Goal: Information Seeking & Learning: Learn about a topic

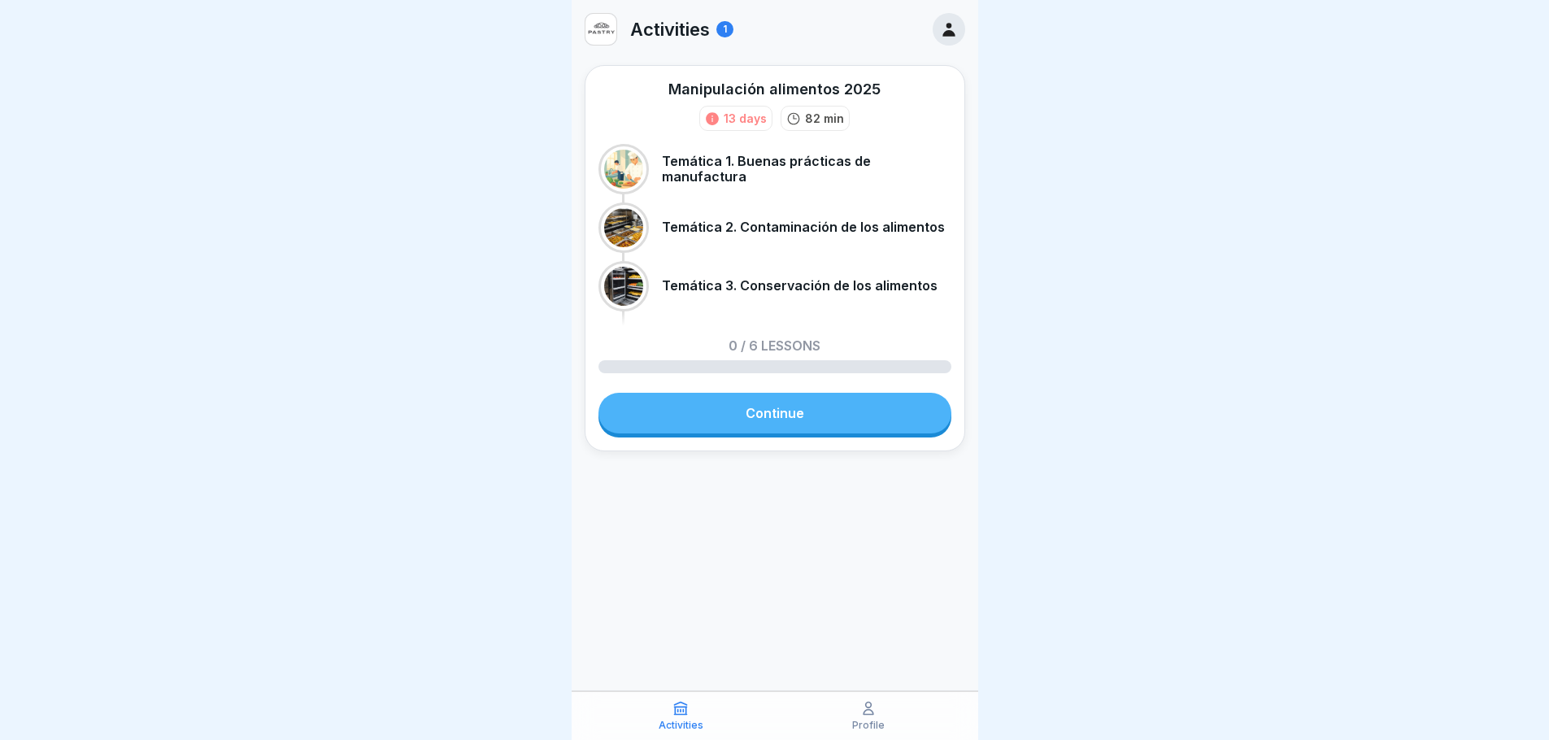
click at [795, 410] on link "Continue" at bounding box center [775, 413] width 353 height 41
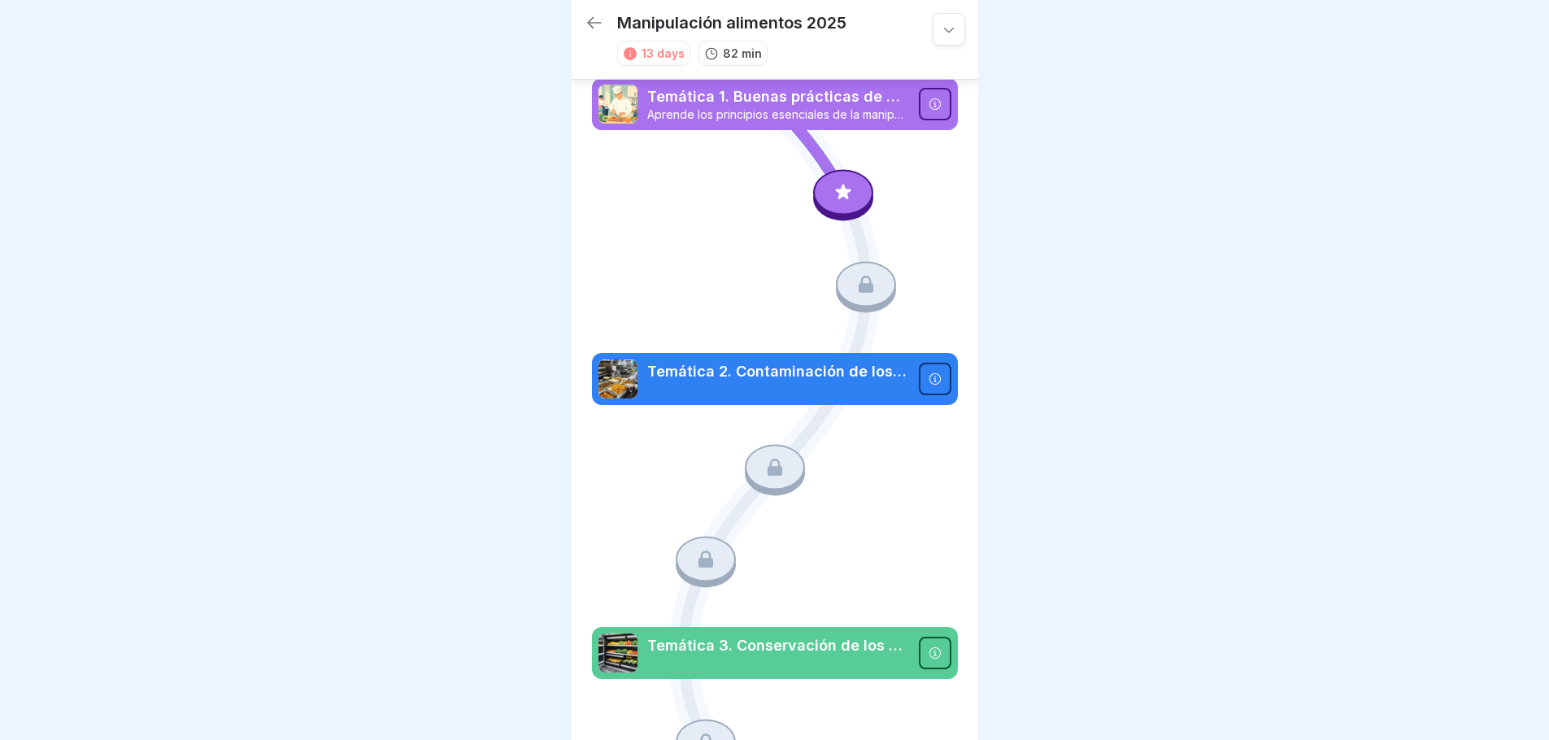
click at [941, 36] on icon at bounding box center [949, 29] width 16 height 16
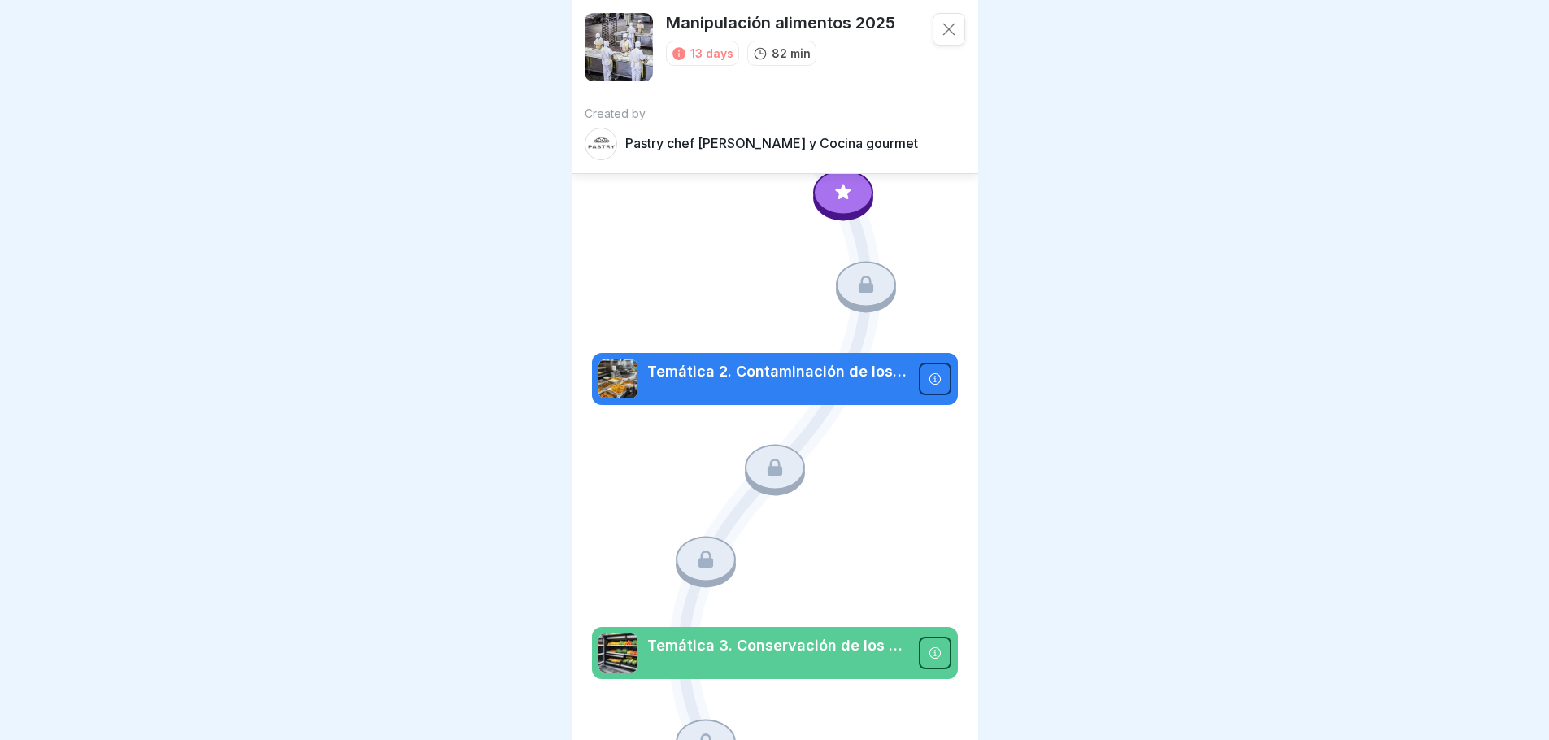
click at [1105, 92] on div at bounding box center [774, 370] width 1549 height 740
click at [1184, 133] on div at bounding box center [774, 370] width 1549 height 740
click at [947, 29] on div at bounding box center [949, 29] width 33 height 33
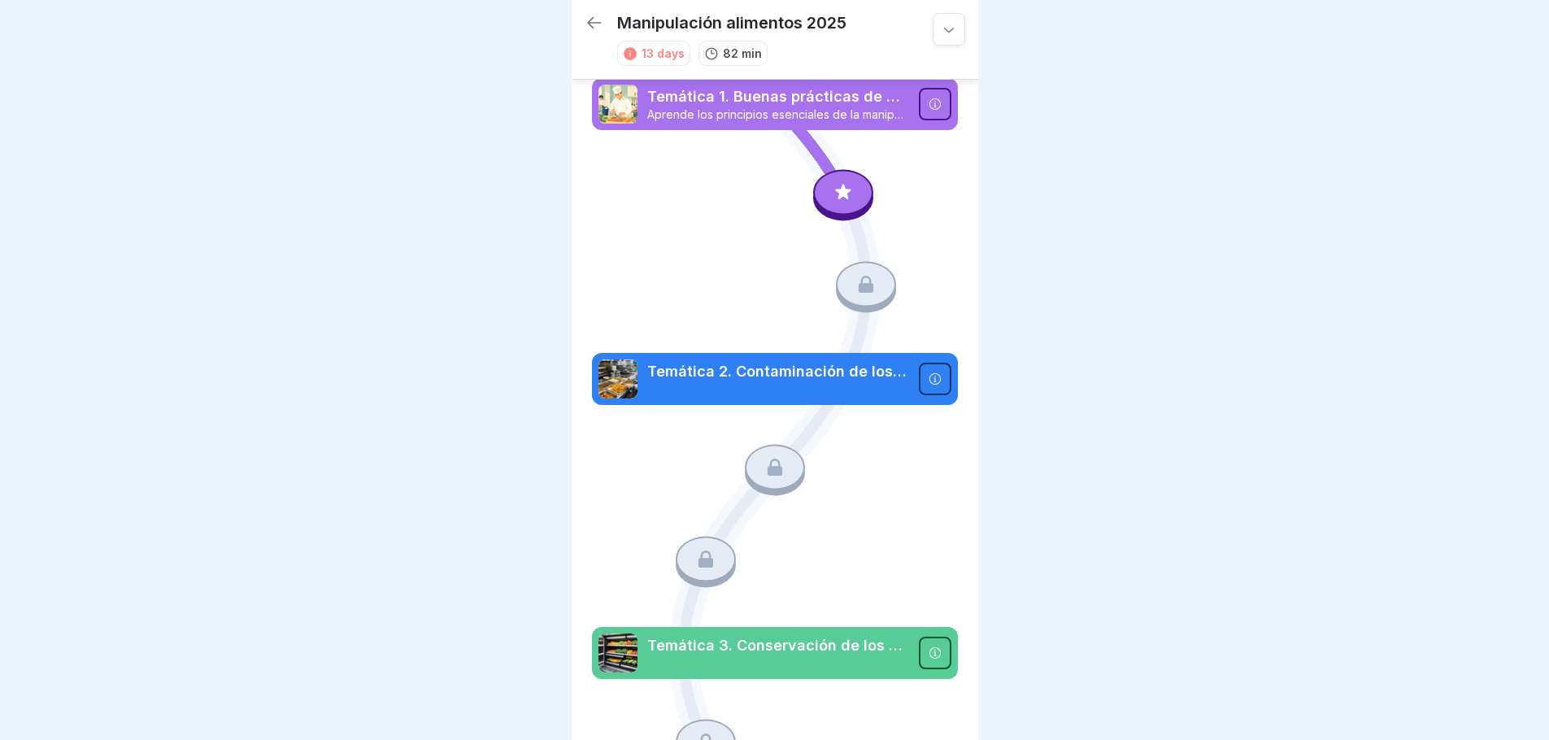
click at [657, 107] on p "Temática 1. Buenas prácticas de manufactura" at bounding box center [778, 96] width 262 height 21
click at [925, 112] on div at bounding box center [935, 104] width 33 height 33
click at [925, 112] on div "Course Temática 1. Buenas prácticas de manufactura Aprende los principios esenc…" at bounding box center [774, 370] width 1549 height 740
click at [925, 112] on div at bounding box center [935, 104] width 33 height 33
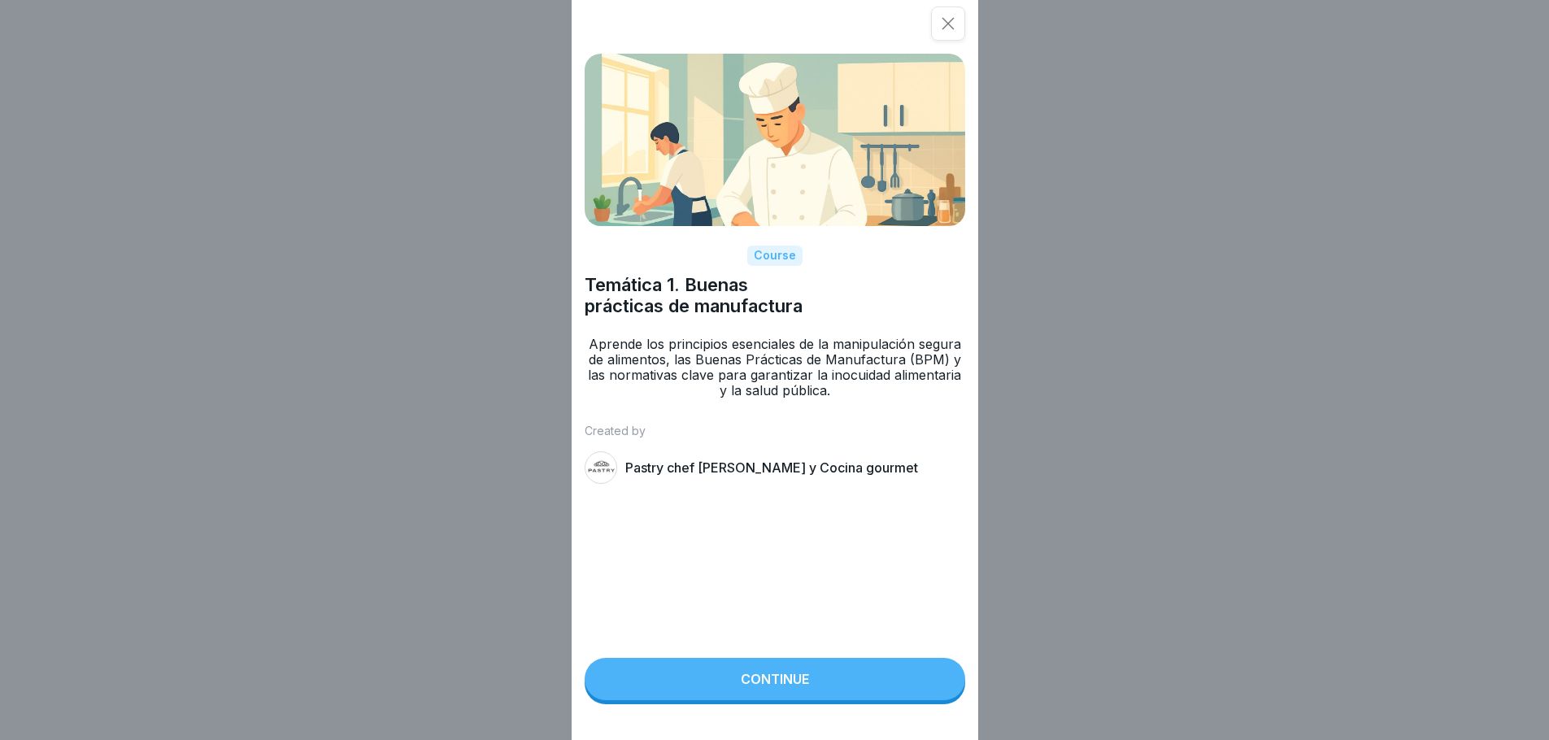
click at [773, 686] on div "Continue" at bounding box center [775, 679] width 68 height 15
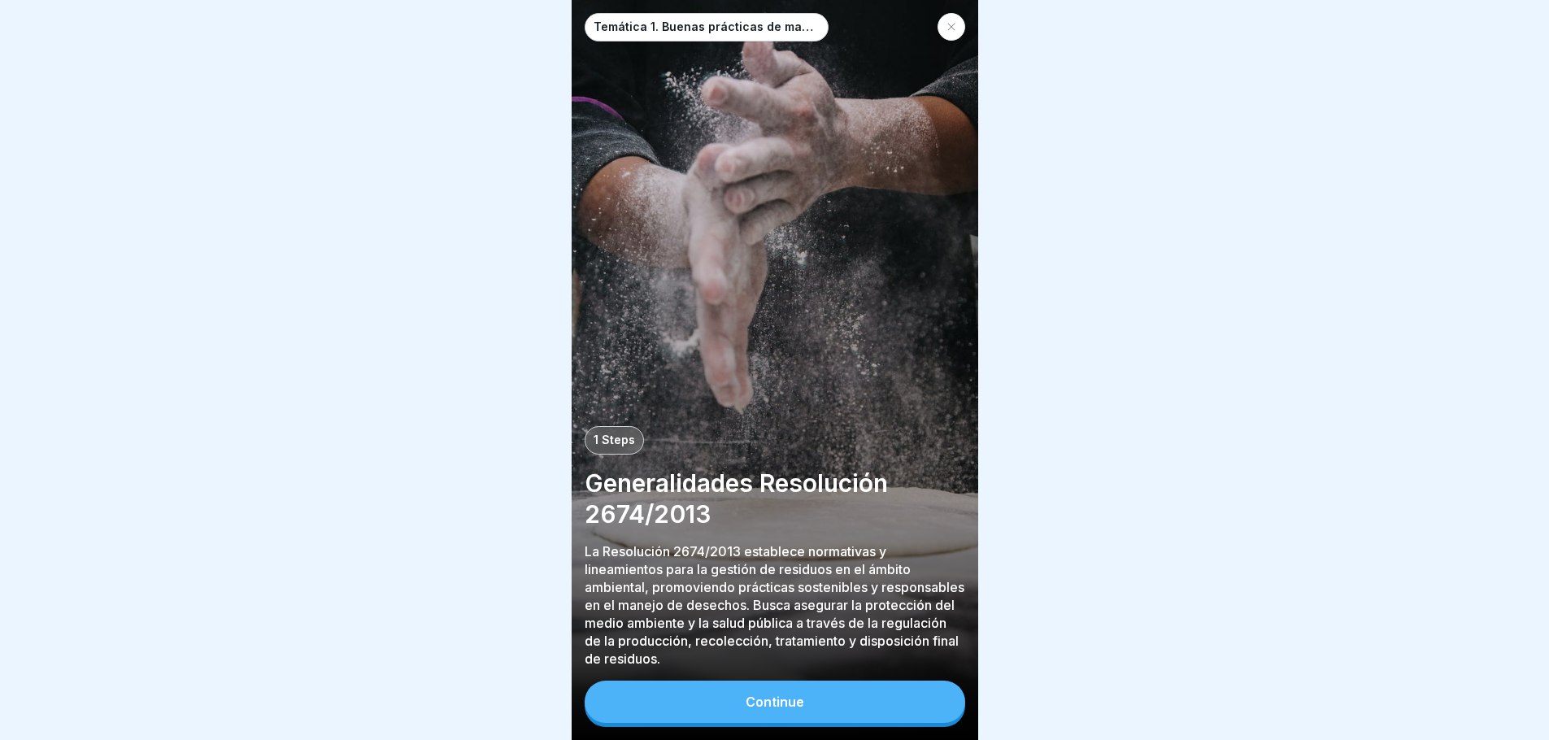
scroll to position [12, 0]
click at [708, 705] on button "Continue" at bounding box center [775, 702] width 381 height 42
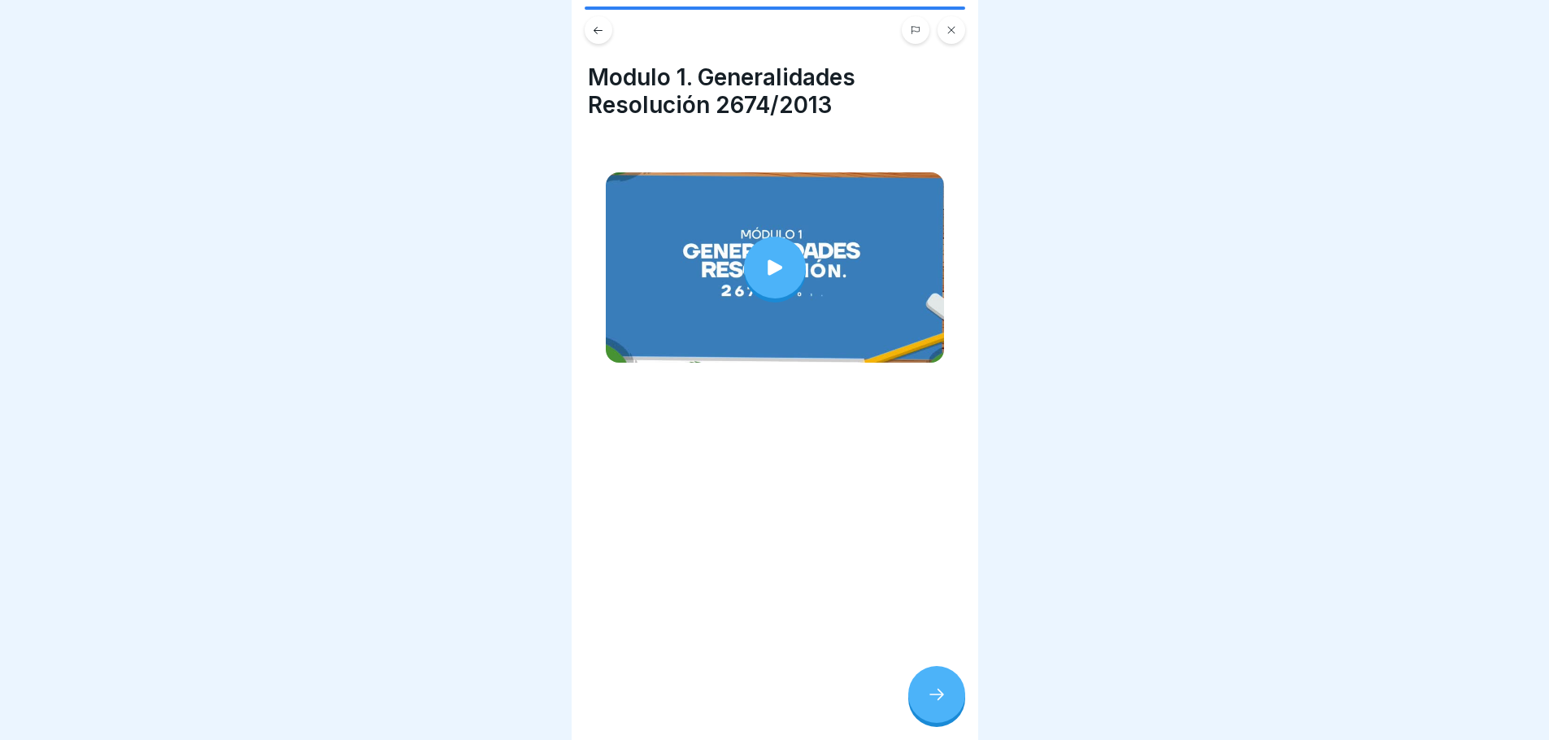
click at [765, 261] on icon at bounding box center [775, 267] width 23 height 23
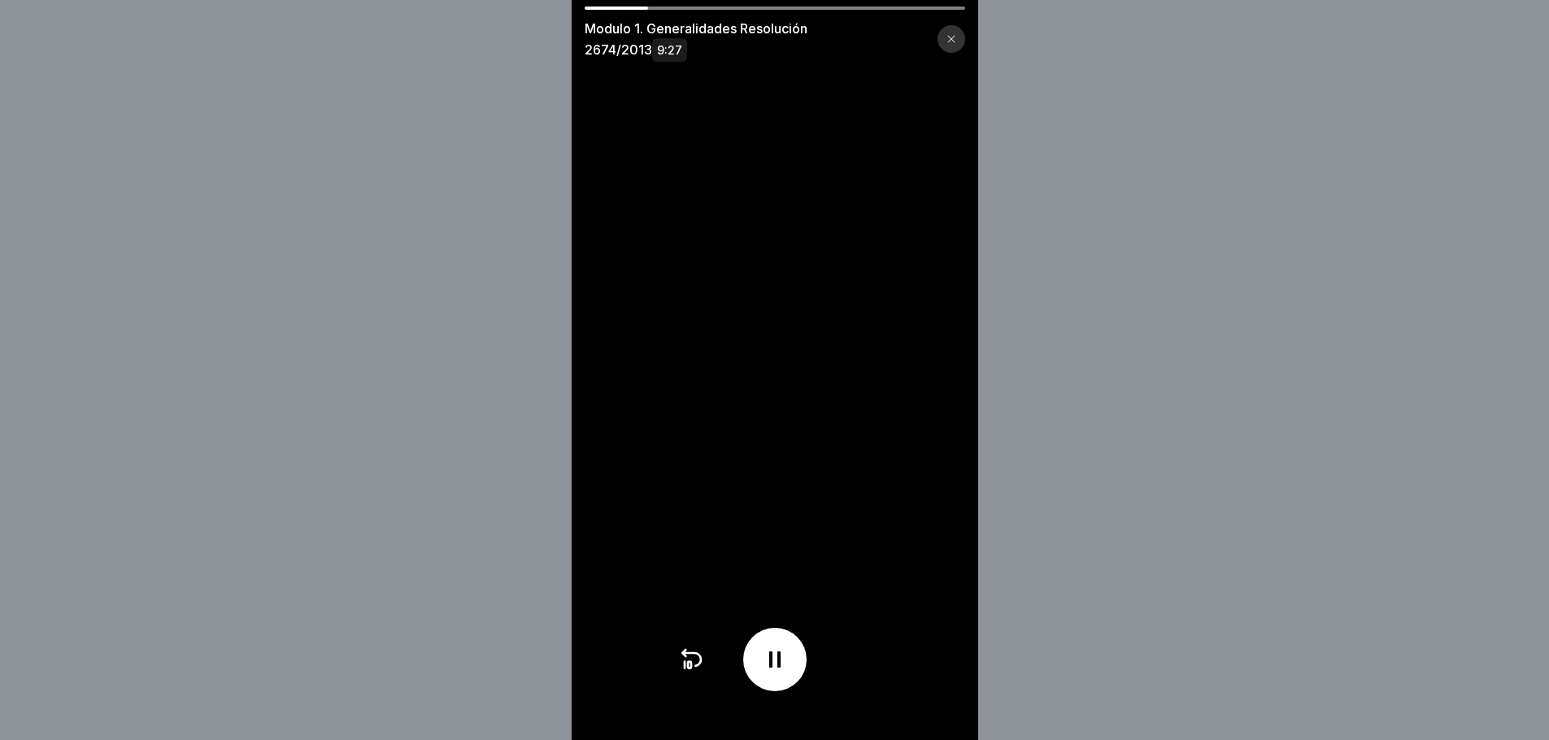
click at [773, 670] on icon at bounding box center [775, 660] width 26 height 26
click at [785, 660] on icon at bounding box center [775, 660] width 26 height 26
click at [775, 673] on icon at bounding box center [775, 660] width 26 height 26
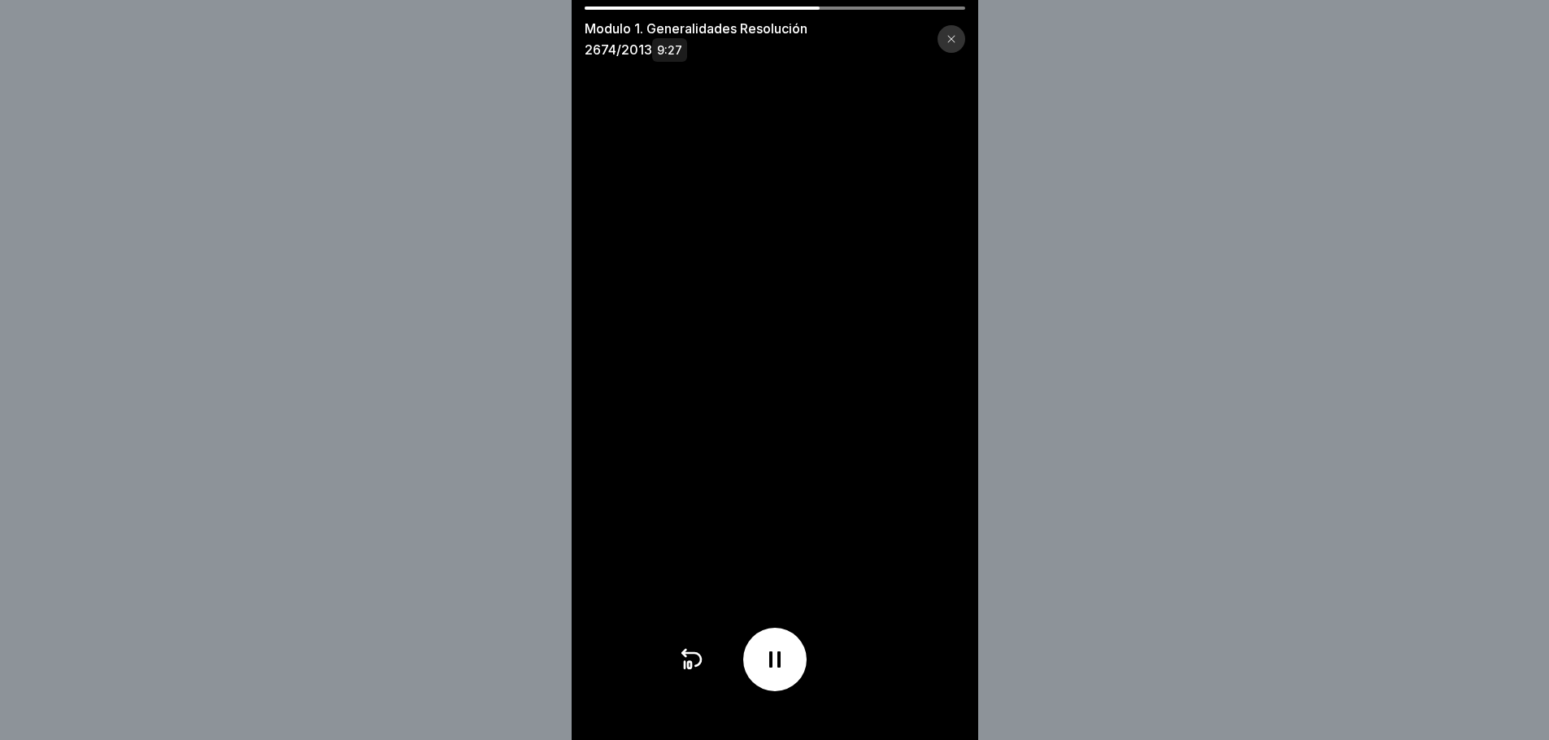
click at [779, 367] on video at bounding box center [775, 370] width 407 height 740
click at [782, 668] on icon at bounding box center [775, 660] width 26 height 26
click at [782, 668] on icon at bounding box center [775, 660] width 16 height 18
click at [782, 668] on icon at bounding box center [775, 660] width 26 height 26
click at [786, 664] on icon at bounding box center [775, 660] width 26 height 26
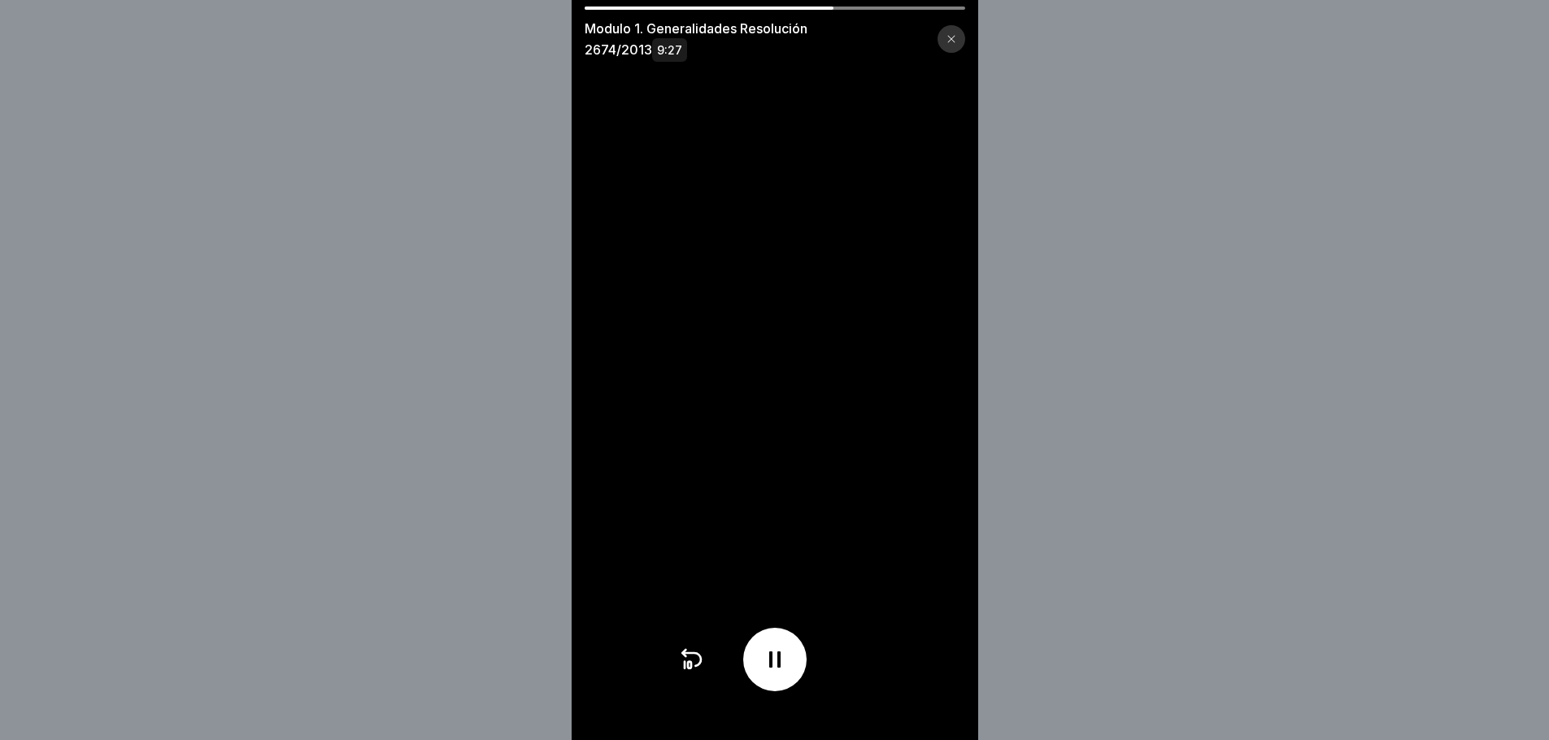
click at [782, 664] on icon at bounding box center [775, 660] width 26 height 26
click at [778, 663] on icon at bounding box center [775, 660] width 26 height 26
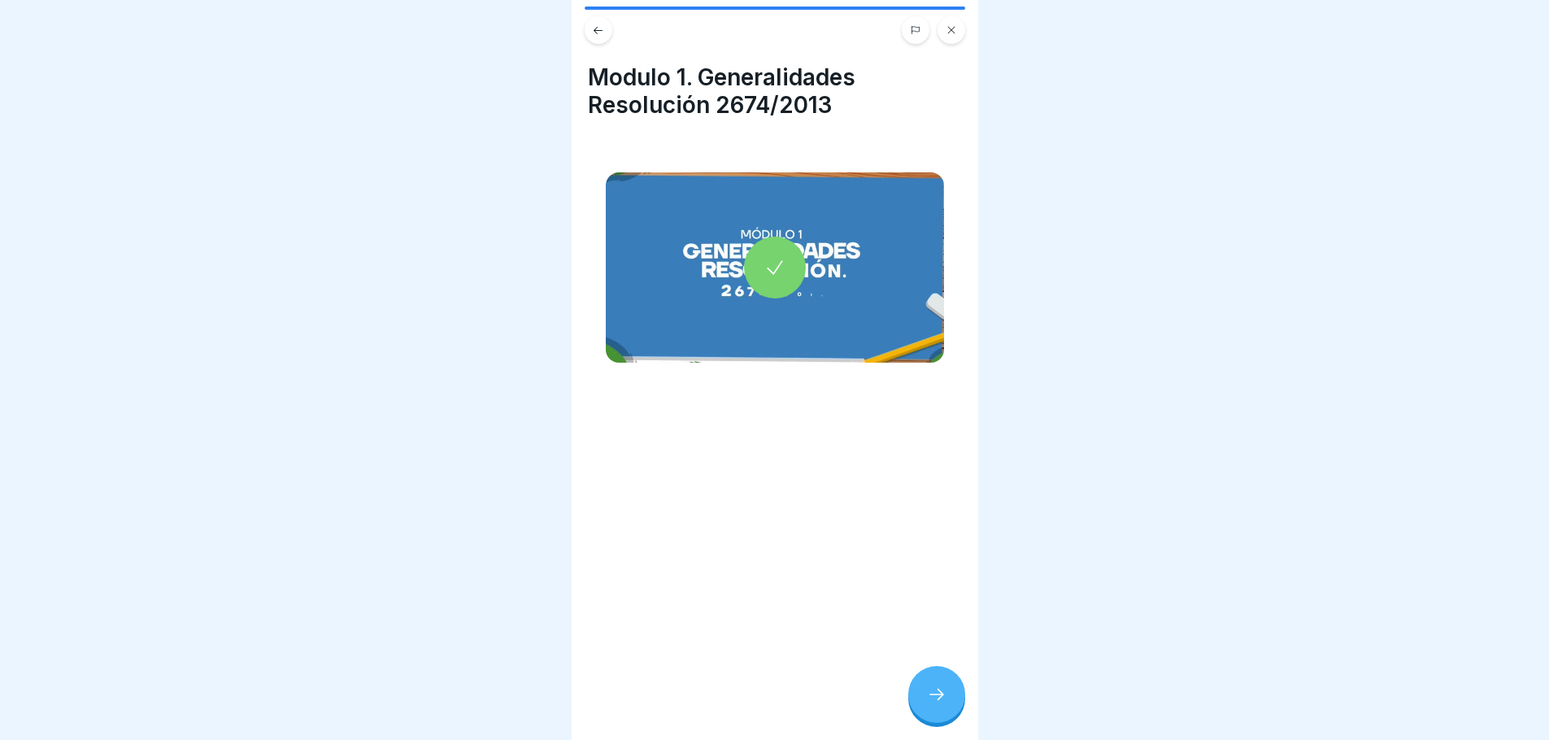
scroll to position [12, 0]
click at [935, 699] on icon at bounding box center [937, 695] width 20 height 20
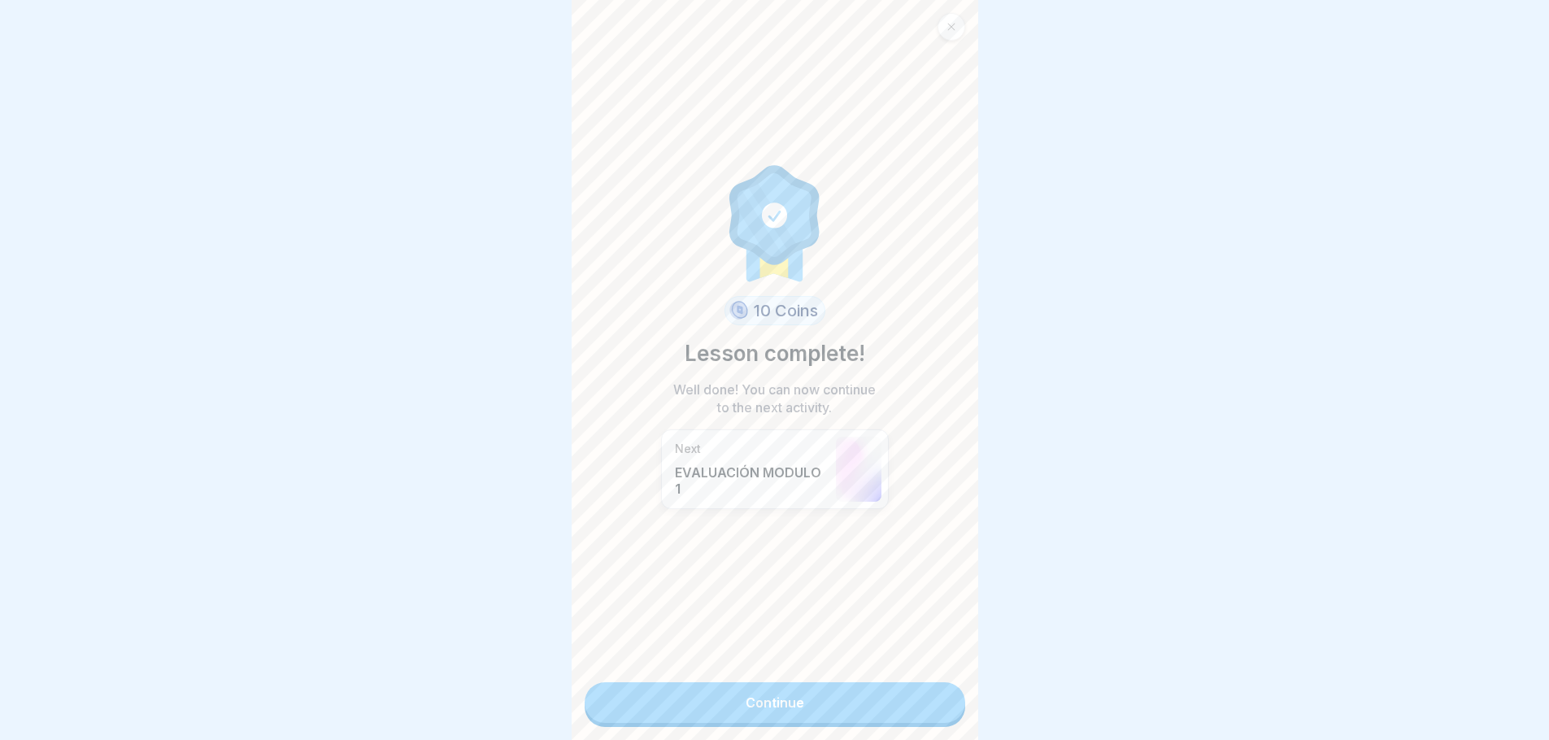
click at [773, 464] on p "EVALUACIÓN MODULO 1" at bounding box center [751, 480] width 153 height 33
click at [765, 690] on link "Continue" at bounding box center [775, 702] width 381 height 41
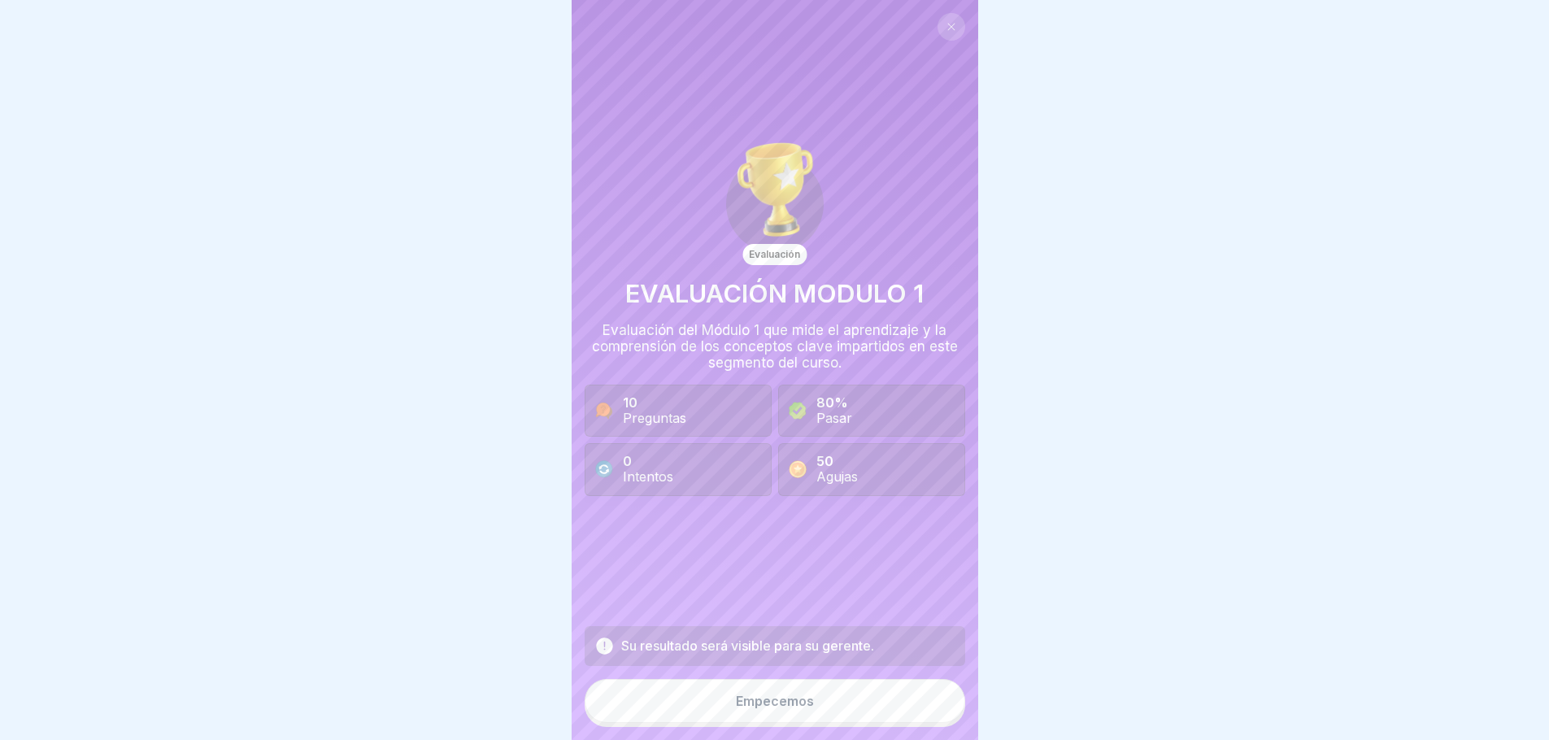
click at [1279, 247] on div at bounding box center [774, 370] width 1549 height 740
click at [775, 704] on font "Empecemos" at bounding box center [775, 701] width 78 height 16
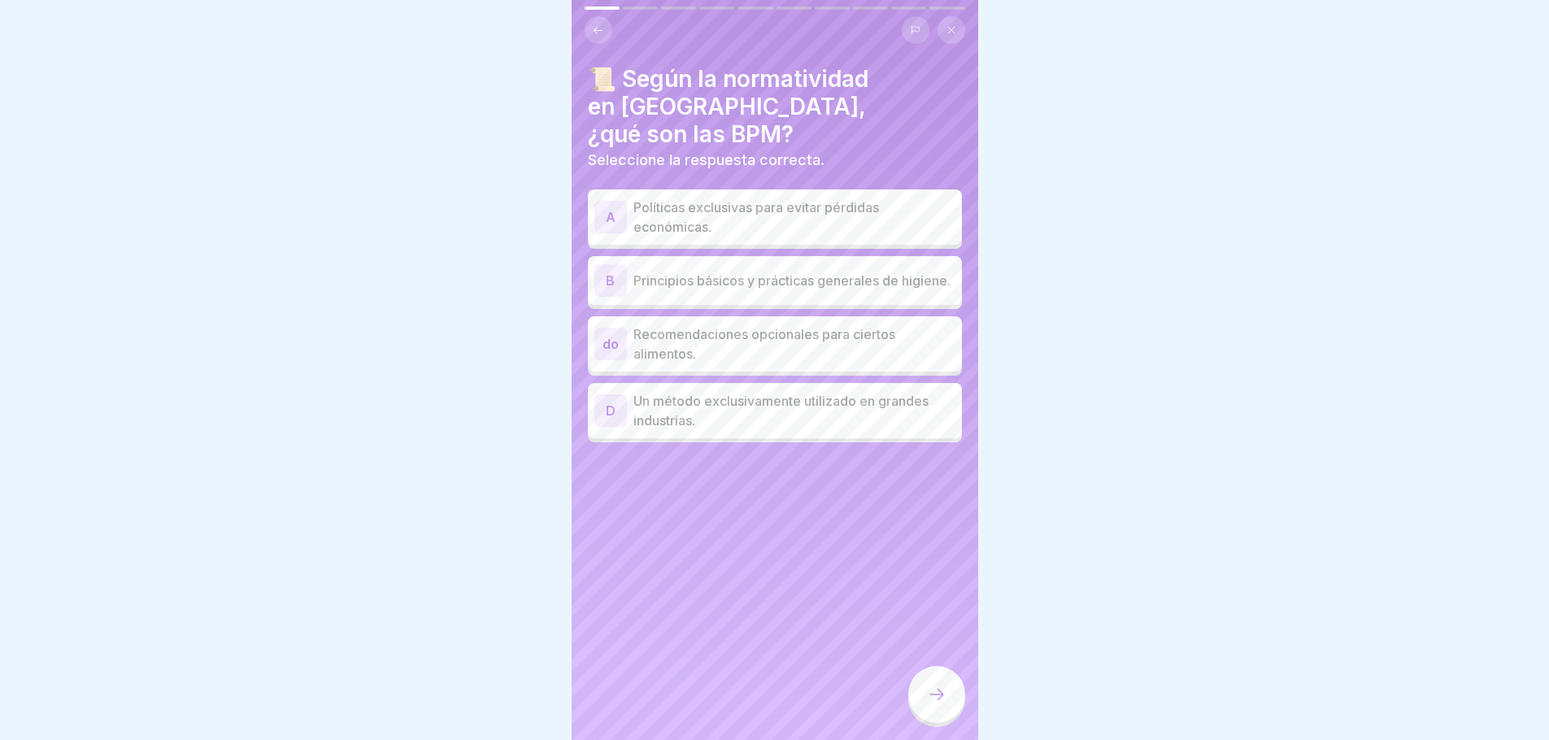
click at [616, 264] on div "B" at bounding box center [611, 280] width 33 height 33
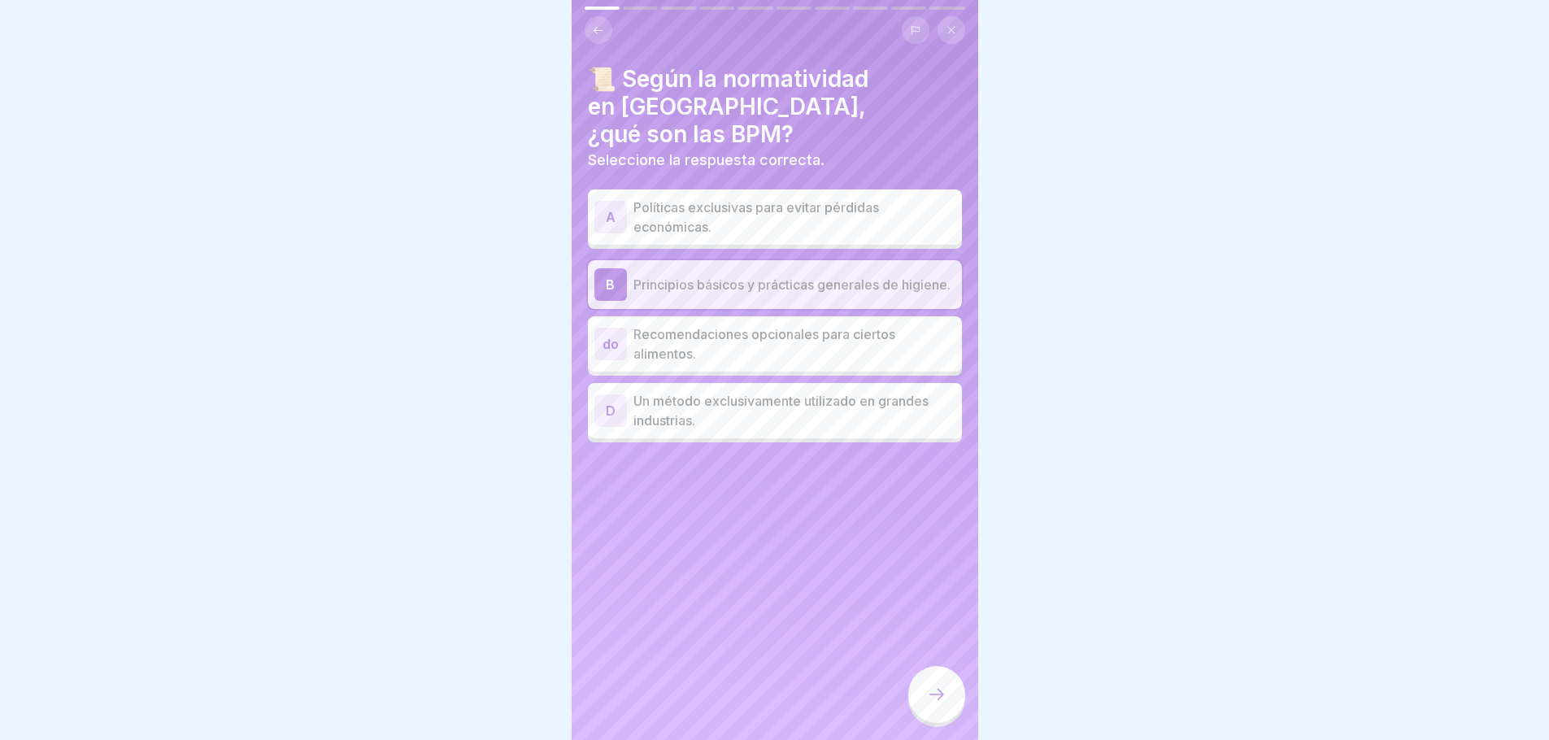
click at [928, 685] on div at bounding box center [936, 694] width 57 height 57
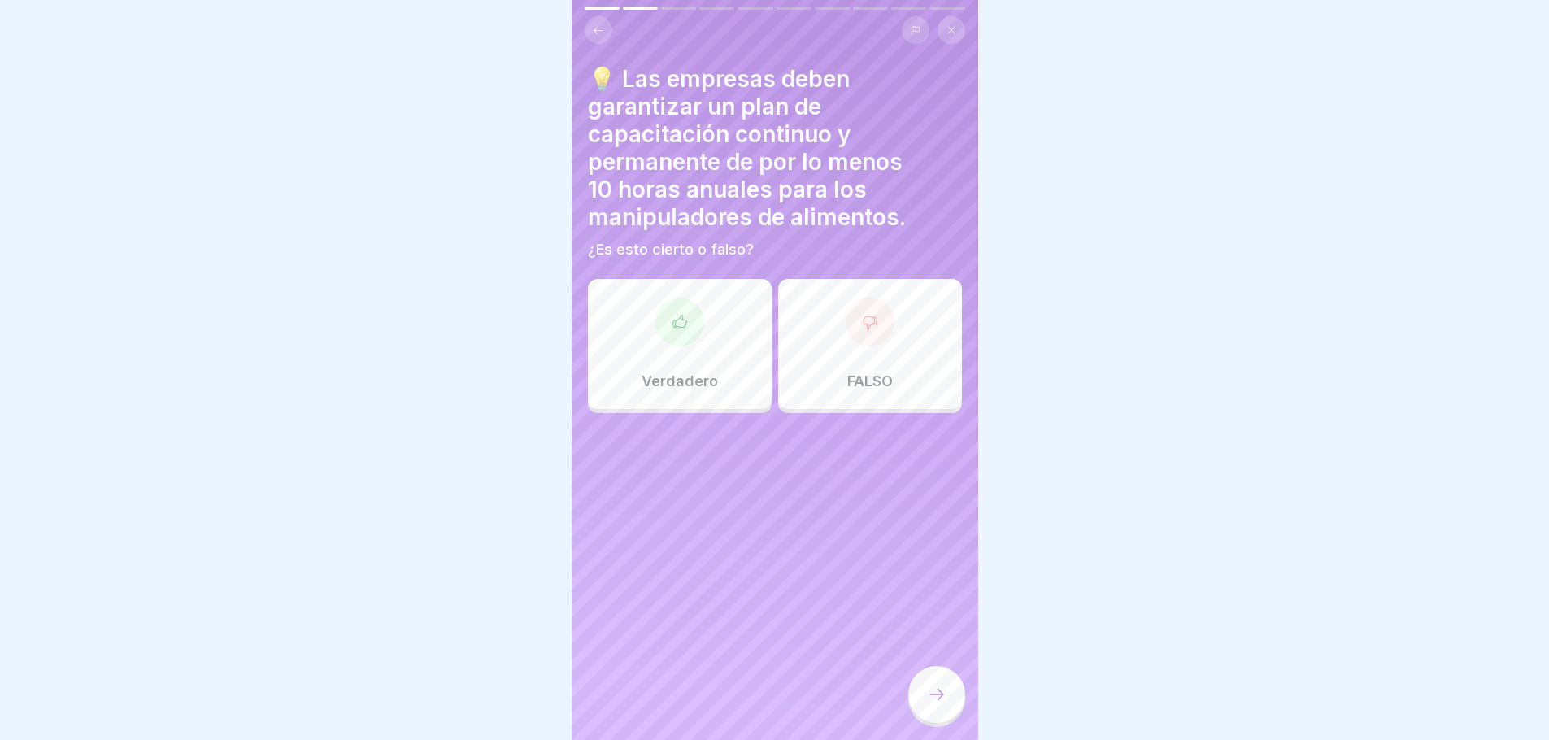
click at [691, 303] on div at bounding box center [680, 322] width 49 height 49
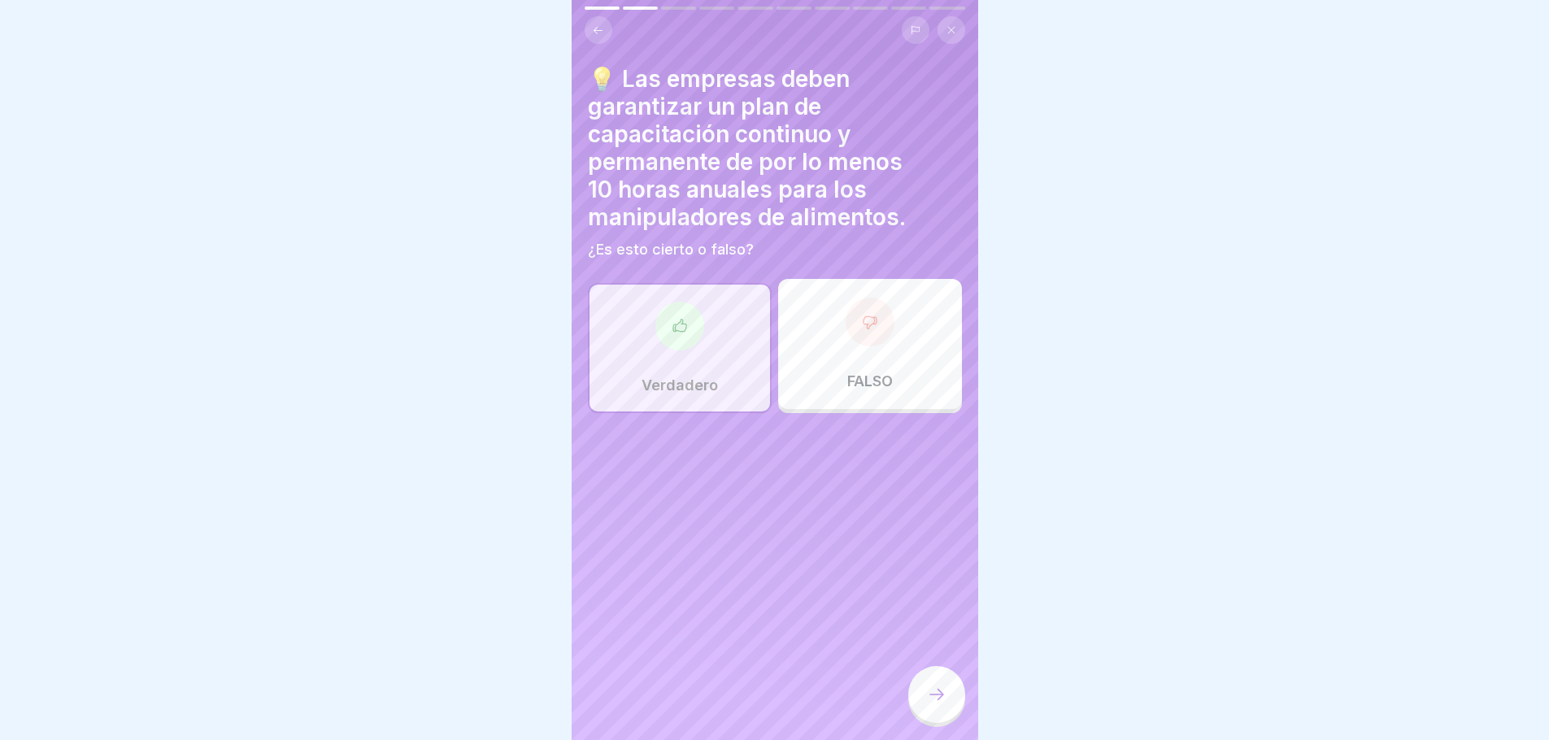
click at [679, 318] on icon at bounding box center [680, 326] width 16 height 16
click at [674, 320] on icon at bounding box center [680, 326] width 16 height 16
click at [930, 686] on div at bounding box center [936, 694] width 57 height 57
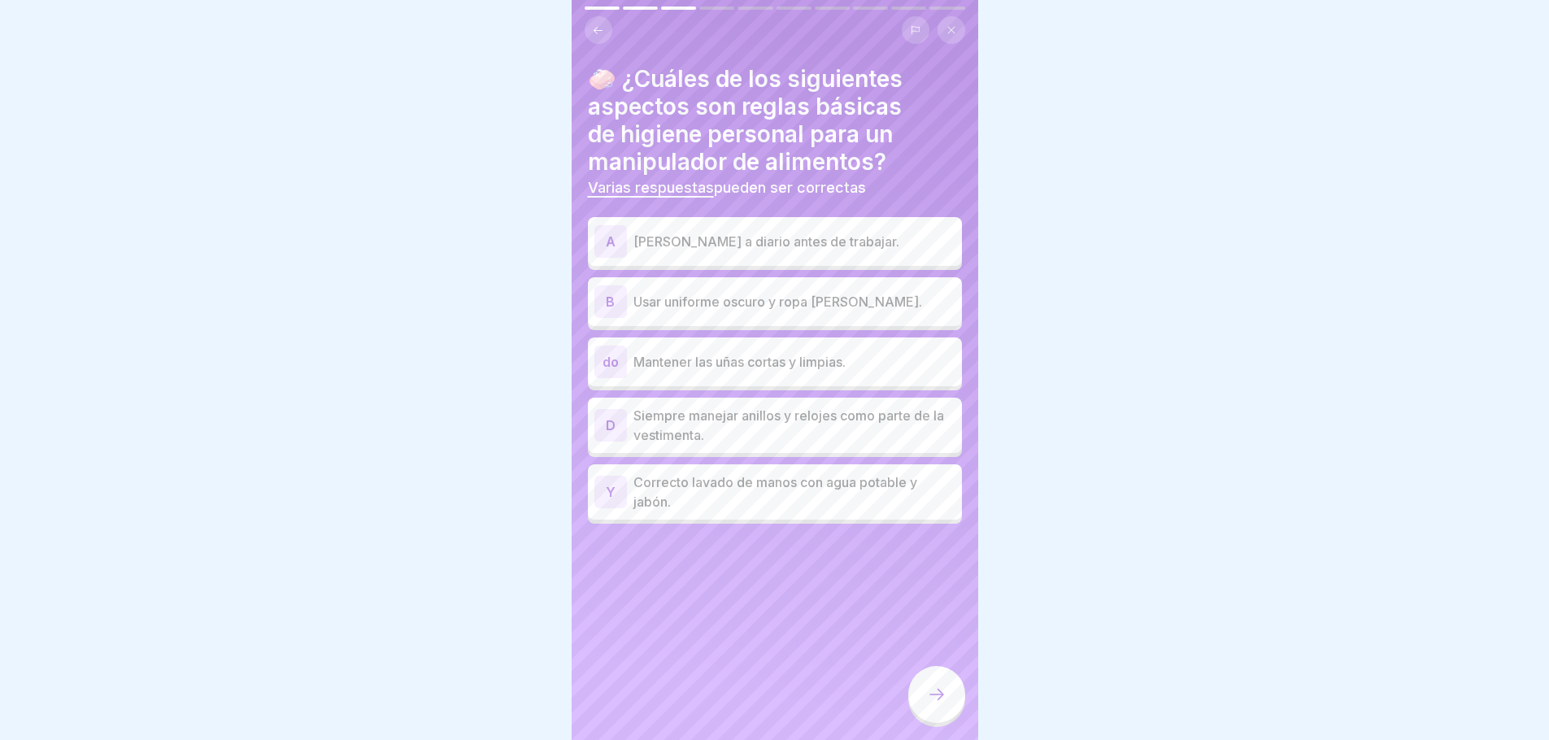
click at [739, 355] on p "Mantener las uñas cortas y limpias." at bounding box center [795, 362] width 322 height 20
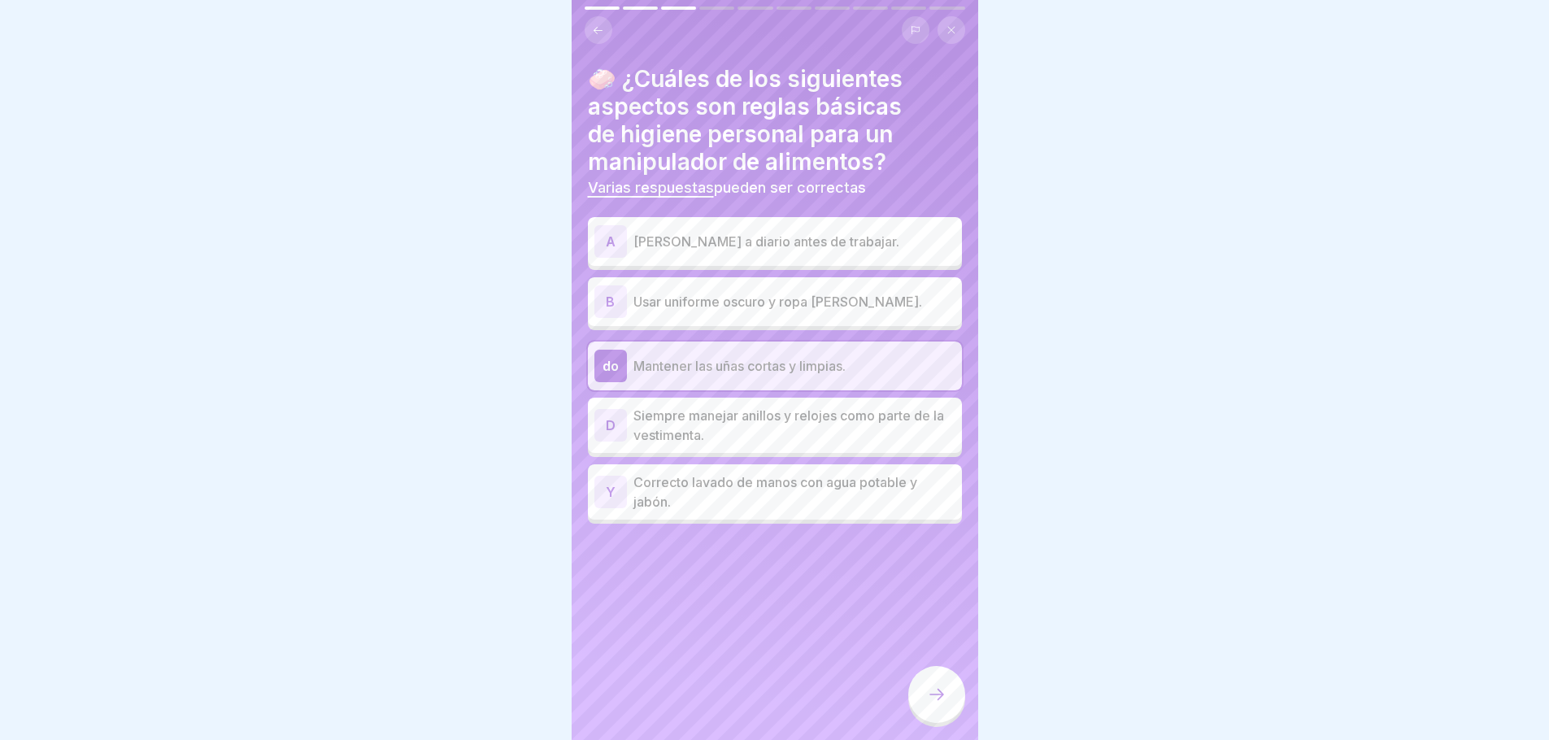
click at [749, 473] on p "Correcto lavado de manos con agua potable y jabón." at bounding box center [795, 492] width 322 height 39
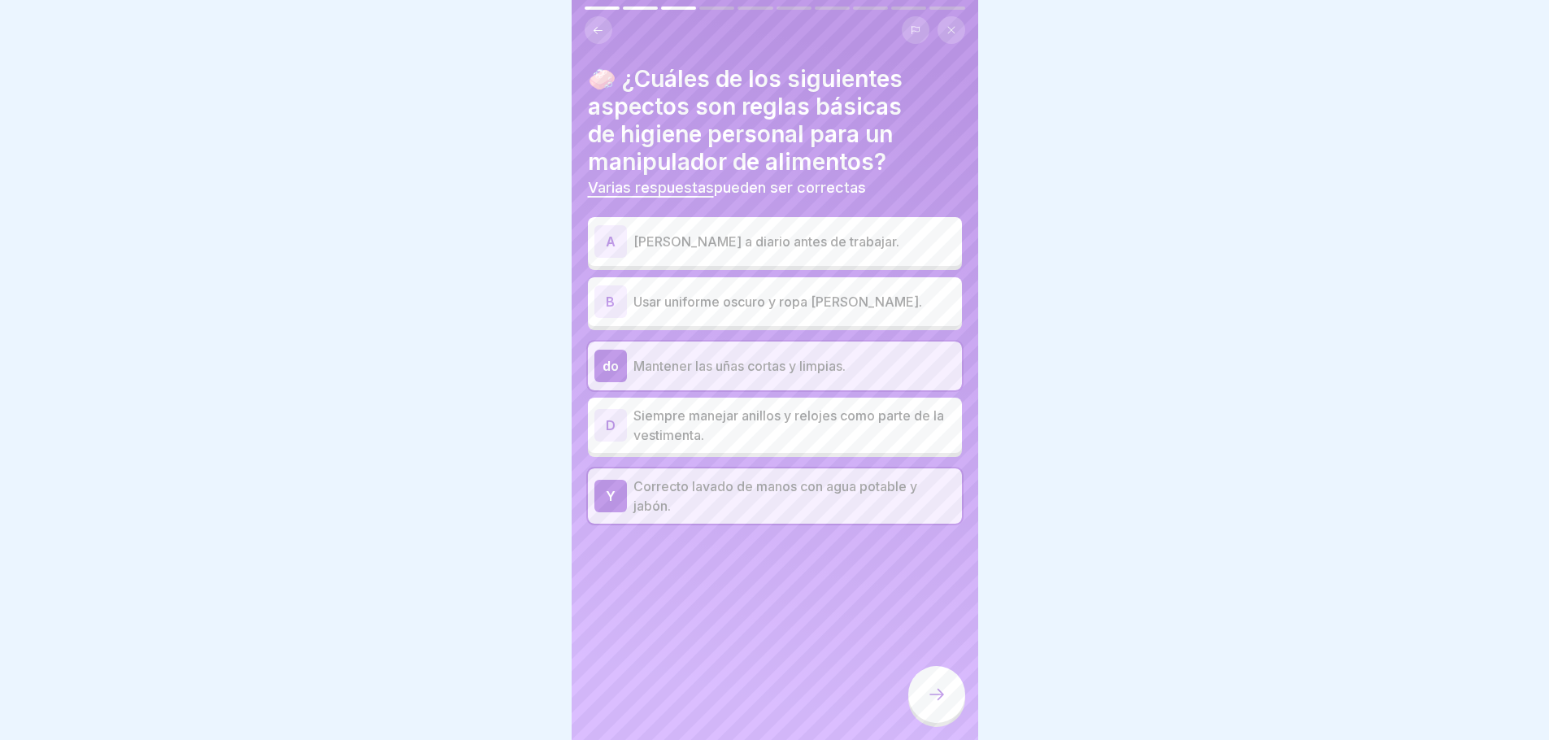
click at [674, 232] on p "[PERSON_NAME] a diario antes de trabajar." at bounding box center [795, 242] width 322 height 20
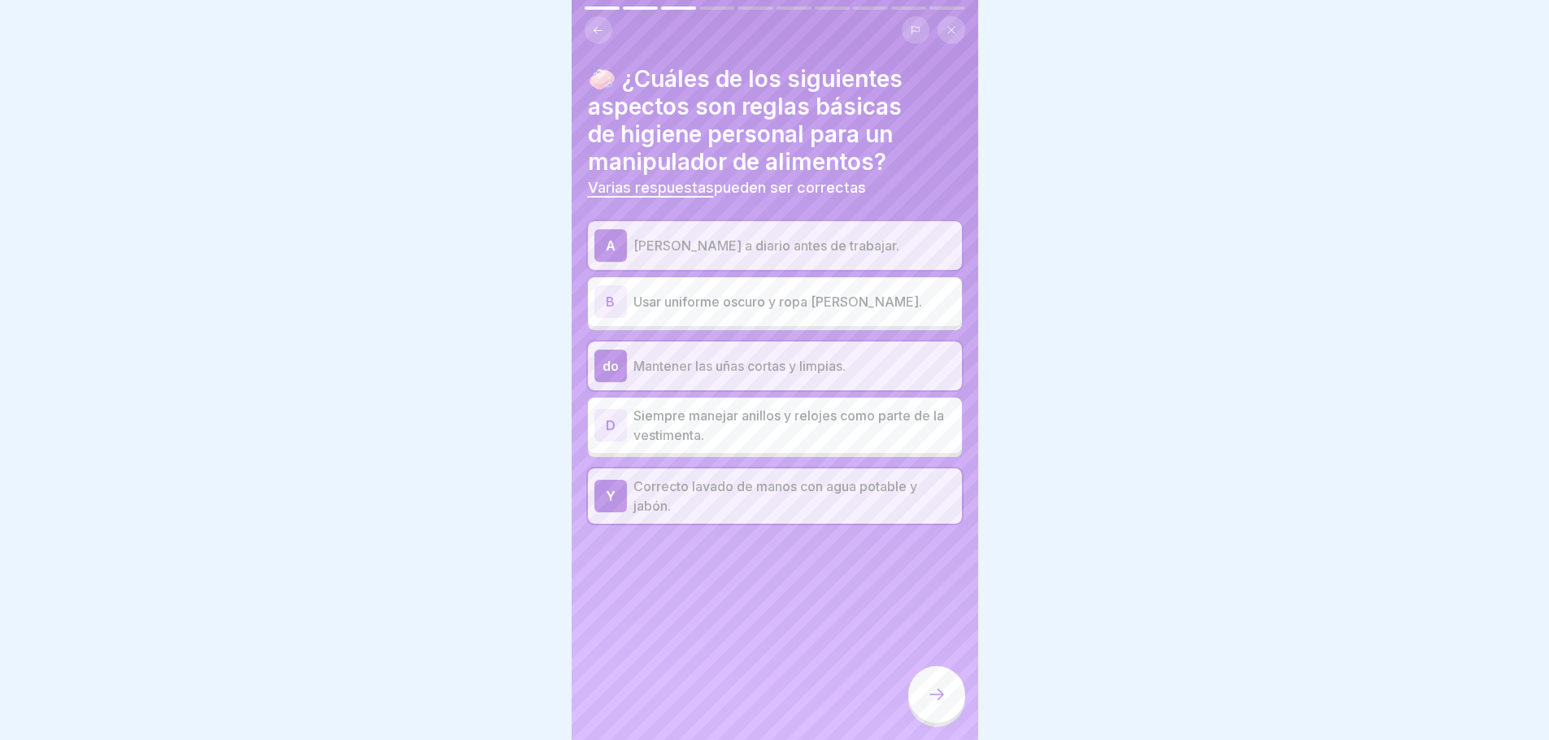
click at [939, 704] on icon at bounding box center [937, 695] width 20 height 20
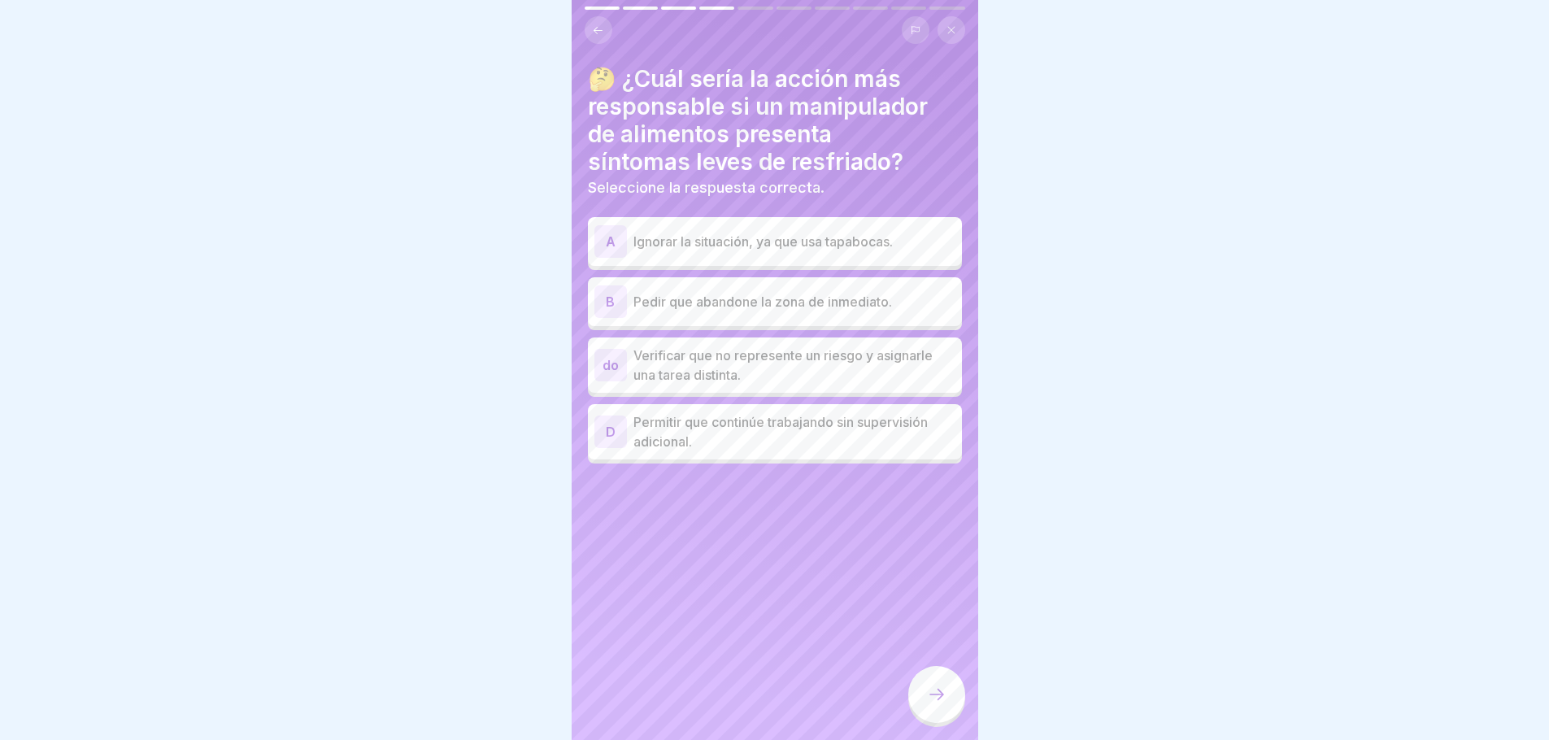
click at [813, 294] on p "Pedir que abandone la zona de inmediato." at bounding box center [795, 302] width 322 height 20
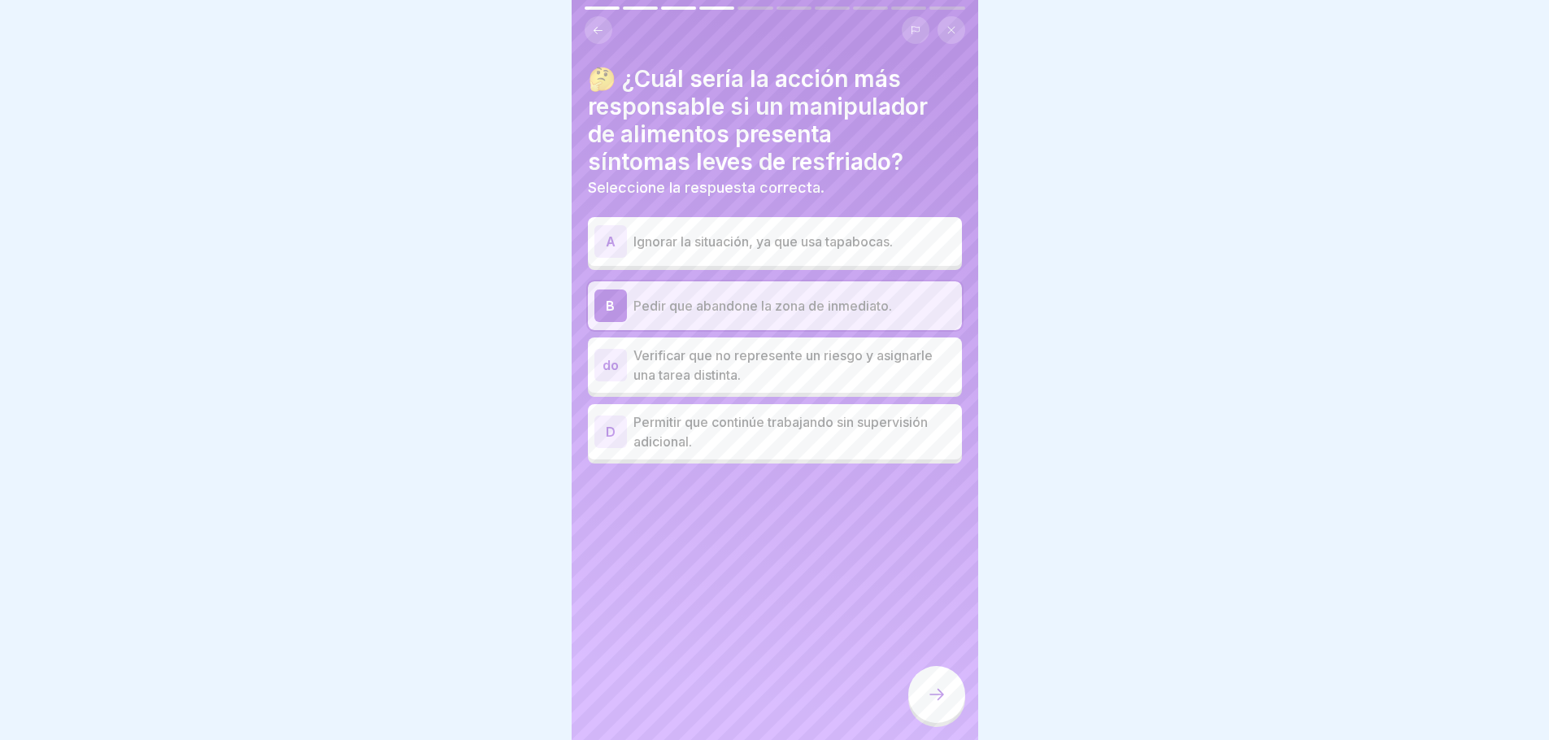
click at [655, 306] on div "B Pedir que abandone la zona de inmediato." at bounding box center [775, 306] width 361 height 33
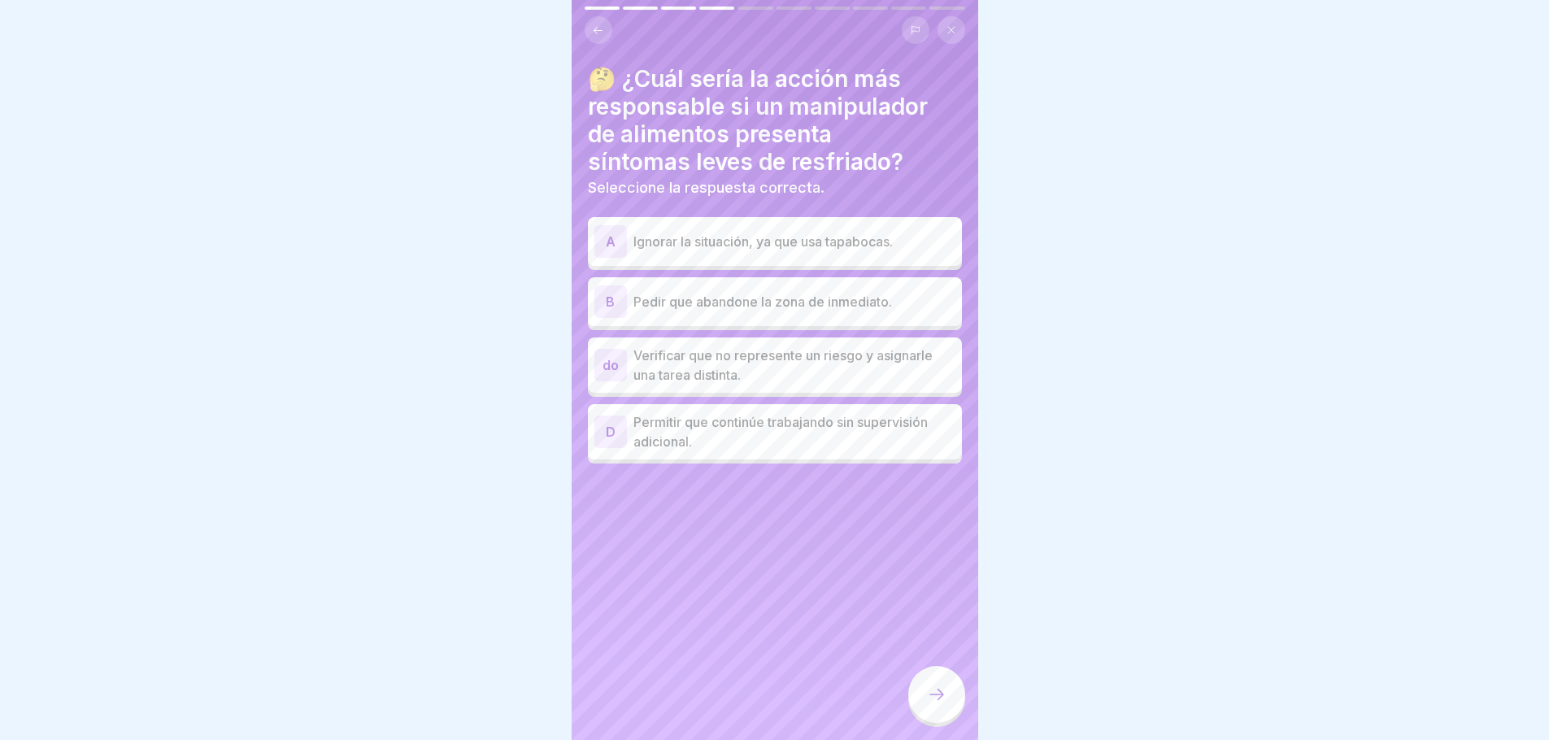
click at [841, 295] on p "Pedir que abandone la zona de inmediato." at bounding box center [795, 302] width 322 height 20
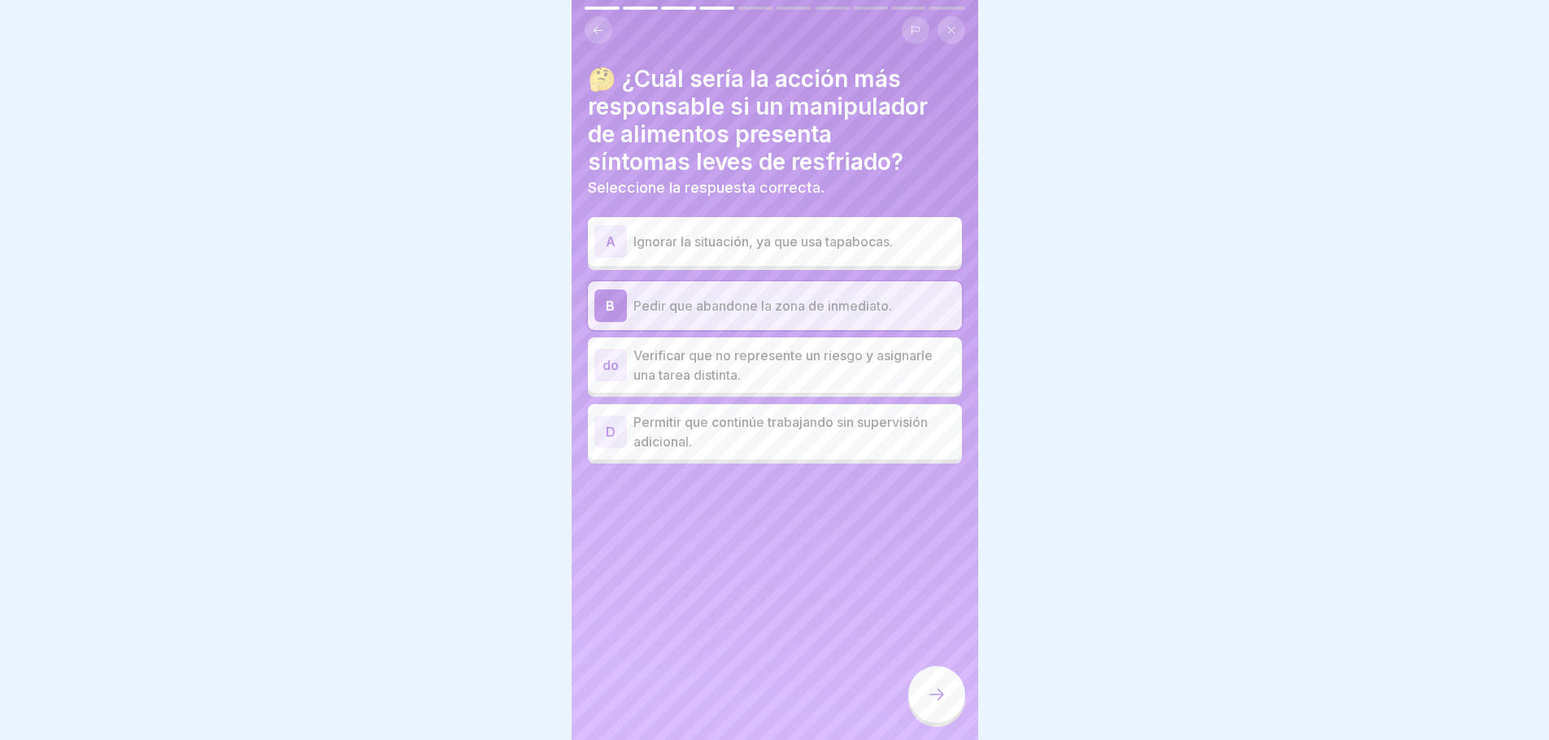
click at [944, 690] on icon at bounding box center [937, 695] width 20 height 20
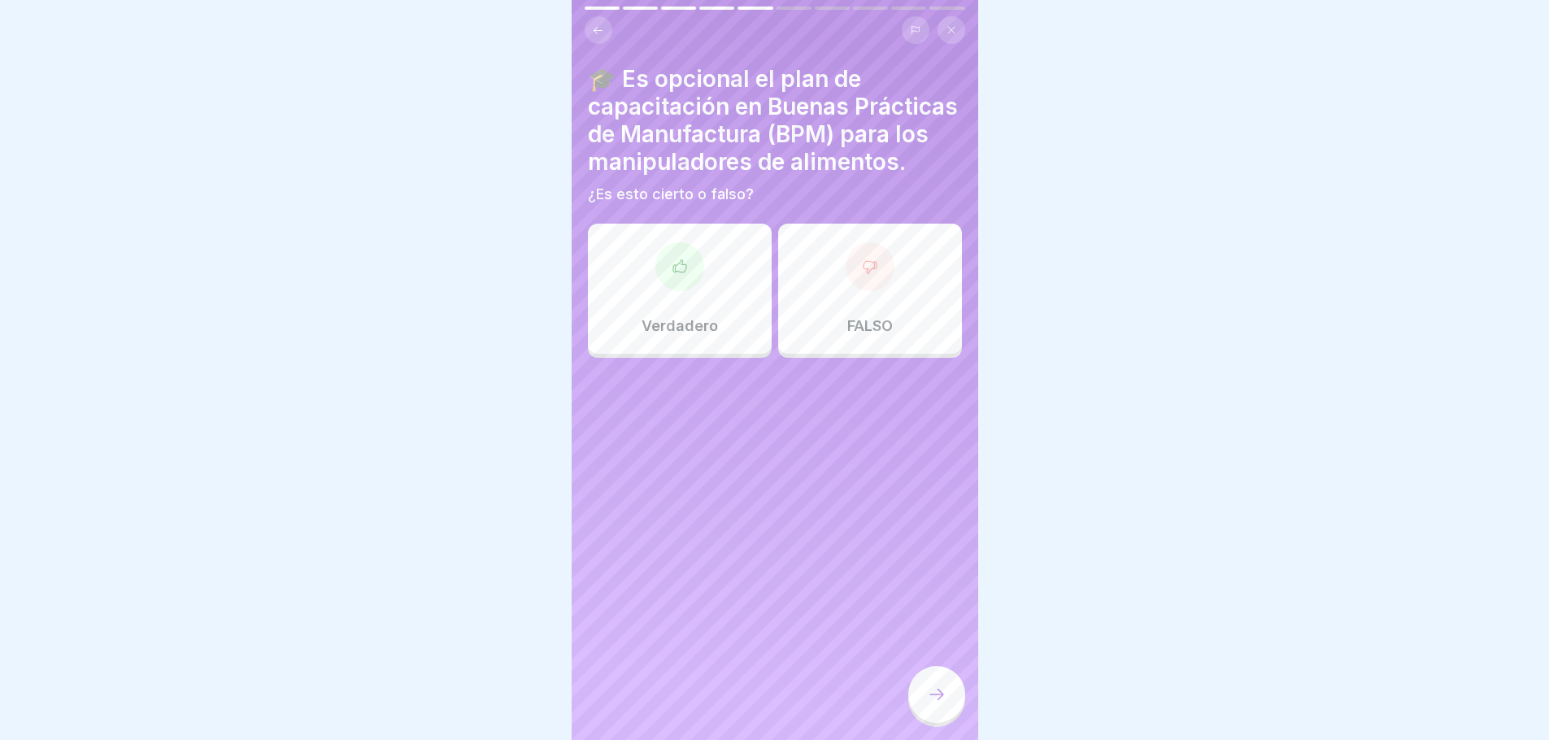
click at [852, 291] on div at bounding box center [870, 266] width 49 height 49
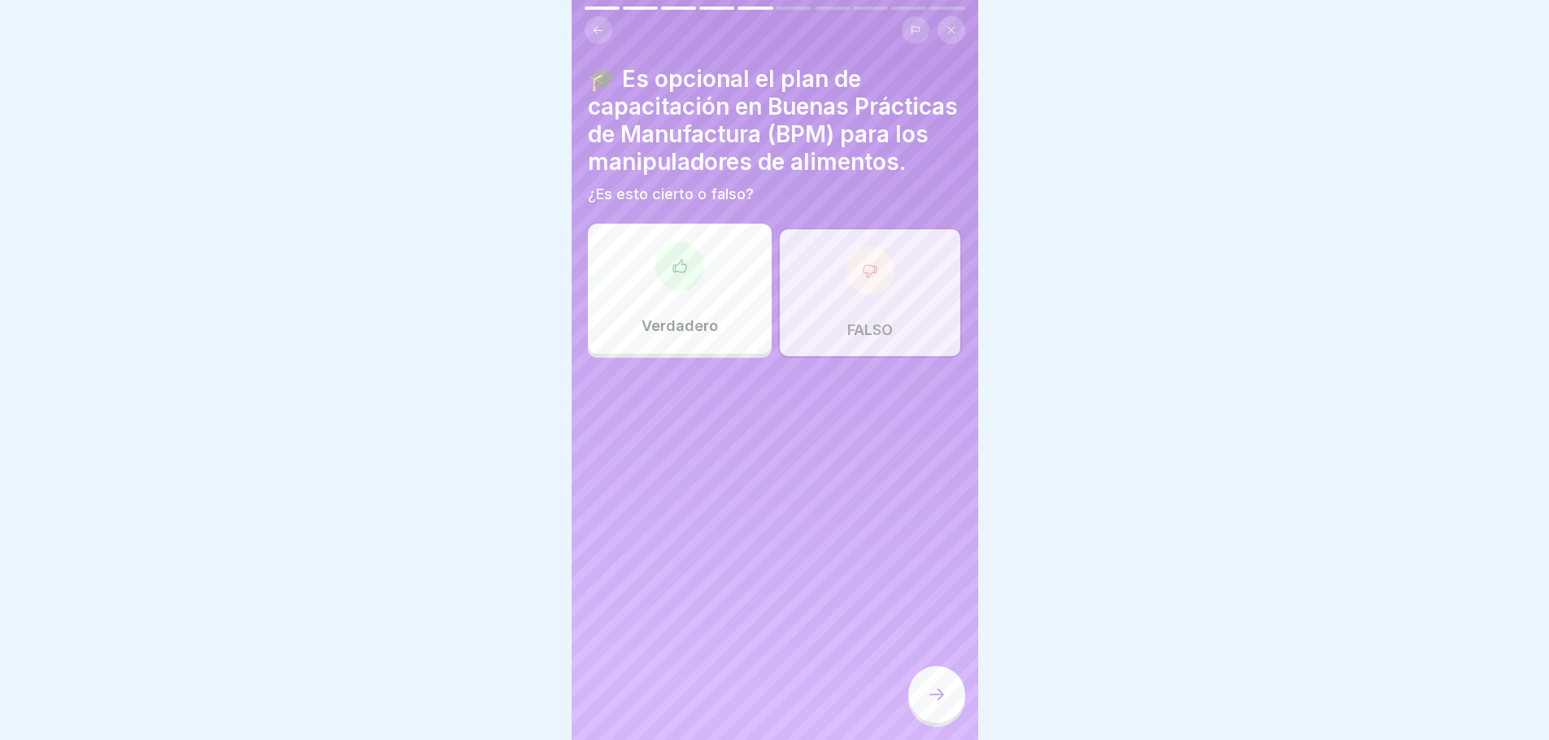
click at [930, 688] on icon at bounding box center [937, 695] width 20 height 20
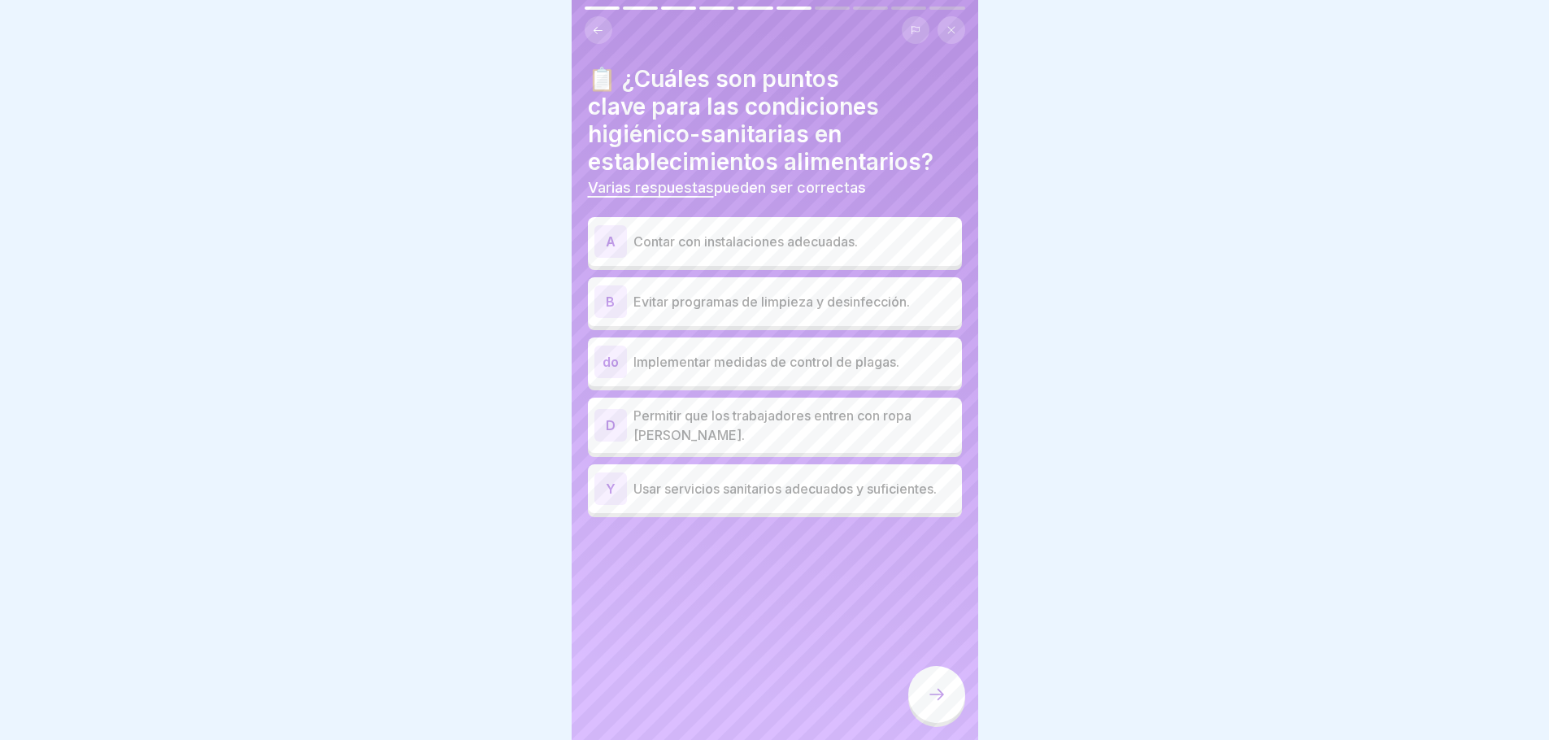
click at [780, 232] on p "Contar con instalaciones adecuadas." at bounding box center [795, 242] width 322 height 20
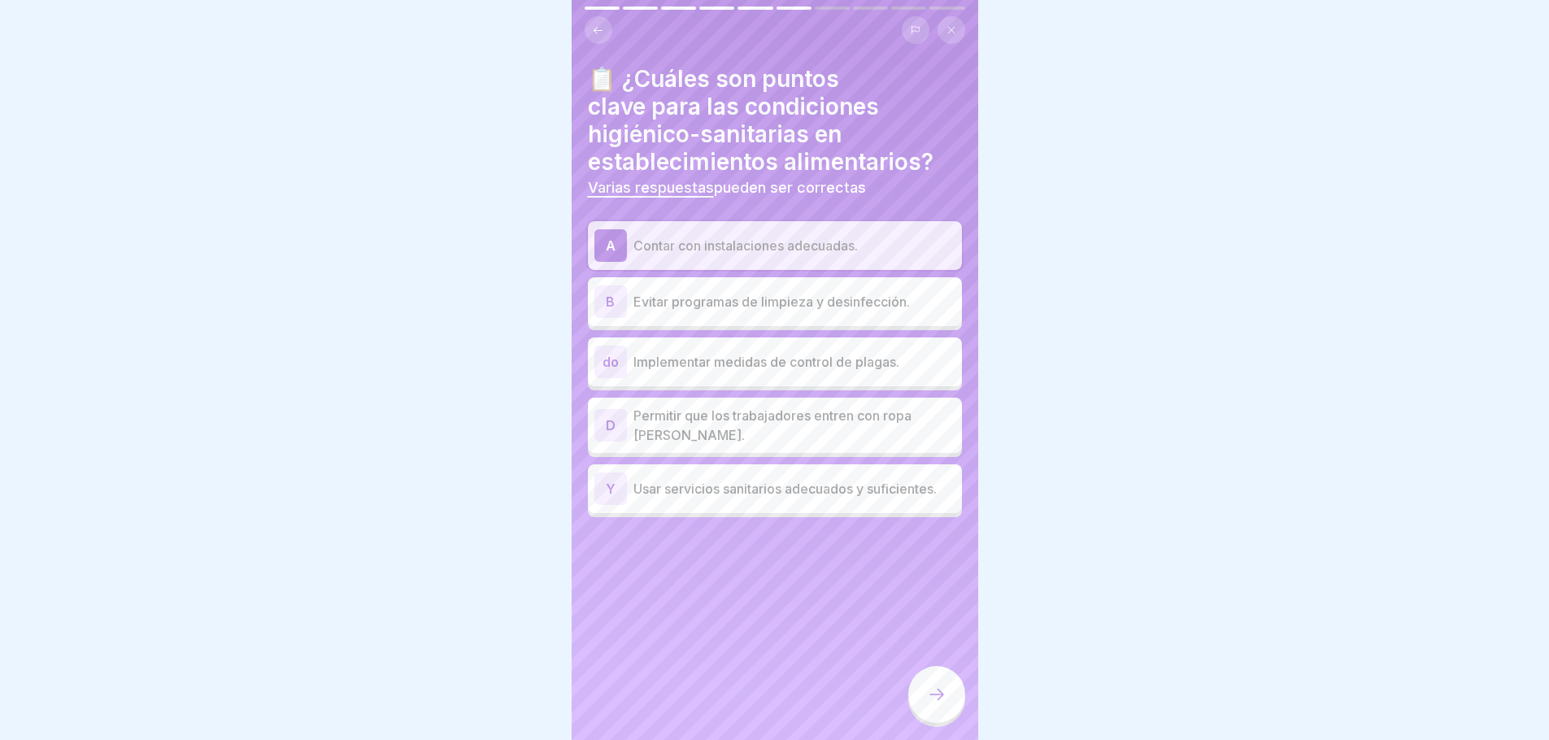
click at [774, 354] on p "Implementar medidas de control de plagas." at bounding box center [795, 362] width 322 height 20
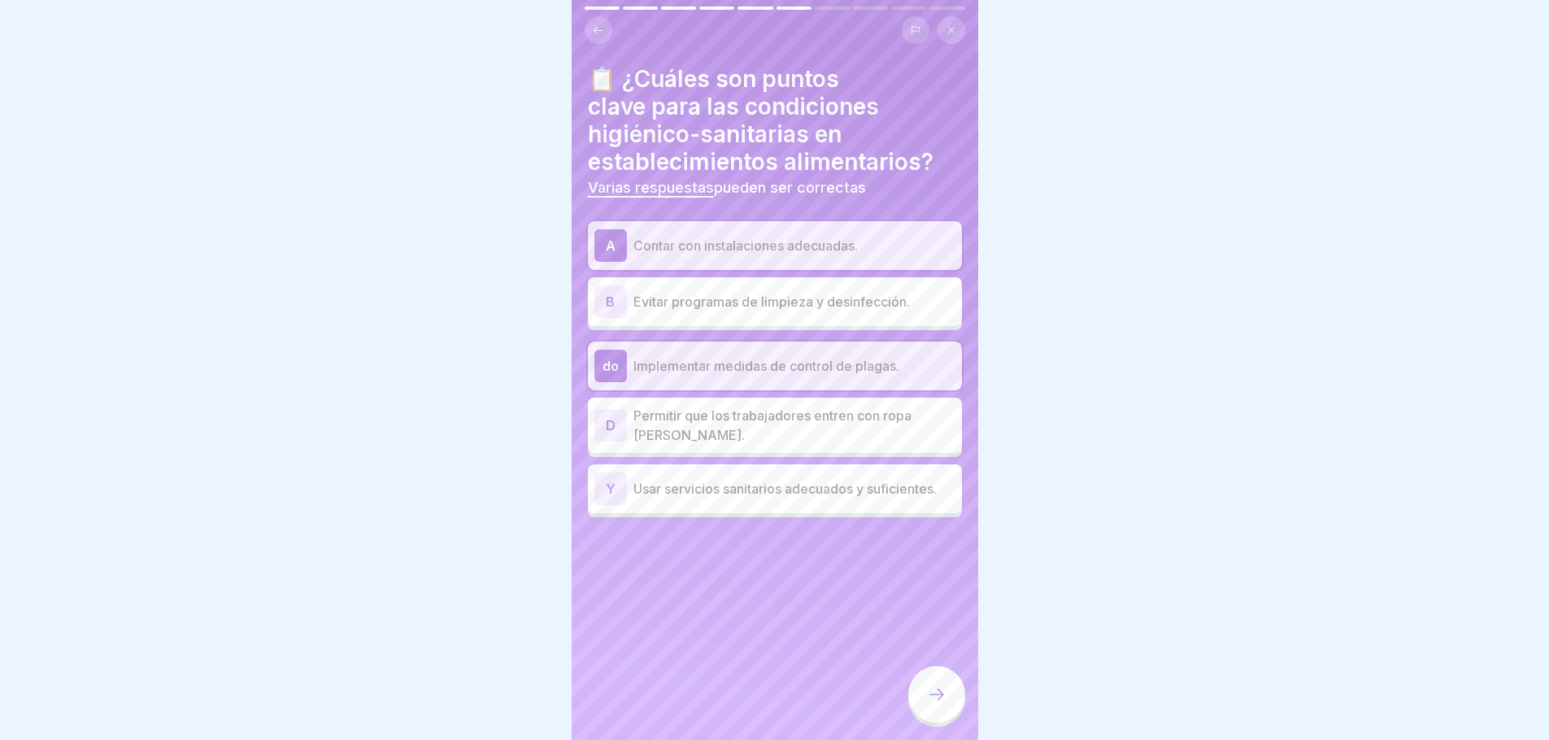
click at [786, 486] on p "Usar servicios sanitarios adecuados y suficientes." at bounding box center [795, 489] width 322 height 20
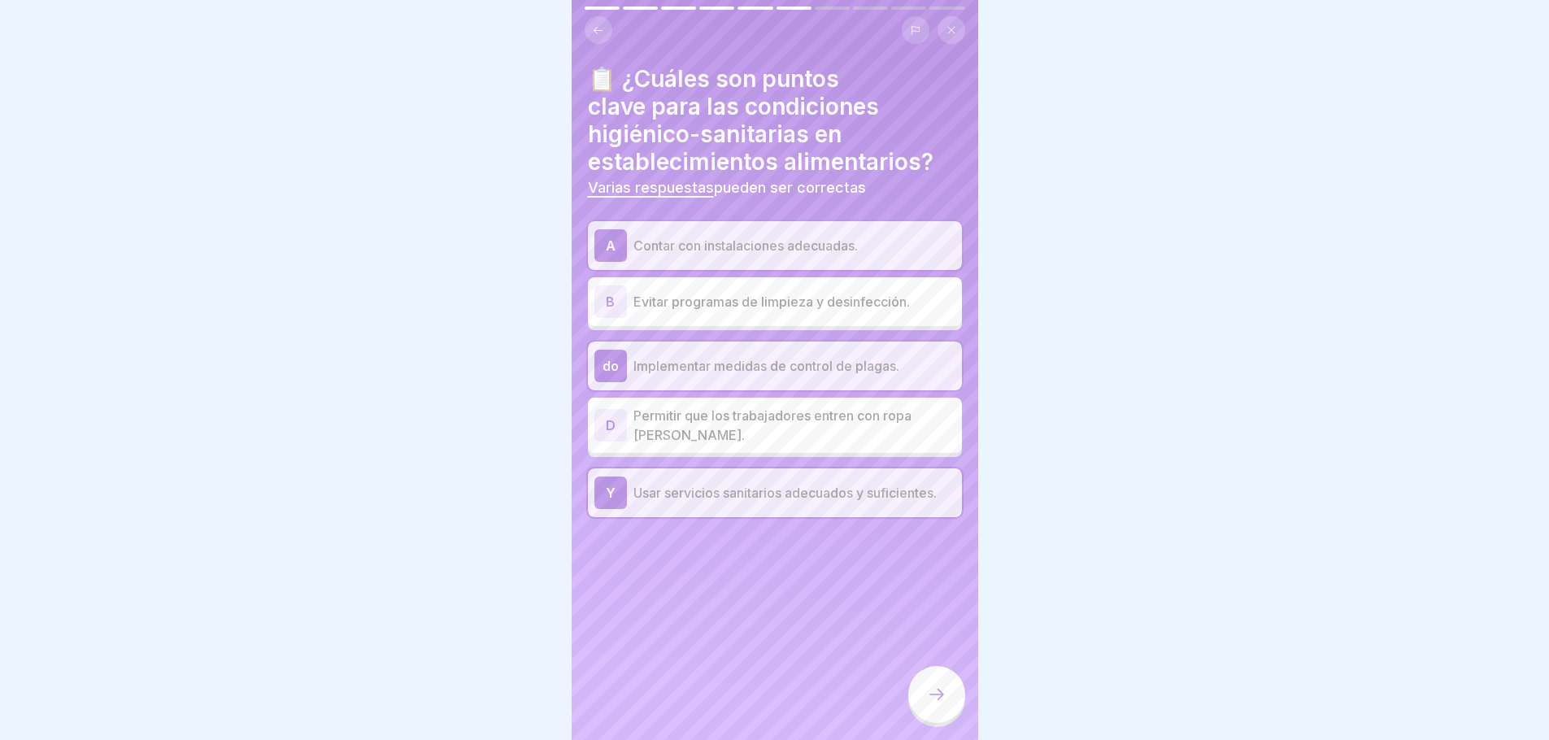
click at [943, 697] on icon at bounding box center [937, 695] width 20 height 20
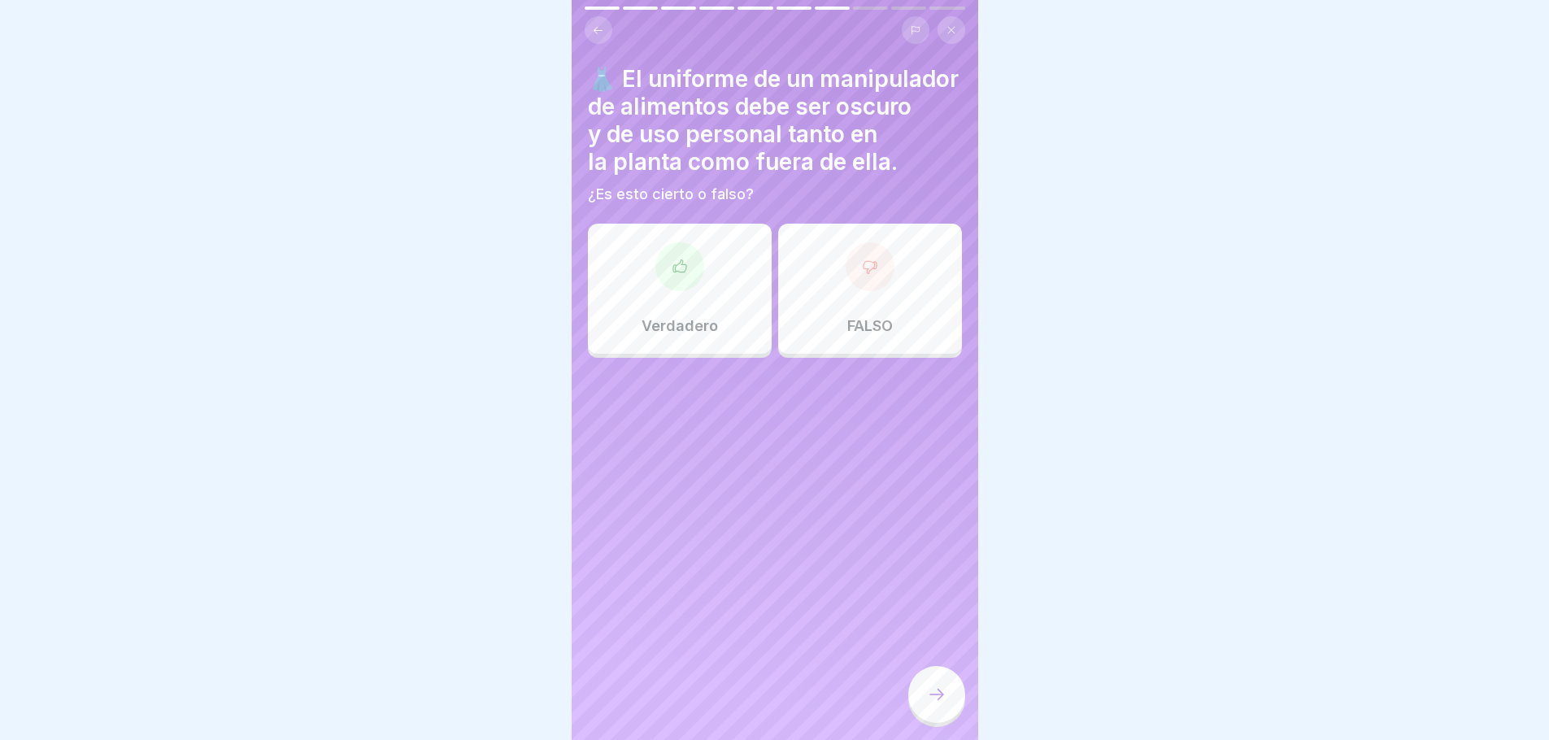
click at [860, 307] on div "FALSO" at bounding box center [870, 289] width 184 height 130
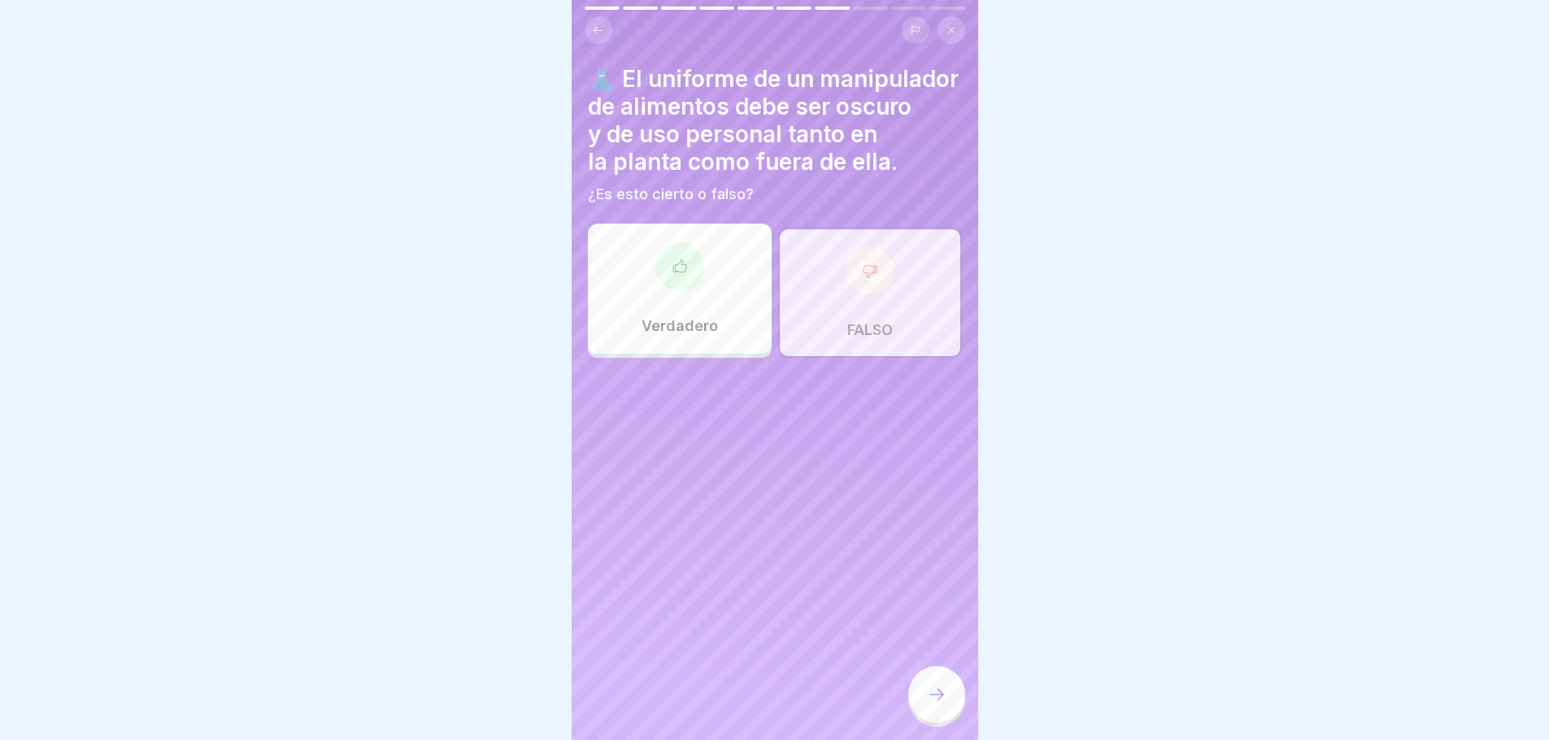
click at [940, 690] on icon at bounding box center [937, 695] width 20 height 20
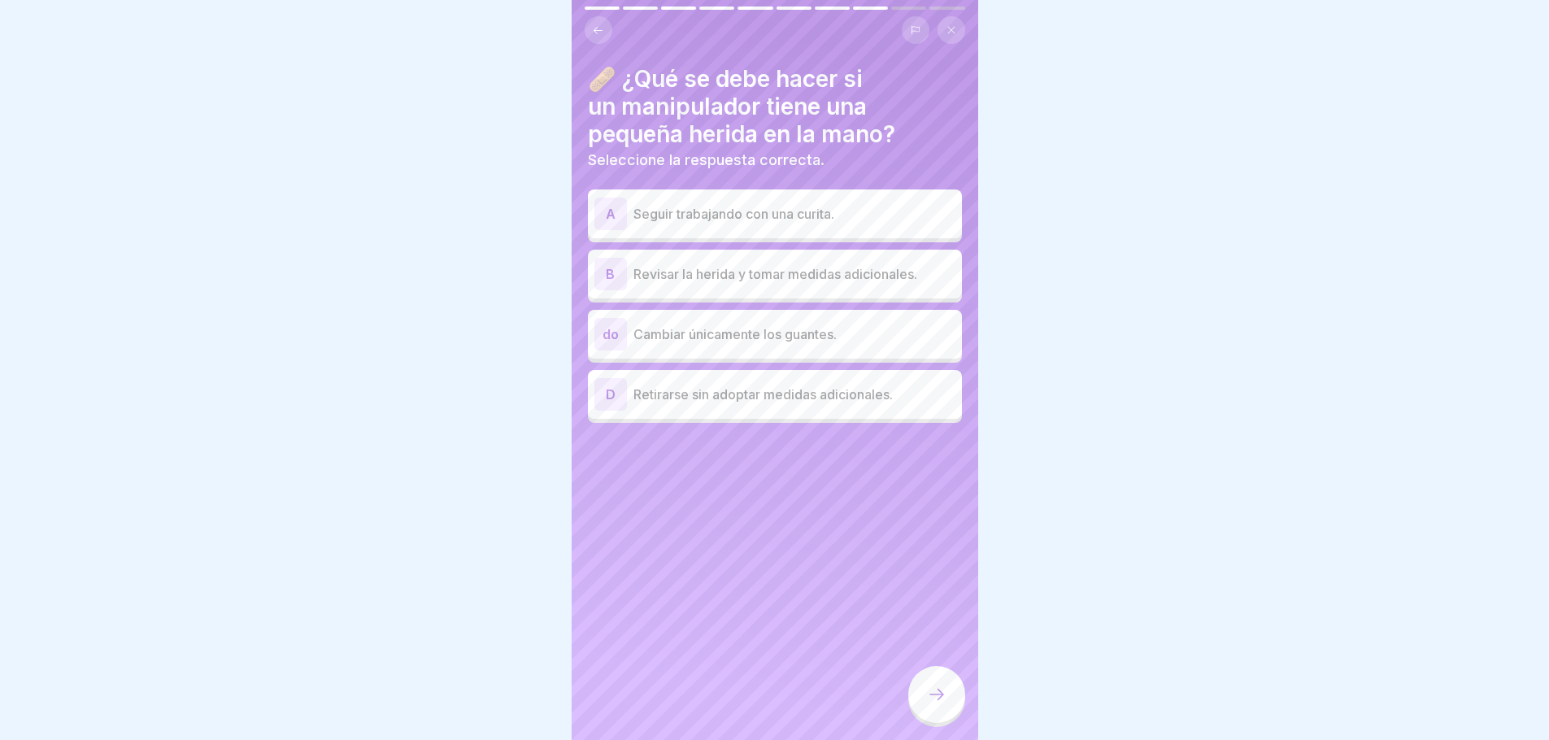
click at [773, 264] on p "Revisar la herida y tomar medidas adicionales." at bounding box center [795, 274] width 322 height 20
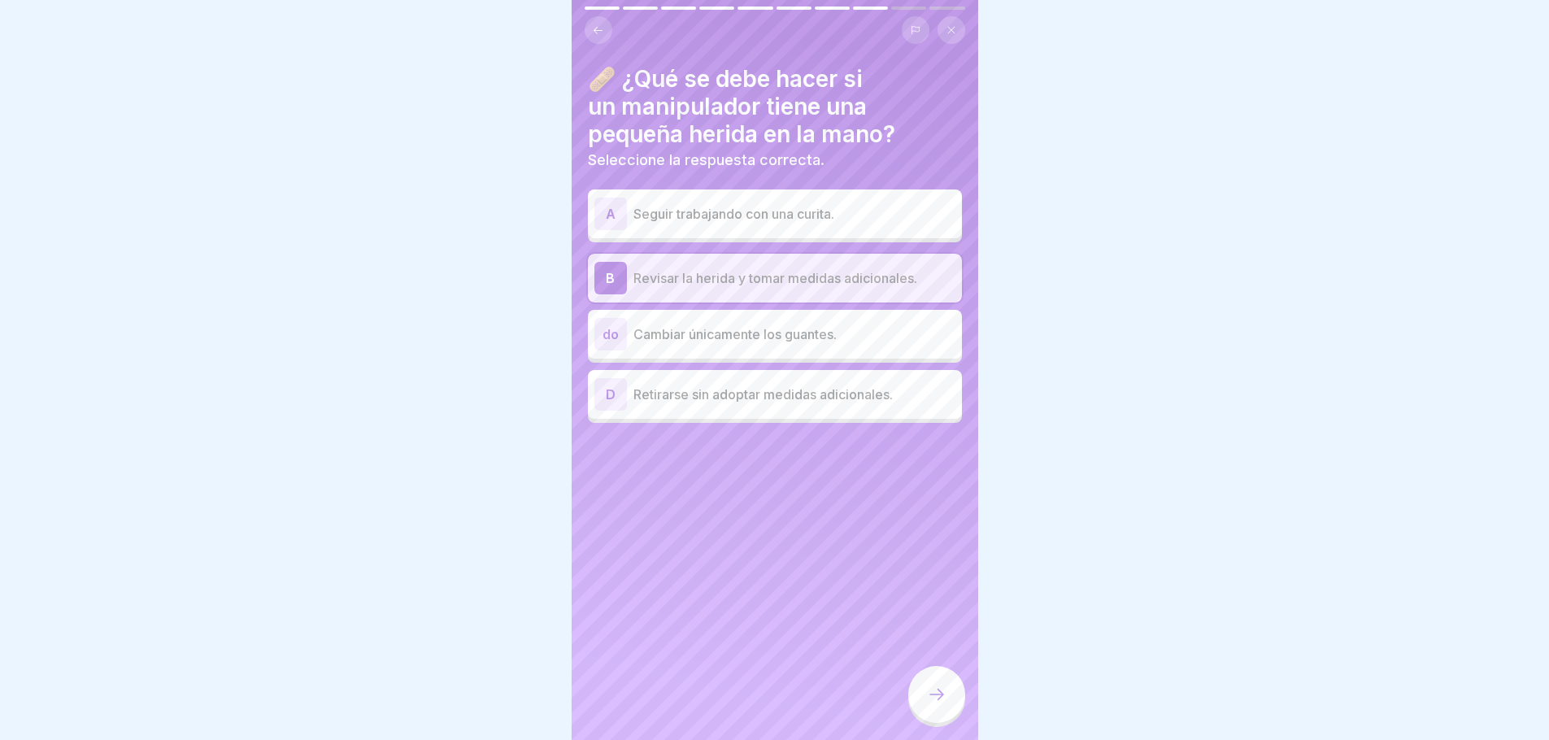
click at [943, 700] on icon at bounding box center [937, 695] width 20 height 20
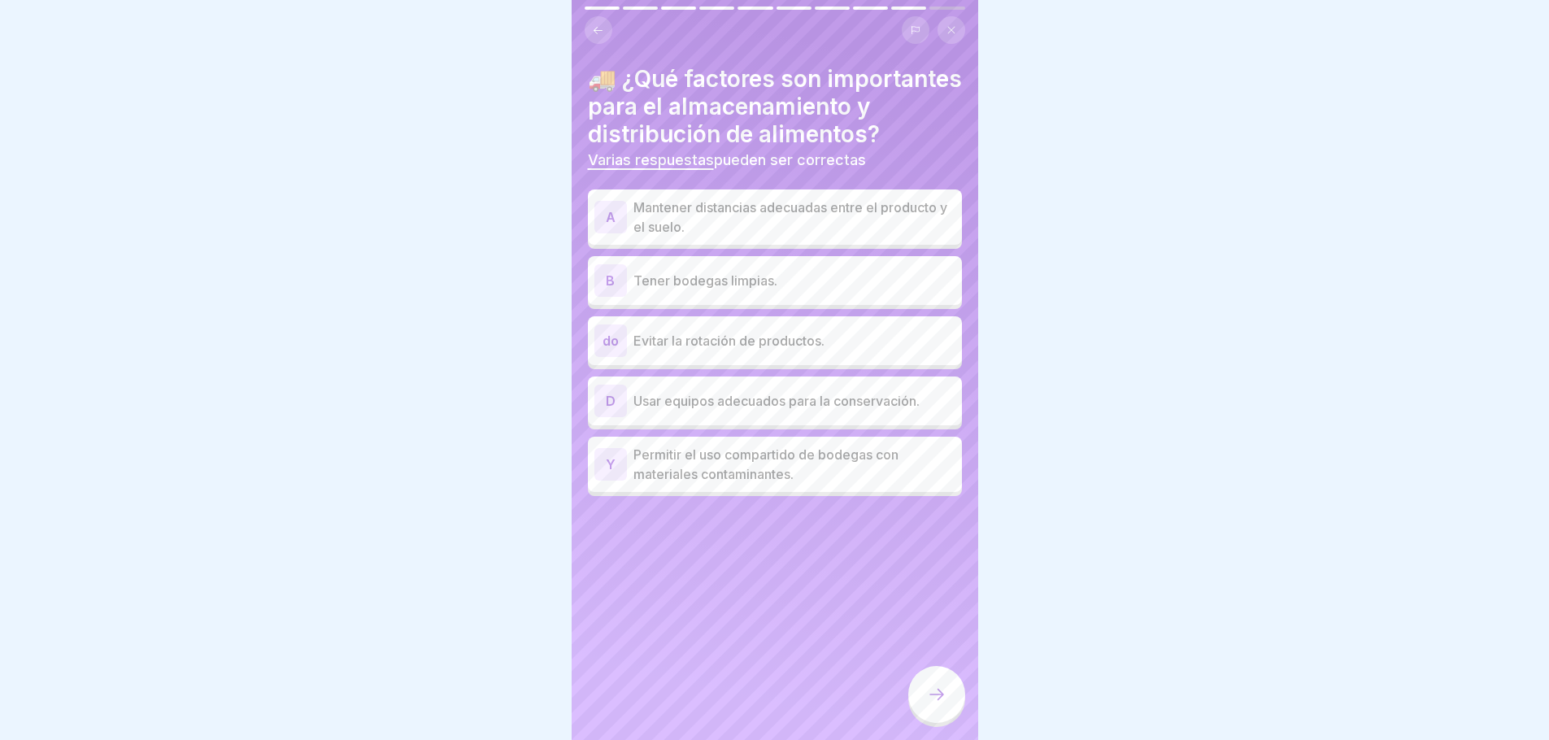
click at [756, 290] on p "Tener bodegas limpias." at bounding box center [795, 281] width 322 height 20
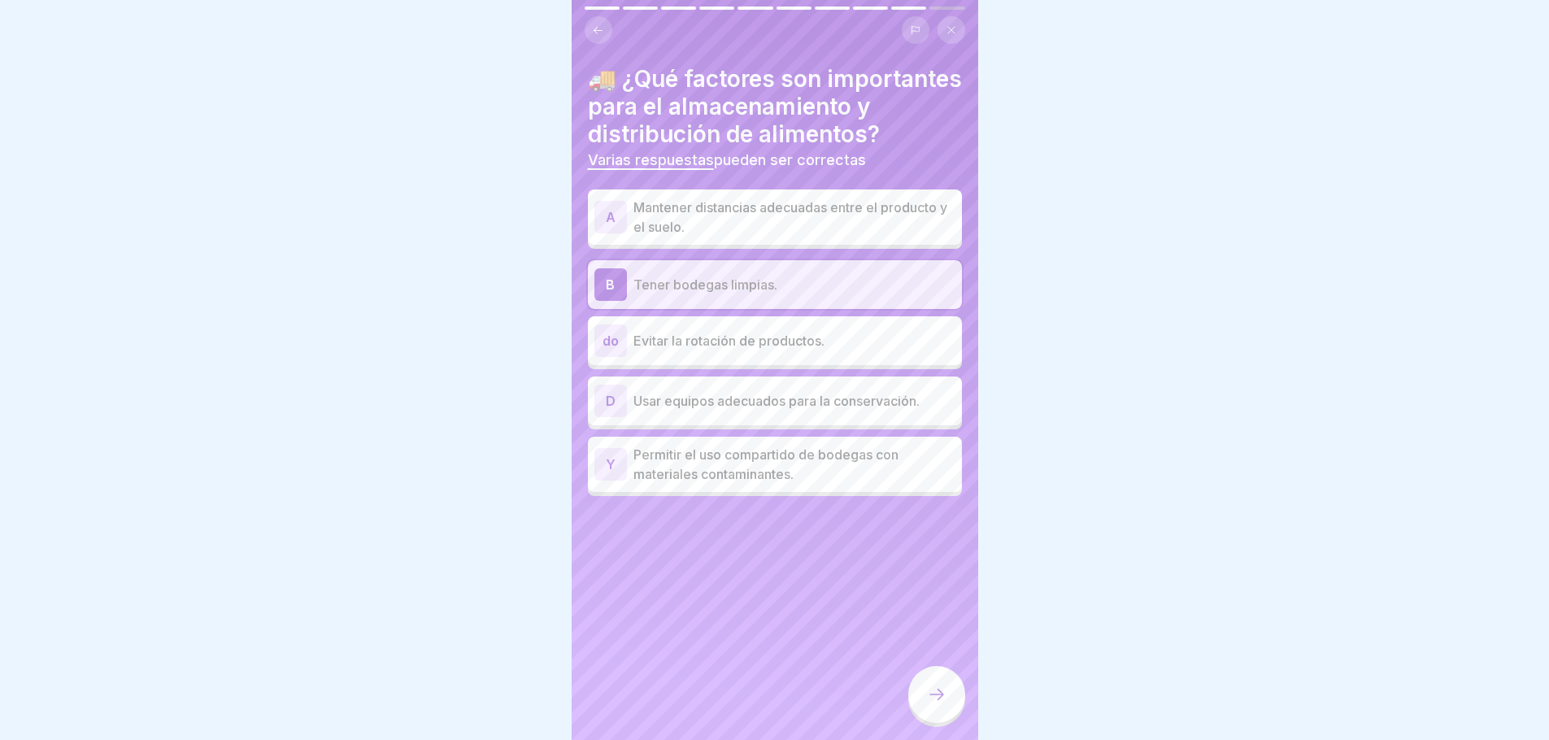
click at [843, 411] on p "Usar equipos adecuados para la conservación." at bounding box center [795, 401] width 322 height 20
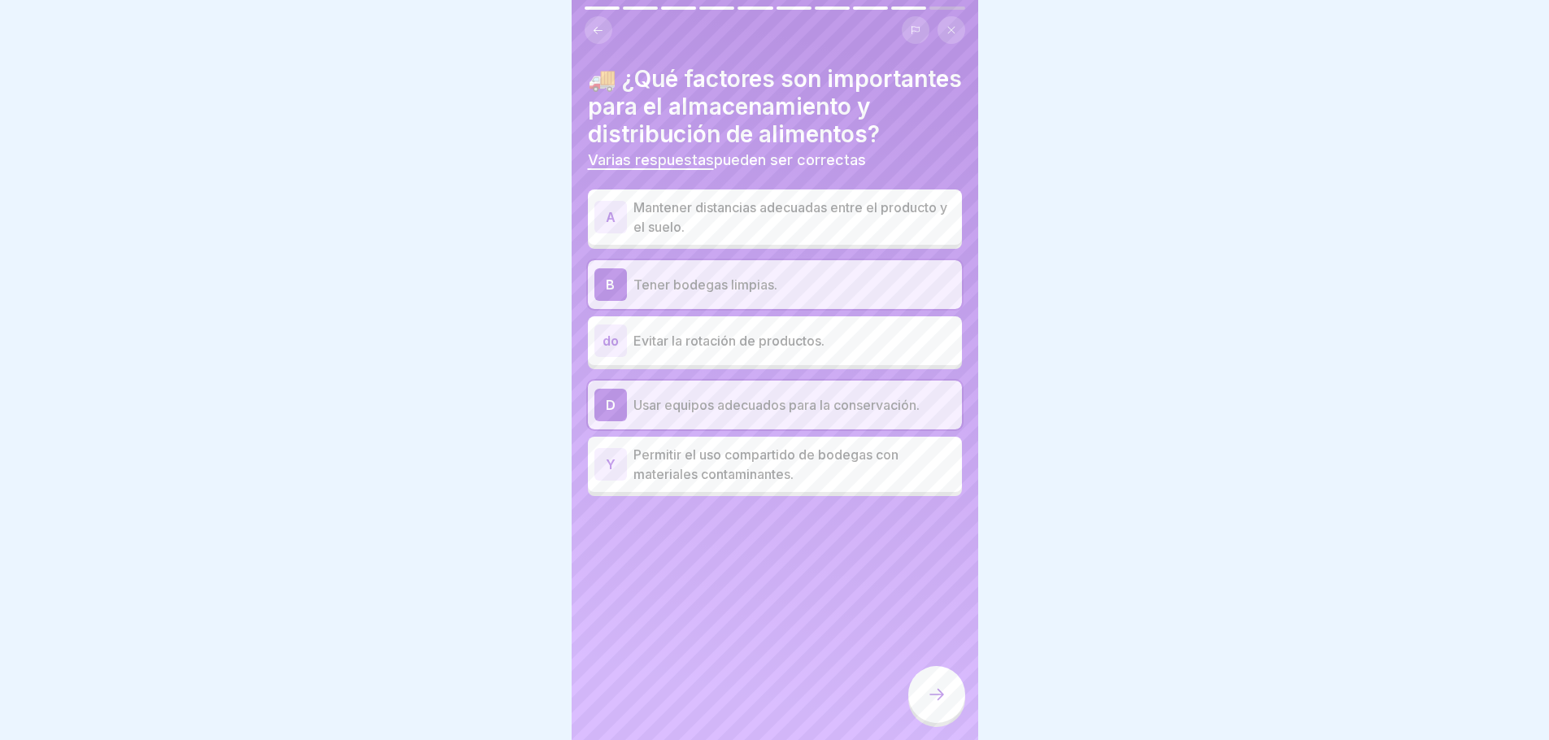
click at [922, 695] on div at bounding box center [936, 694] width 57 height 57
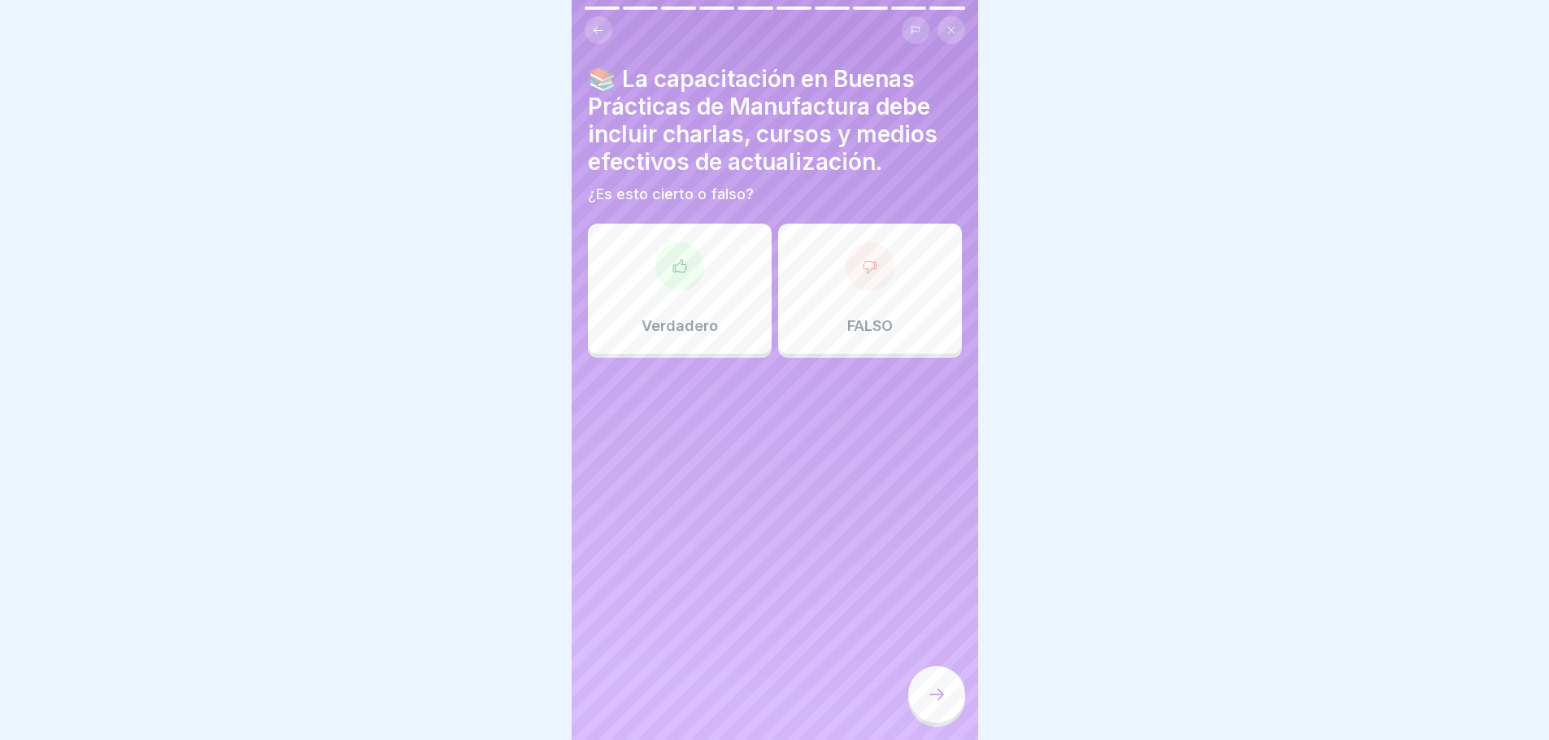
click at [677, 259] on icon at bounding box center [680, 267] width 16 height 16
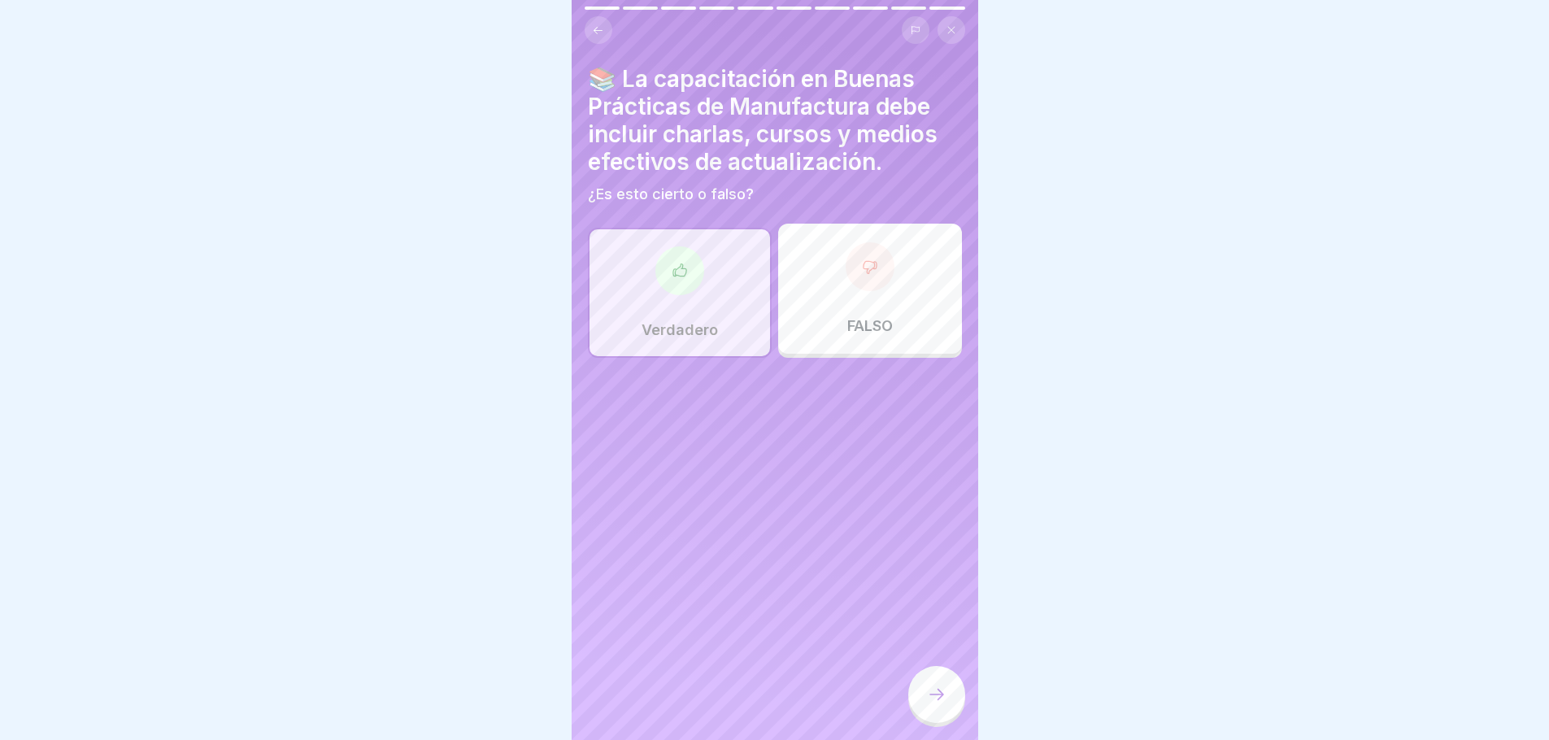
click at [918, 689] on div at bounding box center [936, 694] width 57 height 57
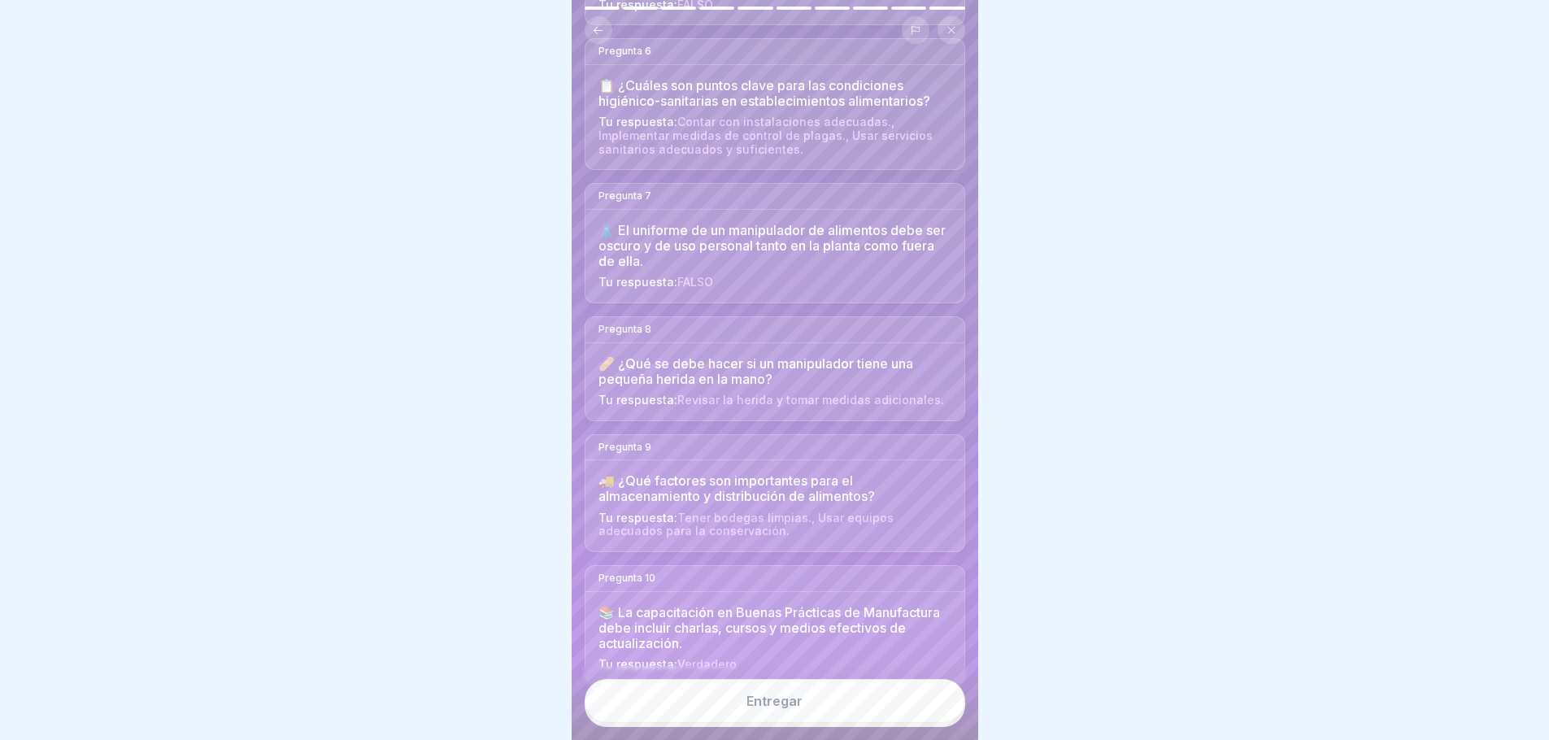
scroll to position [838, 0]
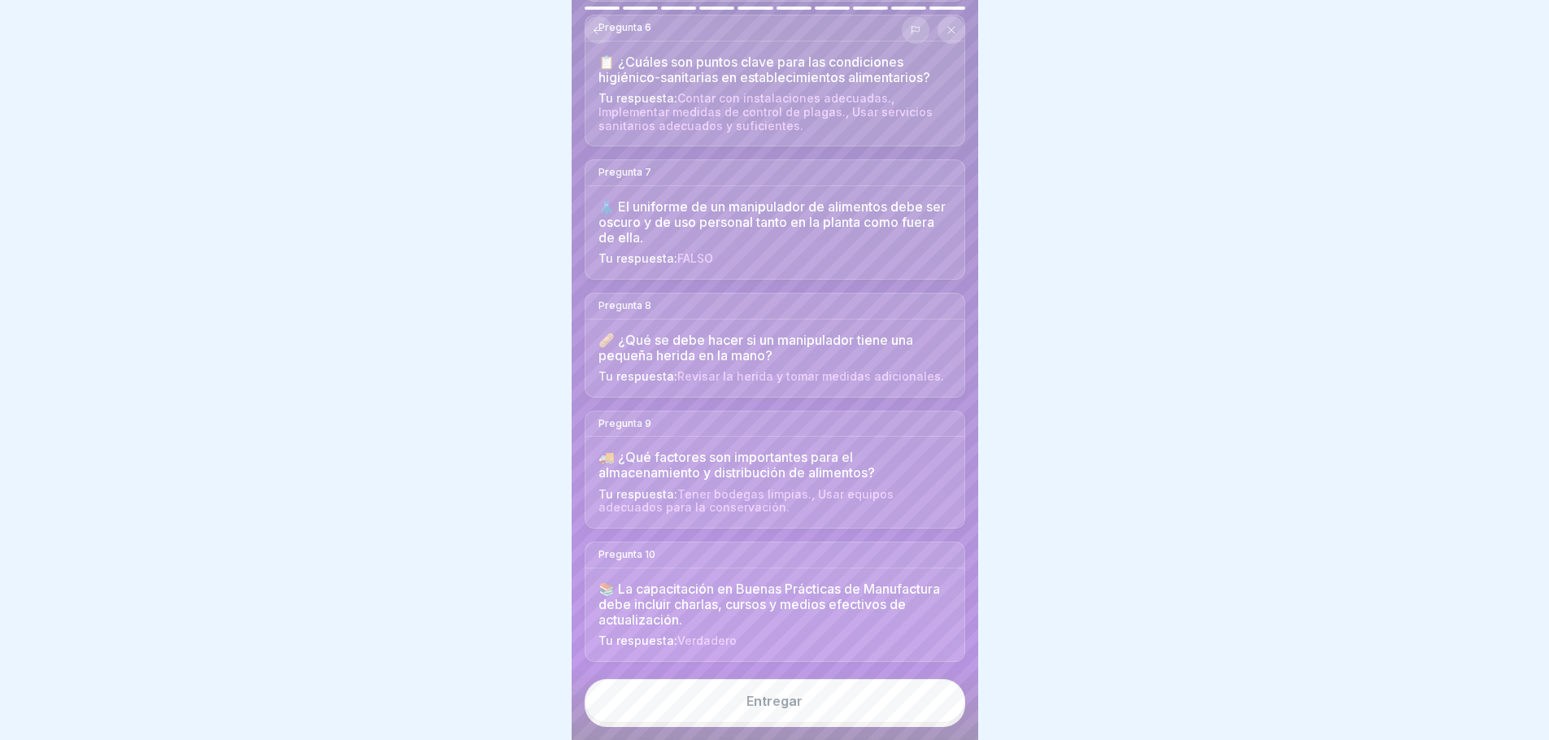
click at [748, 712] on button "Entregar" at bounding box center [775, 701] width 381 height 44
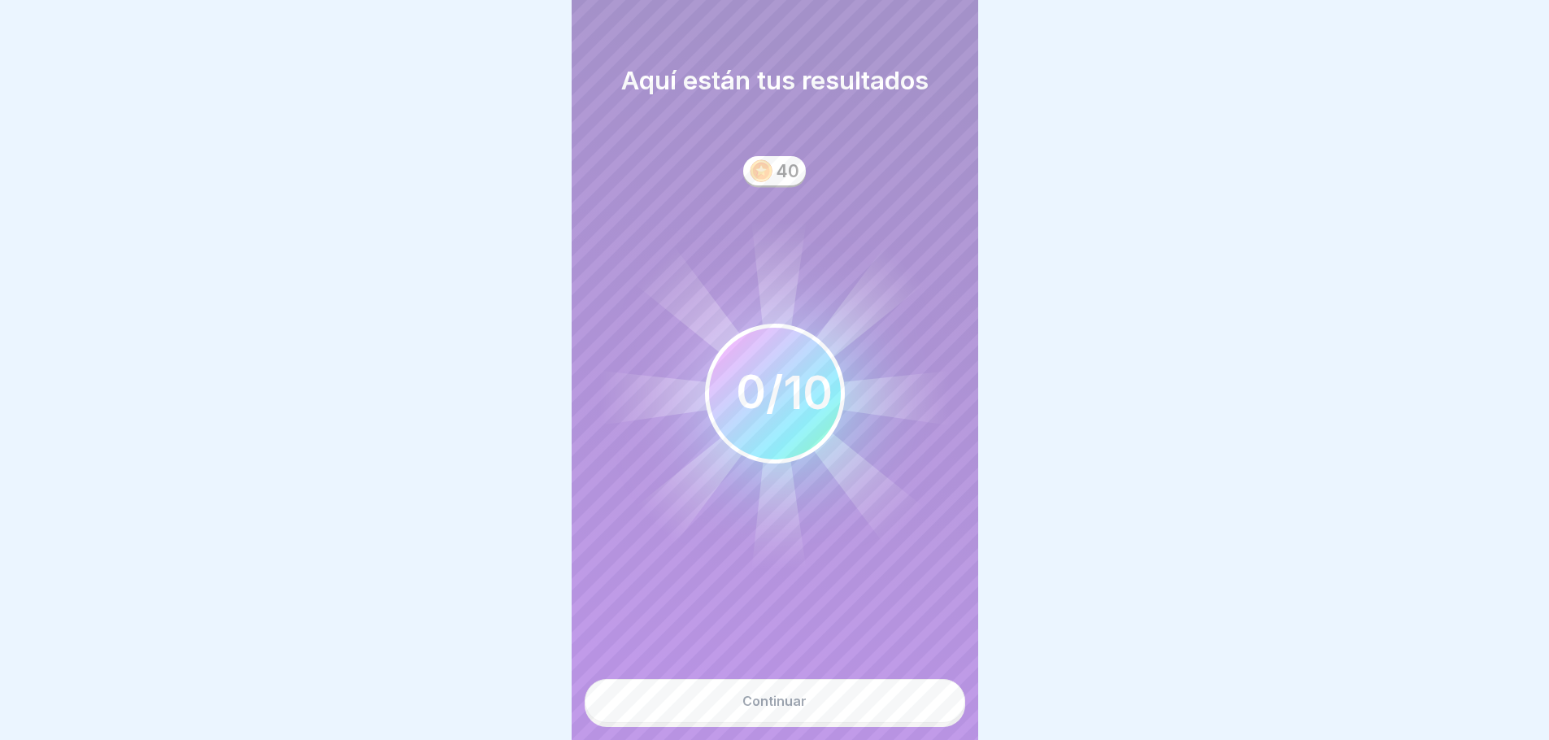
click at [748, 712] on button "Continuar" at bounding box center [775, 701] width 381 height 44
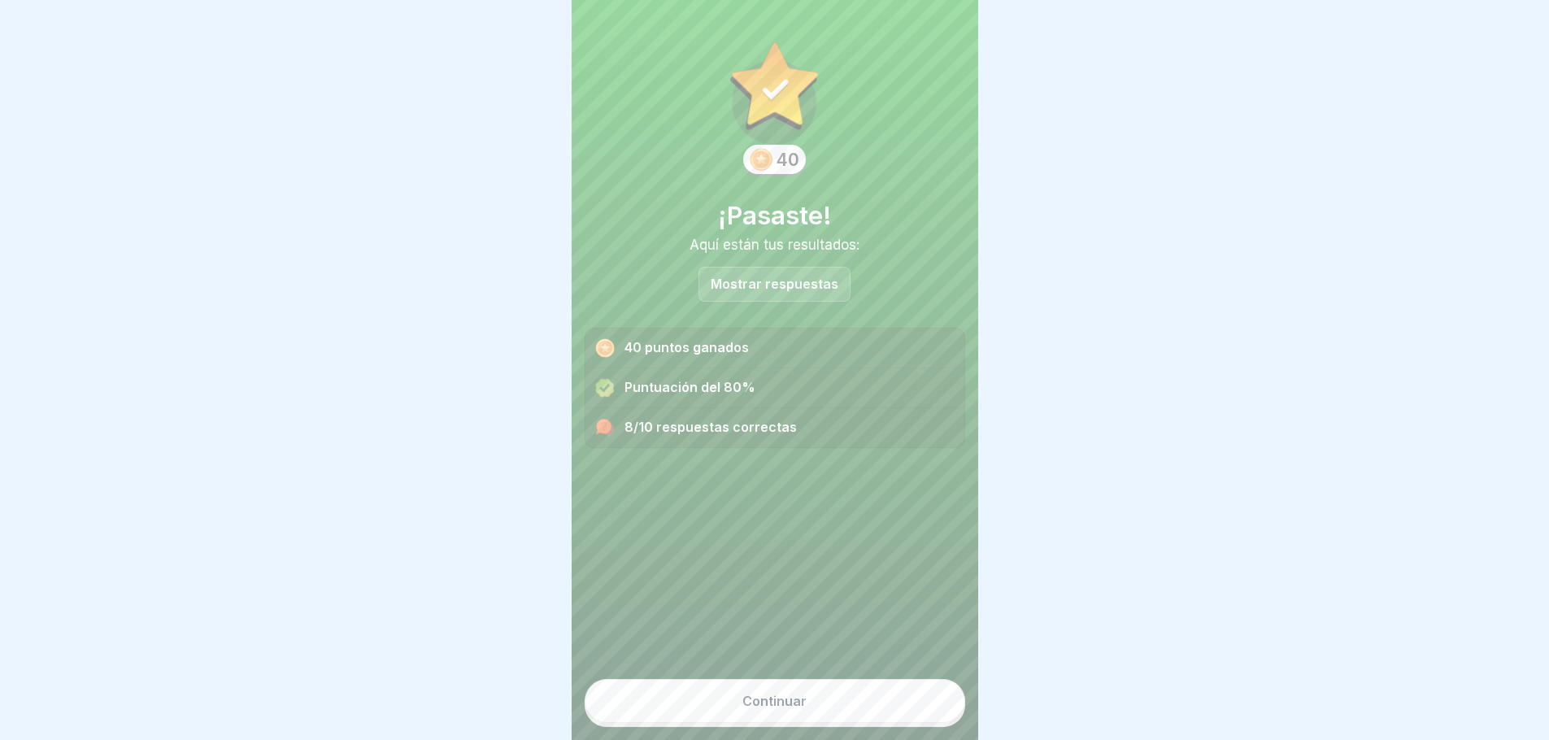
click at [788, 276] on font "Mostrar respuestas" at bounding box center [775, 284] width 128 height 16
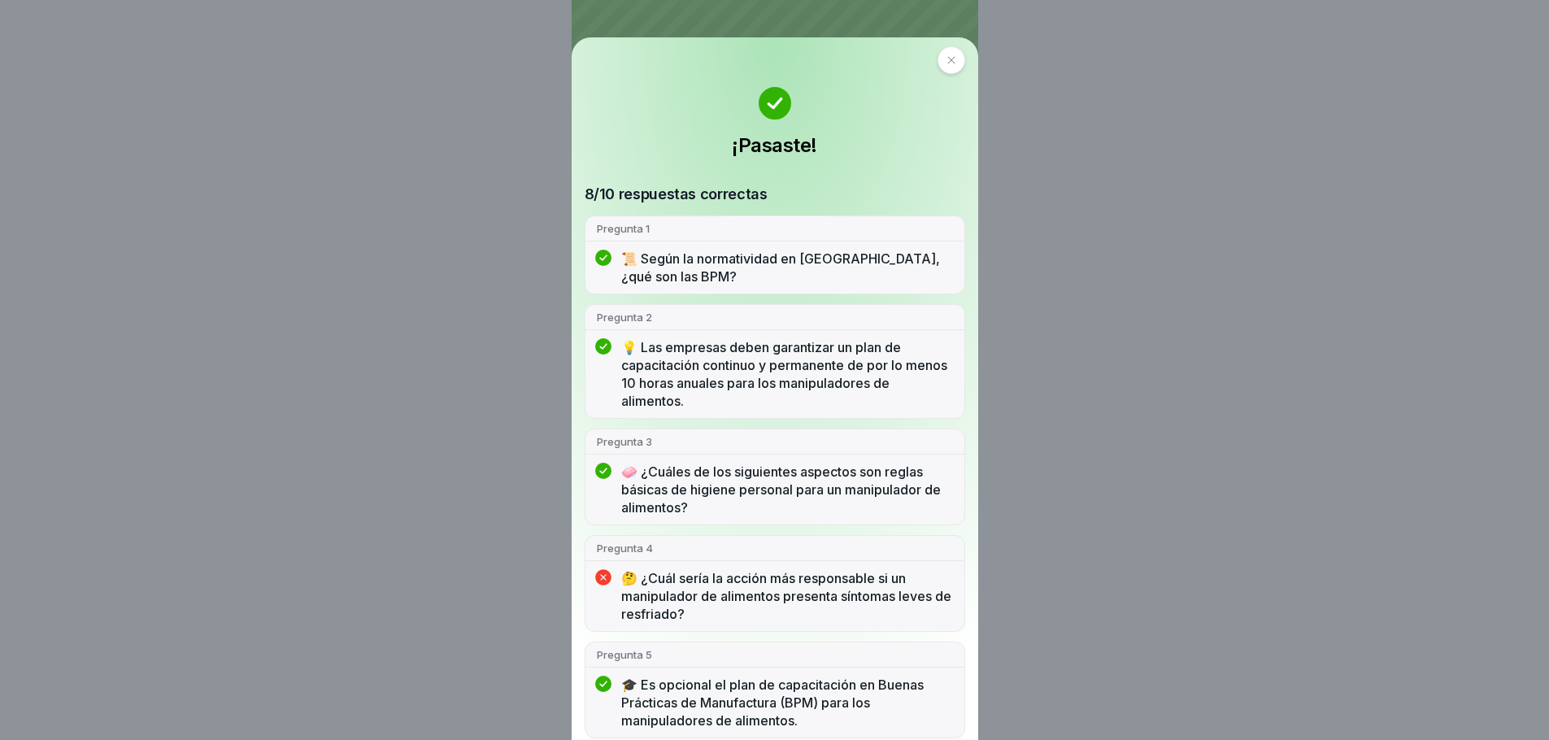
scroll to position [0, 0]
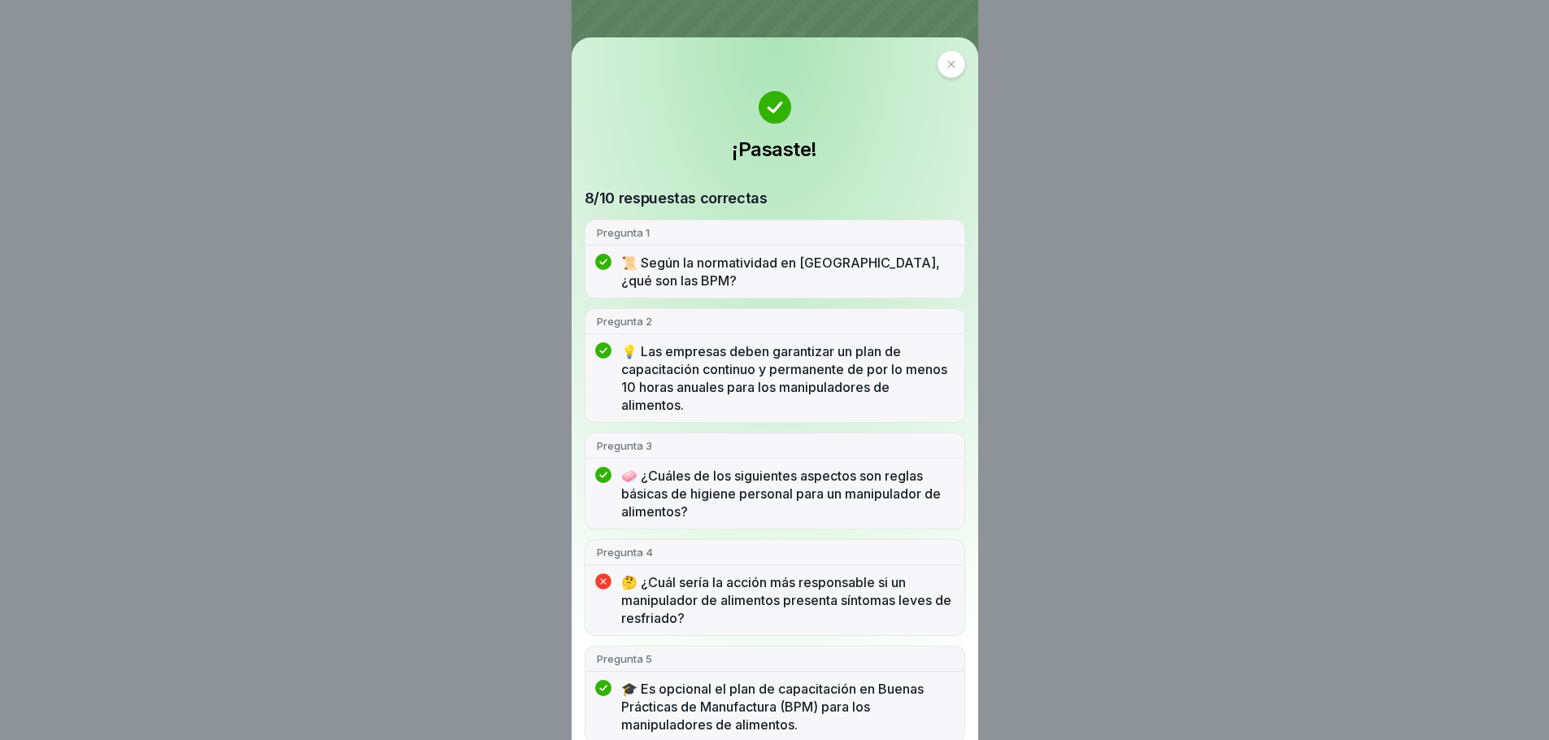
click at [948, 63] on icon at bounding box center [951, 63] width 7 height 7
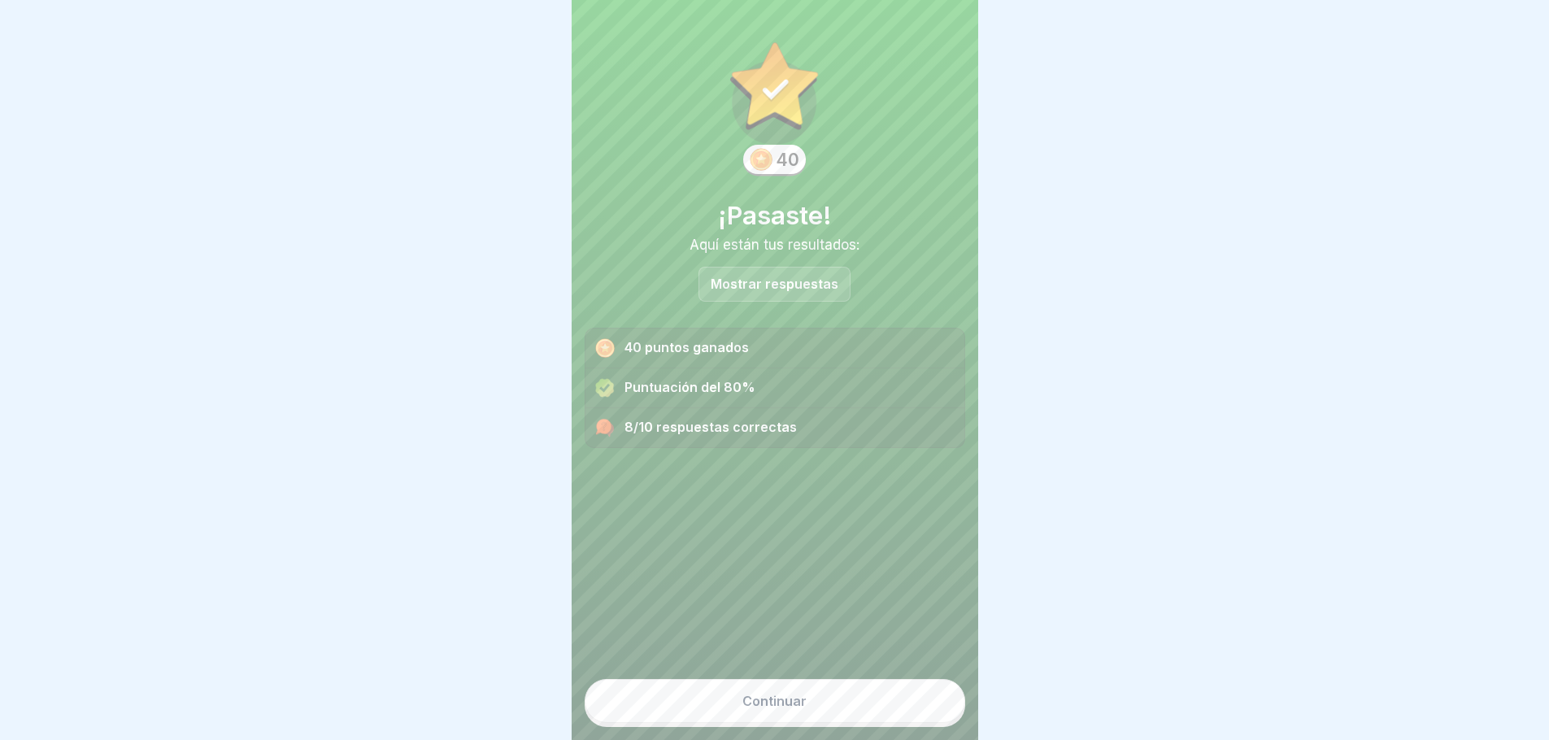
click at [747, 695] on button "Continuar" at bounding box center [775, 701] width 381 height 44
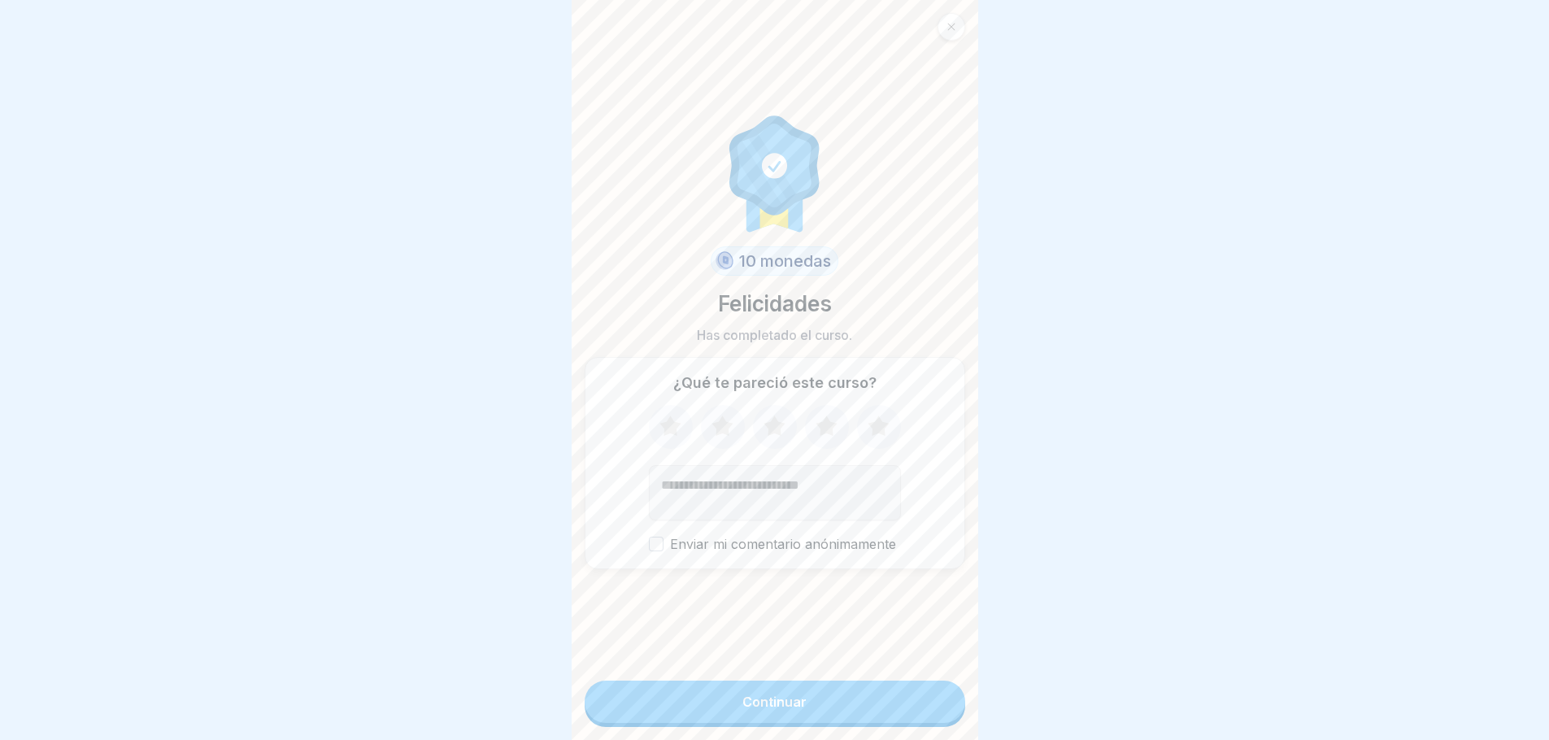
click at [662, 415] on icon at bounding box center [670, 427] width 43 height 42
click at [718, 427] on icon at bounding box center [722, 426] width 21 height 20
click at [773, 426] on icon at bounding box center [774, 426] width 21 height 20
click at [832, 420] on icon at bounding box center [826, 427] width 43 height 42
click at [872, 425] on icon at bounding box center [878, 426] width 21 height 20
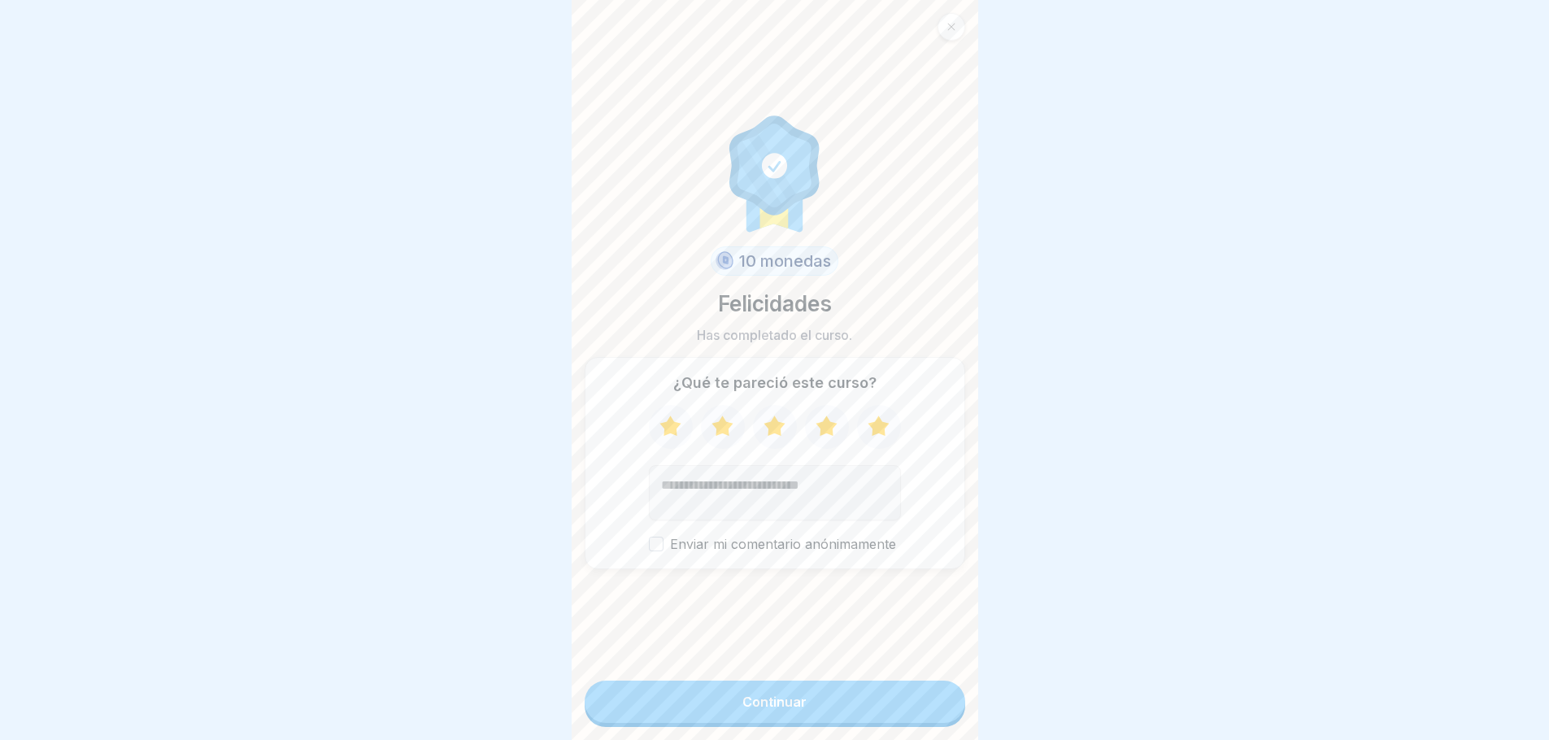
click at [749, 700] on font "Continuar" at bounding box center [775, 702] width 64 height 16
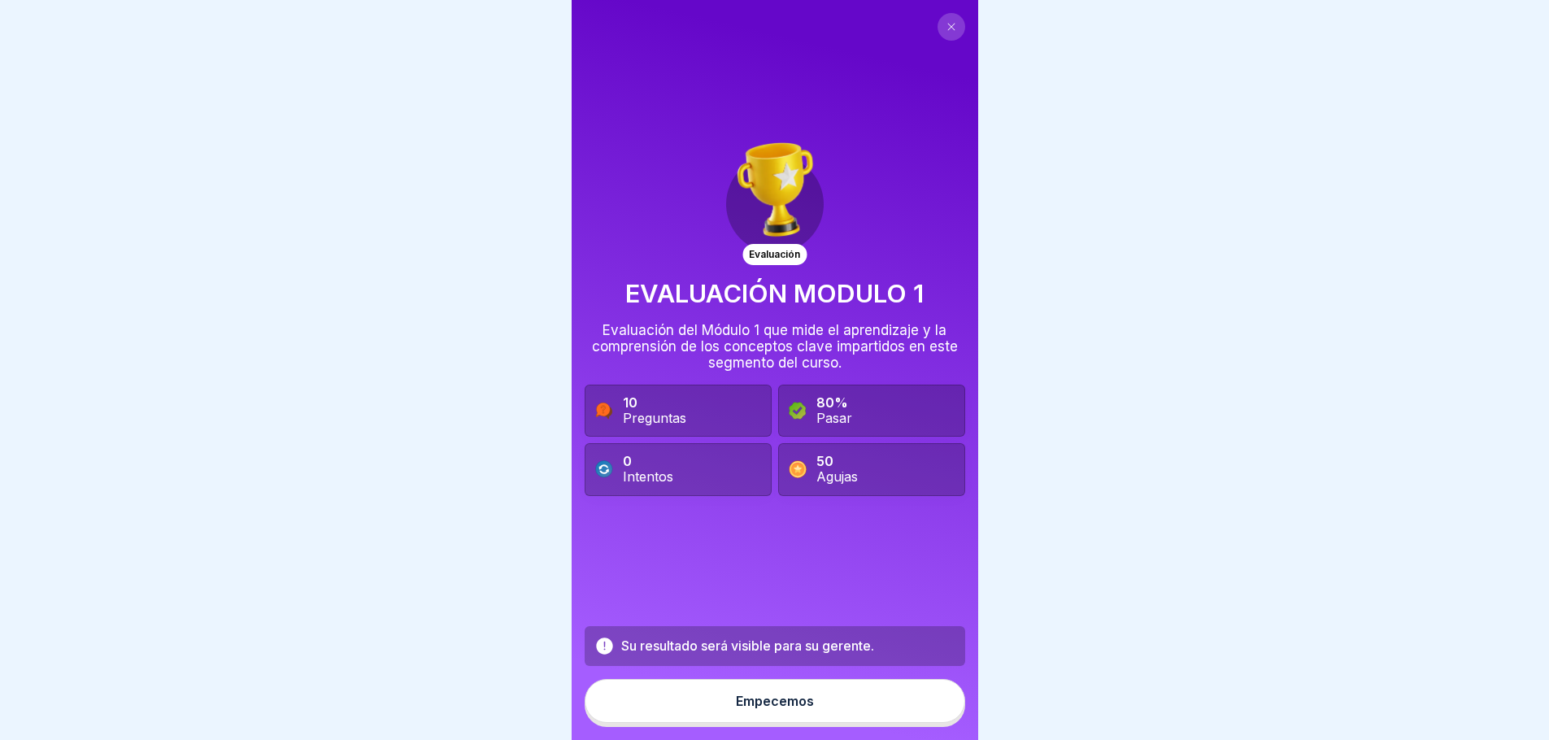
scroll to position [12, 0]
click at [938, 20] on button at bounding box center [952, 27] width 28 height 28
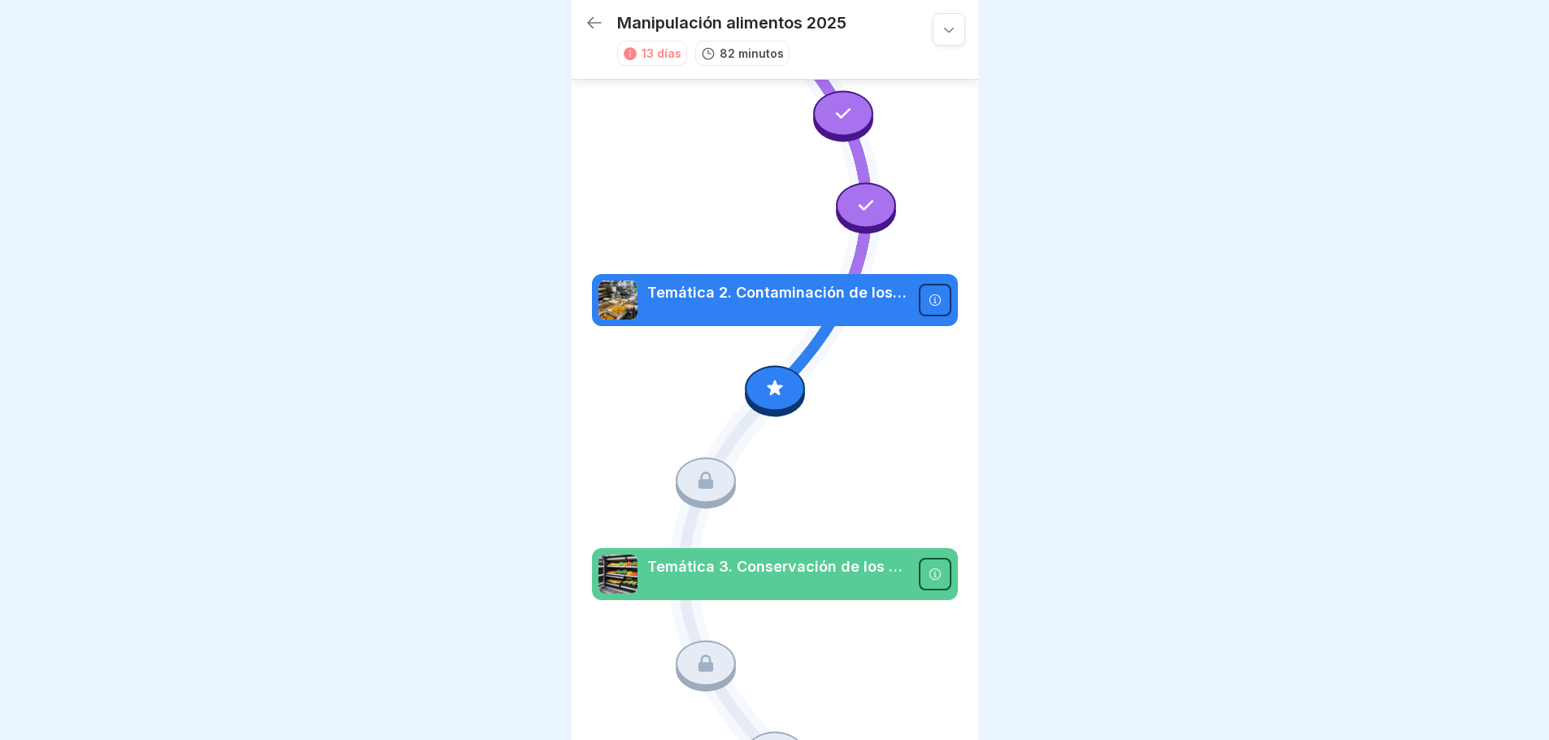
scroll to position [115, 0]
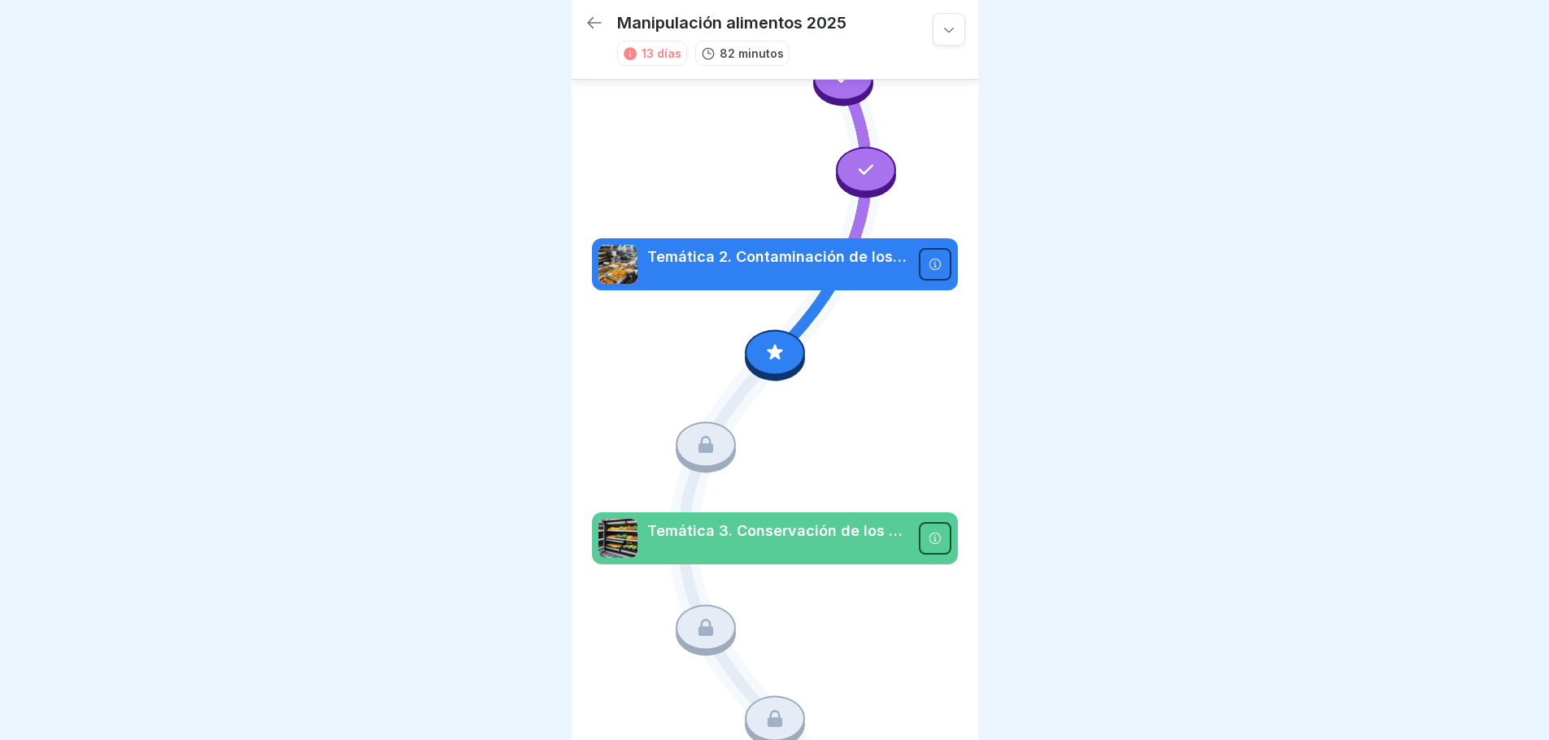
click at [807, 248] on font "Temática 2. Contaminación de los alimentos" at bounding box center [807, 256] width 320 height 17
click at [808, 248] on font "Temática 2. Contaminación de los alimentos" at bounding box center [807, 256] width 320 height 17
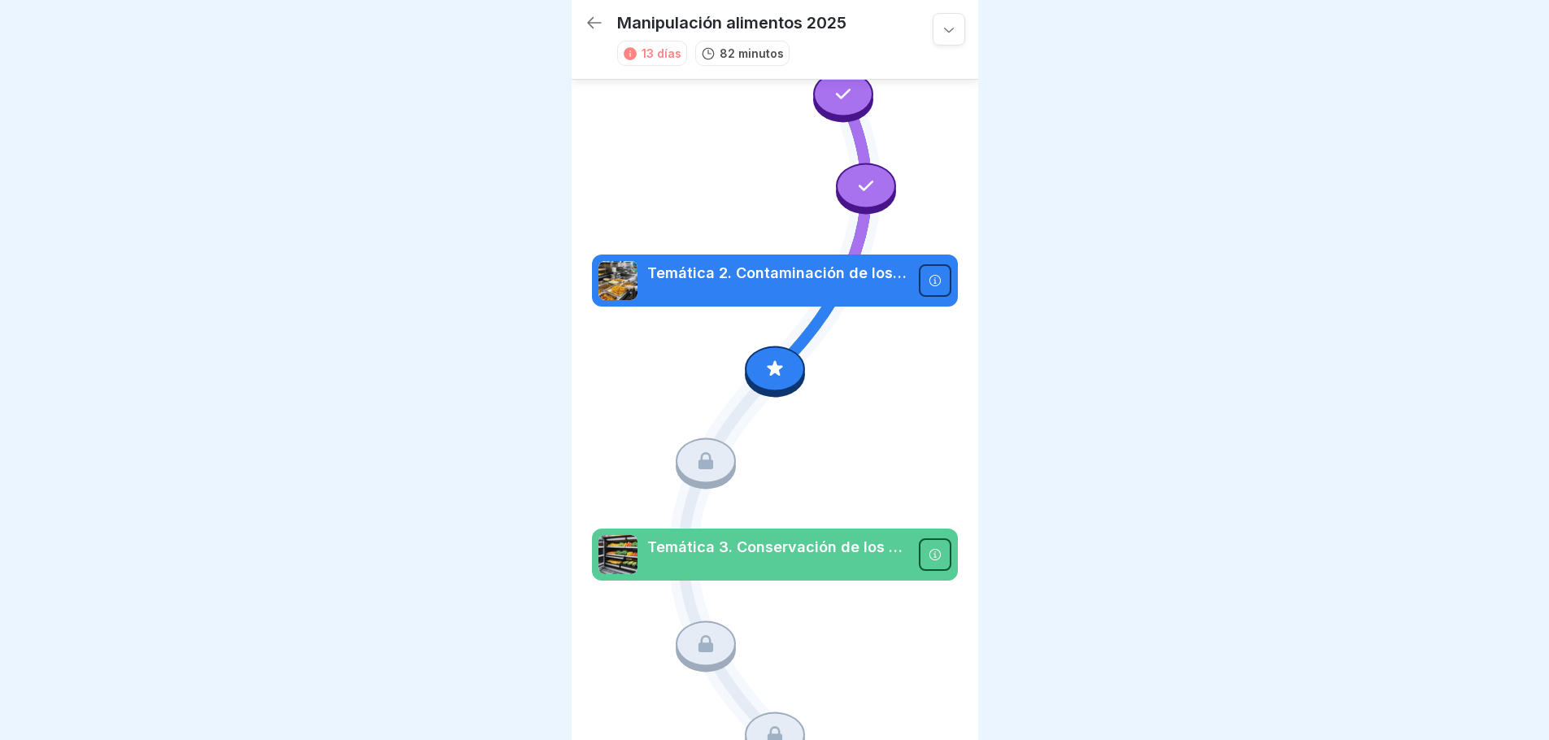
scroll to position [0, 0]
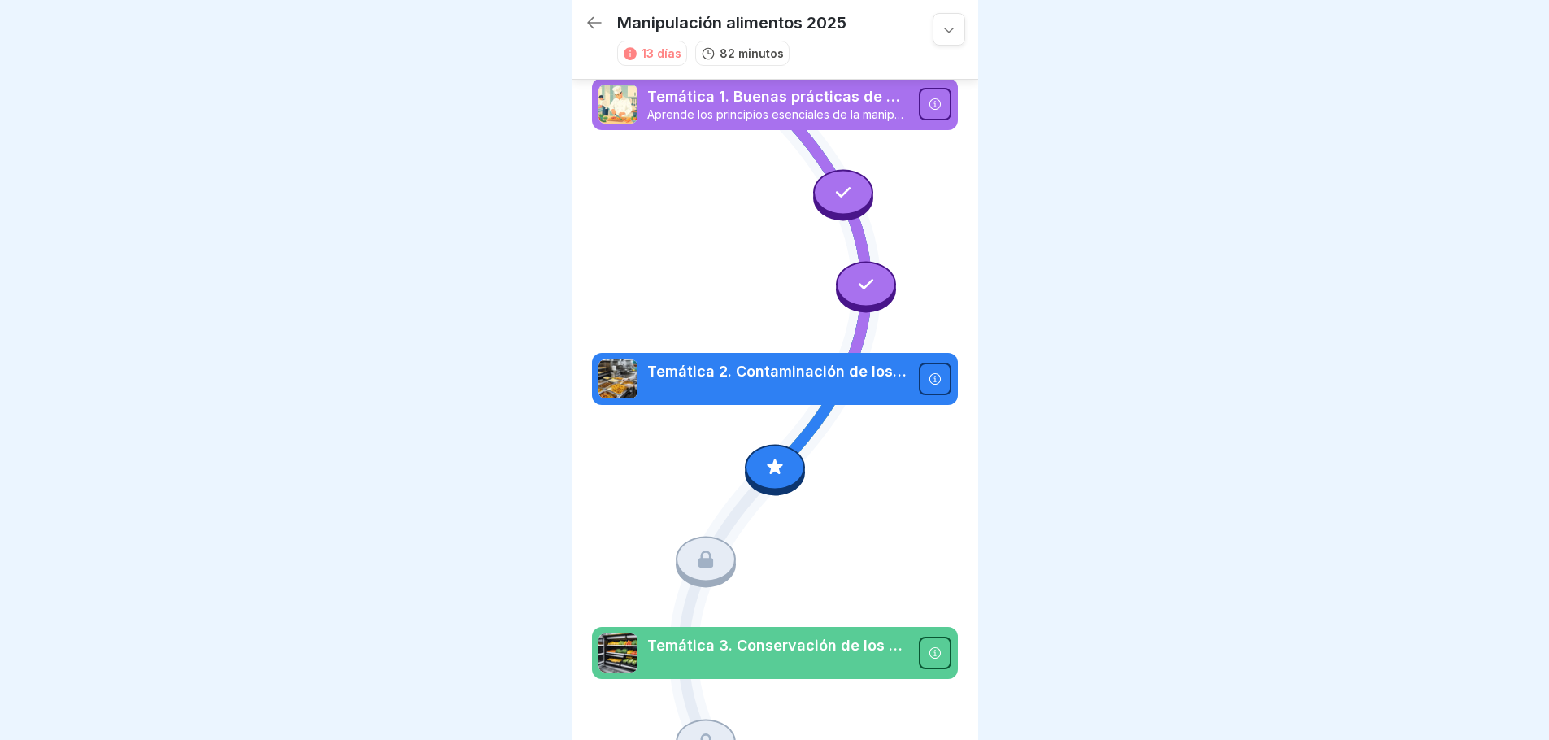
click at [778, 456] on icon at bounding box center [775, 466] width 21 height 21
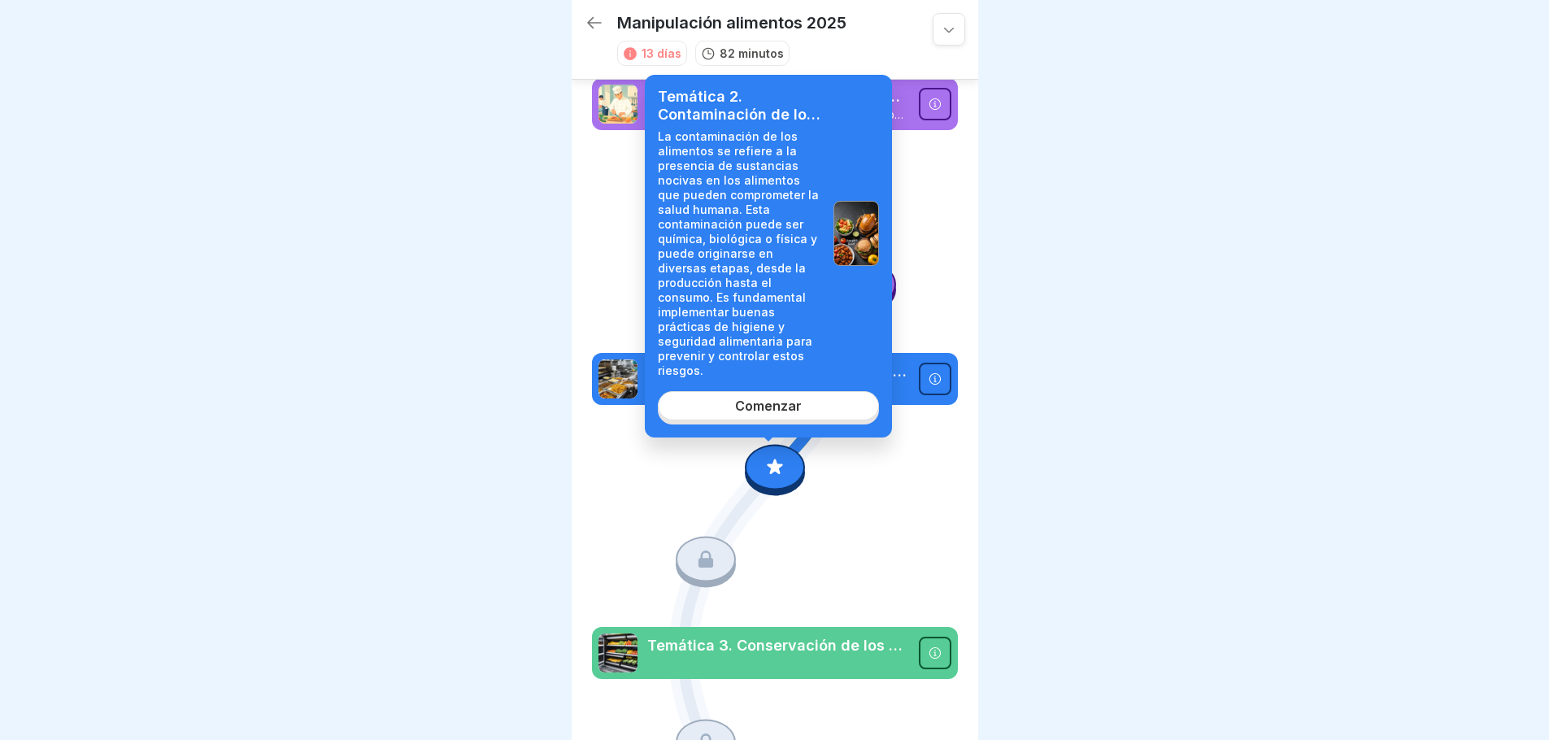
click at [771, 398] on font "Comenzar" at bounding box center [768, 406] width 67 height 16
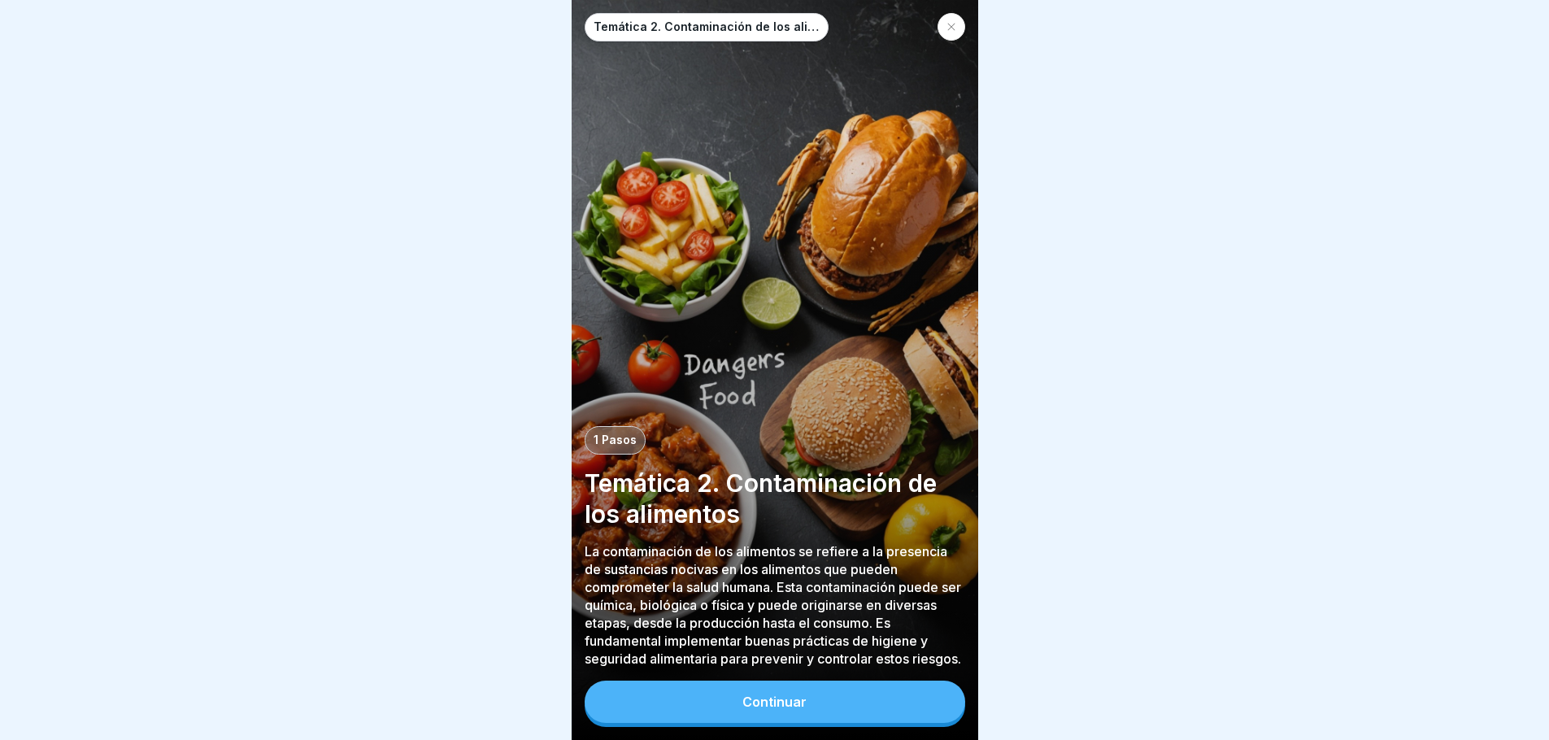
click at [798, 710] on font "Continuar" at bounding box center [775, 702] width 64 height 16
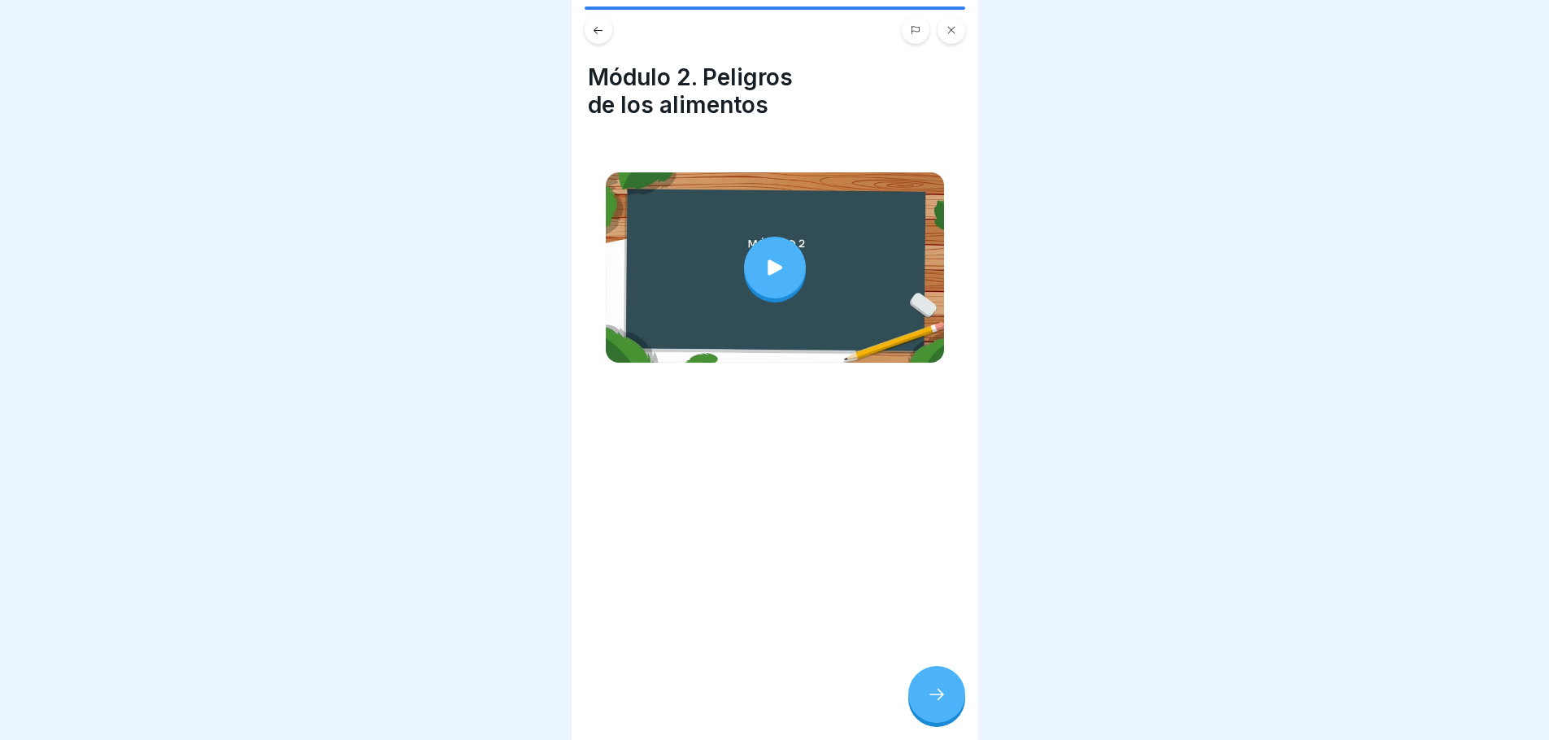
click at [775, 256] on icon at bounding box center [775, 267] width 23 height 23
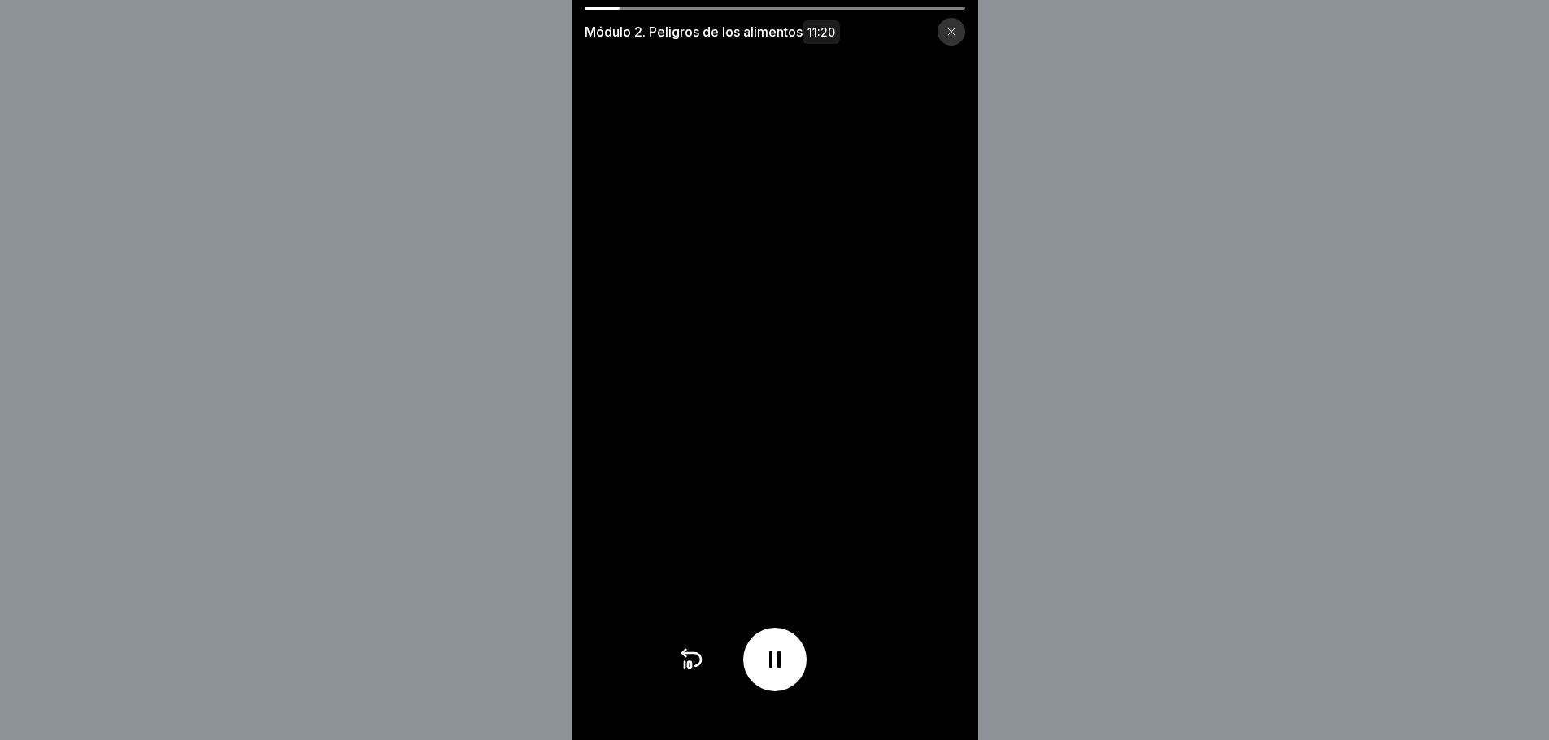
click at [788, 673] on icon at bounding box center [775, 660] width 26 height 26
click at [782, 673] on icon at bounding box center [775, 660] width 26 height 26
click at [768, 673] on icon at bounding box center [775, 660] width 26 height 26
click at [801, 682] on div at bounding box center [774, 659] width 63 height 63
click at [781, 663] on icon at bounding box center [775, 660] width 26 height 26
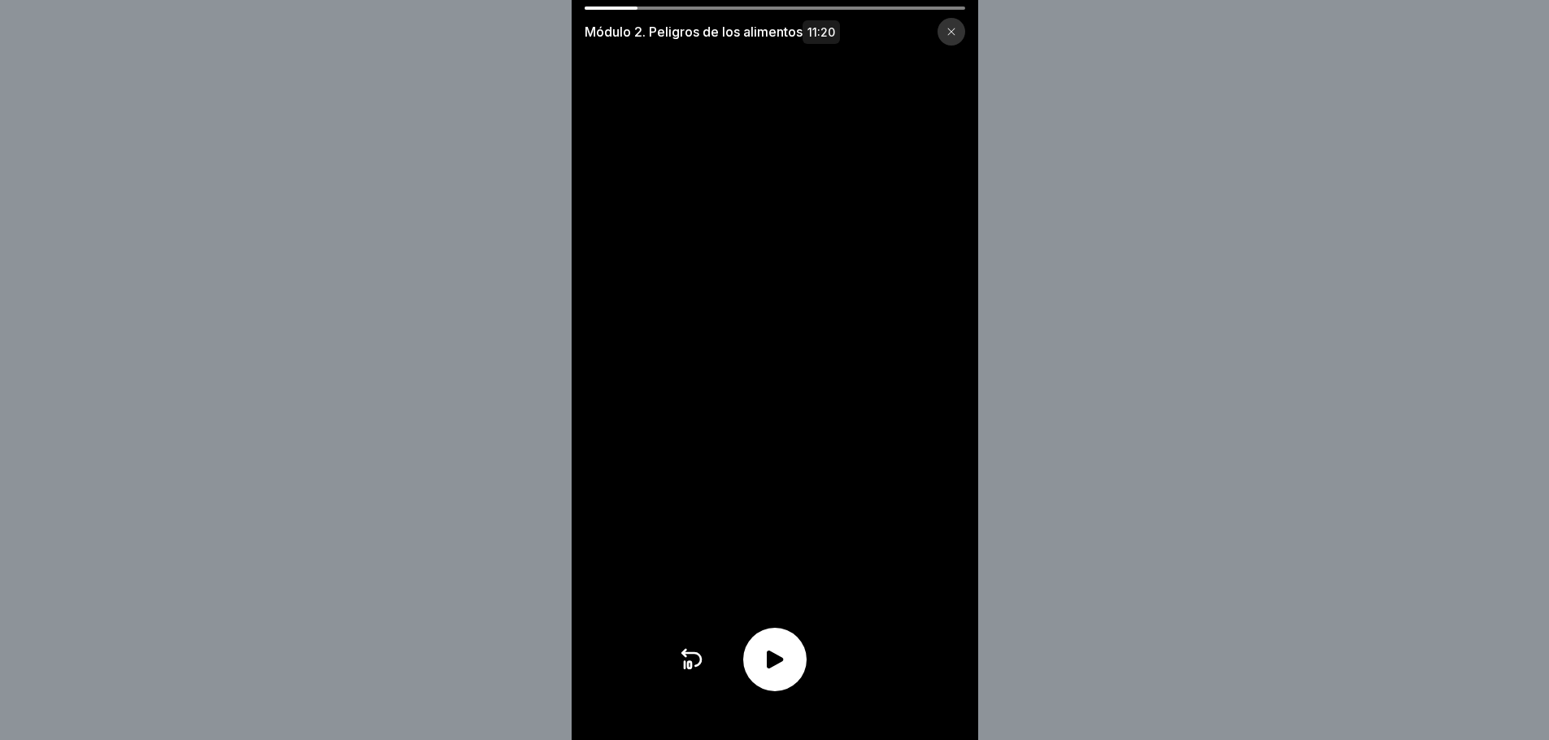
drag, startPoint x: 643, startPoint y: 8, endPoint x: 626, endPoint y: 7, distance: 16.3
click at [626, 7] on div at bounding box center [612, 8] width 54 height 3
click at [760, 673] on div at bounding box center [774, 659] width 63 height 63
click at [625, 7] on div at bounding box center [612, 8] width 54 height 3
drag, startPoint x: 643, startPoint y: 6, endPoint x: 609, endPoint y: 2, distance: 34.4
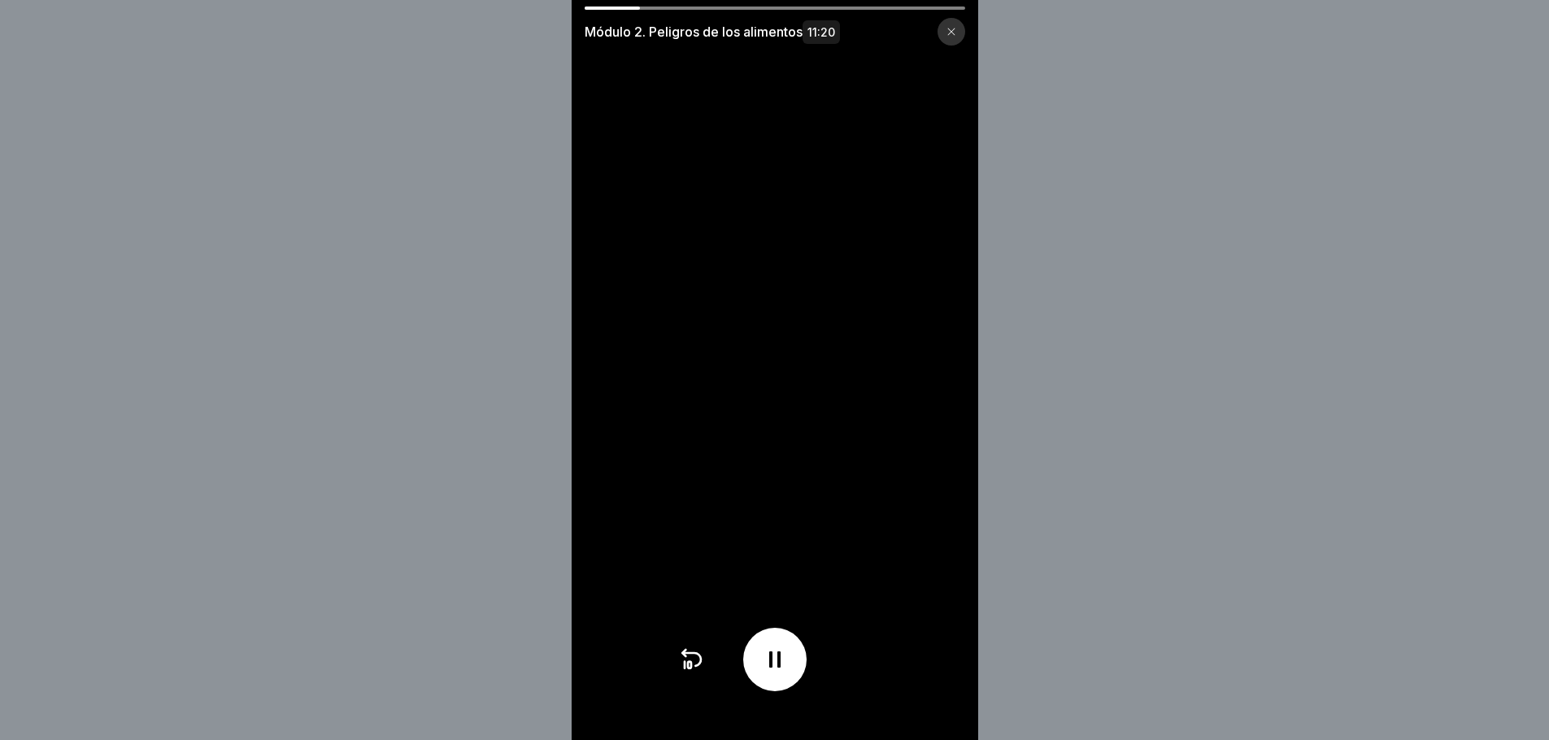
click at [609, 2] on video at bounding box center [775, 370] width 407 height 740
click at [629, 7] on div at bounding box center [614, 8] width 59 height 3
drag, startPoint x: 643, startPoint y: 10, endPoint x: 612, endPoint y: 6, distance: 31.2
click at [612, 6] on div "Módulo 2. Peligros de los alimentos 11:20" at bounding box center [775, 370] width 407 height 740
drag, startPoint x: 647, startPoint y: 7, endPoint x: 613, endPoint y: 5, distance: 33.4
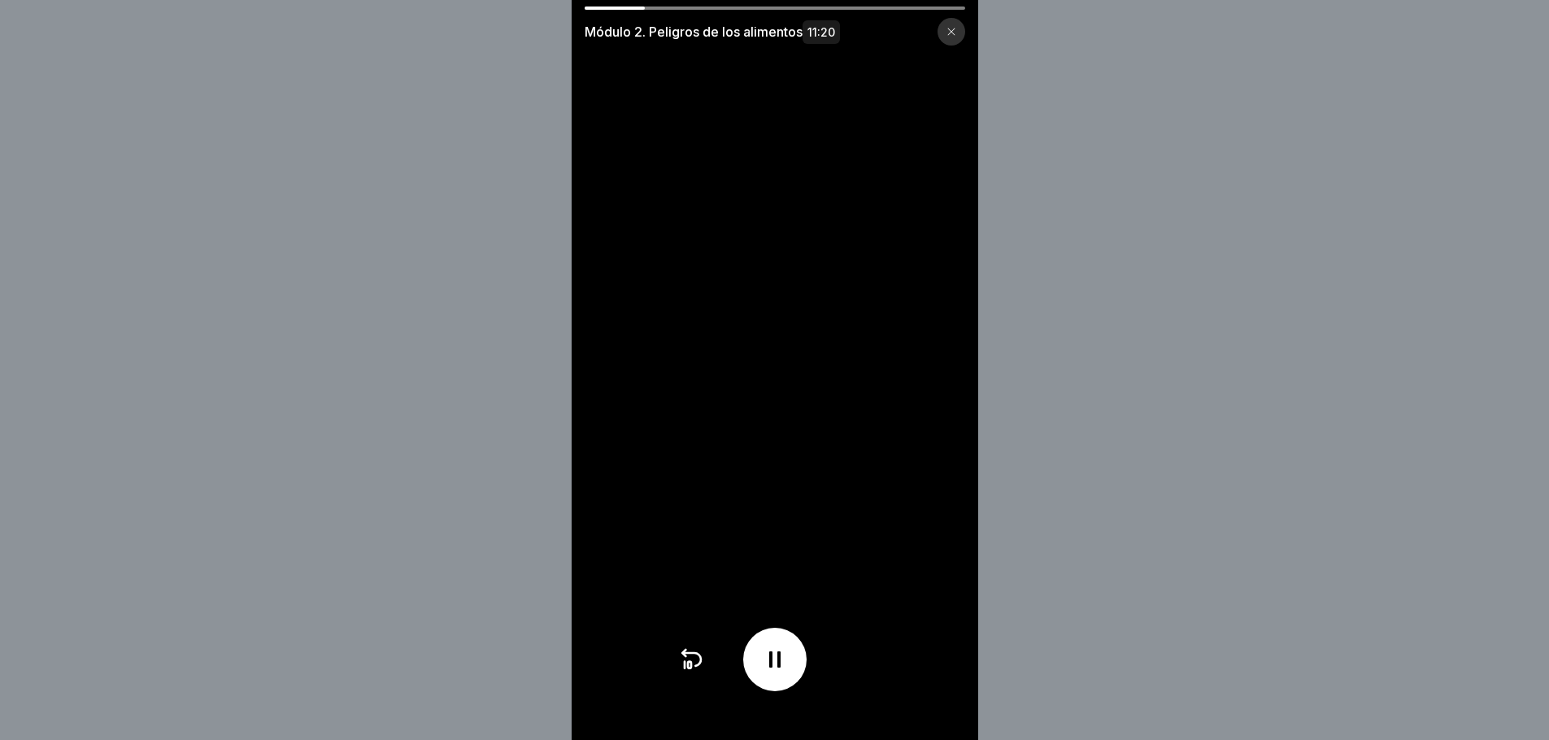
click at [613, 5] on div "Módulo 2. Peligros de los alimentos 11:20" at bounding box center [775, 370] width 407 height 740
click at [627, 7] on div at bounding box center [616, 8] width 62 height 3
click at [788, 665] on icon at bounding box center [775, 660] width 26 height 26
click at [775, 669] on icon at bounding box center [775, 660] width 16 height 18
click at [799, 676] on div at bounding box center [774, 659] width 63 height 63
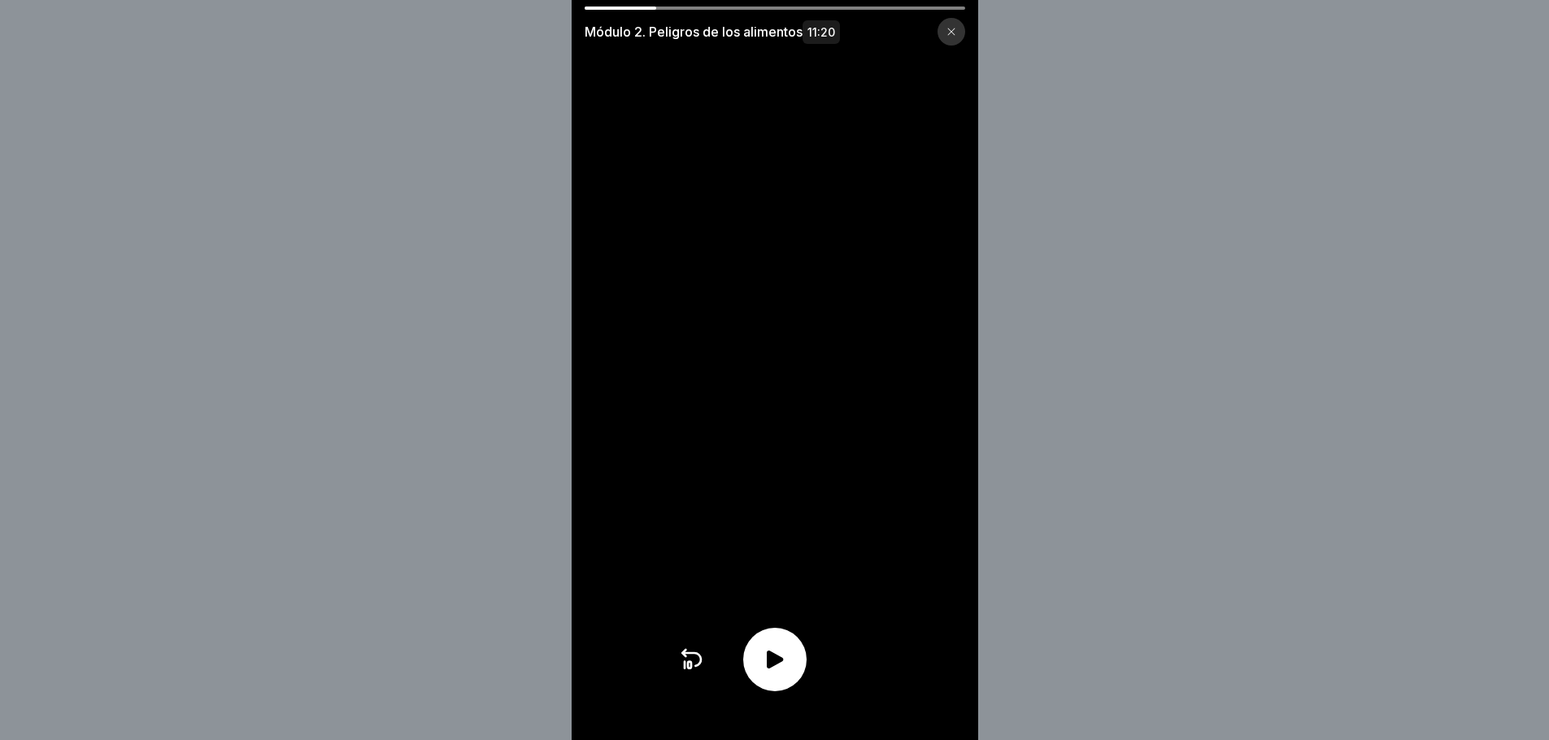
click at [799, 676] on div at bounding box center [774, 659] width 63 height 63
click at [778, 664] on icon at bounding box center [775, 660] width 26 height 26
click at [803, 675] on div at bounding box center [774, 659] width 63 height 63
click at [800, 675] on div at bounding box center [774, 659] width 63 height 63
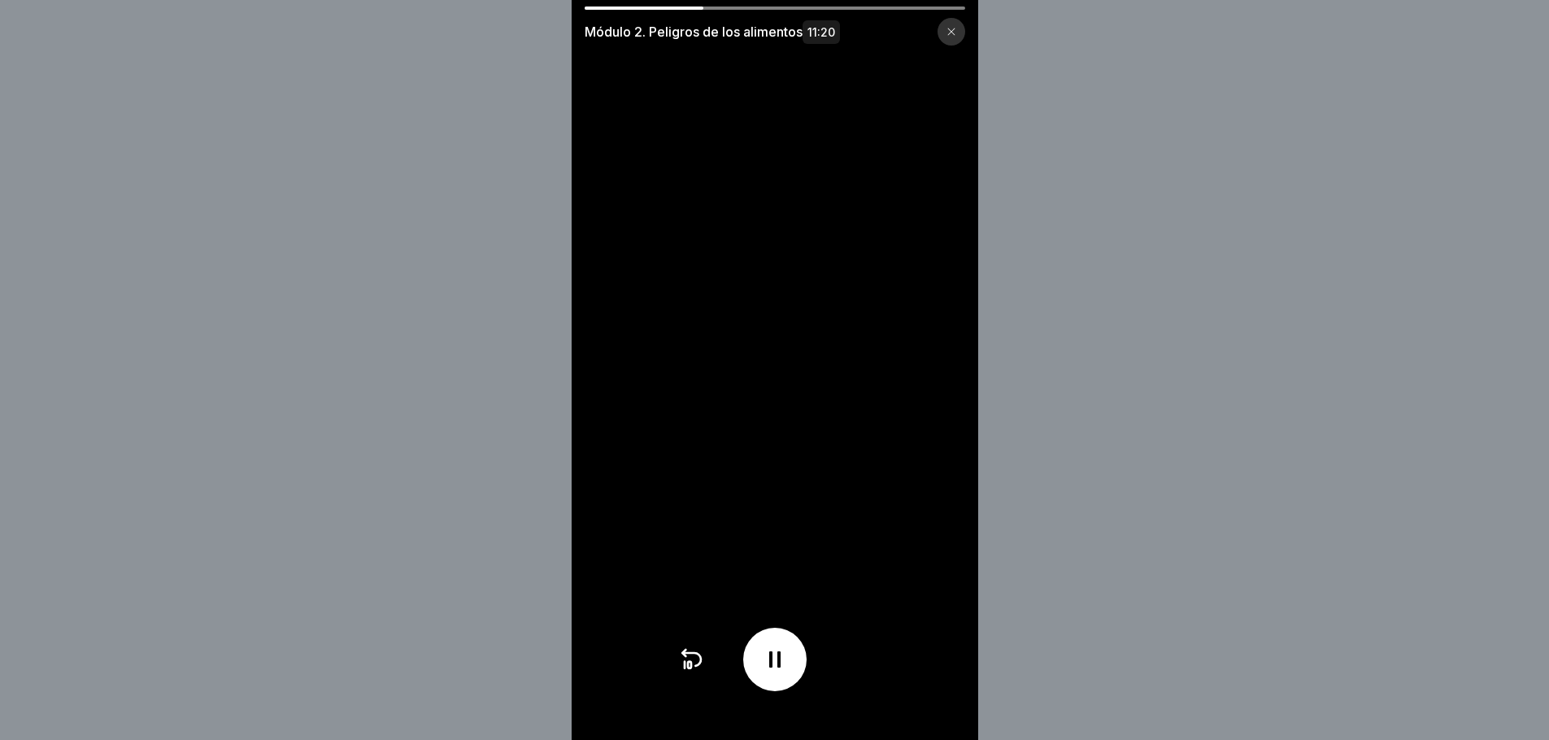
click at [800, 675] on div at bounding box center [774, 659] width 63 height 63
click at [769, 673] on icon at bounding box center [775, 660] width 26 height 26
click at [776, 669] on icon at bounding box center [775, 660] width 26 height 26
click at [788, 673] on icon at bounding box center [775, 660] width 26 height 26
click at [770, 668] on icon at bounding box center [775, 660] width 26 height 26
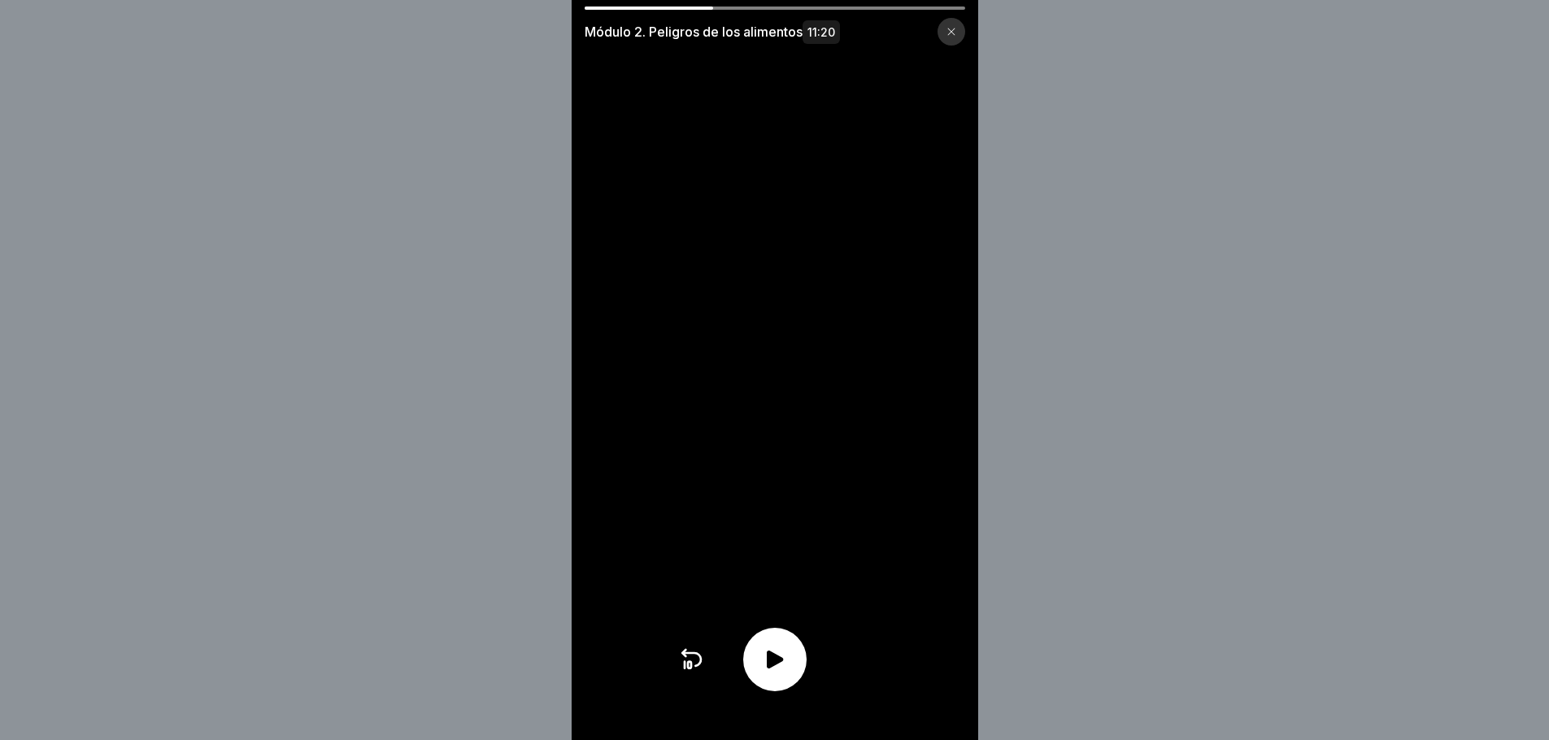
click at [782, 673] on icon at bounding box center [775, 660] width 26 height 26
click at [774, 673] on icon at bounding box center [775, 660] width 26 height 26
click at [776, 668] on icon at bounding box center [774, 659] width 11 height 16
click at [776, 669] on icon at bounding box center [775, 660] width 16 height 18
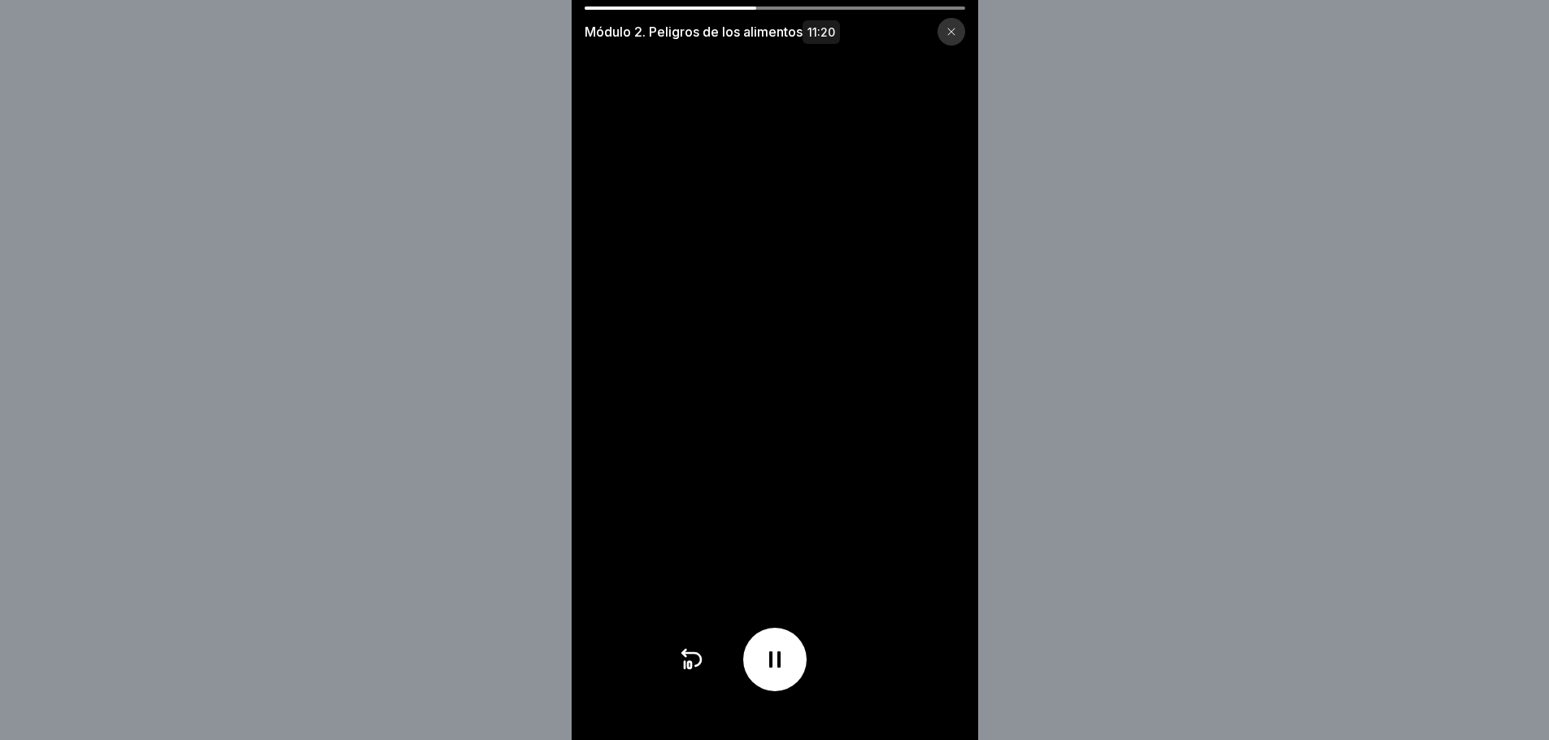
click at [776, 668] on icon at bounding box center [774, 659] width 11 height 16
click at [776, 669] on icon at bounding box center [775, 660] width 16 height 18
click at [767, 675] on div at bounding box center [774, 659] width 63 height 63
click at [782, 656] on div at bounding box center [774, 659] width 63 height 63
click at [777, 668] on icon at bounding box center [774, 659] width 11 height 16
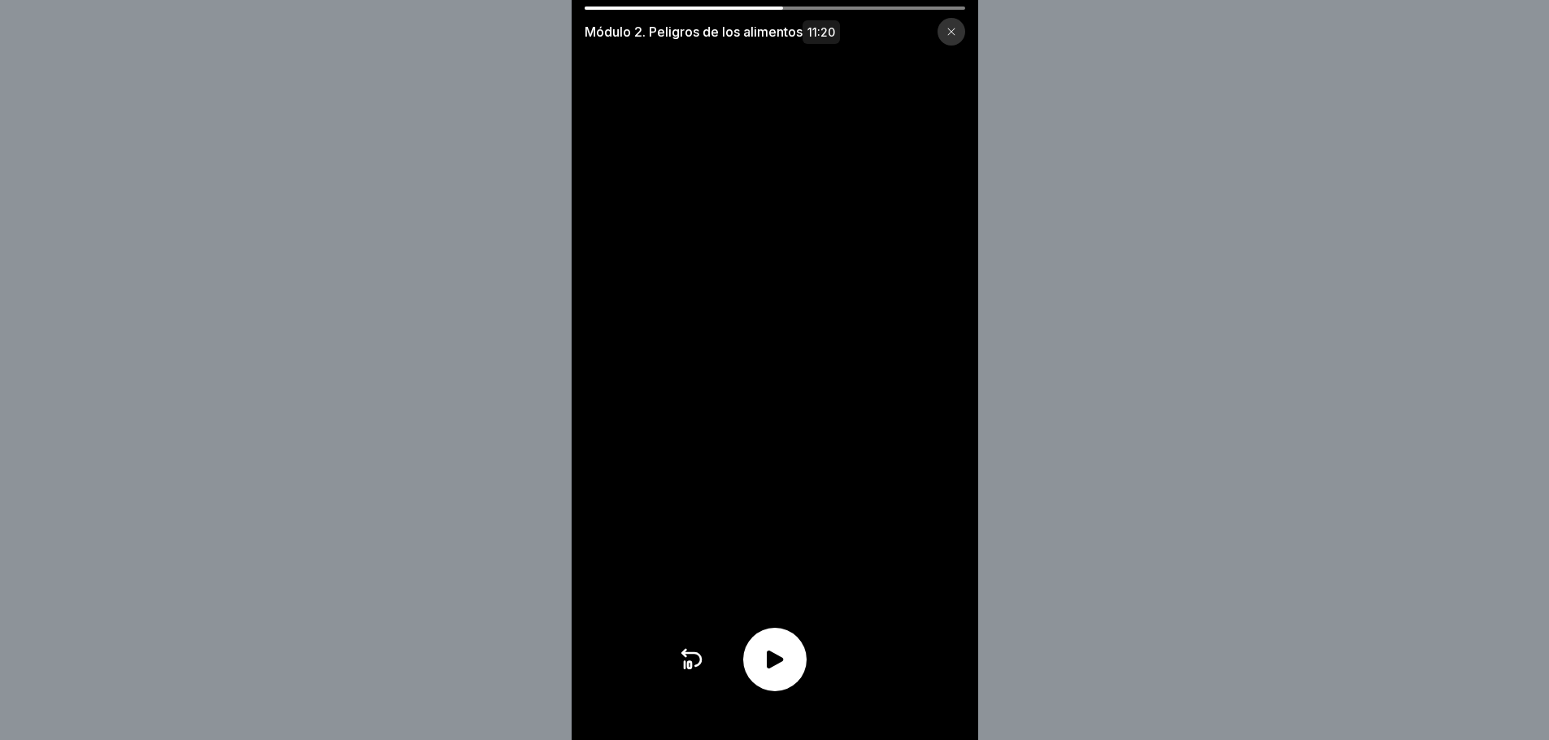
click at [777, 669] on icon at bounding box center [775, 660] width 16 height 18
click at [788, 673] on icon at bounding box center [775, 660] width 26 height 26
click at [795, 668] on div at bounding box center [774, 659] width 63 height 63
click at [795, 670] on div at bounding box center [774, 659] width 63 height 63
click at [787, 691] on div at bounding box center [774, 659] width 63 height 63
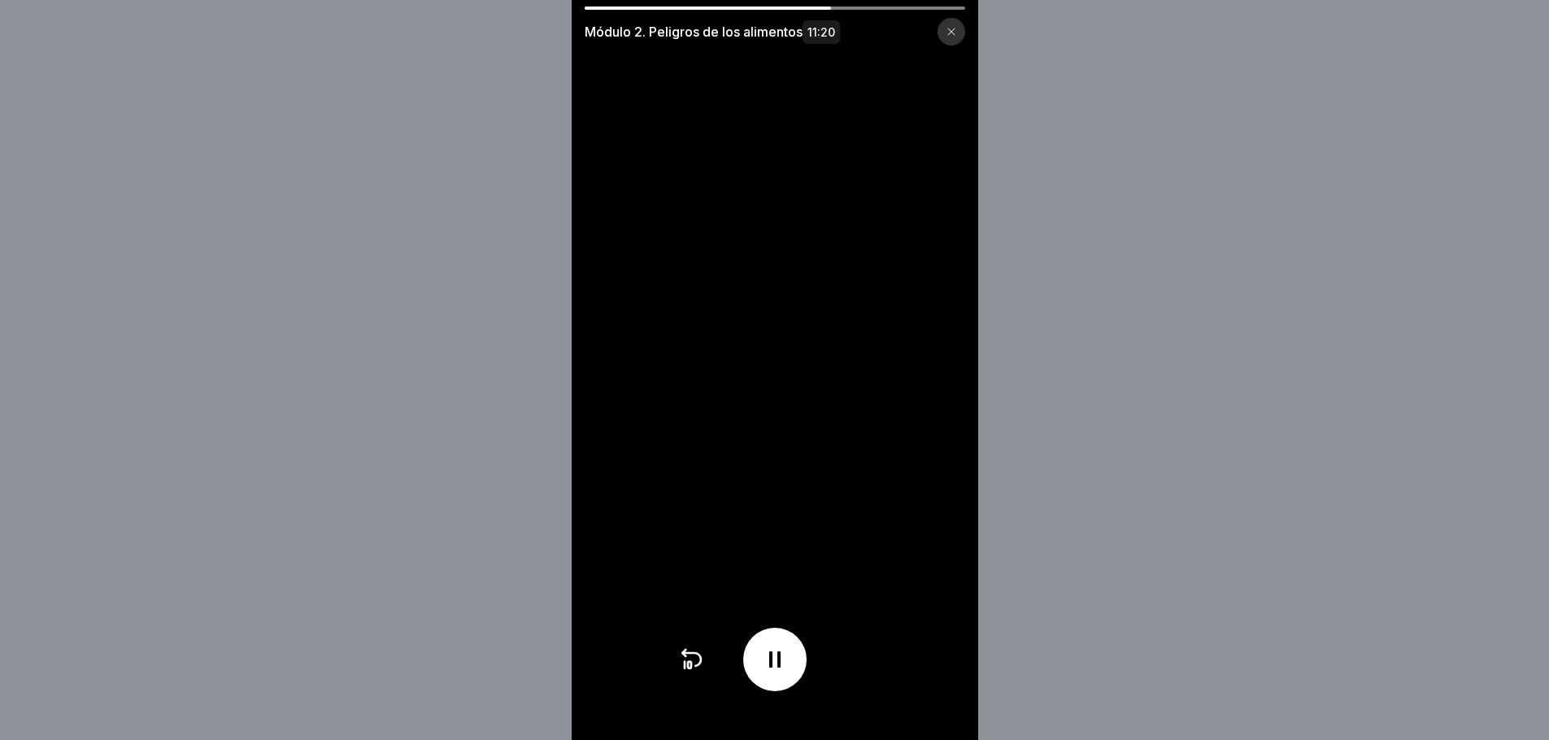
click at [778, 659] on icon at bounding box center [775, 660] width 26 height 26
click at [782, 660] on icon at bounding box center [775, 660] width 26 height 26
click at [775, 668] on icon at bounding box center [774, 659] width 11 height 16
drag, startPoint x: 775, startPoint y: 676, endPoint x: 753, endPoint y: 682, distance: 22.7
click at [773, 673] on icon at bounding box center [775, 660] width 26 height 26
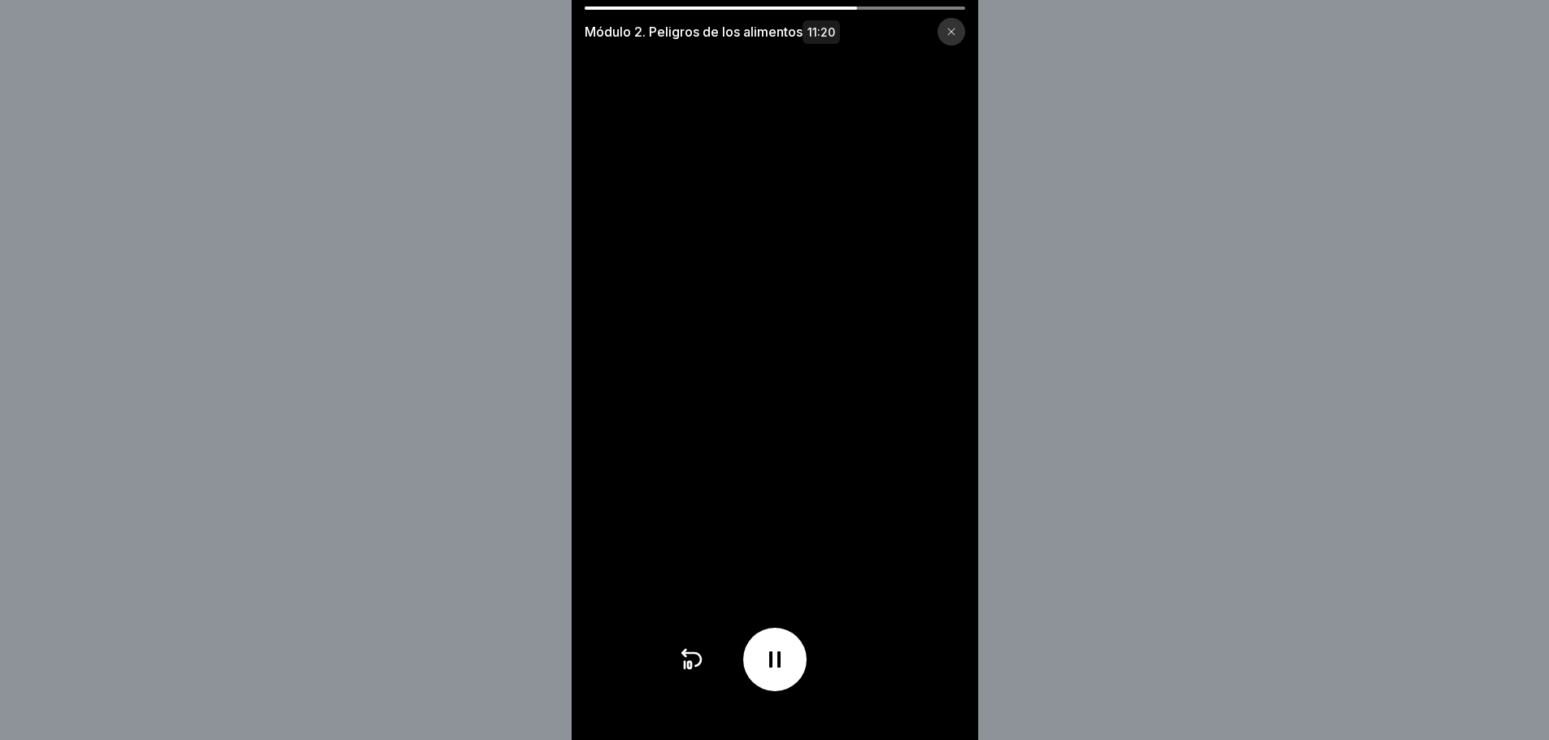
click at [767, 678] on div at bounding box center [774, 659] width 63 height 63
click at [765, 671] on div at bounding box center [774, 659] width 63 height 63
click at [782, 691] on div at bounding box center [774, 659] width 63 height 63
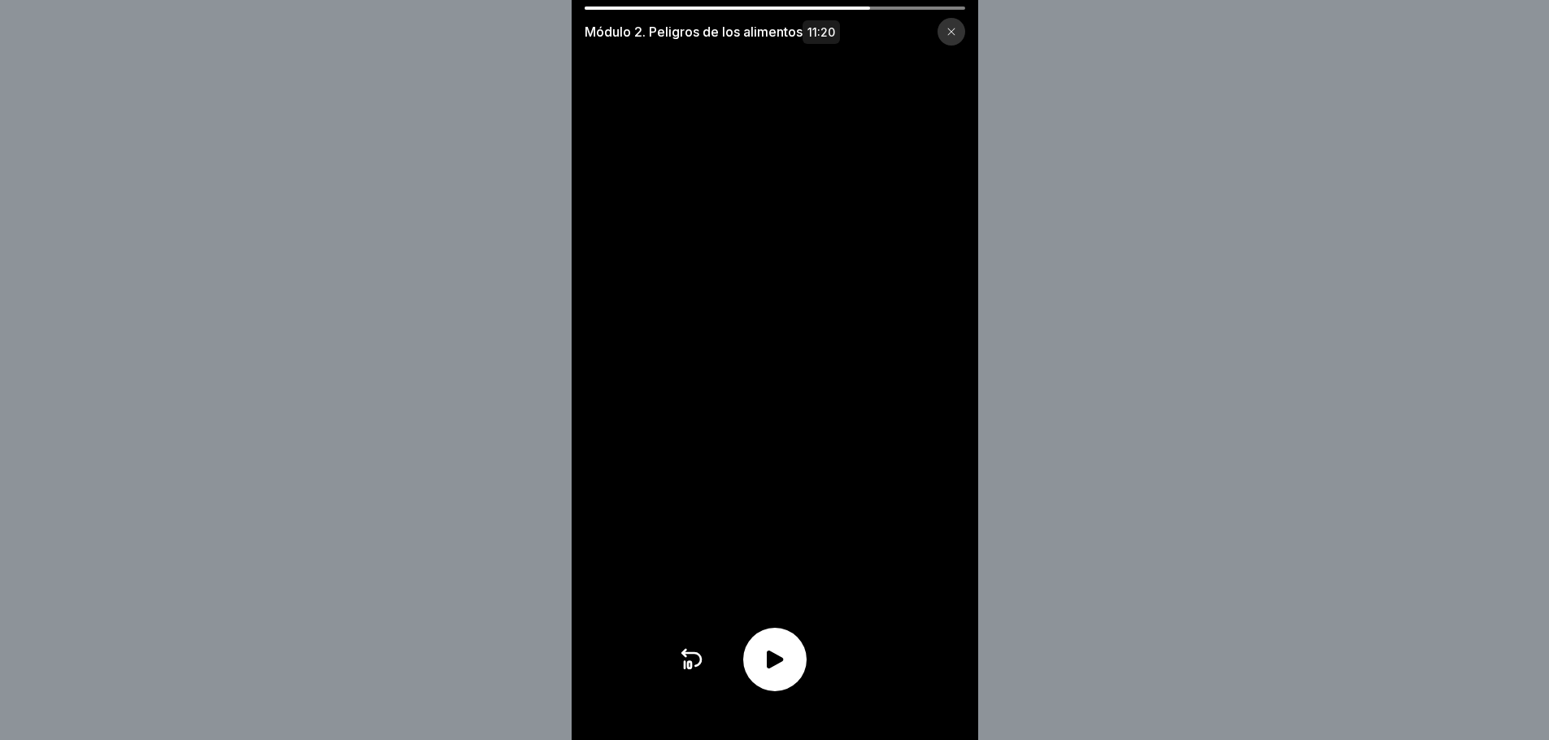
click at [788, 672] on icon at bounding box center [775, 660] width 26 height 26
click at [796, 665] on div at bounding box center [774, 659] width 63 height 63
click at [788, 665] on icon at bounding box center [775, 660] width 26 height 26
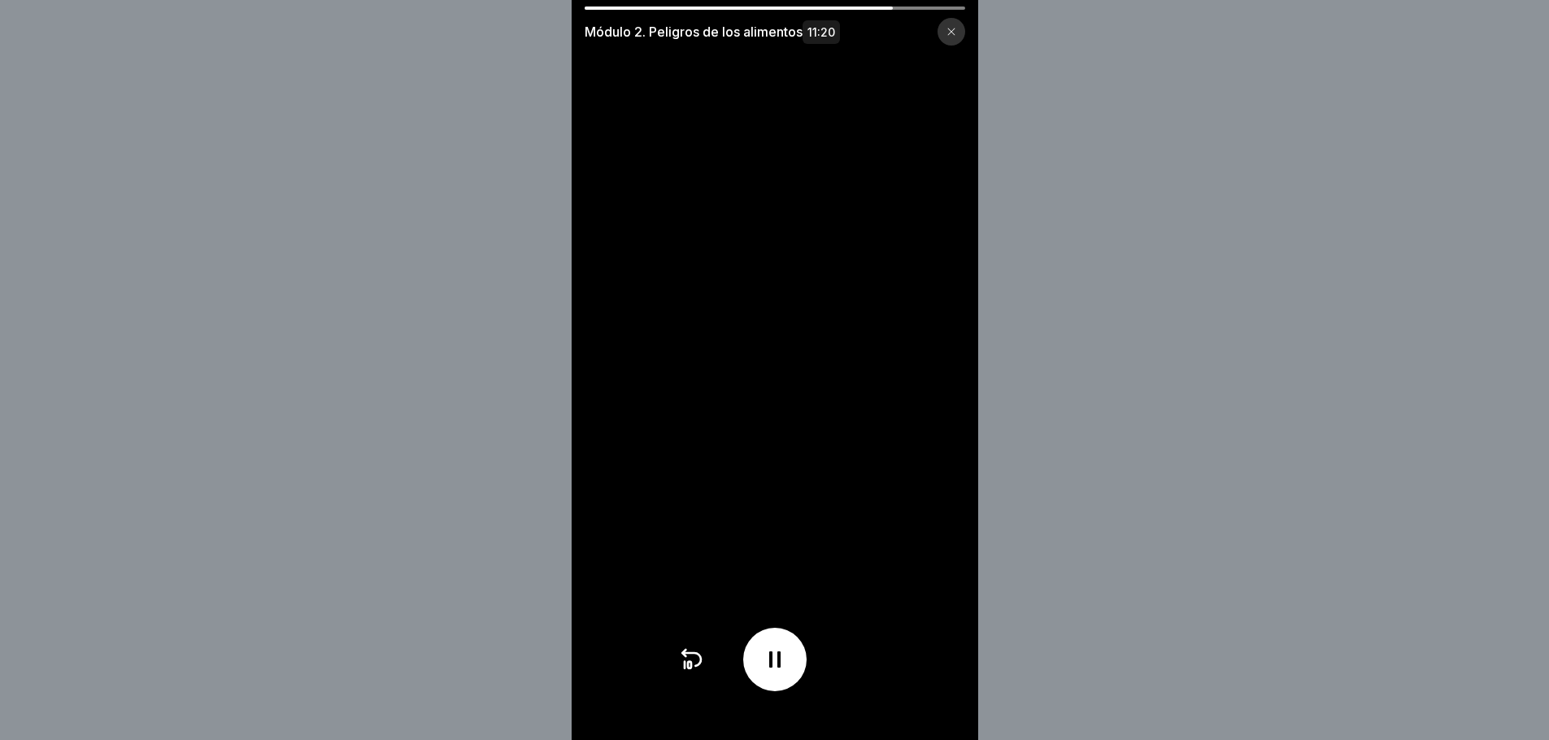
click at [778, 668] on icon at bounding box center [774, 659] width 11 height 16
click at [778, 669] on icon at bounding box center [775, 660] width 16 height 18
click at [787, 691] on div at bounding box center [774, 659] width 63 height 63
click at [788, 673] on icon at bounding box center [775, 660] width 26 height 26
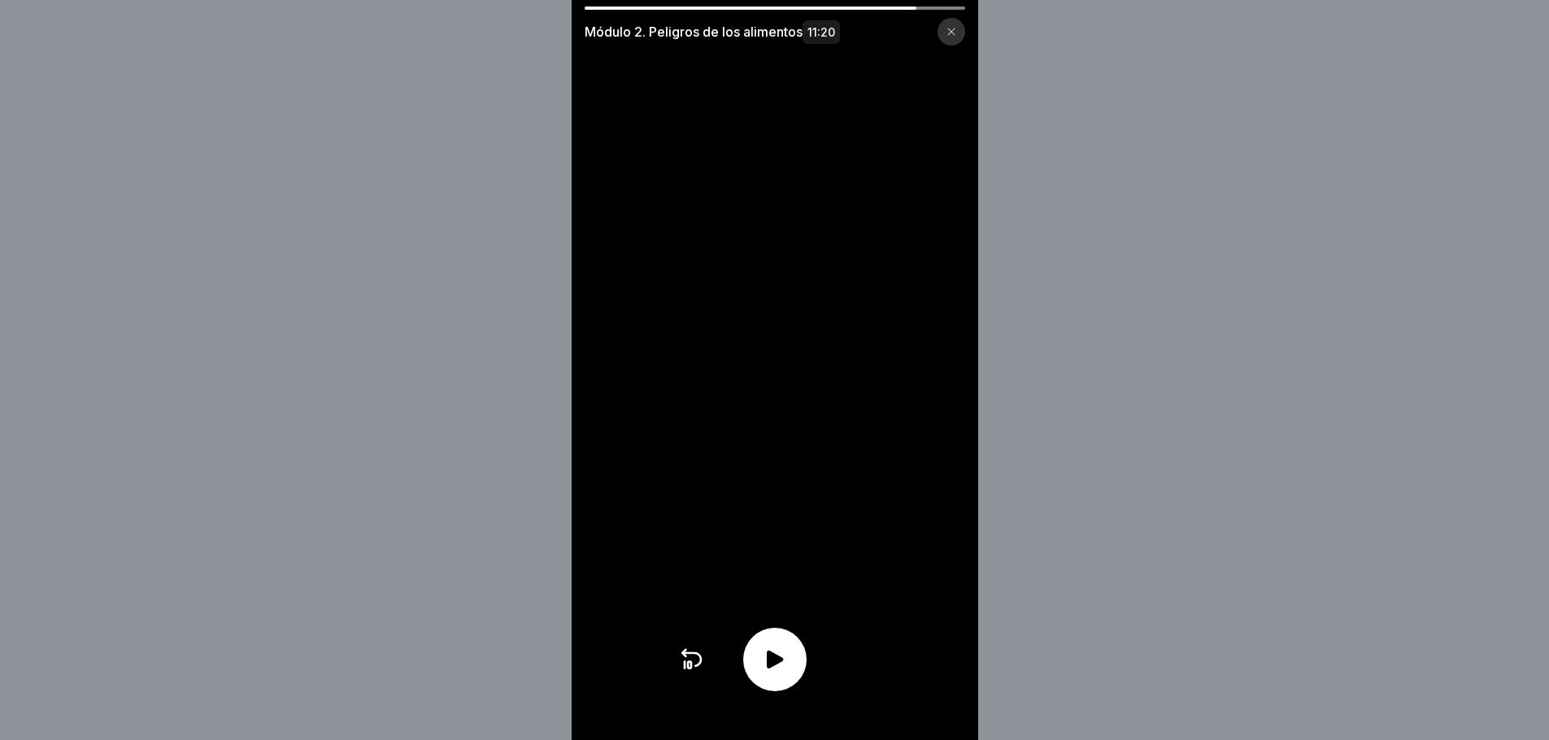
click at [788, 673] on icon at bounding box center [775, 660] width 26 height 26
click at [796, 654] on div at bounding box center [774, 659] width 63 height 63
click at [787, 668] on icon at bounding box center [775, 660] width 26 height 26
click at [783, 673] on icon at bounding box center [775, 660] width 26 height 26
click at [788, 660] on icon at bounding box center [775, 660] width 26 height 26
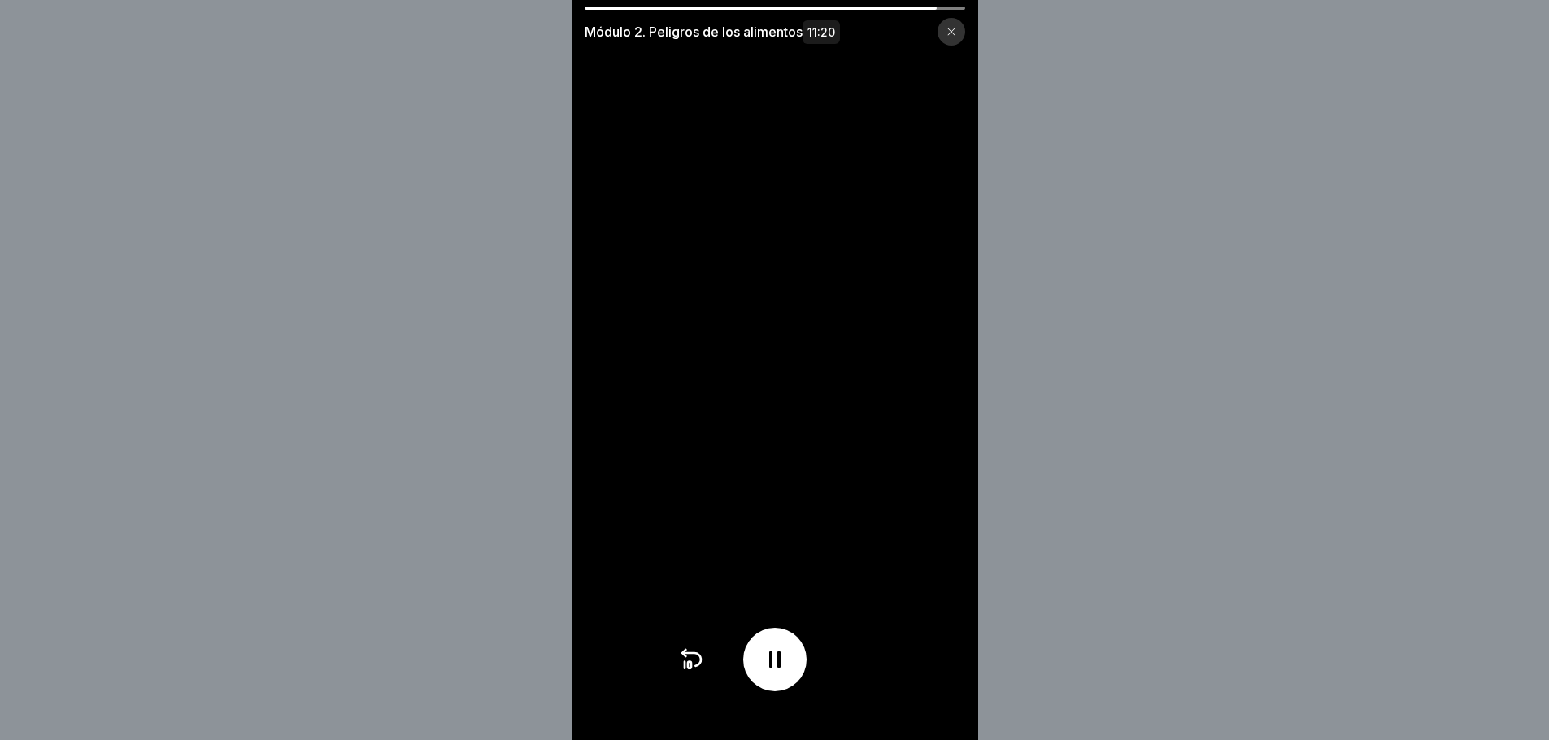
click at [788, 660] on icon at bounding box center [775, 660] width 26 height 26
click at [765, 664] on div at bounding box center [774, 659] width 63 height 63
click at [788, 663] on icon at bounding box center [775, 660] width 26 height 26
click at [794, 662] on div at bounding box center [774, 659] width 63 height 63
click at [775, 668] on icon at bounding box center [774, 659] width 11 height 16
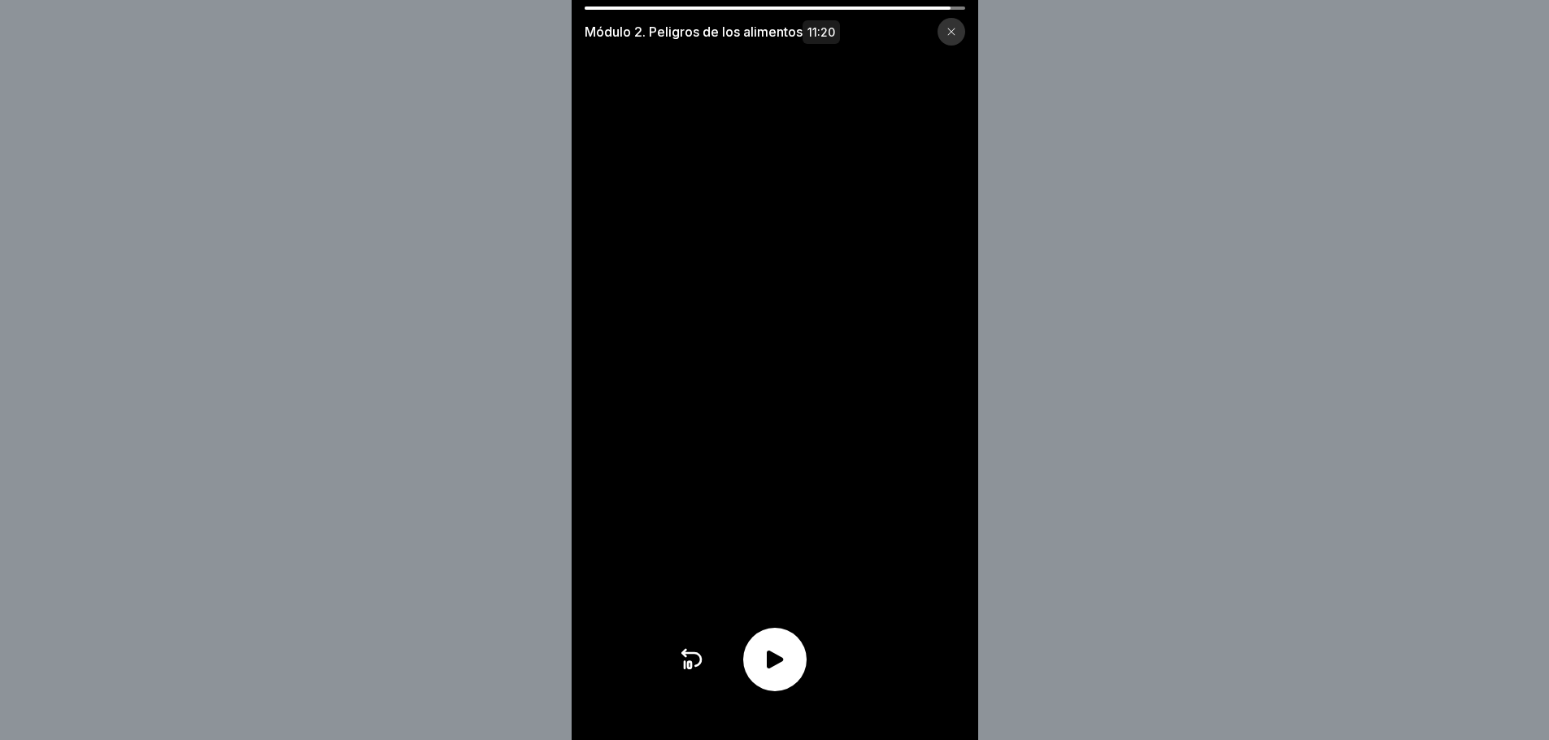
click at [782, 669] on icon at bounding box center [775, 660] width 16 height 18
click at [782, 672] on icon at bounding box center [775, 660] width 26 height 26
click at [791, 687] on div at bounding box center [774, 659] width 63 height 63
click at [777, 669] on icon at bounding box center [775, 660] width 16 height 18
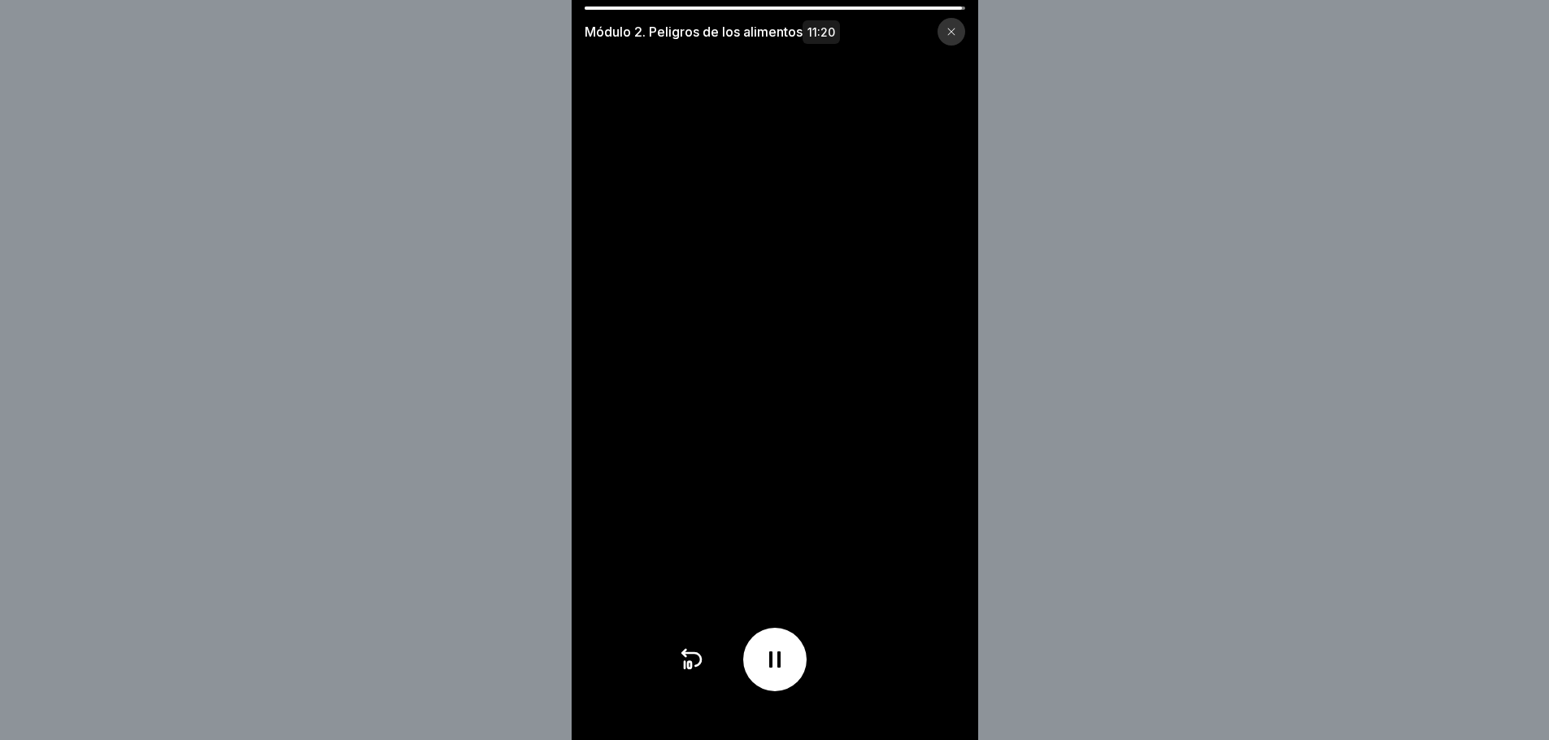
click at [778, 665] on icon at bounding box center [774, 659] width 11 height 16
click at [778, 665] on icon at bounding box center [775, 660] width 16 height 18
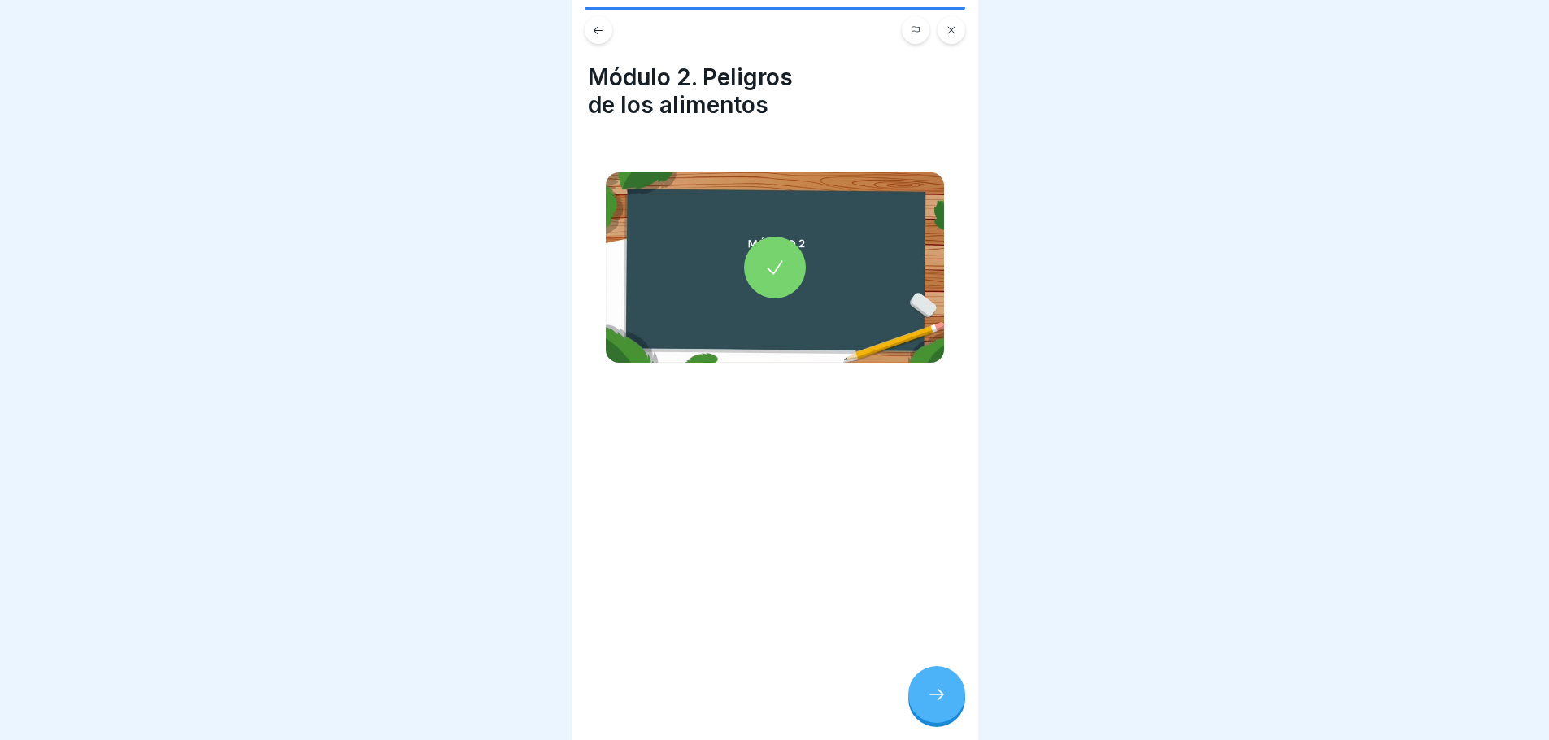
click at [941, 704] on icon at bounding box center [937, 695] width 20 height 20
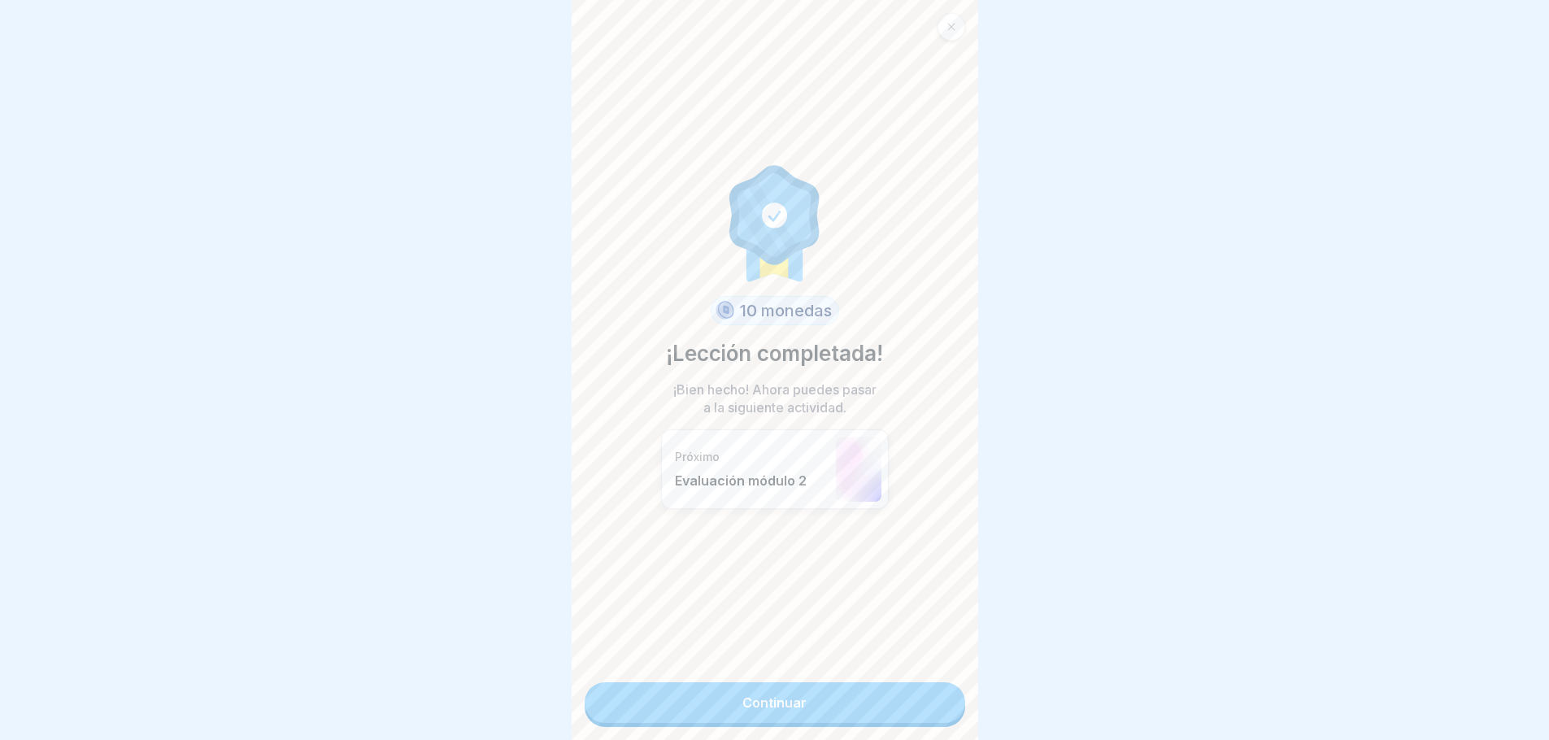
click at [770, 704] on font "Continuar" at bounding box center [775, 703] width 64 height 16
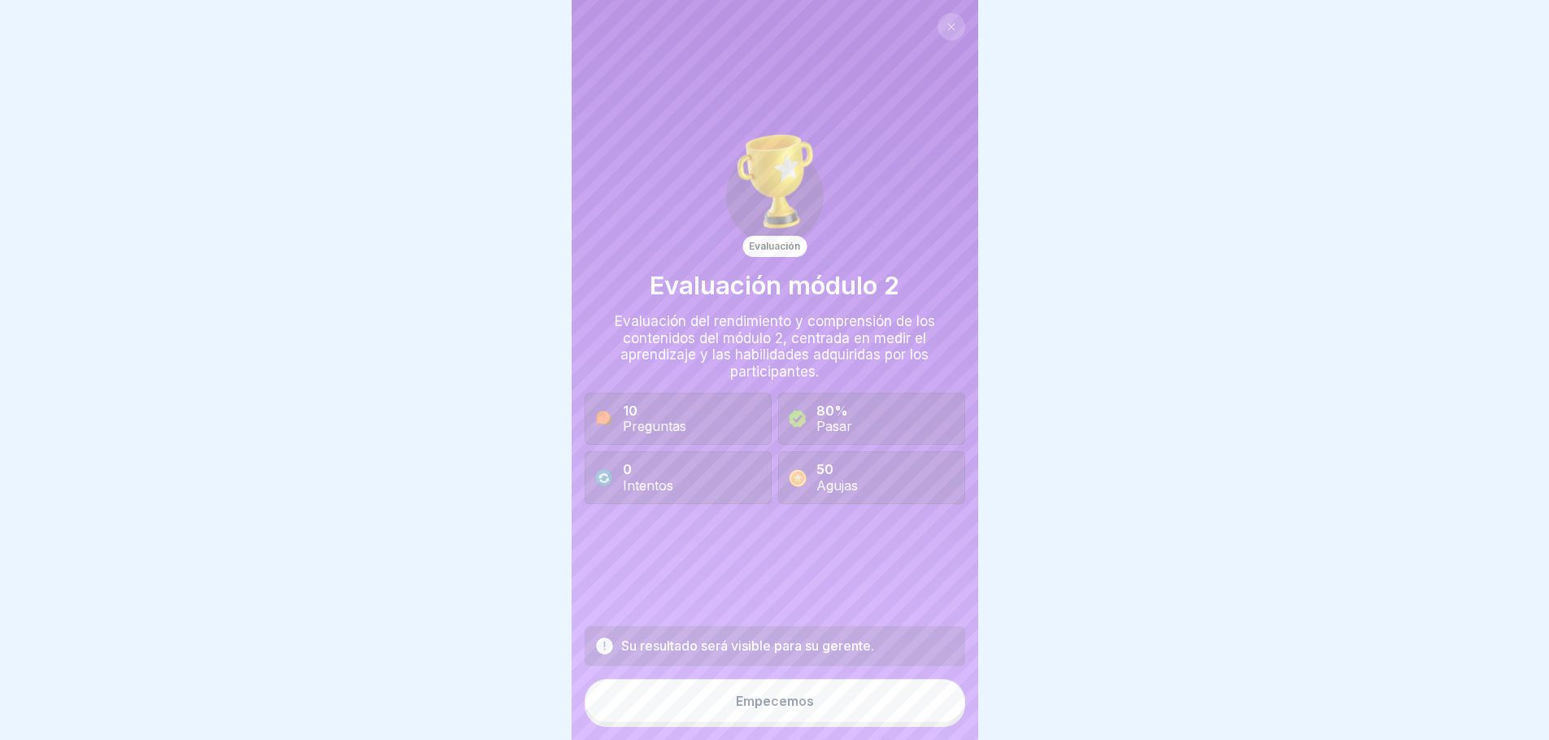
click at [764, 709] on font "Empecemos" at bounding box center [775, 701] width 78 height 16
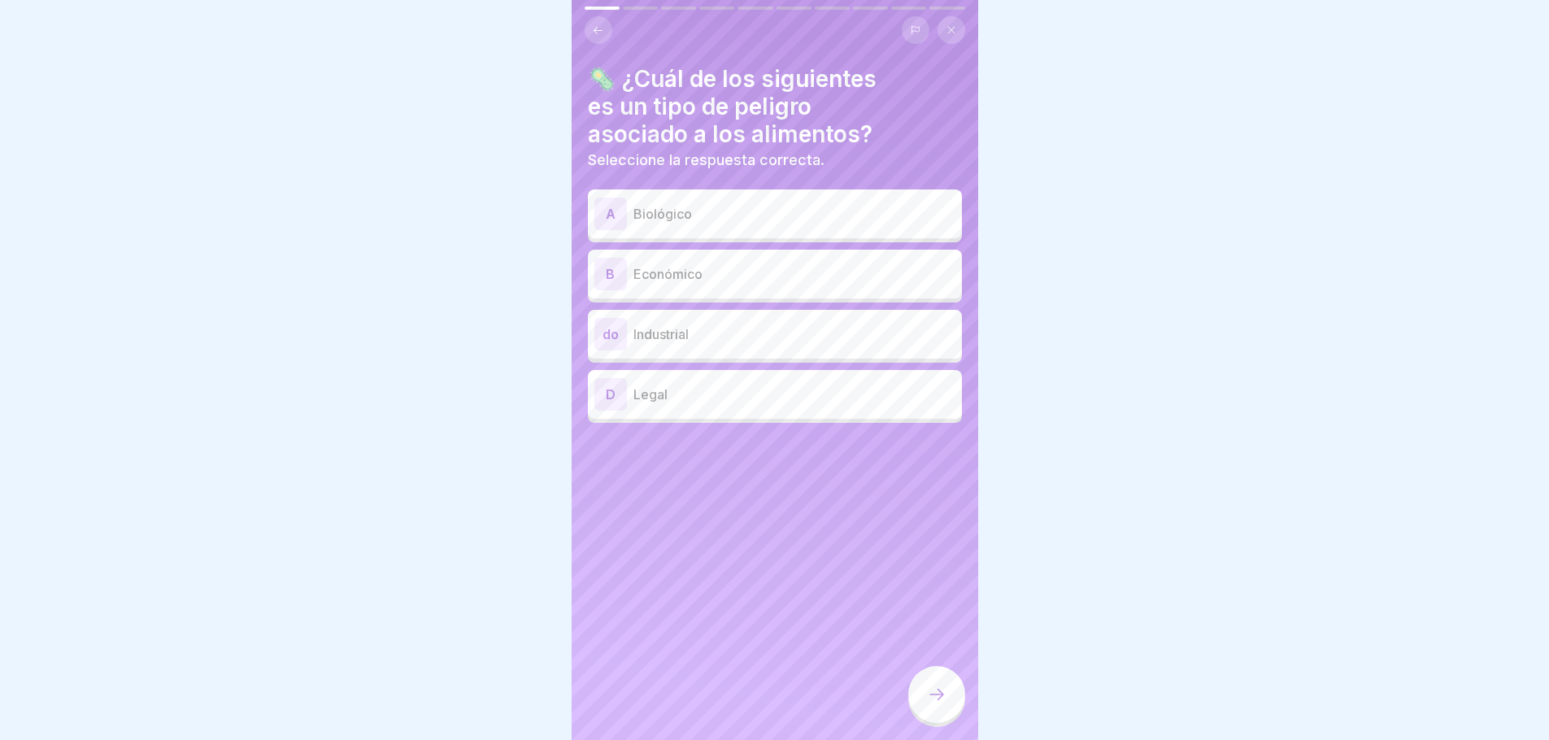
click at [696, 213] on p "Biológico" at bounding box center [795, 214] width 322 height 20
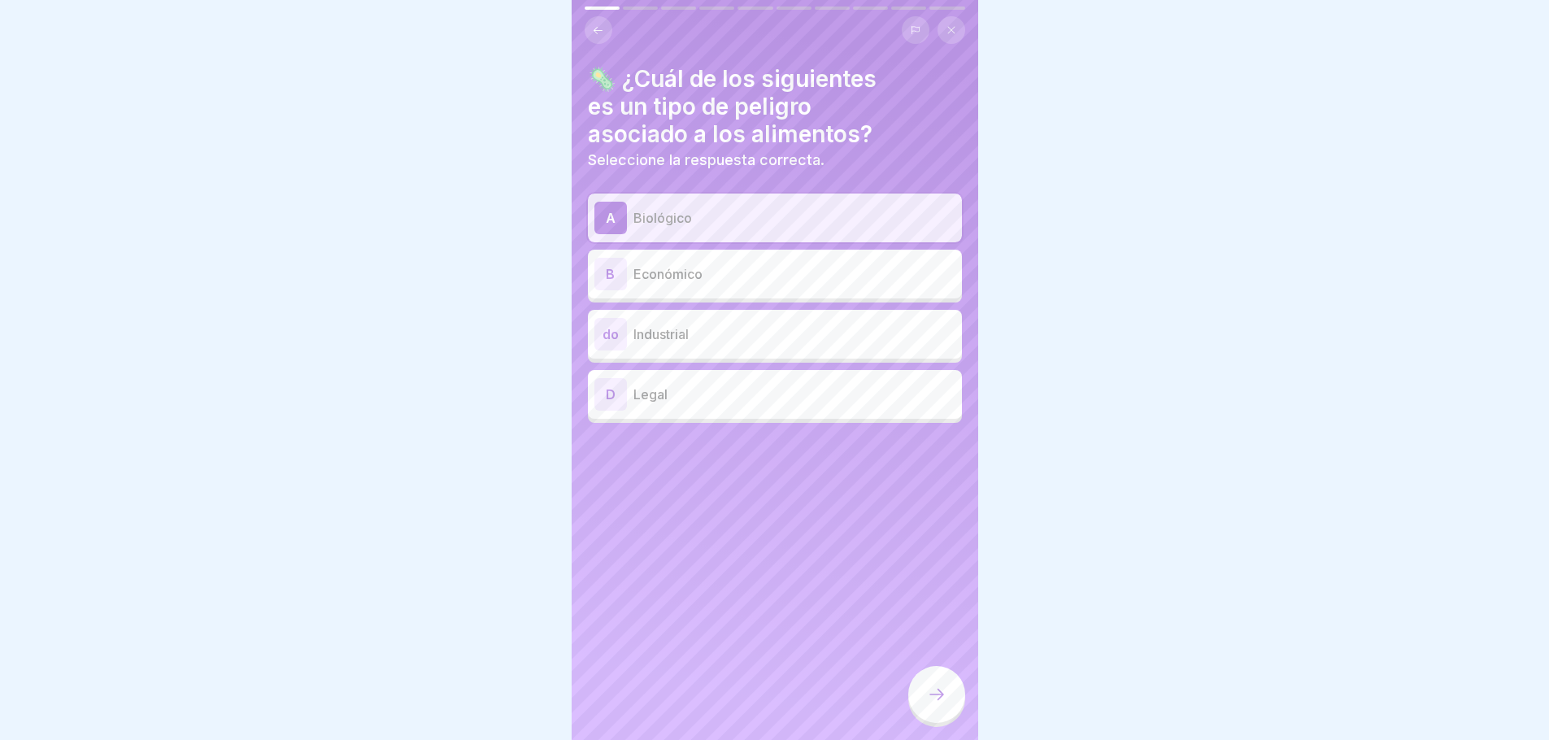
click at [933, 700] on icon at bounding box center [937, 695] width 20 height 20
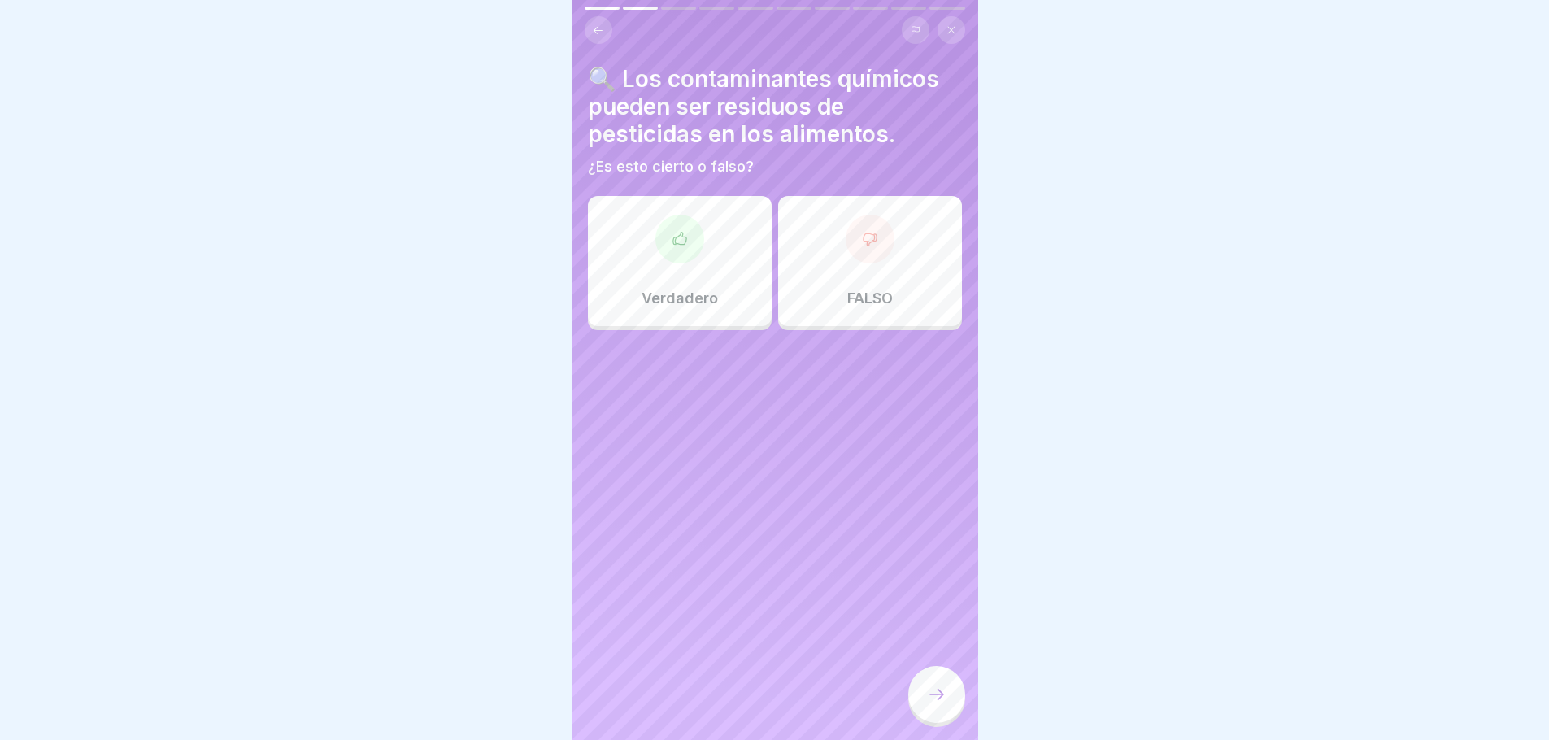
click at [682, 237] on icon at bounding box center [680, 239] width 16 height 16
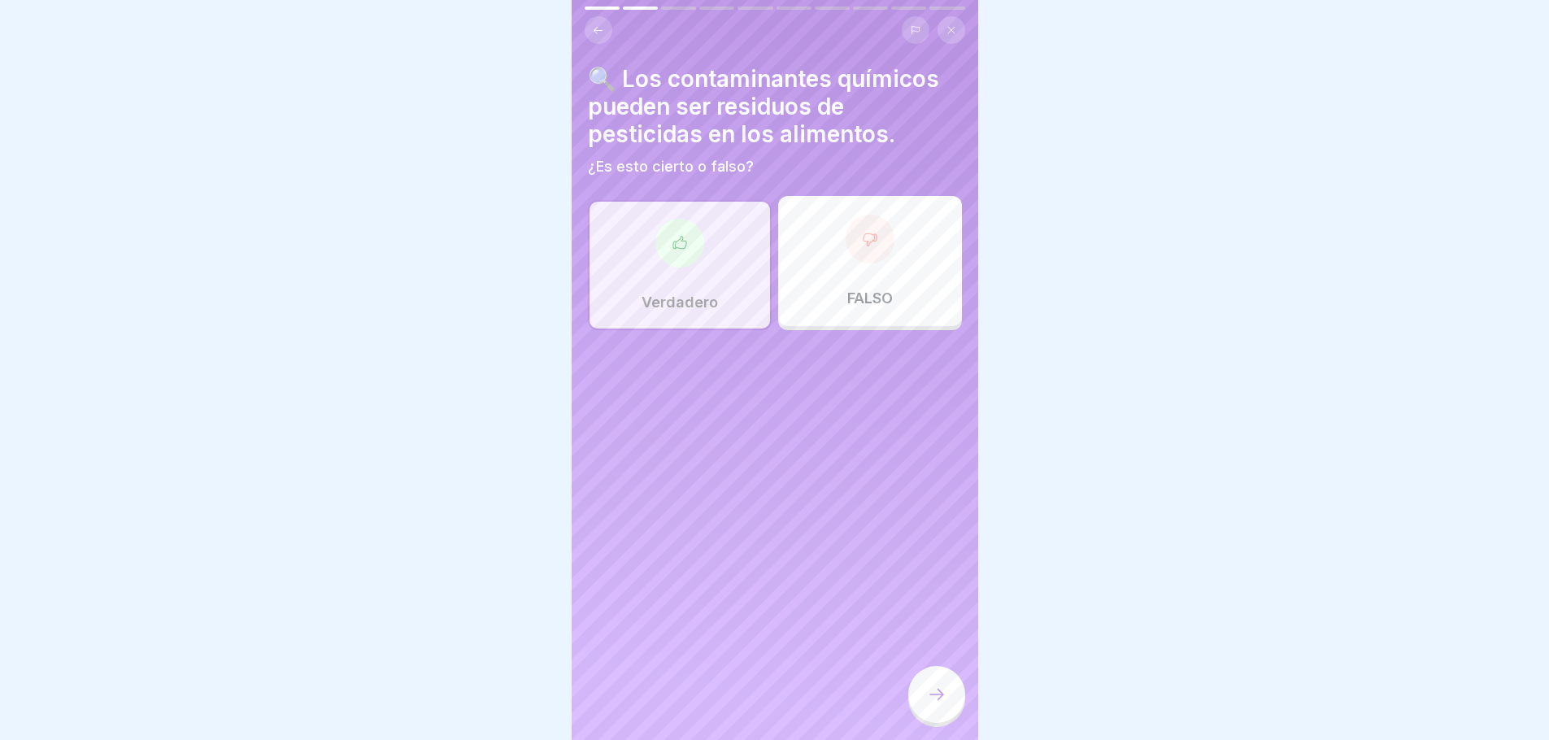
click at [925, 713] on div at bounding box center [936, 694] width 57 height 57
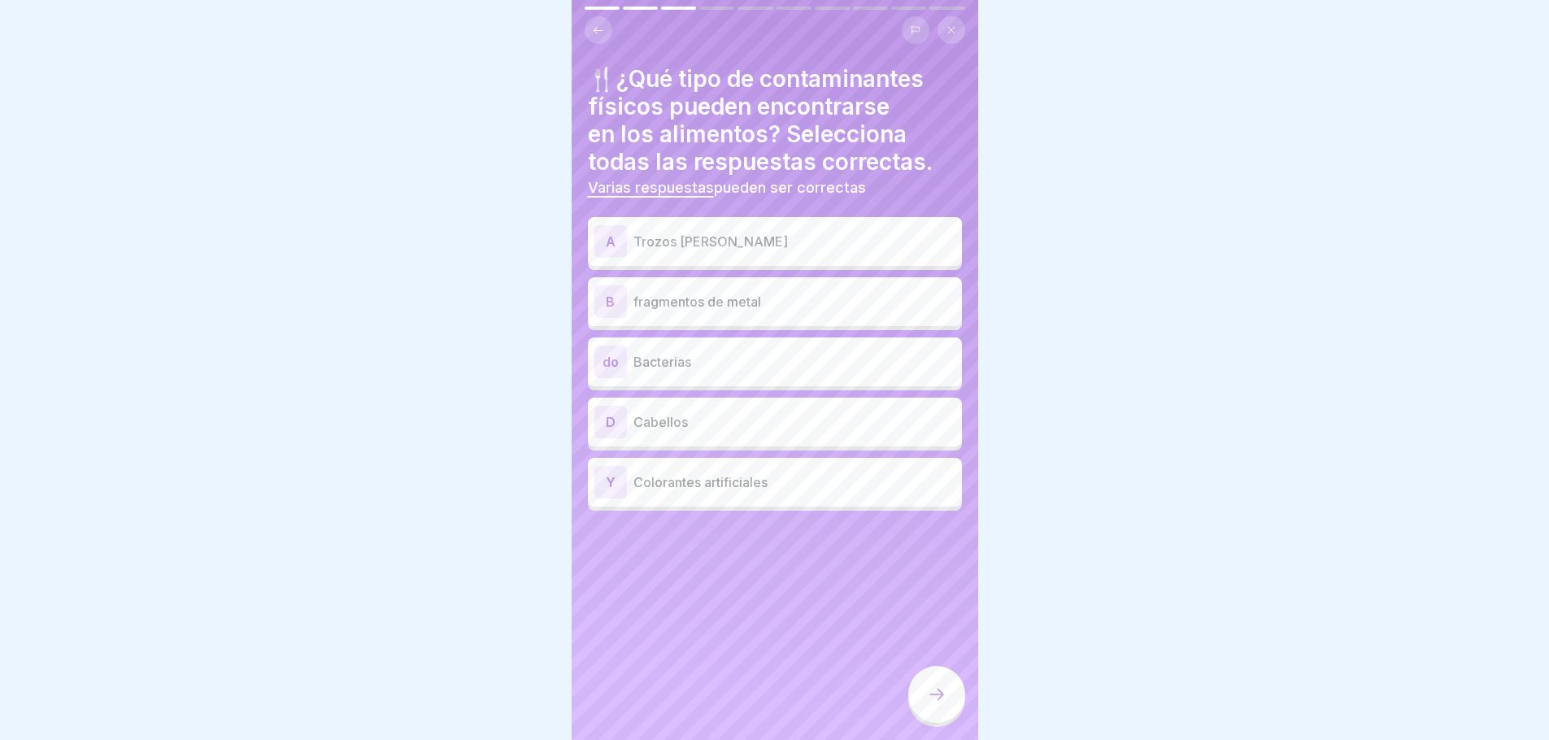
click at [736, 247] on p "Trozos [PERSON_NAME]" at bounding box center [795, 242] width 322 height 20
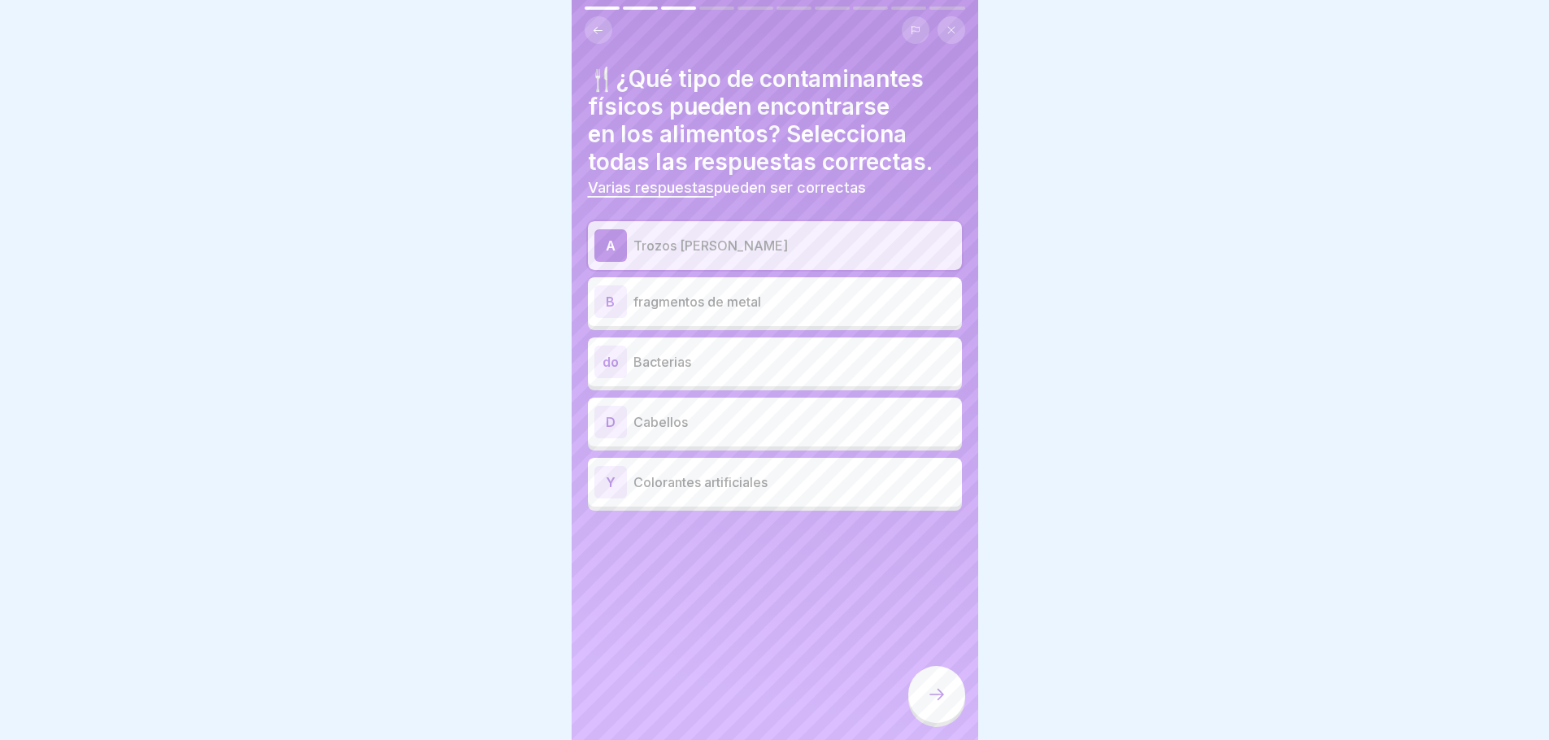
click at [688, 425] on p "Cabellos" at bounding box center [795, 422] width 322 height 20
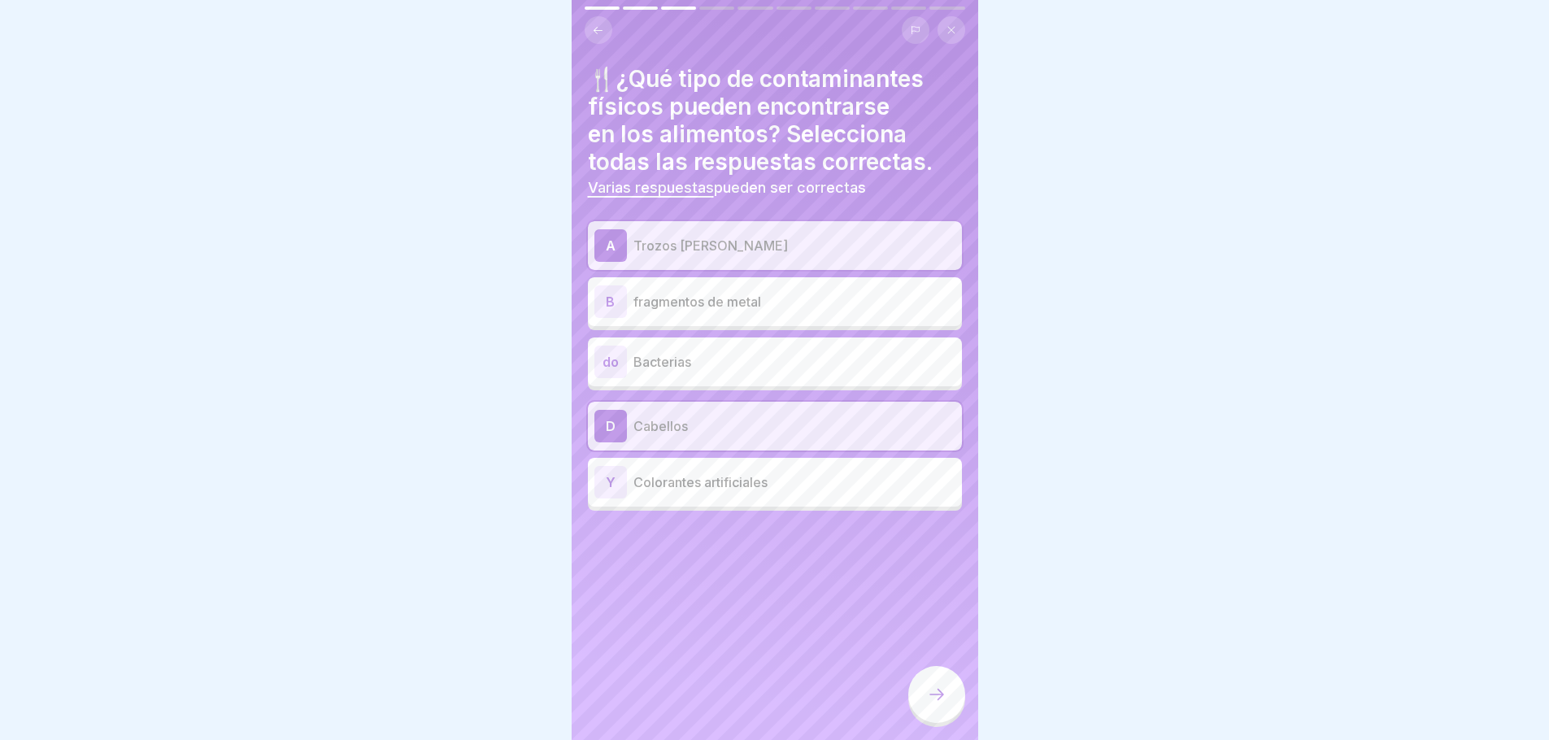
click at [695, 311] on p "fragmentos de metal" at bounding box center [795, 302] width 322 height 20
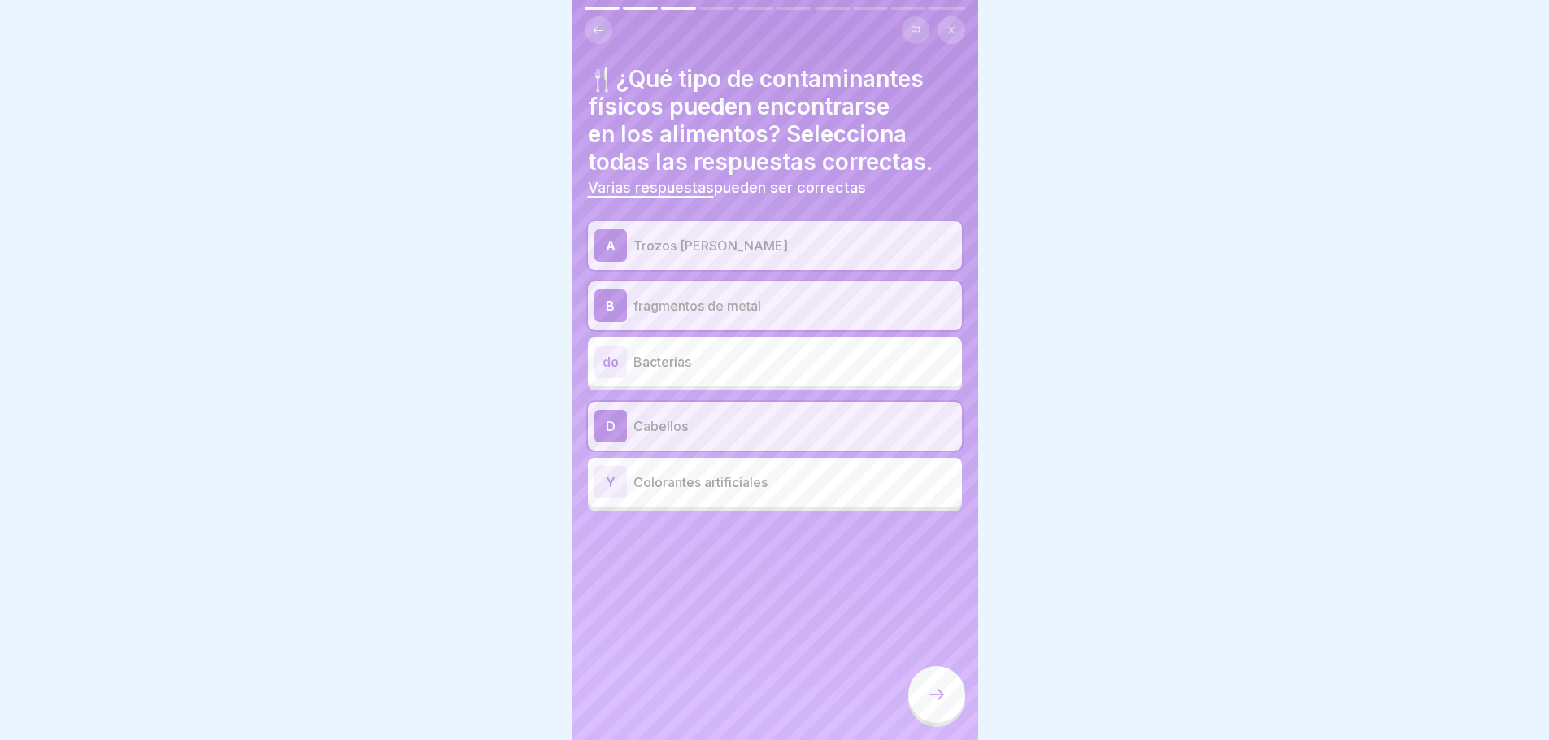
click at [918, 714] on div at bounding box center [936, 694] width 57 height 57
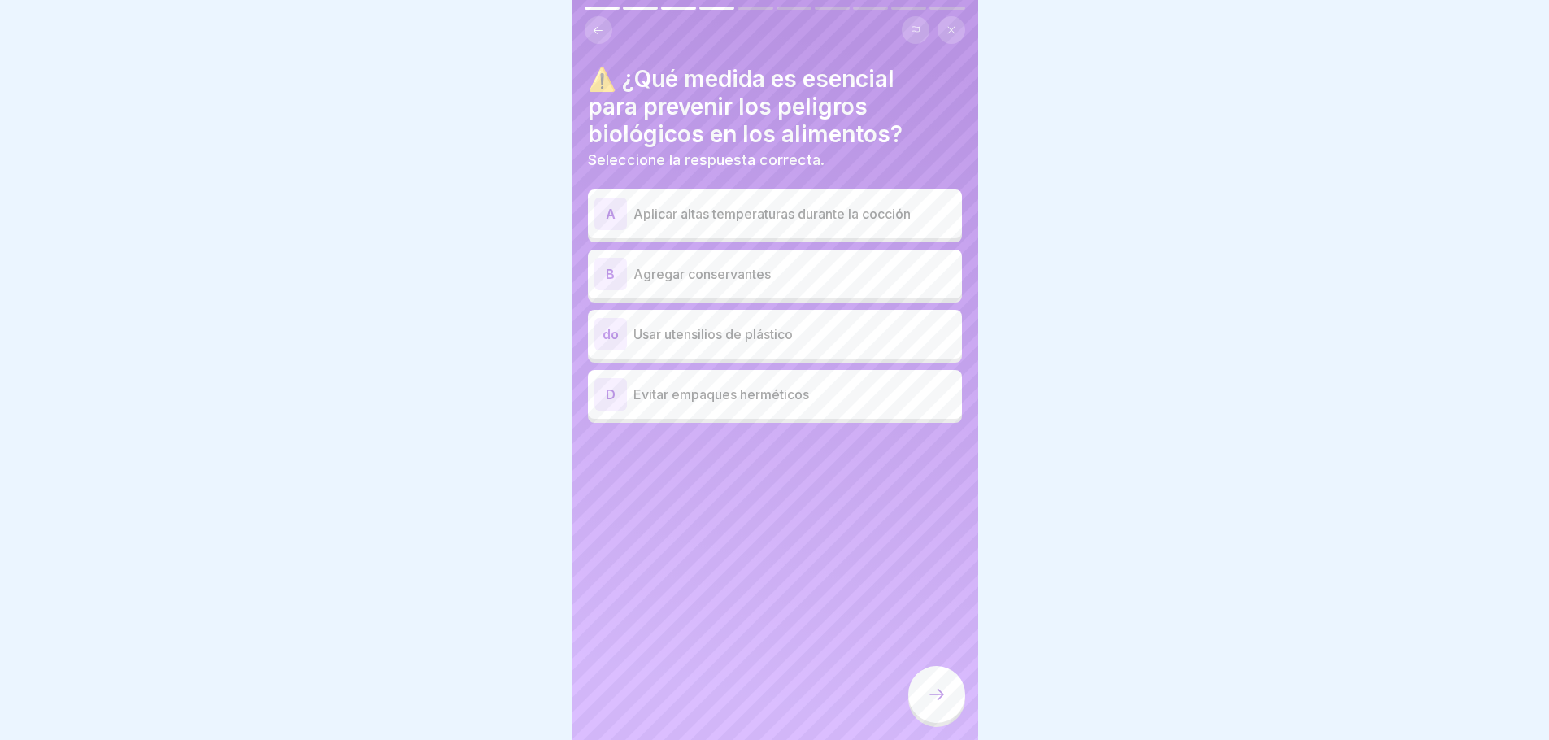
click at [833, 215] on p "Aplicar altas temperaturas durante la cocción" at bounding box center [795, 214] width 322 height 20
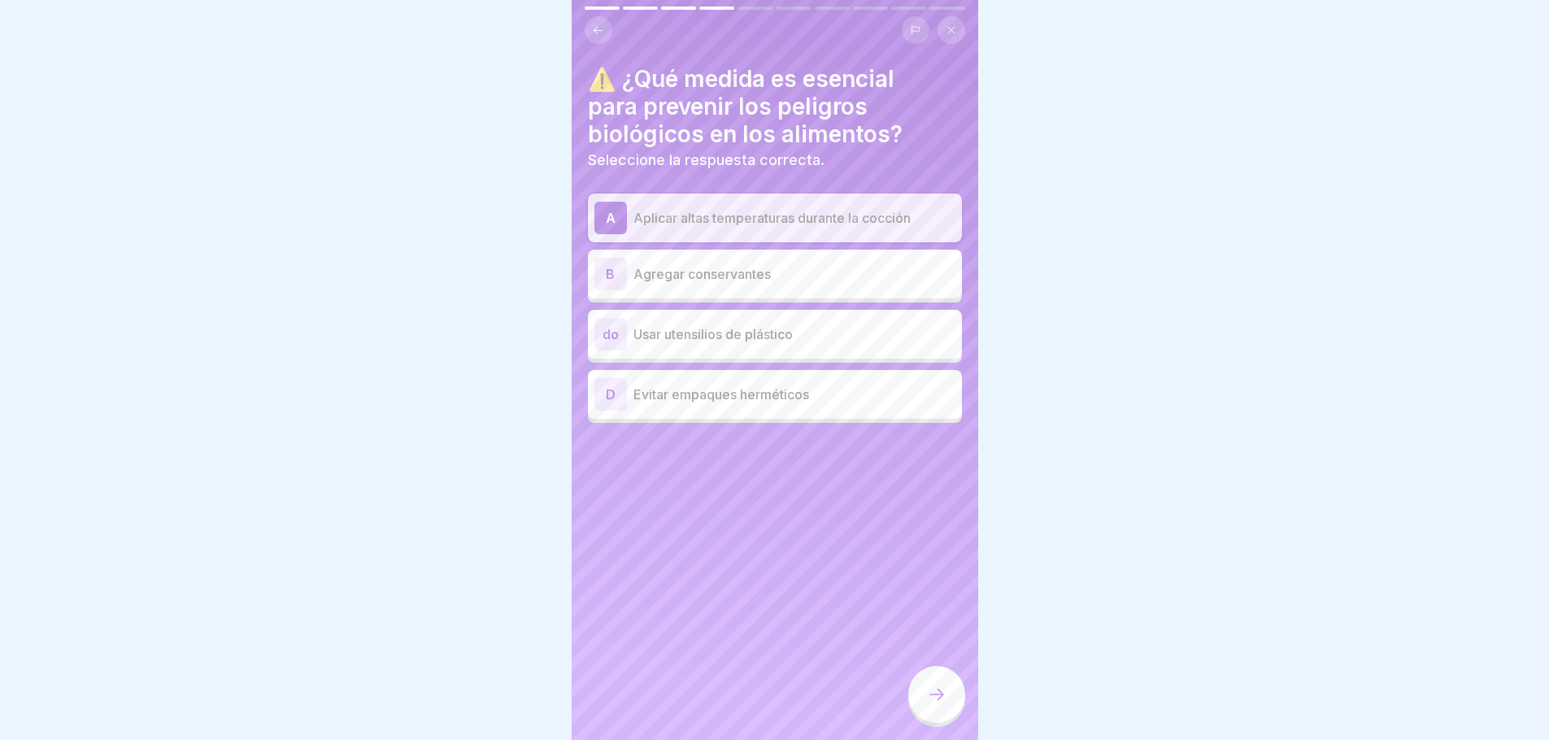
click at [942, 704] on icon at bounding box center [937, 695] width 20 height 20
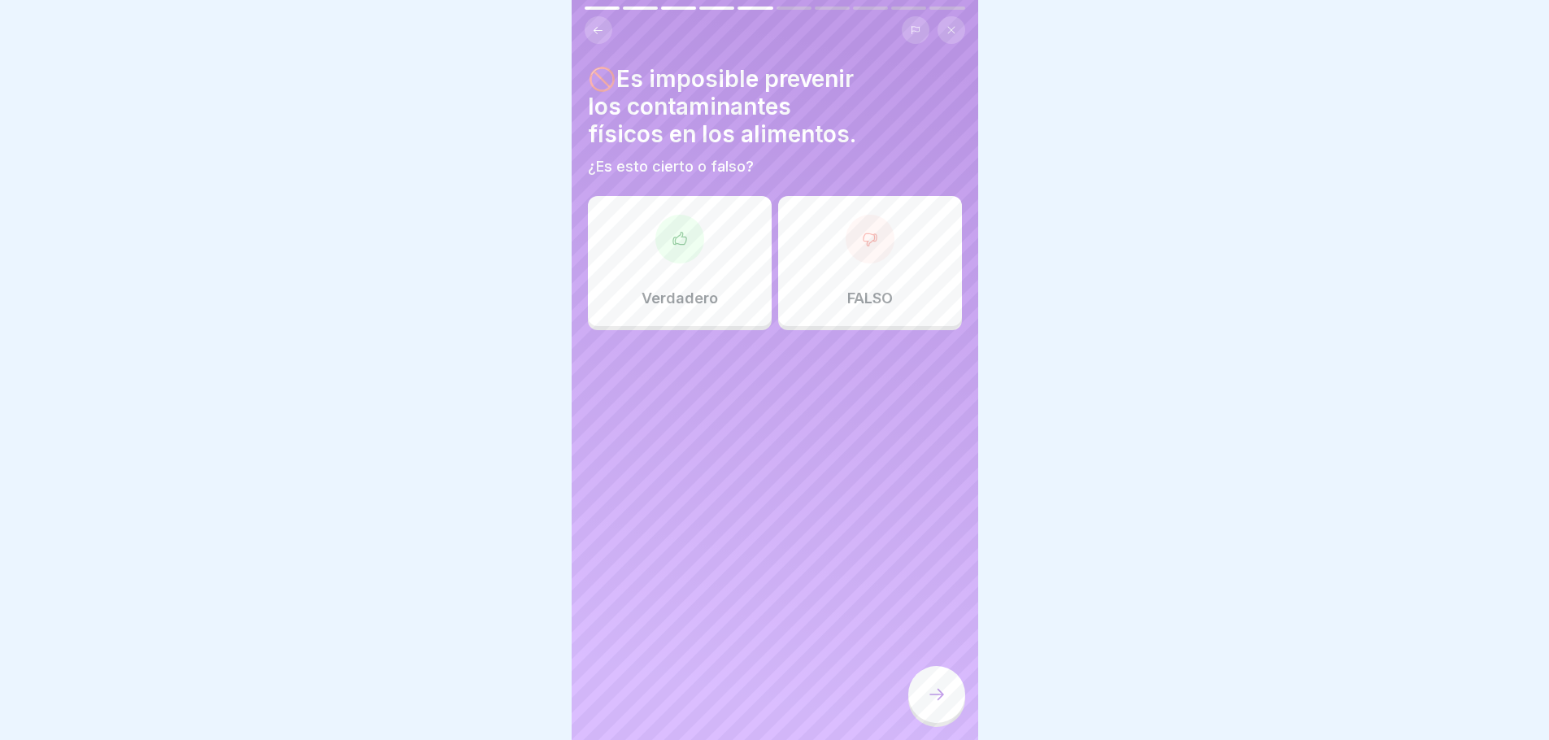
click at [861, 270] on div "FALSO" at bounding box center [870, 261] width 184 height 130
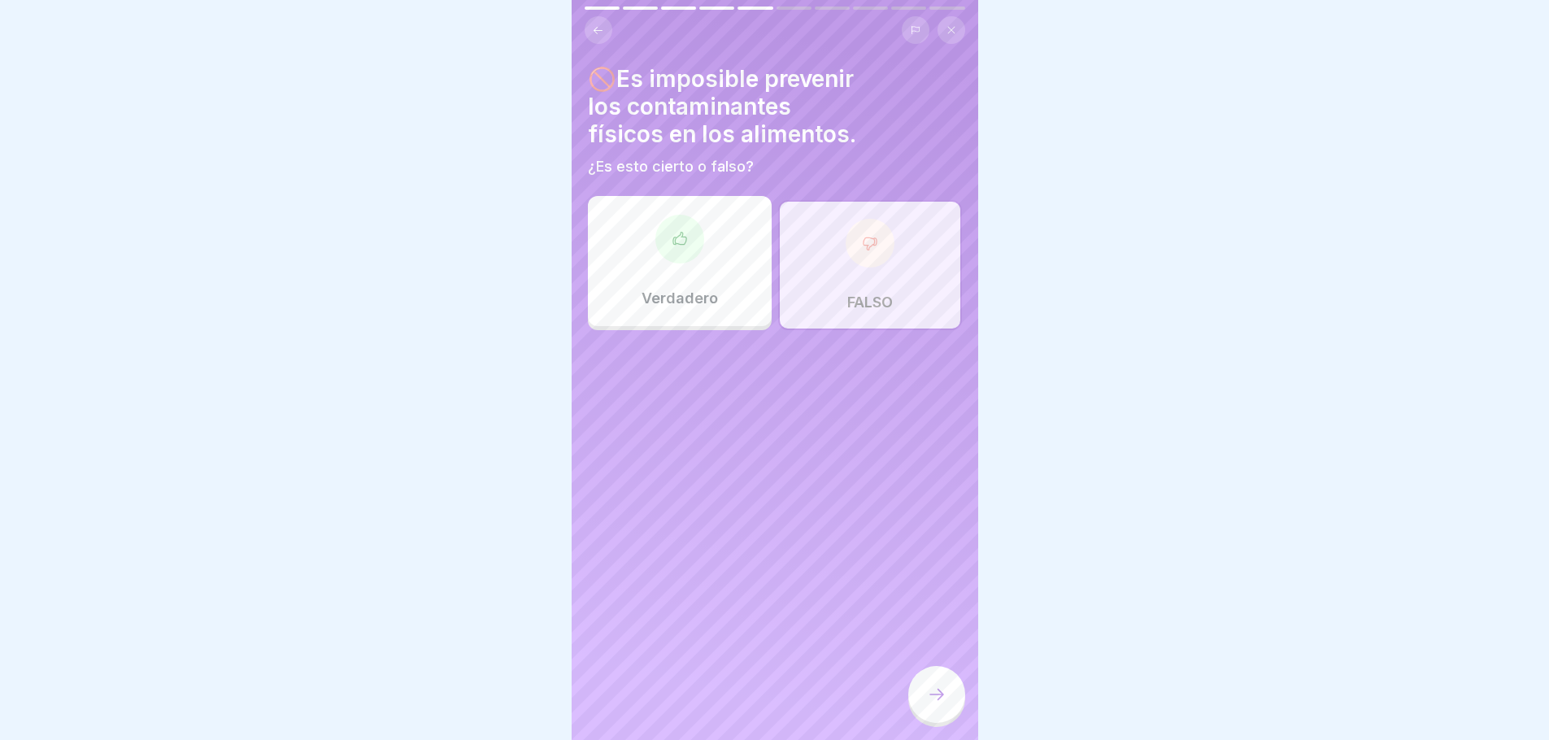
click at [930, 695] on div at bounding box center [936, 694] width 57 height 57
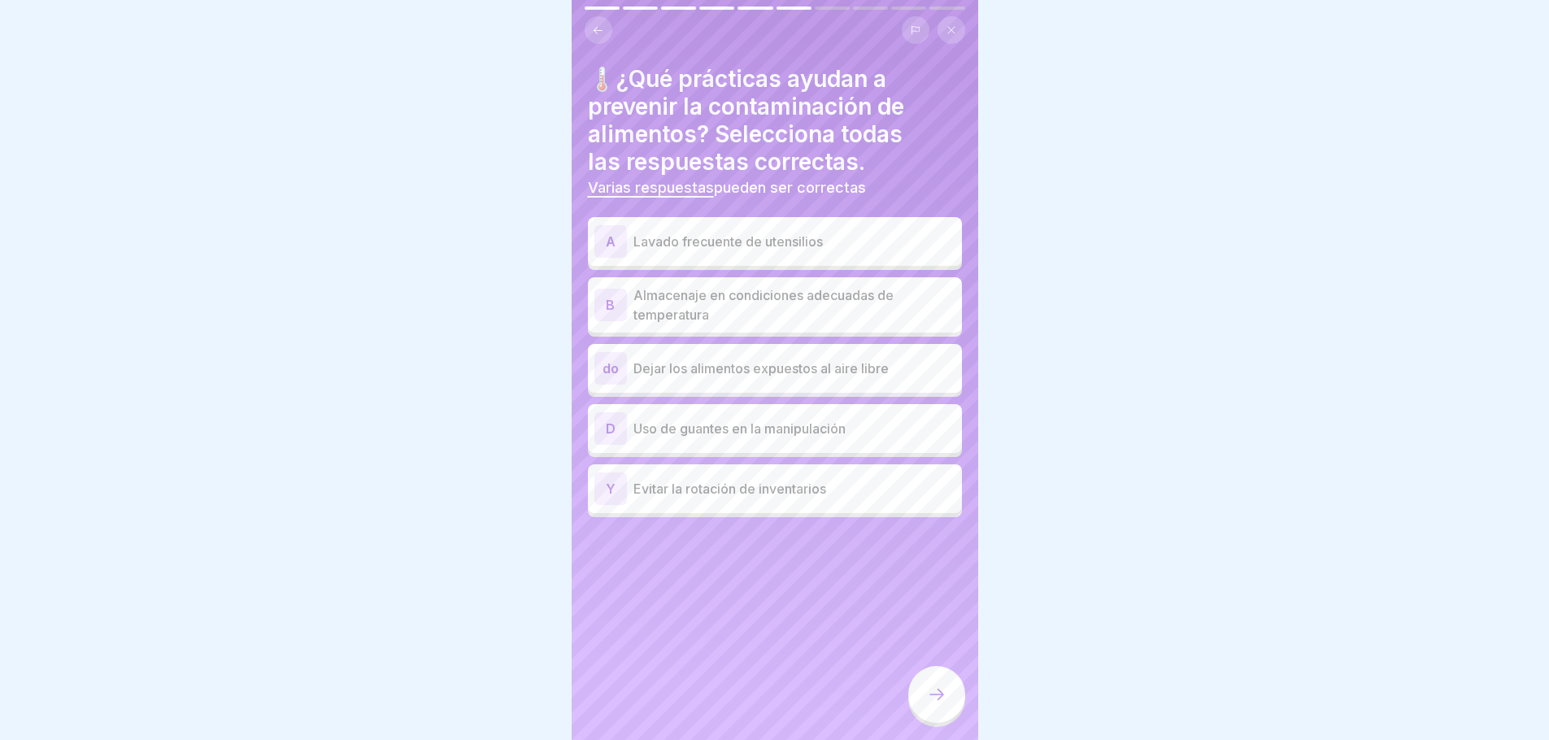
click at [826, 246] on p "Lavado frecuente de utensilios" at bounding box center [795, 242] width 322 height 20
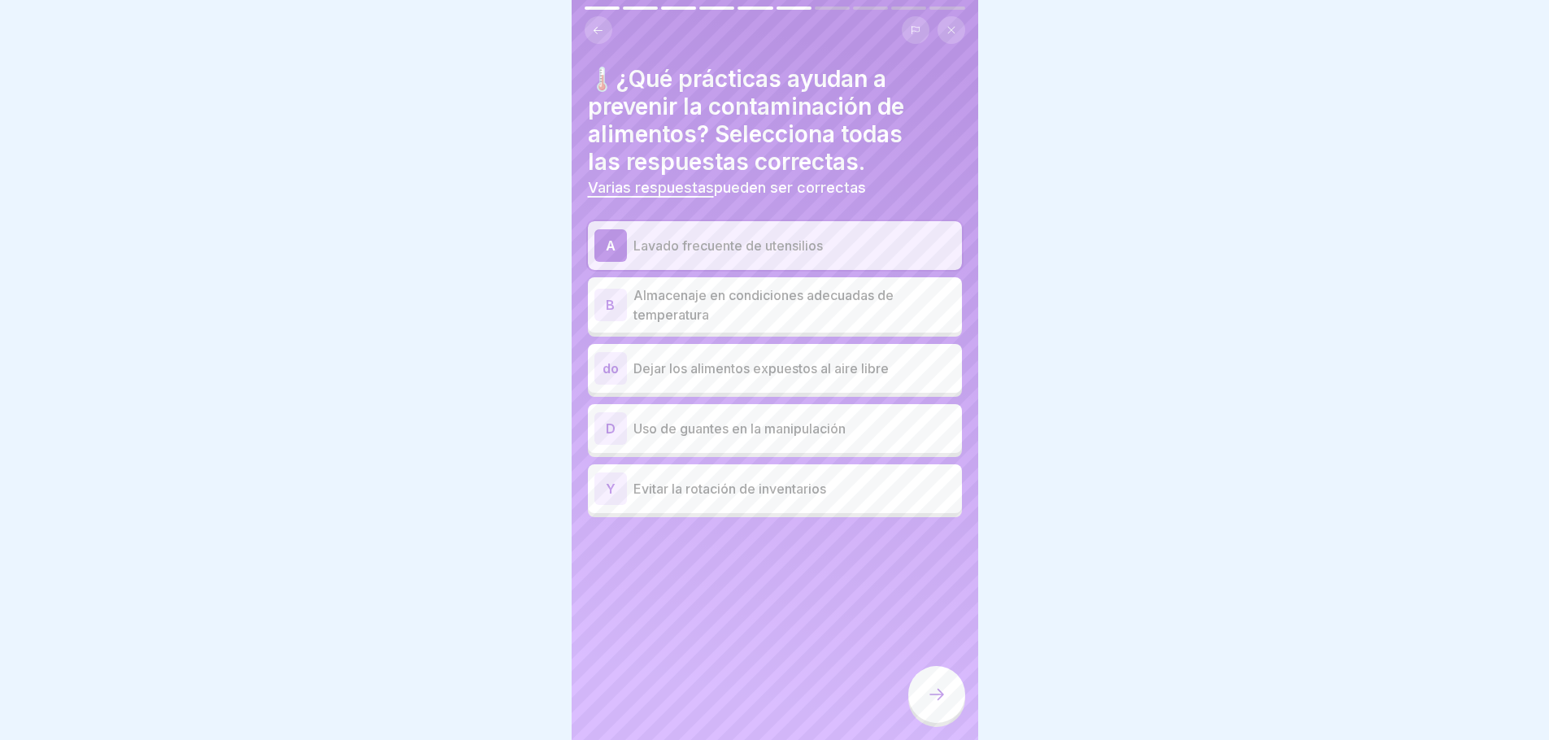
click at [852, 307] on p "Almacenaje en condiciones adecuadas de temperatura" at bounding box center [795, 304] width 322 height 39
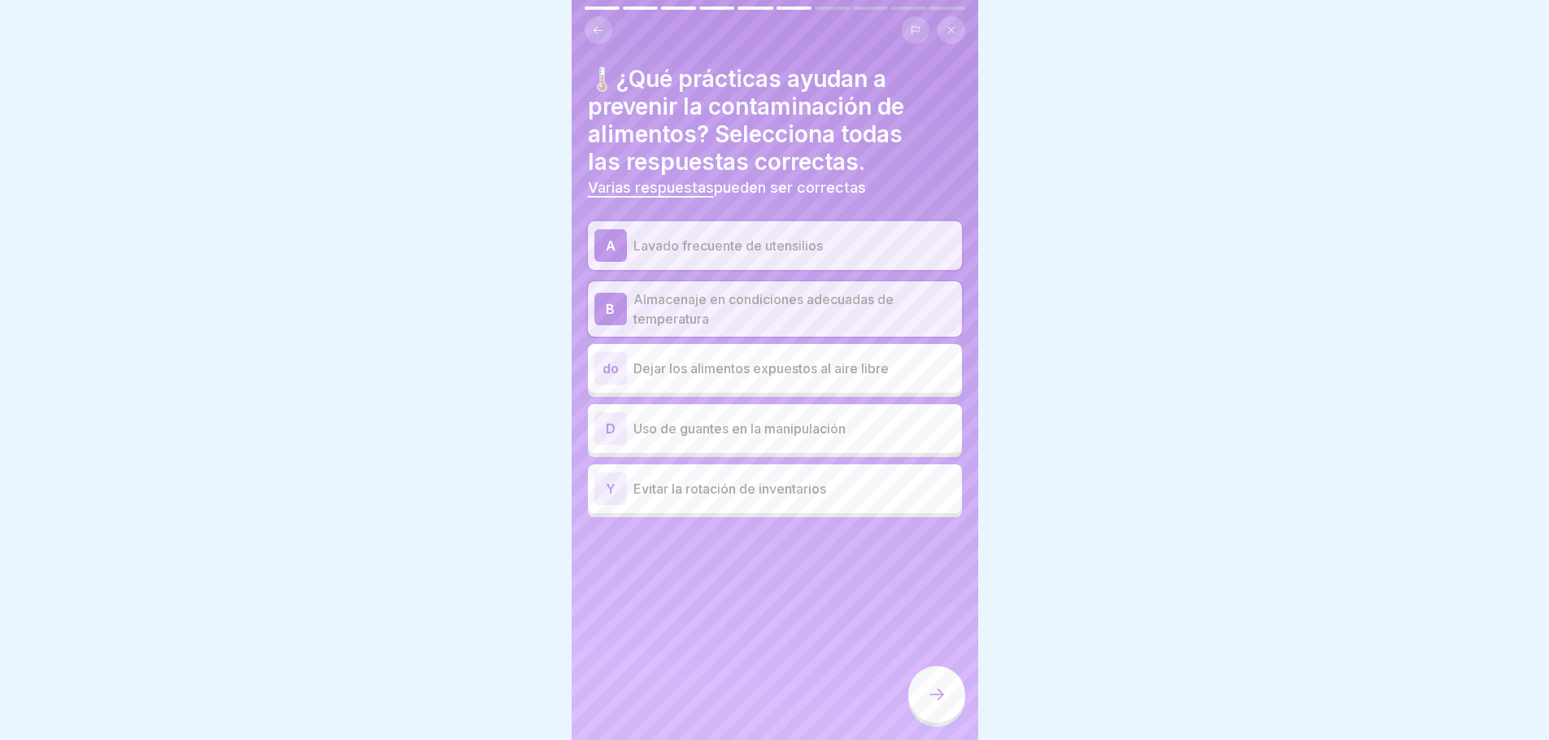
click at [817, 431] on p "Uso de guantes en la manipulación" at bounding box center [795, 429] width 322 height 20
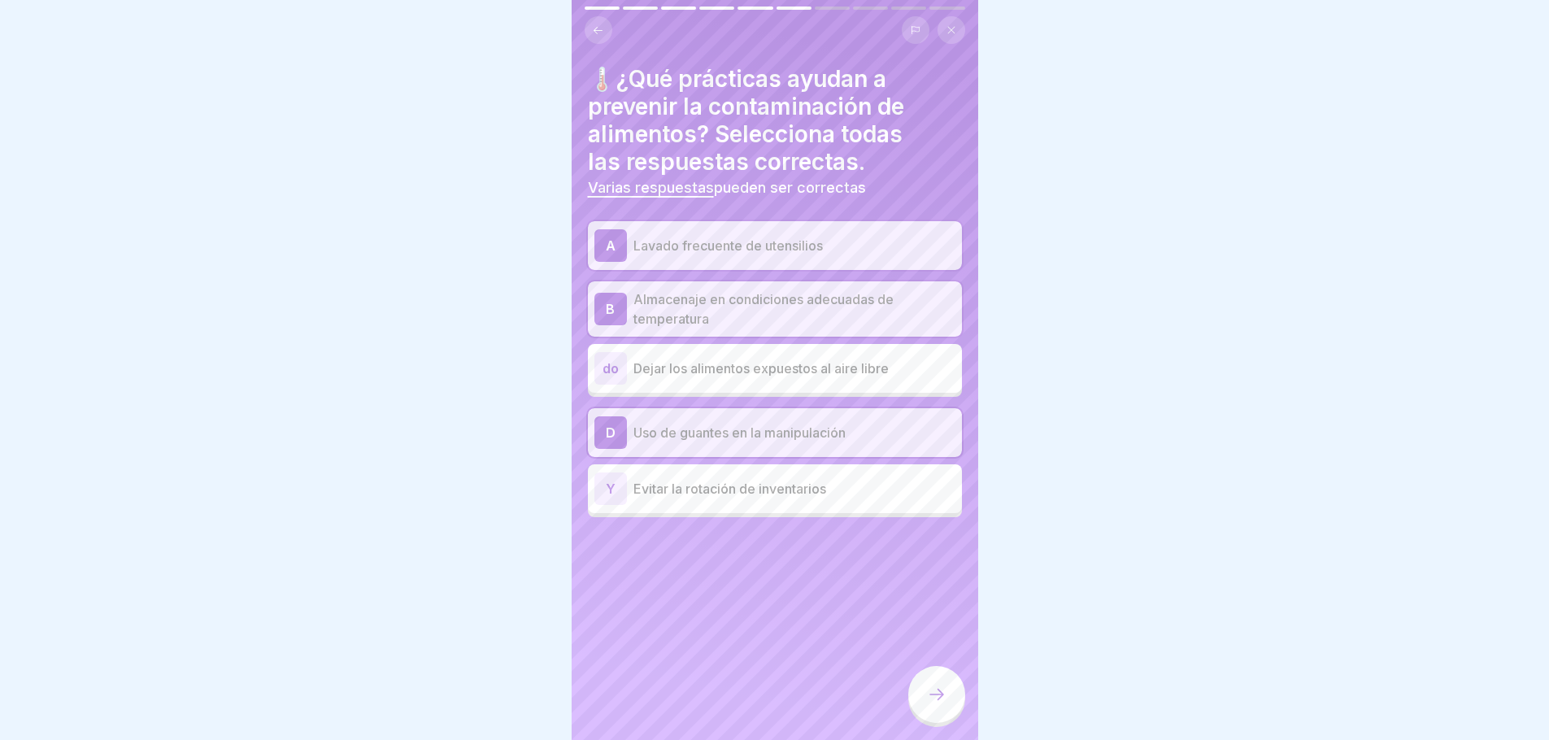
click at [925, 707] on div at bounding box center [936, 694] width 57 height 57
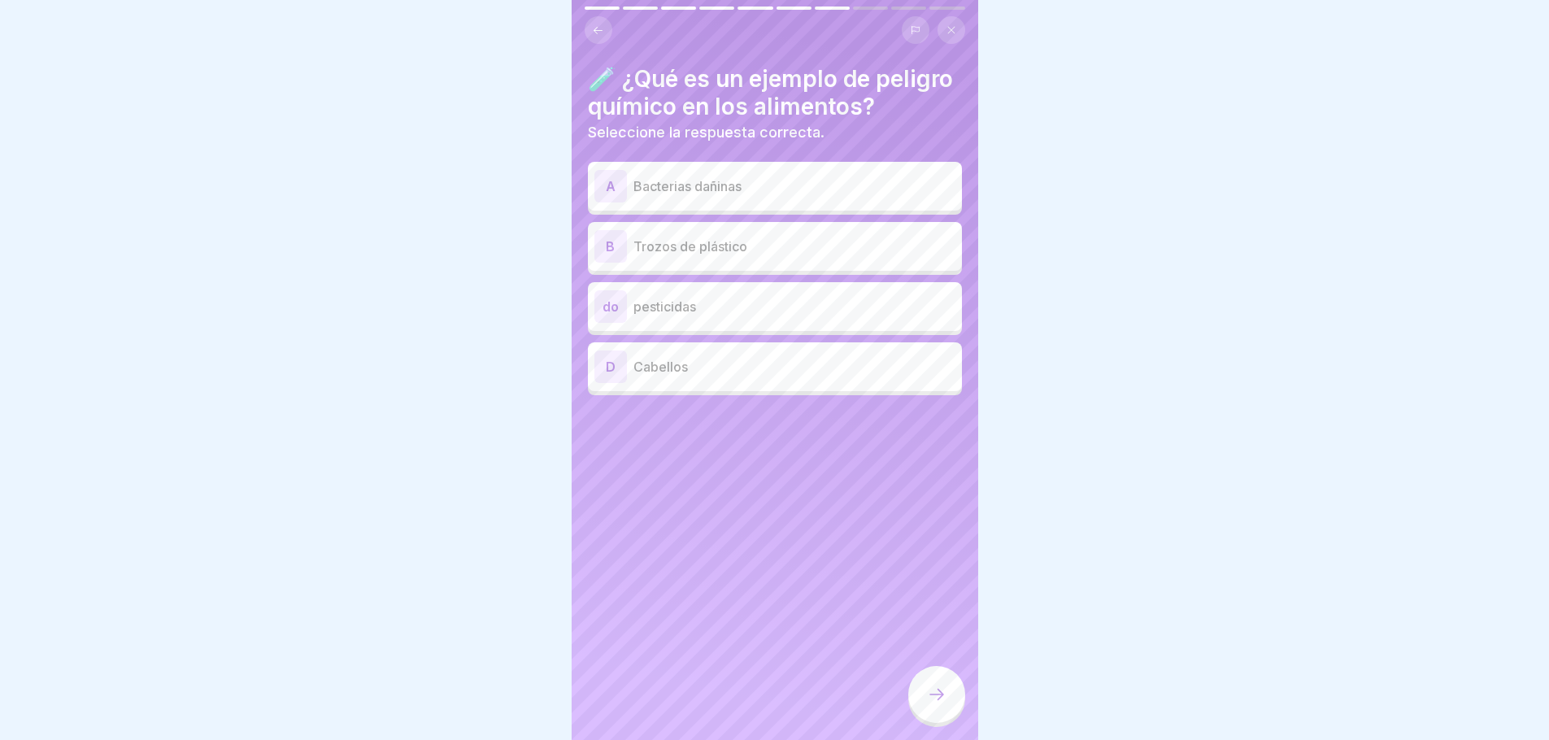
click at [675, 323] on div "do pesticidas" at bounding box center [775, 306] width 361 height 33
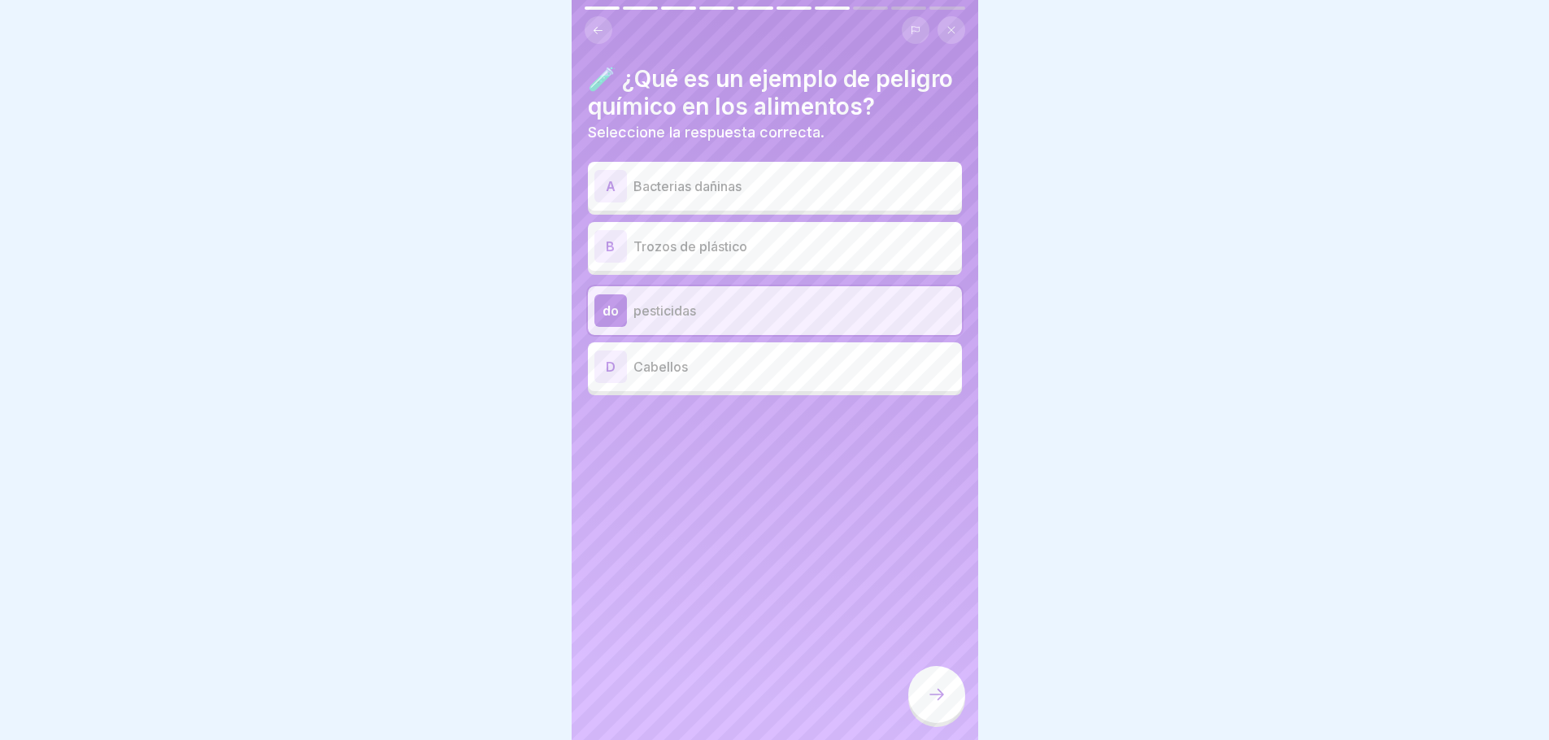
click at [931, 701] on icon at bounding box center [937, 695] width 20 height 20
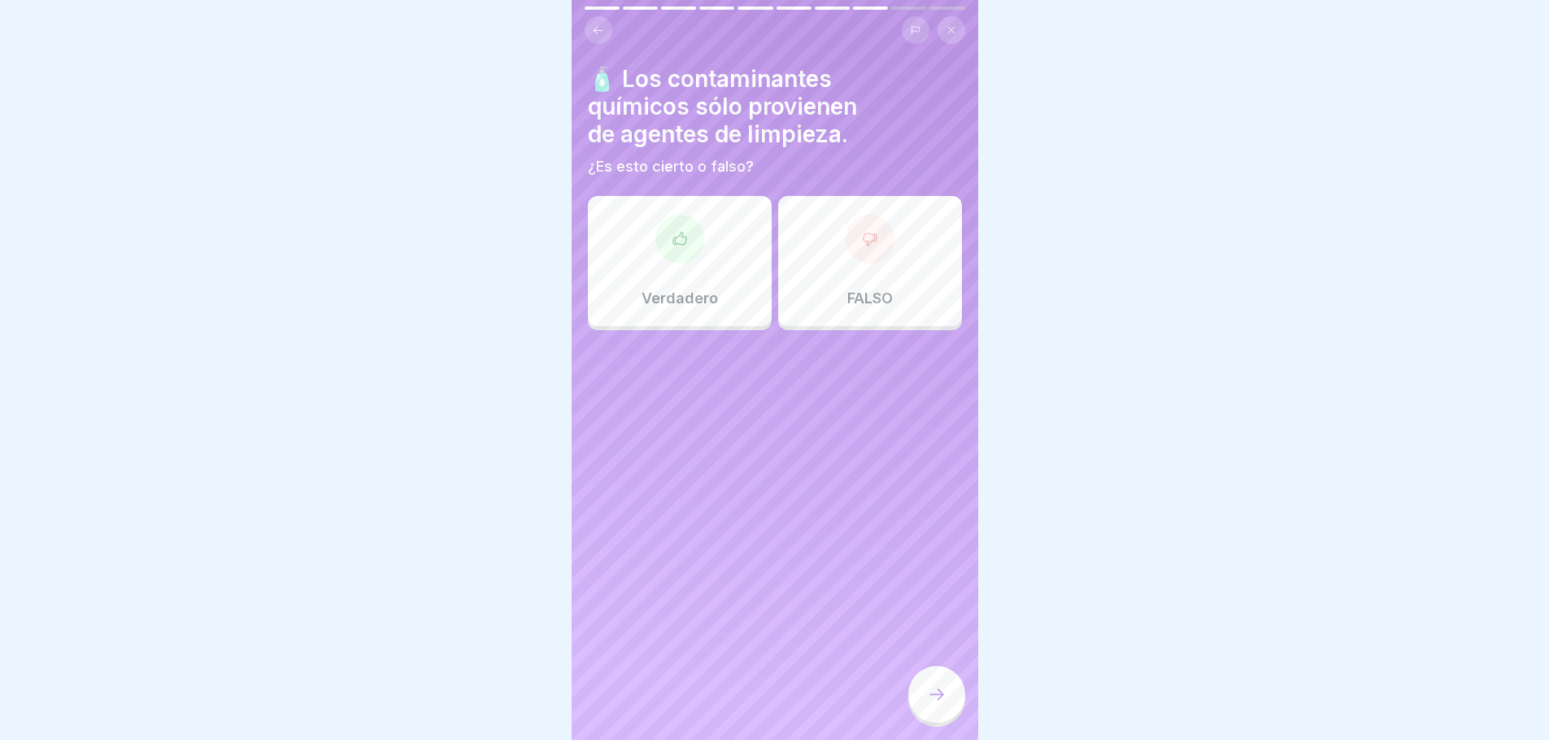
click at [691, 244] on div at bounding box center [680, 239] width 49 height 49
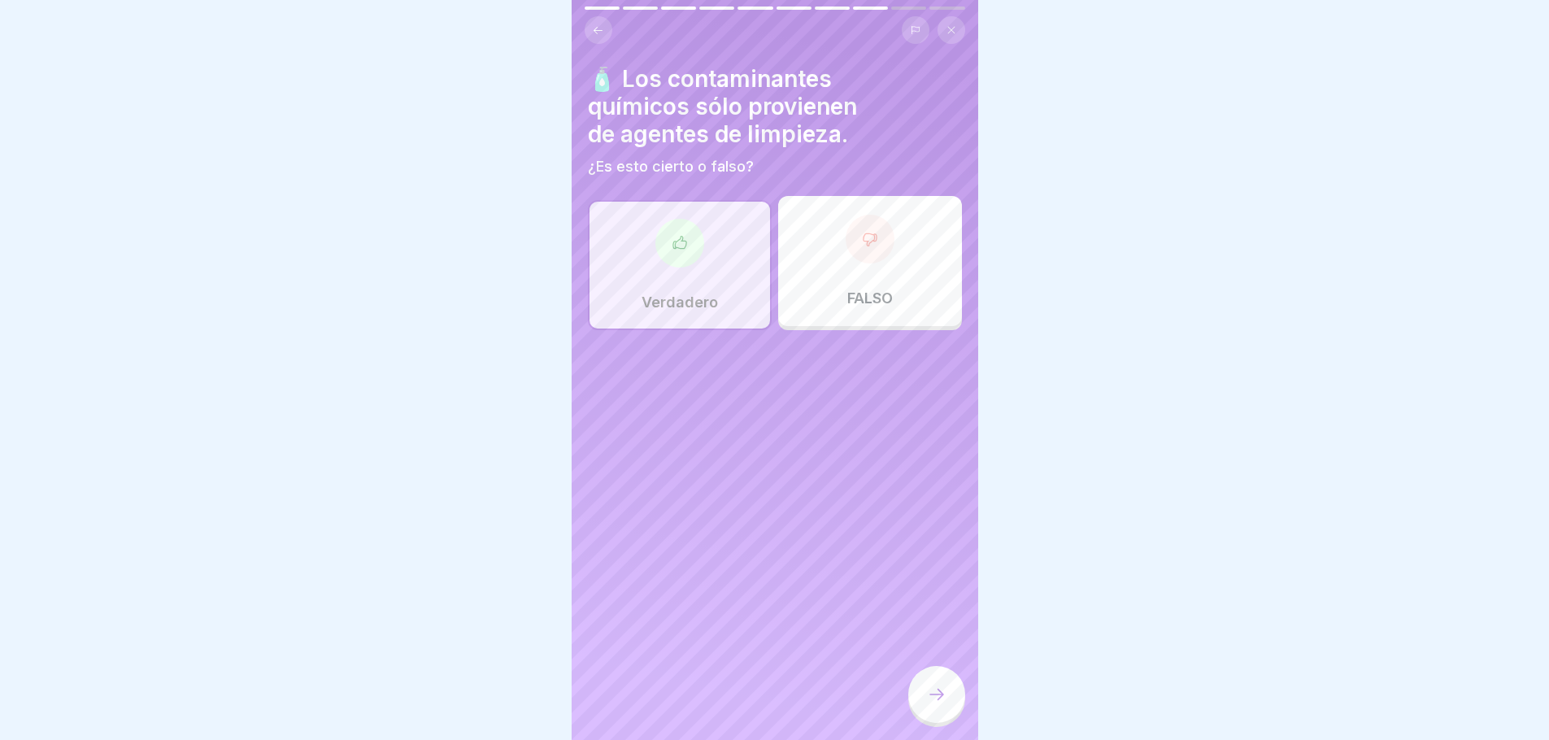
click at [946, 702] on icon at bounding box center [937, 695] width 20 height 20
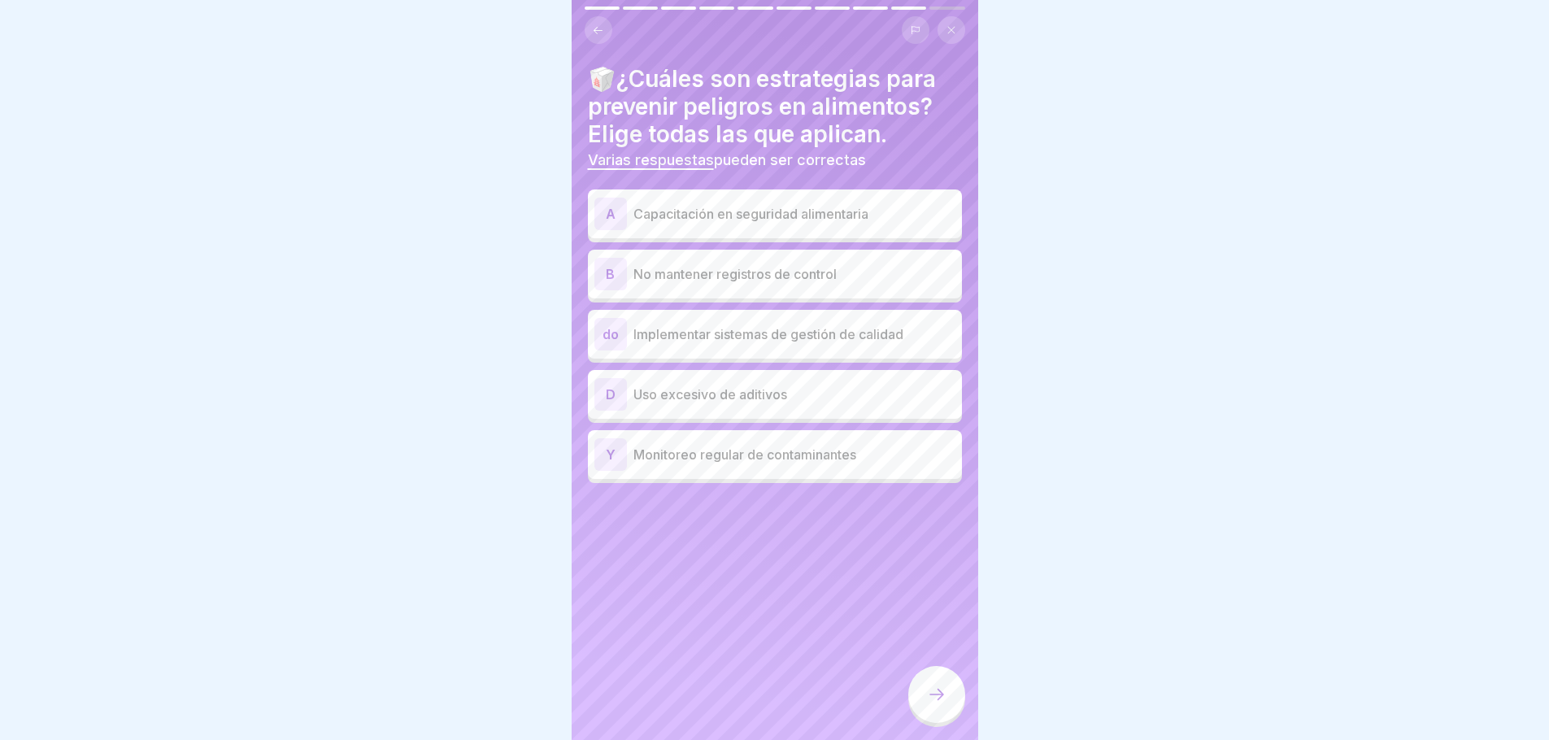
click at [770, 215] on p "Capacitación en seguridad alimentaria" at bounding box center [795, 214] width 322 height 20
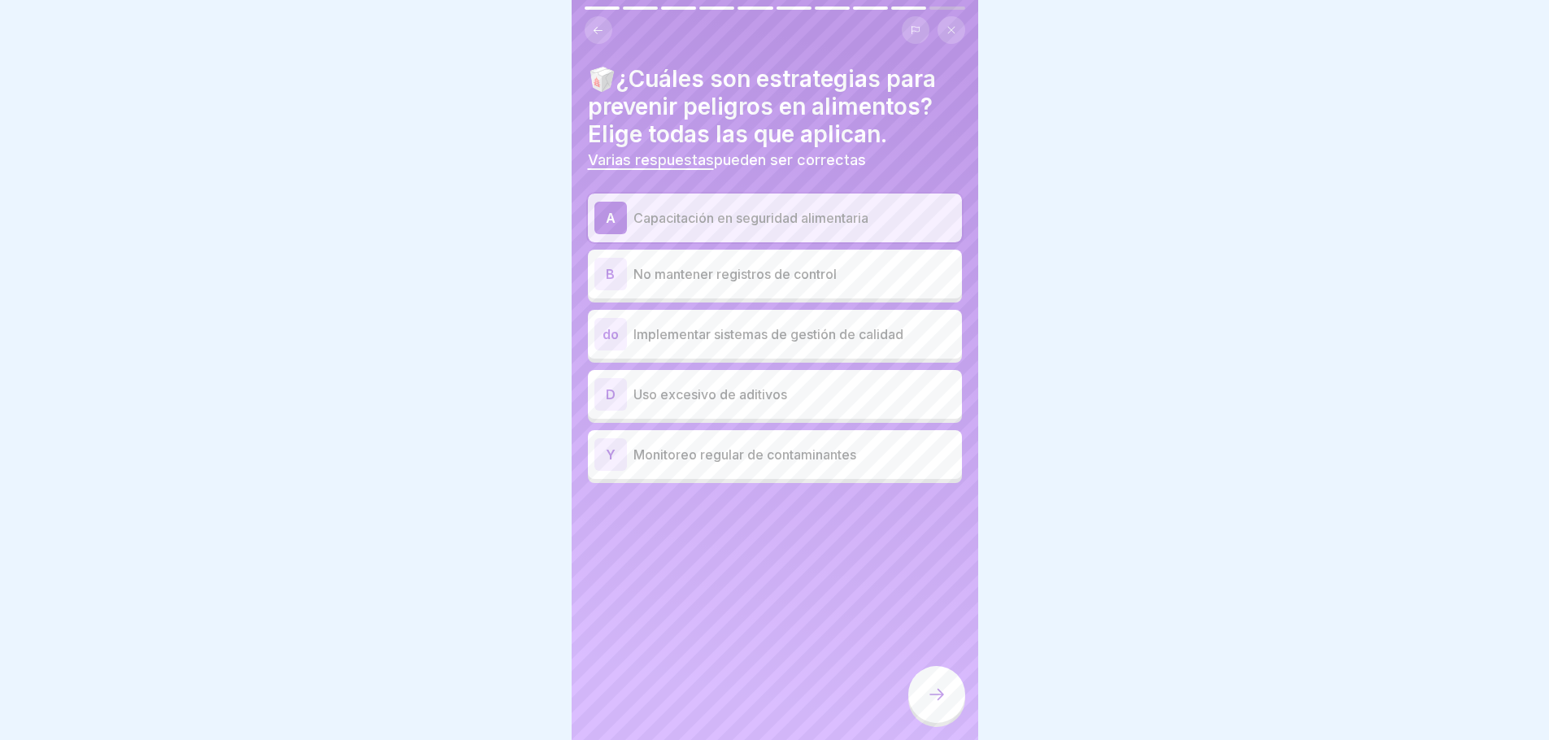
click at [783, 342] on p "Implementar sistemas de gestión de calidad" at bounding box center [795, 335] width 322 height 20
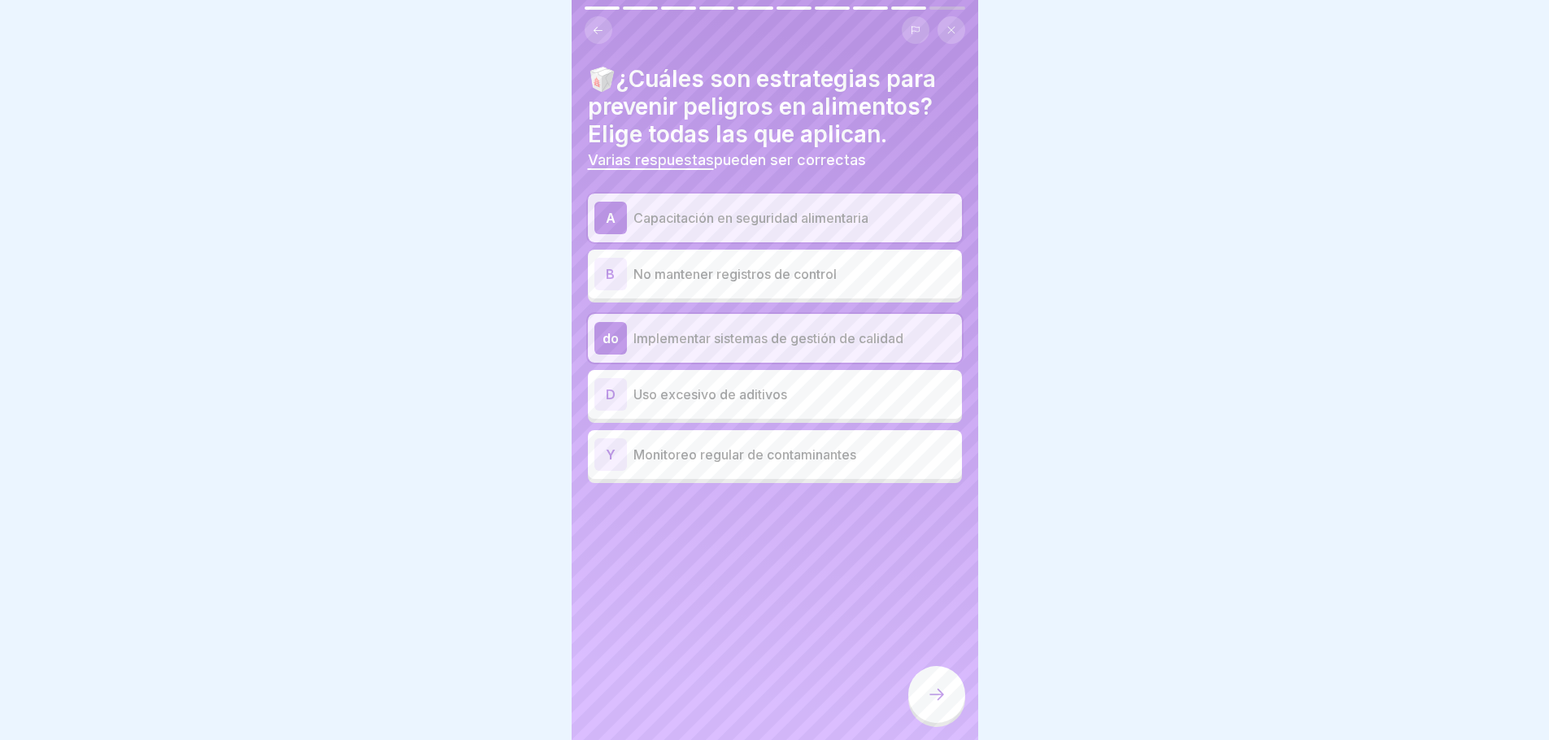
click at [710, 452] on p "Monitoreo regular de contaminantes" at bounding box center [795, 455] width 322 height 20
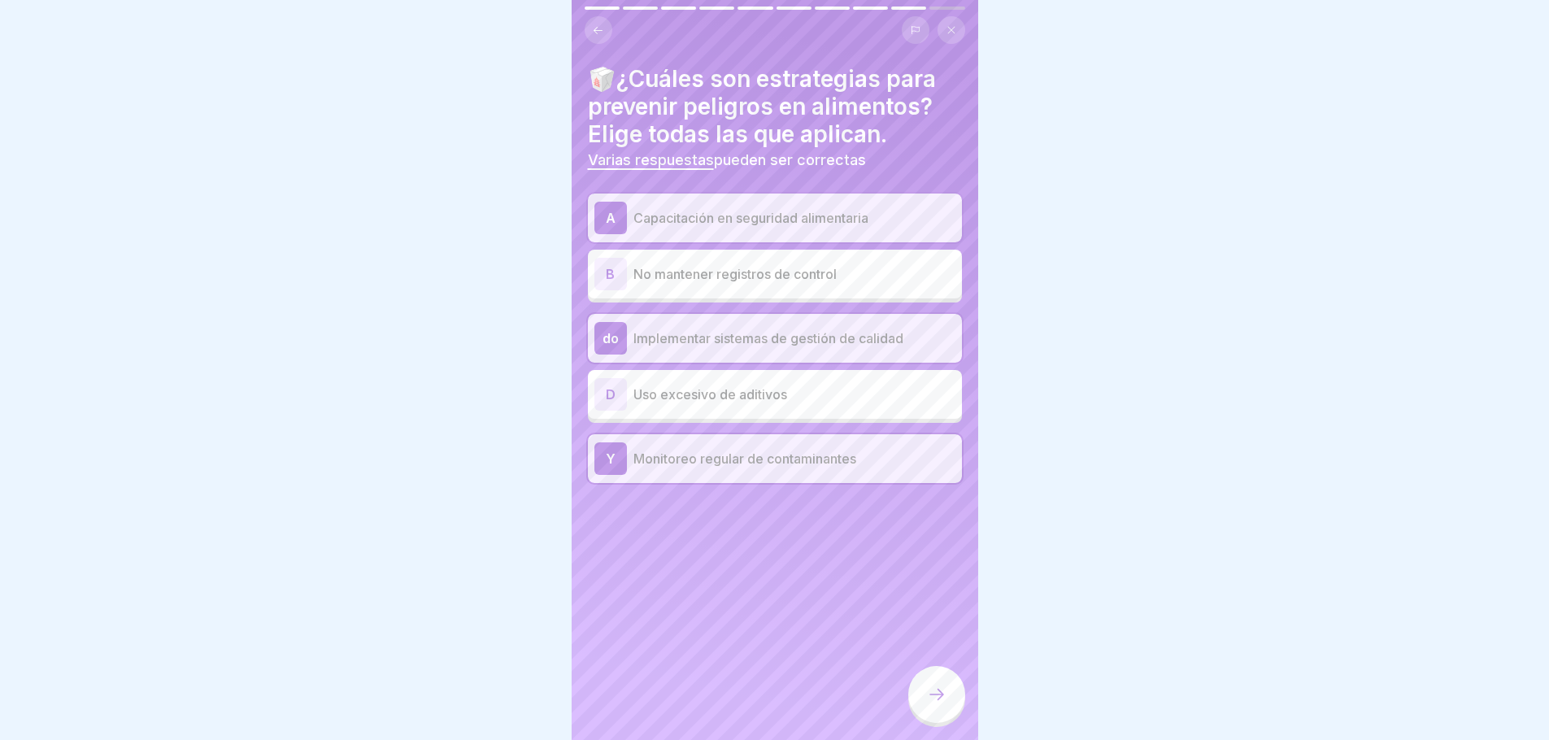
click at [938, 704] on icon at bounding box center [937, 695] width 20 height 20
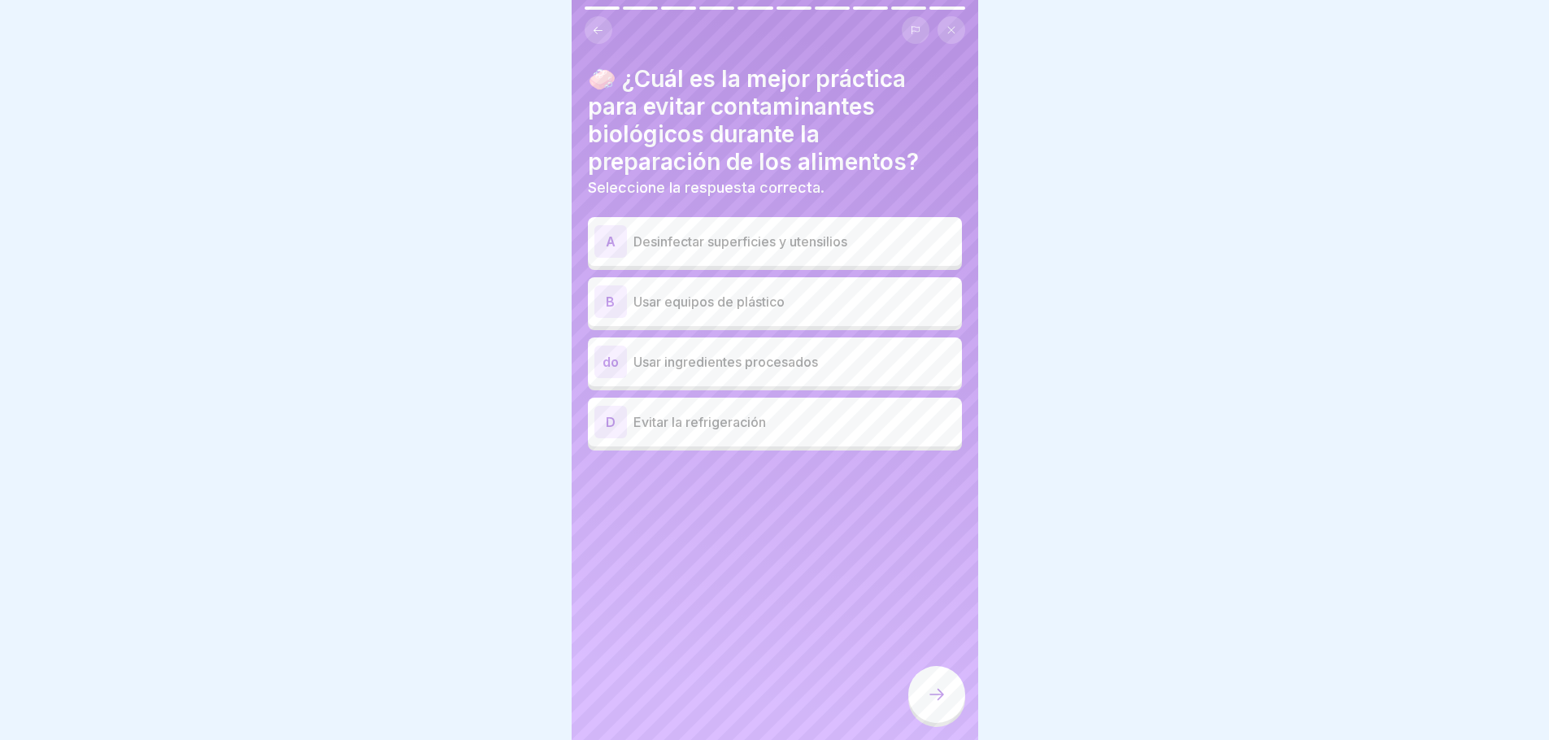
click at [742, 245] on p "Desinfectar superficies y utensilios" at bounding box center [795, 242] width 322 height 20
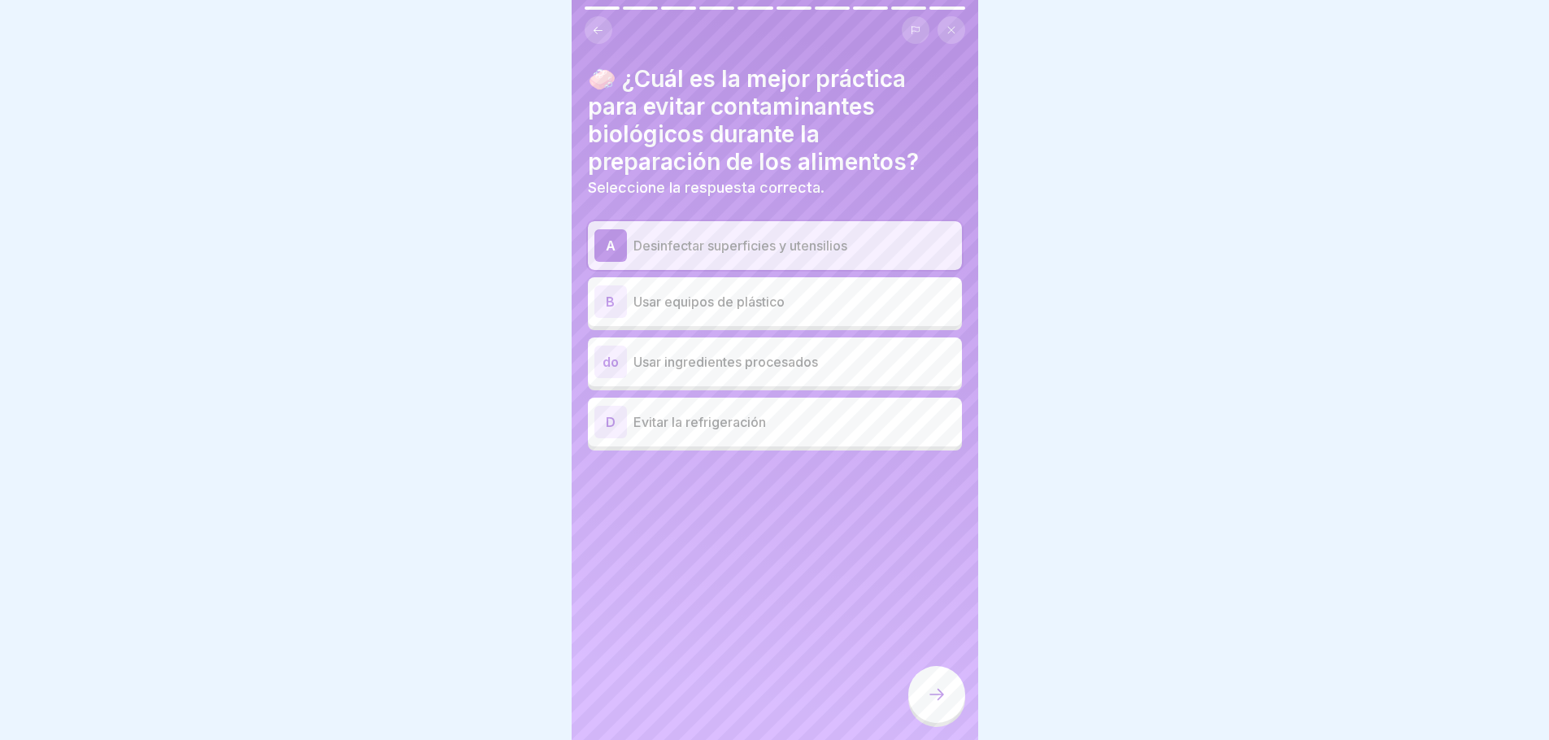
click at [937, 721] on div at bounding box center [936, 694] width 57 height 57
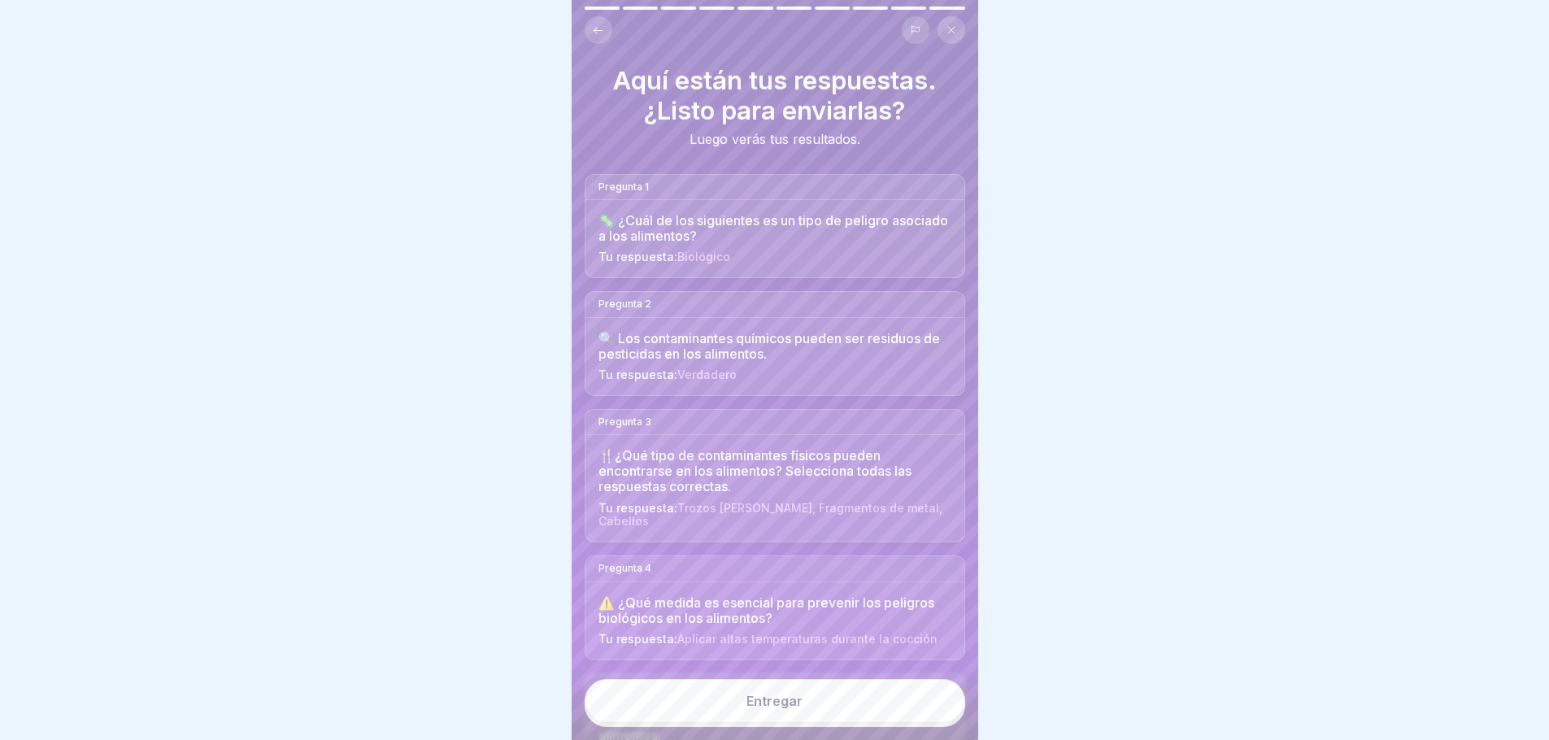
click at [810, 714] on button "Entregar" at bounding box center [775, 701] width 381 height 44
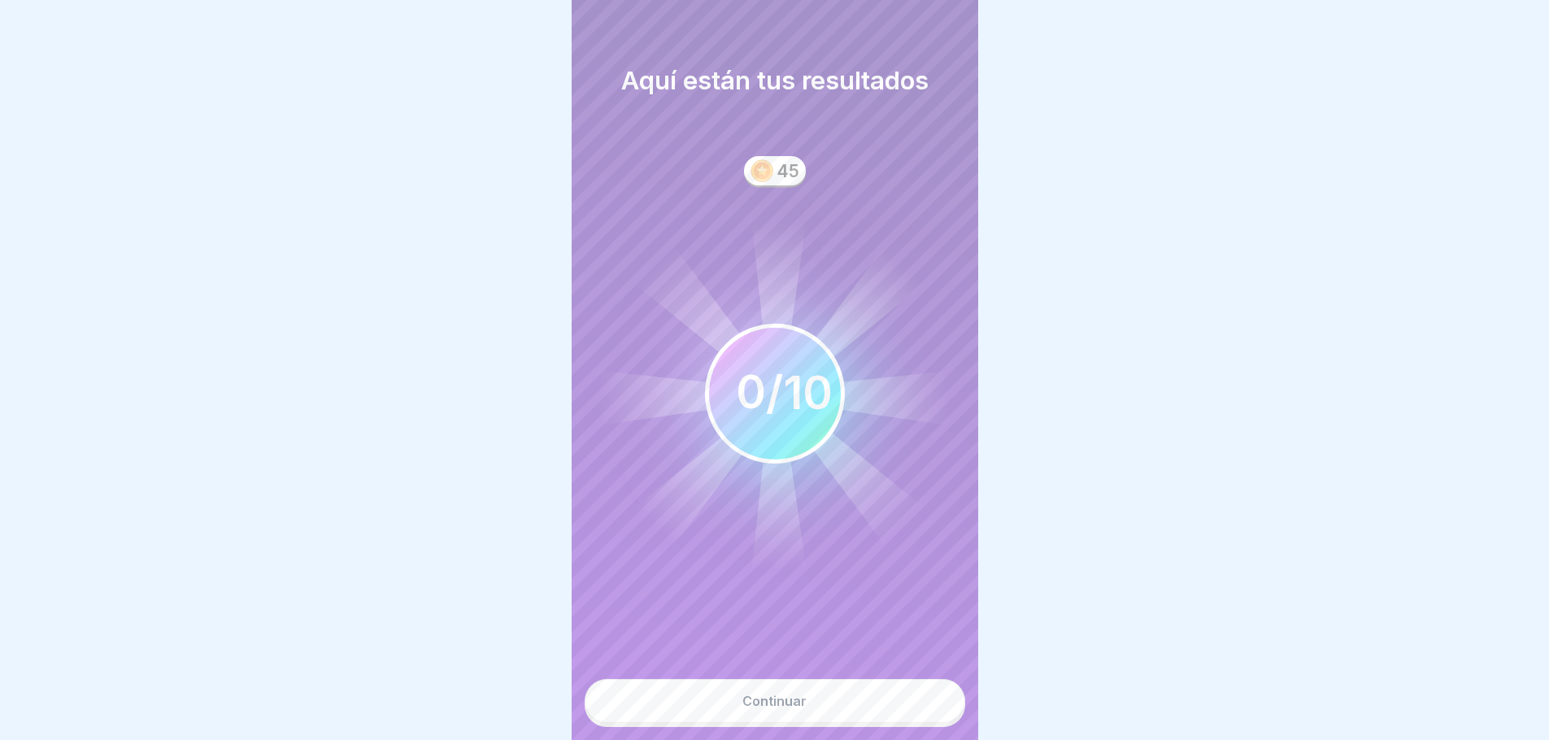
click at [823, 703] on button "Continuar" at bounding box center [775, 701] width 381 height 44
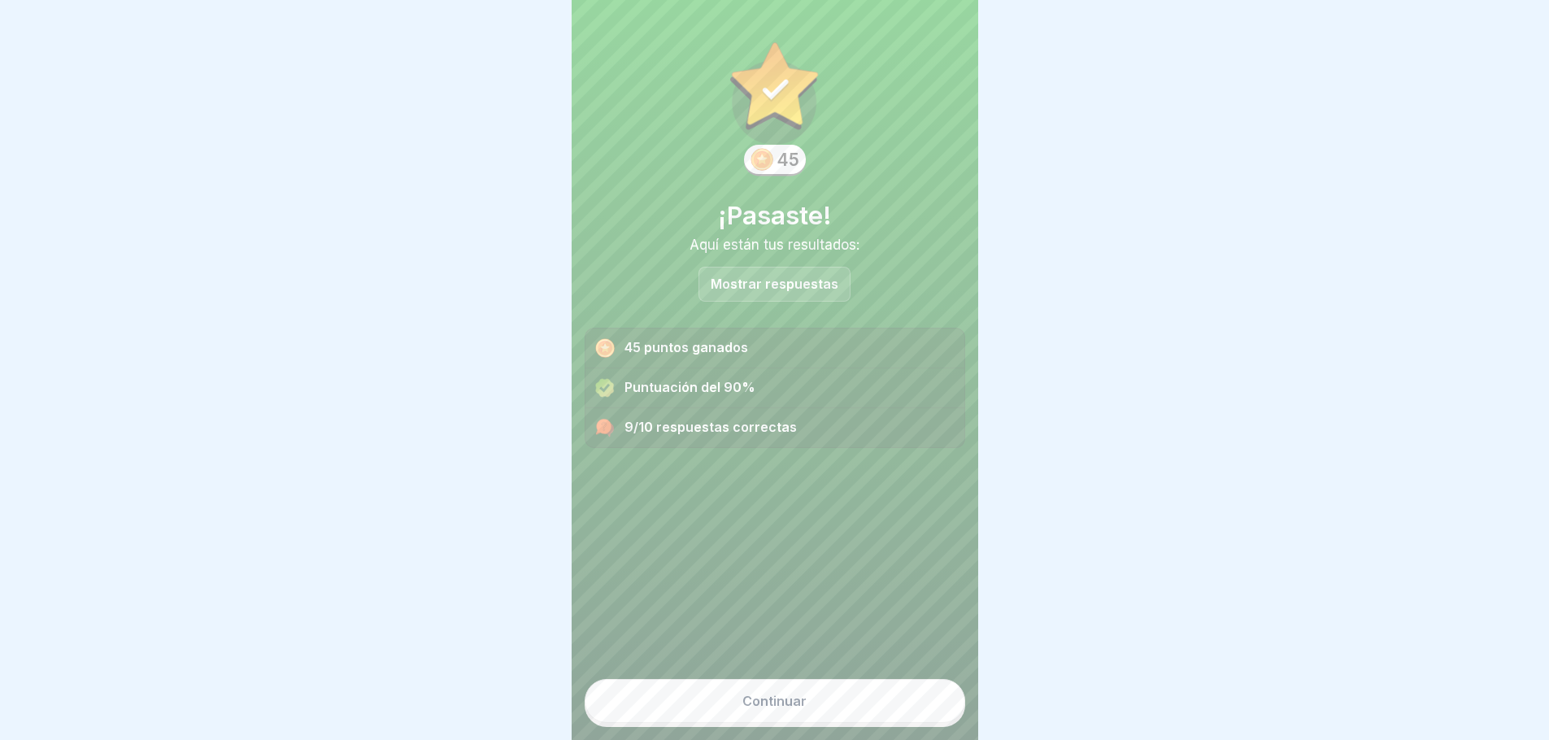
click at [815, 288] on font "Mostrar respuestas" at bounding box center [775, 284] width 128 height 16
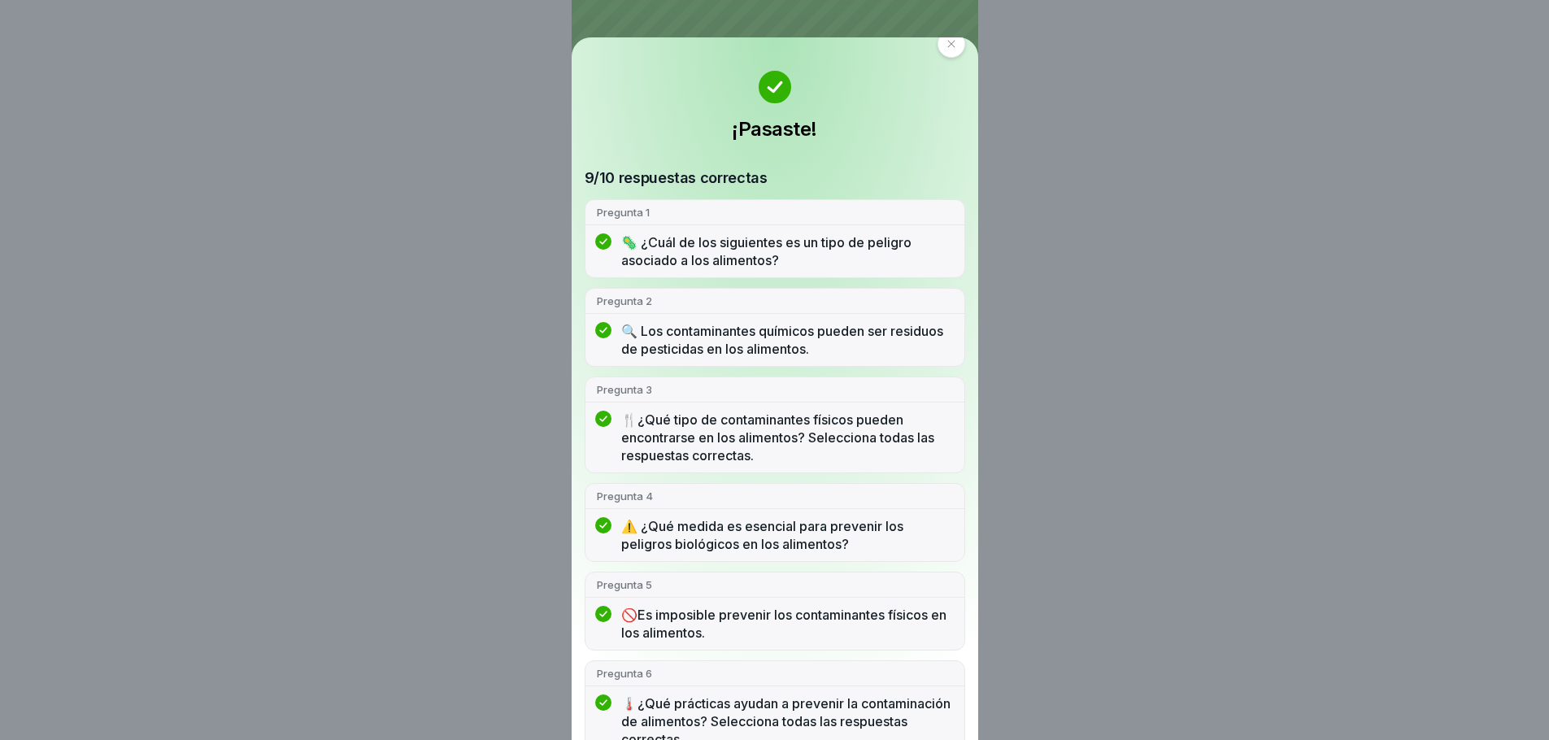
scroll to position [4, 0]
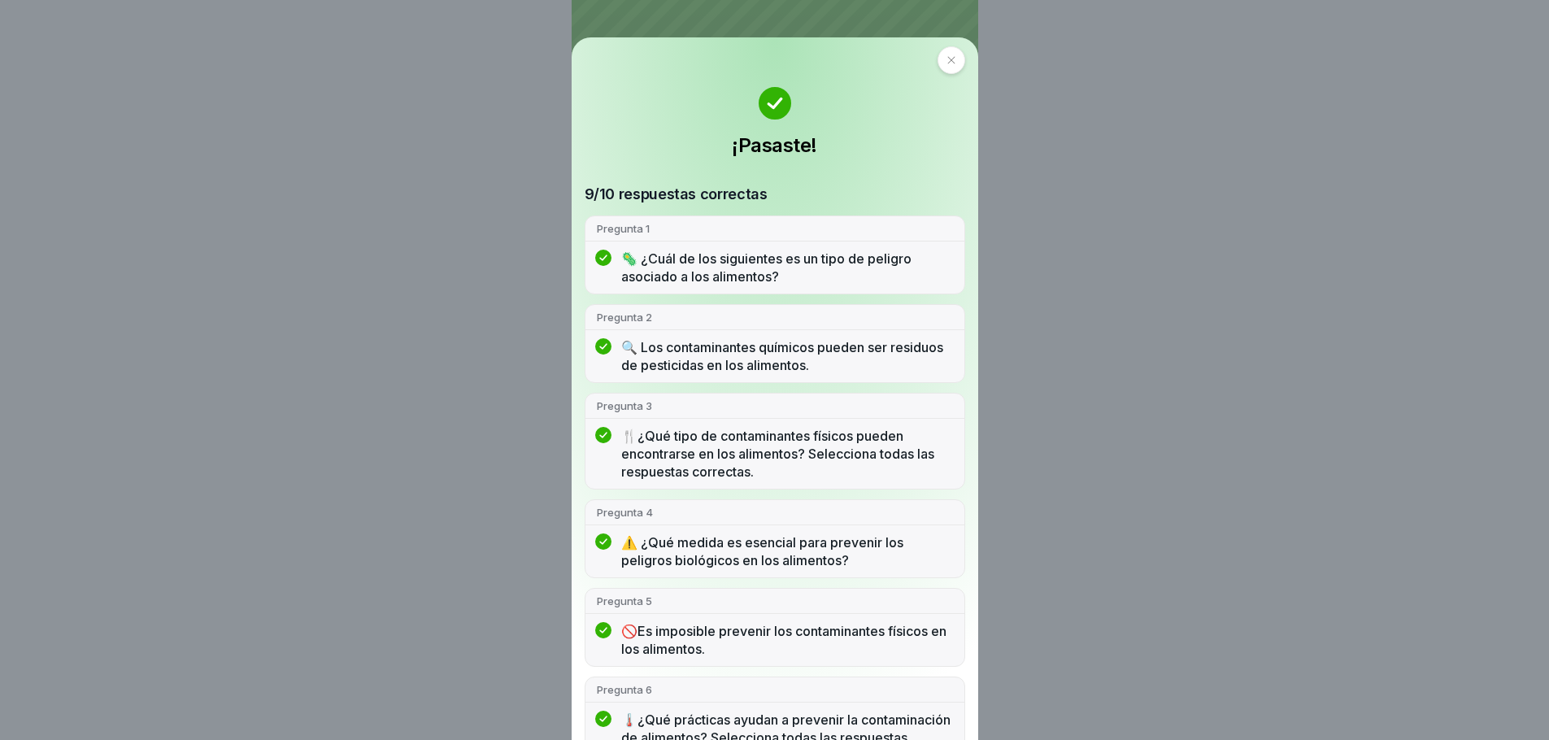
click at [945, 67] on div at bounding box center [952, 60] width 28 height 28
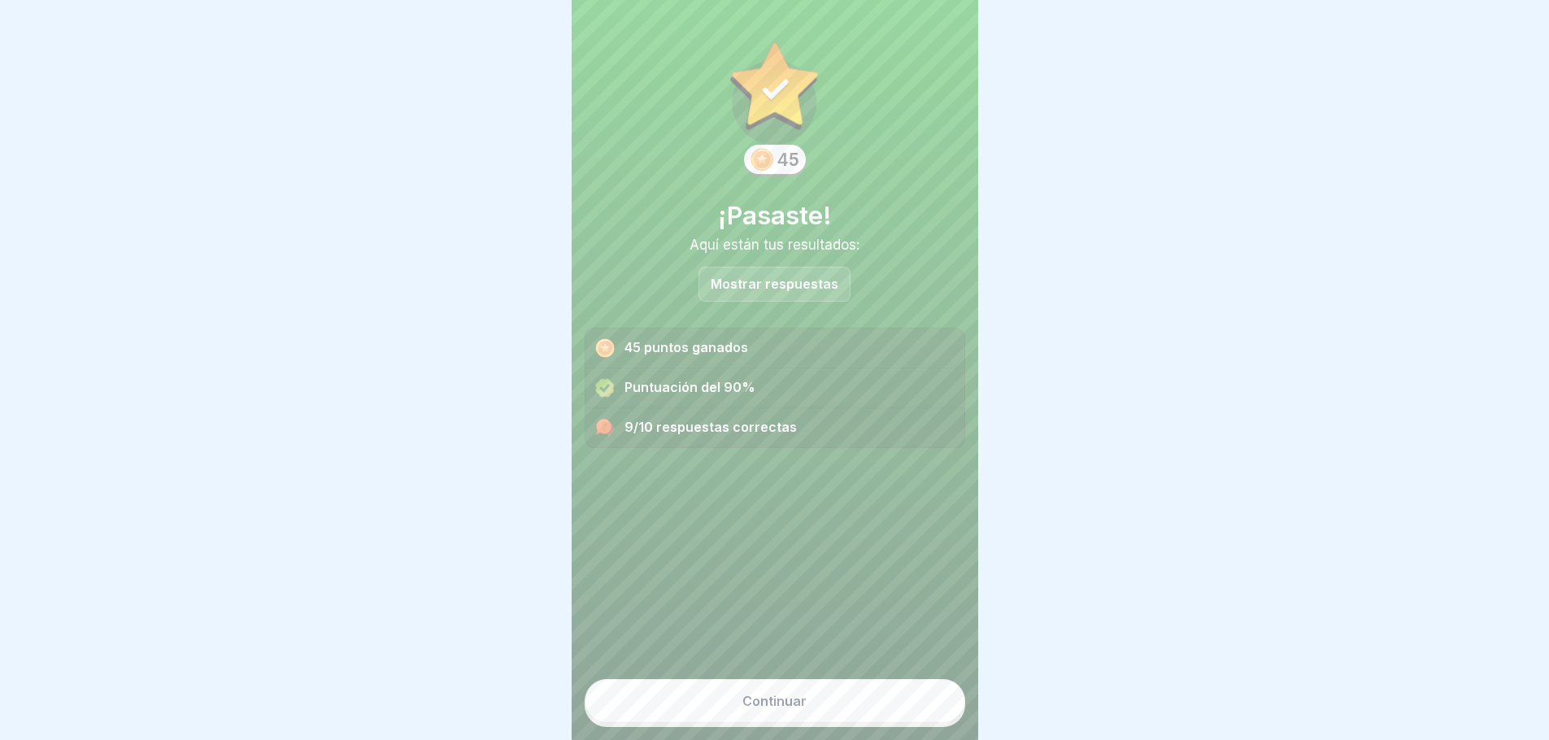
click at [792, 709] on font "Continuar" at bounding box center [775, 701] width 64 height 16
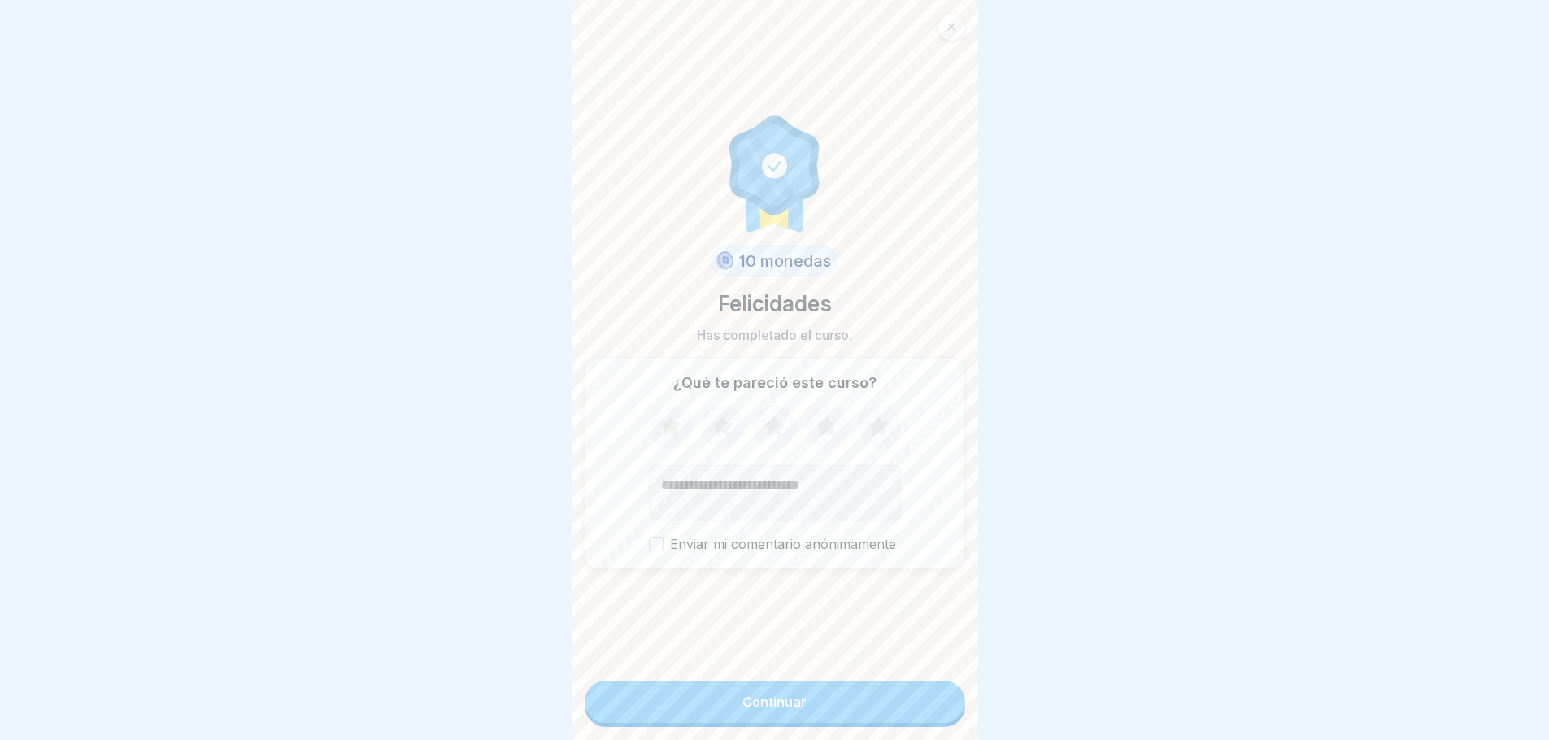
click at [660, 432] on icon at bounding box center [670, 426] width 21 height 20
click at [708, 444] on icon at bounding box center [722, 427] width 43 height 42
click at [757, 438] on icon at bounding box center [774, 427] width 43 height 42
click at [813, 435] on icon at bounding box center [826, 427] width 43 height 42
click at [878, 436] on icon at bounding box center [878, 426] width 21 height 20
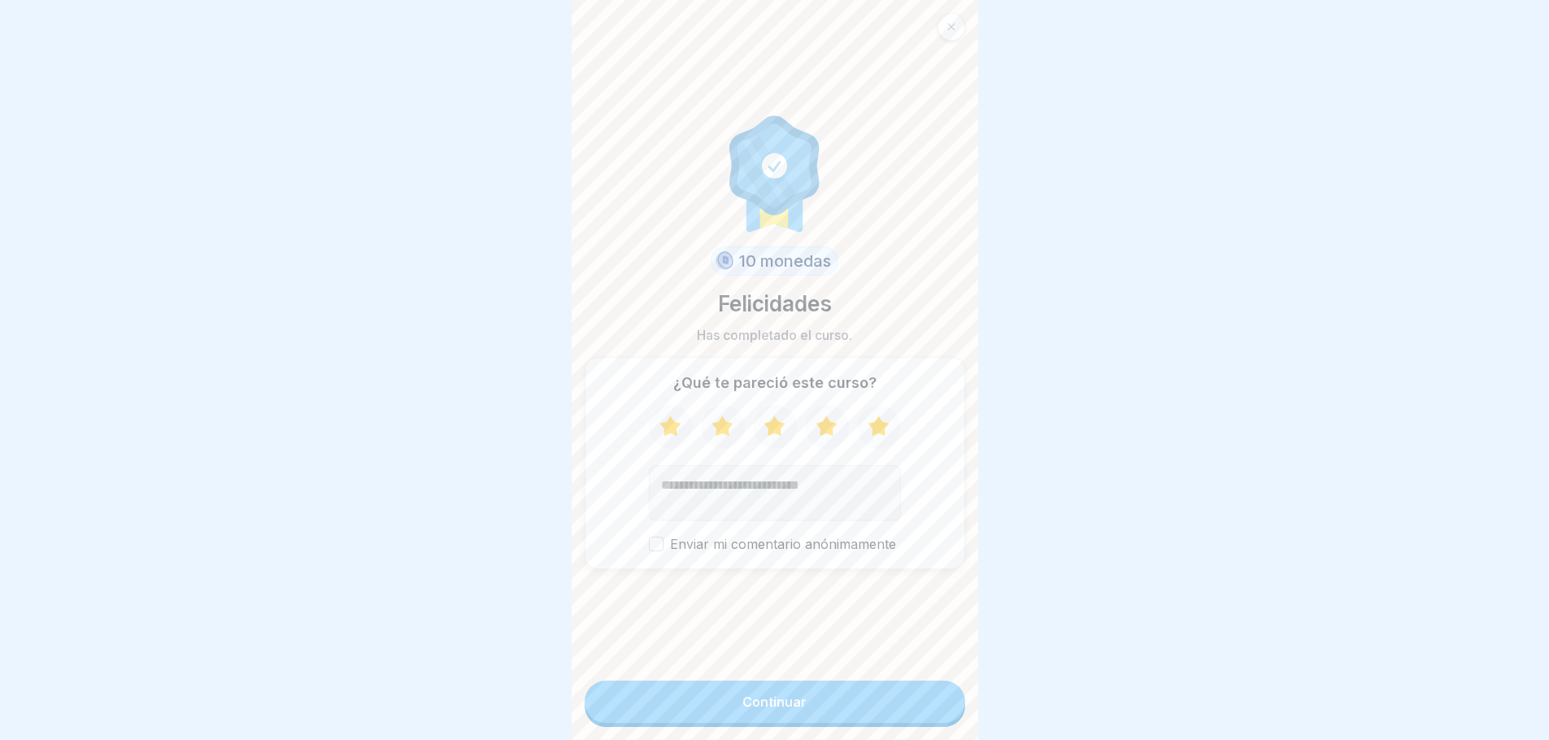
click at [765, 710] on font "Continuar" at bounding box center [775, 702] width 64 height 16
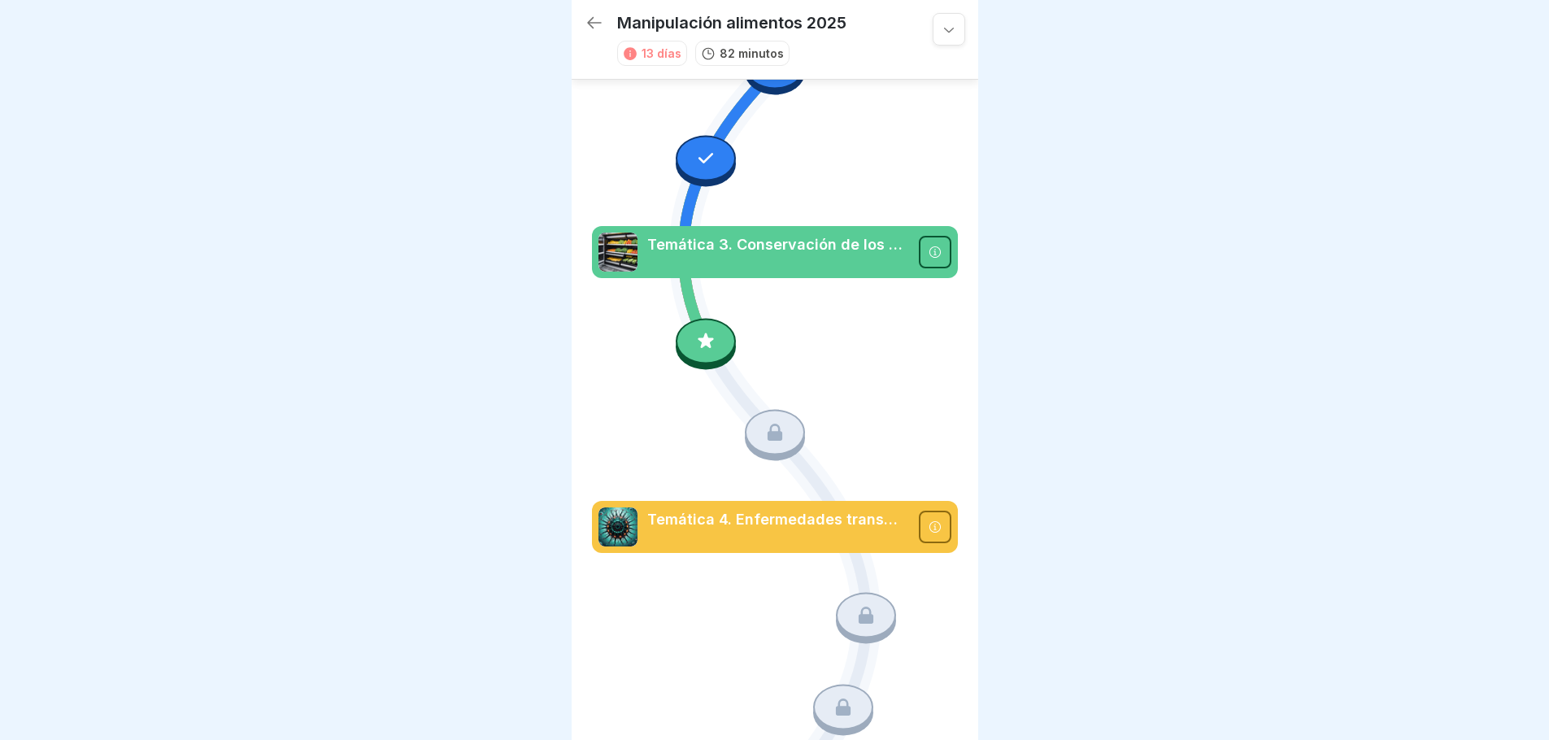
scroll to position [405, 0]
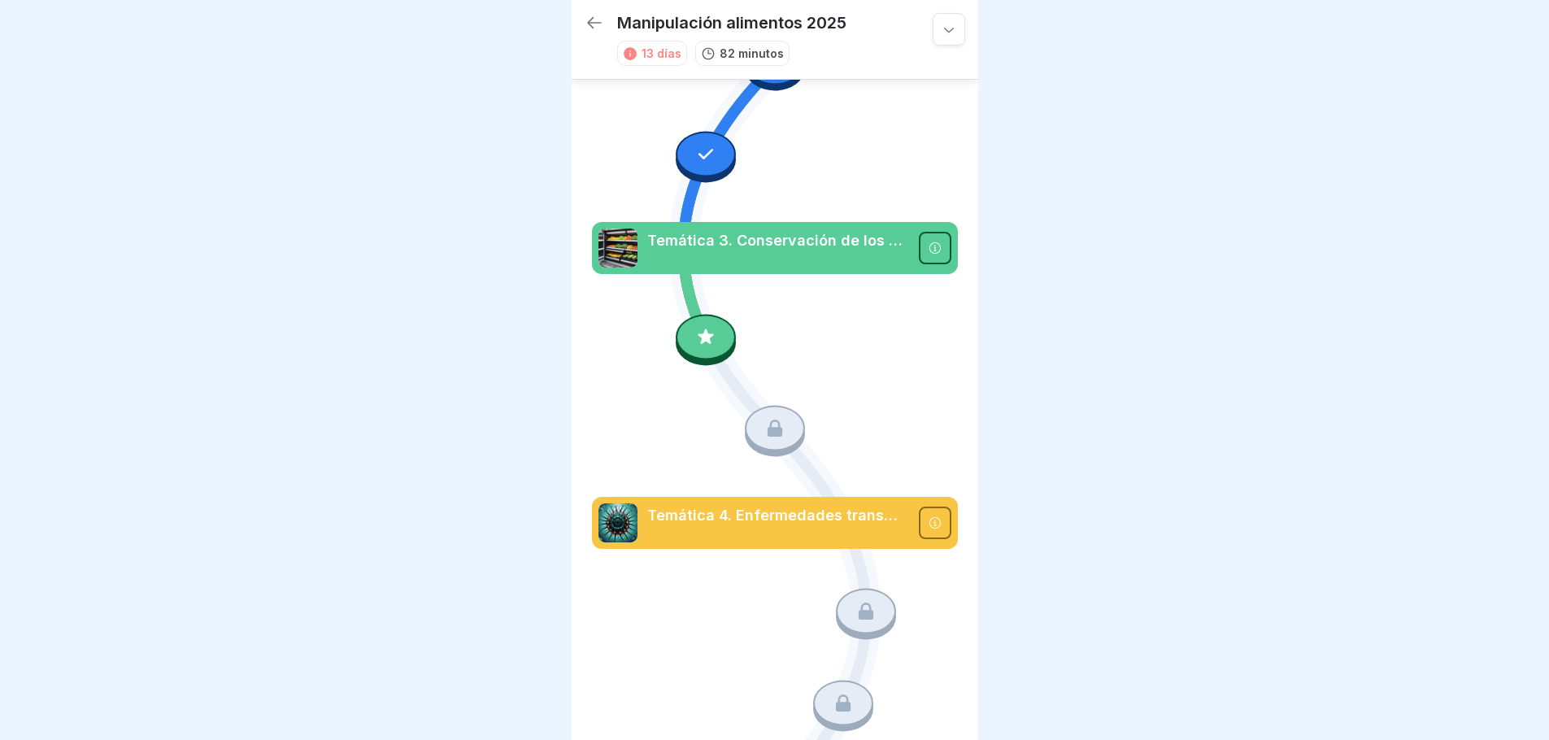
click at [708, 326] on icon at bounding box center [705, 336] width 21 height 21
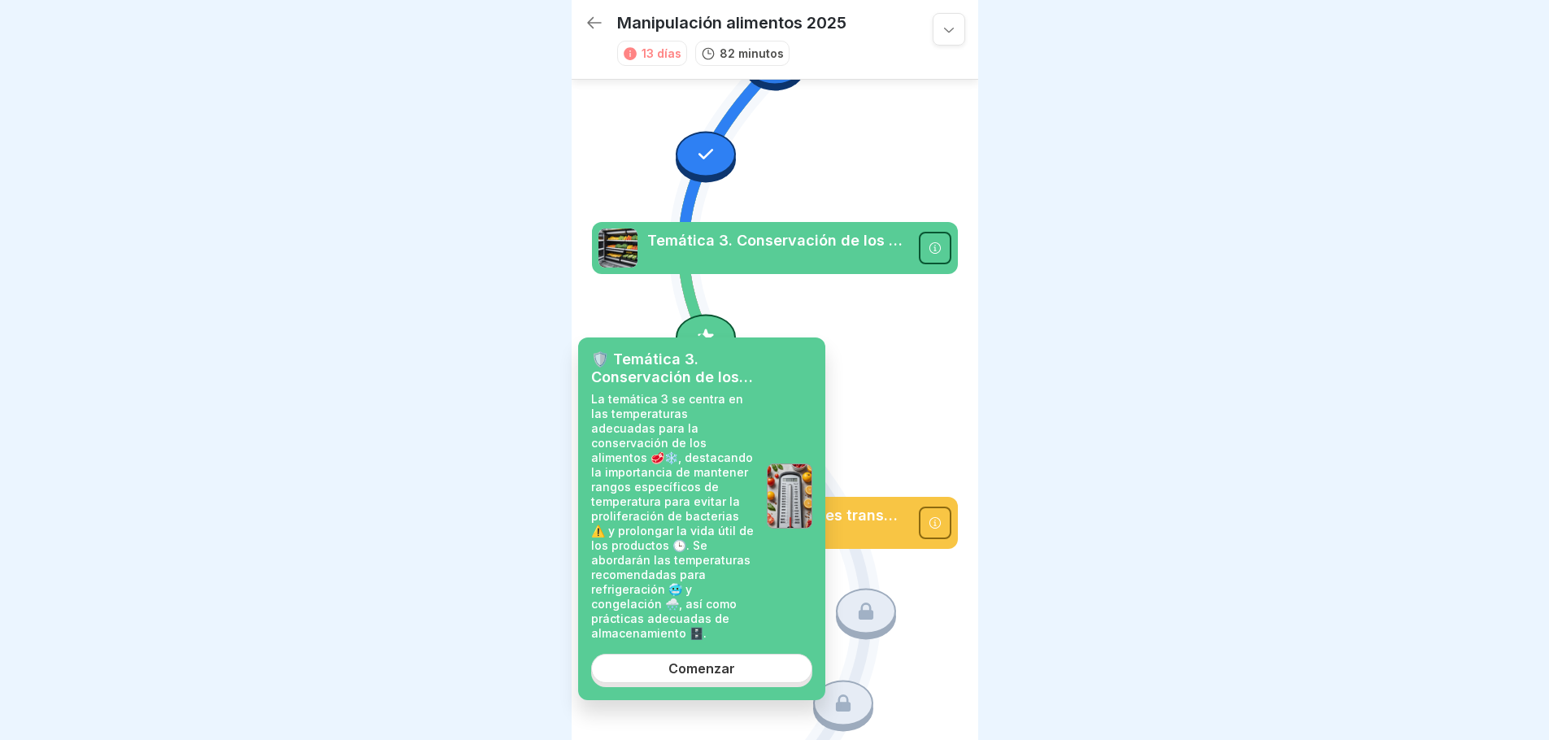
click at [700, 662] on font "Comenzar" at bounding box center [702, 668] width 67 height 16
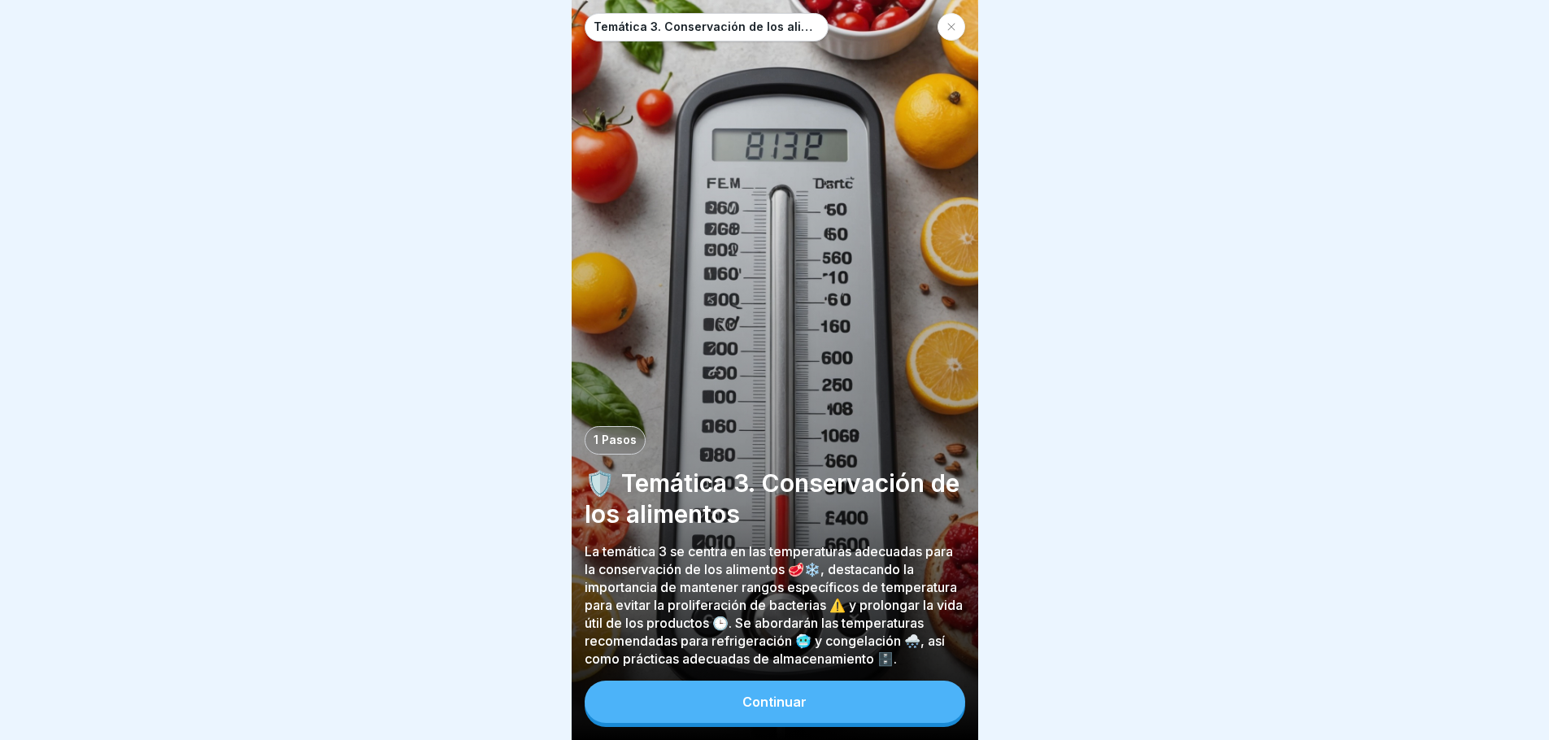
click at [833, 694] on button "Continuar" at bounding box center [775, 702] width 381 height 42
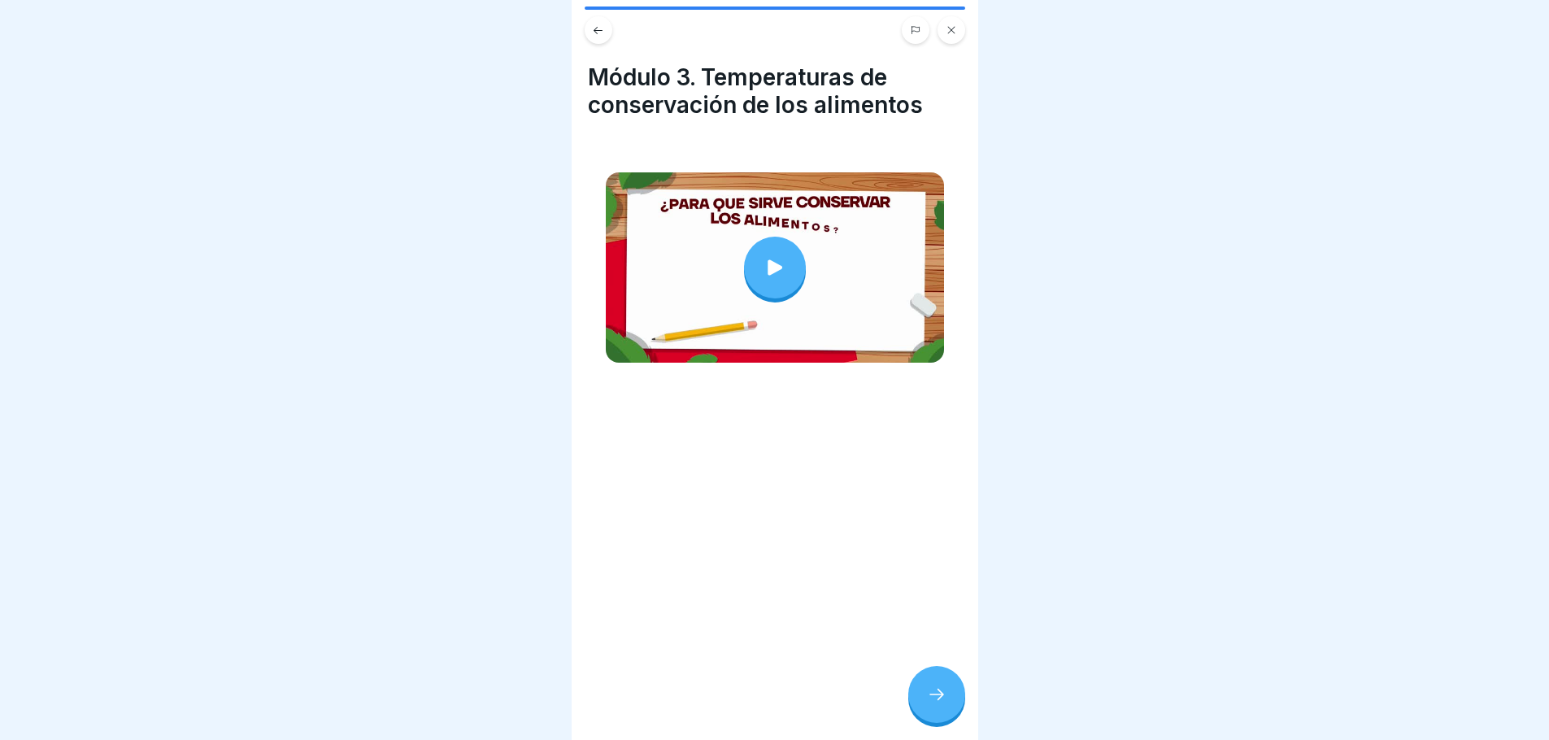
click at [776, 264] on div at bounding box center [775, 268] width 62 height 62
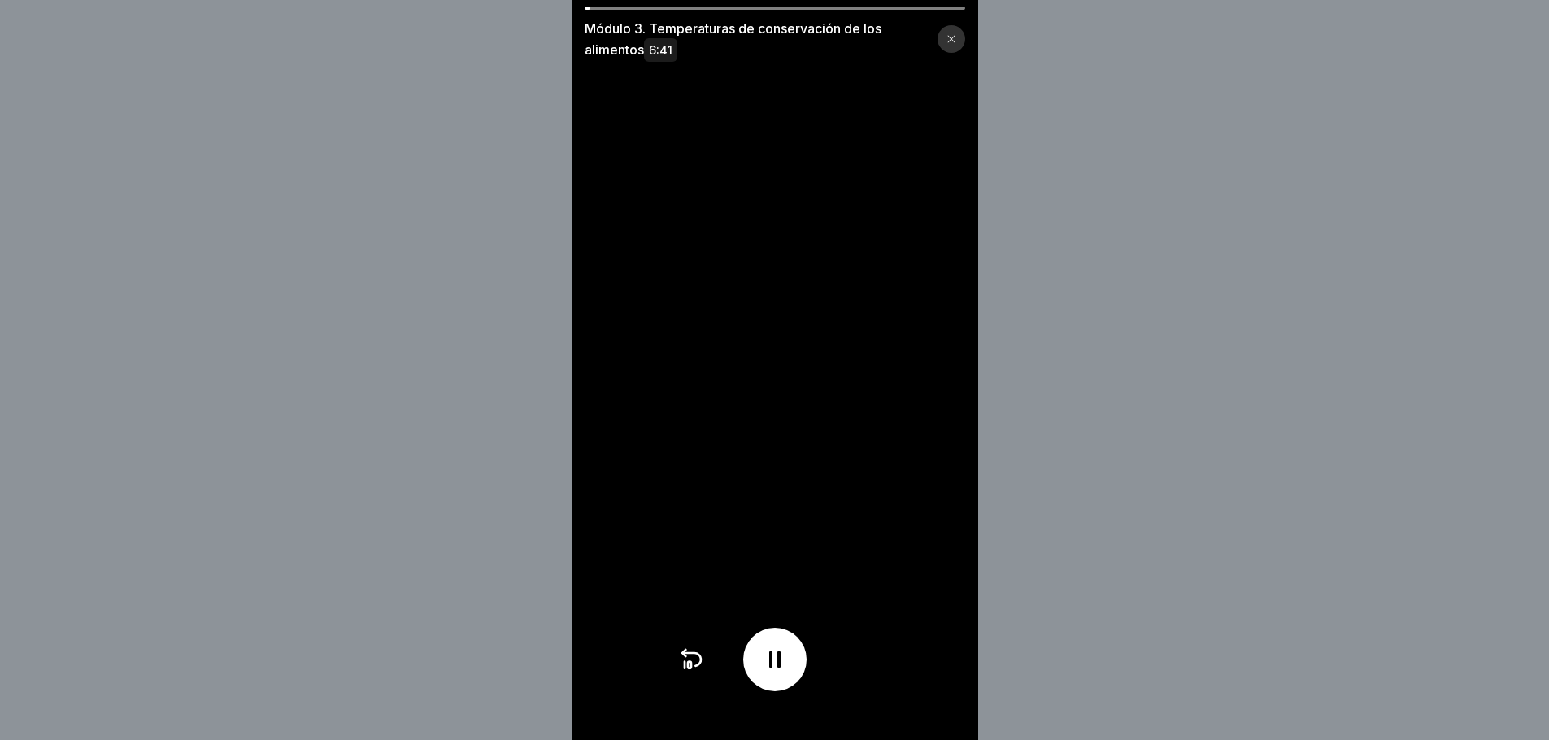
click at [784, 686] on div at bounding box center [774, 659] width 63 height 63
click at [788, 673] on icon at bounding box center [775, 660] width 26 height 26
click at [777, 686] on div at bounding box center [774, 659] width 63 height 63
click at [800, 675] on div at bounding box center [774, 659] width 63 height 63
click at [788, 667] on icon at bounding box center [775, 660] width 26 height 26
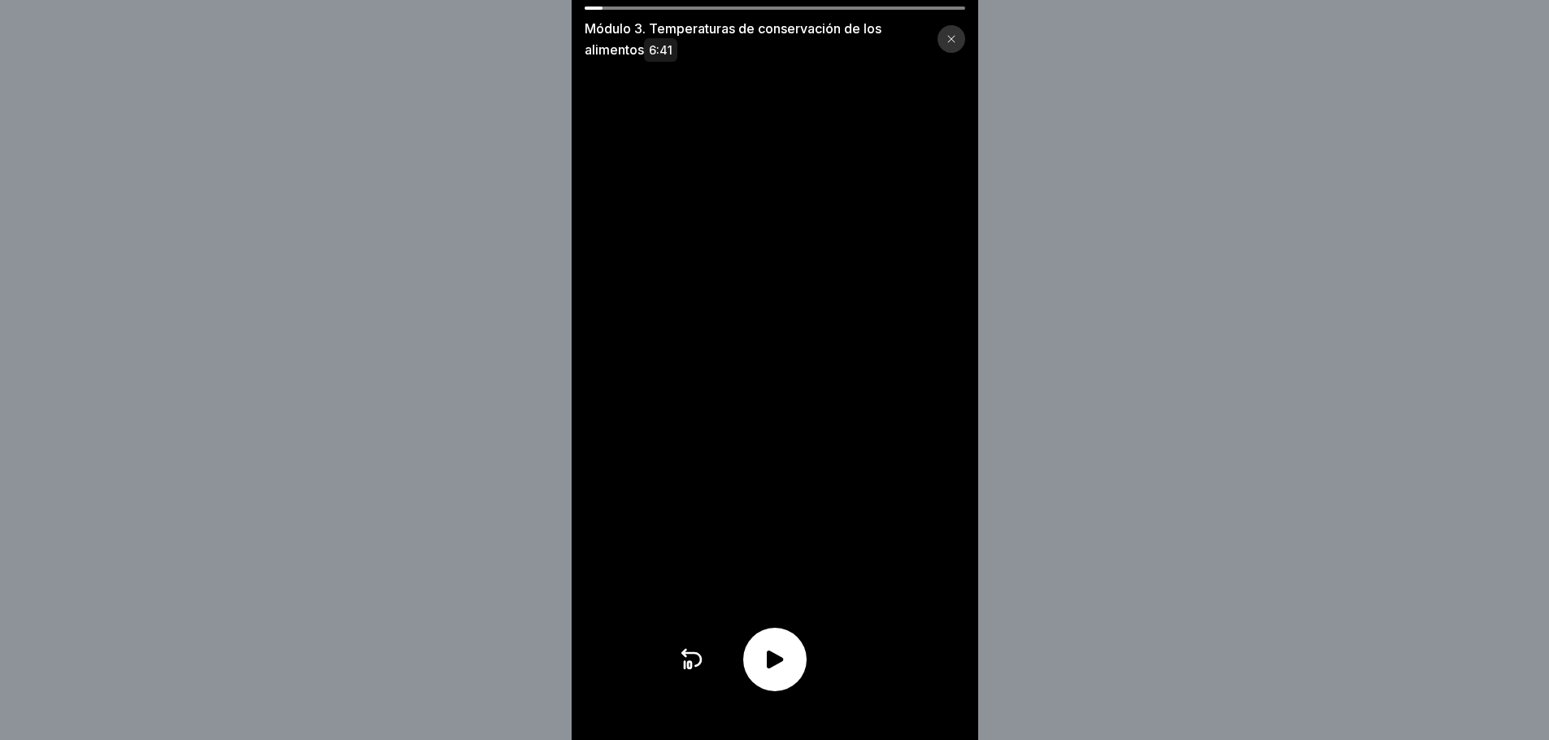
click at [788, 667] on icon at bounding box center [775, 660] width 26 height 26
click at [804, 670] on div at bounding box center [774, 659] width 63 height 63
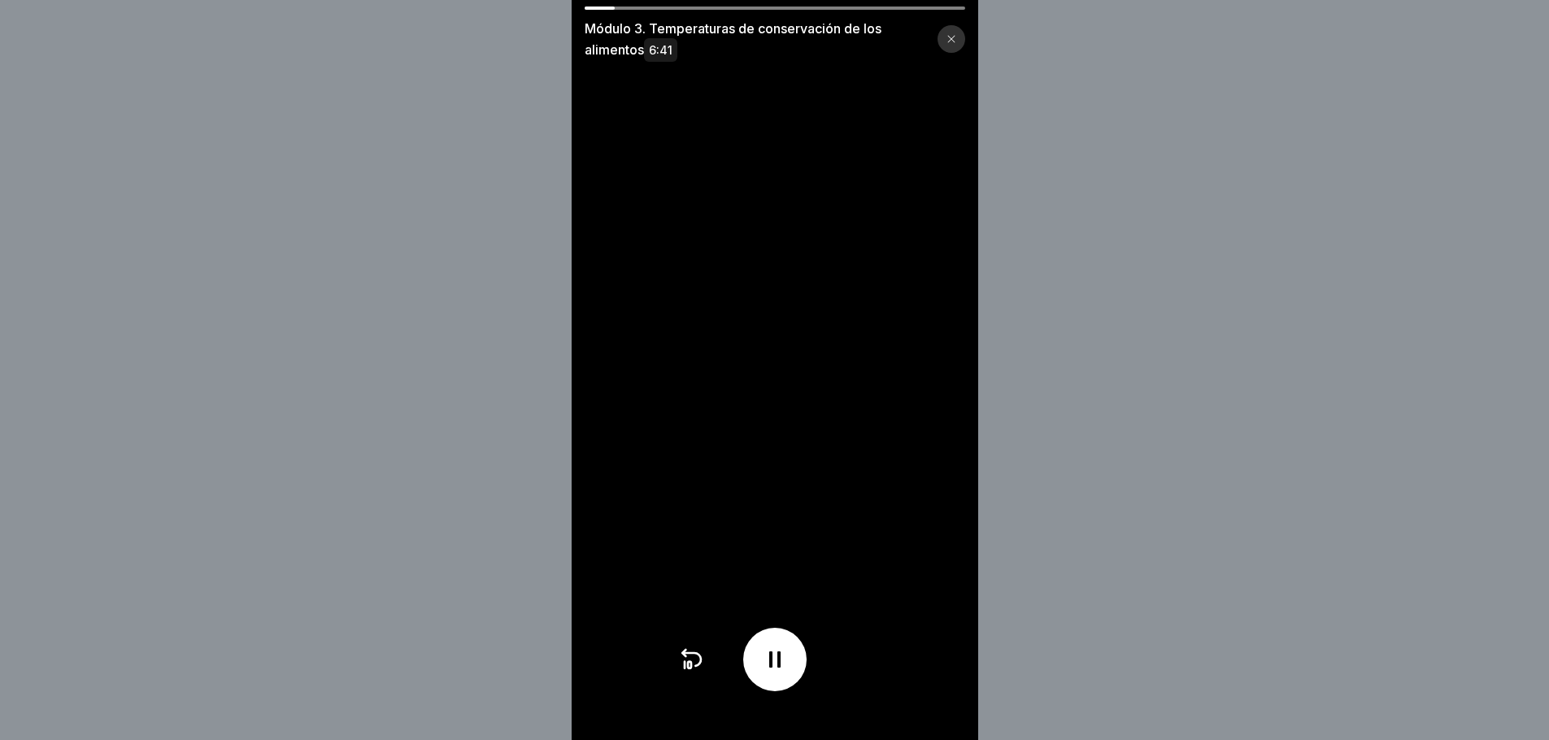
click at [807, 670] on div at bounding box center [774, 659] width 63 height 63
click at [804, 650] on div at bounding box center [774, 659] width 63 height 63
click at [791, 655] on div at bounding box center [774, 659] width 63 height 63
click at [791, 654] on div at bounding box center [774, 659] width 63 height 63
click at [779, 687] on div at bounding box center [774, 659] width 63 height 63
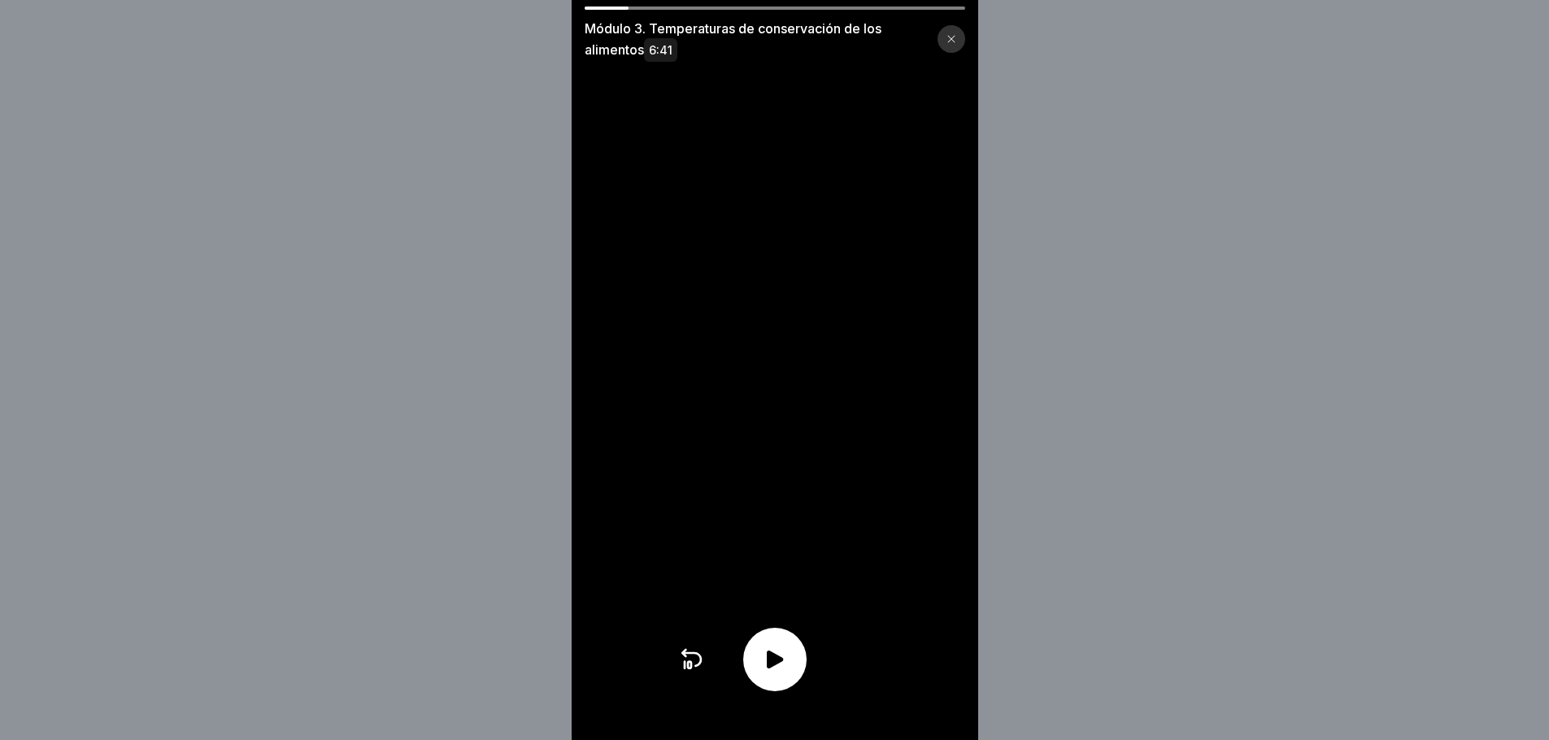
click at [785, 688] on div at bounding box center [774, 659] width 63 height 63
click at [788, 673] on icon at bounding box center [775, 660] width 26 height 26
click at [794, 679] on div at bounding box center [774, 659] width 63 height 63
click at [796, 679] on div at bounding box center [774, 659] width 63 height 63
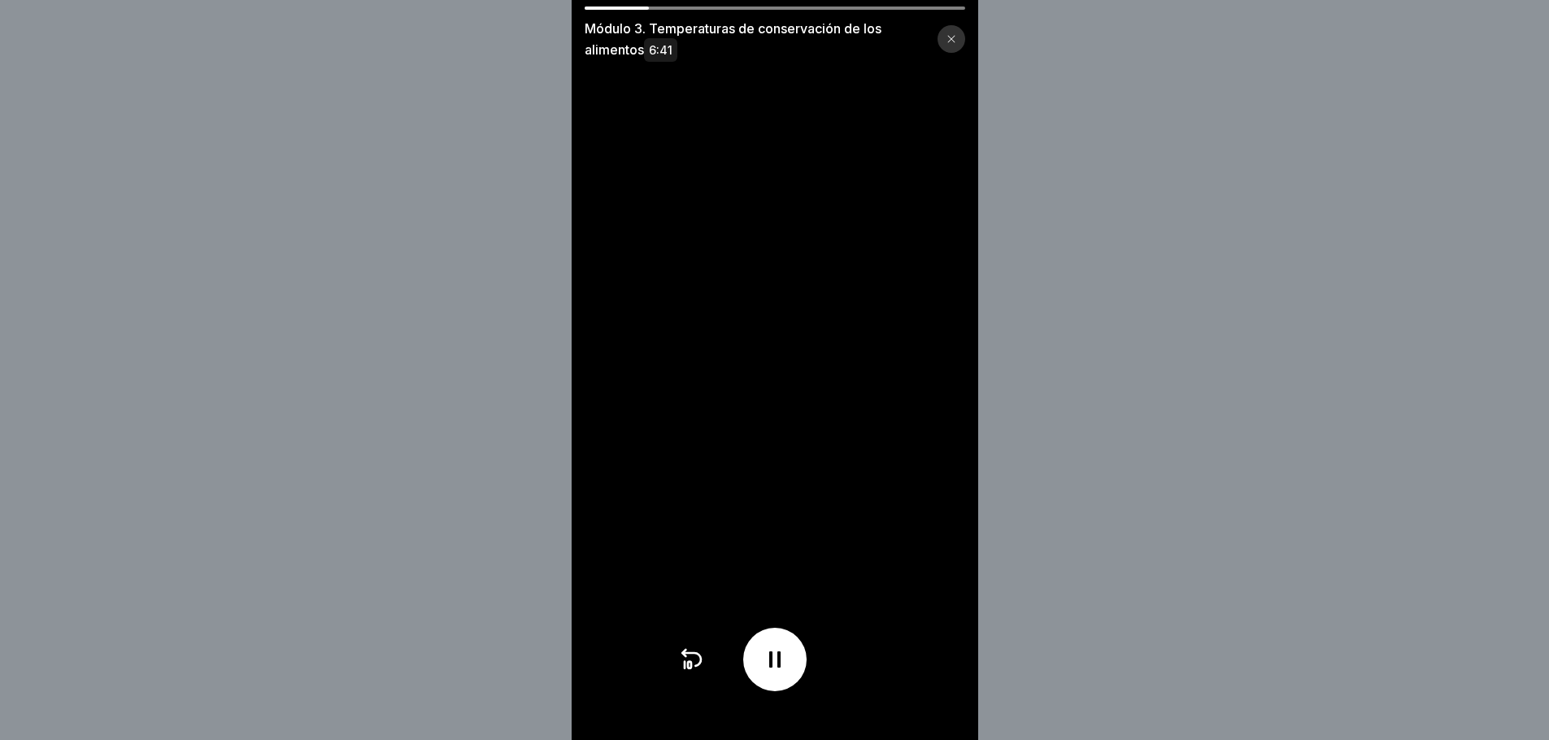
click at [790, 685] on div at bounding box center [774, 659] width 63 height 63
click at [788, 673] on icon at bounding box center [775, 660] width 26 height 26
click at [643, 4] on video at bounding box center [775, 370] width 407 height 740
click at [786, 673] on icon at bounding box center [775, 660] width 26 height 26
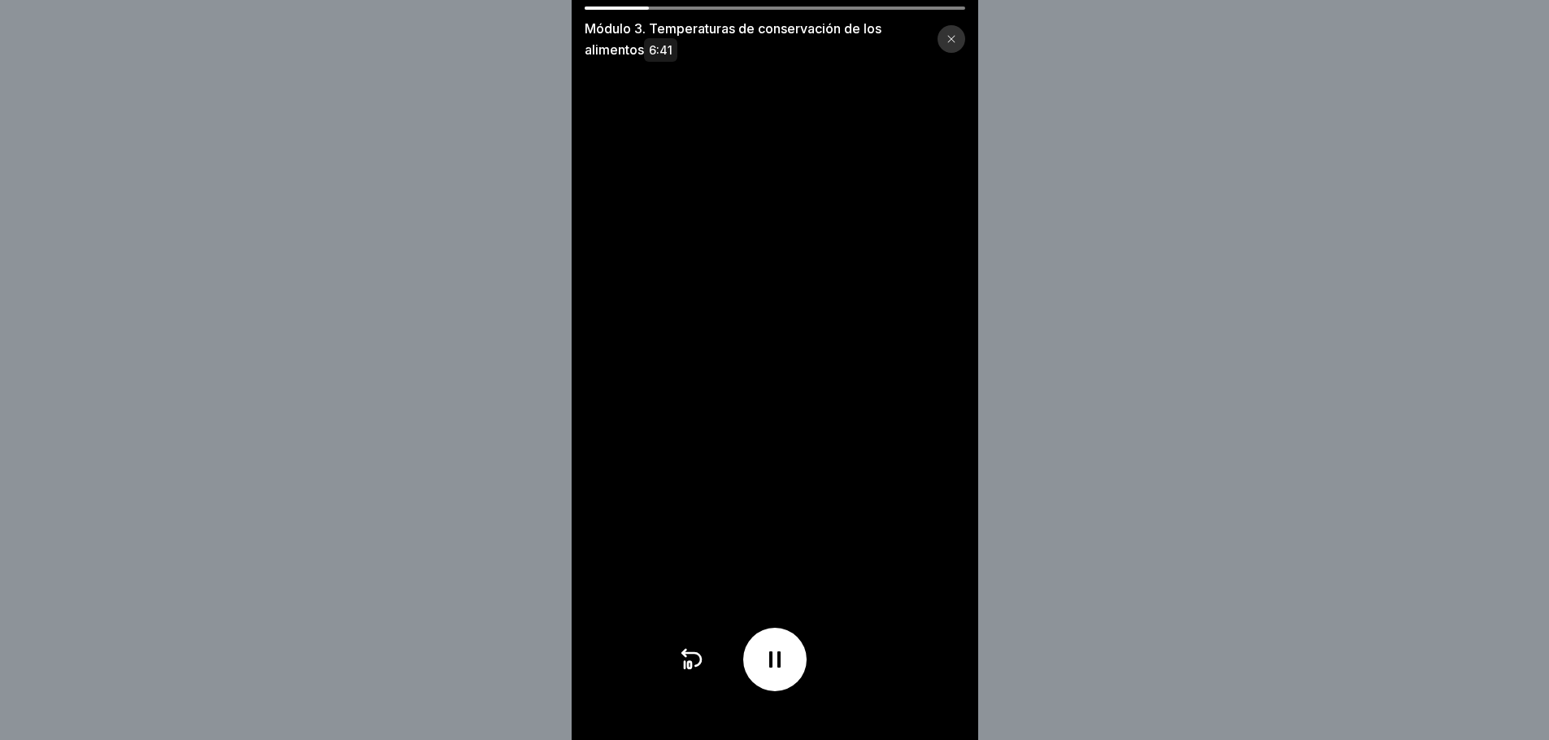
drag, startPoint x: 636, startPoint y: -2, endPoint x: 603, endPoint y: 7, distance: 34.7
click at [603, 7] on div "Módulo 3. Temperaturas de conservación de los alimentos 6:41" at bounding box center [775, 370] width 407 height 740
click at [597, 7] on div at bounding box center [617, 8] width 64 height 3
click at [695, 673] on icon at bounding box center [691, 660] width 26 height 26
click at [699, 673] on icon at bounding box center [691, 660] width 26 height 26
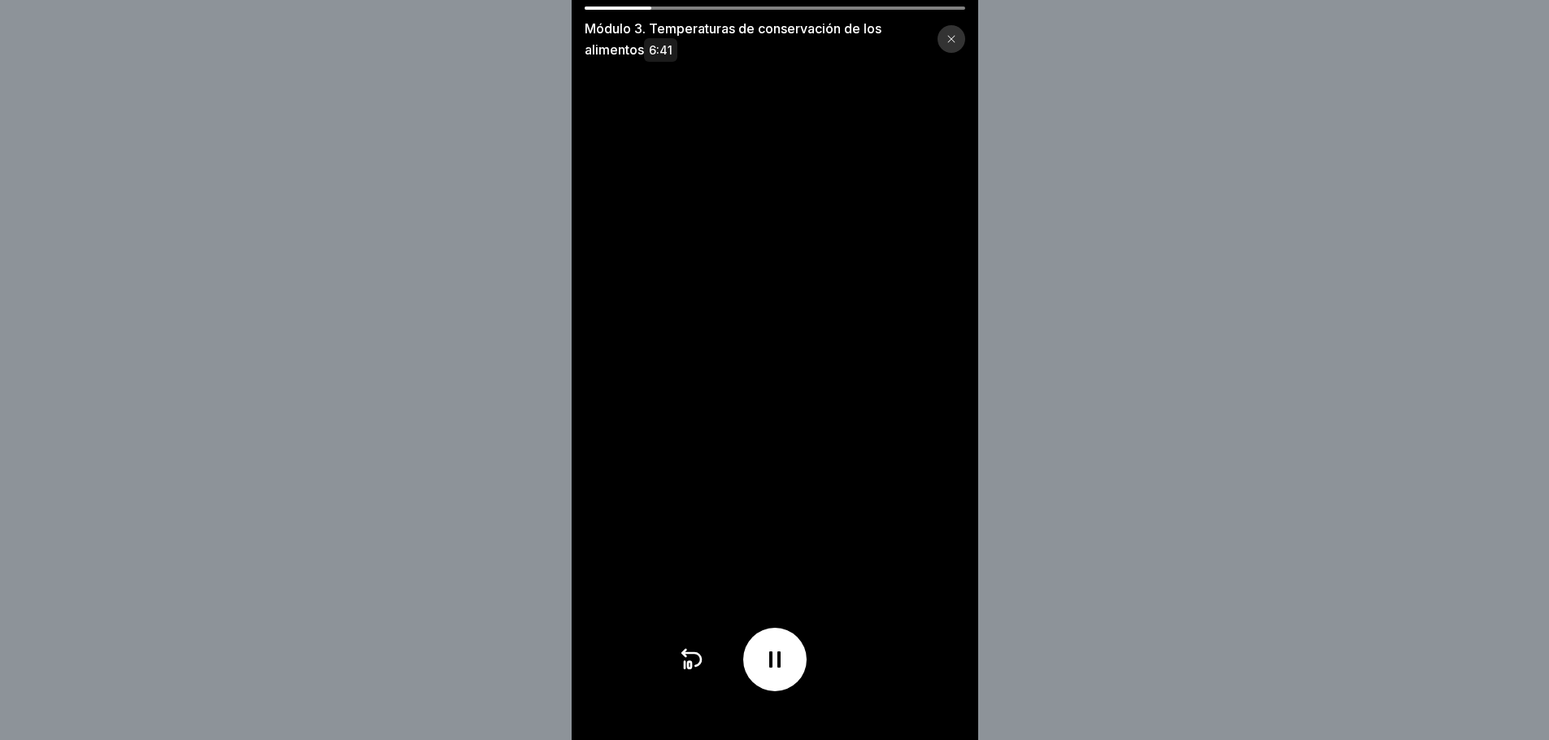
click at [695, 667] on icon at bounding box center [691, 660] width 26 height 26
click at [778, 668] on icon at bounding box center [774, 659] width 11 height 16
click at [781, 669] on icon at bounding box center [775, 660] width 16 height 18
click at [788, 673] on icon at bounding box center [775, 660] width 26 height 26
click at [775, 673] on icon at bounding box center [775, 660] width 26 height 26
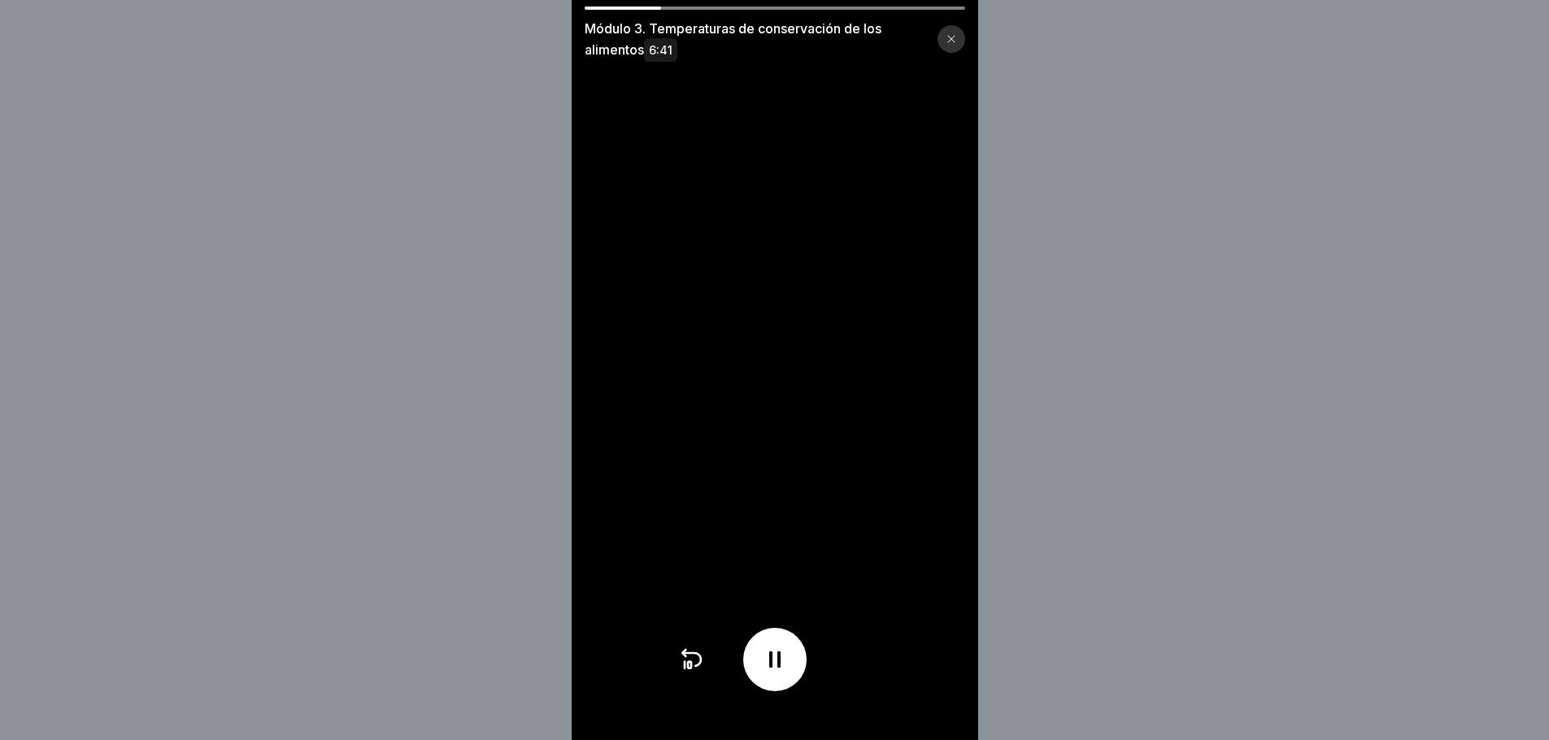
click at [784, 673] on icon at bounding box center [775, 660] width 26 height 26
click at [769, 669] on icon at bounding box center [775, 660] width 26 height 26
click at [781, 667] on icon at bounding box center [774, 659] width 11 height 16
click at [770, 685] on div at bounding box center [774, 659] width 63 height 63
click at [788, 671] on icon at bounding box center [775, 660] width 26 height 26
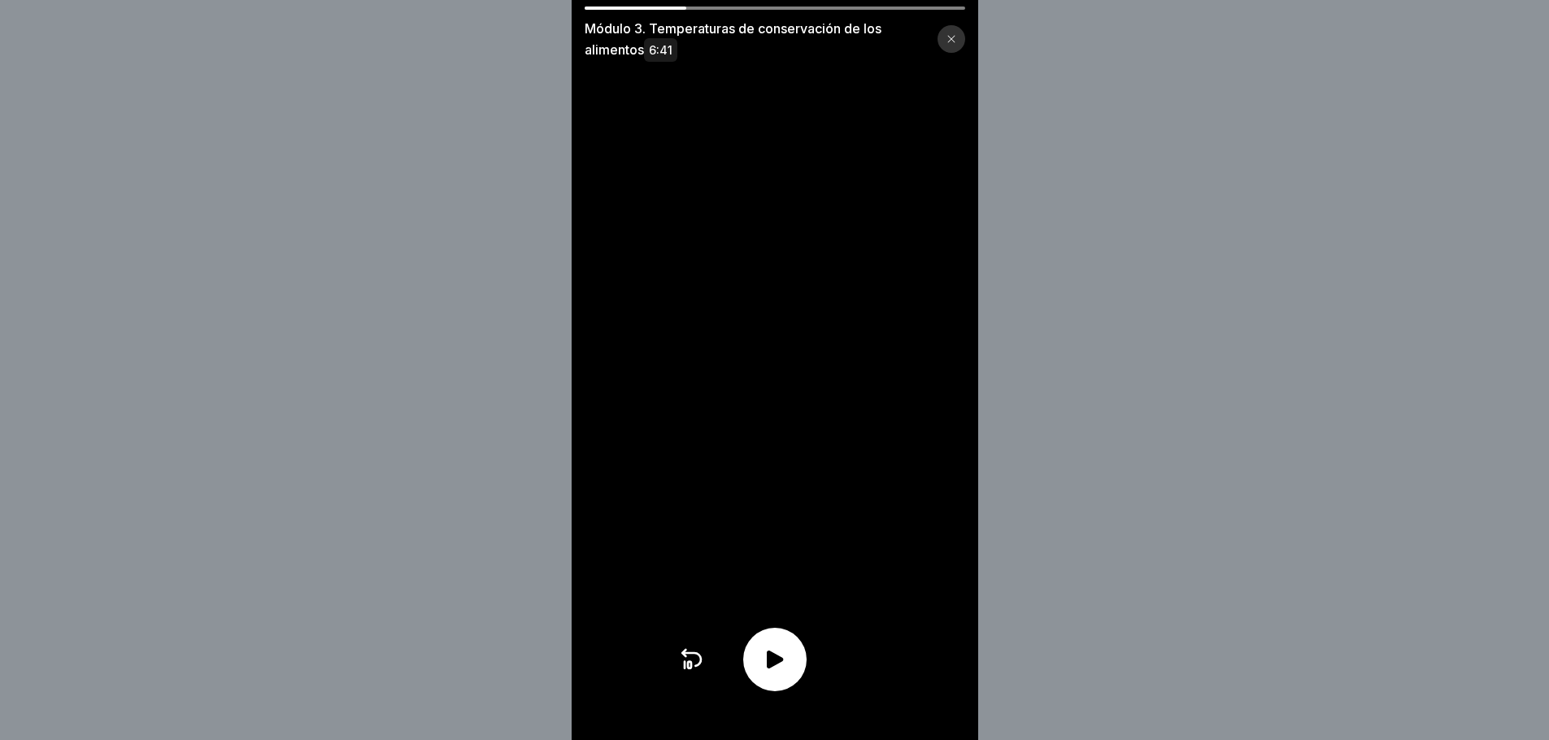
click at [788, 670] on icon at bounding box center [775, 660] width 26 height 26
click at [782, 666] on icon at bounding box center [775, 660] width 26 height 26
click at [789, 685] on div at bounding box center [774, 659] width 63 height 63
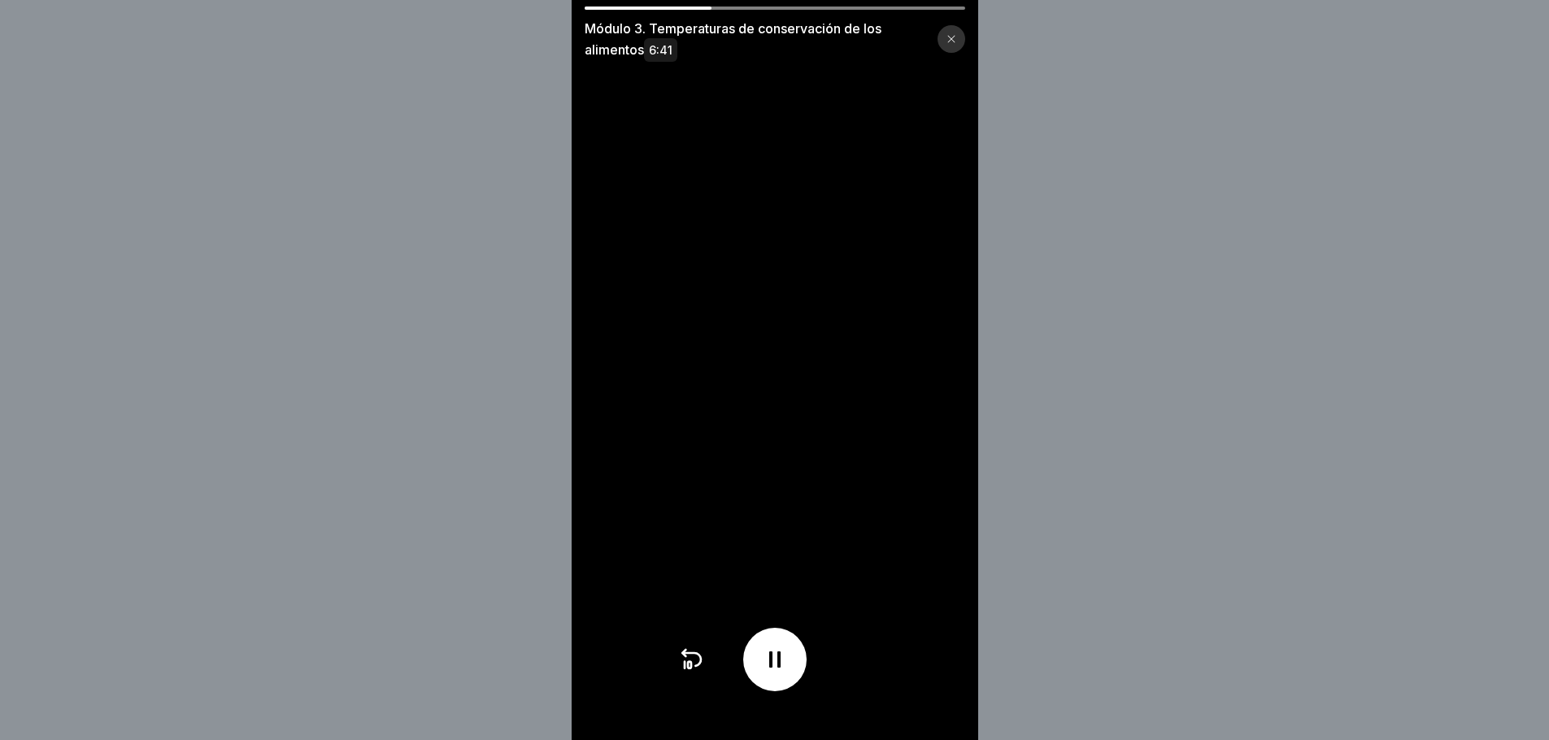
click at [783, 673] on icon at bounding box center [775, 660] width 26 height 26
click at [783, 685] on div at bounding box center [774, 659] width 63 height 63
click at [782, 685] on div at bounding box center [774, 659] width 63 height 63
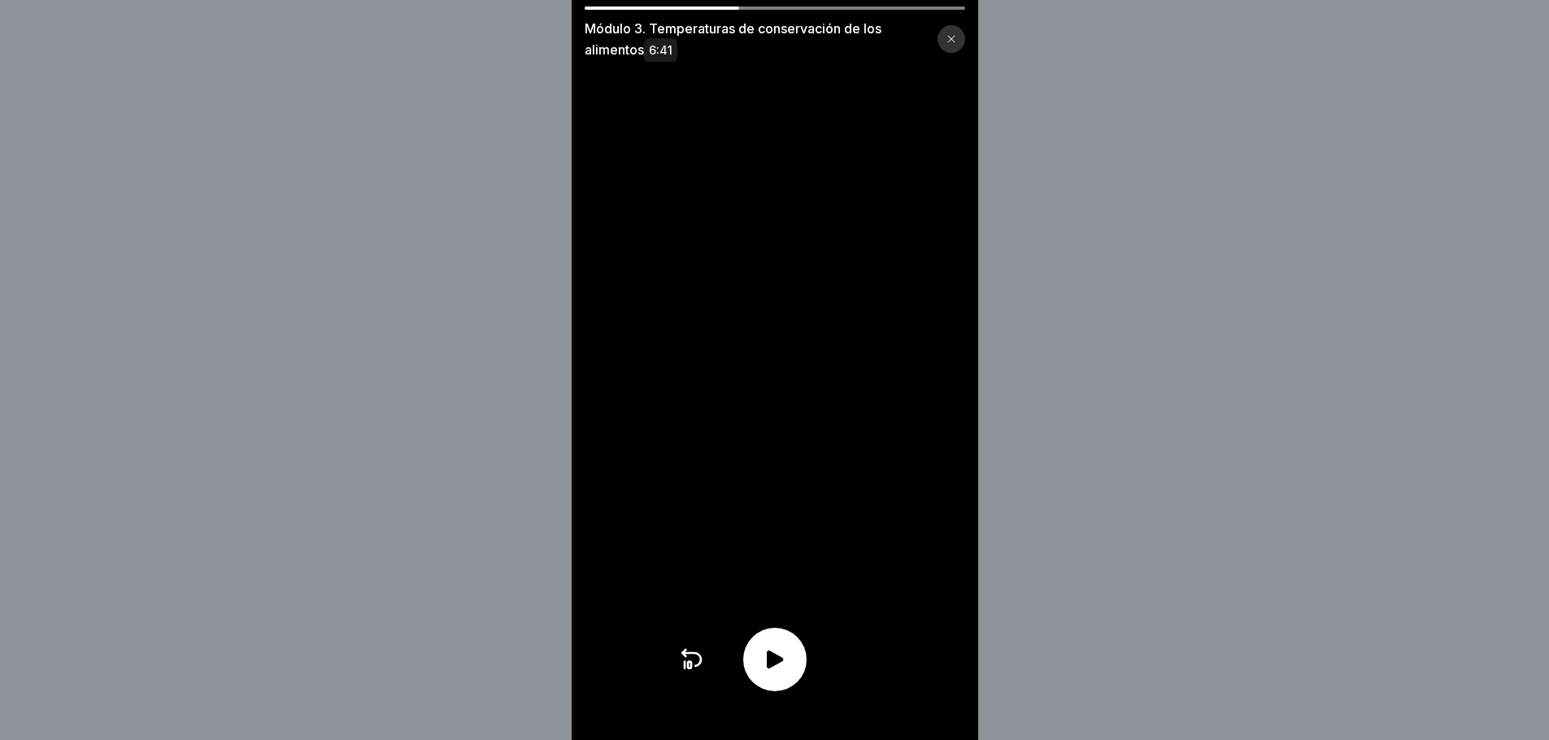
click at [779, 685] on div at bounding box center [774, 659] width 63 height 63
click at [768, 682] on div at bounding box center [774, 659] width 63 height 63
click at [776, 669] on icon at bounding box center [775, 660] width 16 height 18
click at [784, 673] on icon at bounding box center [775, 660] width 26 height 26
click at [794, 671] on div at bounding box center [774, 659] width 63 height 63
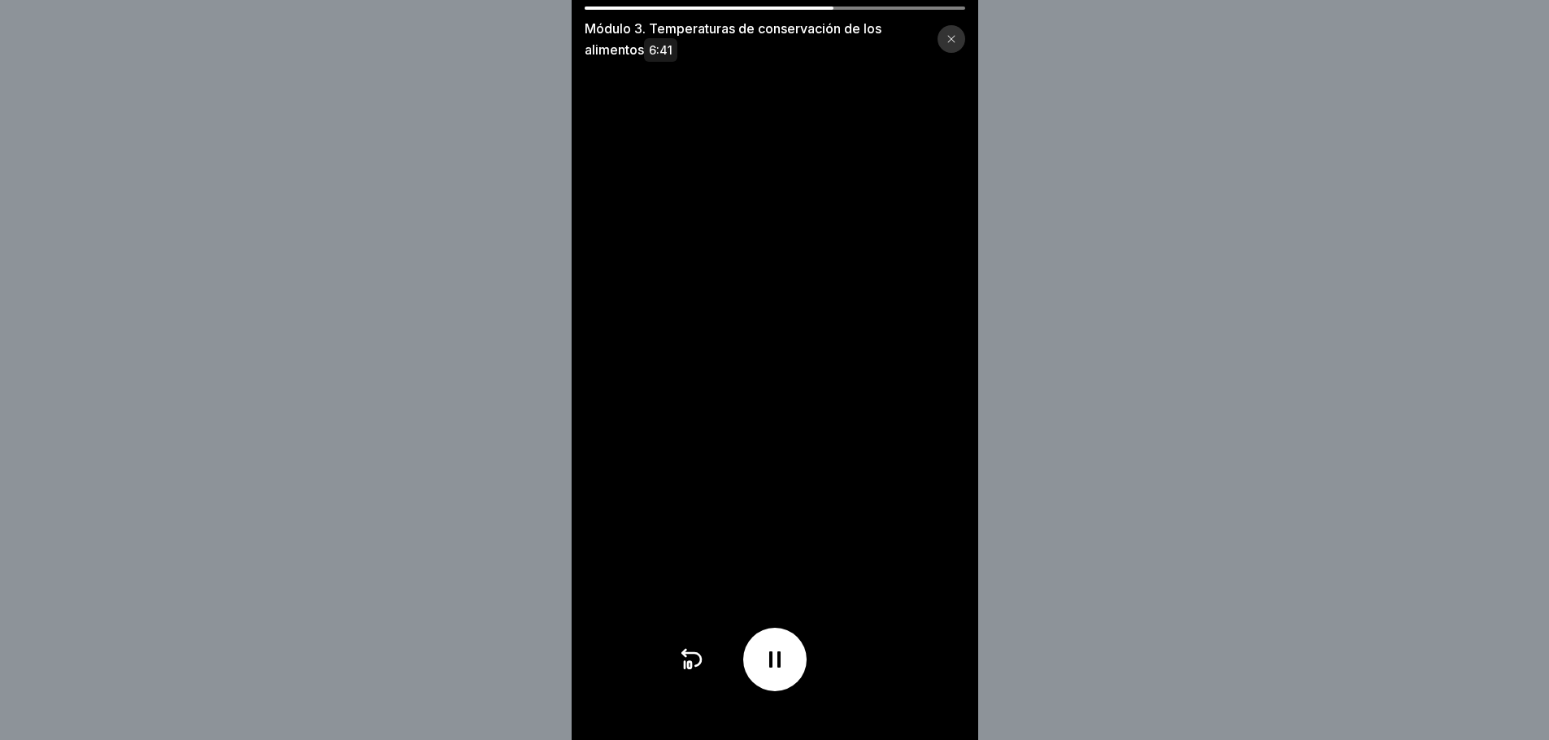
click at [794, 671] on div at bounding box center [774, 659] width 63 height 63
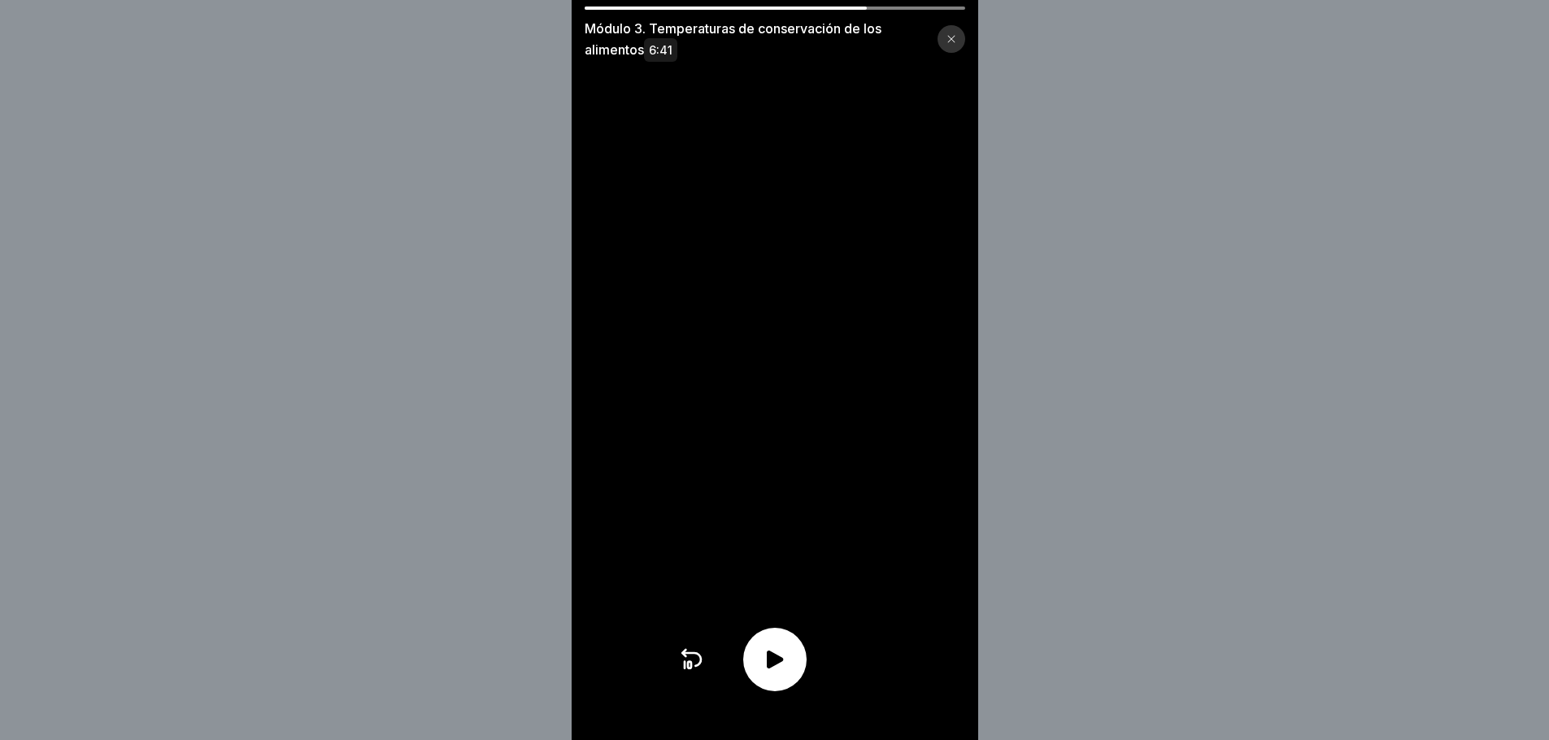
click at [794, 671] on div at bounding box center [774, 659] width 63 height 63
click at [790, 685] on div at bounding box center [774, 659] width 63 height 63
click at [762, 669] on div at bounding box center [774, 659] width 63 height 63
click at [765, 670] on div at bounding box center [774, 659] width 63 height 63
click at [798, 679] on div at bounding box center [774, 659] width 63 height 63
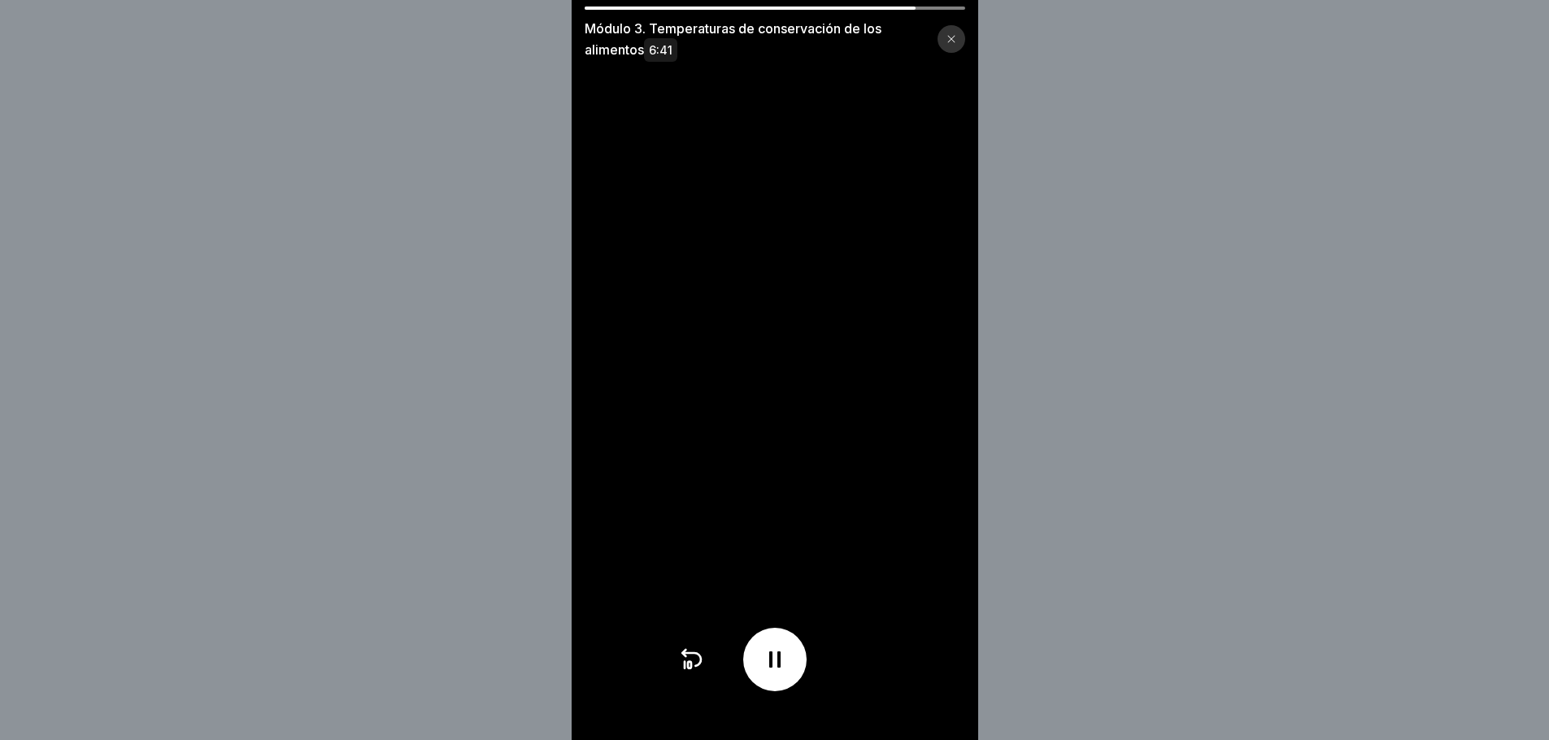
click at [779, 669] on icon at bounding box center [775, 660] width 26 height 26
click at [805, 672] on div at bounding box center [774, 659] width 63 height 63
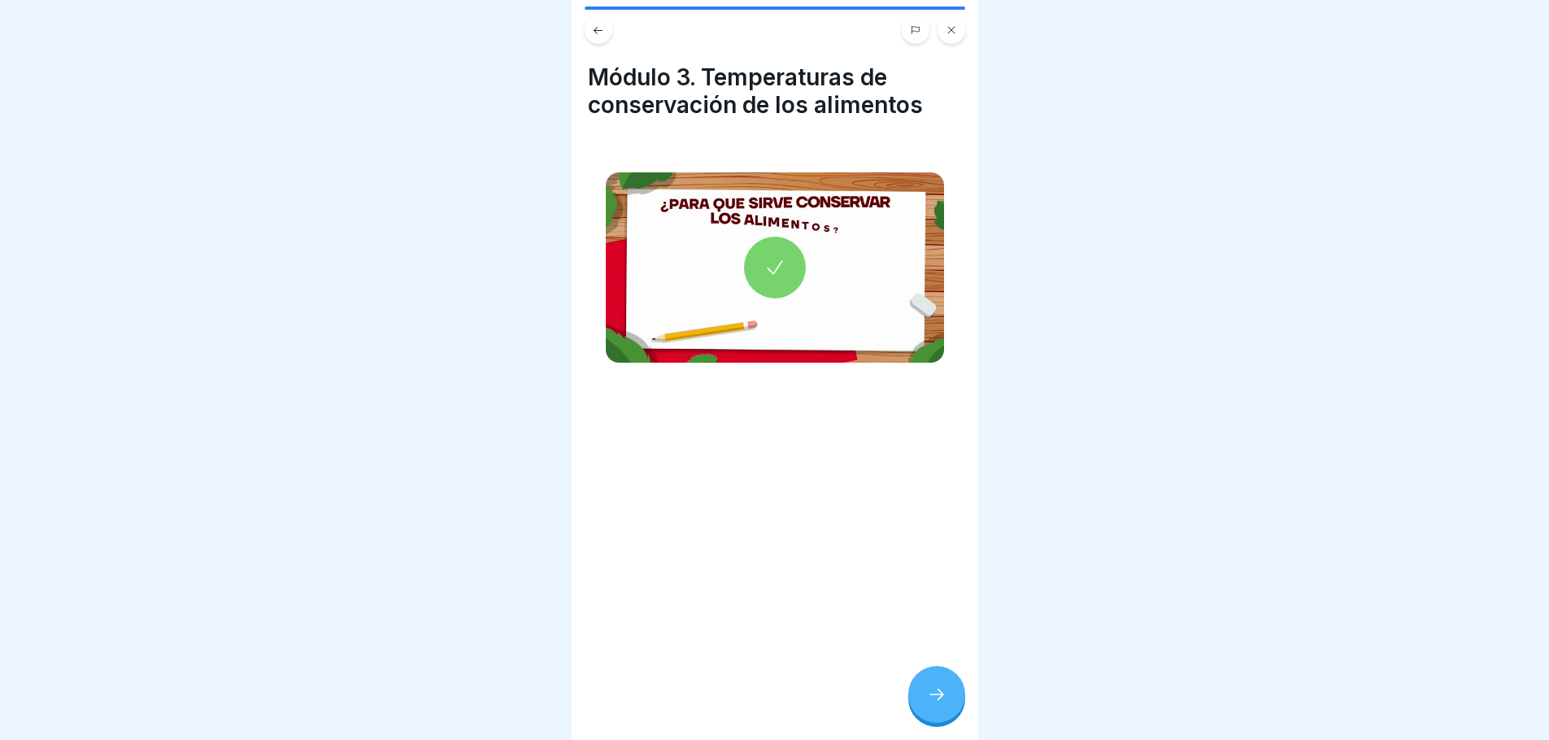
click at [947, 712] on div at bounding box center [936, 694] width 57 height 57
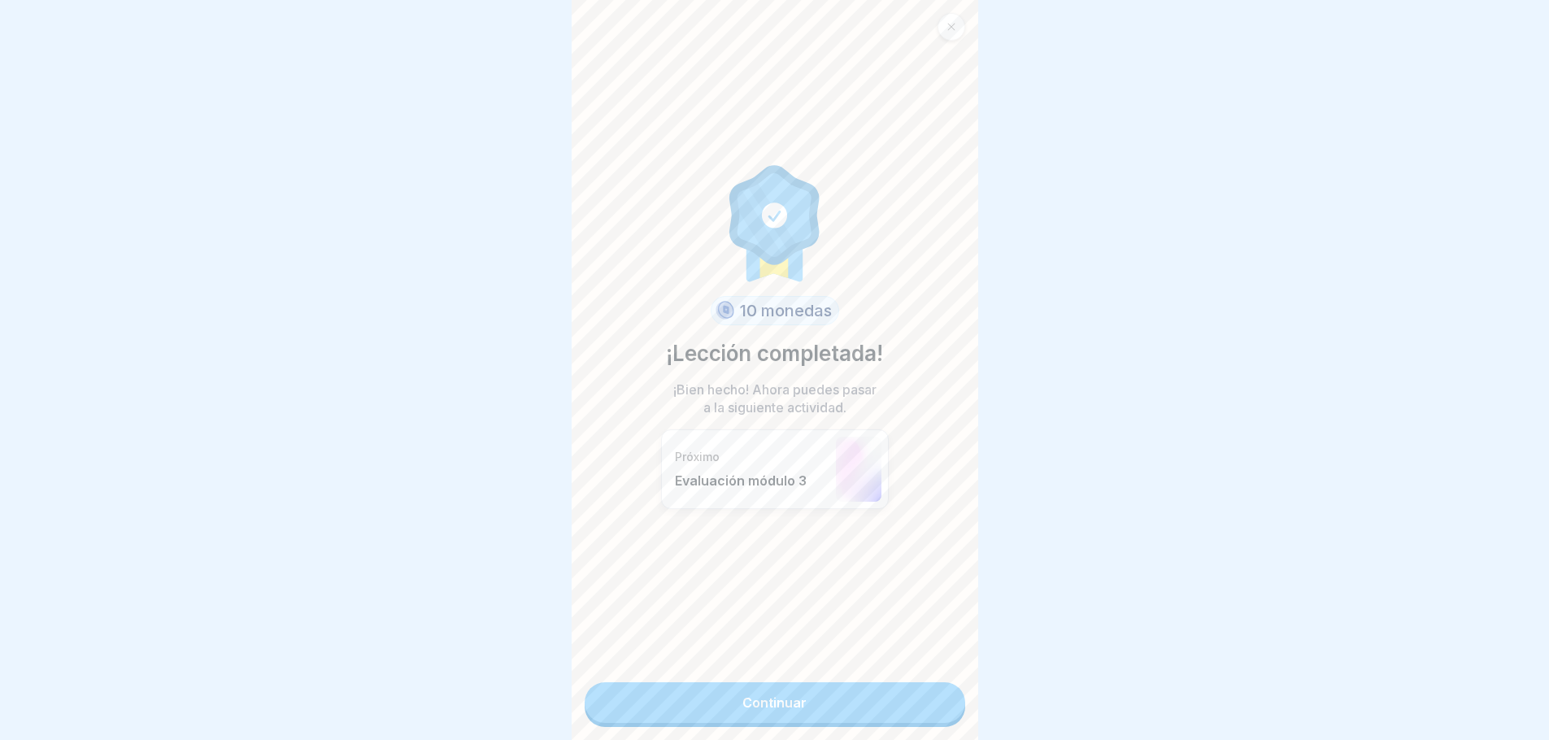
click at [743, 703] on font "Continuar" at bounding box center [775, 703] width 64 height 16
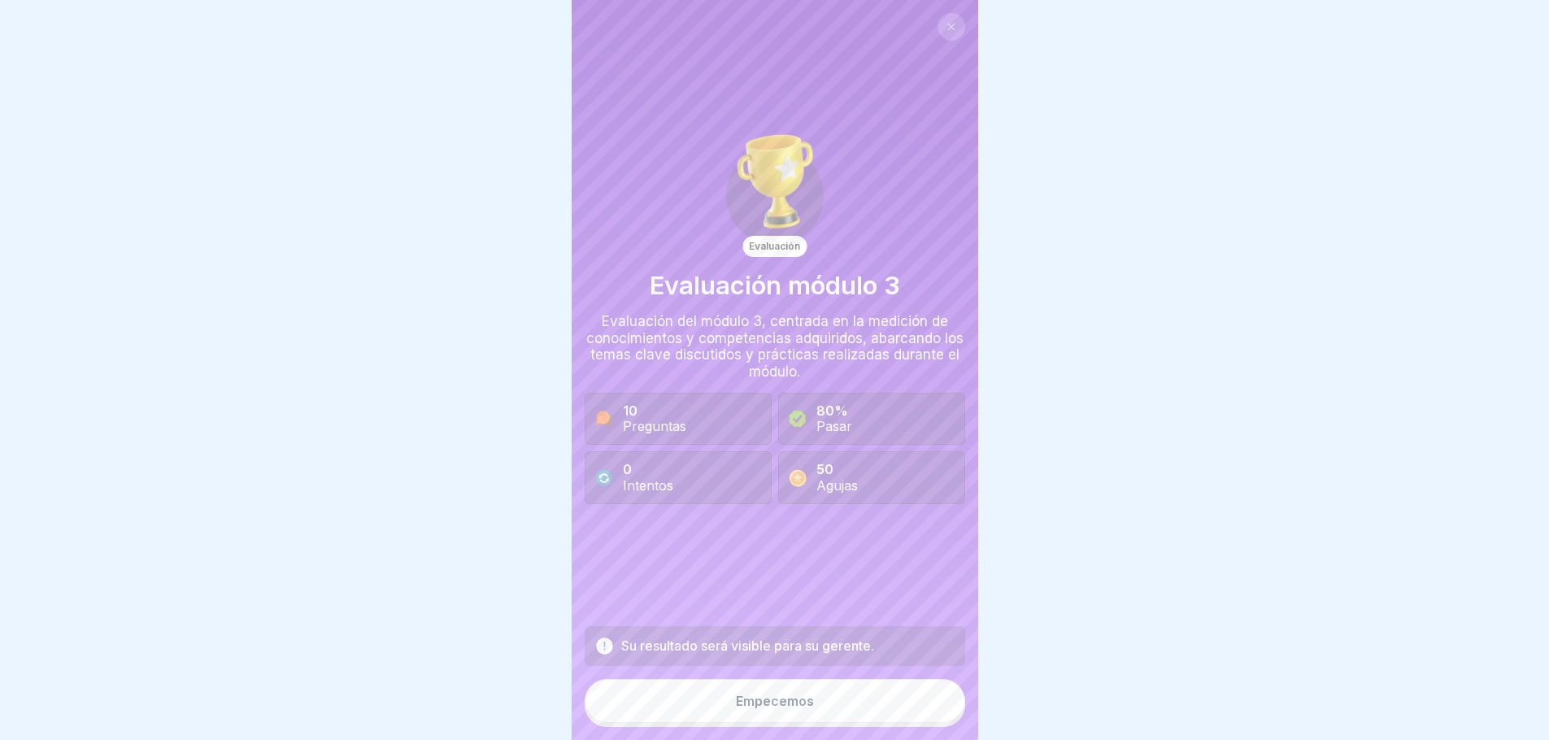
click at [792, 709] on font "Empecemos" at bounding box center [775, 701] width 78 height 16
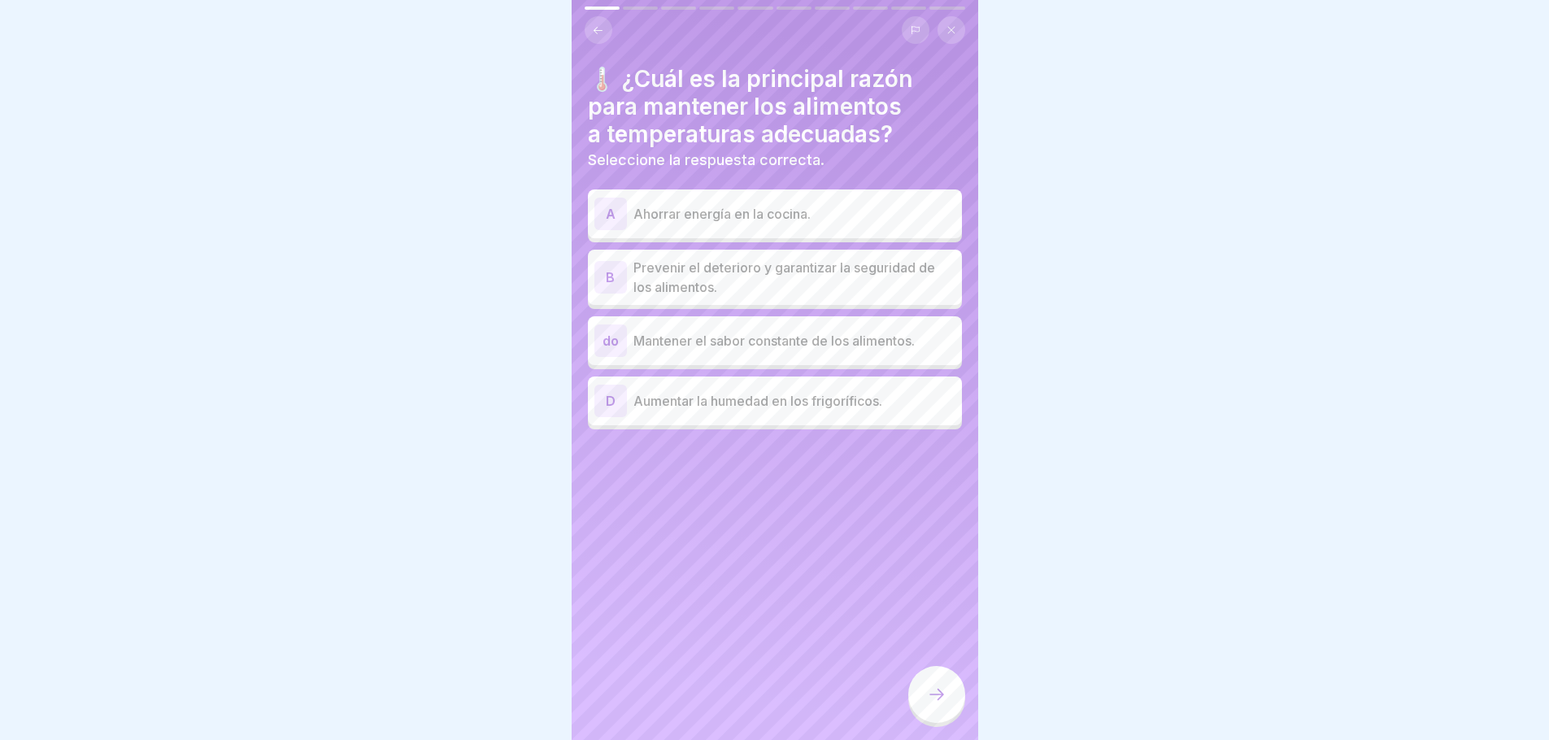
click at [845, 278] on p "Prevenir el deterioro y garantizar la seguridad de los alimentos." at bounding box center [795, 277] width 322 height 39
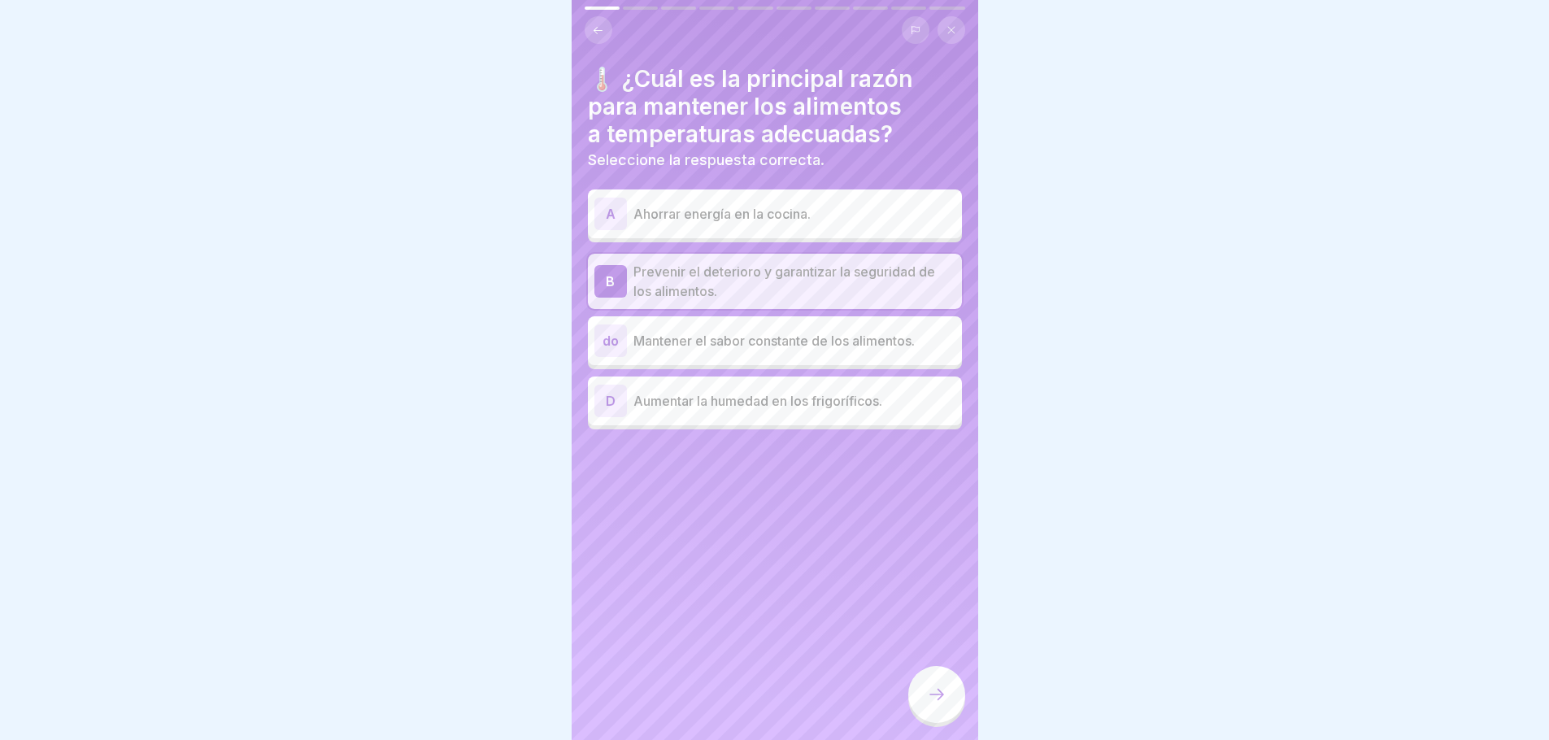
click at [925, 699] on div at bounding box center [936, 694] width 57 height 57
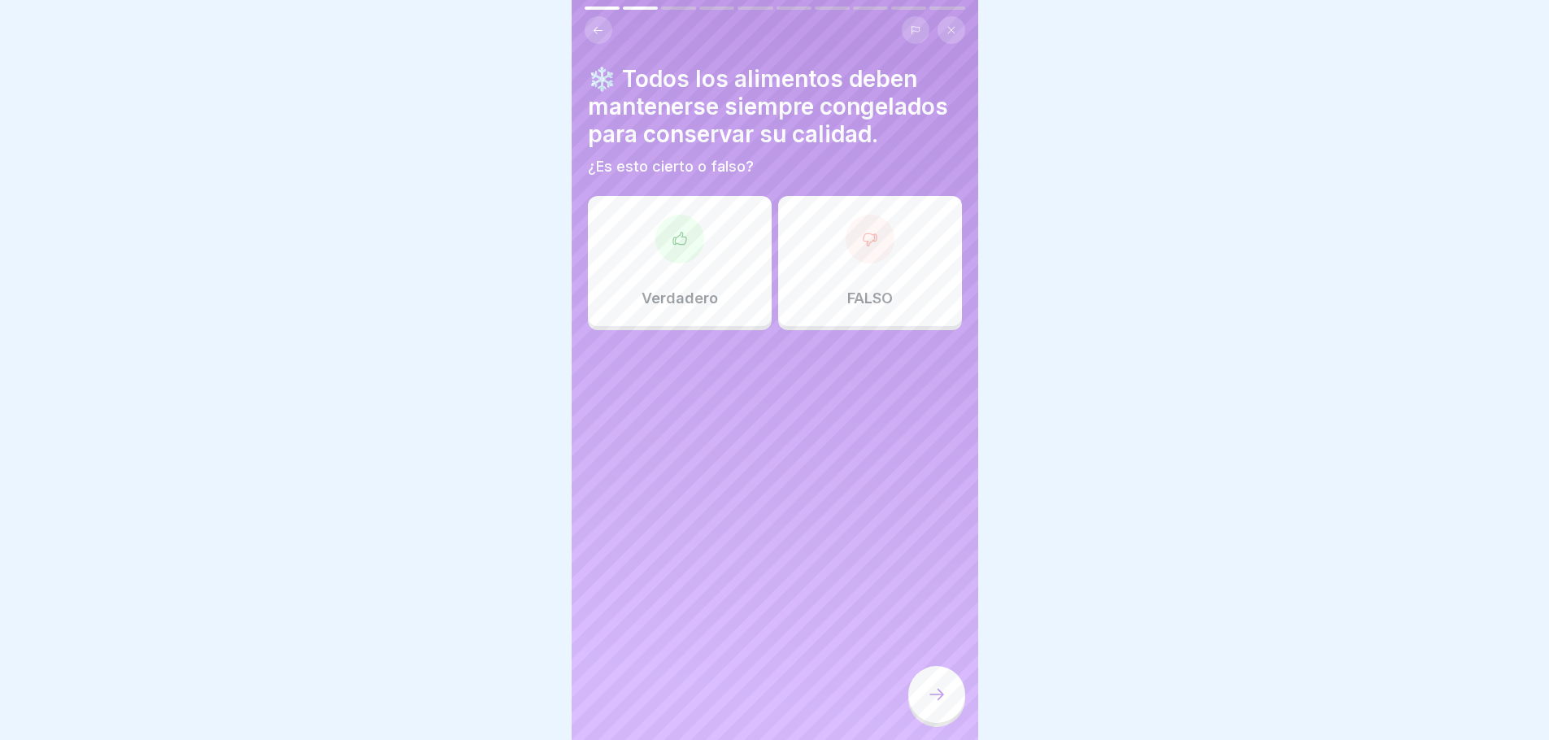
click at [677, 244] on icon at bounding box center [679, 238] width 13 height 12
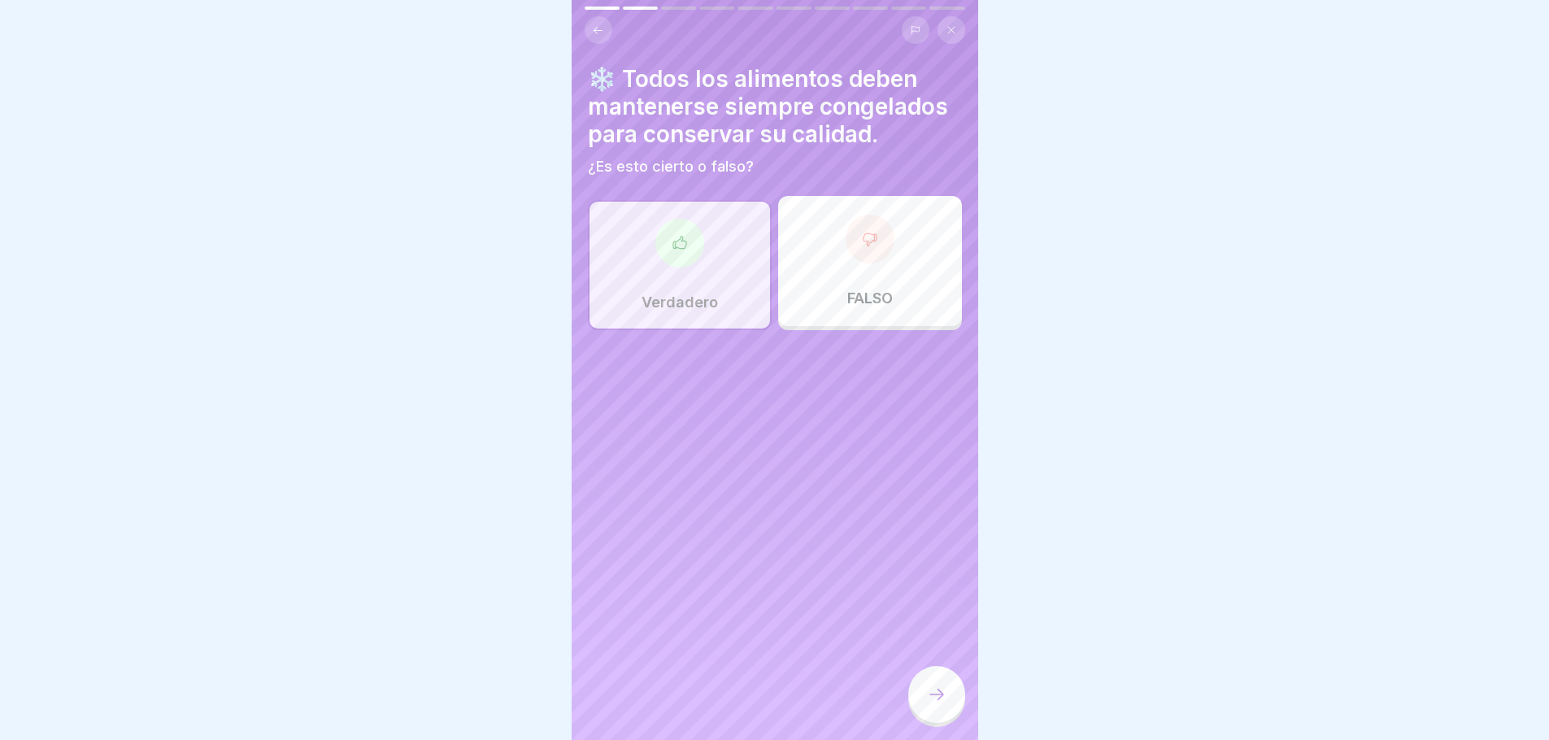
click at [926, 699] on div at bounding box center [936, 694] width 57 height 57
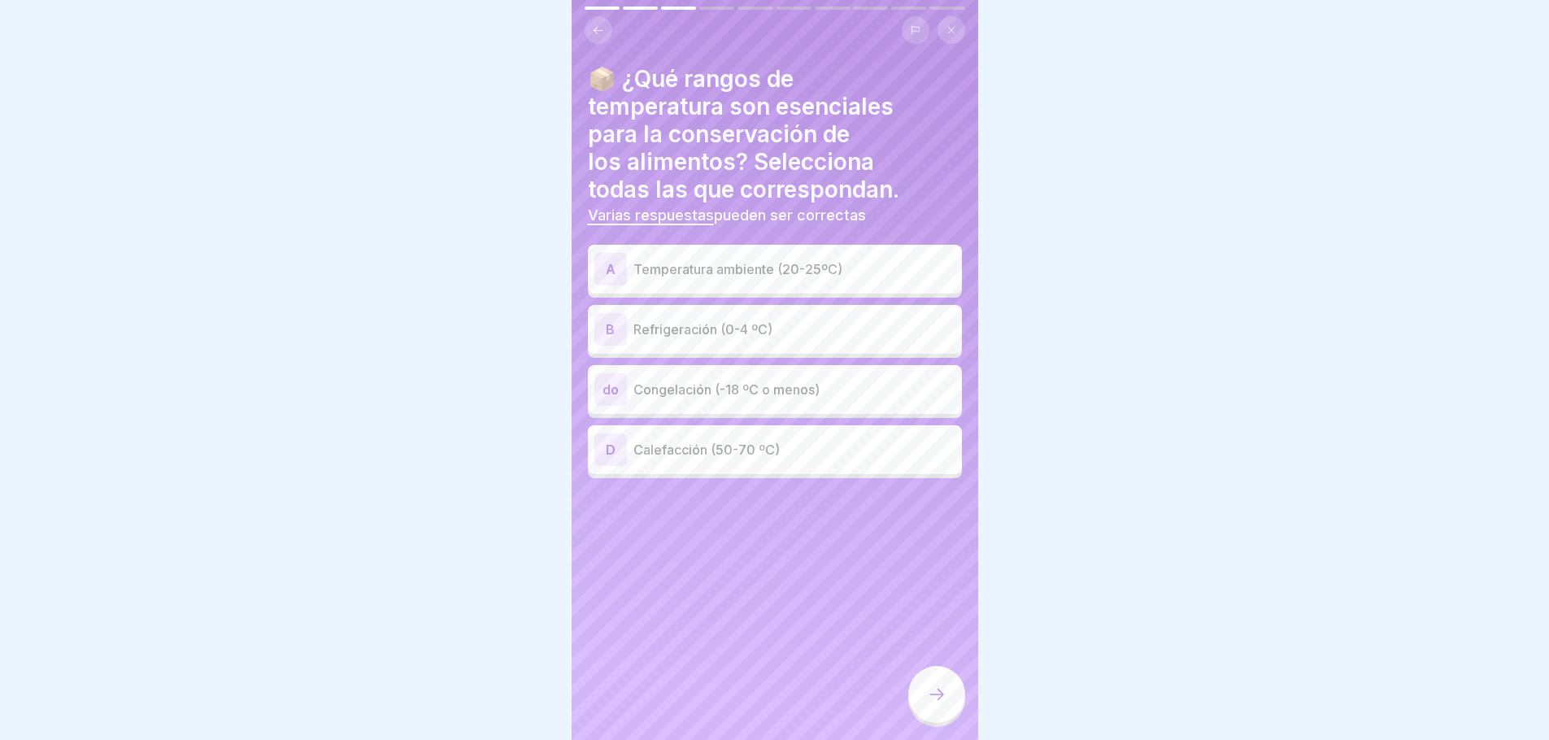
click at [614, 399] on div "do" at bounding box center [611, 389] width 33 height 33
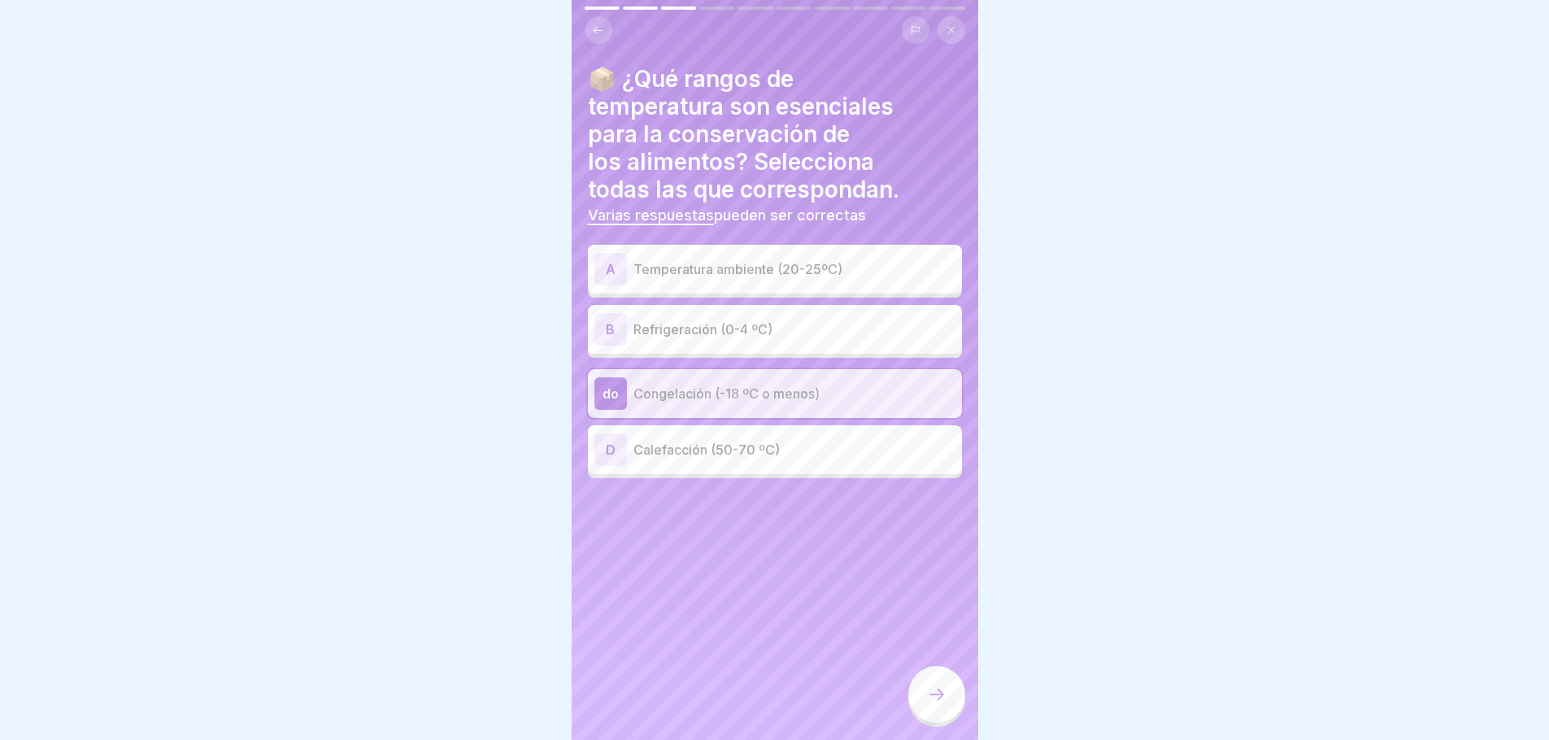
click at [770, 327] on p "Refrigeración (0-4 ºC)" at bounding box center [795, 330] width 322 height 20
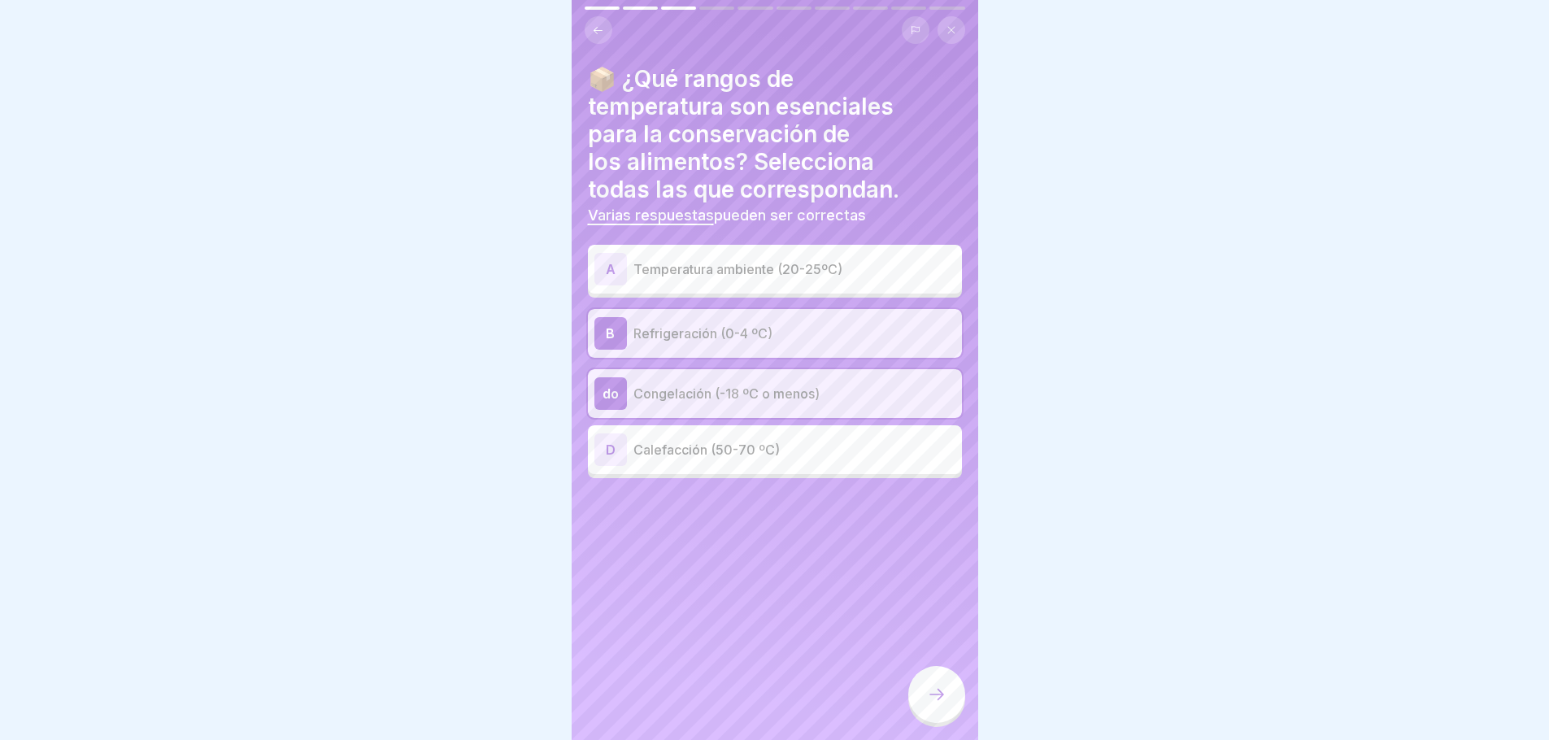
click at [923, 704] on div at bounding box center [936, 694] width 57 height 57
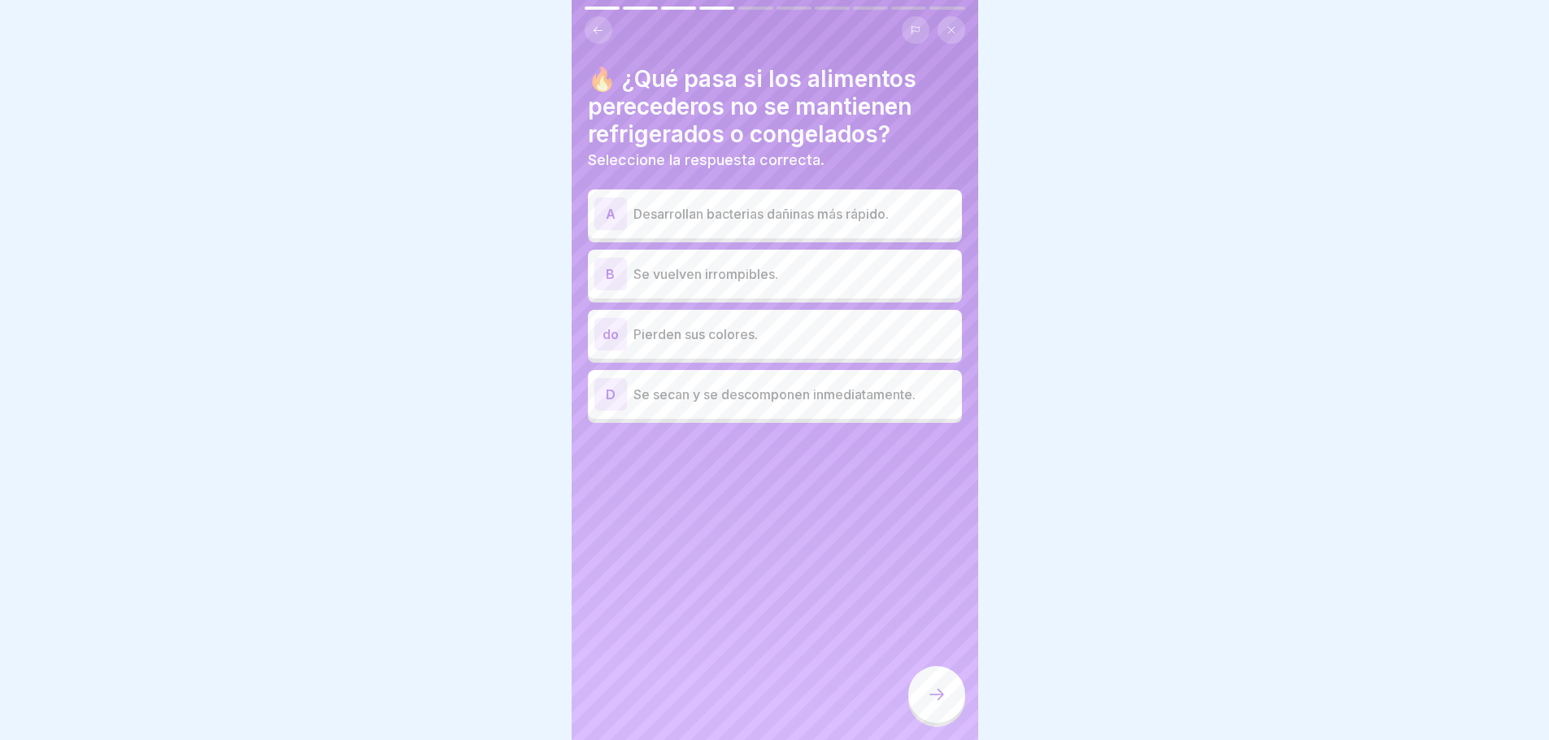
click at [791, 214] on p "Desarrollan bacterias dañinas más rápido." at bounding box center [795, 214] width 322 height 20
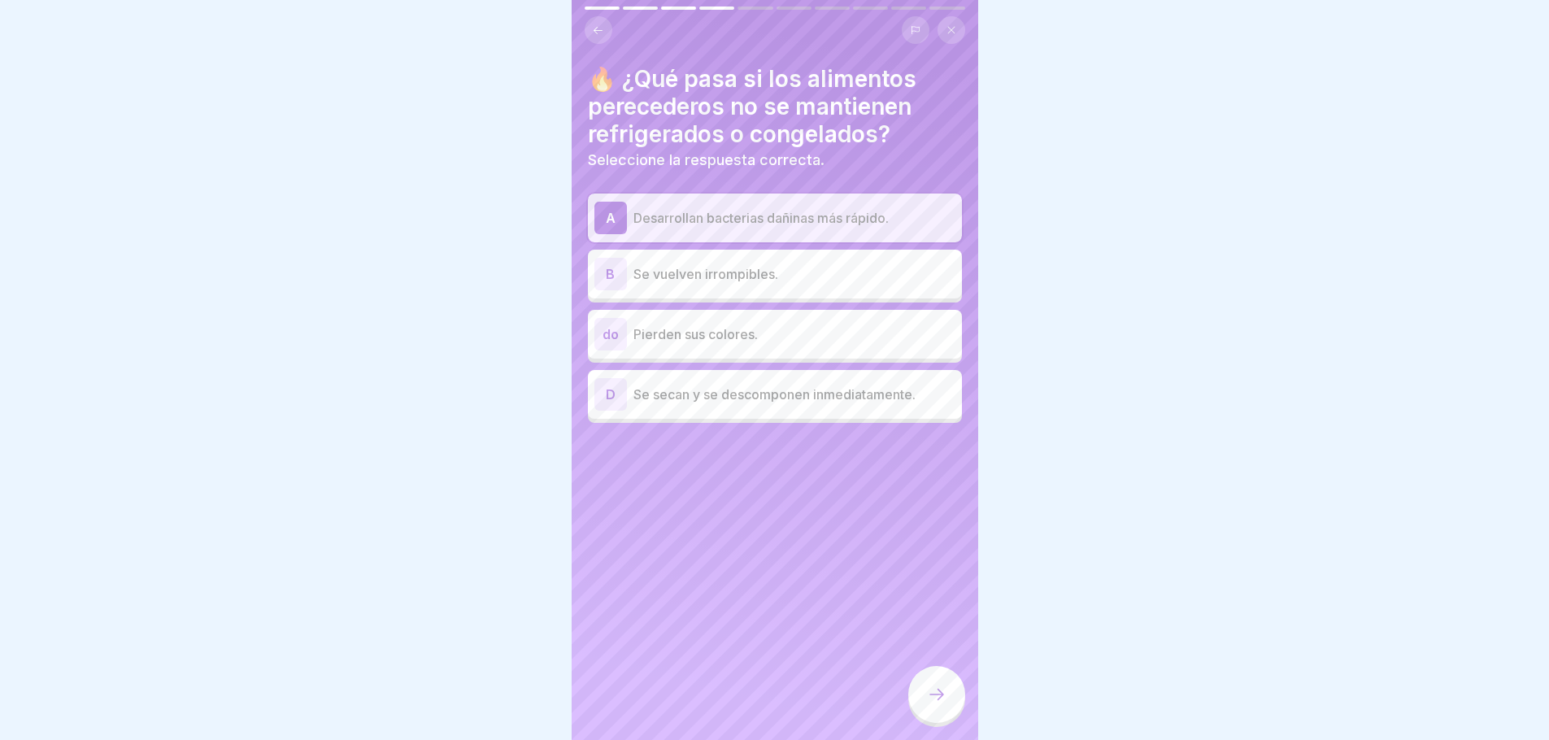
click at [929, 704] on icon at bounding box center [937, 695] width 20 height 20
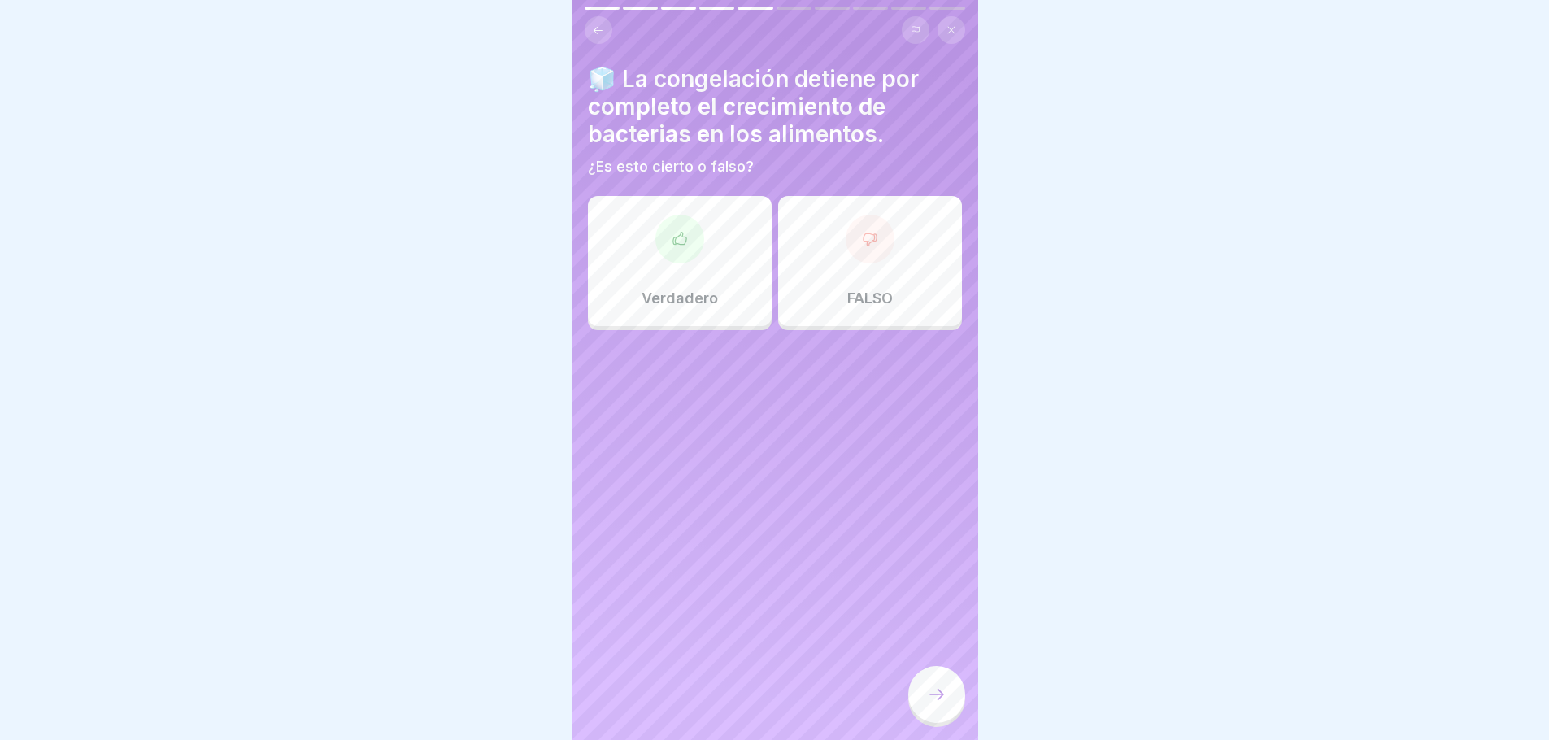
click at [673, 243] on icon at bounding box center [679, 238] width 13 height 12
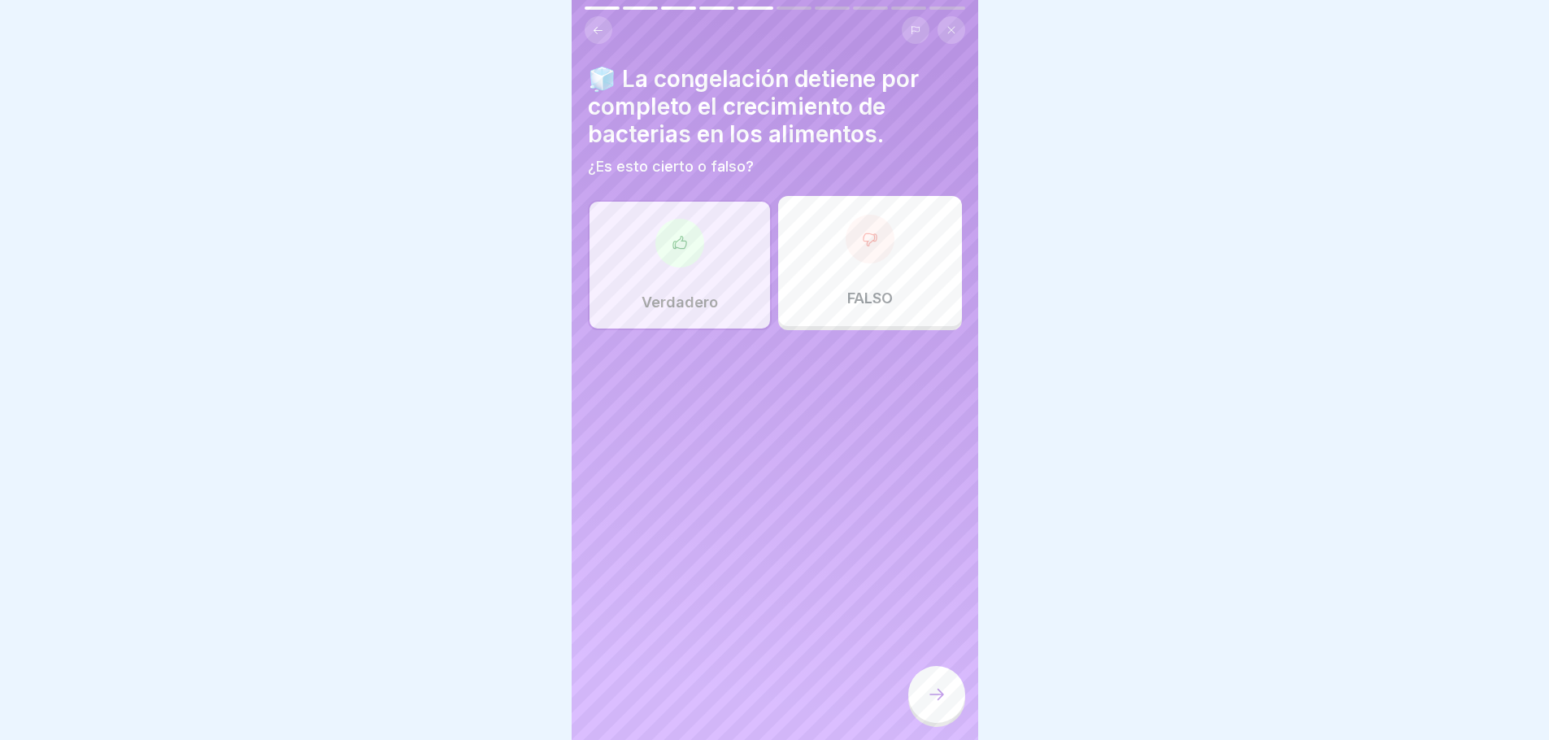
click at [934, 700] on icon at bounding box center [937, 695] width 20 height 20
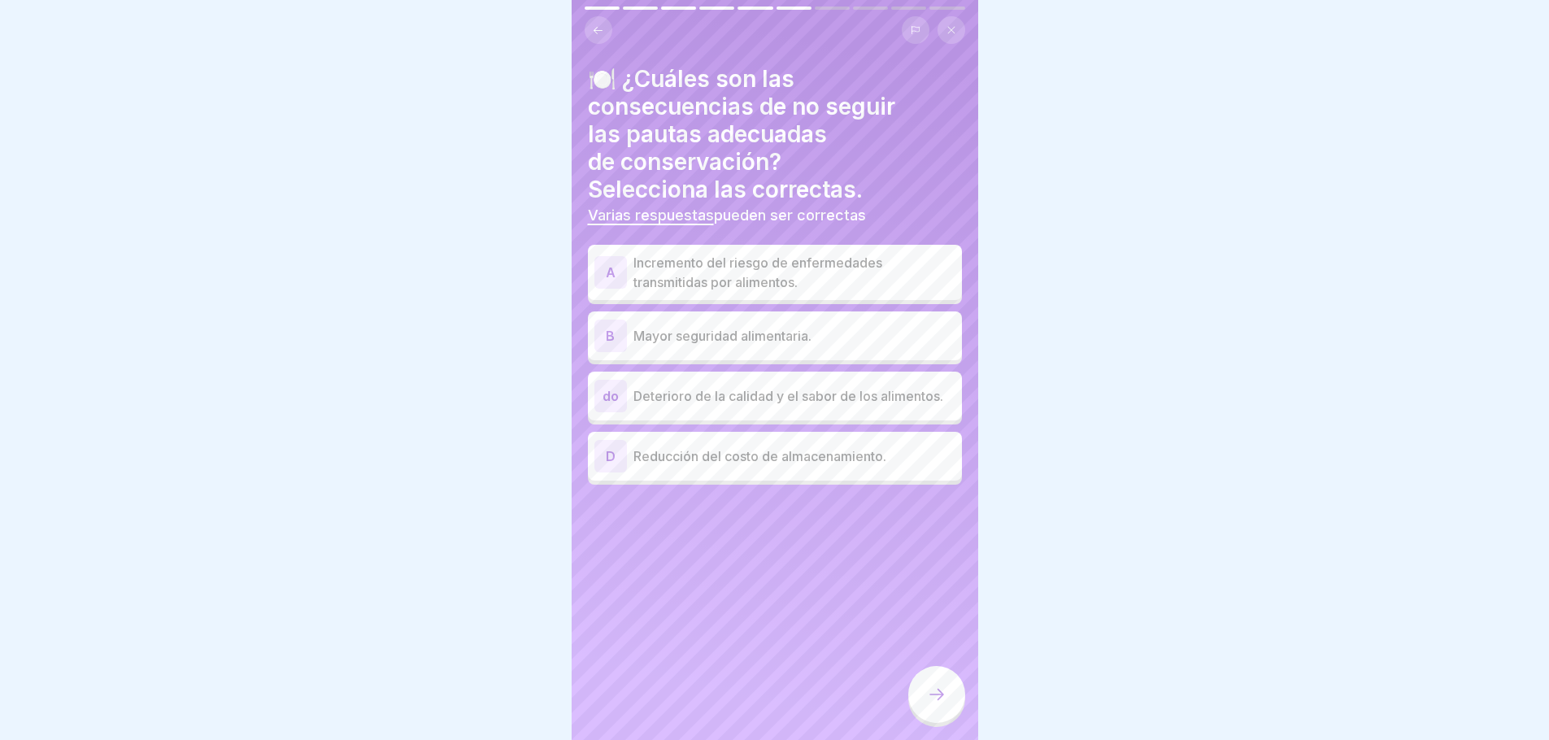
click at [807, 277] on p "Incremento del riesgo de enfermedades transmitidas por alimentos." at bounding box center [795, 272] width 322 height 39
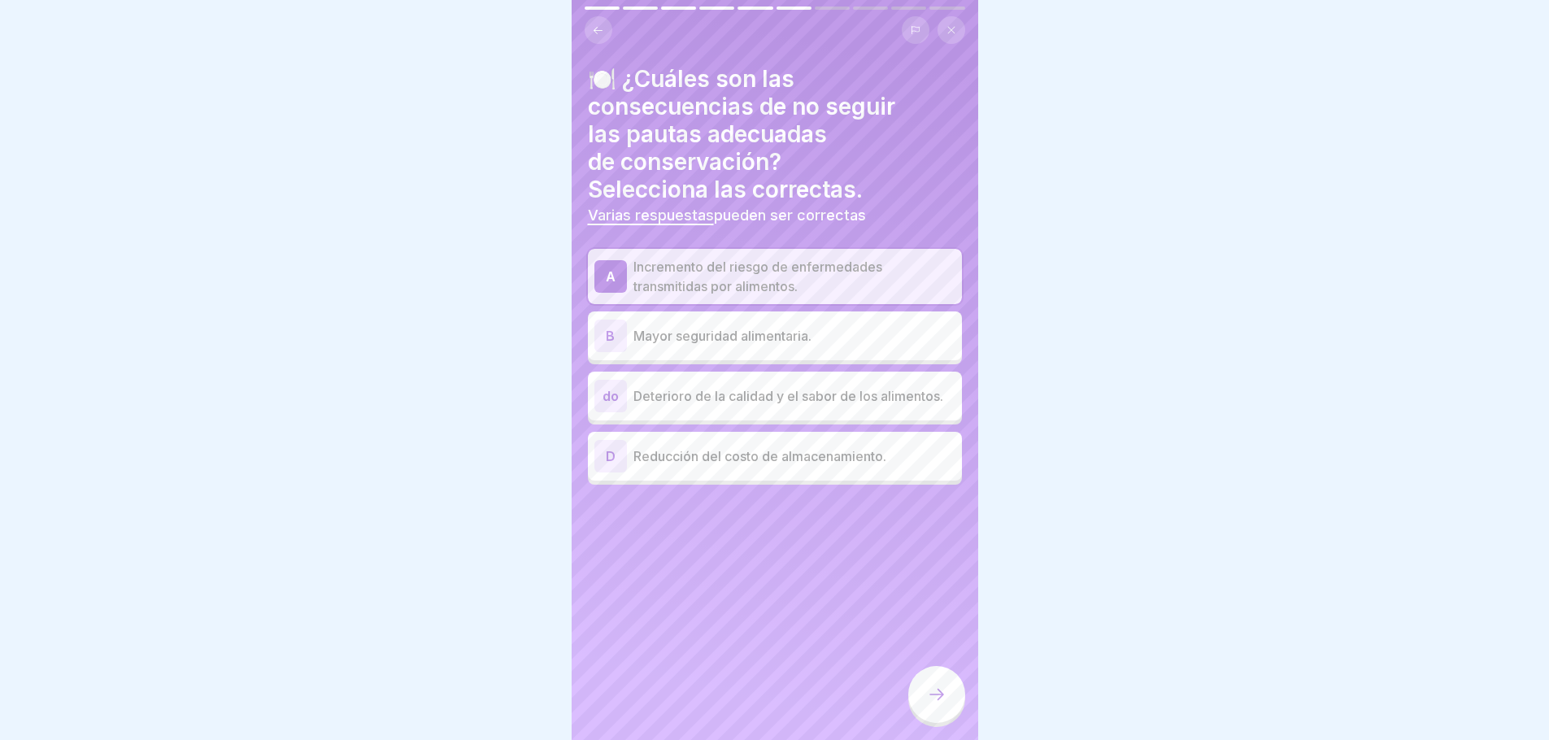
click at [802, 397] on p "Deterioro de la calidad y el sabor de los alimentos." at bounding box center [795, 396] width 322 height 20
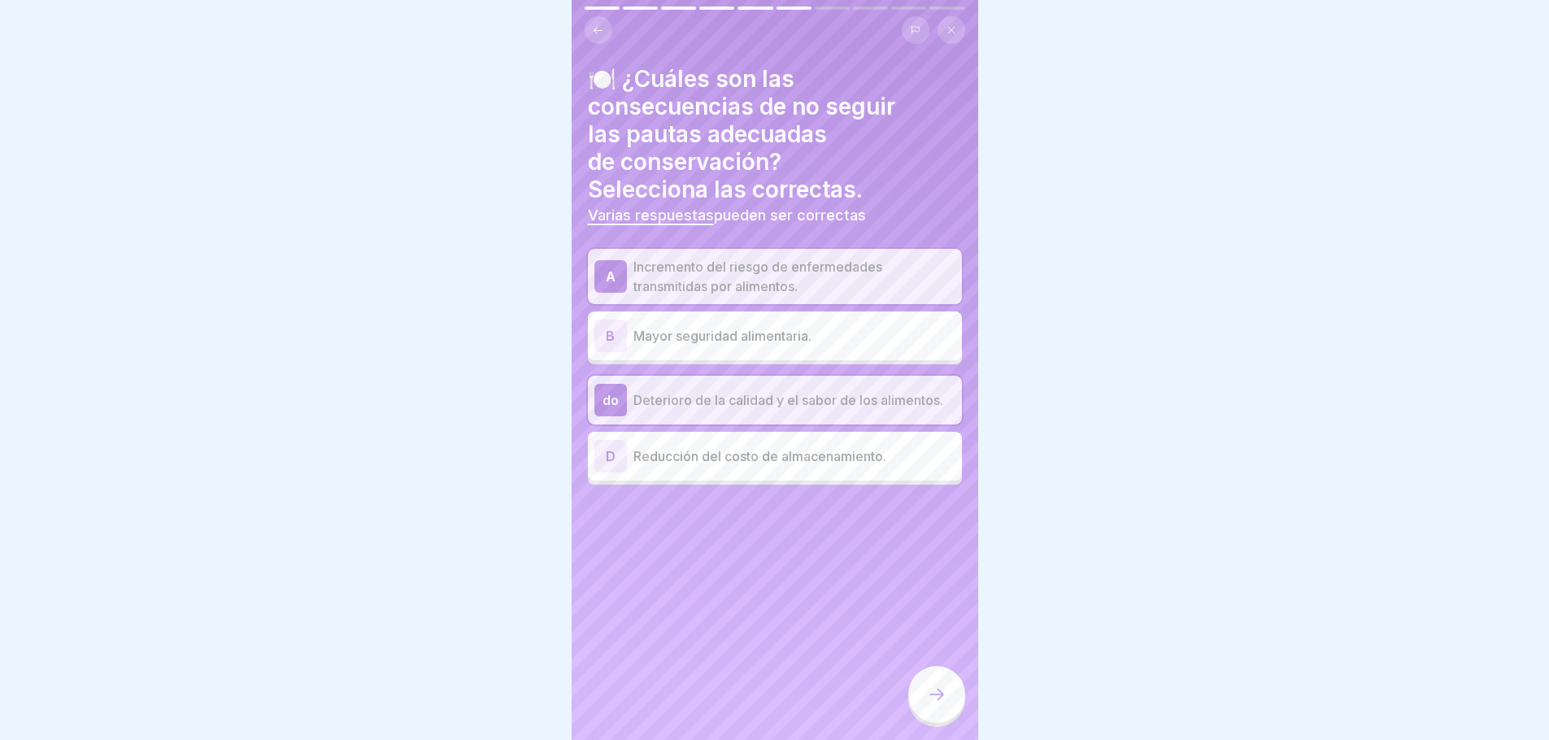
click at [937, 704] on icon at bounding box center [937, 695] width 20 height 20
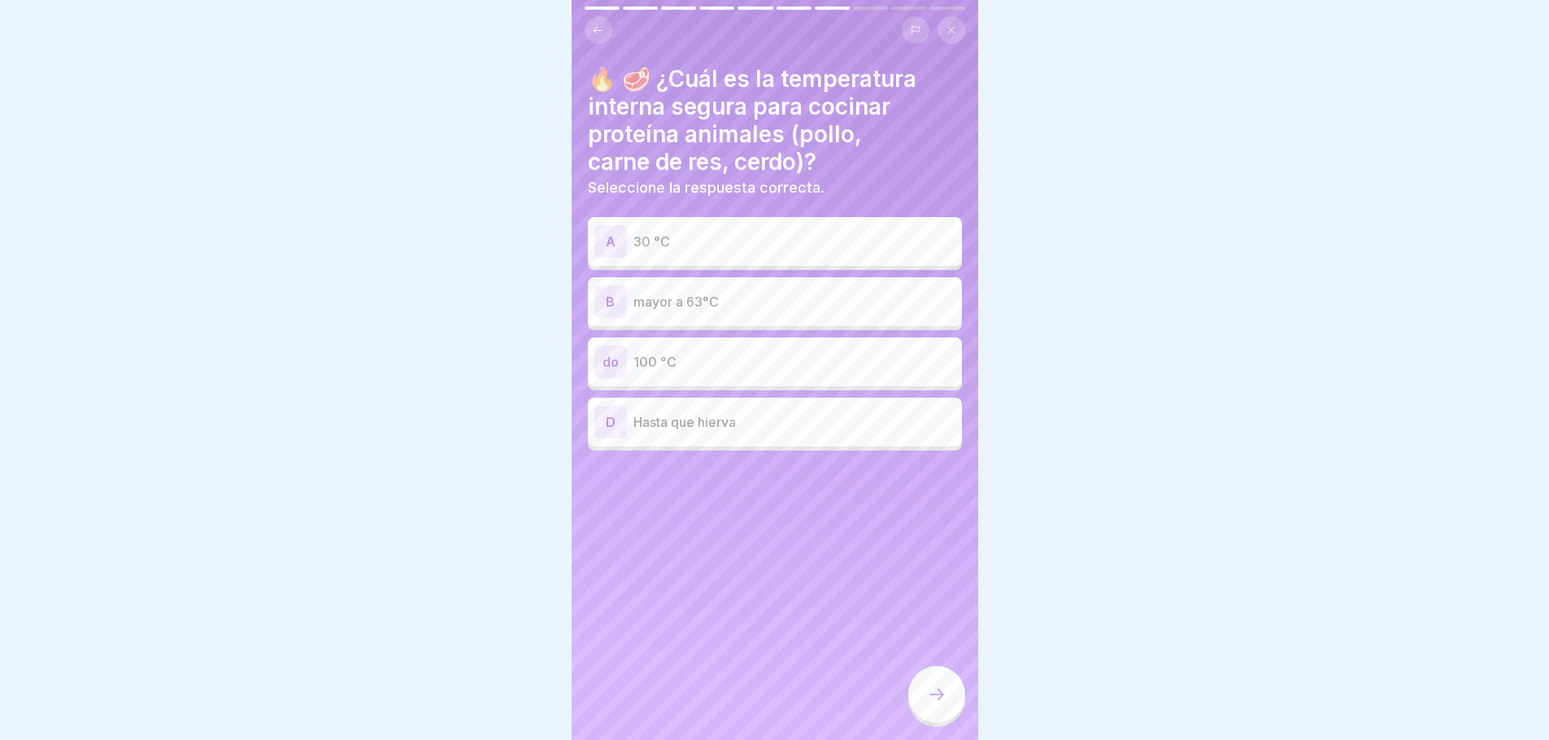
click at [686, 361] on p "100 °C" at bounding box center [795, 362] width 322 height 20
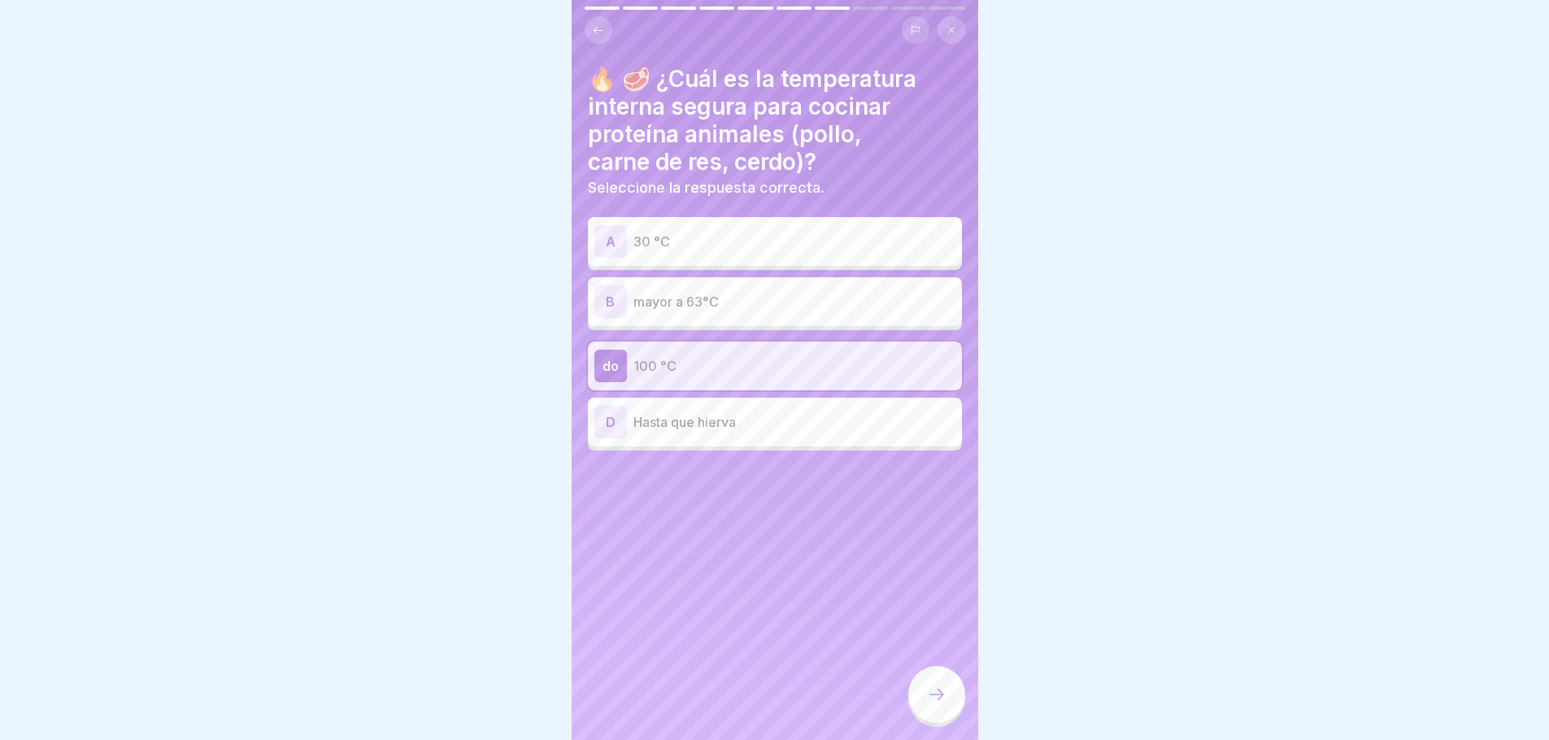
click at [923, 700] on div at bounding box center [936, 694] width 57 height 57
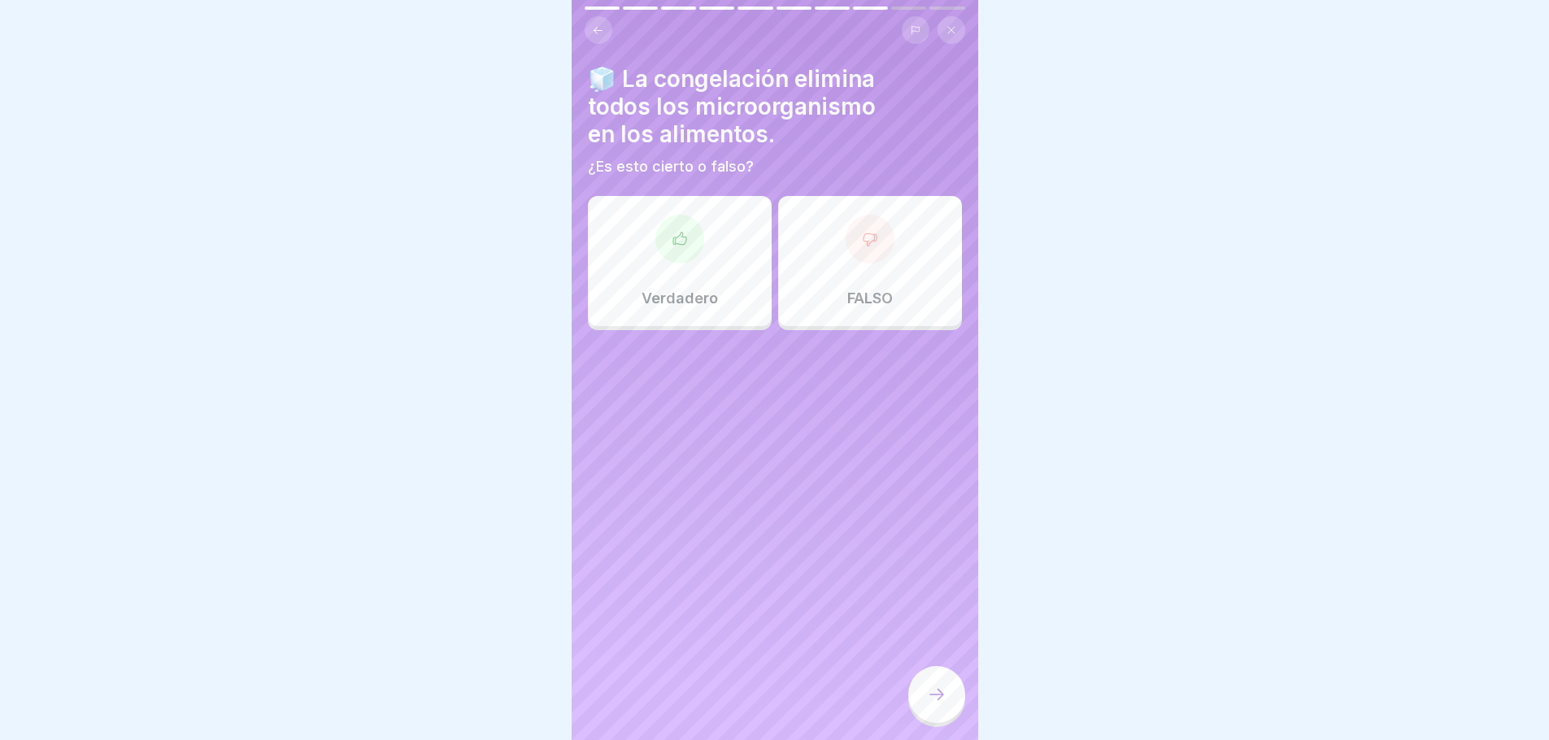
click at [794, 242] on div "FALSO" at bounding box center [870, 261] width 184 height 130
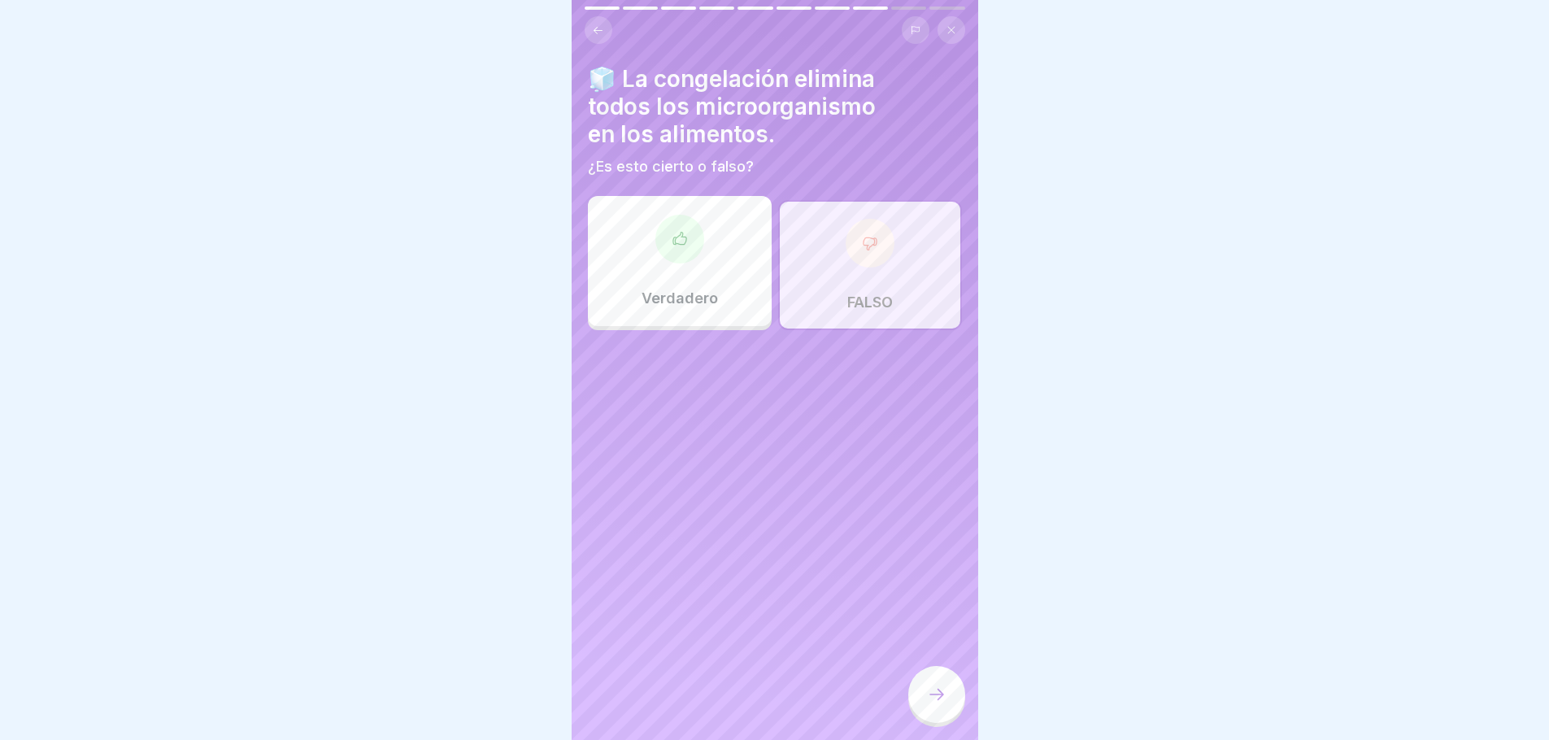
click at [927, 704] on icon at bounding box center [937, 695] width 20 height 20
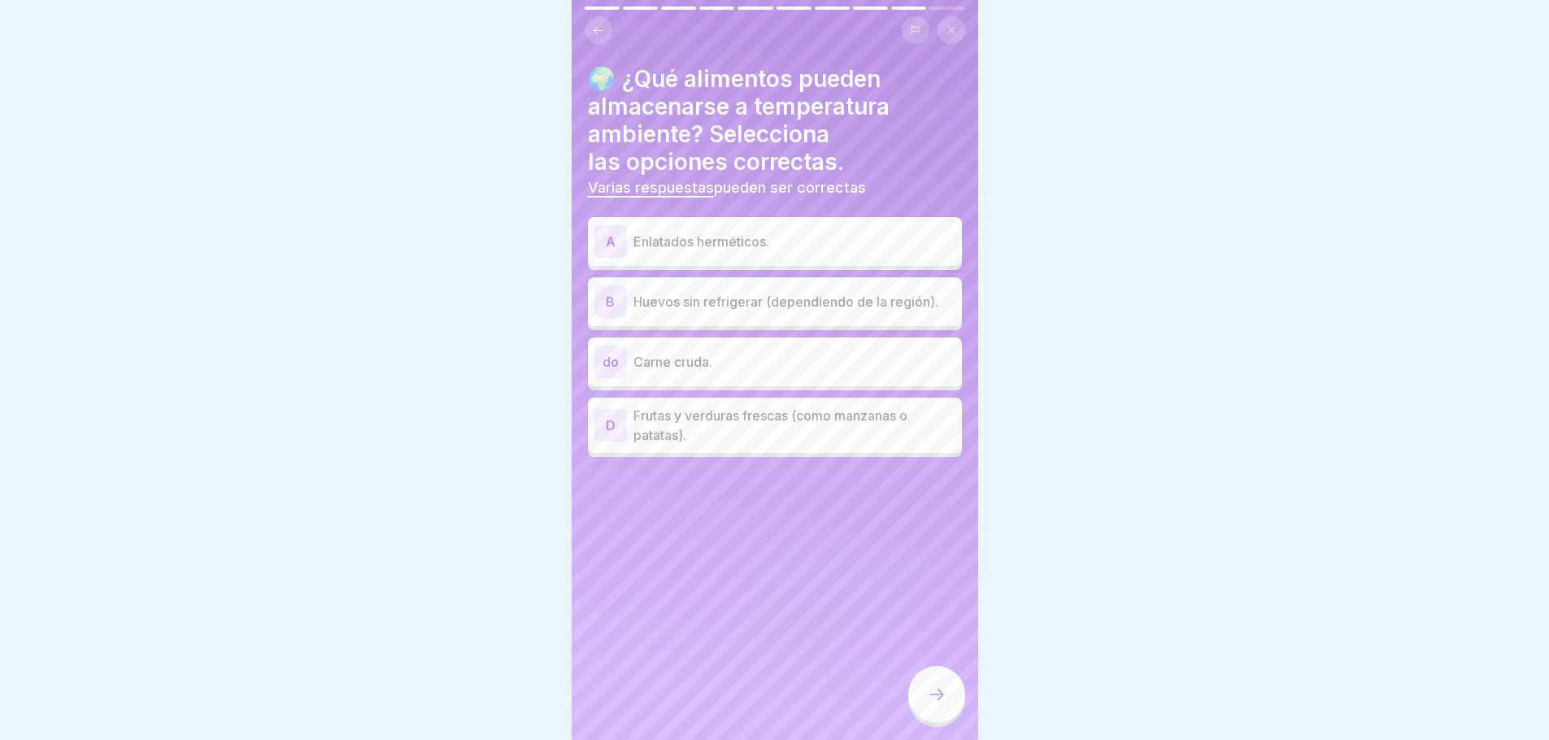
click at [734, 242] on p "Enlatados herméticos." at bounding box center [795, 242] width 322 height 20
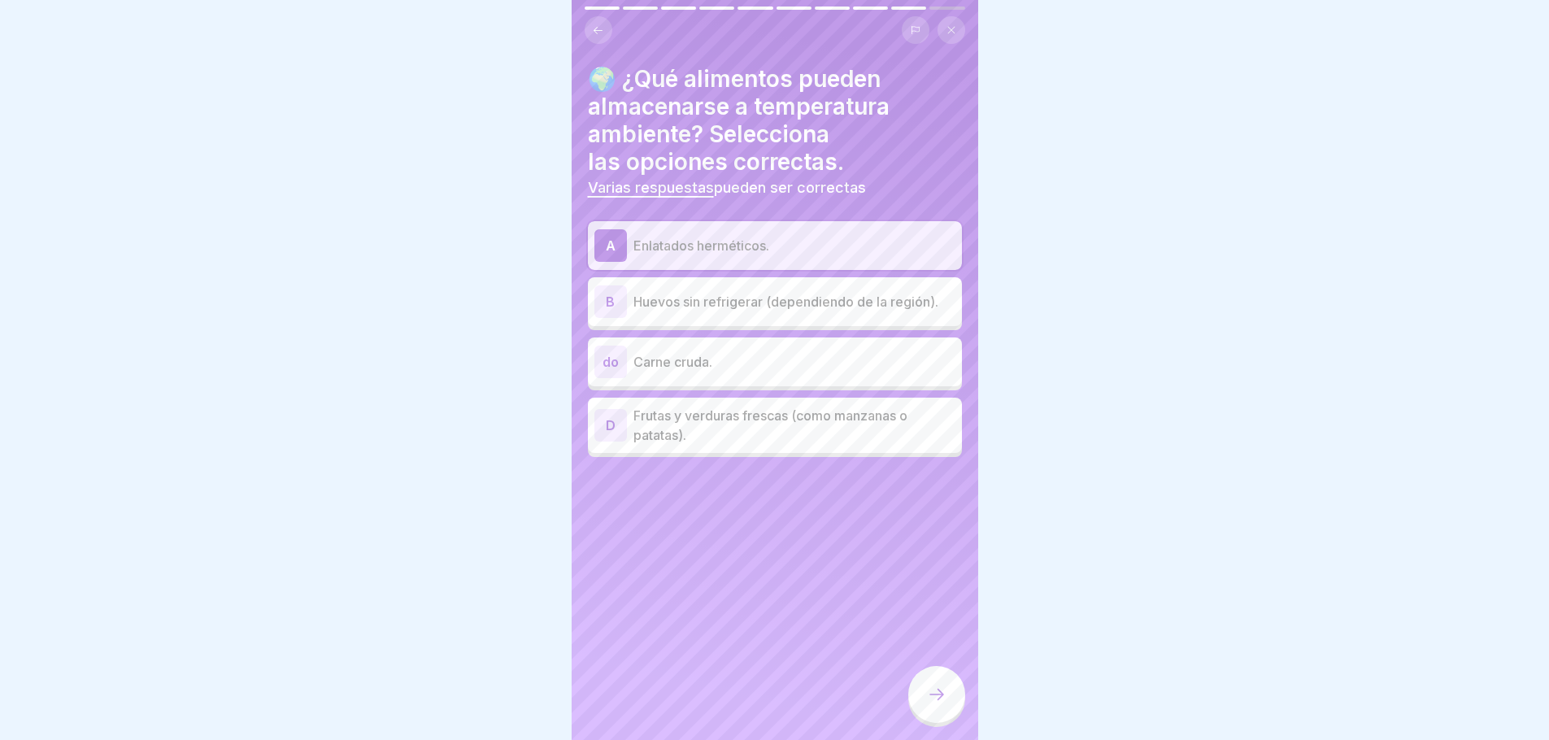
click at [849, 298] on p "Huevos sin refrigerar (dependiendo de la región)." at bounding box center [795, 302] width 322 height 20
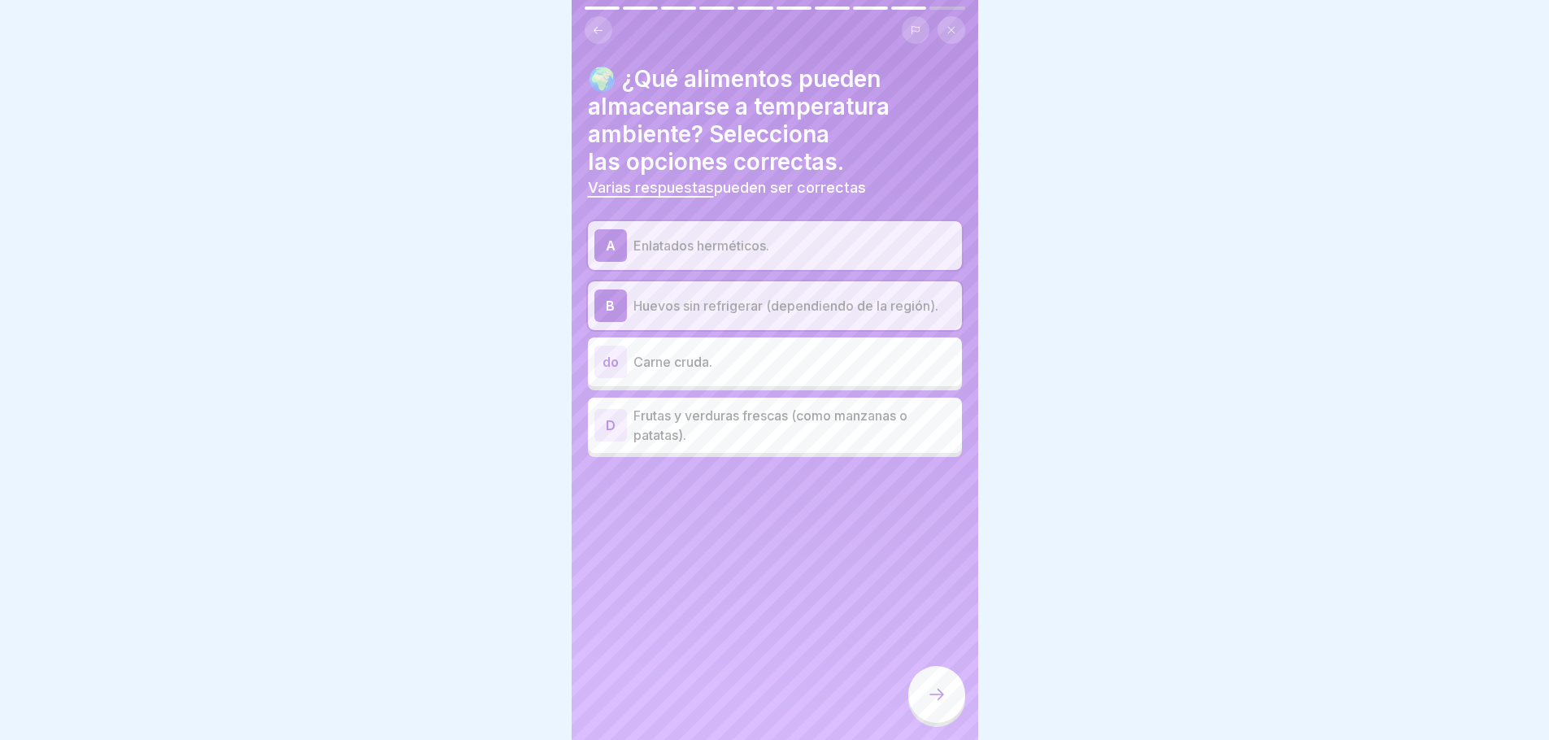
click at [918, 710] on div at bounding box center [936, 694] width 57 height 57
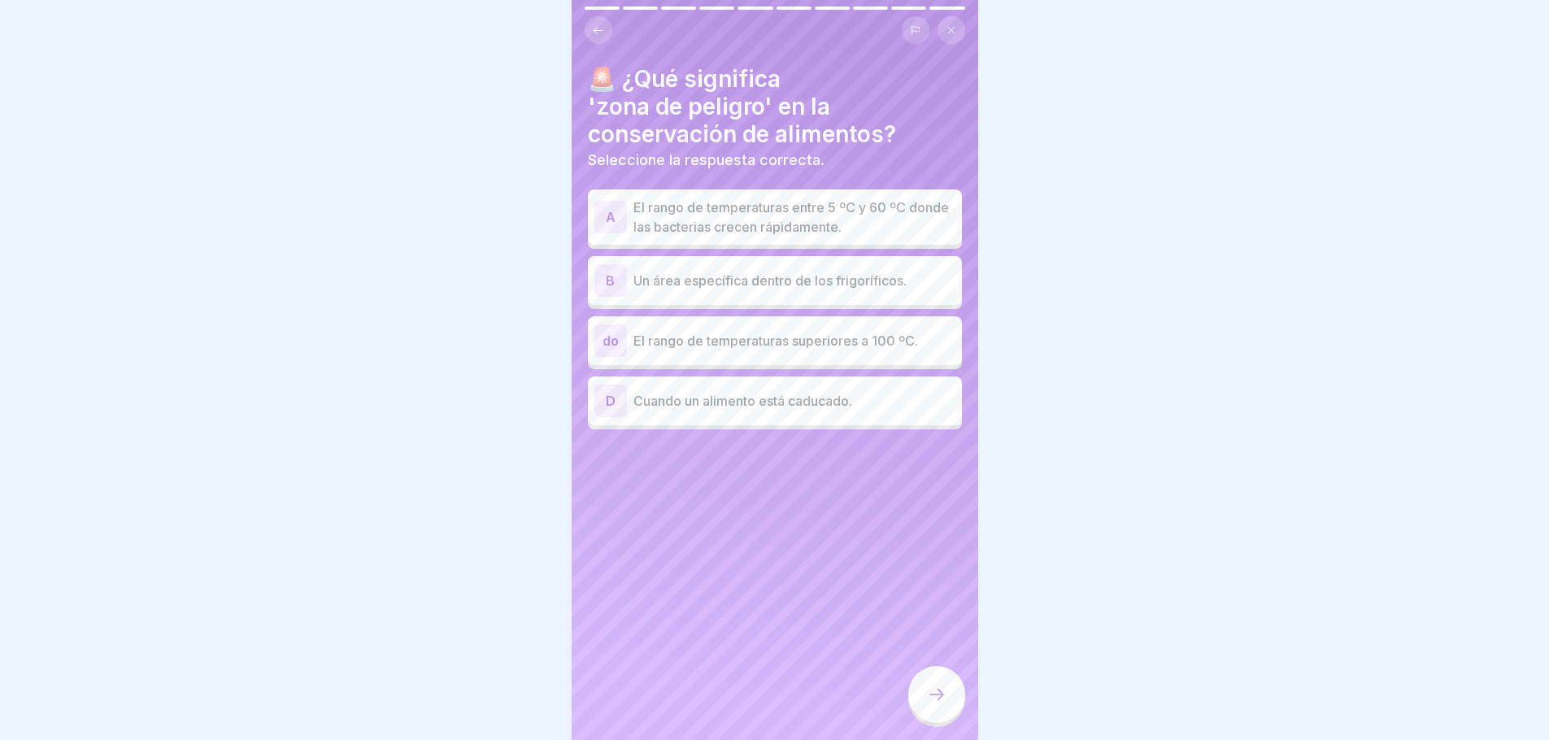
click at [824, 219] on p "El rango de temperaturas entre 5 ºC y 60 ºC donde las bacterias crecen rápidame…" at bounding box center [795, 217] width 322 height 39
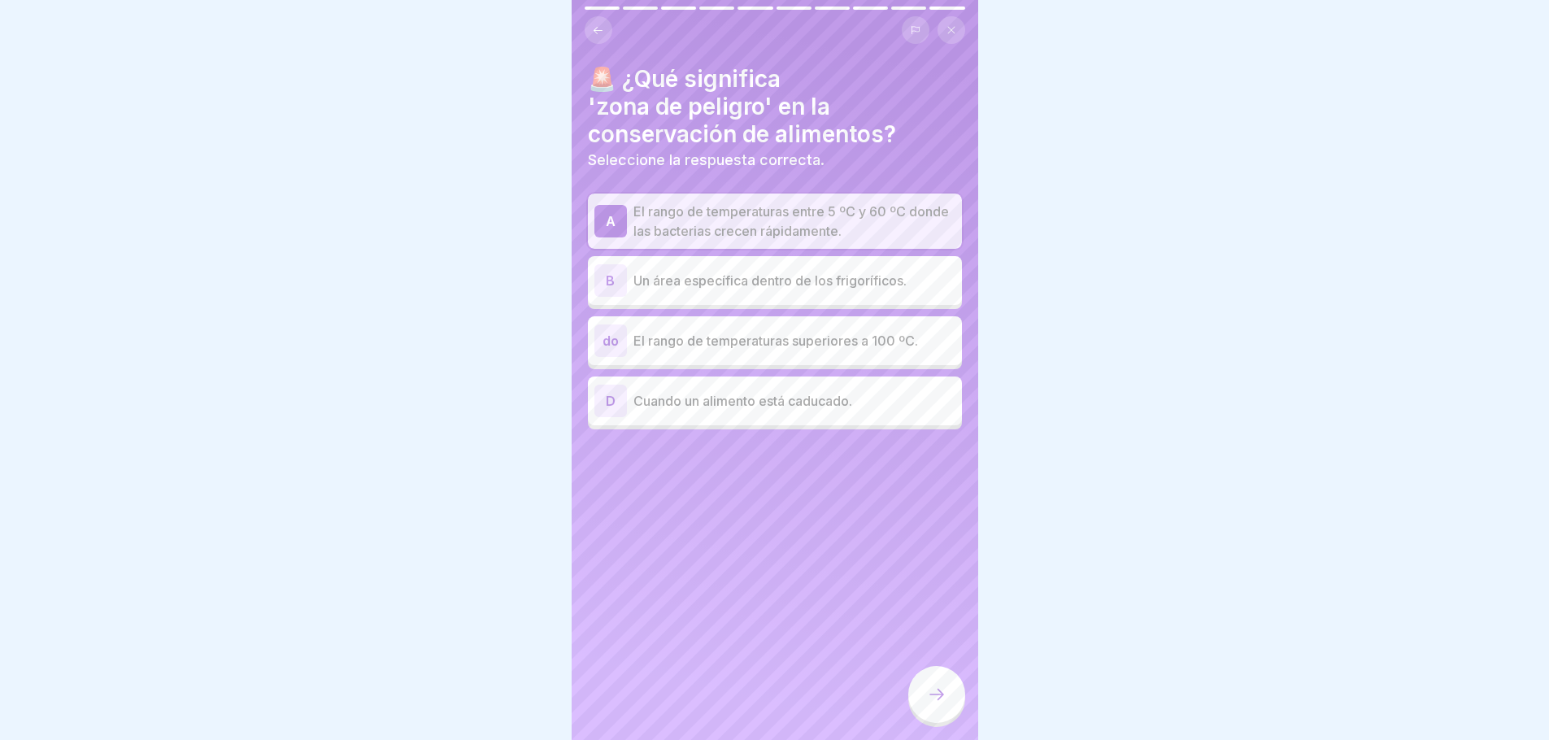
click at [937, 704] on icon at bounding box center [937, 695] width 20 height 20
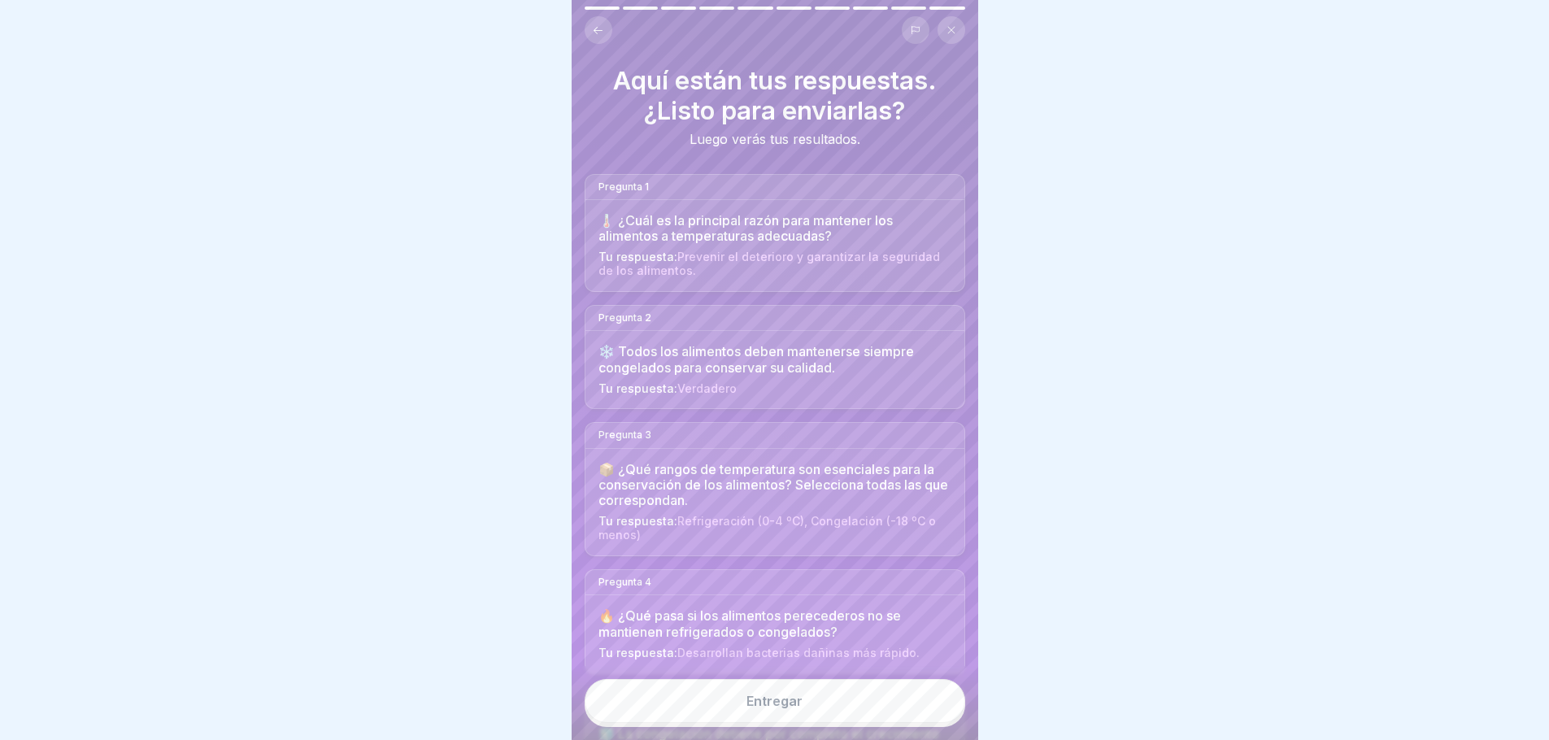
click at [747, 707] on font "Entregar" at bounding box center [775, 701] width 56 height 16
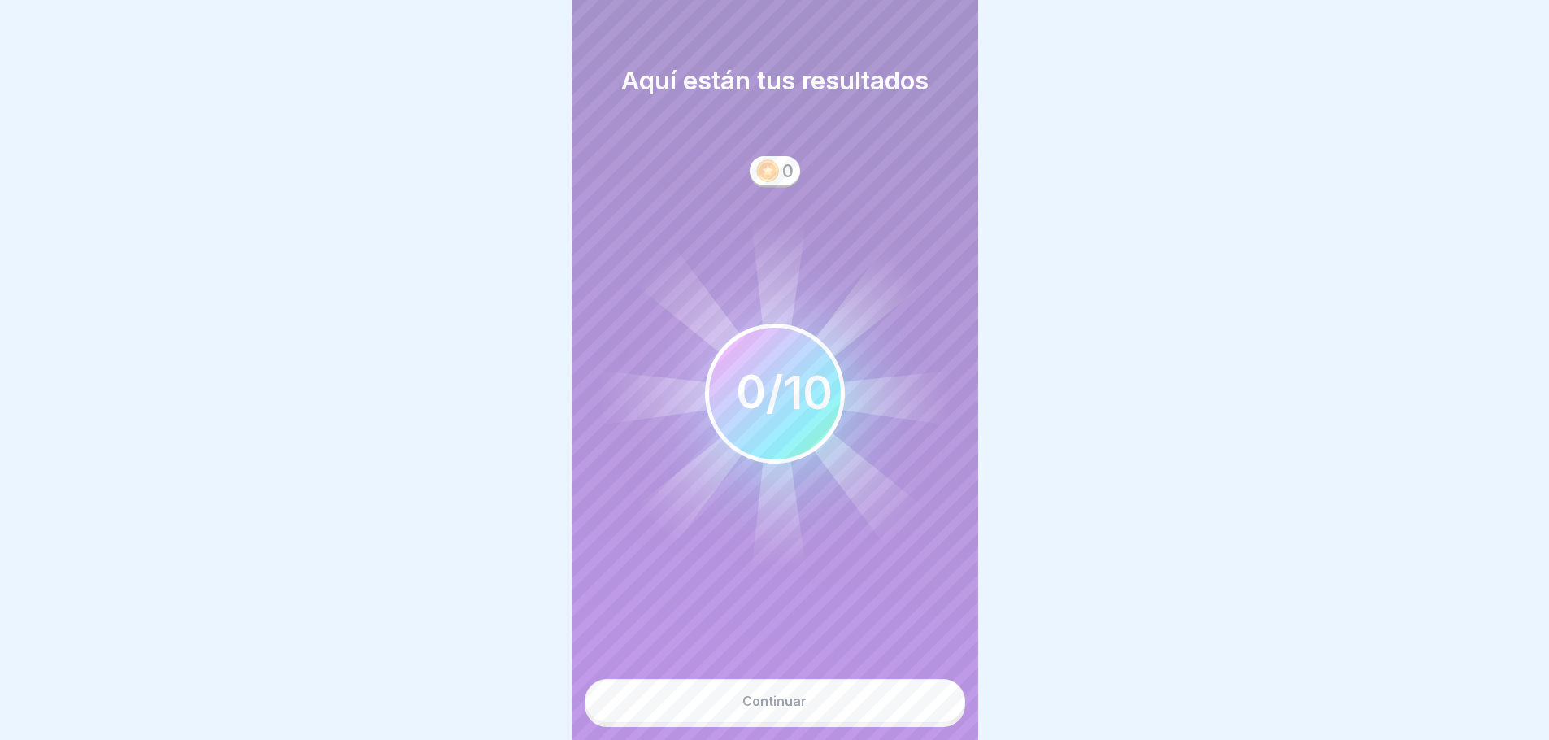
click at [800, 706] on button "Continuar" at bounding box center [775, 701] width 381 height 44
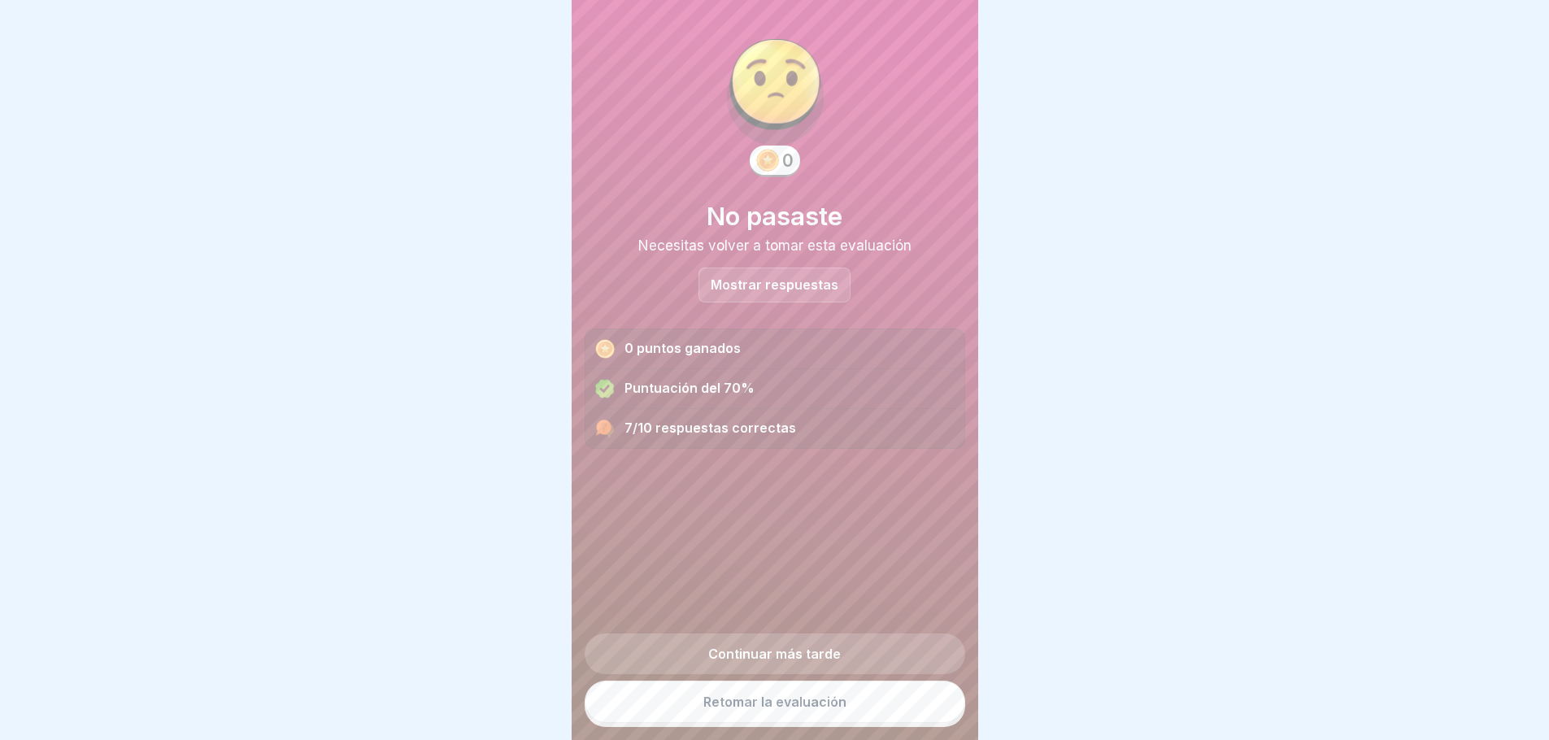
click at [721, 290] on font "Mostrar respuestas" at bounding box center [775, 285] width 128 height 16
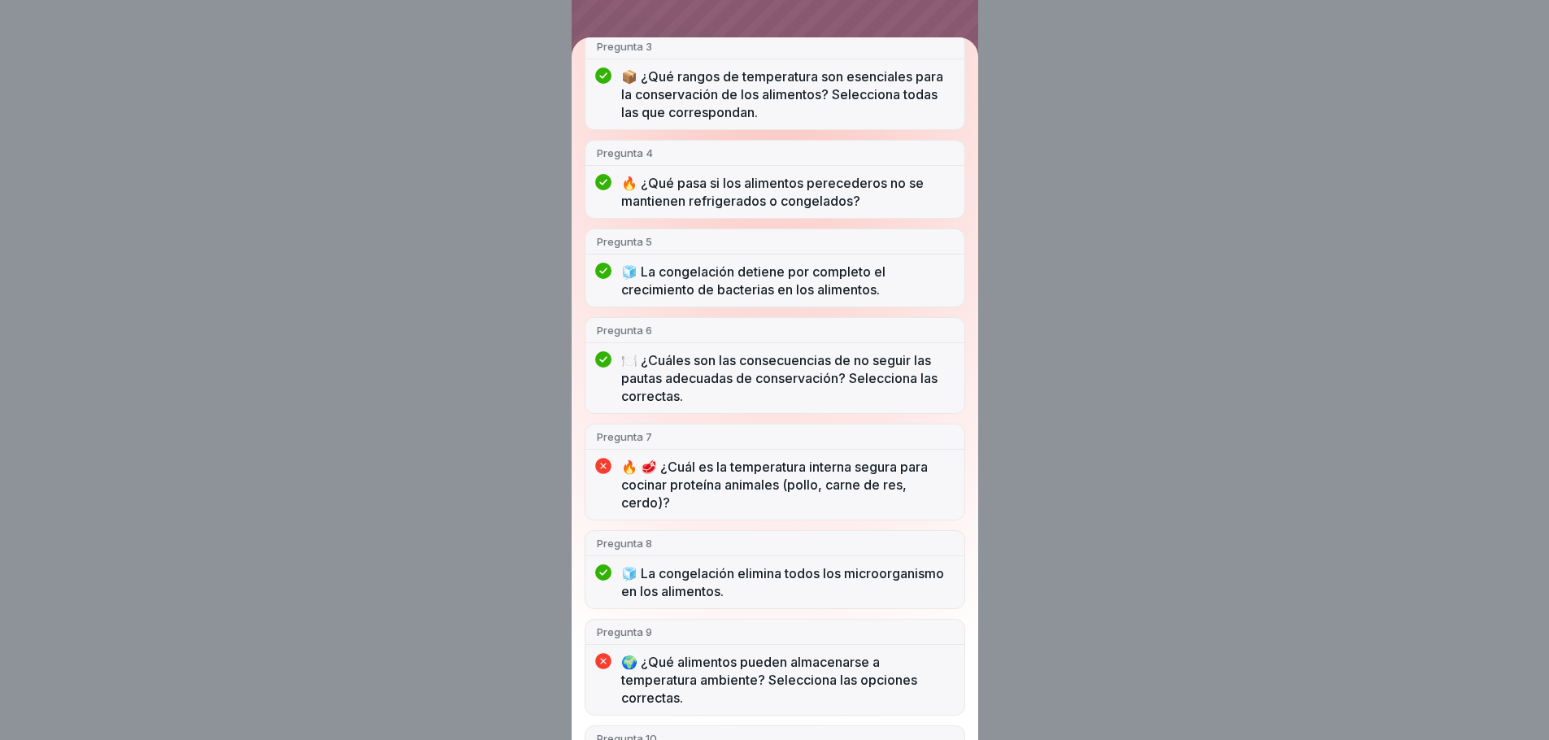
scroll to position [429, 0]
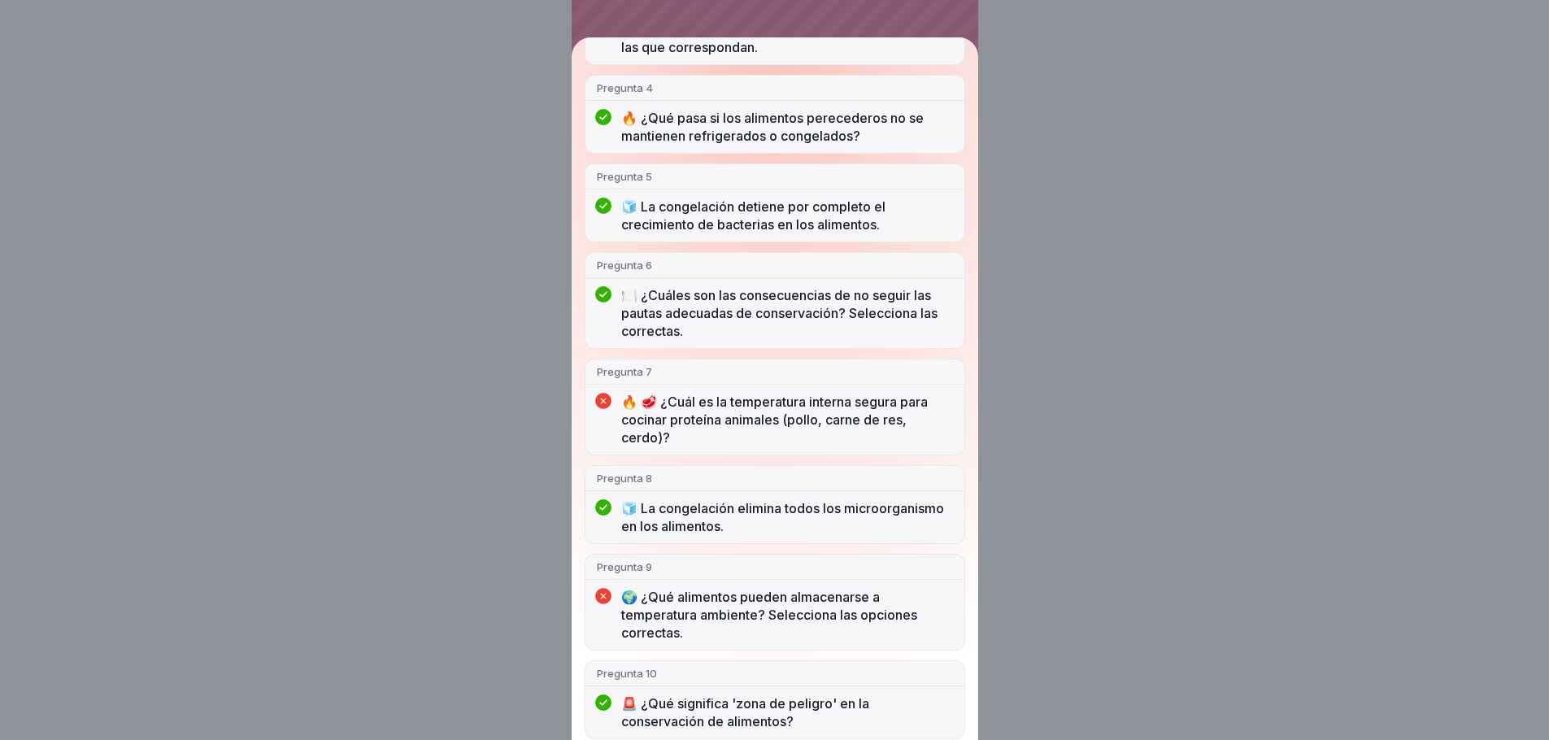
drag, startPoint x: 720, startPoint y: 731, endPoint x: 730, endPoint y: 730, distance: 10.6
click at [721, 731] on div "🚨 ¿Qué significa 'zona de peligro' en la conservación de alimentos?" at bounding box center [775, 717] width 379 height 44
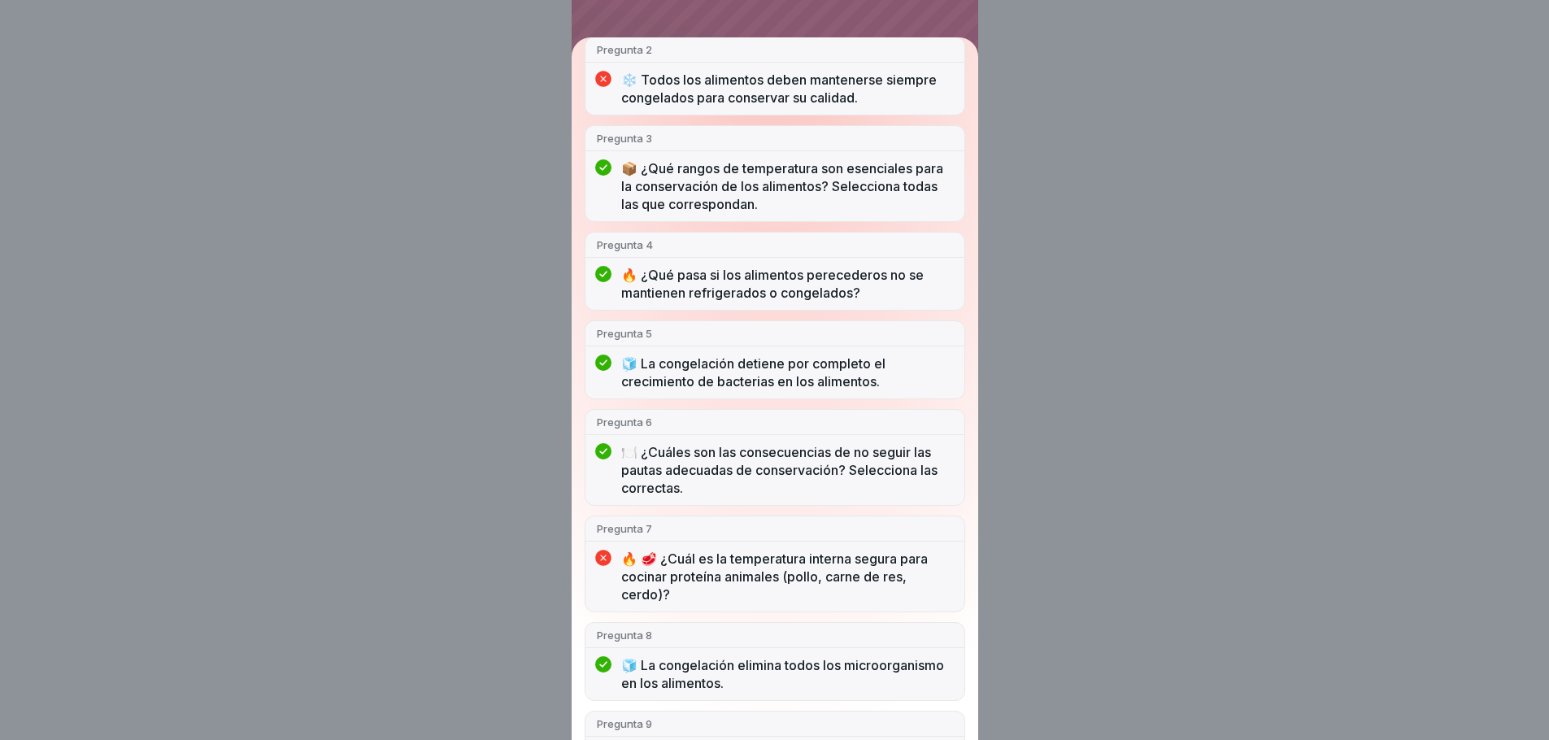
scroll to position [0, 0]
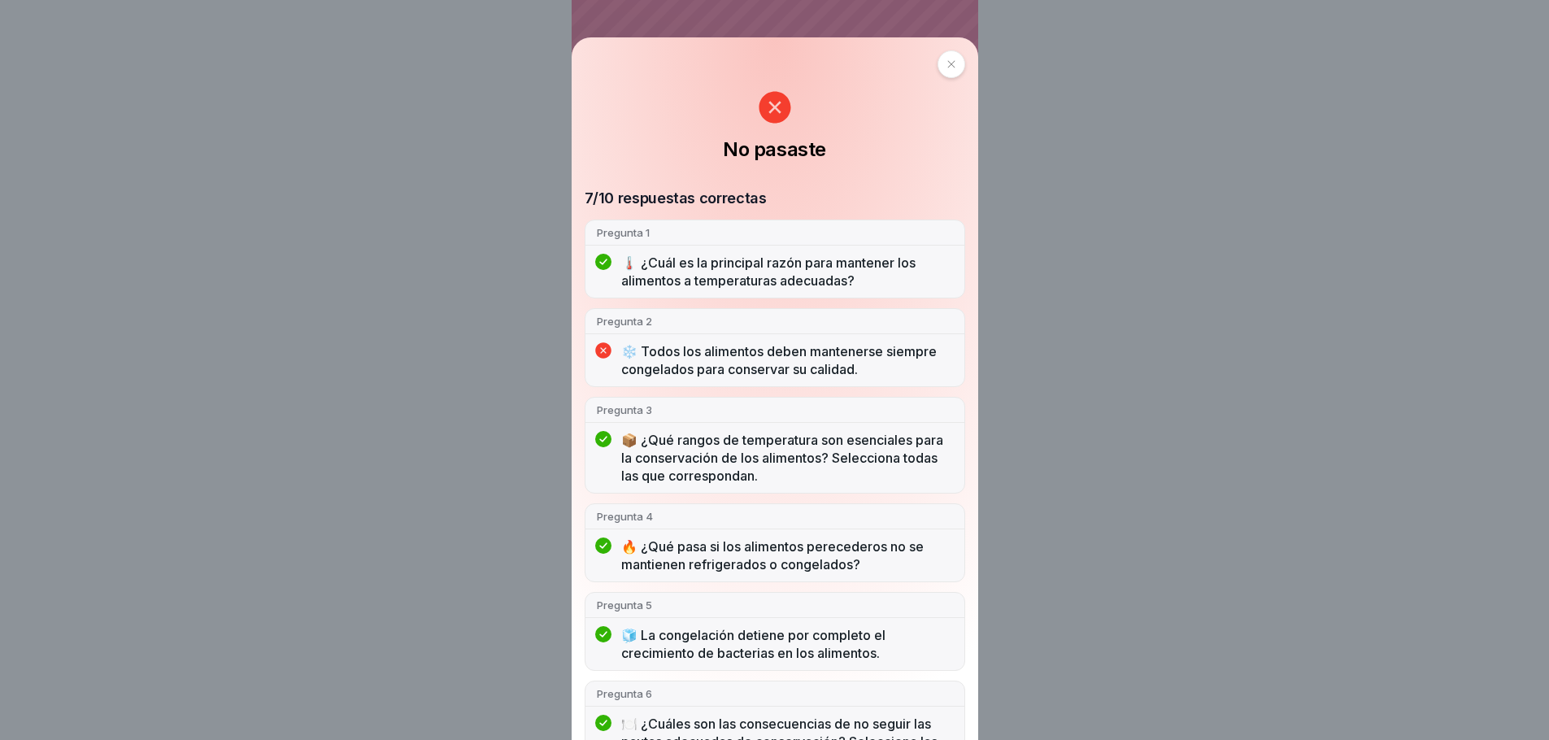
click at [947, 60] on icon at bounding box center [952, 64] width 10 height 10
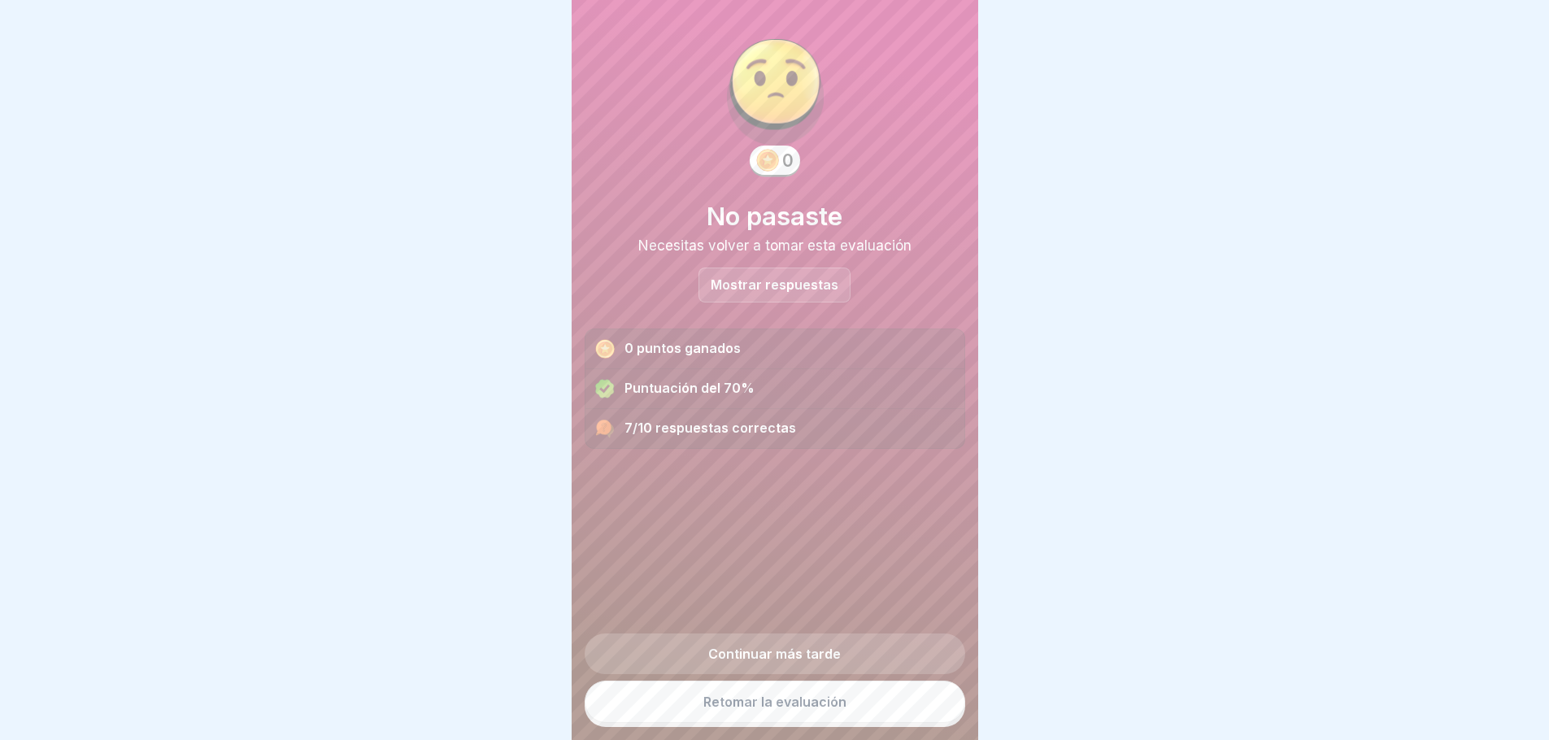
click at [775, 710] on font "Retomar la evaluación" at bounding box center [775, 702] width 143 height 16
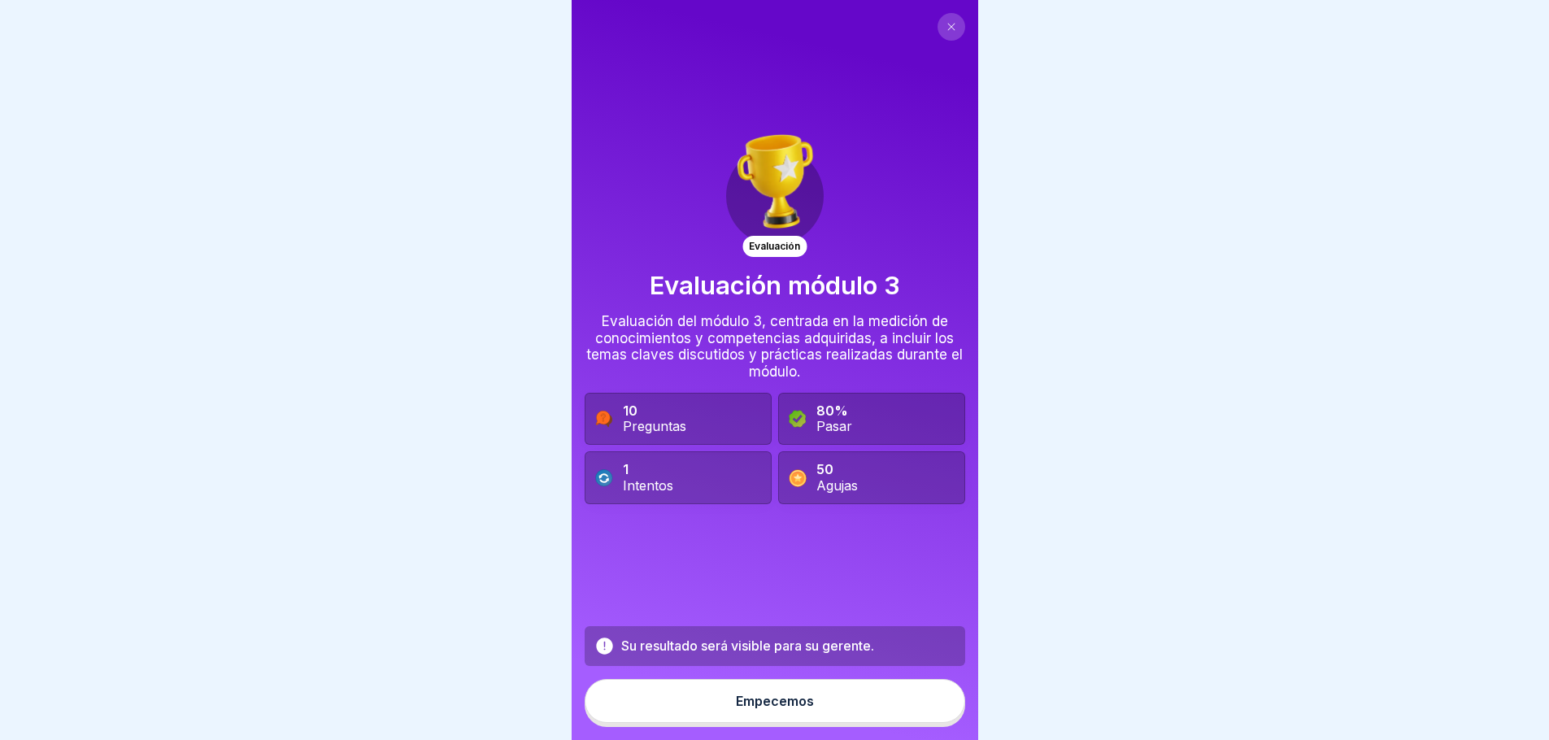
click at [1096, 323] on div at bounding box center [774, 370] width 1549 height 740
click at [699, 712] on button "Empecemos" at bounding box center [775, 701] width 381 height 44
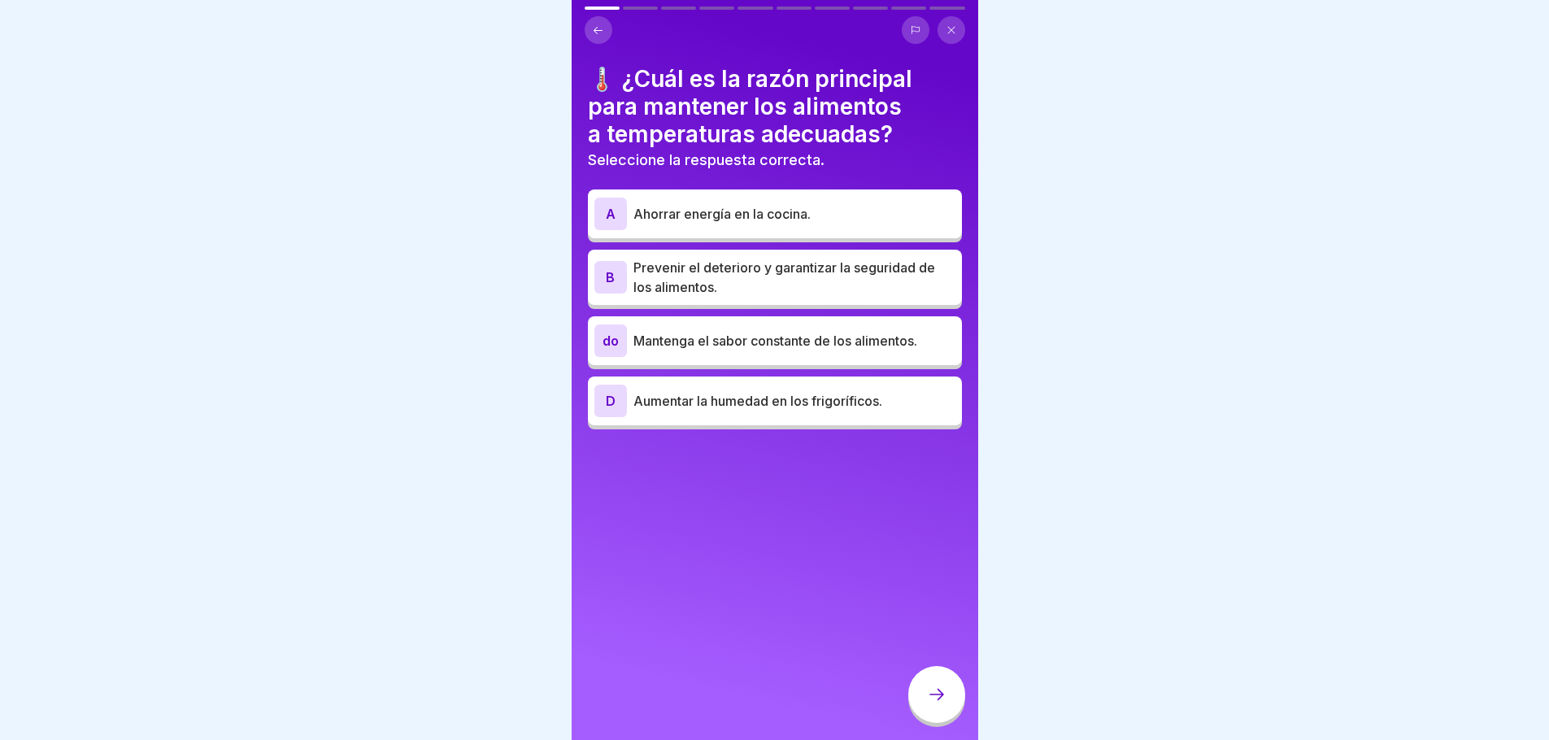
click at [786, 281] on p "Prevenir el deterioro y garantizar la seguridad de los alimentos." at bounding box center [795, 277] width 322 height 39
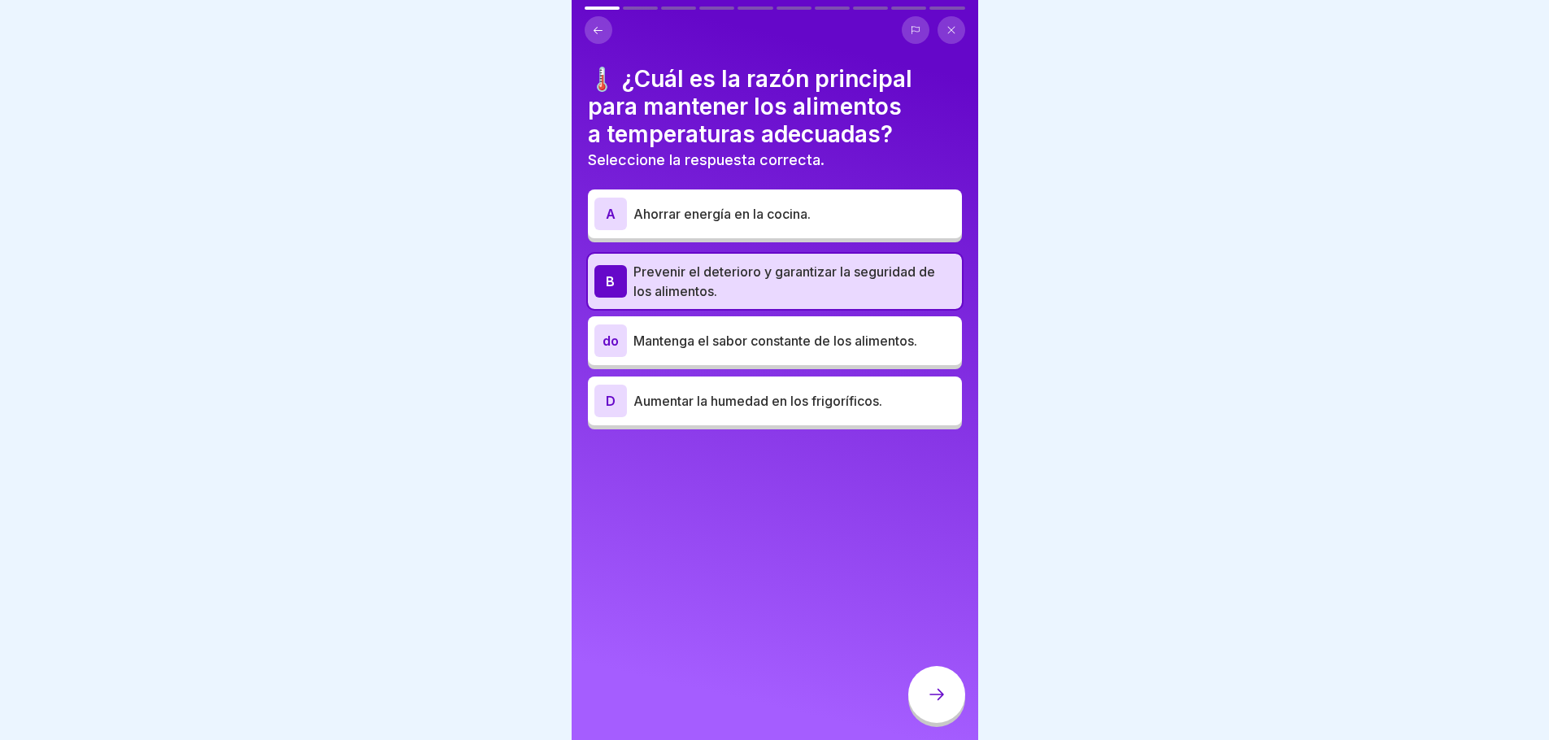
click at [935, 704] on icon at bounding box center [937, 695] width 20 height 20
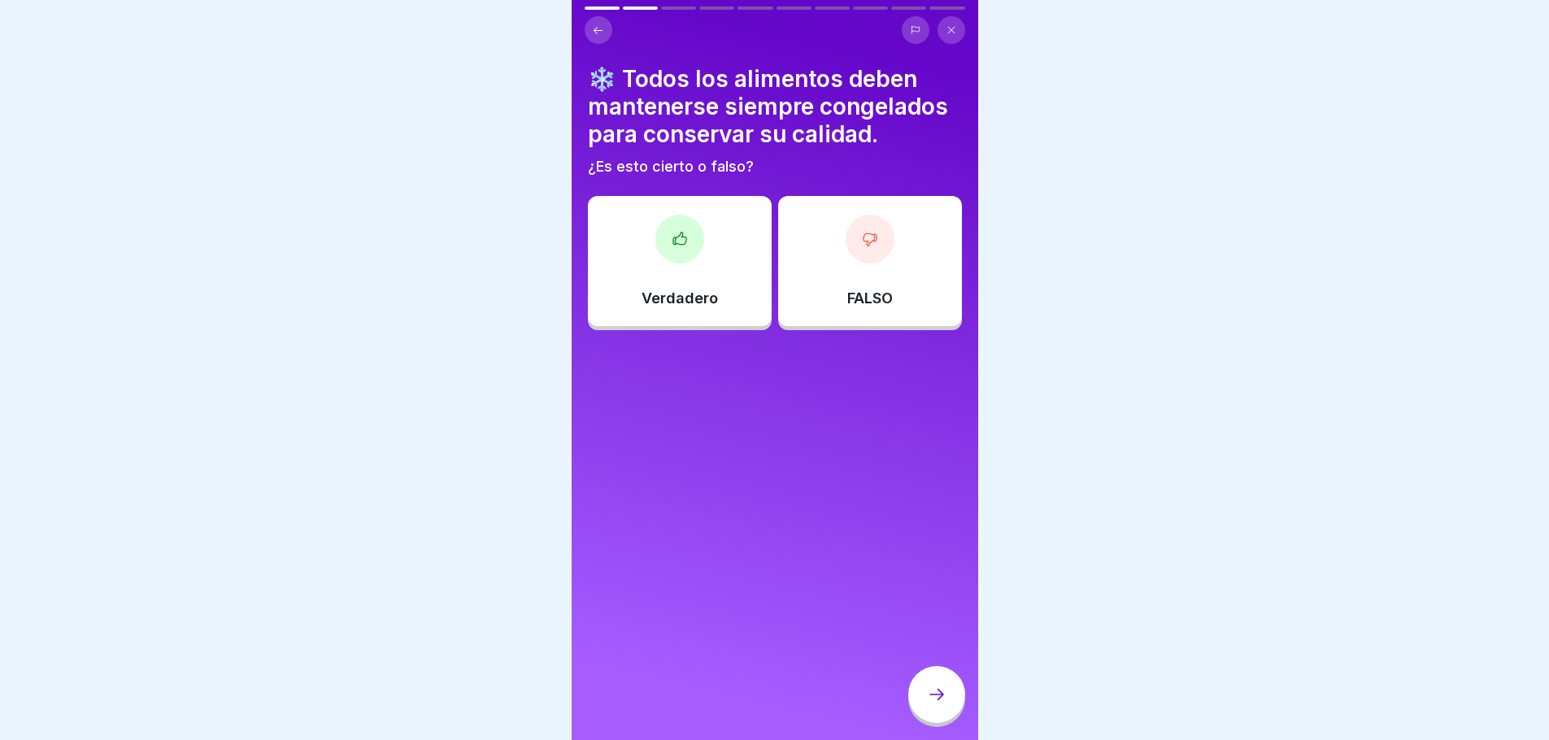
click at [700, 255] on div "Verdadero" at bounding box center [680, 261] width 184 height 130
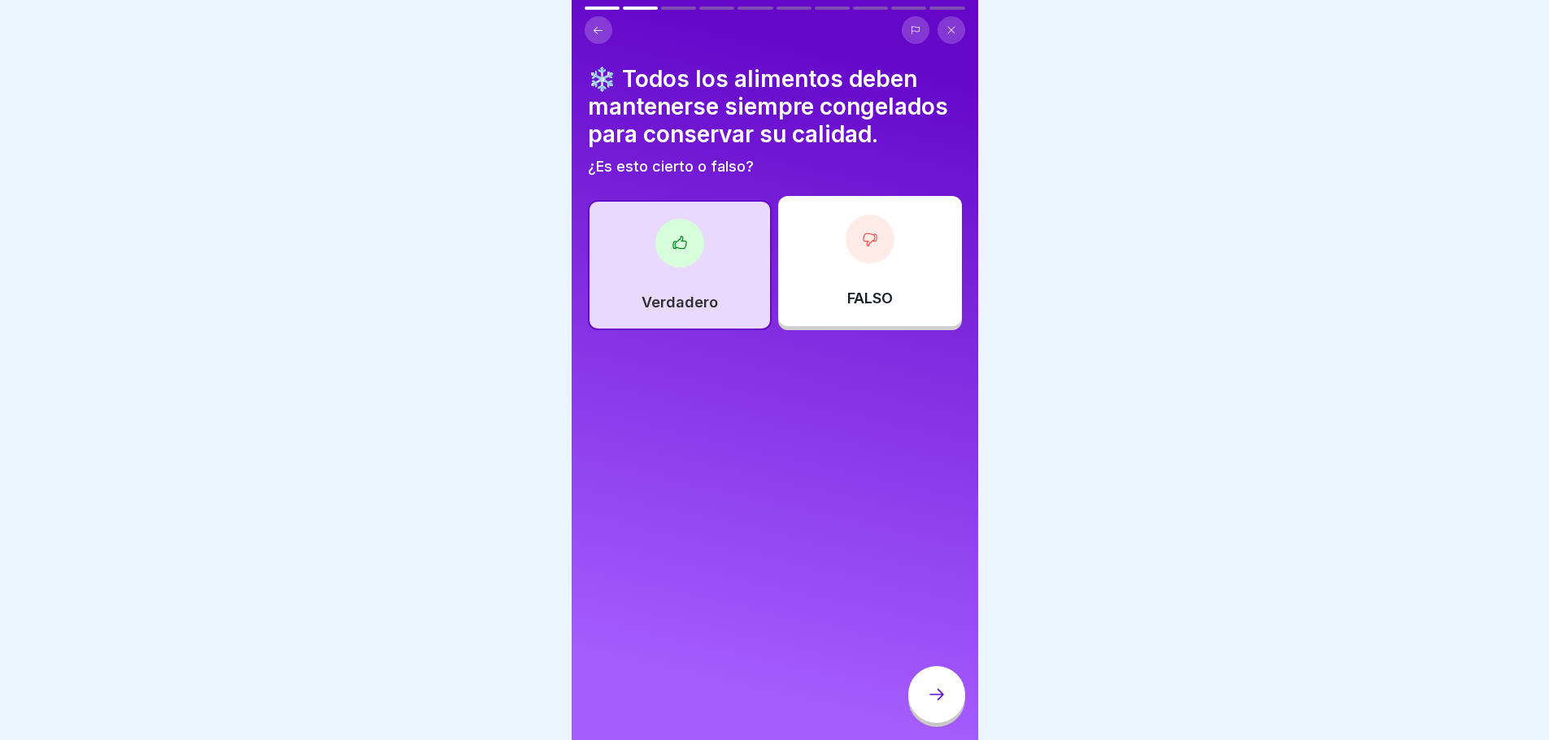
click at [927, 704] on icon at bounding box center [937, 695] width 20 height 20
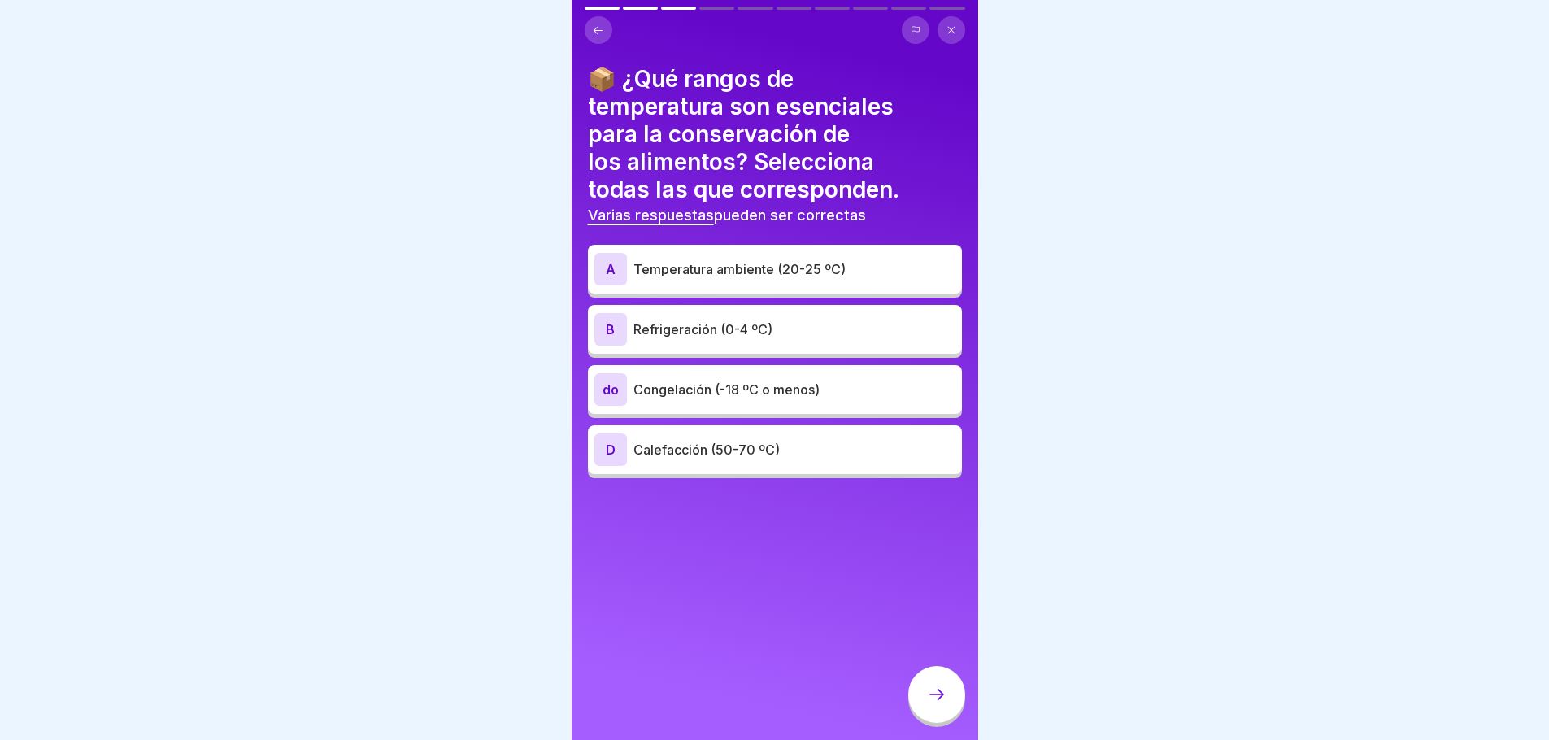
click at [605, 391] on font "do" at bounding box center [611, 389] width 16 height 16
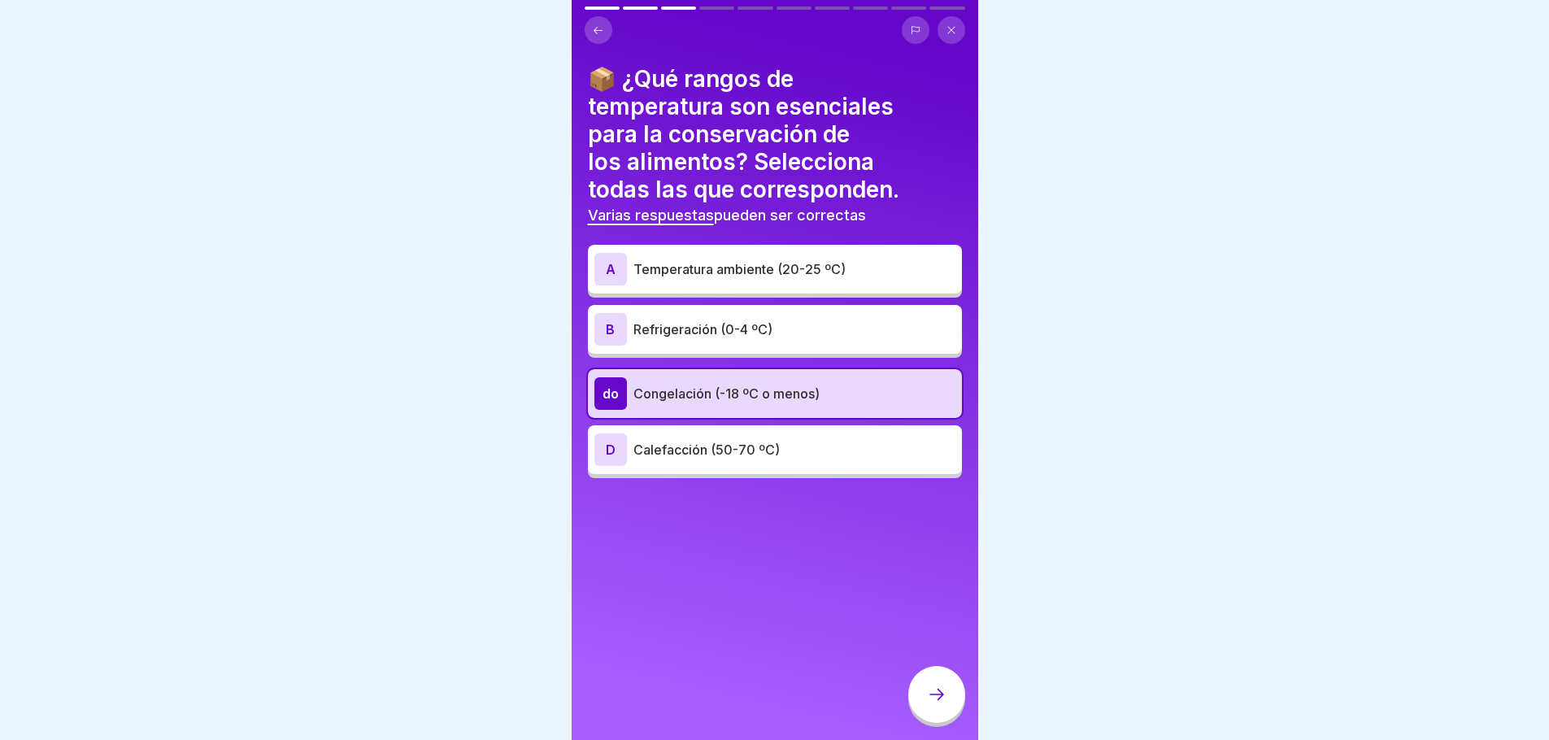
click at [596, 331] on div "B" at bounding box center [611, 329] width 33 height 33
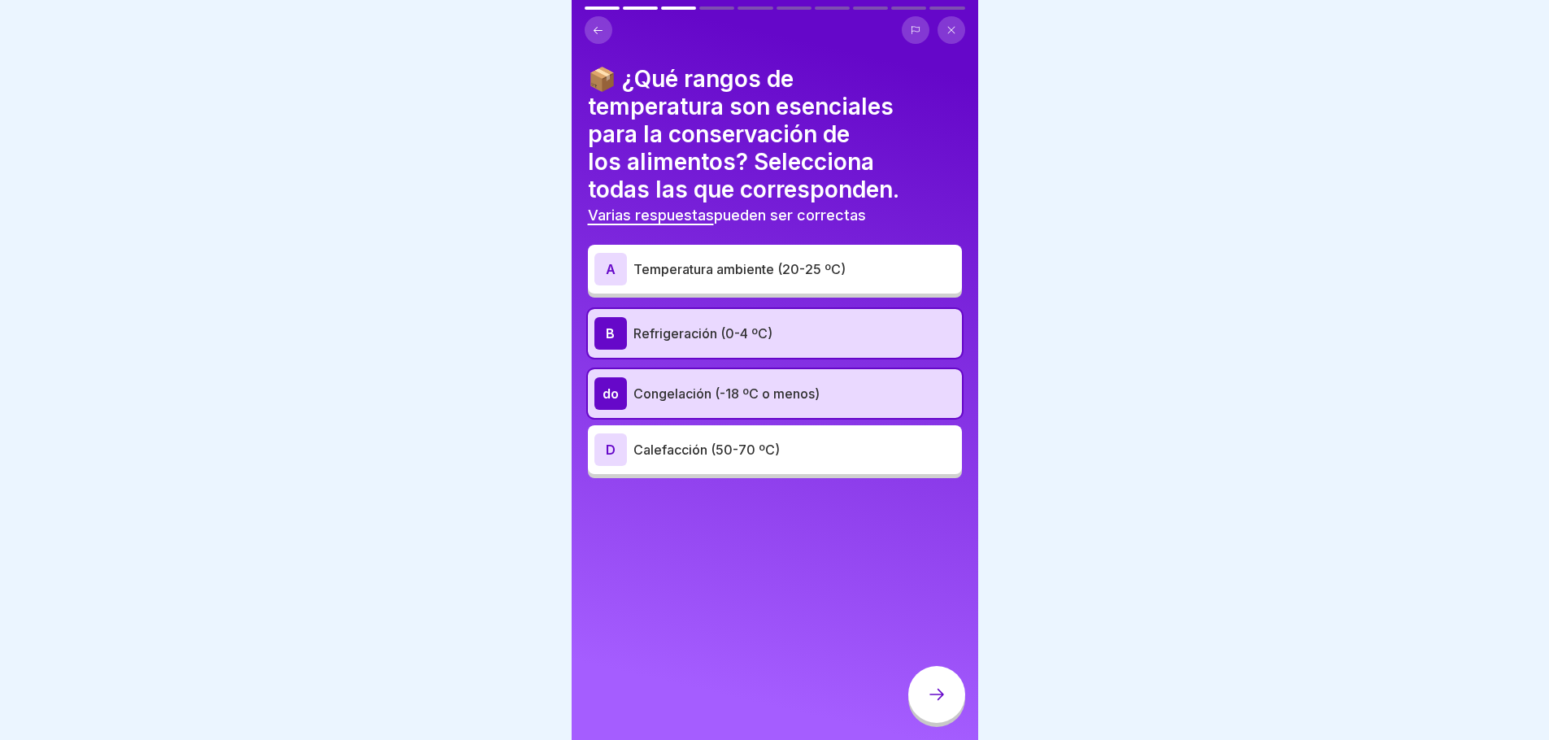
click at [598, 328] on div "B" at bounding box center [611, 333] width 33 height 33
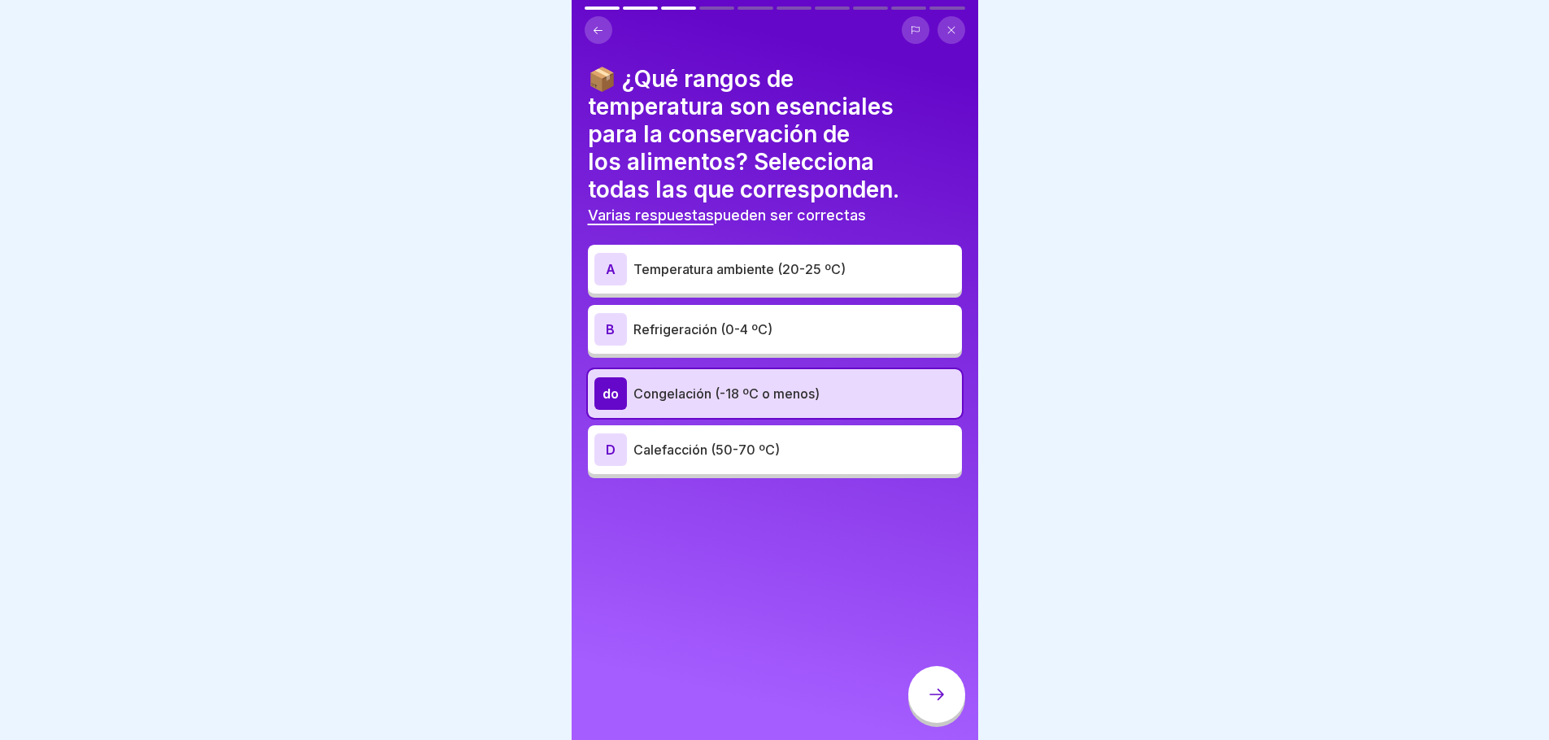
click at [612, 329] on font "B" at bounding box center [610, 329] width 9 height 16
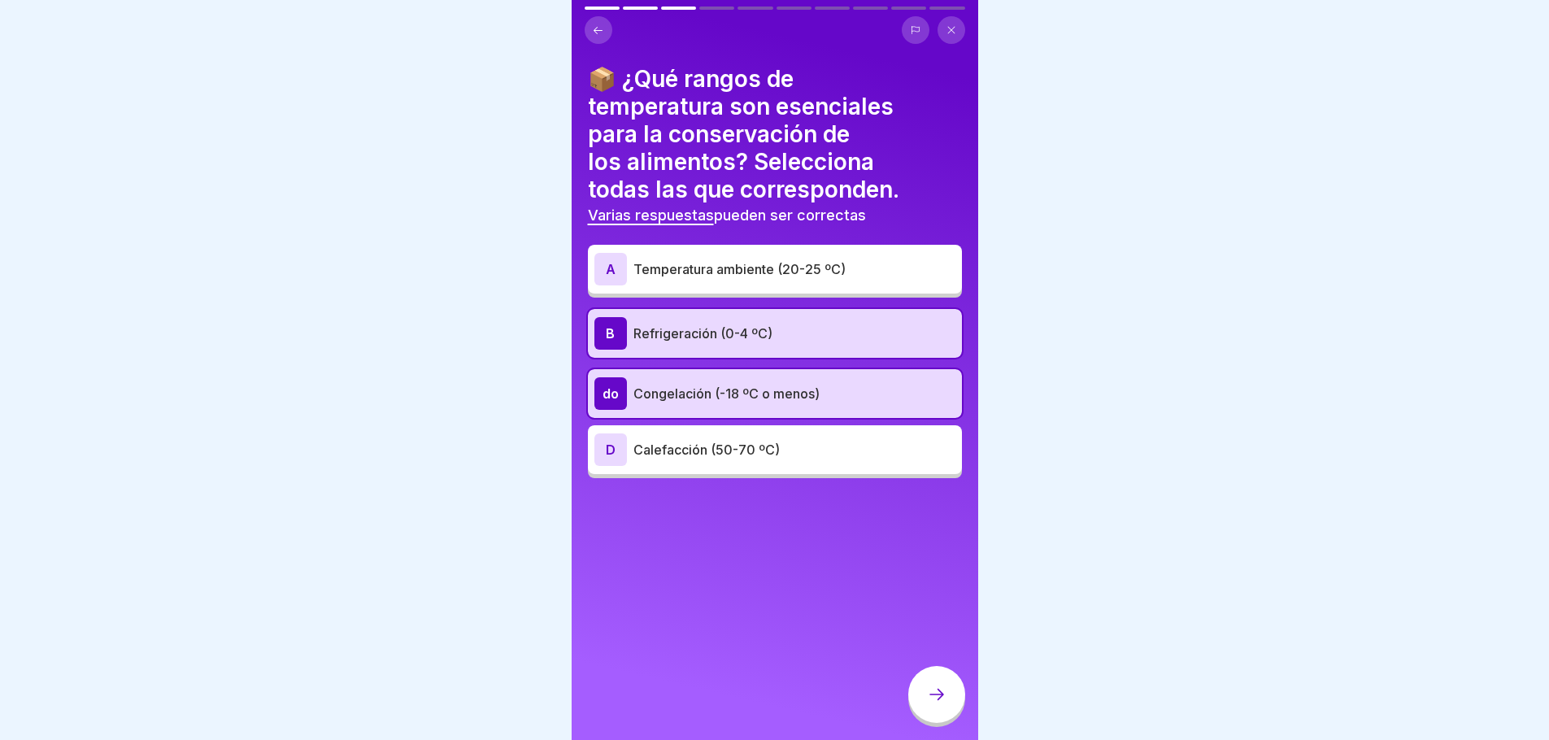
click at [614, 332] on font "B" at bounding box center [610, 333] width 9 height 16
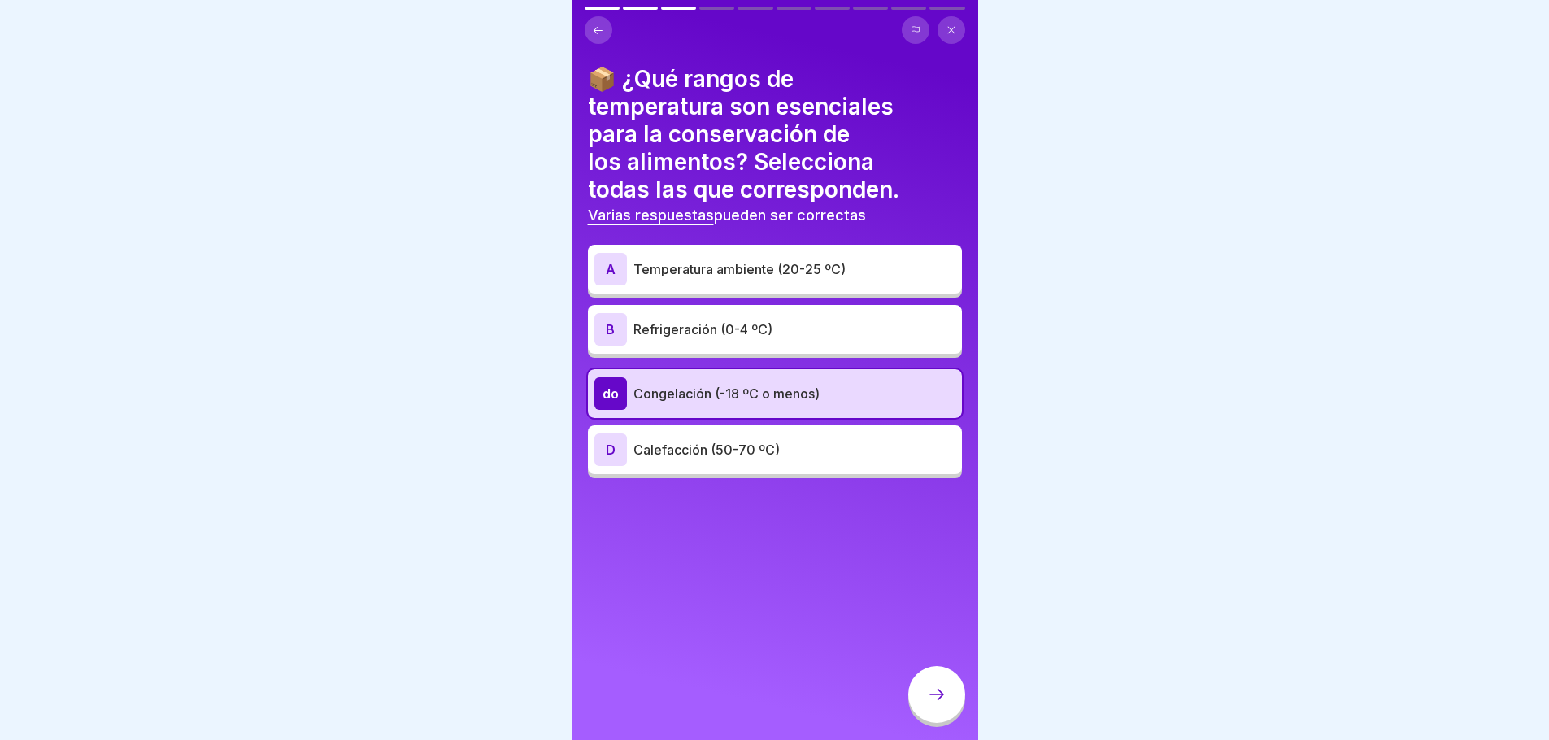
click at [727, 348] on div "B Refrigeración (0-4 ºC)" at bounding box center [775, 329] width 374 height 49
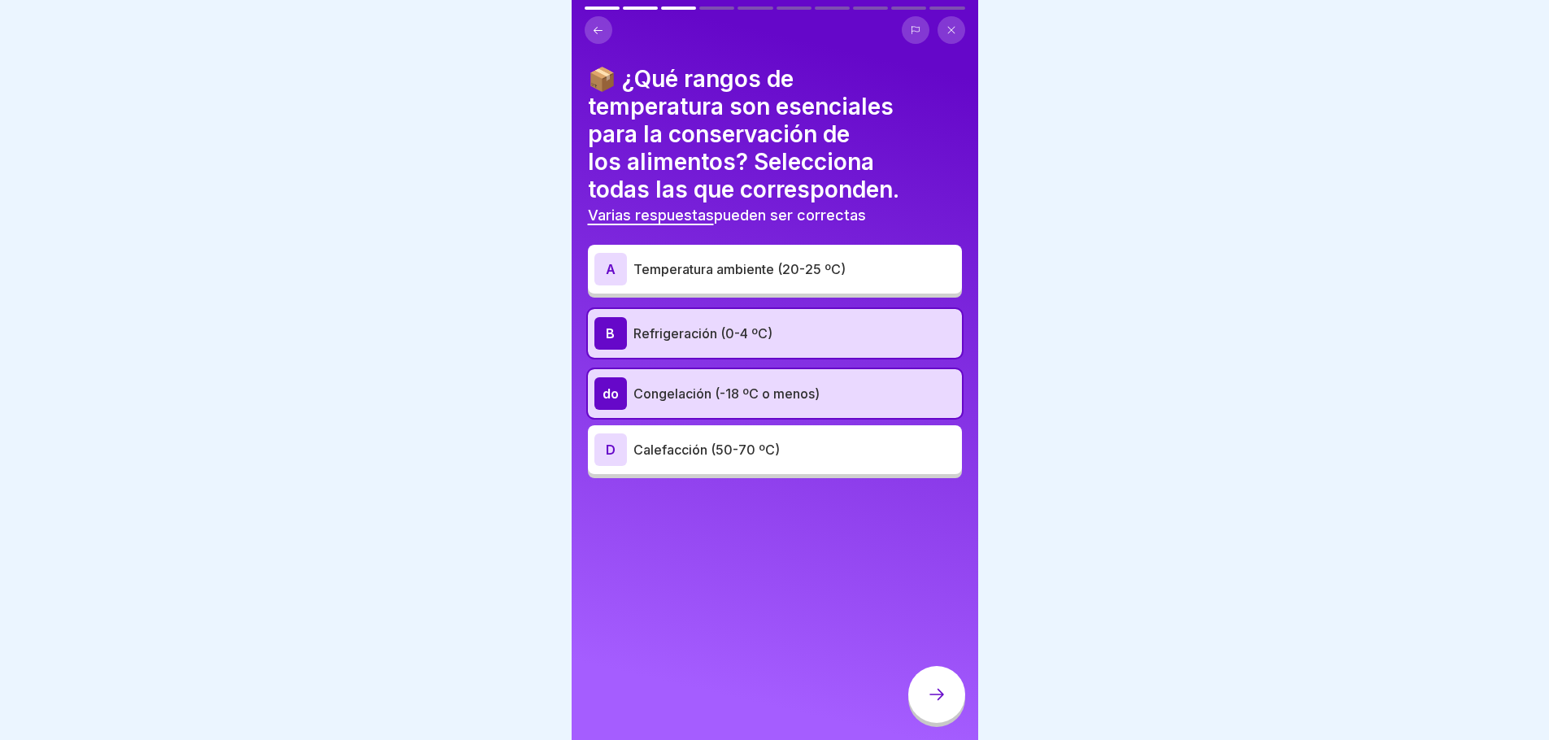
click at [667, 464] on div "D Calefacción (50-70 ºC)" at bounding box center [775, 450] width 361 height 33
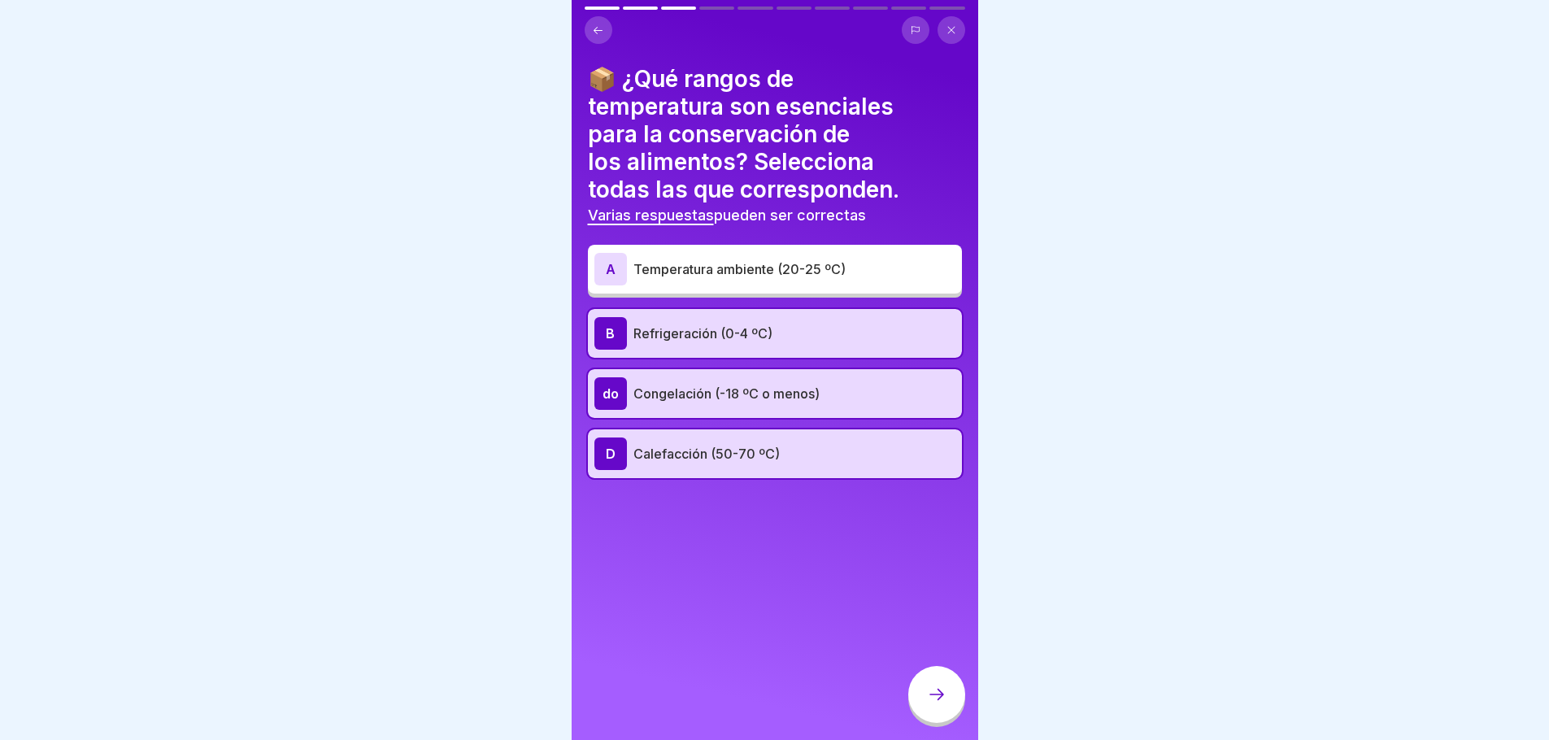
click at [959, 708] on div at bounding box center [936, 694] width 57 height 57
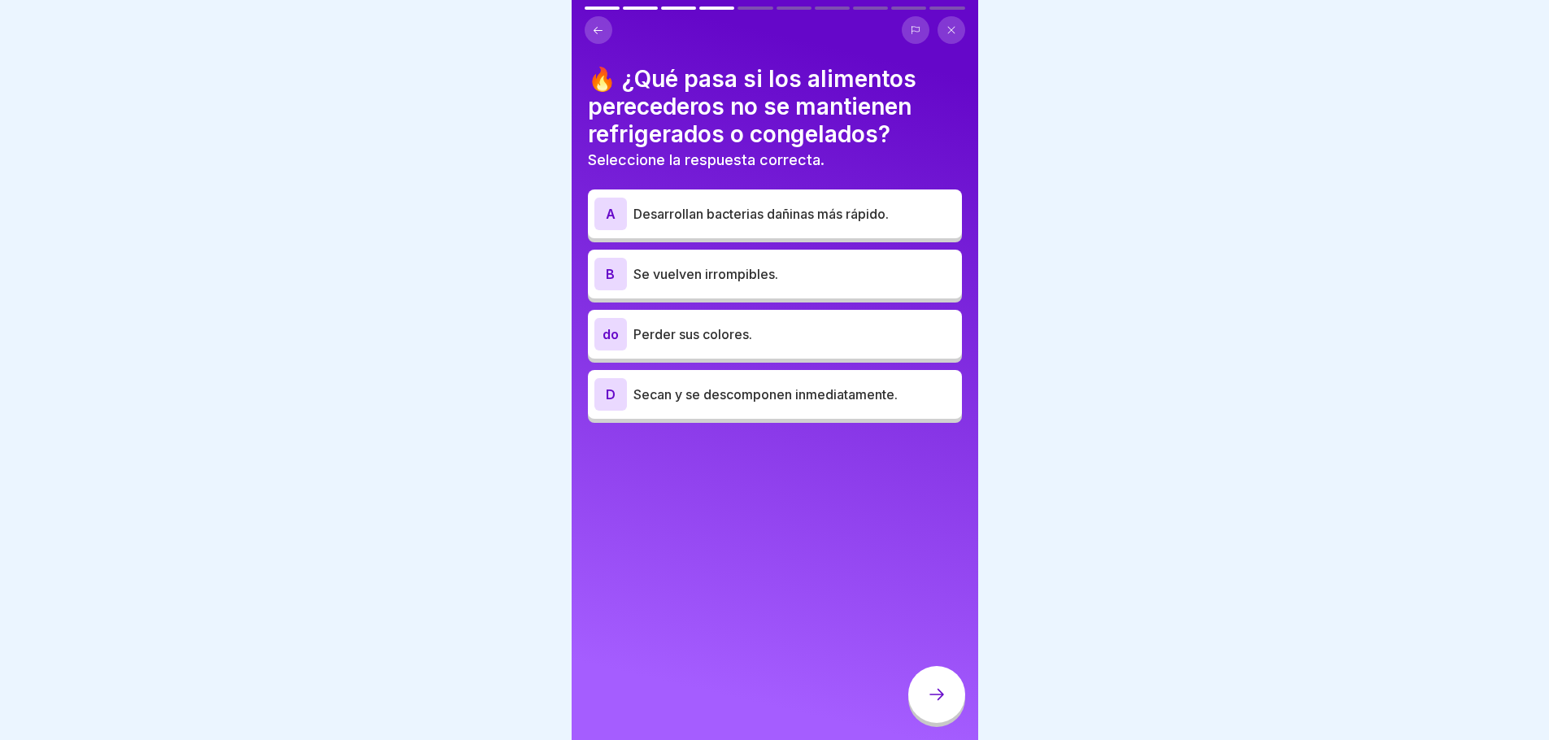
click at [738, 222] on p "Desarrollan bacterias dañinas más rápido." at bounding box center [795, 214] width 322 height 20
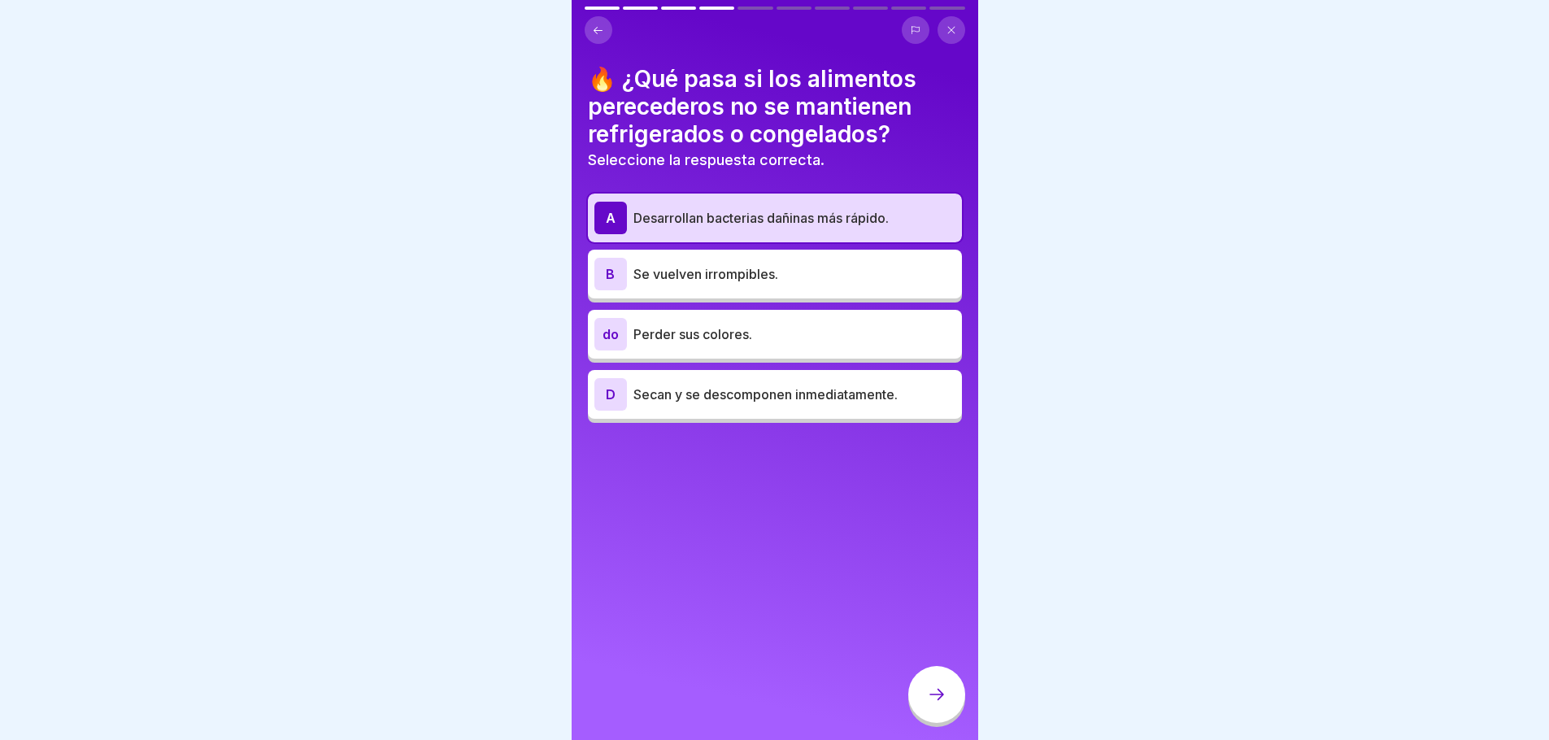
click at [935, 722] on div at bounding box center [936, 694] width 57 height 57
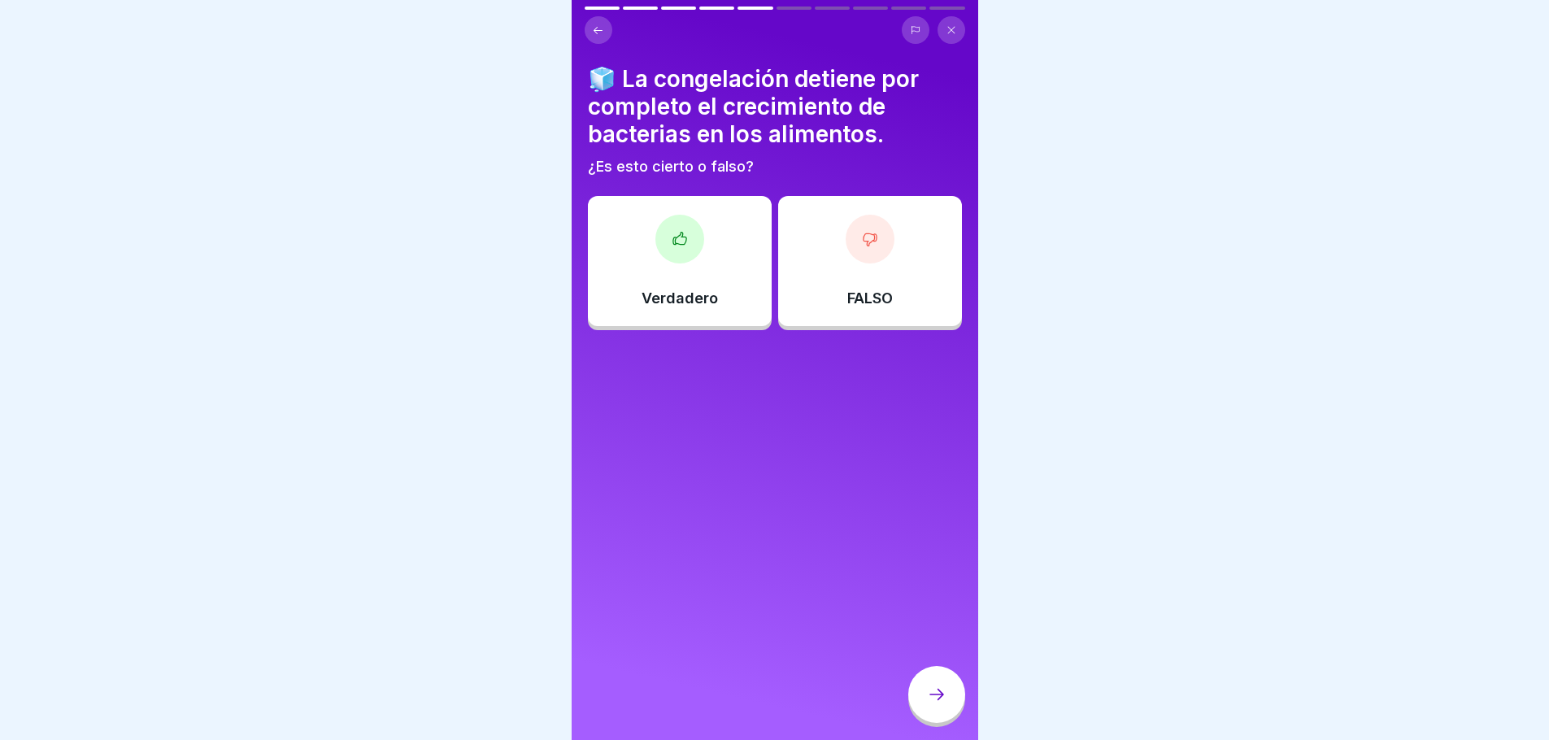
click at [701, 251] on div "Verdadero" at bounding box center [680, 261] width 184 height 130
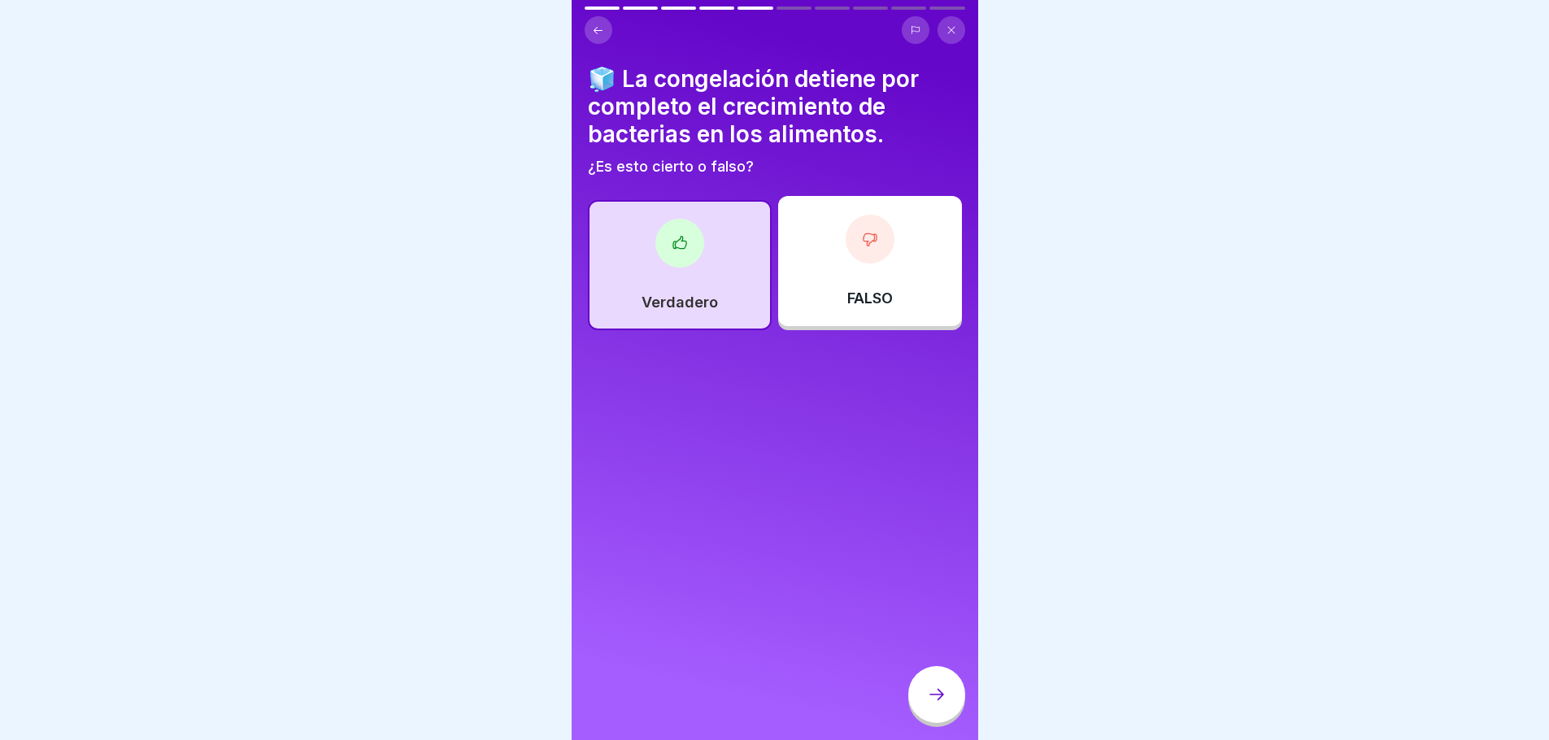
click at [926, 704] on div at bounding box center [936, 694] width 57 height 57
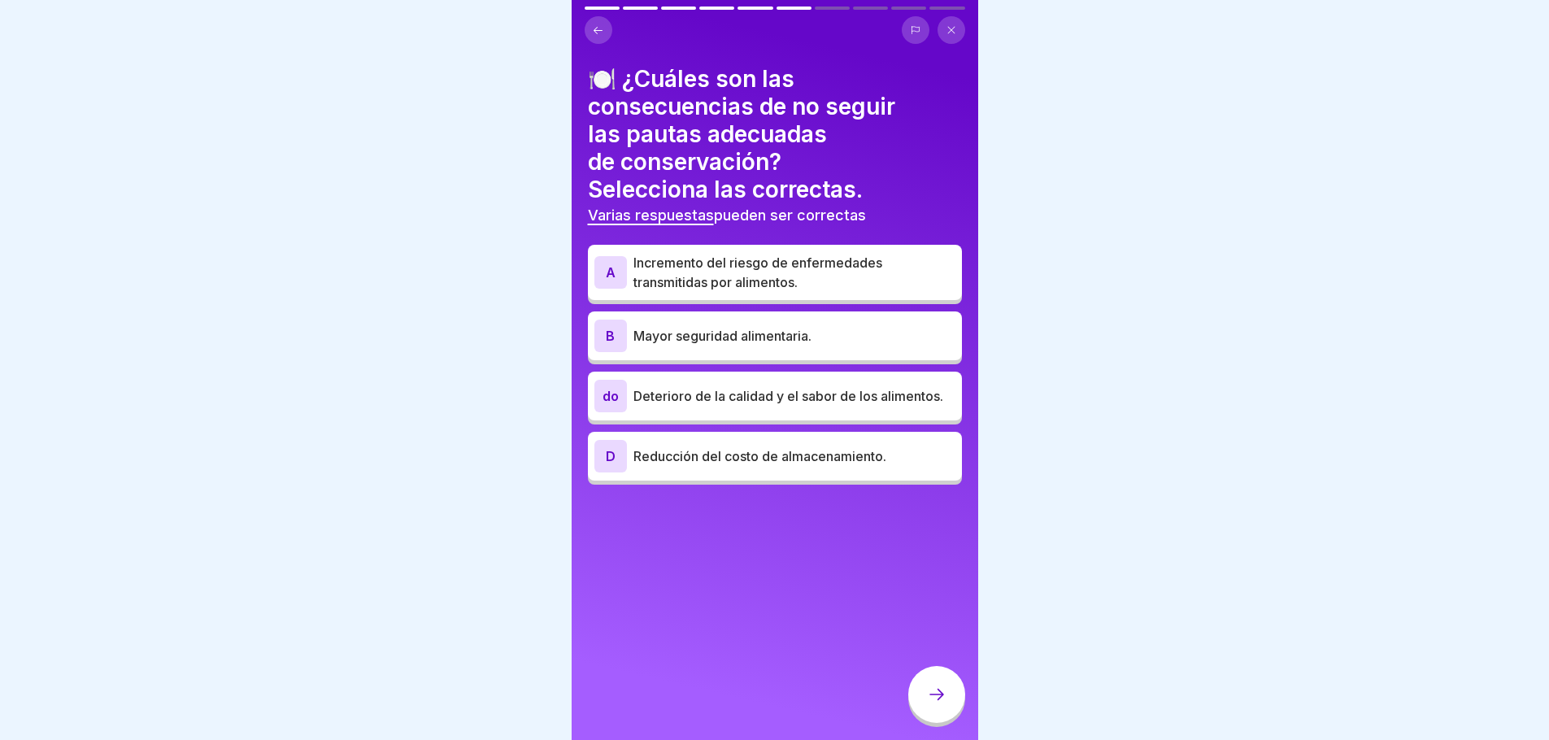
click at [756, 279] on font "Incremento del riesgo de enfermedades transmitidas por alimentos." at bounding box center [758, 273] width 249 height 36
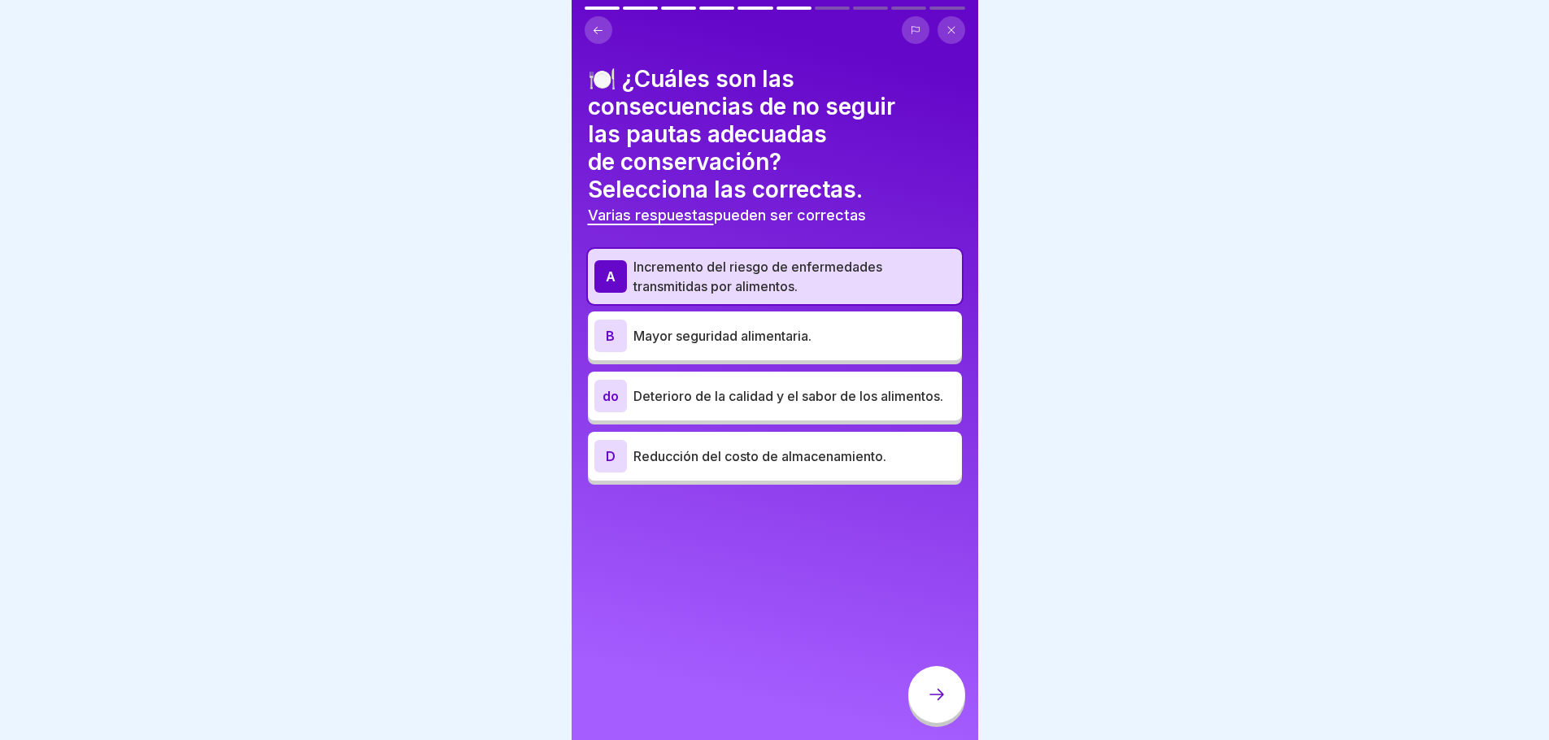
click at [790, 401] on p "Deterioro de la calidad y el sabor de los alimentos." at bounding box center [795, 396] width 322 height 20
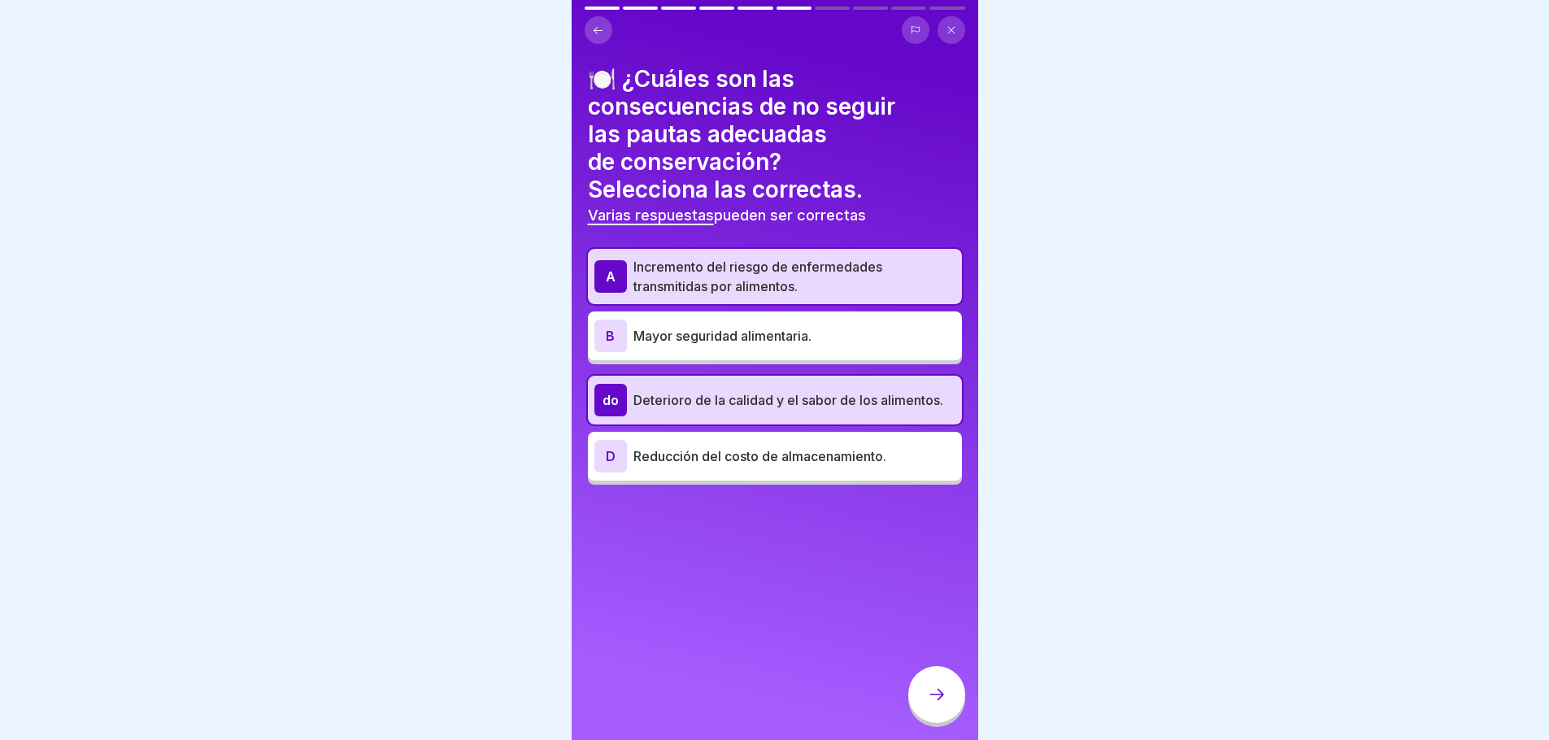
click at [936, 704] on icon at bounding box center [937, 695] width 20 height 20
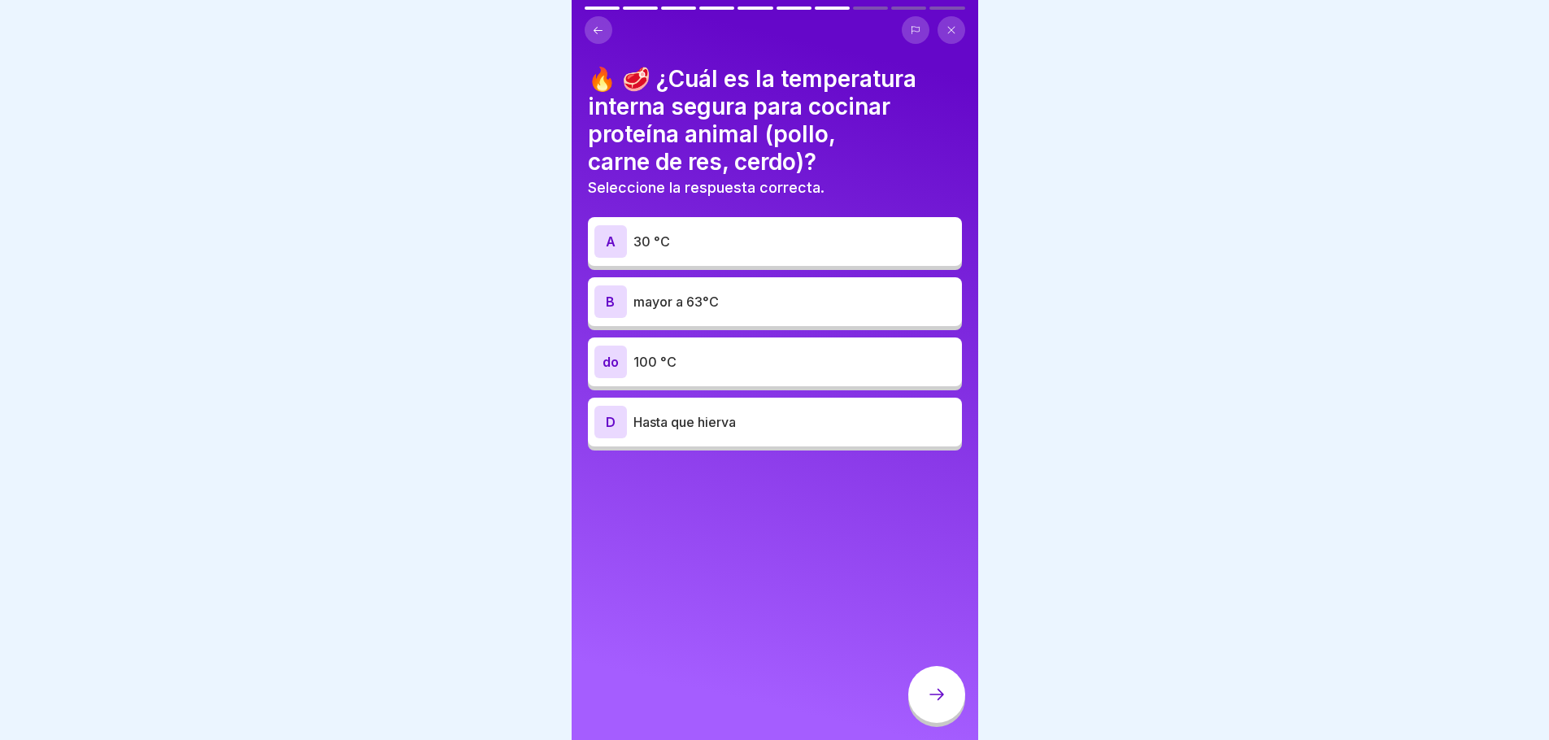
click at [692, 311] on p "mayor a 63°C" at bounding box center [795, 302] width 322 height 20
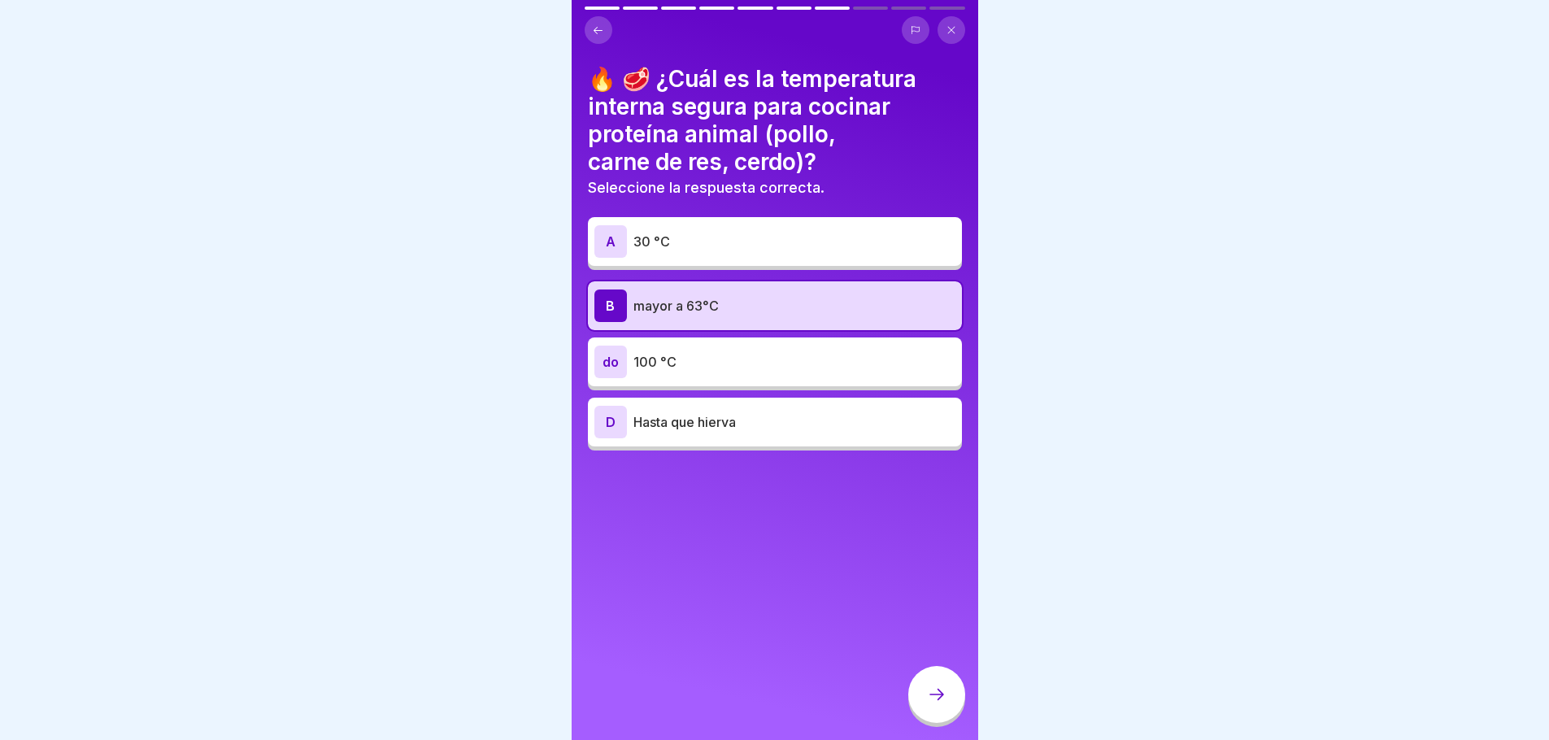
click at [927, 718] on div at bounding box center [936, 694] width 57 height 57
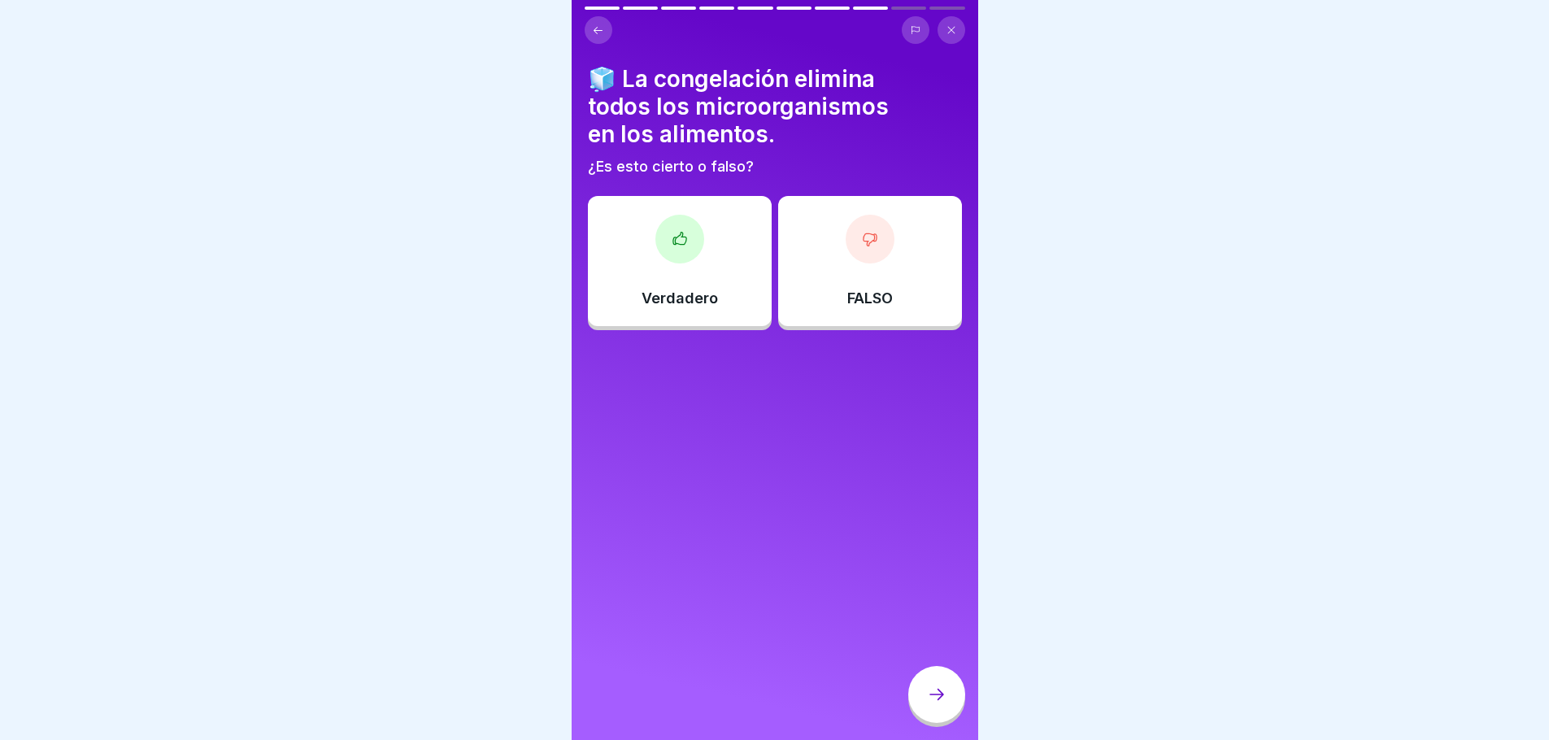
click at [641, 250] on div "Verdadero" at bounding box center [680, 261] width 184 height 130
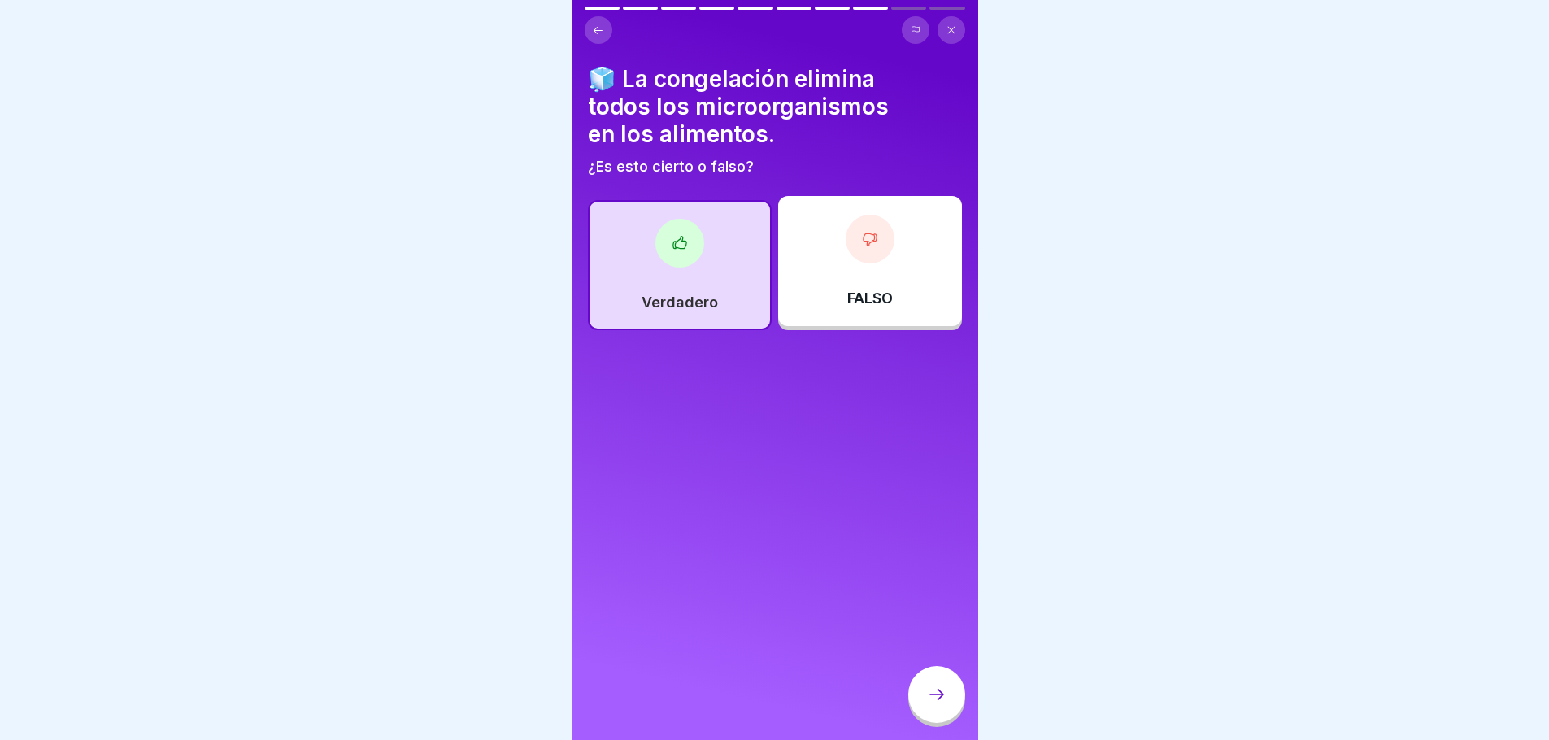
click at [944, 718] on div at bounding box center [936, 694] width 57 height 57
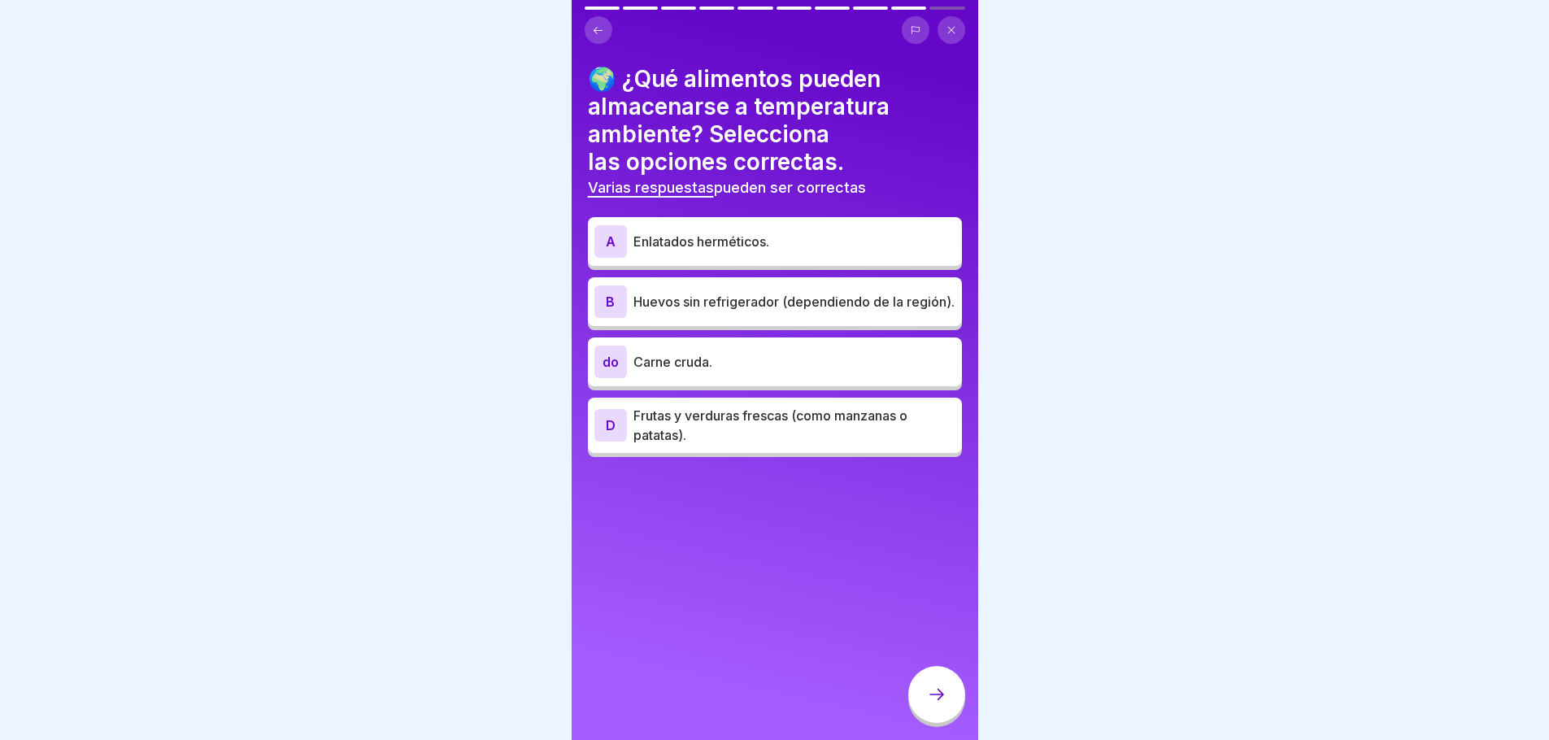
click at [712, 234] on font "Enlatados herméticos." at bounding box center [702, 241] width 136 height 16
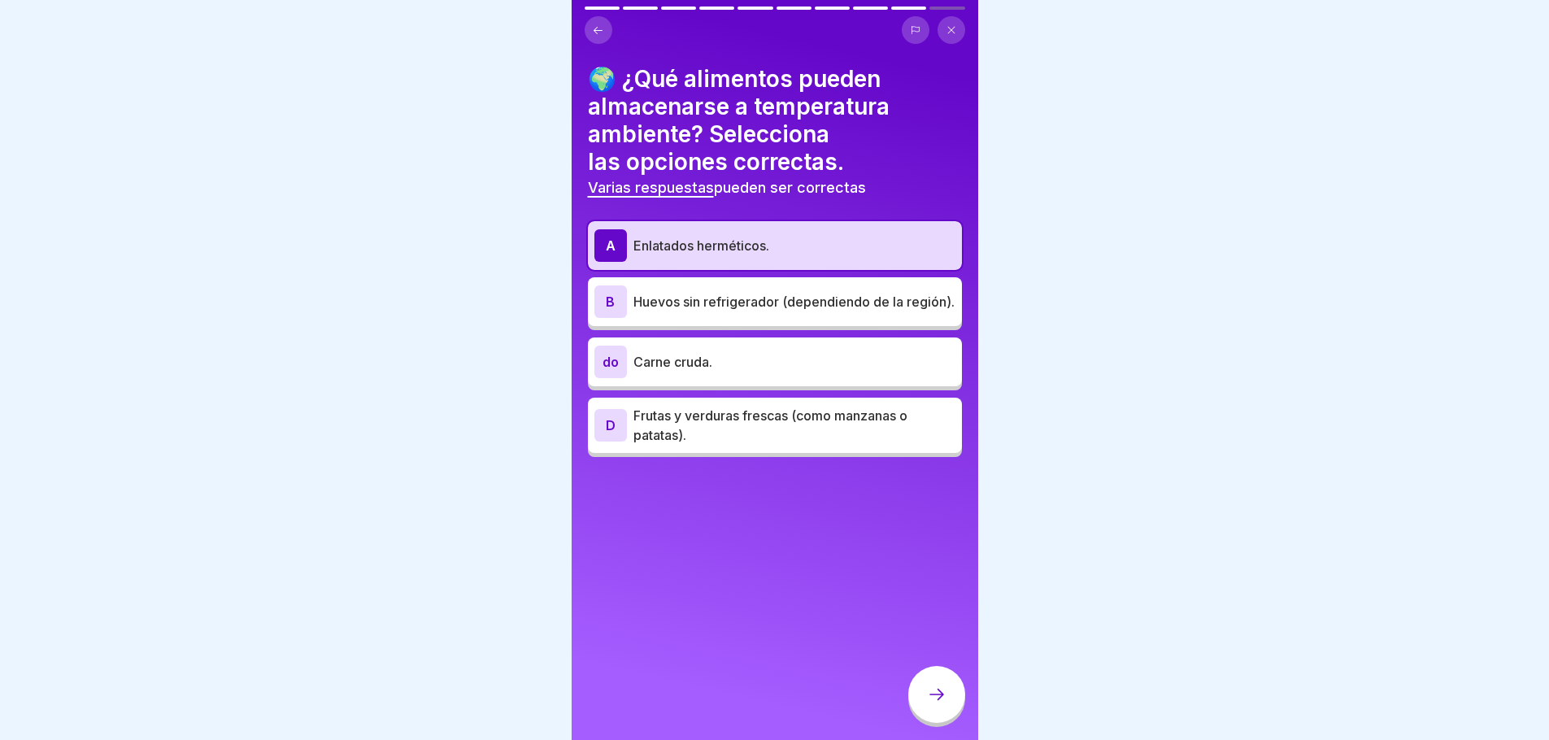
click at [782, 303] on p "Huevos sin refrigerador (dependiendo de la región)." at bounding box center [795, 302] width 322 height 20
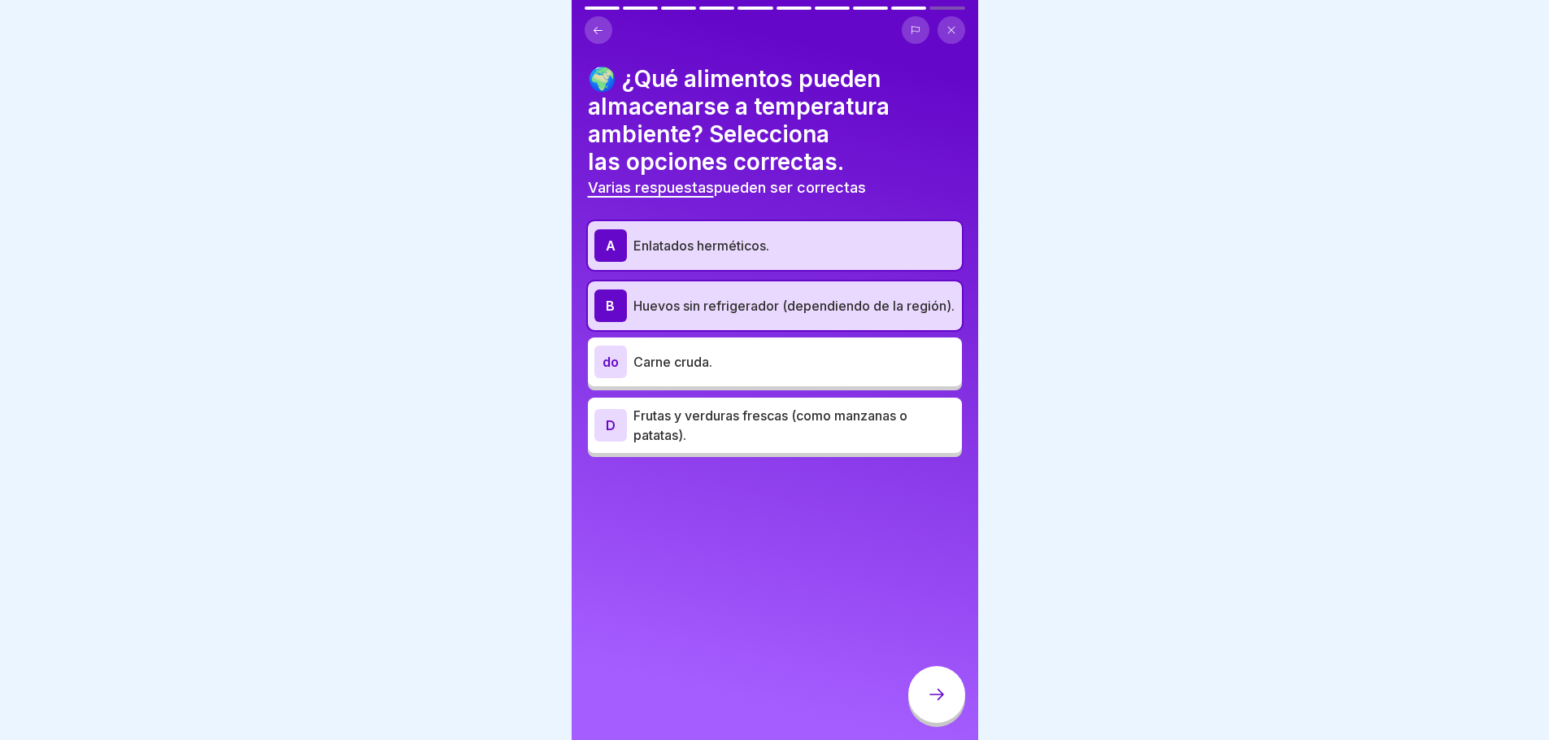
click at [946, 704] on icon at bounding box center [937, 695] width 20 height 20
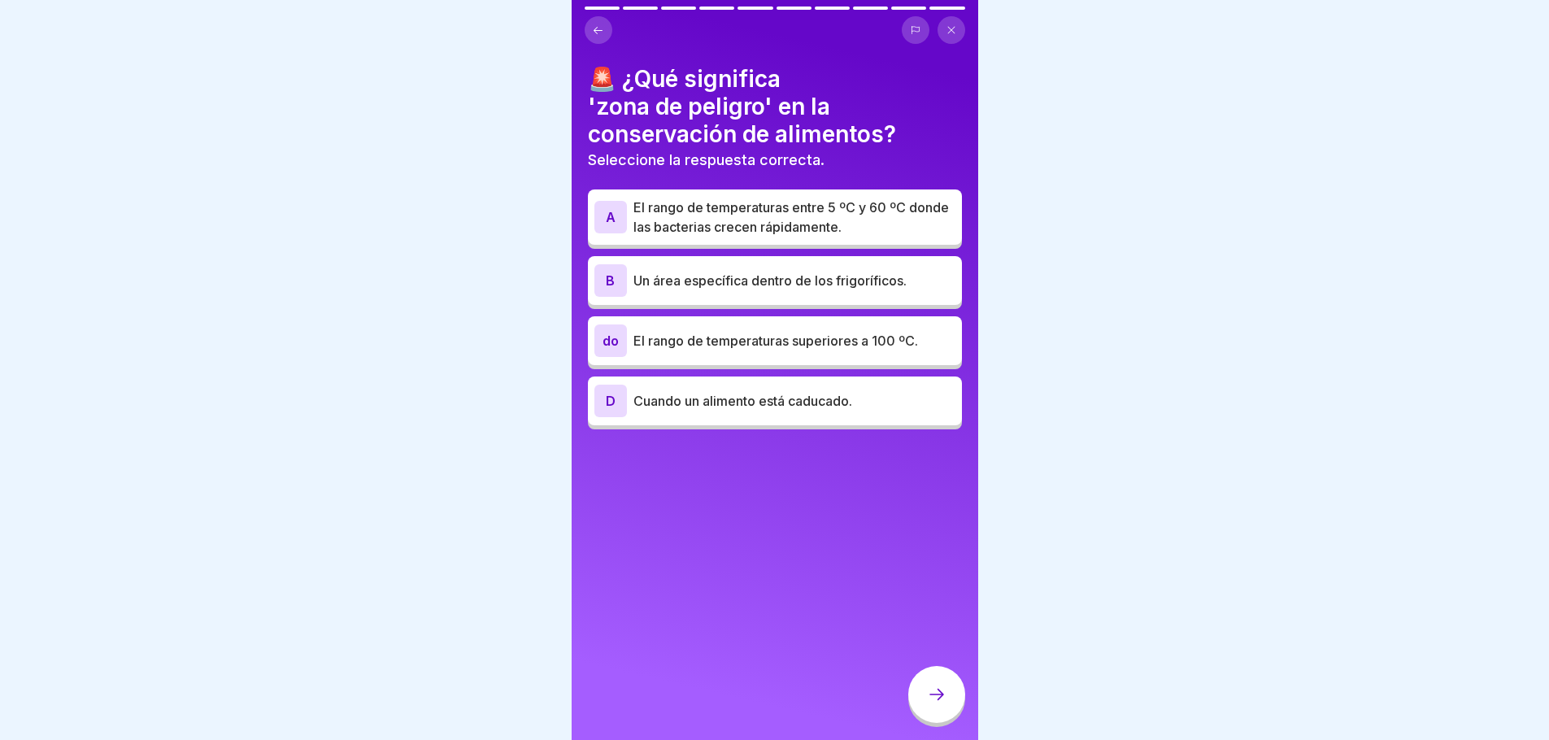
click at [793, 223] on font "El rango de temperaturas entre 5 ºC y 60 ºC donde las bacterias crecen rápidame…" at bounding box center [792, 217] width 316 height 36
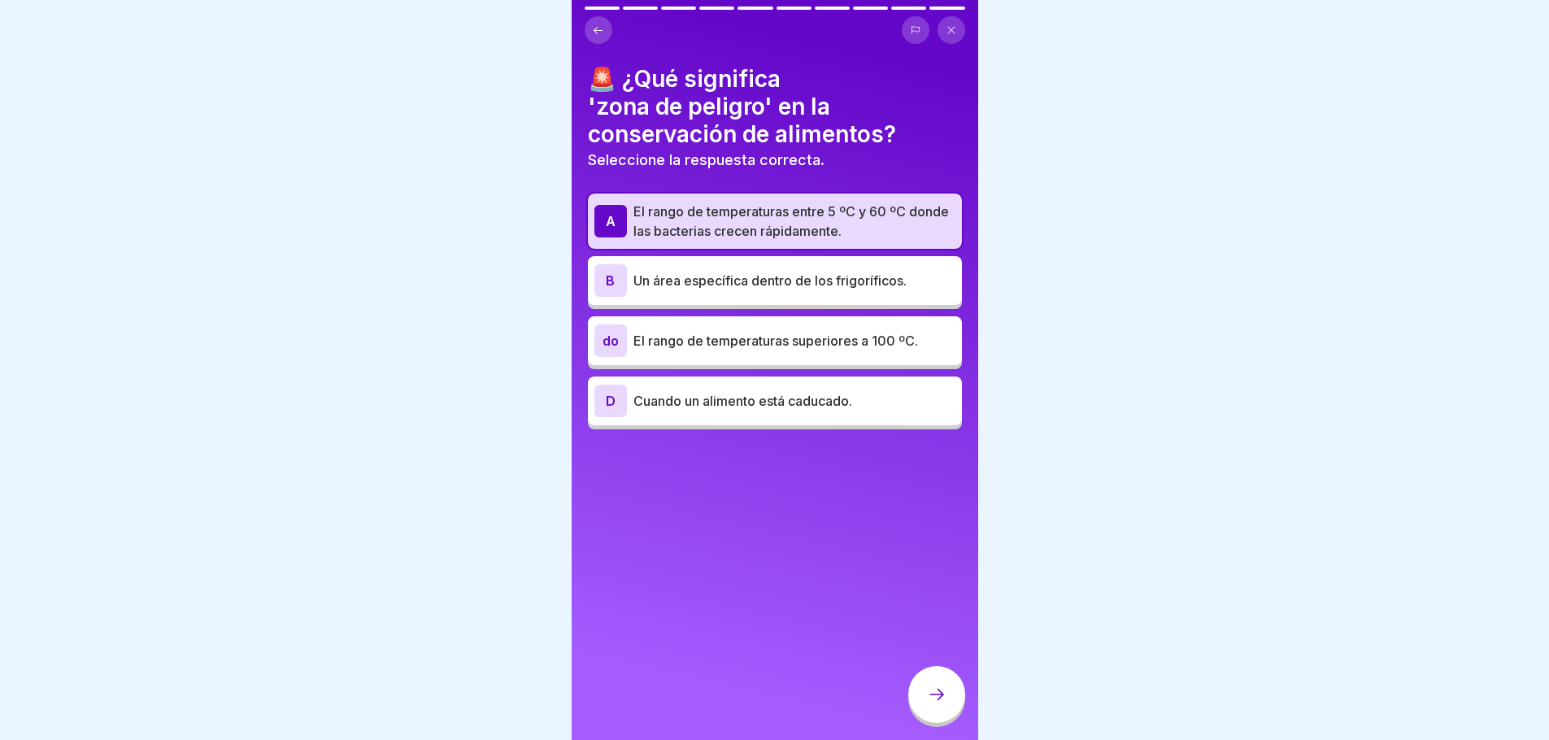
click at [931, 704] on icon at bounding box center [937, 695] width 20 height 20
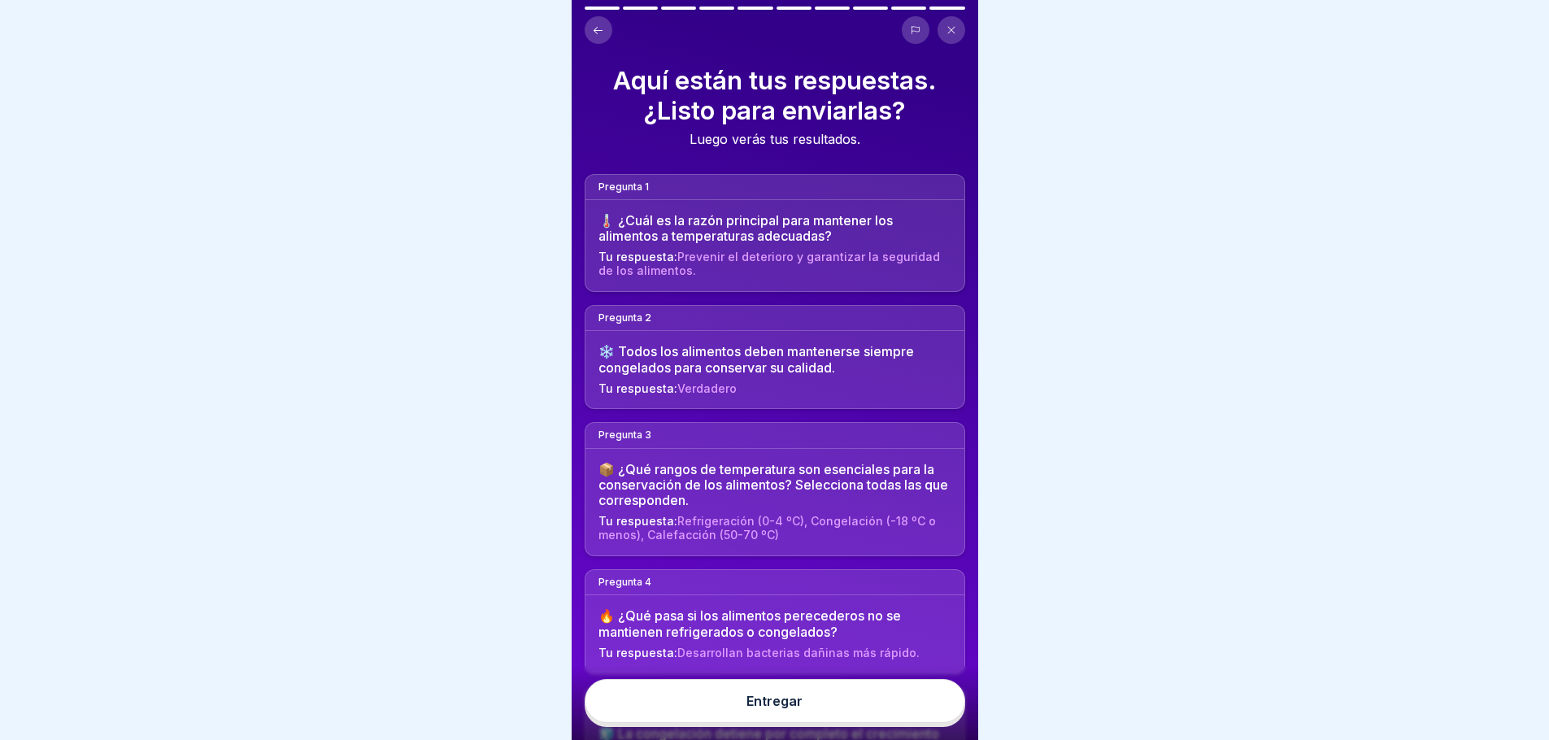
click at [850, 712] on button "Entregar" at bounding box center [775, 701] width 381 height 44
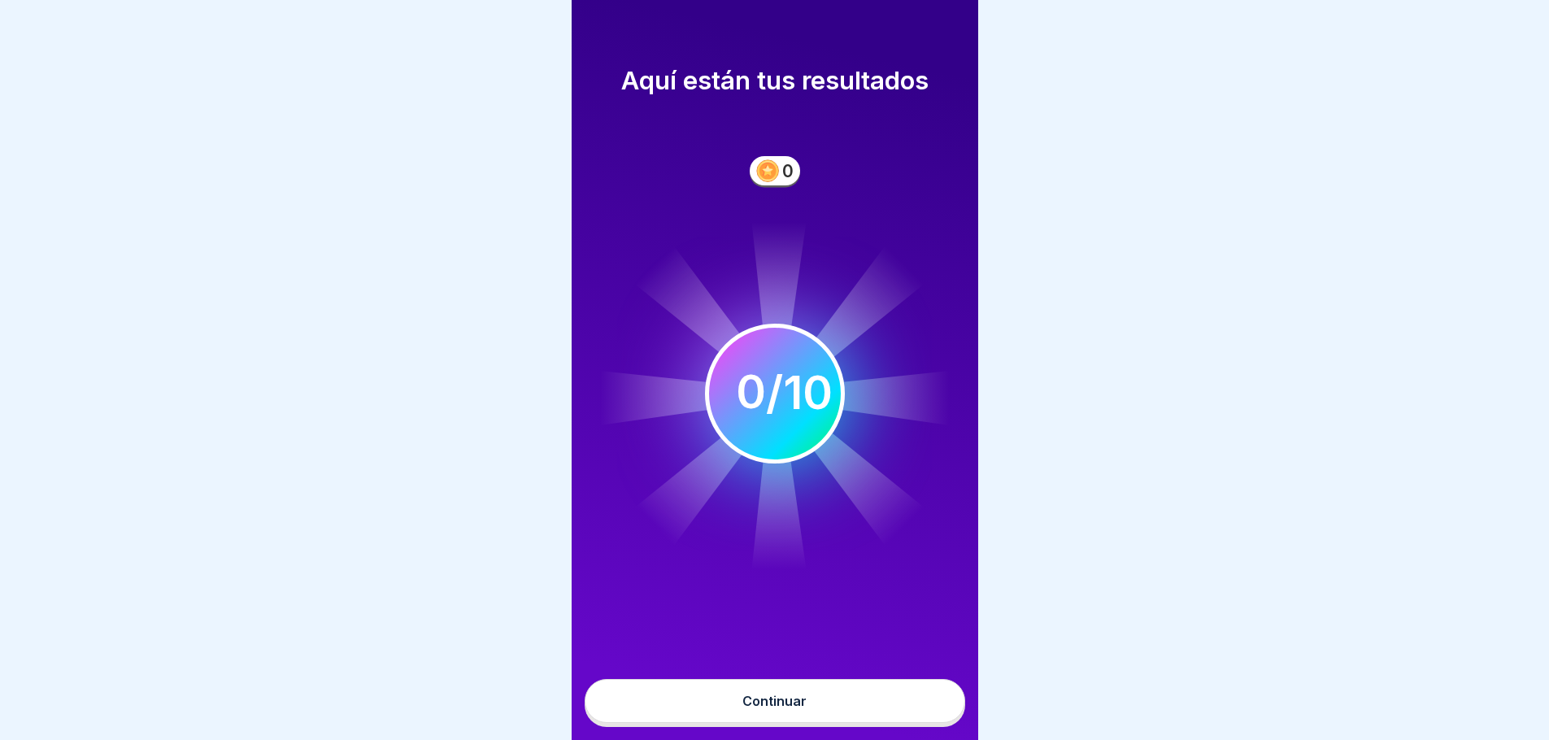
click at [772, 709] on font "Continuar" at bounding box center [775, 701] width 64 height 16
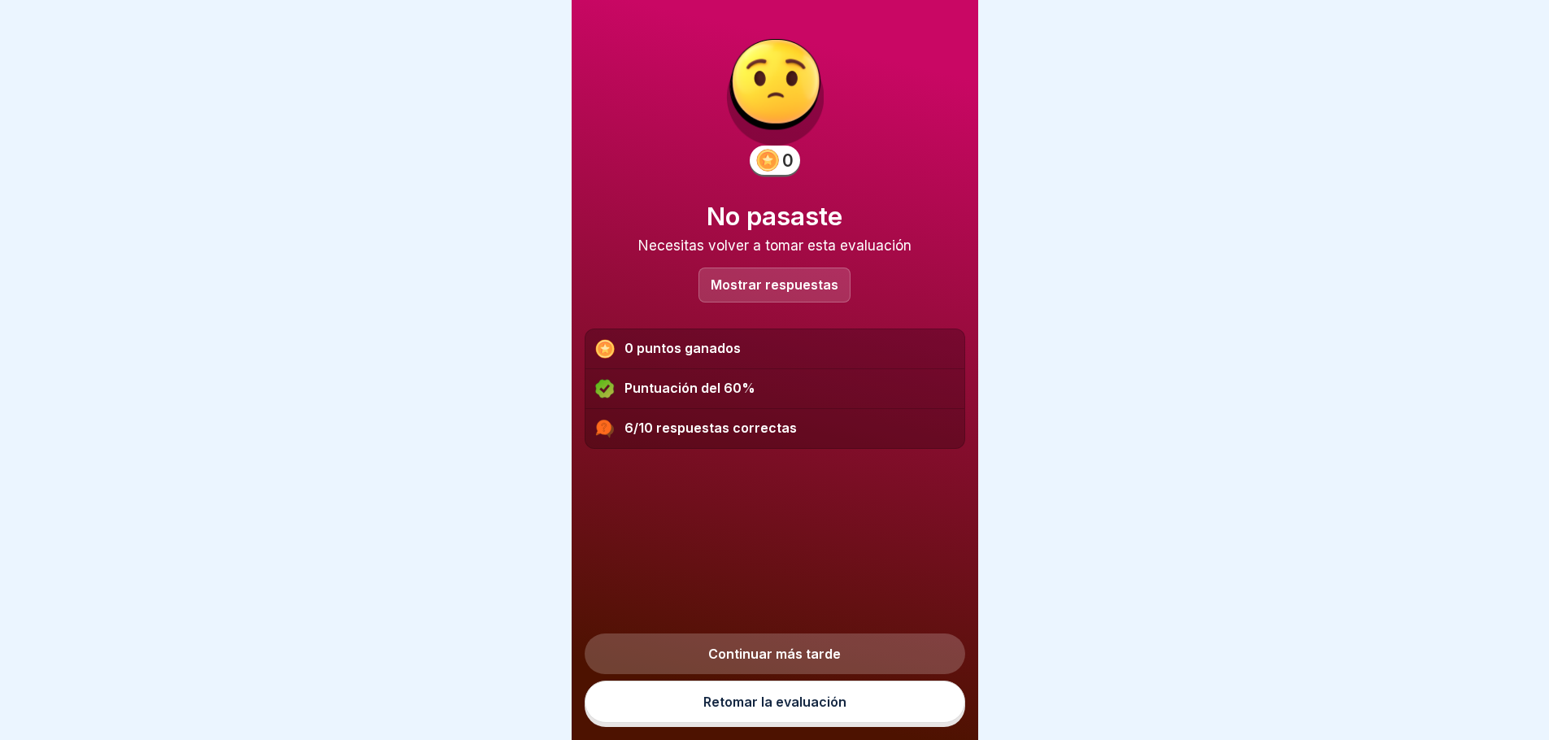
click at [759, 283] on font "Mostrar respuestas" at bounding box center [775, 285] width 128 height 16
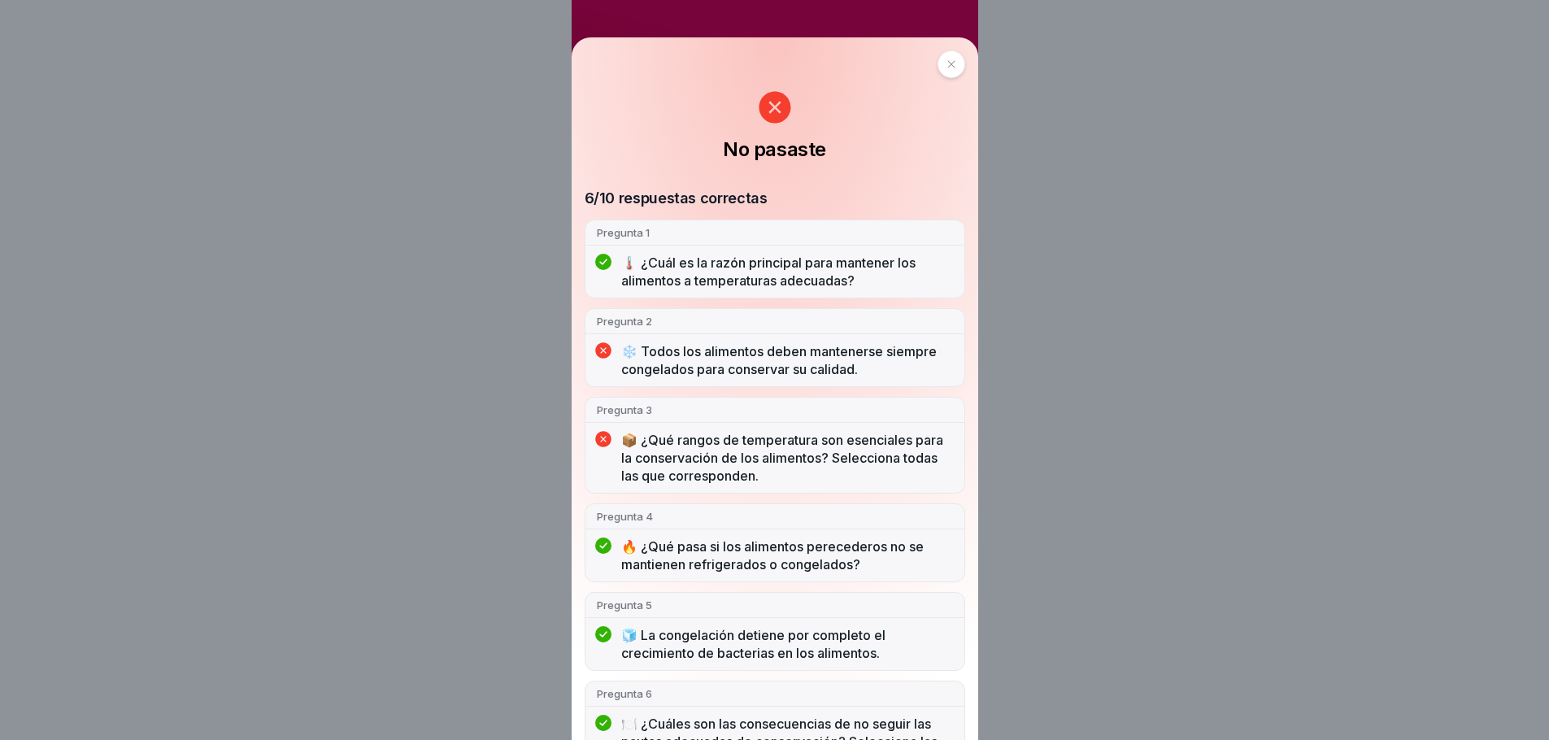
click at [948, 60] on icon at bounding box center [952, 64] width 10 height 10
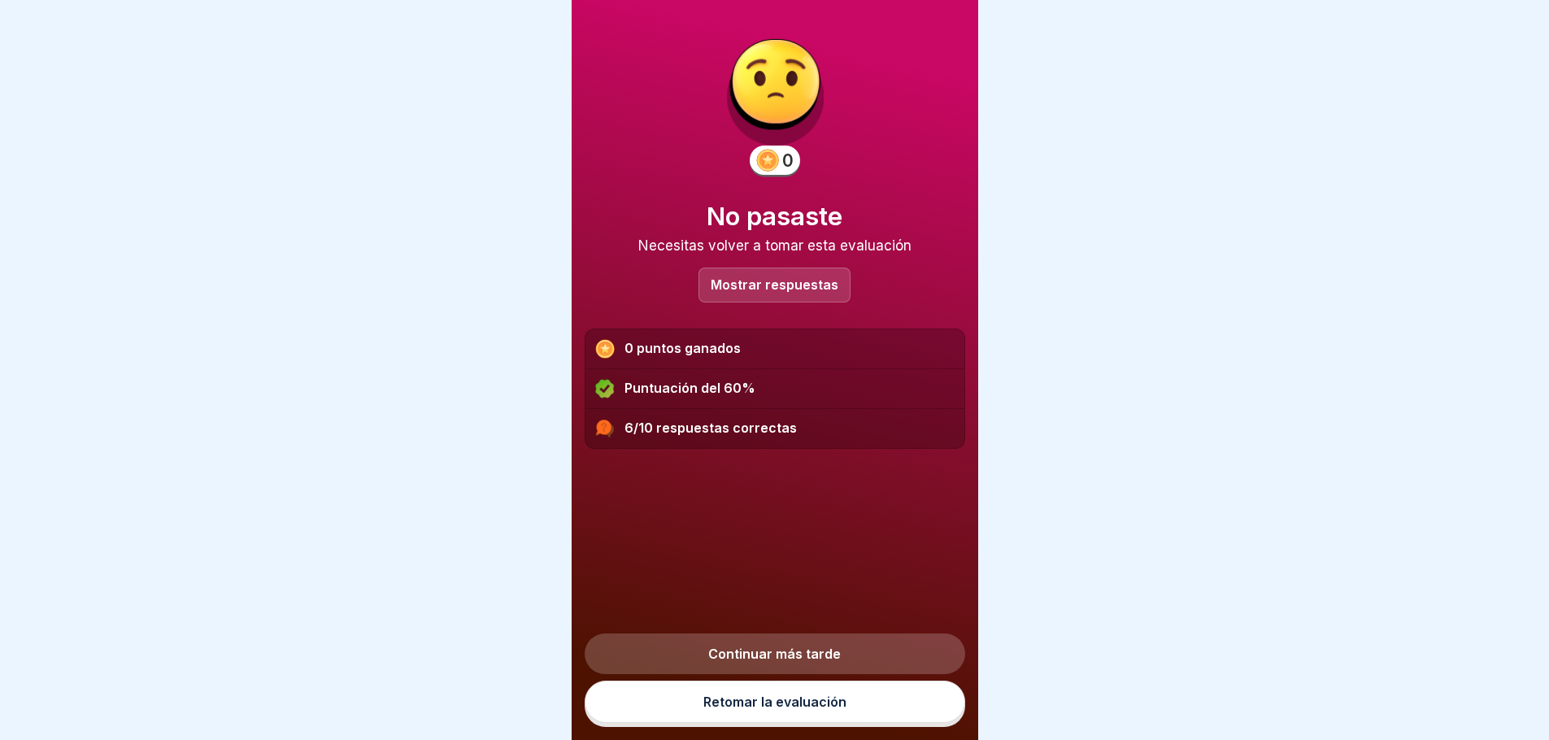
click at [769, 710] on font "Retomar la evaluación" at bounding box center [775, 702] width 143 height 16
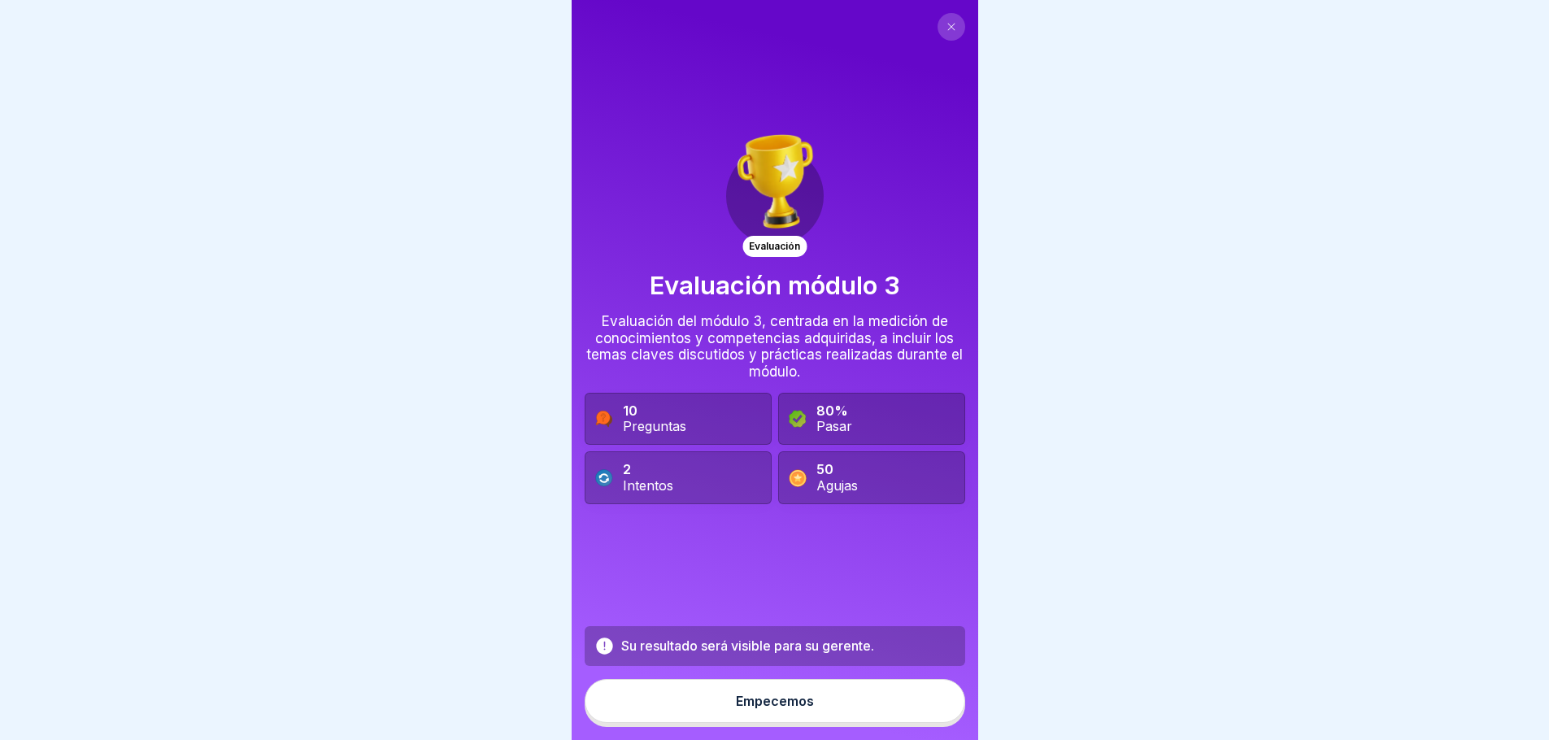
click at [794, 709] on font "Empecemos" at bounding box center [775, 701] width 78 height 16
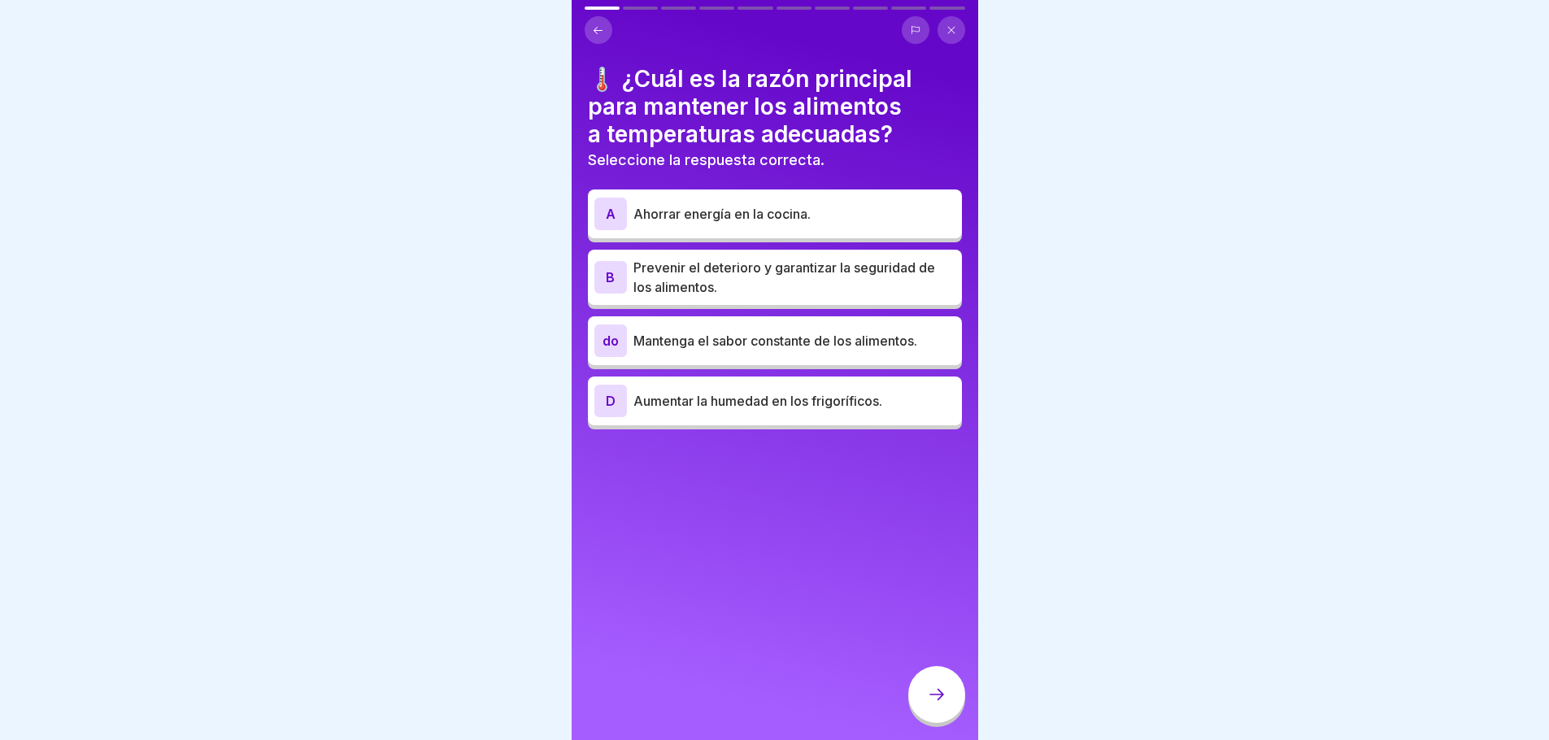
click at [721, 268] on font "Prevenir el deterioro y garantizar la seguridad de los alimentos." at bounding box center [785, 277] width 302 height 36
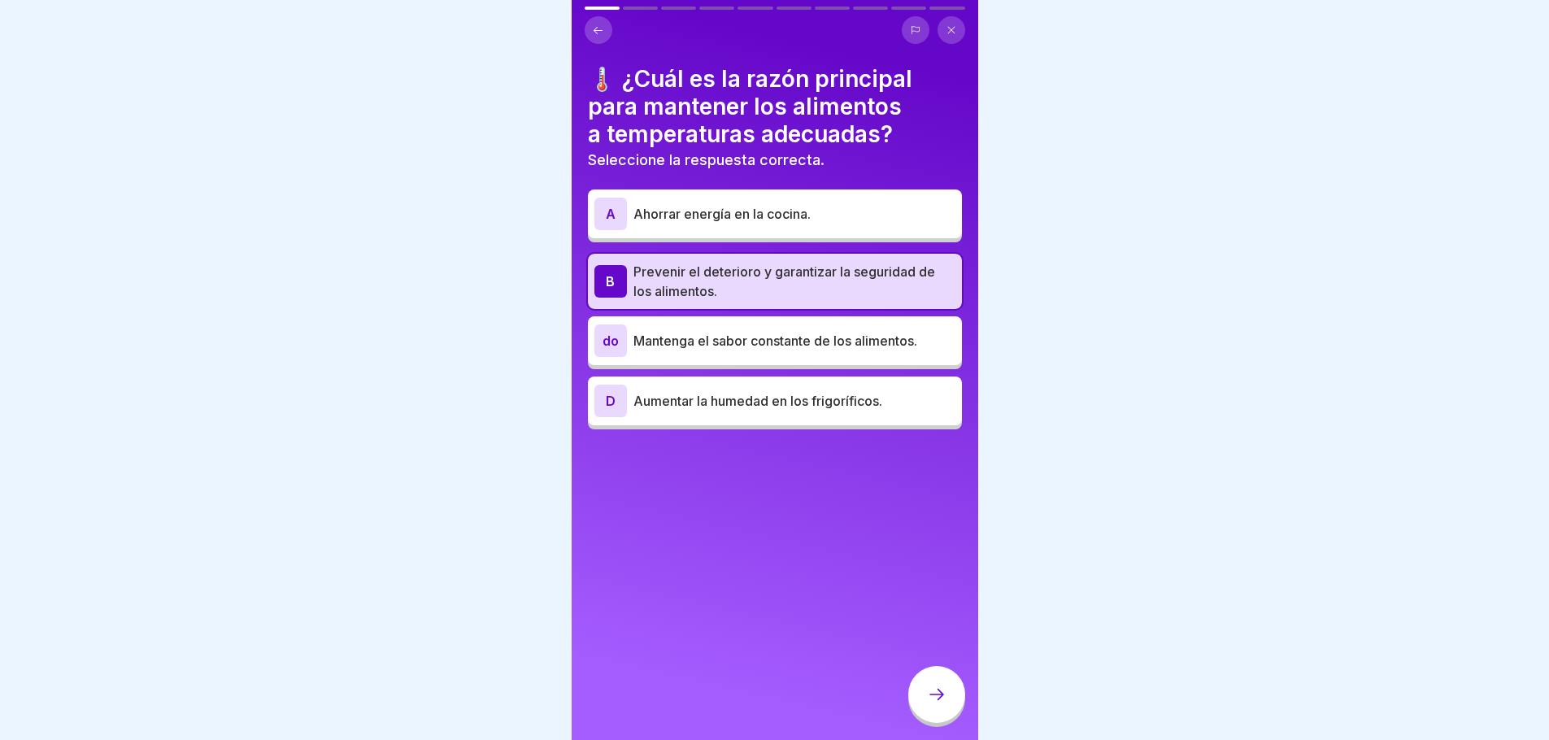
click at [939, 704] on icon at bounding box center [937, 695] width 20 height 20
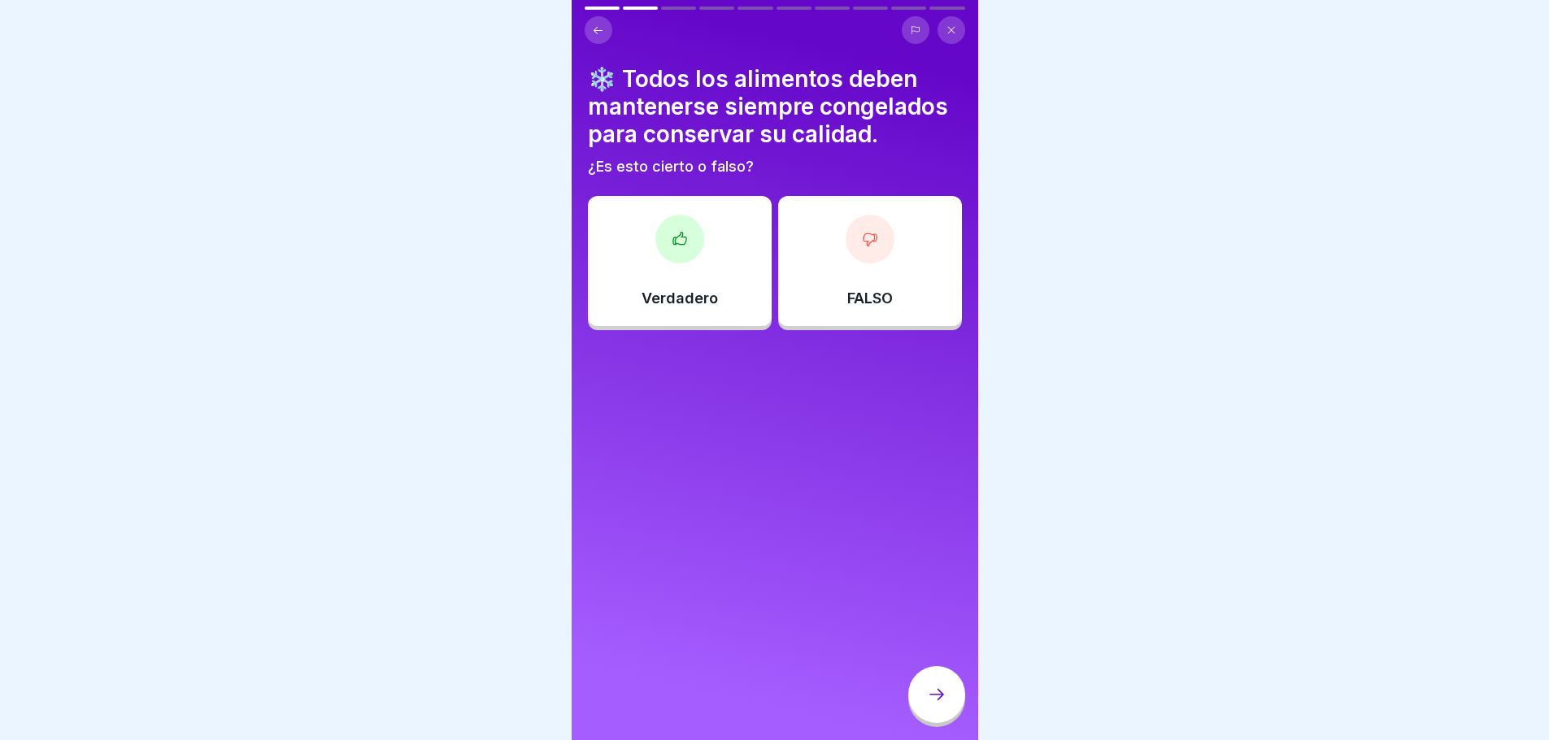
click at [869, 272] on div "FALSO" at bounding box center [870, 261] width 184 height 130
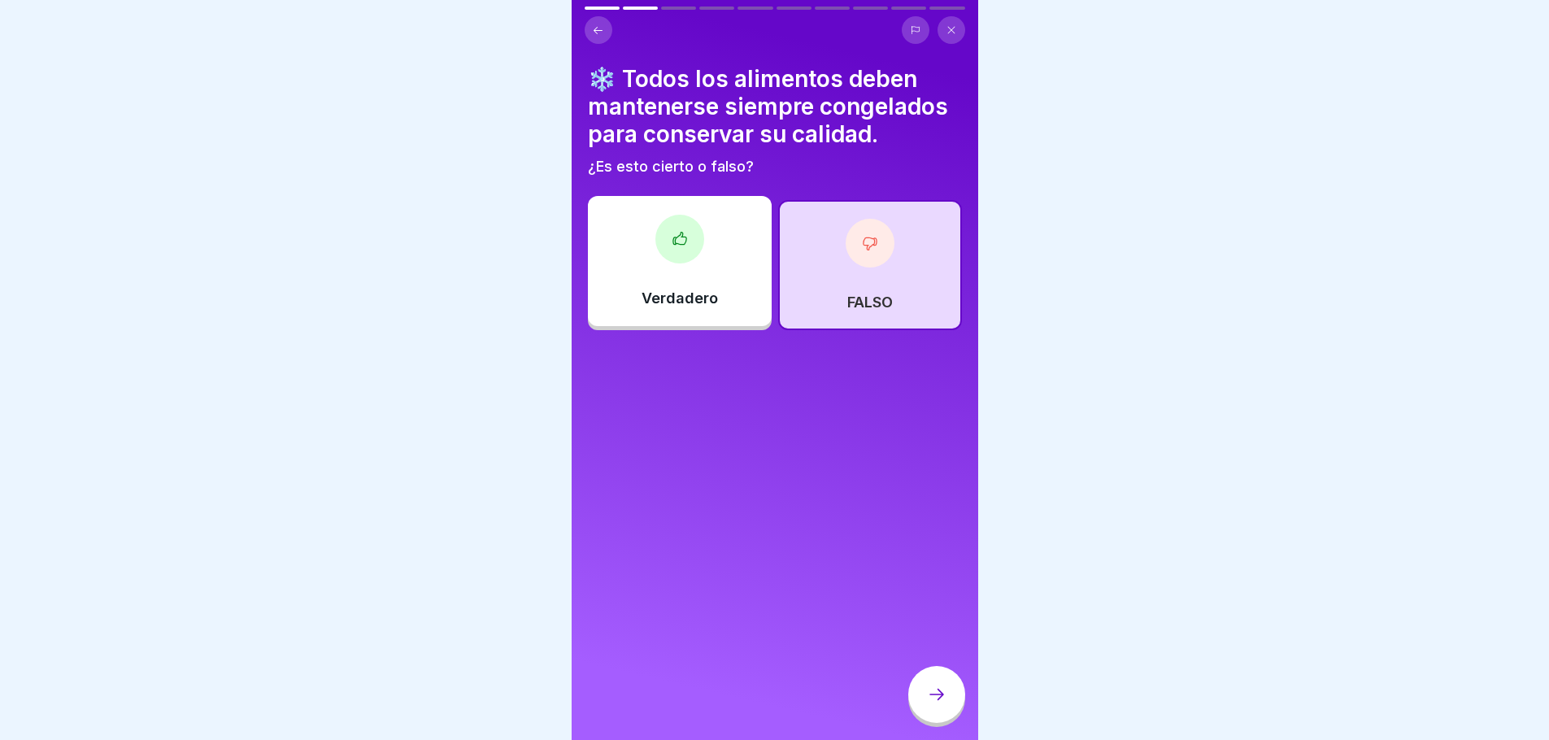
click at [953, 718] on div at bounding box center [936, 694] width 57 height 57
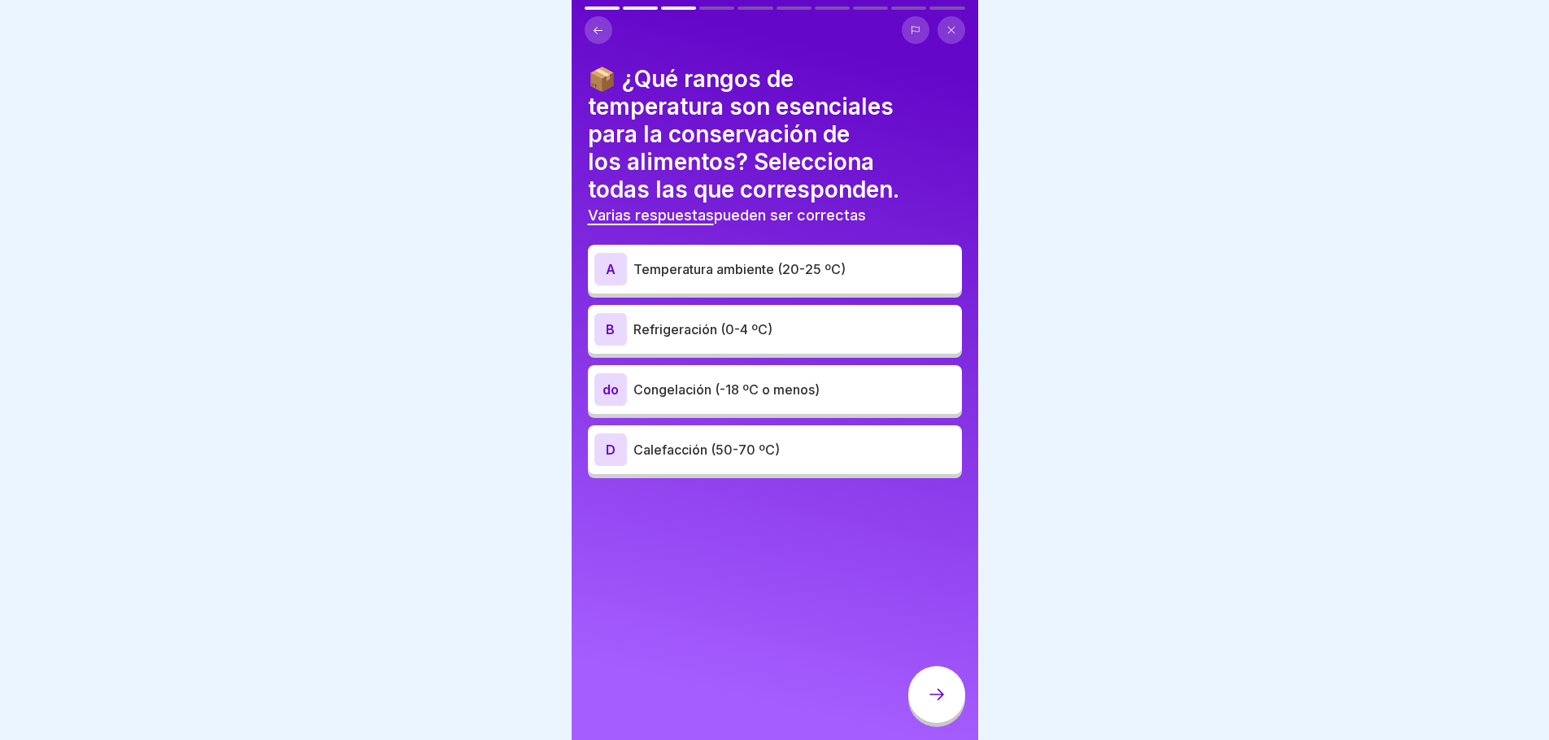
click at [747, 384] on font "Congelación (-18 ºC o menos)" at bounding box center [727, 389] width 186 height 16
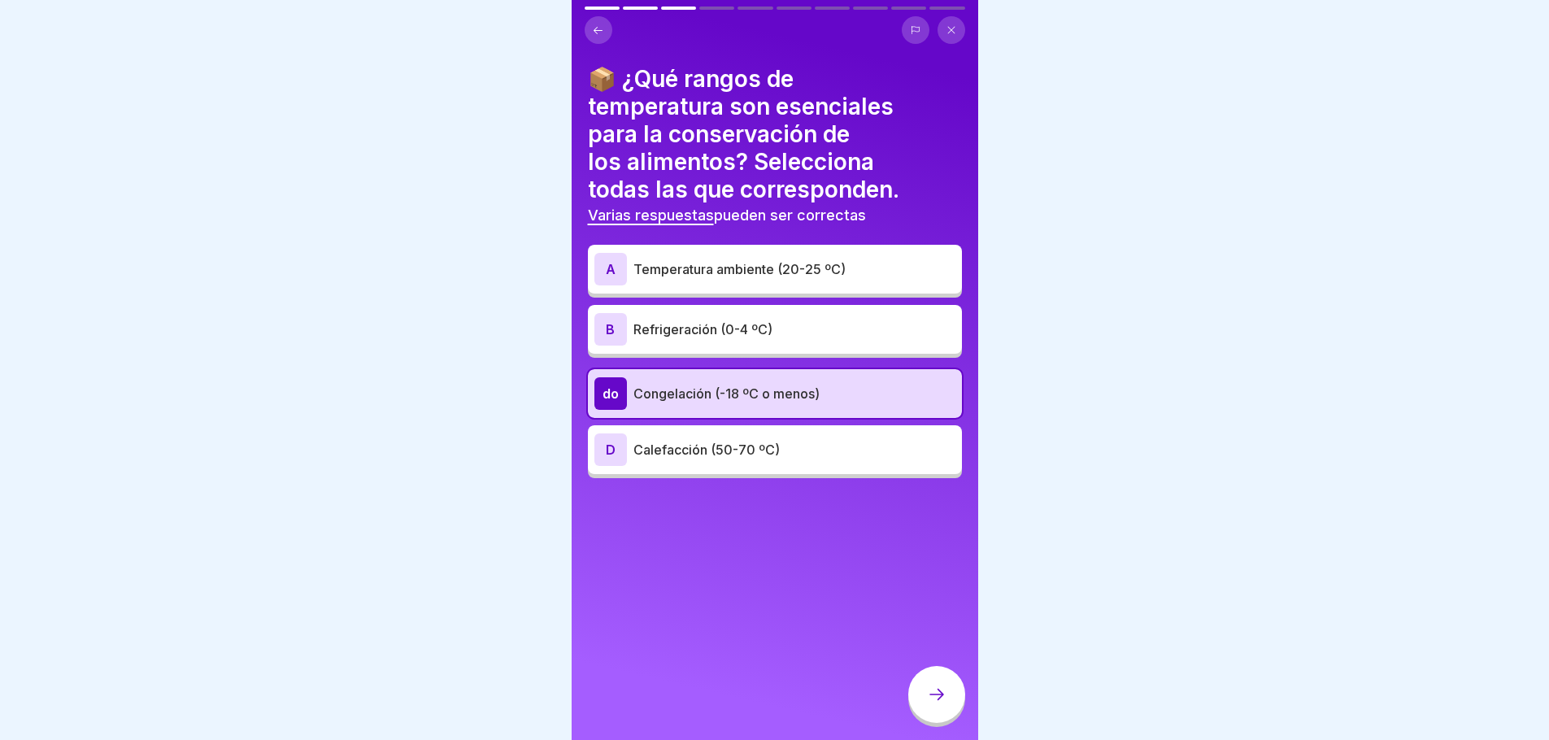
click at [926, 710] on div at bounding box center [936, 694] width 57 height 57
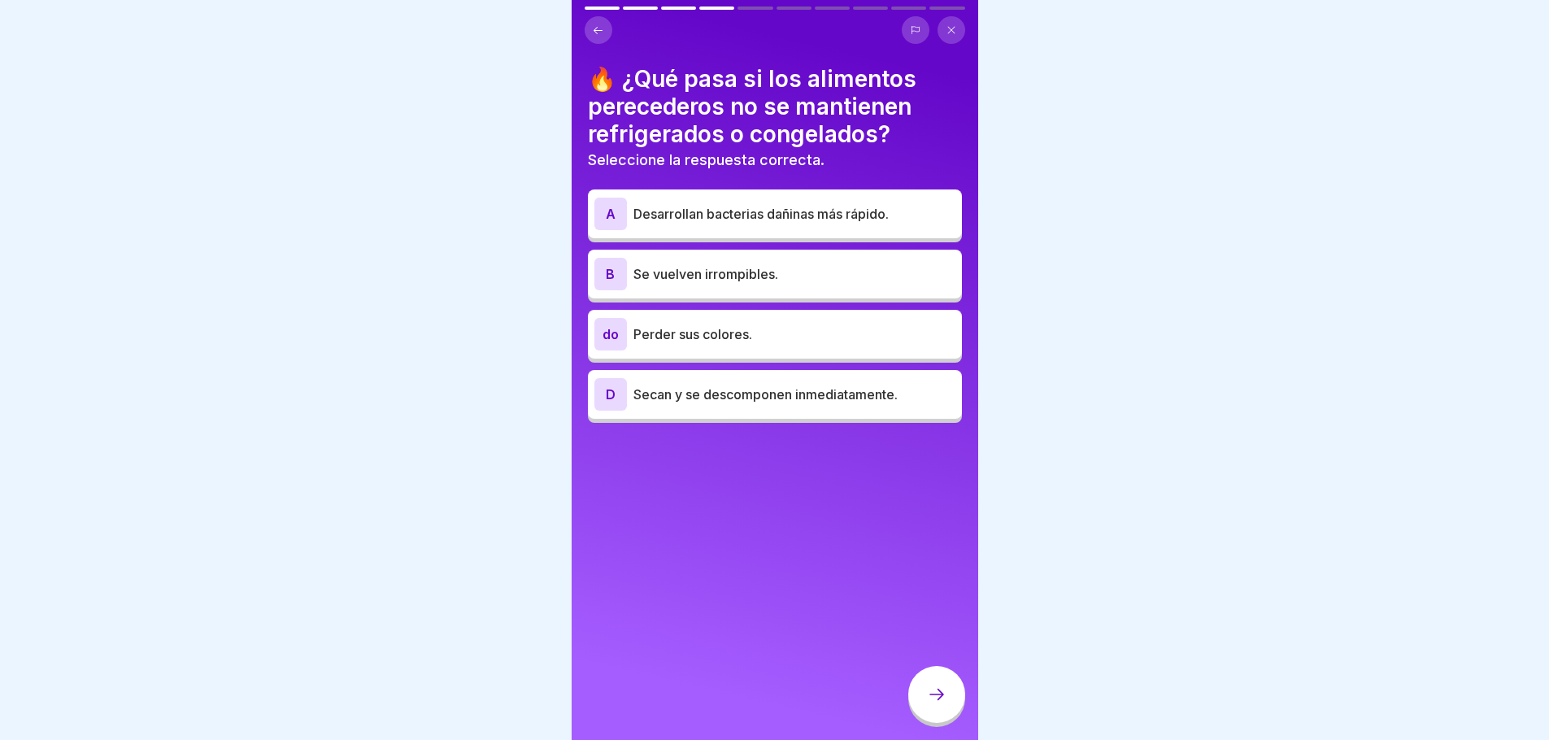
click at [805, 219] on font "Desarrollan bacterias dañinas más rápido." at bounding box center [761, 214] width 255 height 16
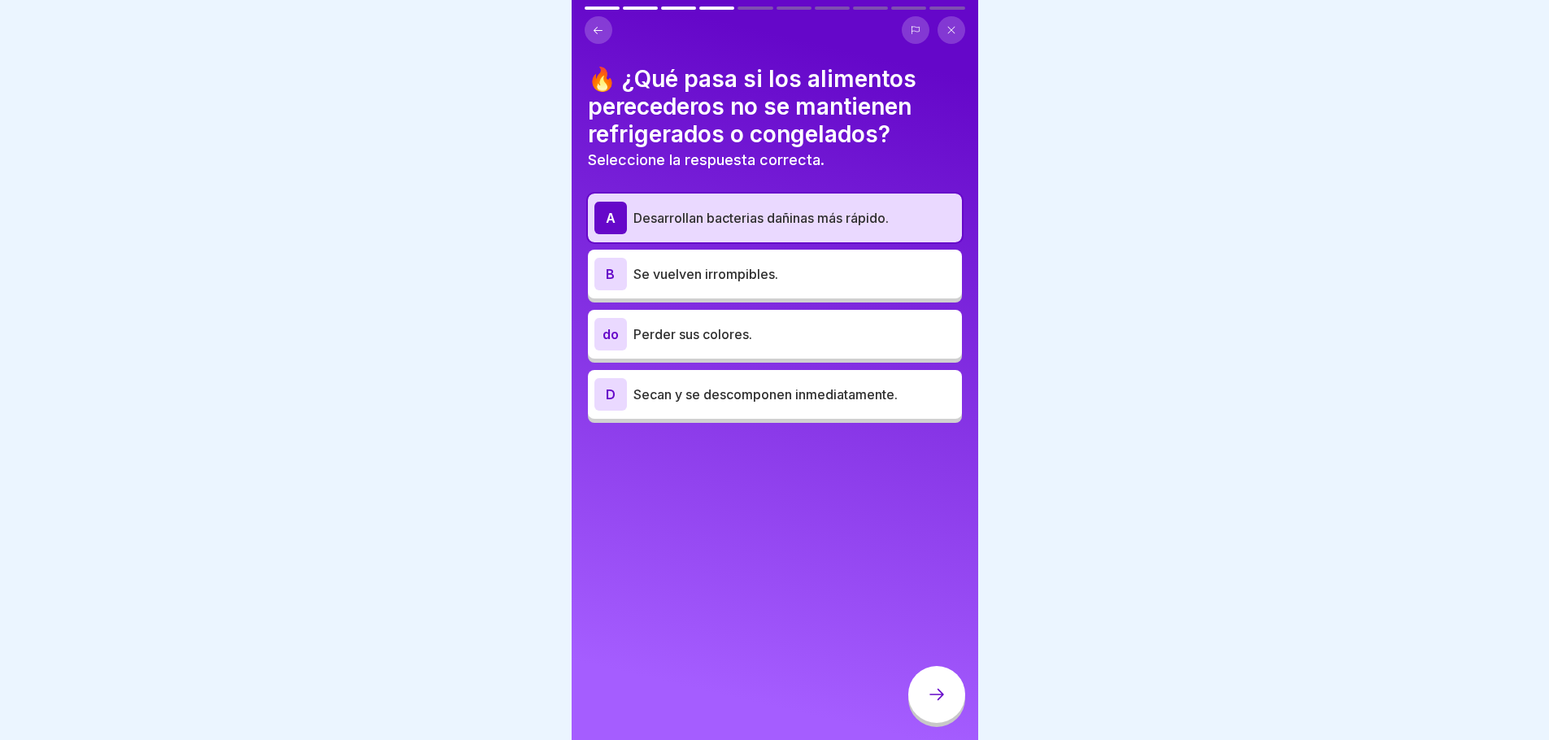
click at [928, 699] on div at bounding box center [936, 694] width 57 height 57
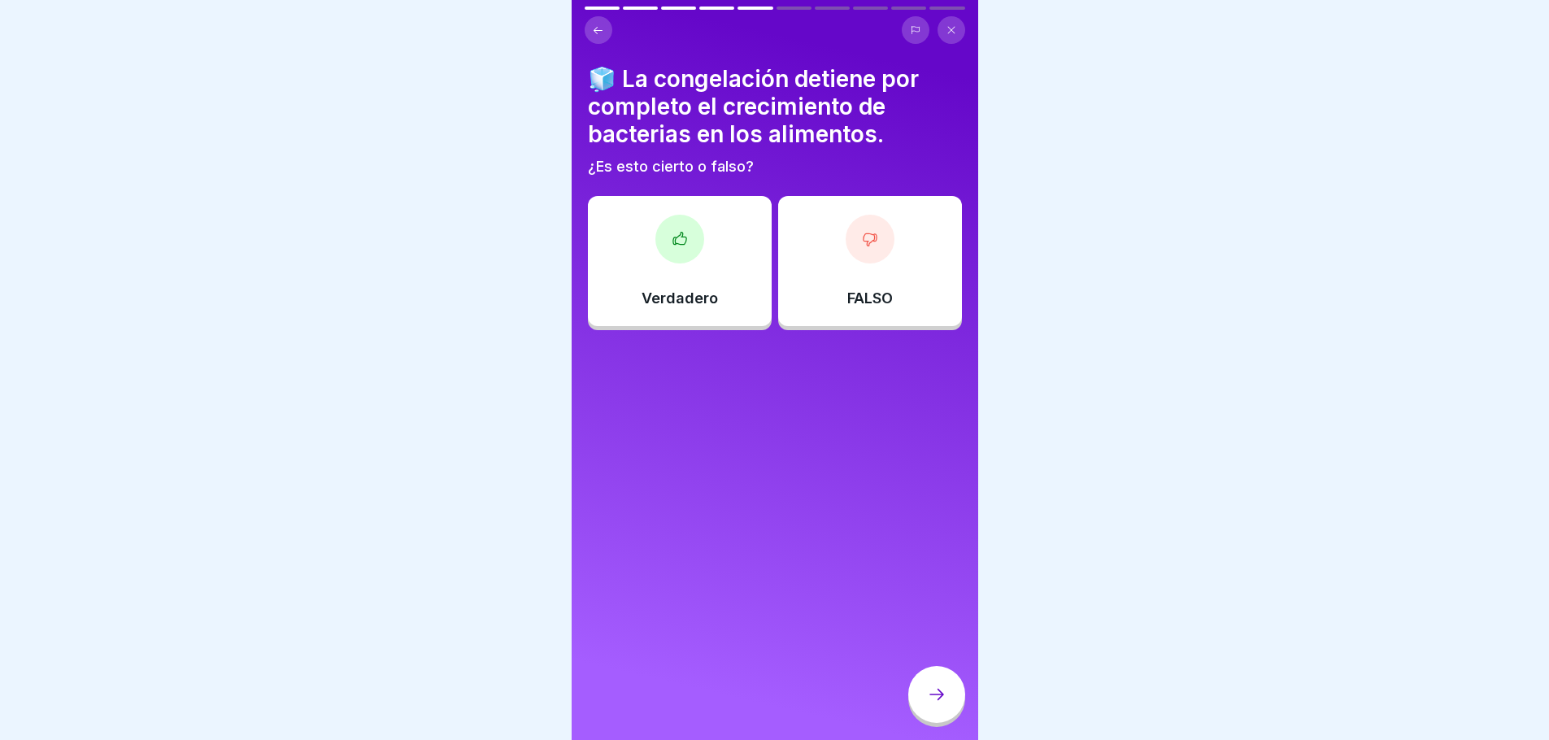
click at [678, 264] on div "Verdadero" at bounding box center [680, 261] width 184 height 130
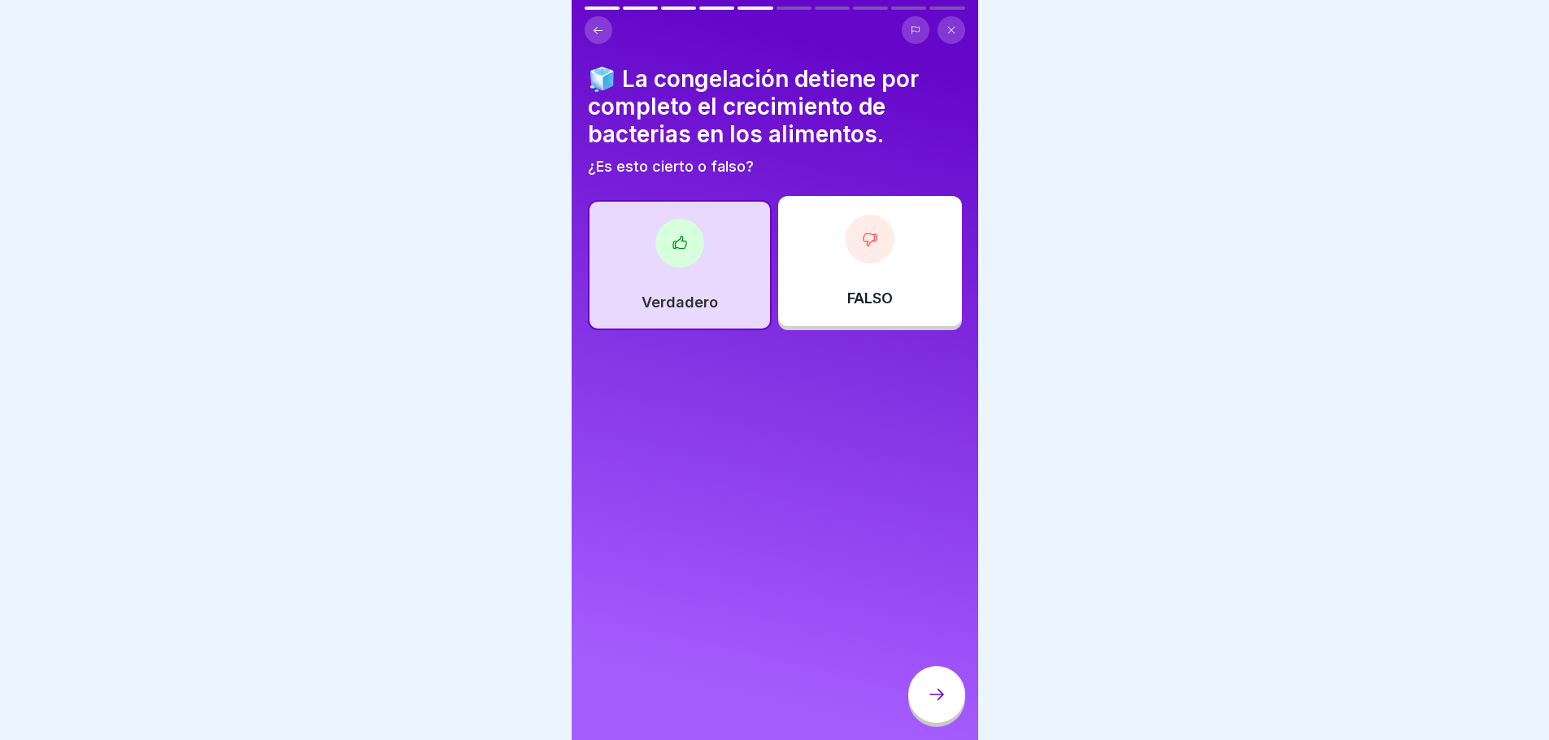
click at [891, 279] on div "FALSO" at bounding box center [870, 261] width 184 height 130
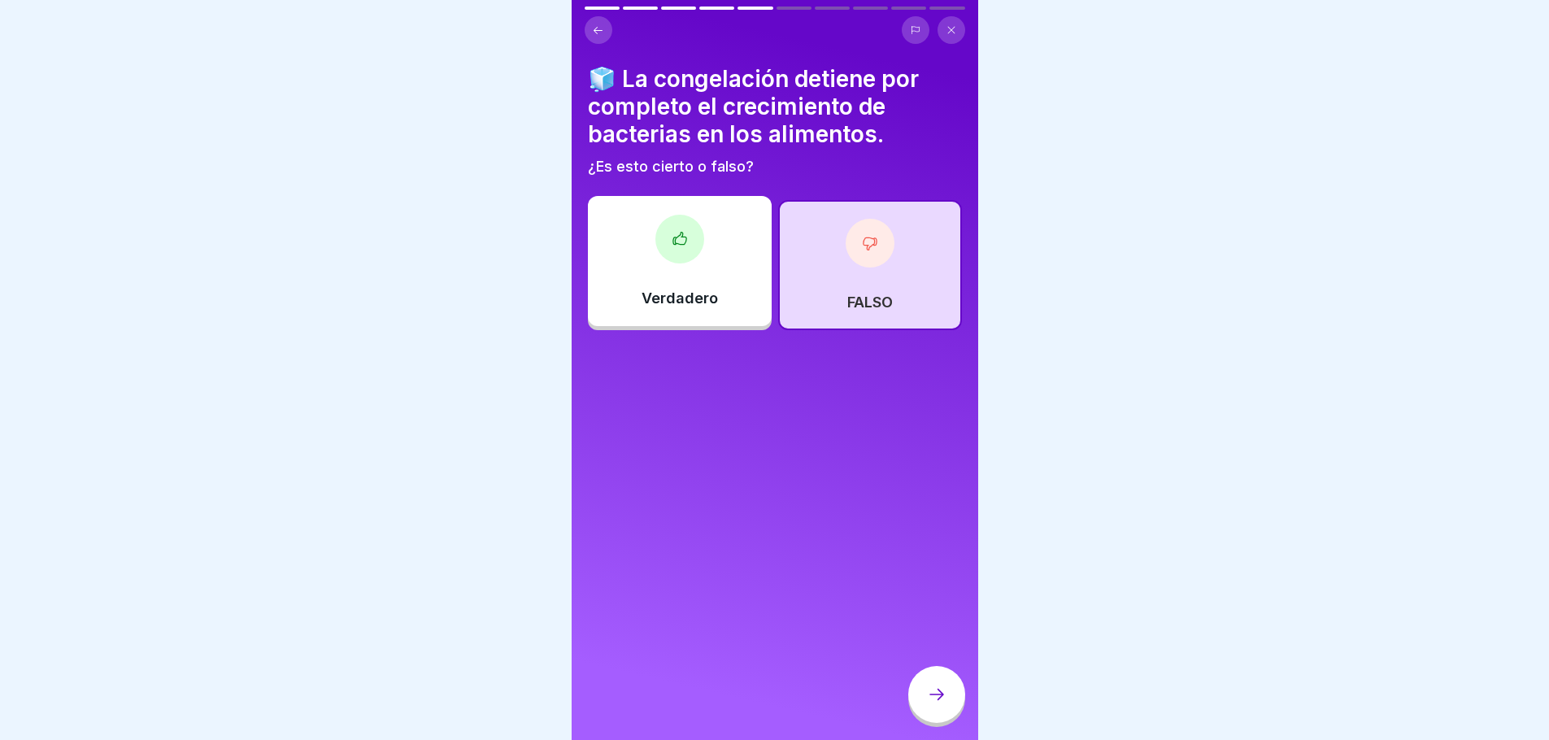
click at [938, 694] on div at bounding box center [936, 694] width 57 height 57
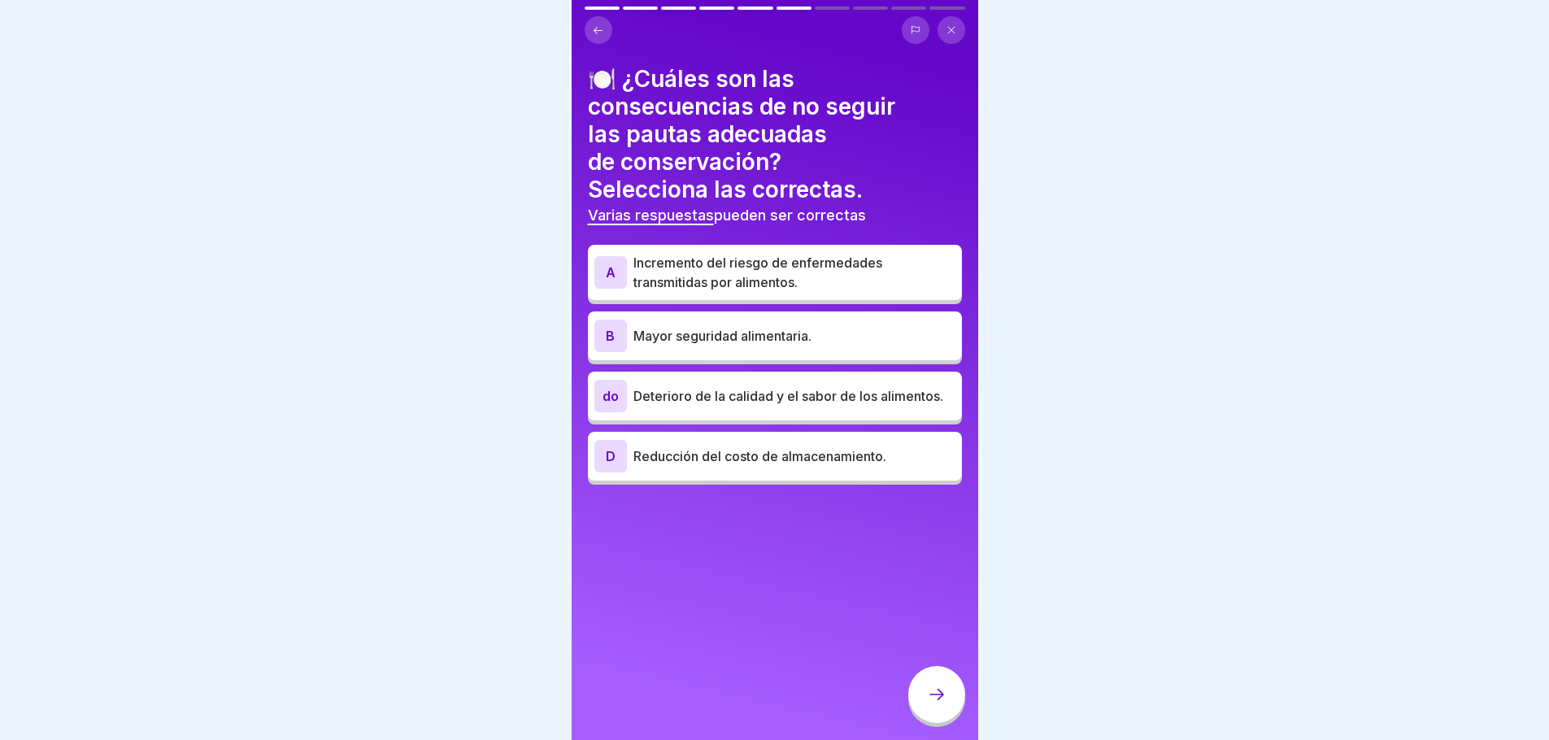
click at [596, 26] on icon at bounding box center [598, 30] width 12 height 12
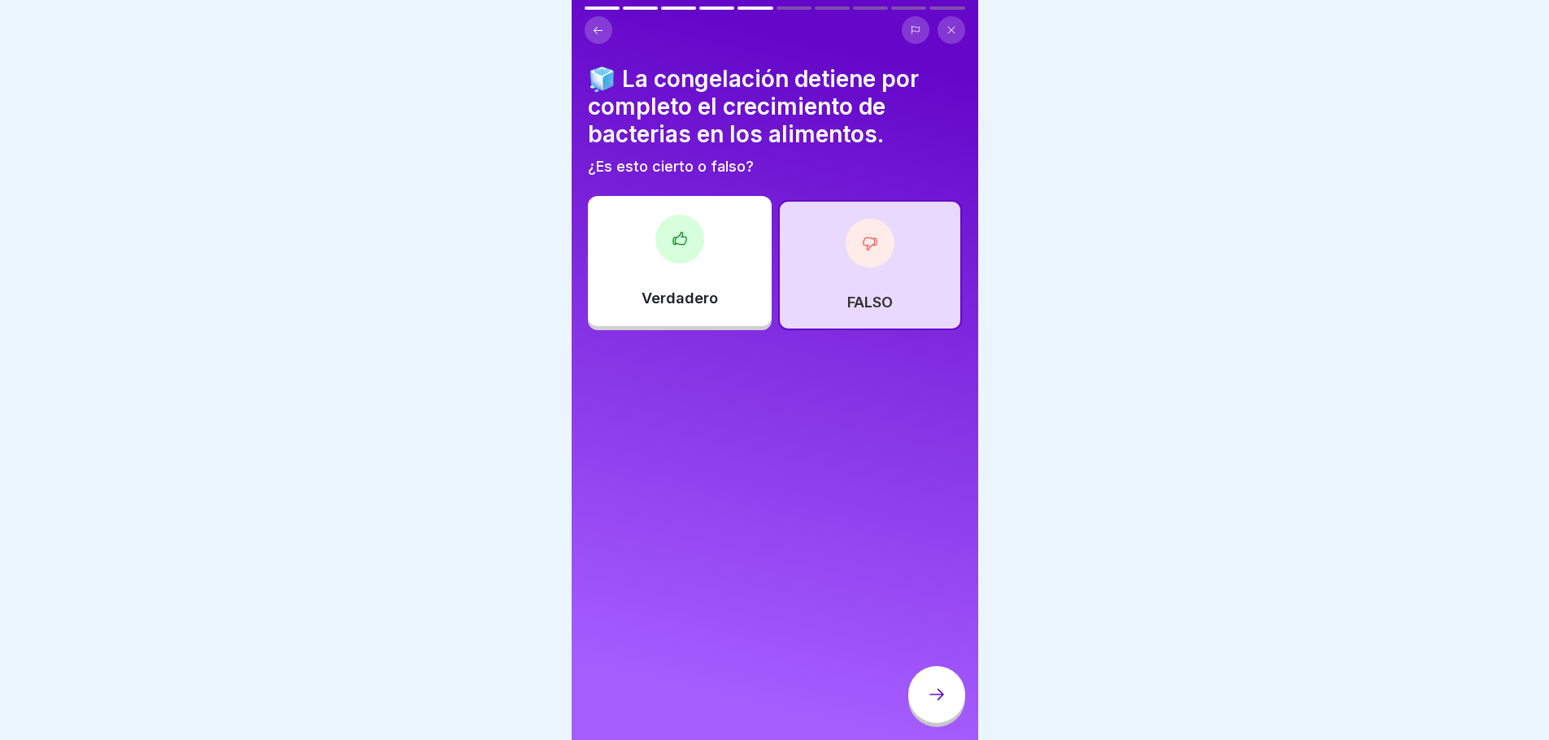
click at [648, 272] on div "Verdadero" at bounding box center [680, 261] width 184 height 130
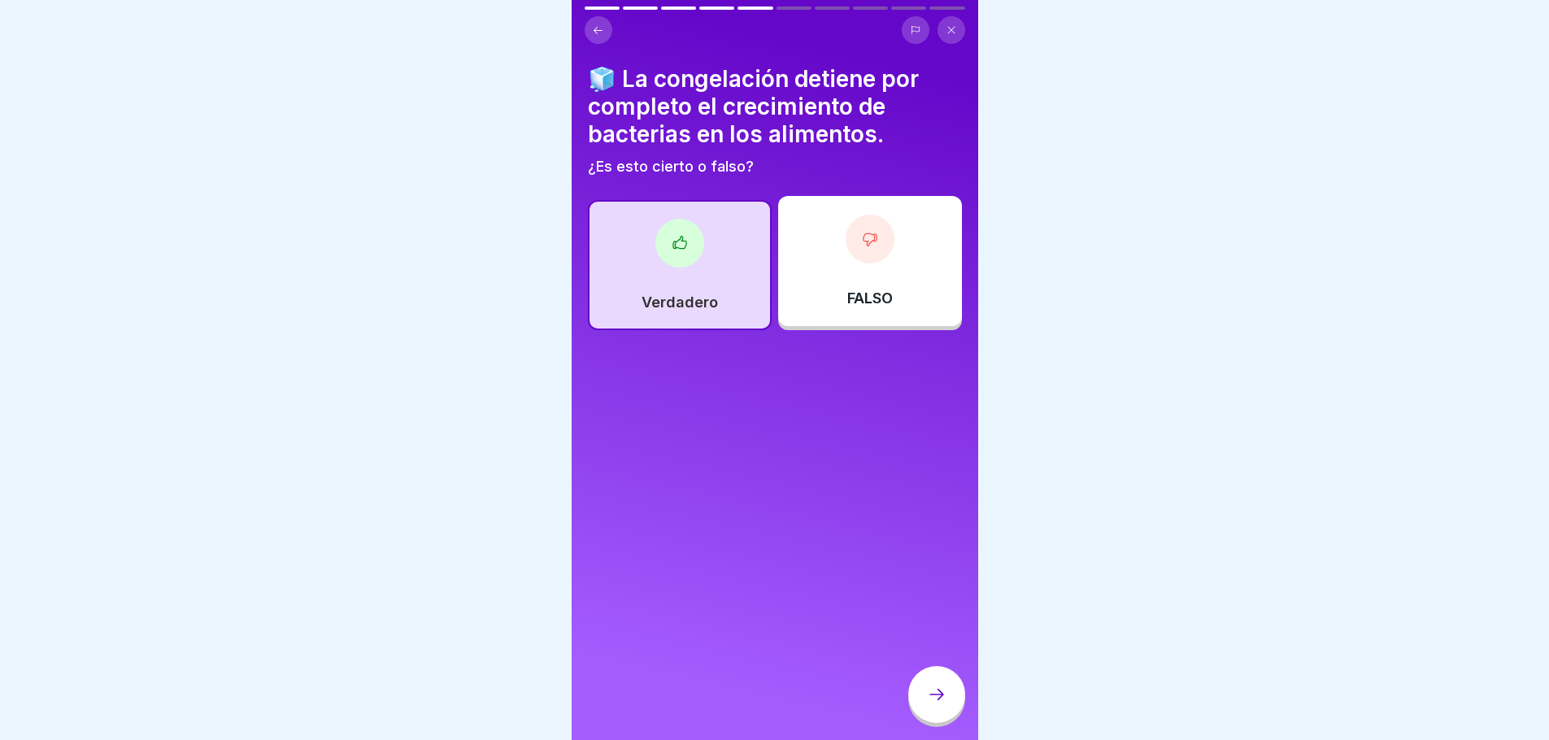
click at [935, 699] on div at bounding box center [936, 694] width 57 height 57
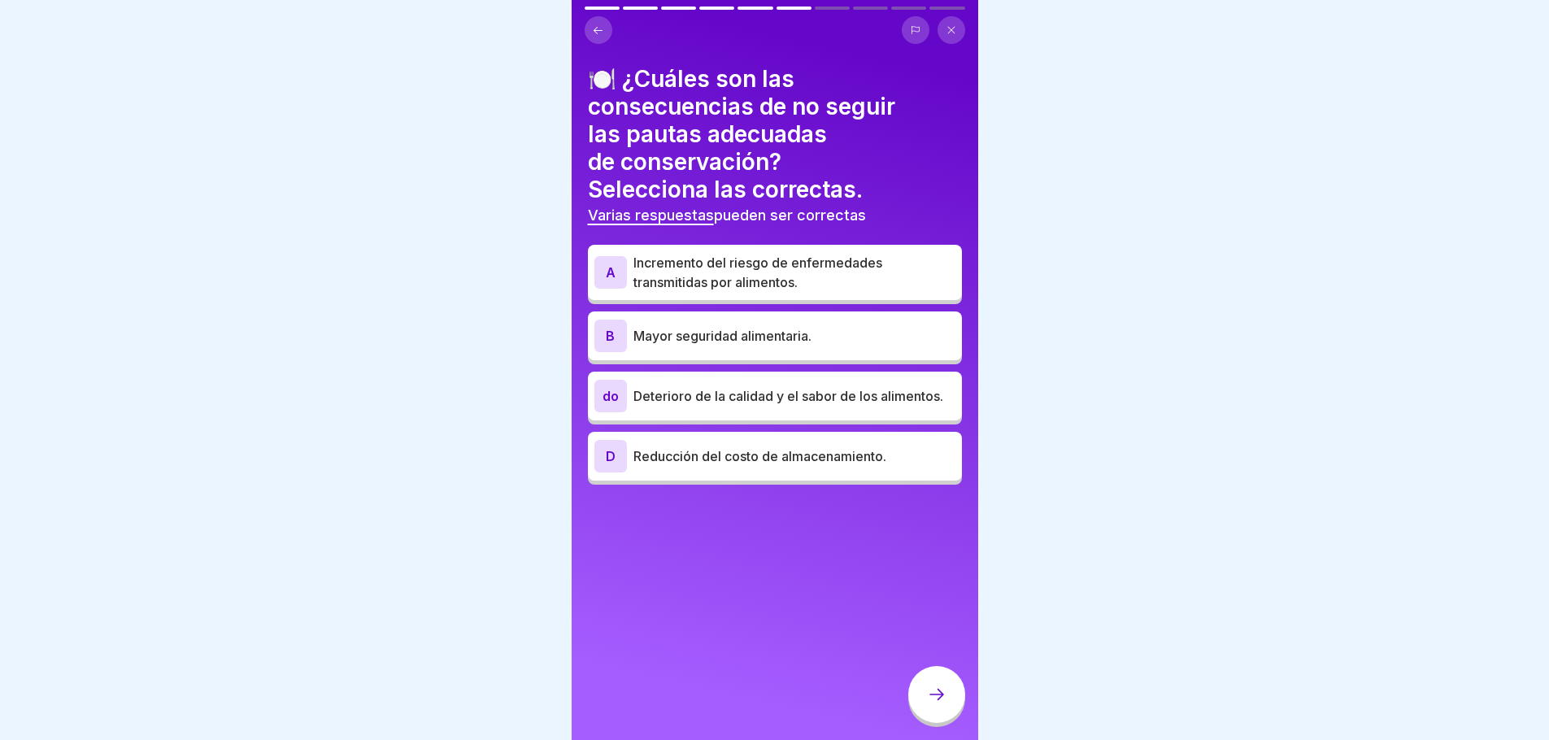
click at [773, 285] on font "Incremento del riesgo de enfermedades transmitidas por alimentos." at bounding box center [758, 273] width 249 height 36
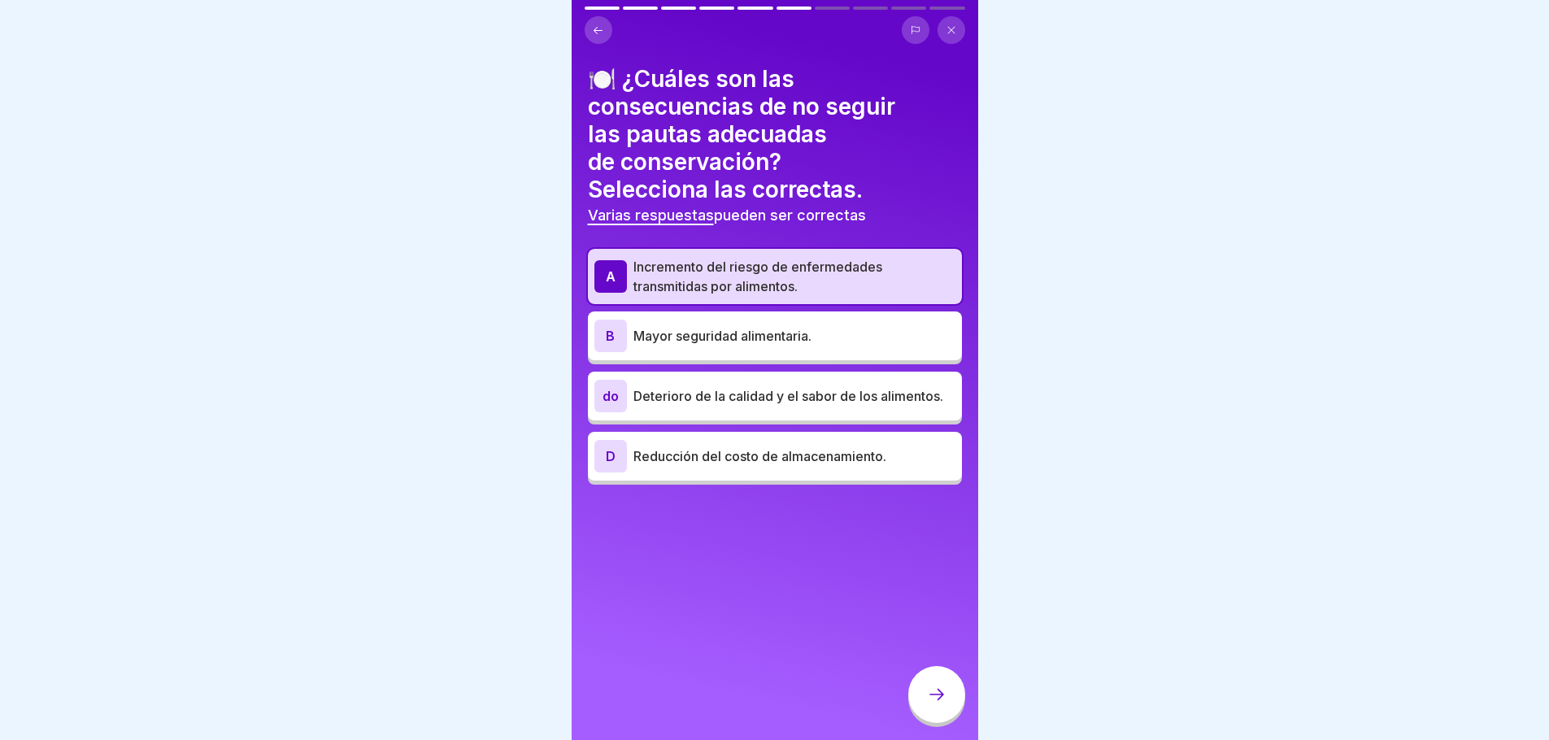
click at [717, 399] on p "Deterioro de la calidad y el sabor de los alimentos." at bounding box center [795, 396] width 322 height 20
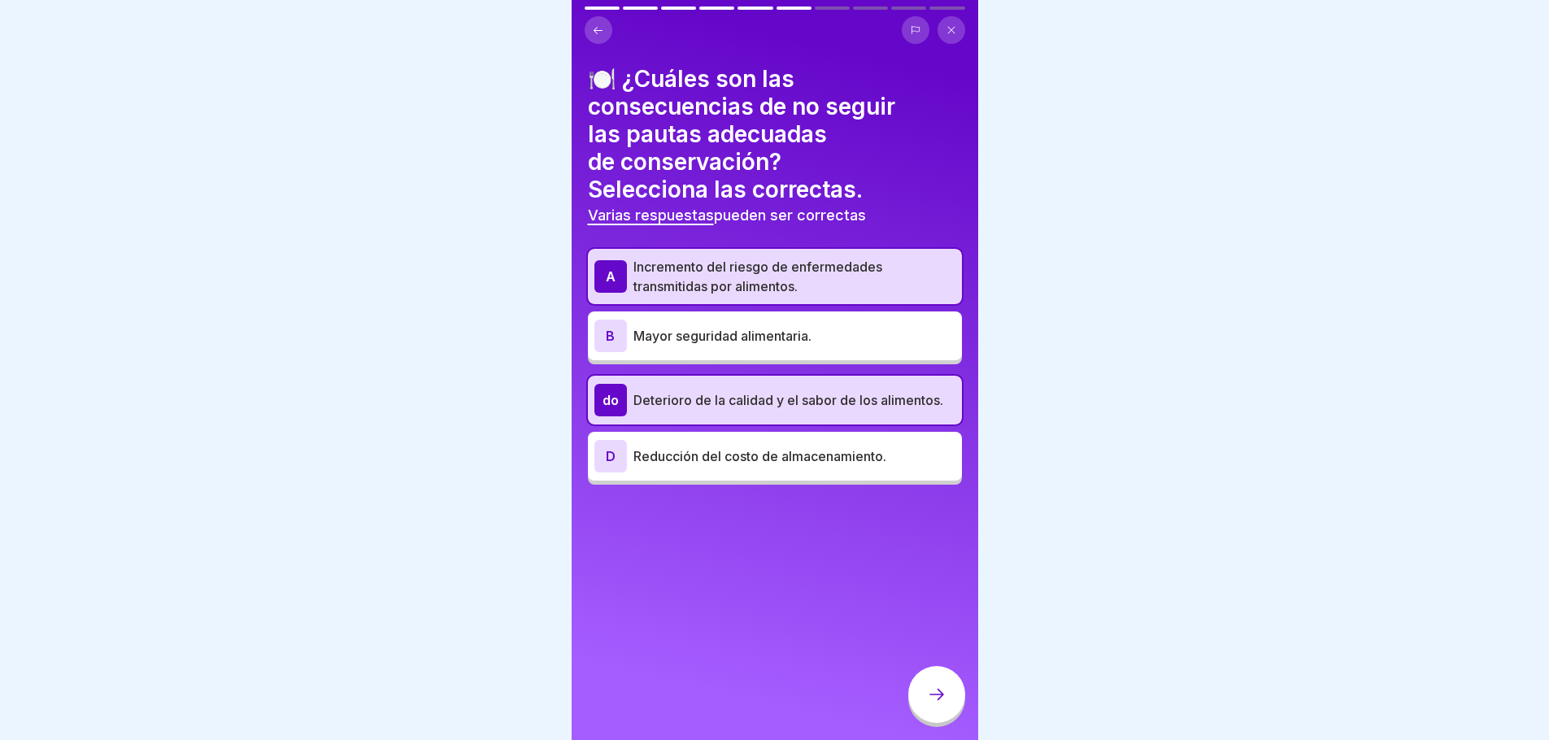
click at [933, 704] on icon at bounding box center [937, 695] width 20 height 20
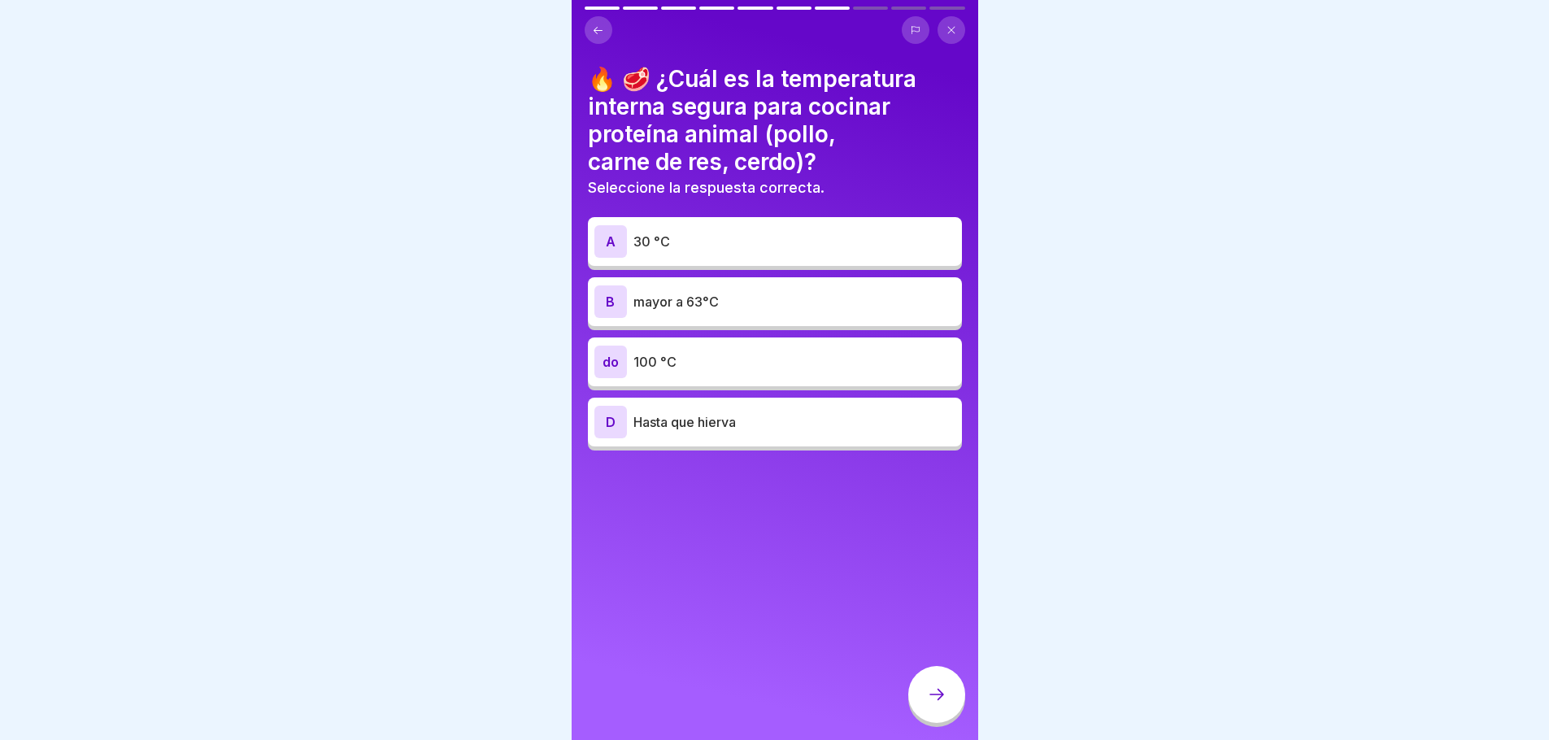
click at [725, 376] on div "do 100 °C" at bounding box center [775, 362] width 361 height 33
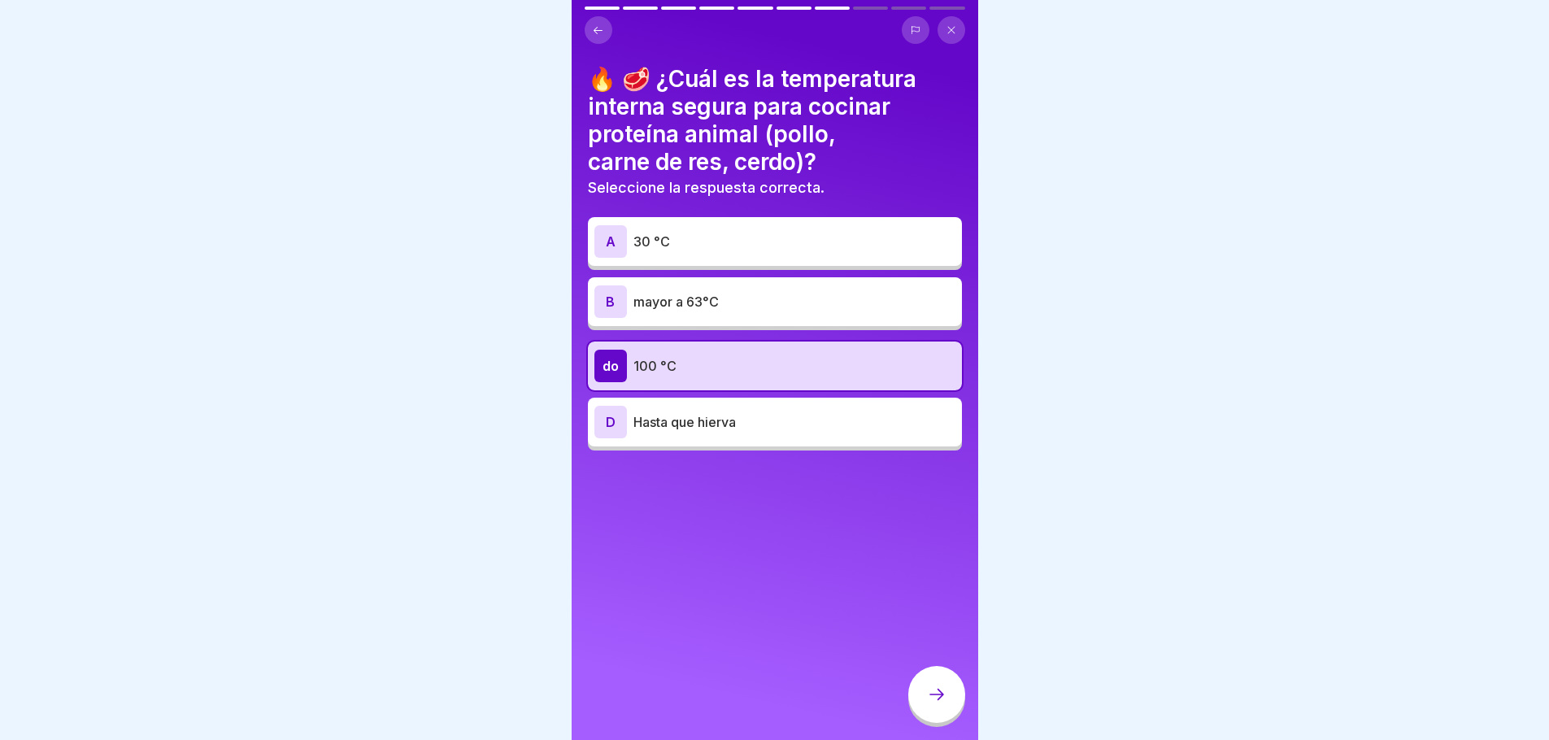
click at [930, 704] on icon at bounding box center [937, 695] width 20 height 20
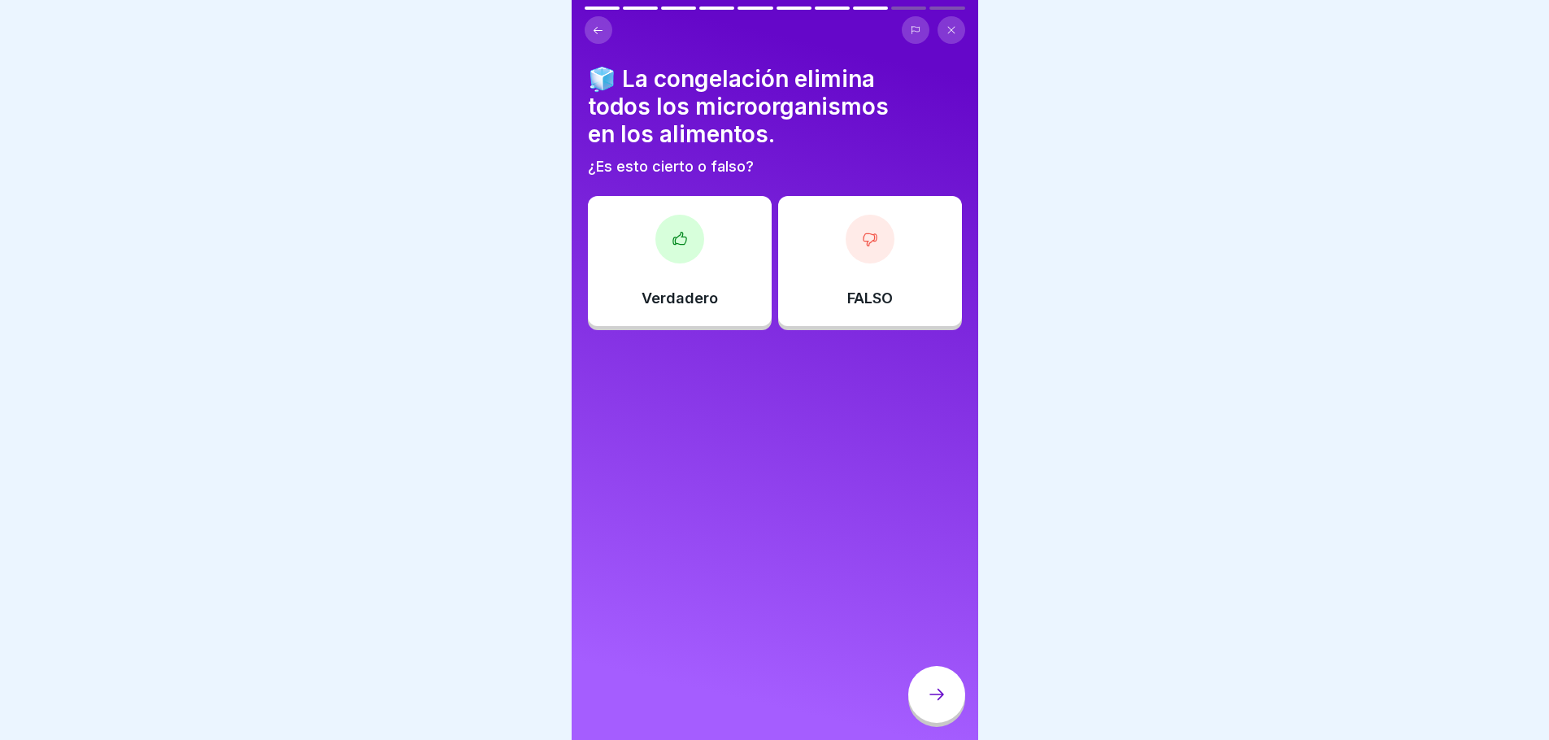
click at [860, 267] on div "FALSO" at bounding box center [870, 261] width 184 height 130
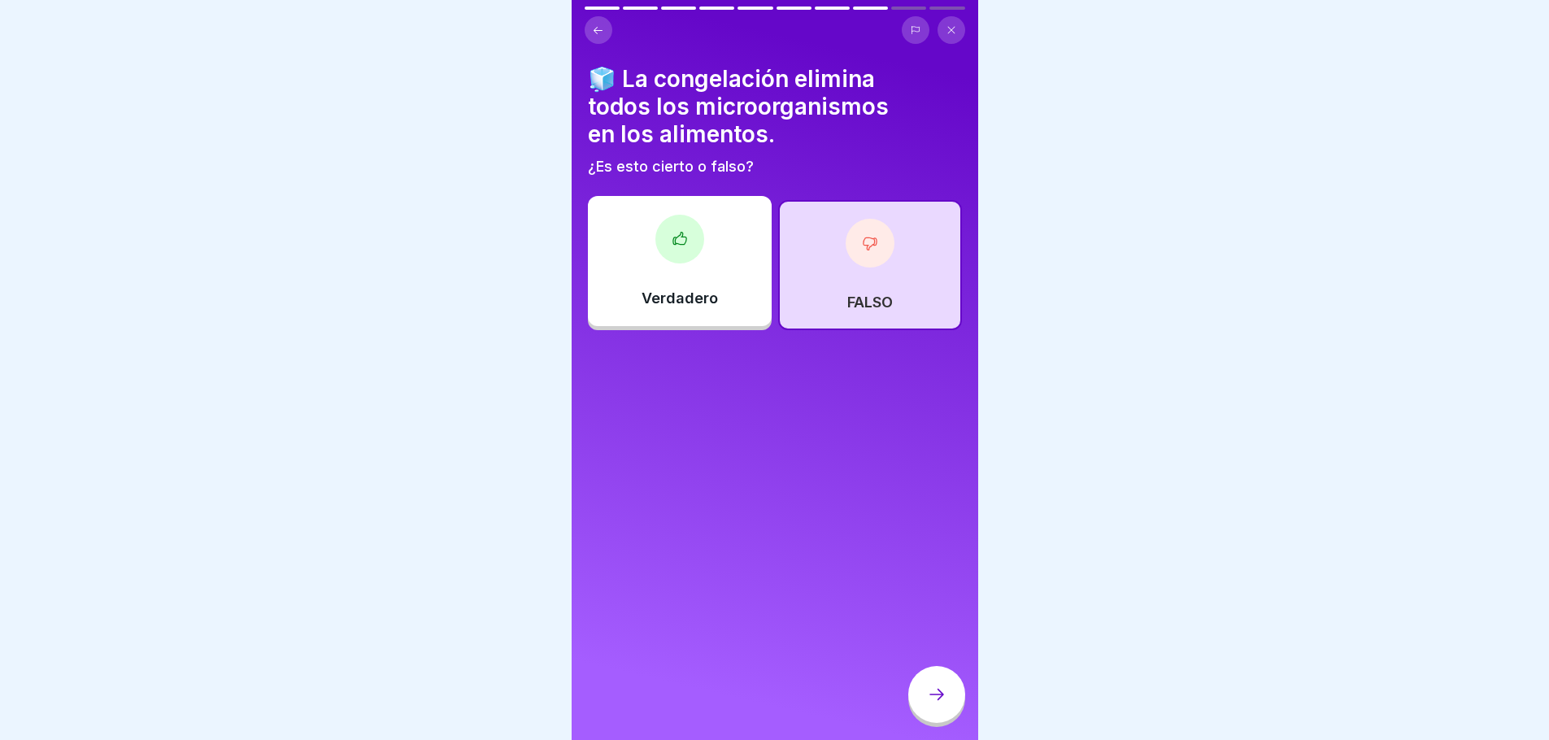
click at [844, 274] on div "FALSO" at bounding box center [870, 265] width 184 height 130
click at [936, 704] on icon at bounding box center [937, 695] width 20 height 20
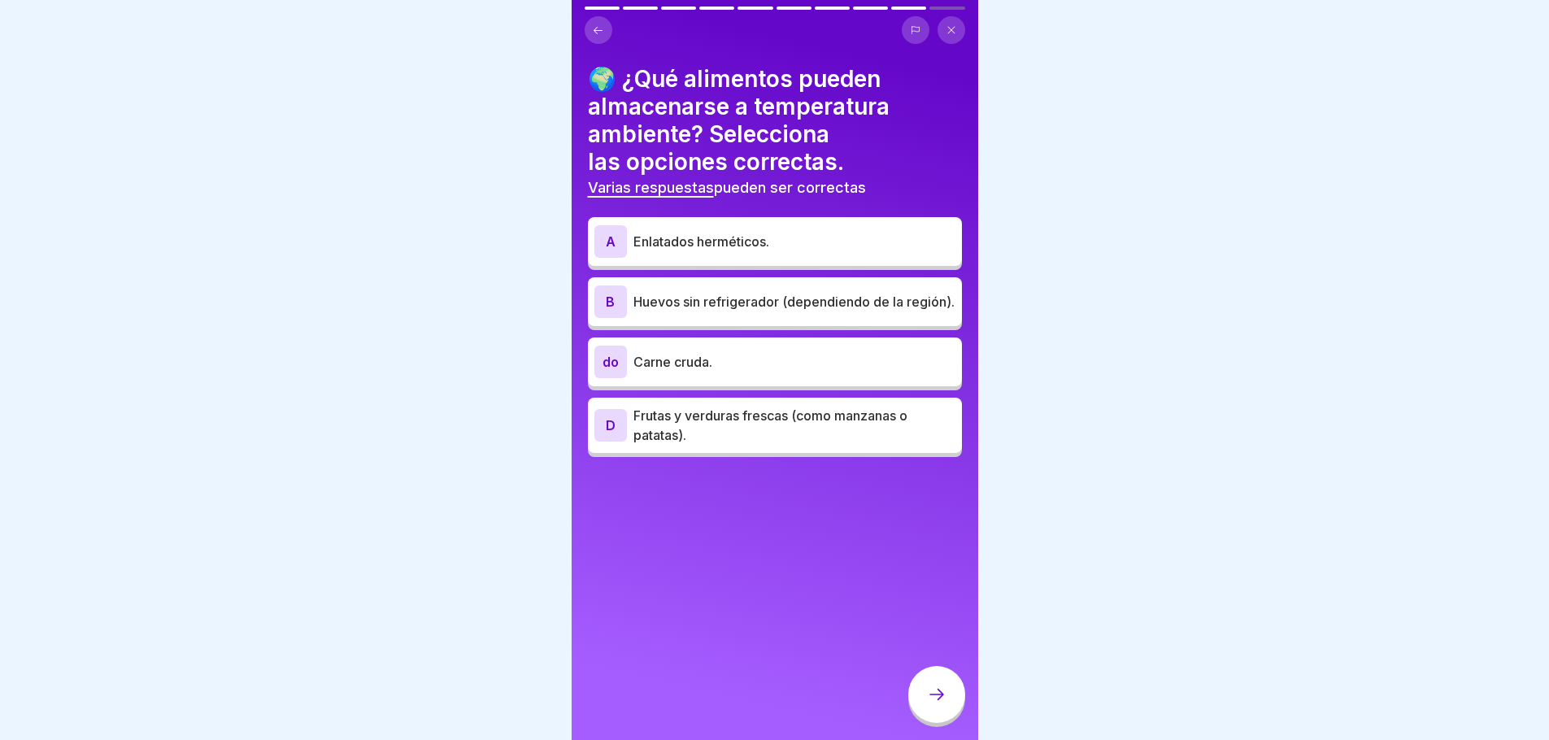
click at [596, 34] on icon at bounding box center [598, 30] width 12 height 12
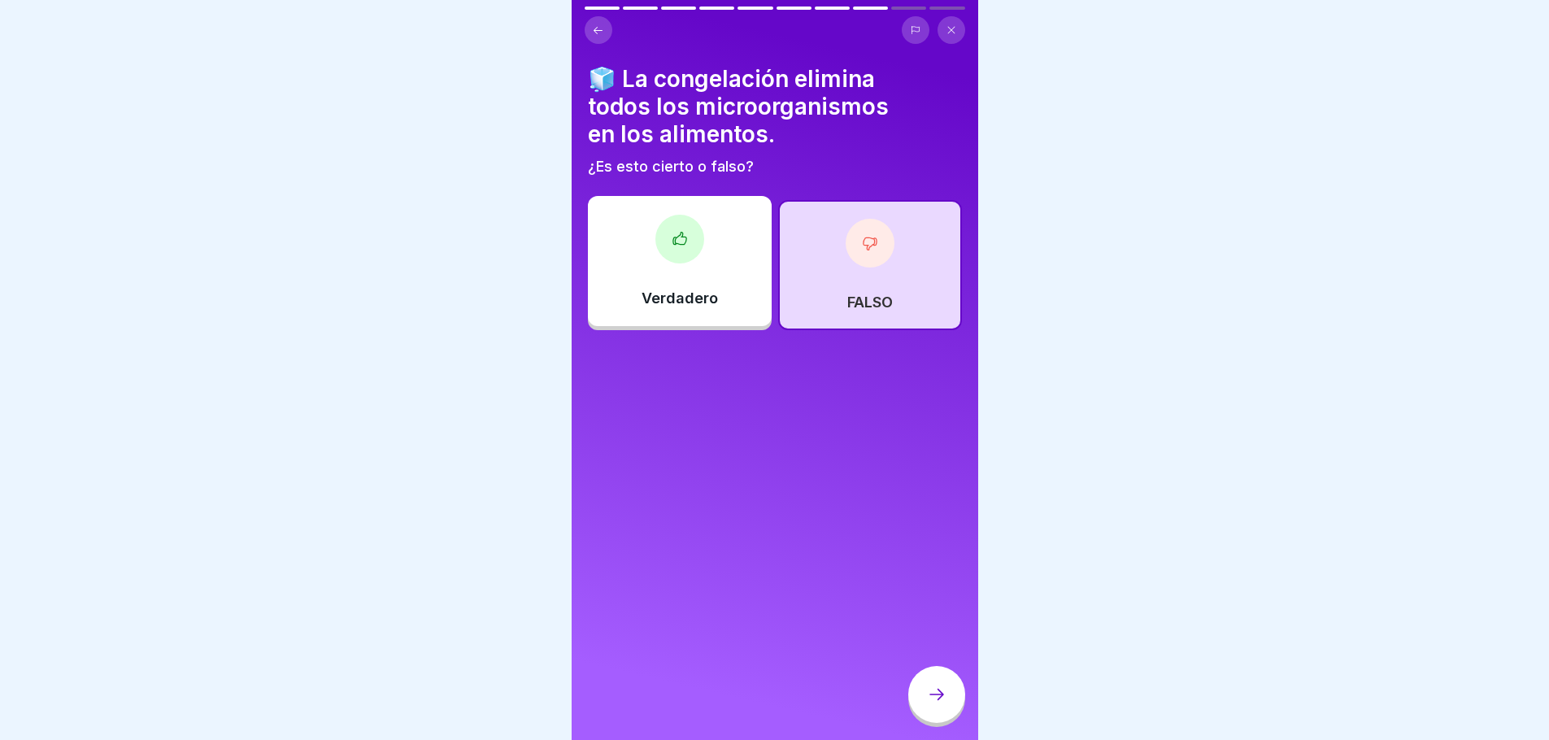
click at [886, 256] on div "FALSO" at bounding box center [870, 265] width 184 height 130
click at [948, 696] on div at bounding box center [936, 694] width 57 height 57
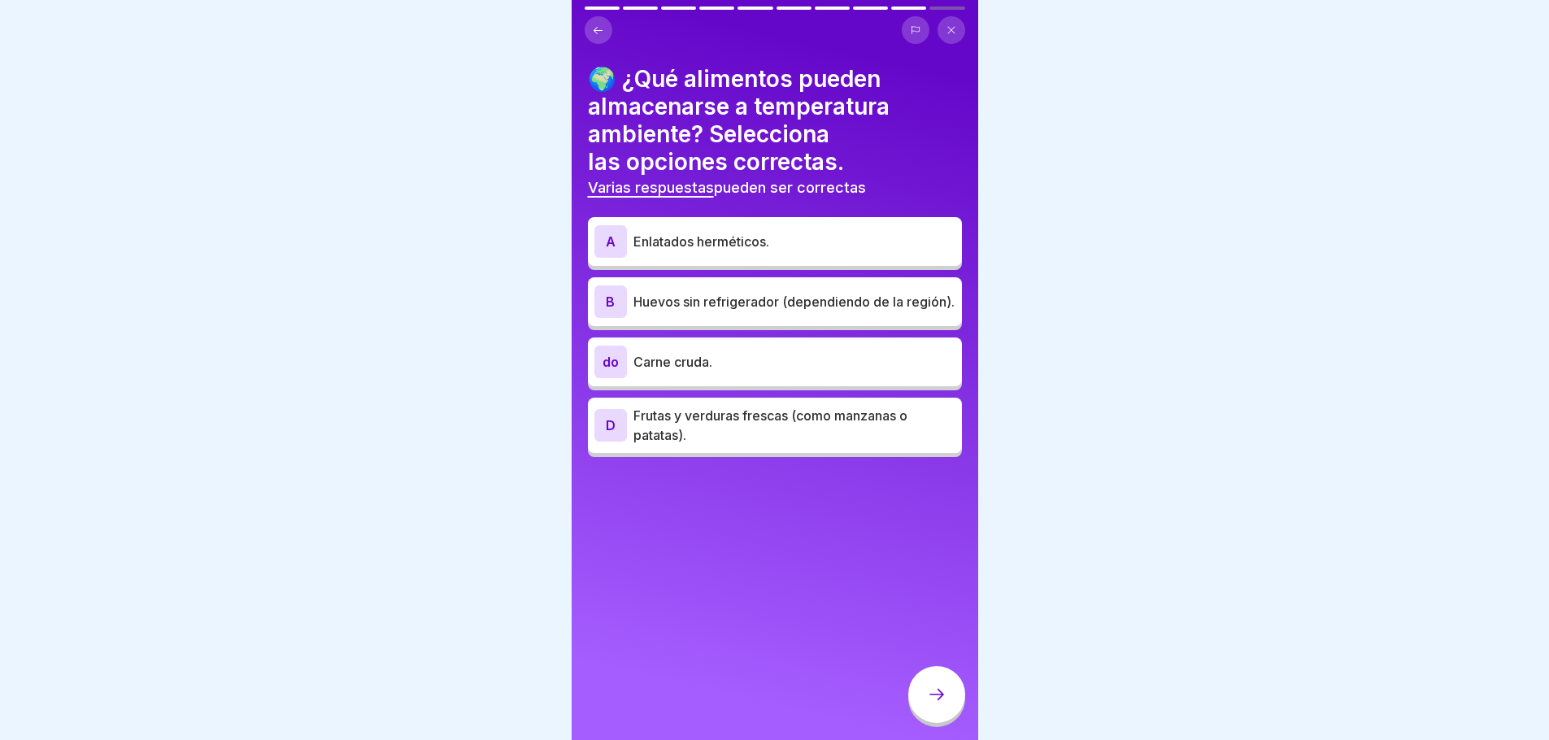
click at [765, 436] on p "Frutas y verduras frescas (como manzanas o patatas)." at bounding box center [795, 425] width 322 height 39
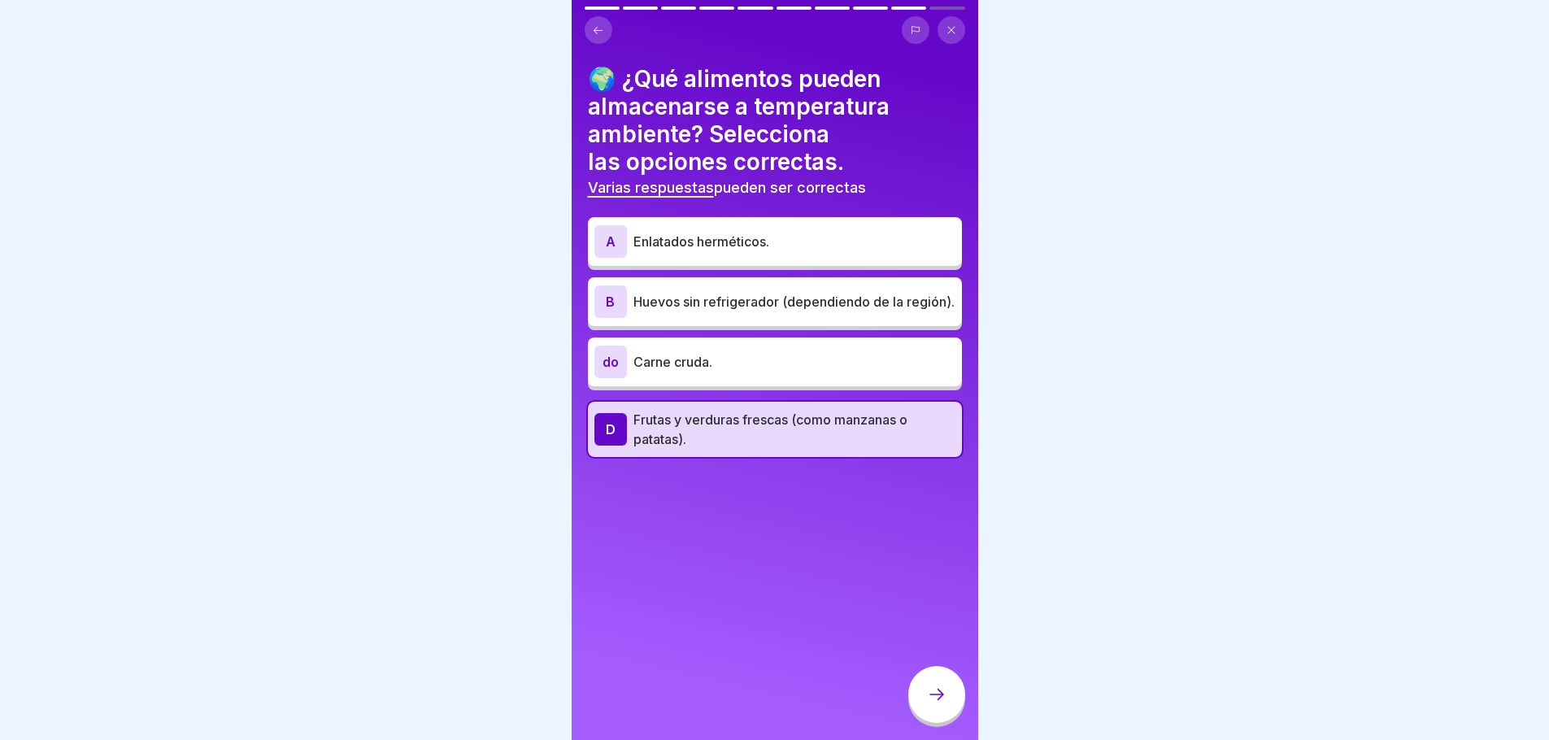
click at [714, 306] on p "Huevos sin refrigerador (dependiendo de la región)." at bounding box center [795, 302] width 322 height 20
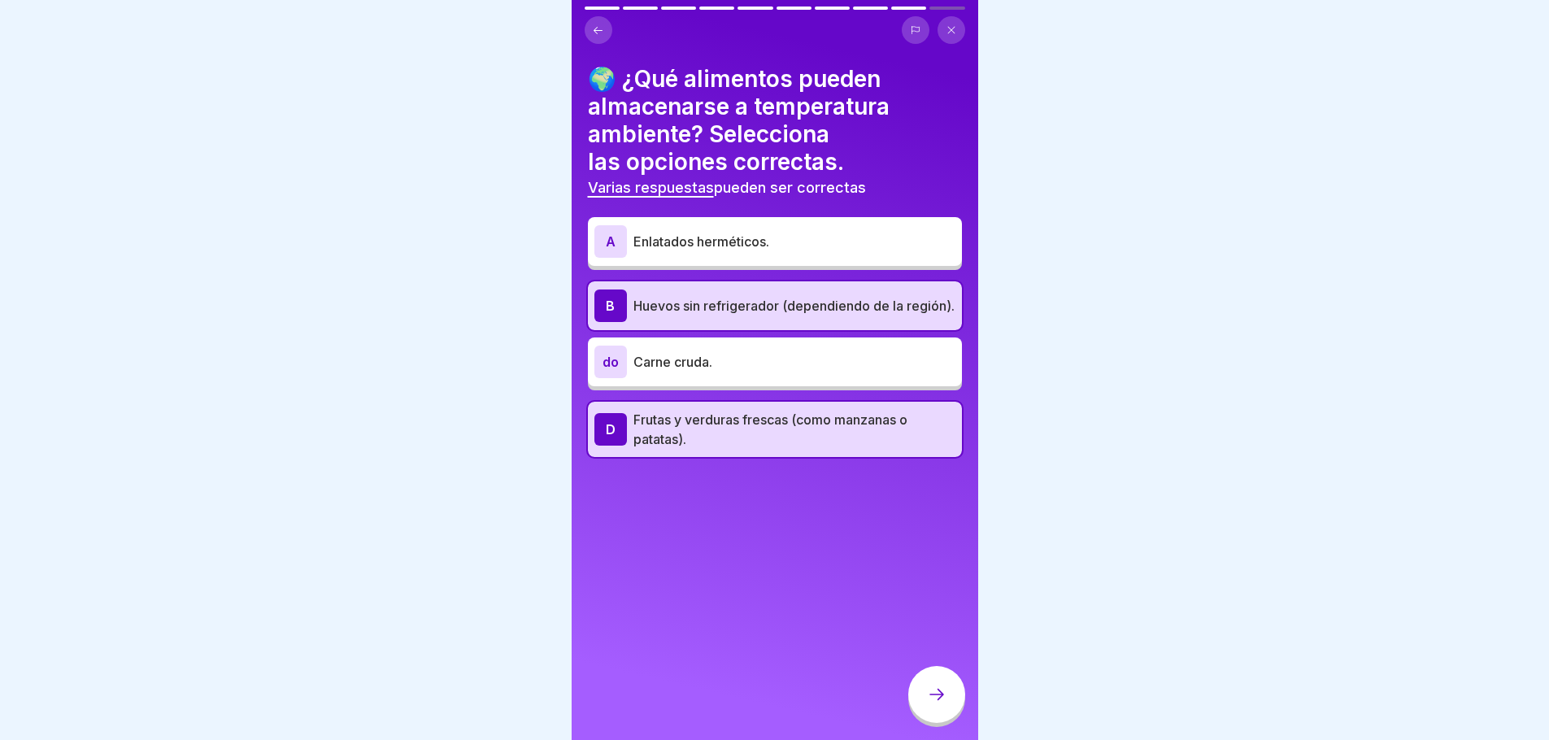
click at [744, 308] on p "Huevos sin refrigerador (dependiendo de la región)." at bounding box center [795, 306] width 322 height 20
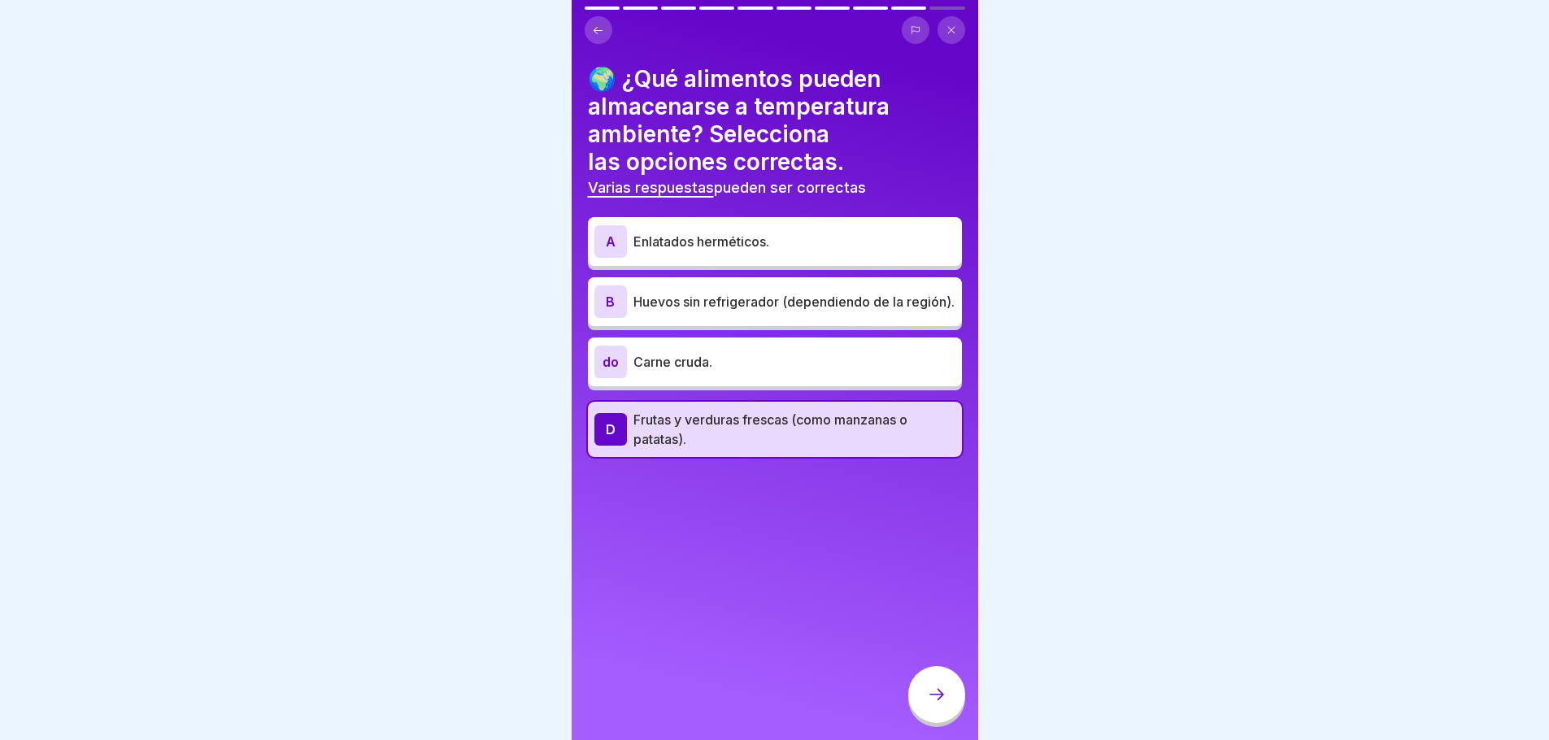
click at [738, 241] on font "Enlatados herméticos." at bounding box center [702, 241] width 136 height 16
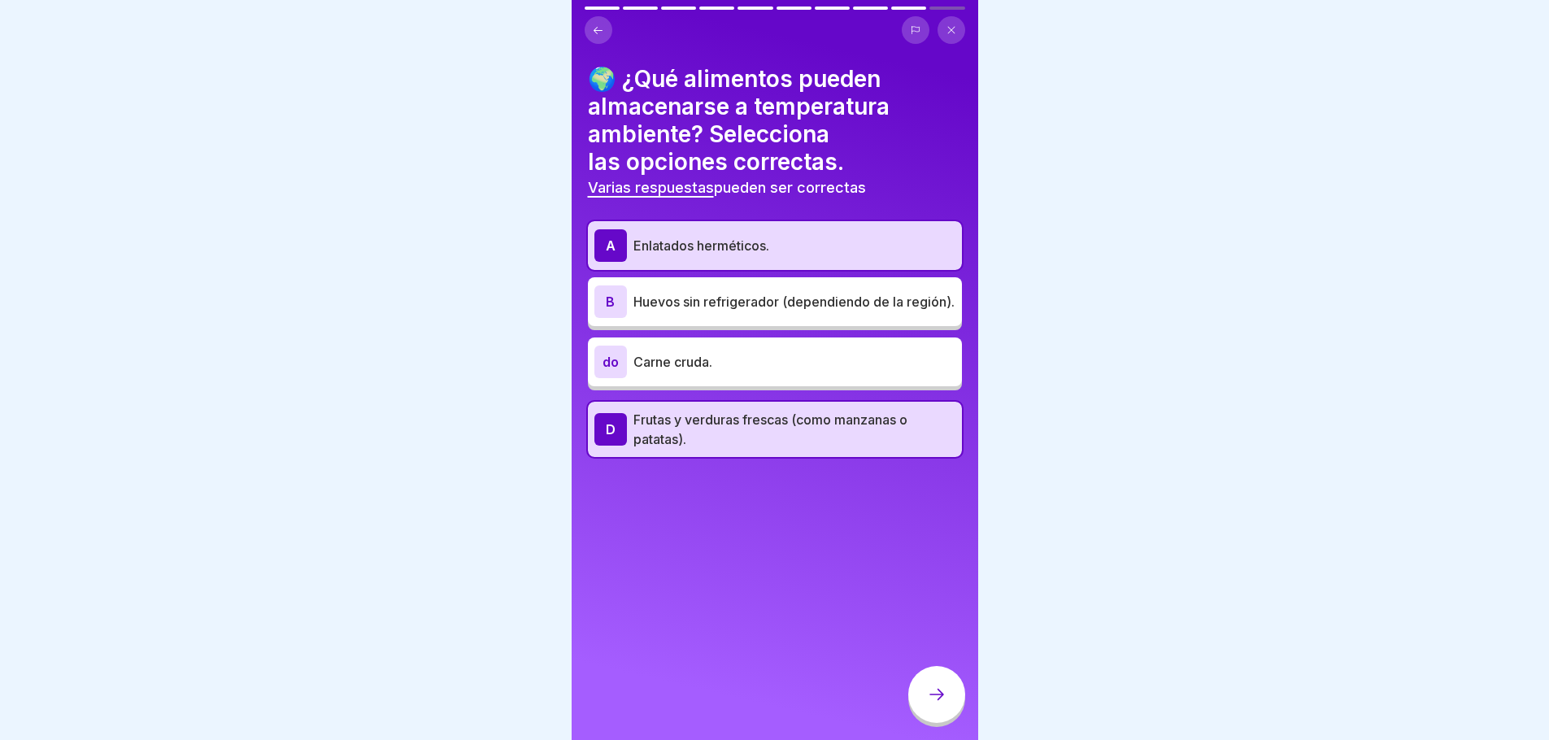
click at [939, 704] on icon at bounding box center [937, 695] width 20 height 20
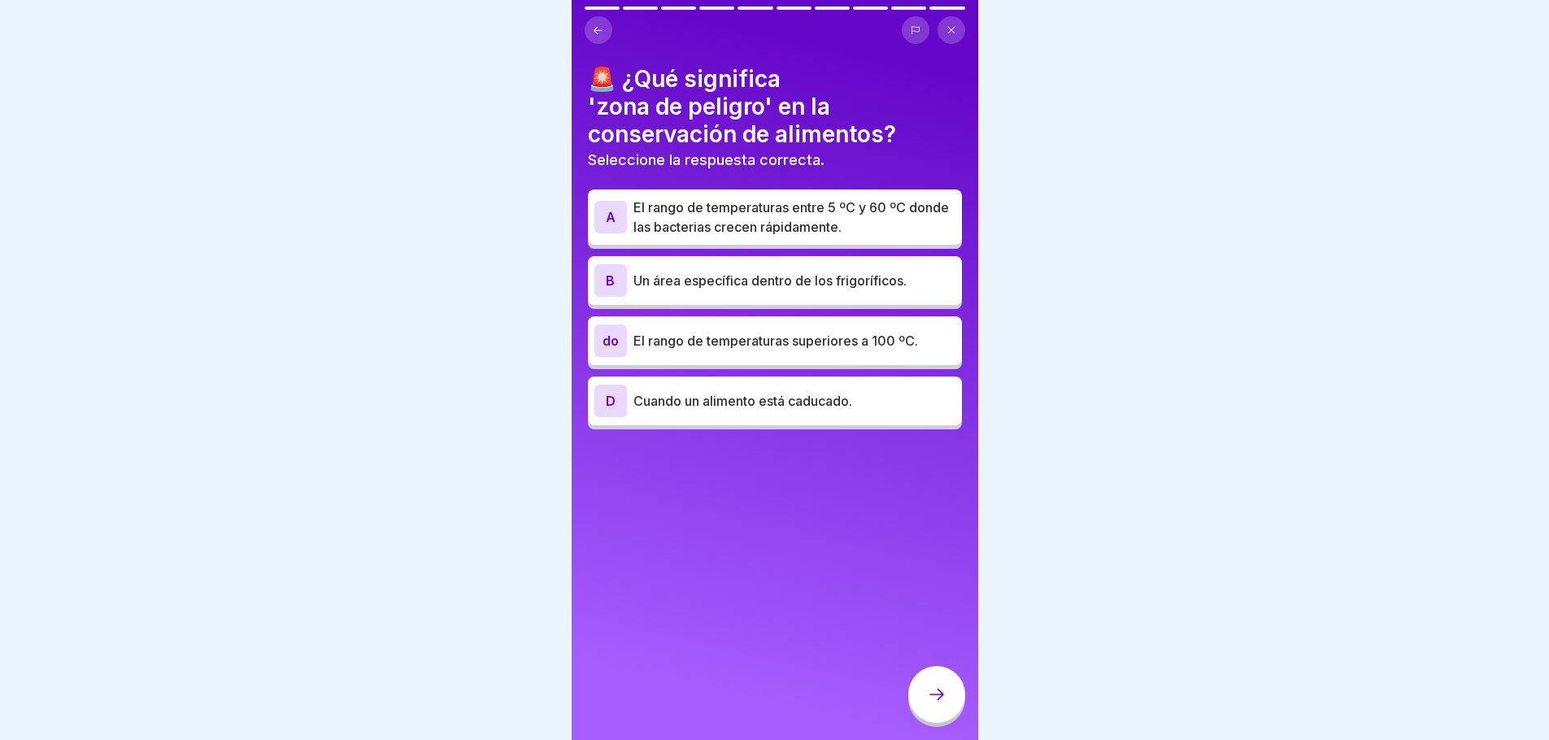
click at [711, 225] on font "El rango de temperaturas entre 5 ºC y 60 ºC donde las bacterias crecen rápidame…" at bounding box center [792, 217] width 316 height 36
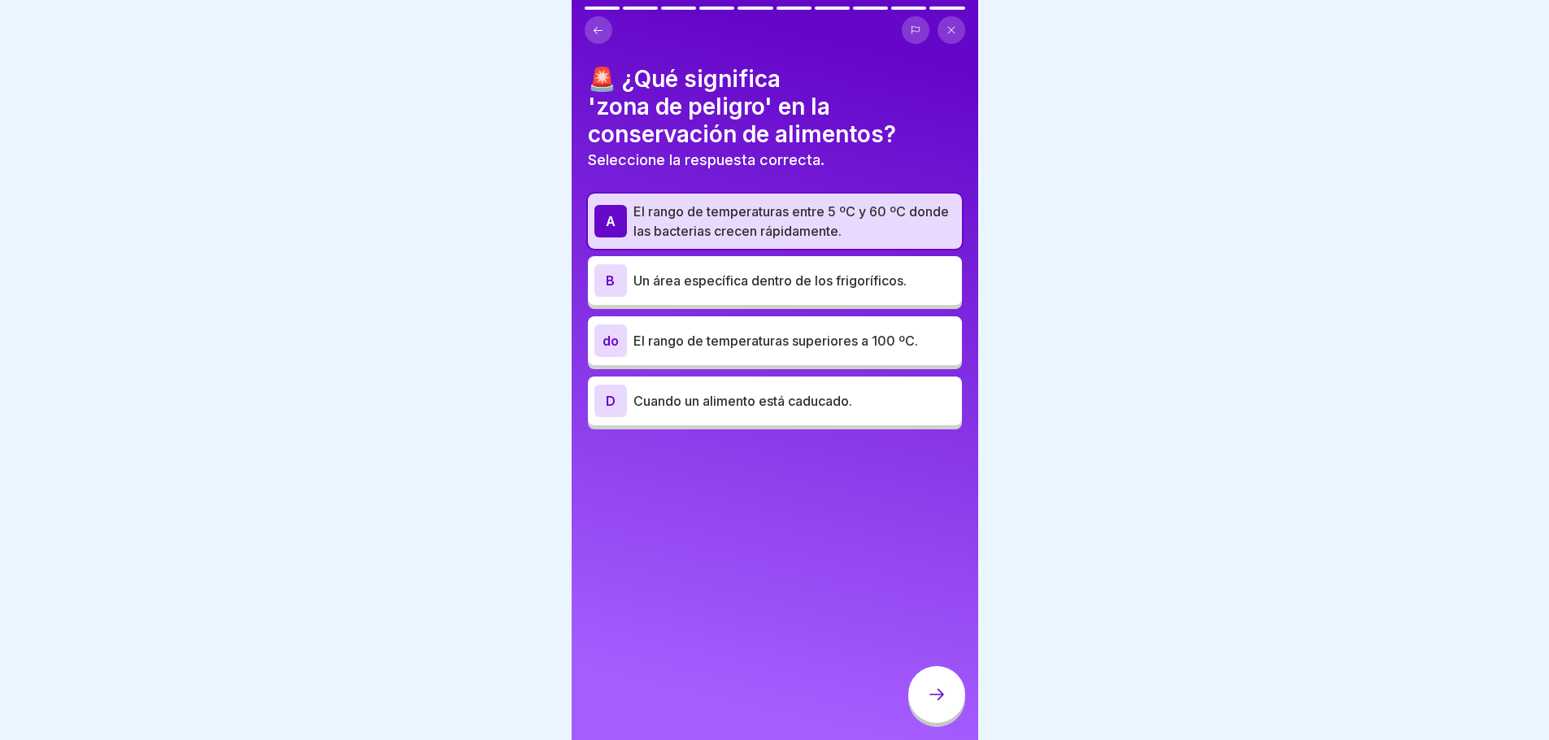
click at [956, 705] on div at bounding box center [936, 694] width 57 height 57
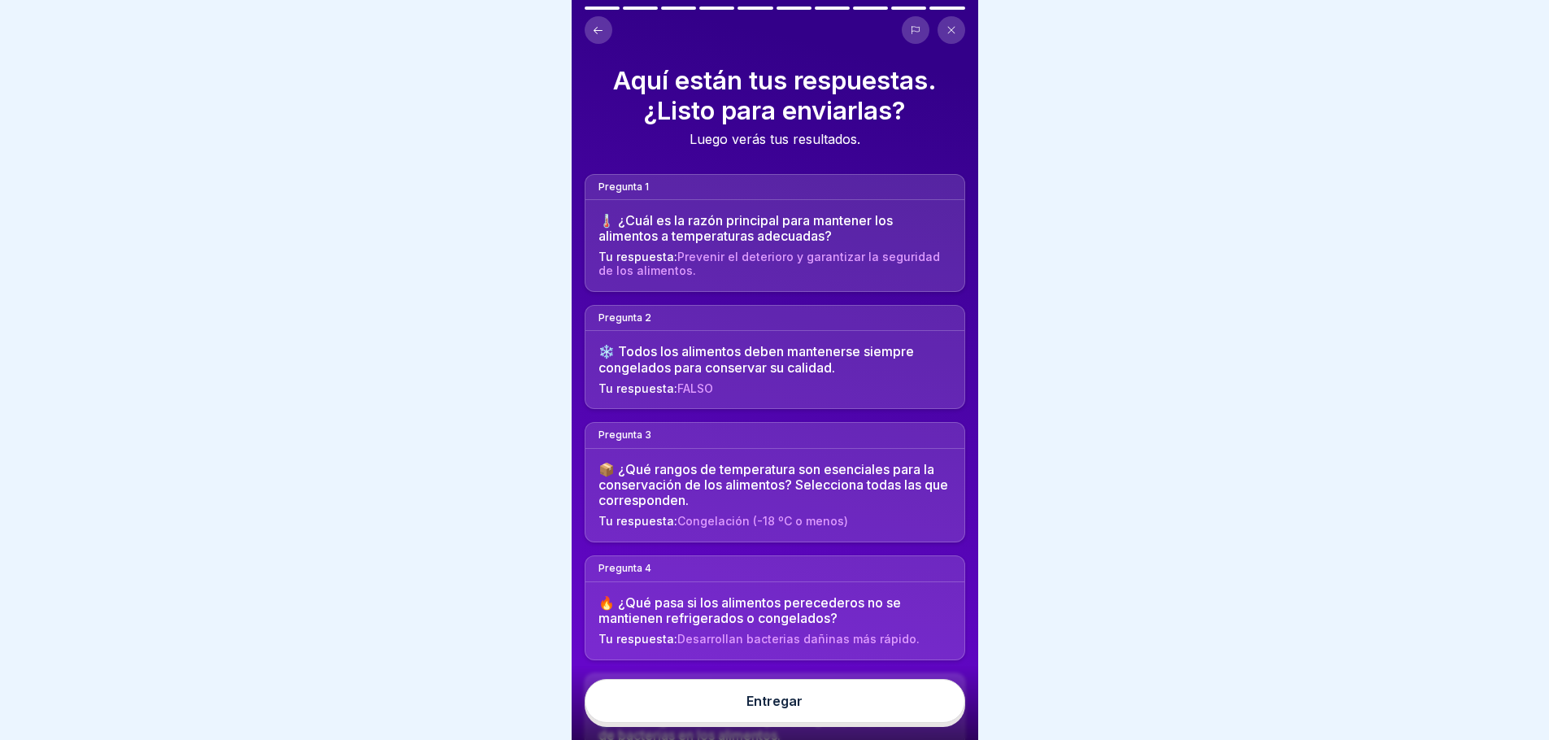
click at [805, 719] on button "Entregar" at bounding box center [775, 701] width 381 height 44
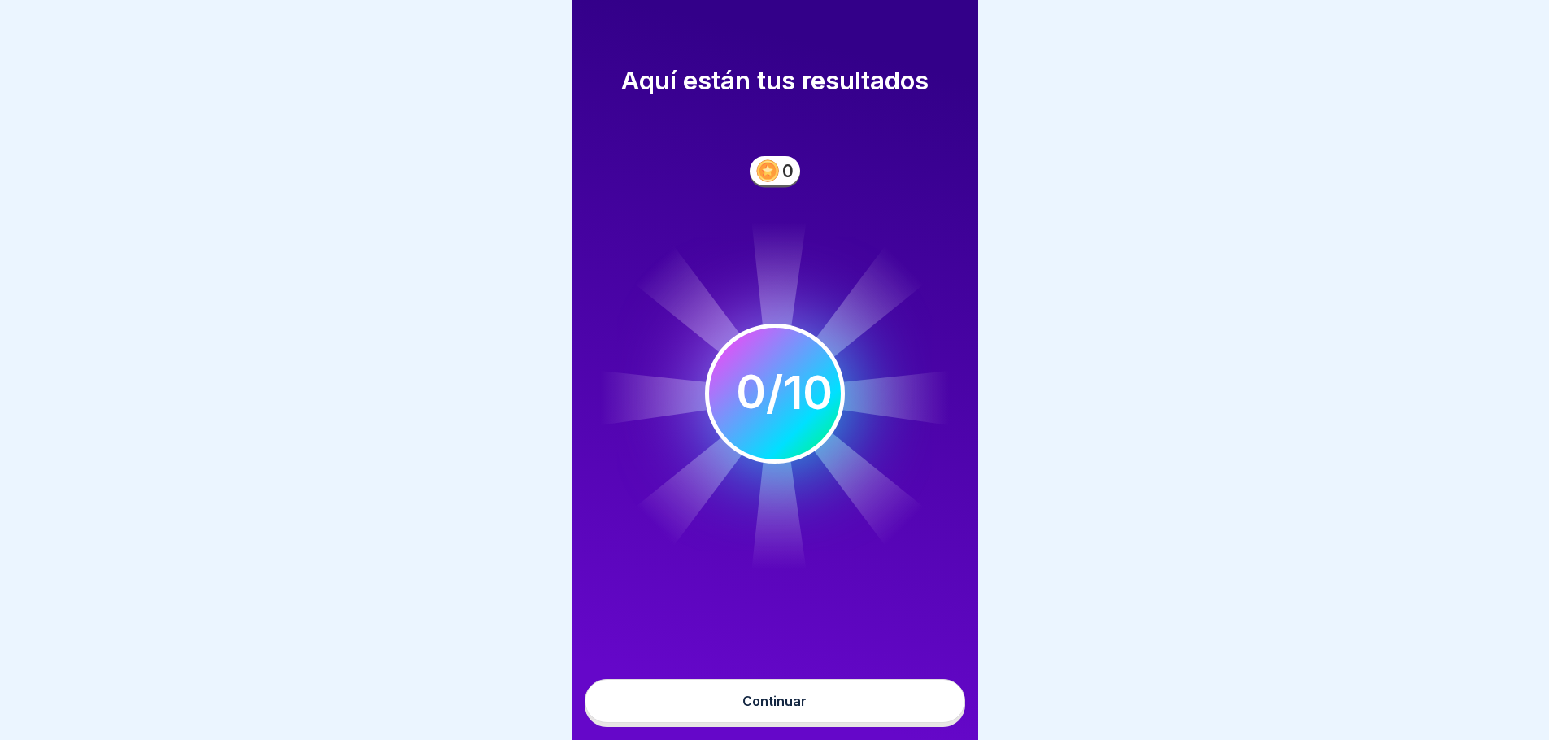
click at [782, 709] on font "Continuar" at bounding box center [775, 701] width 64 height 16
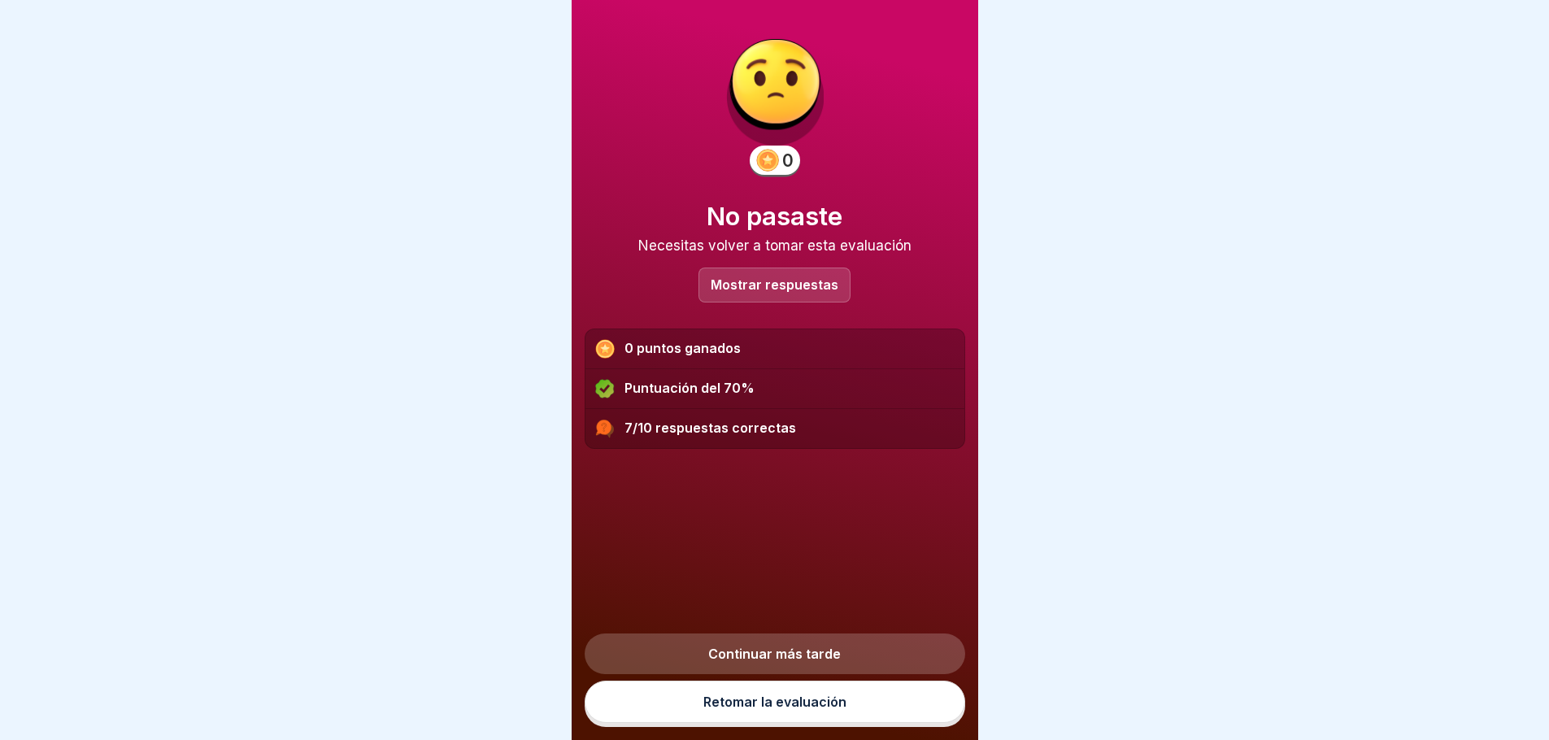
click at [734, 283] on font "Mostrar respuestas" at bounding box center [775, 285] width 128 height 16
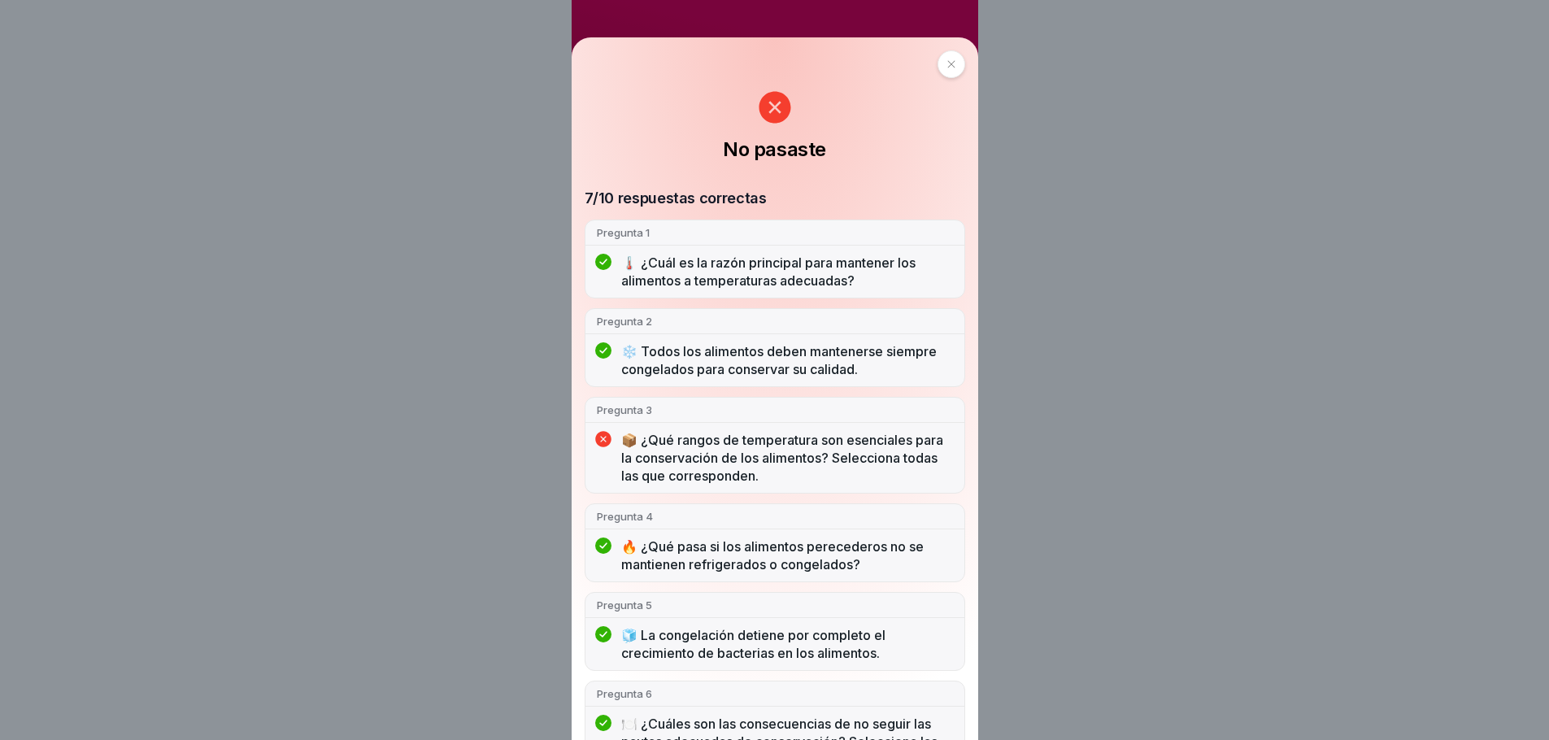
click at [947, 64] on icon at bounding box center [952, 64] width 10 height 10
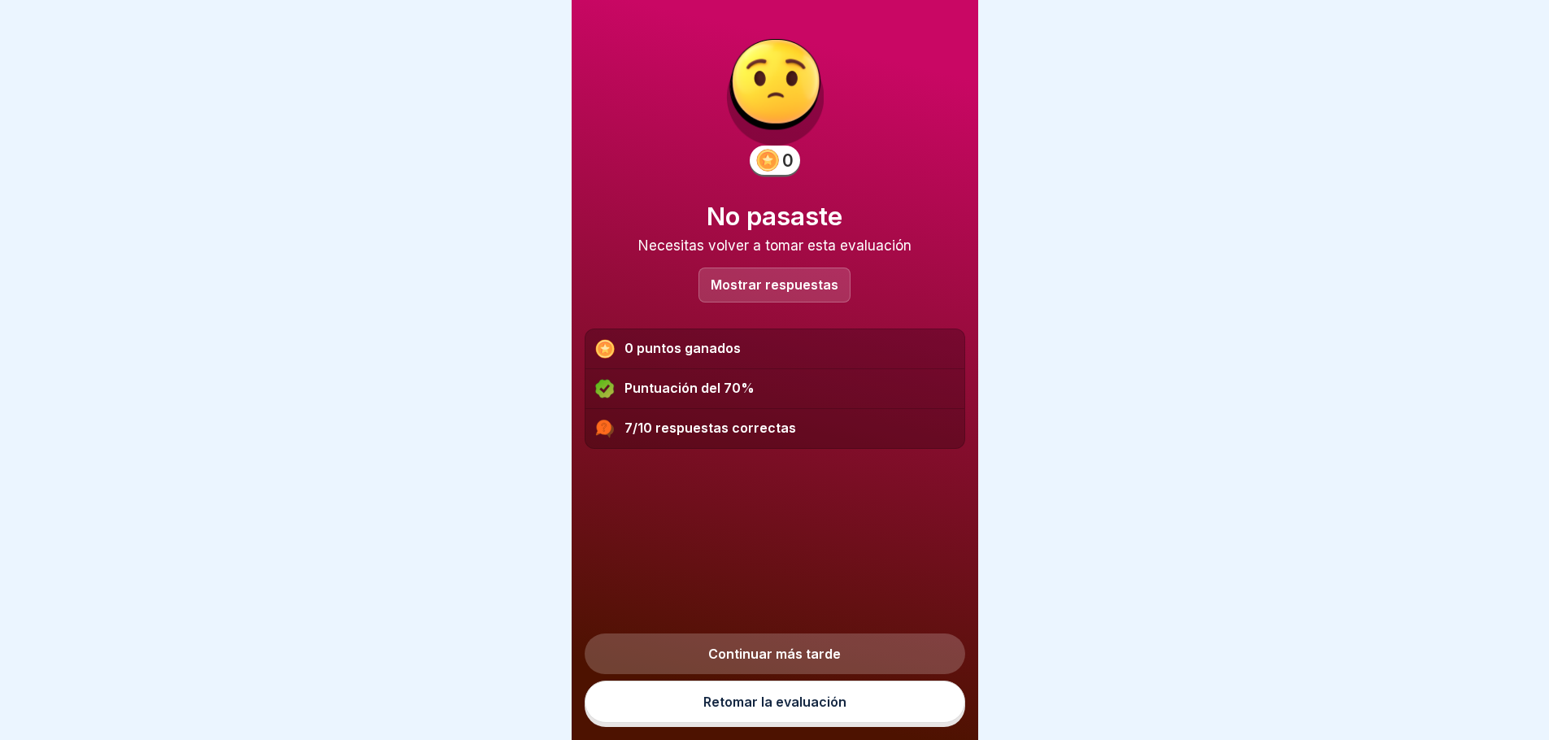
click at [774, 708] on font "Retomar la evaluación" at bounding box center [775, 702] width 143 height 16
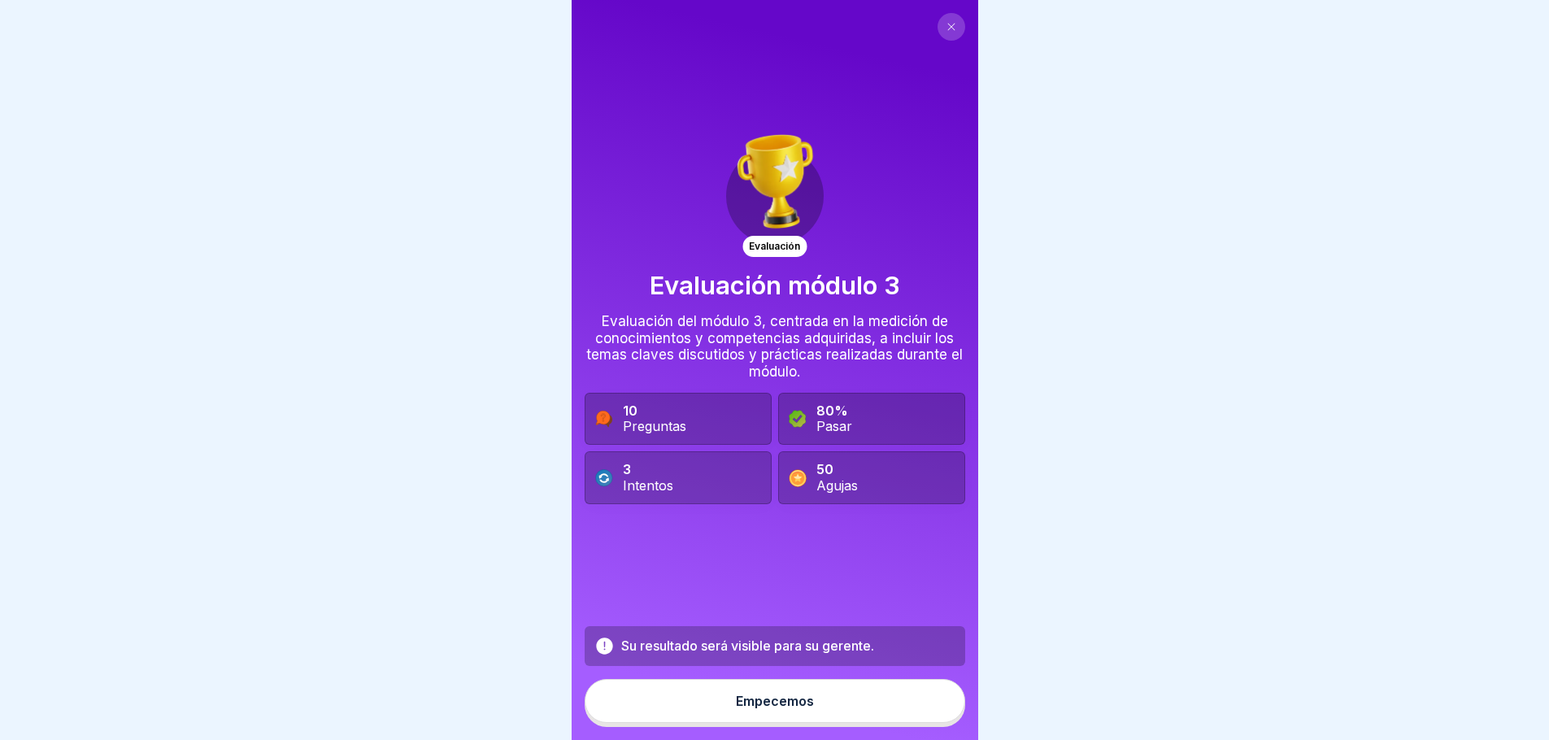
click at [810, 704] on button "Empecemos" at bounding box center [775, 701] width 381 height 44
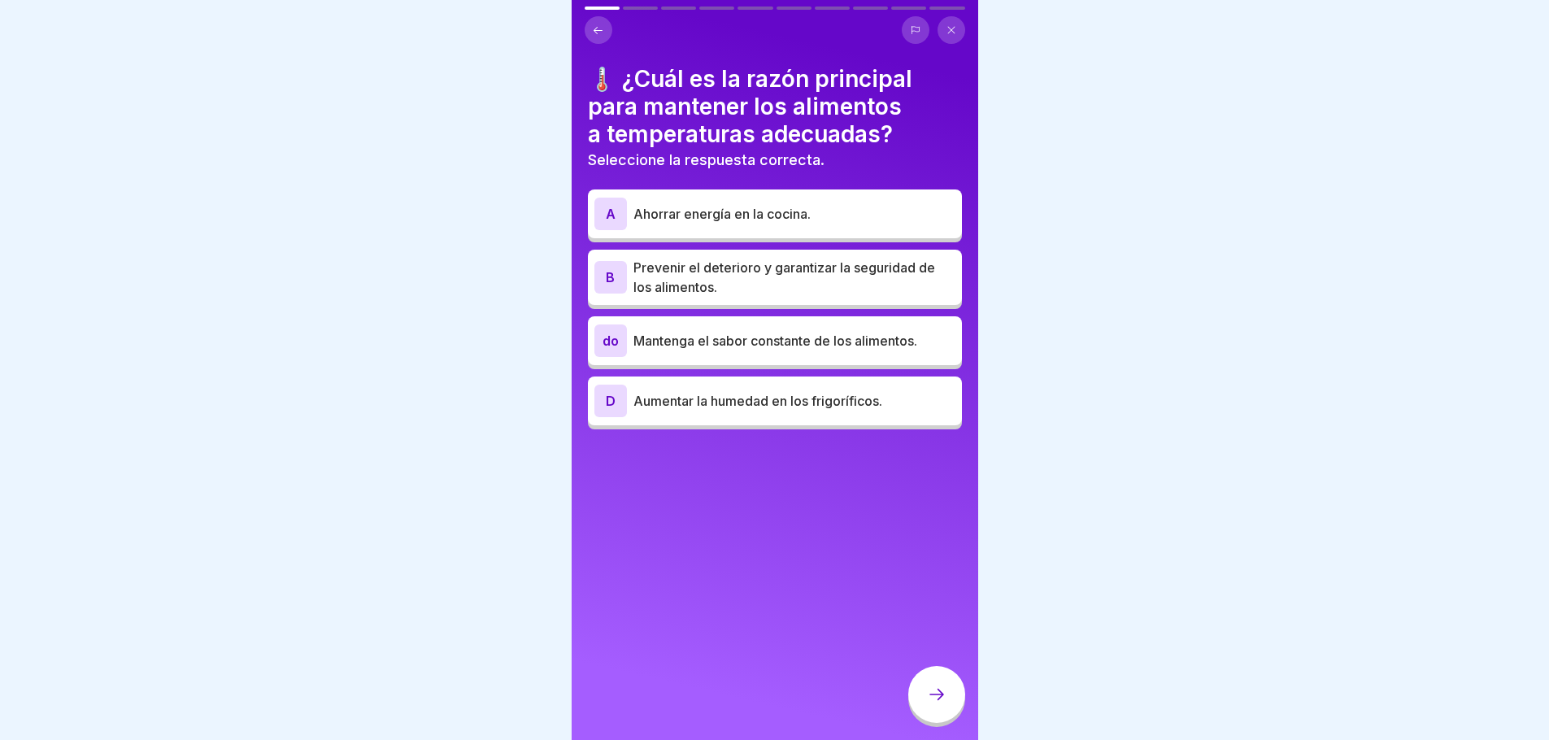
click at [843, 279] on p "Prevenir el deterioro y garantizar la seguridad de los alimentos." at bounding box center [795, 277] width 322 height 39
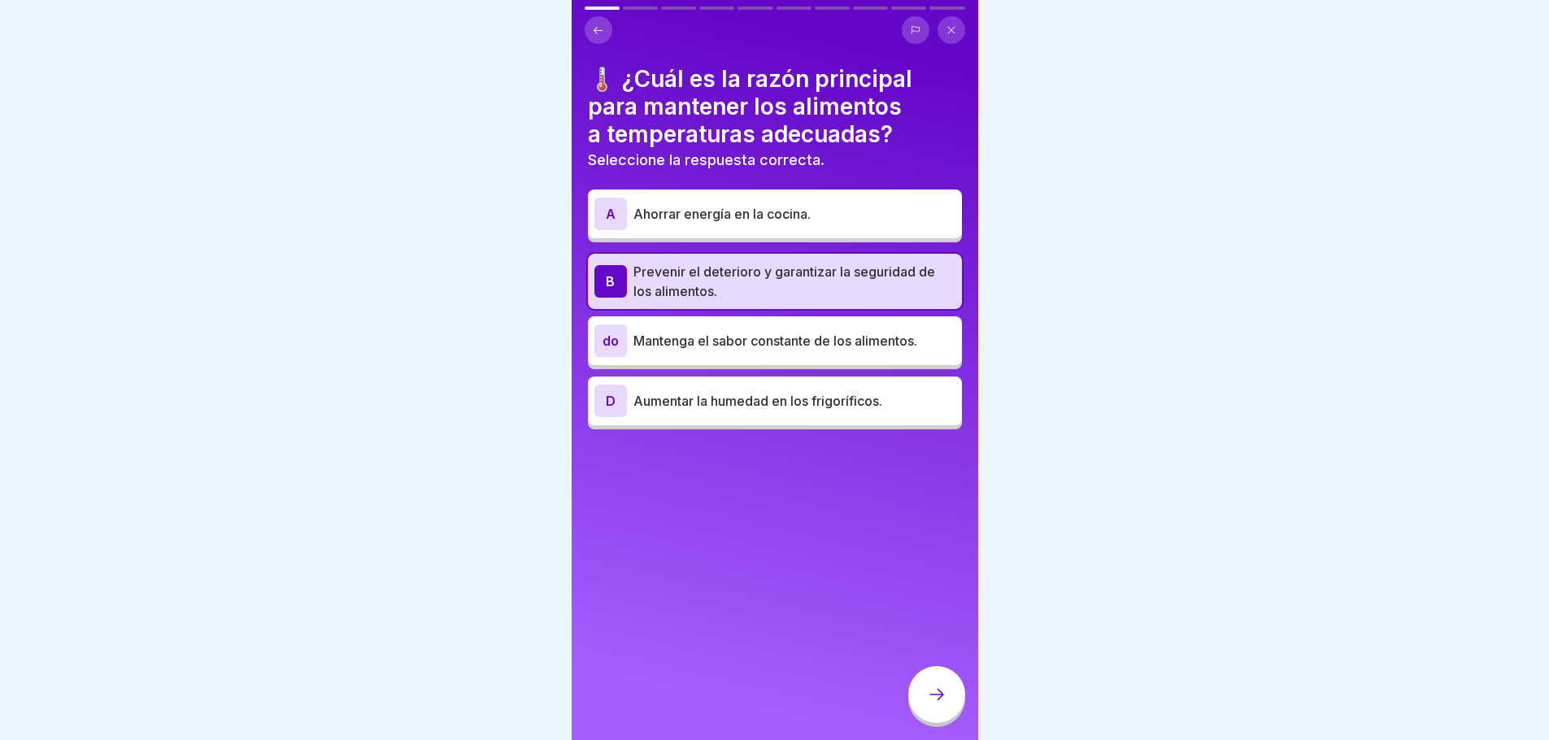
click at [941, 704] on icon at bounding box center [937, 695] width 20 height 20
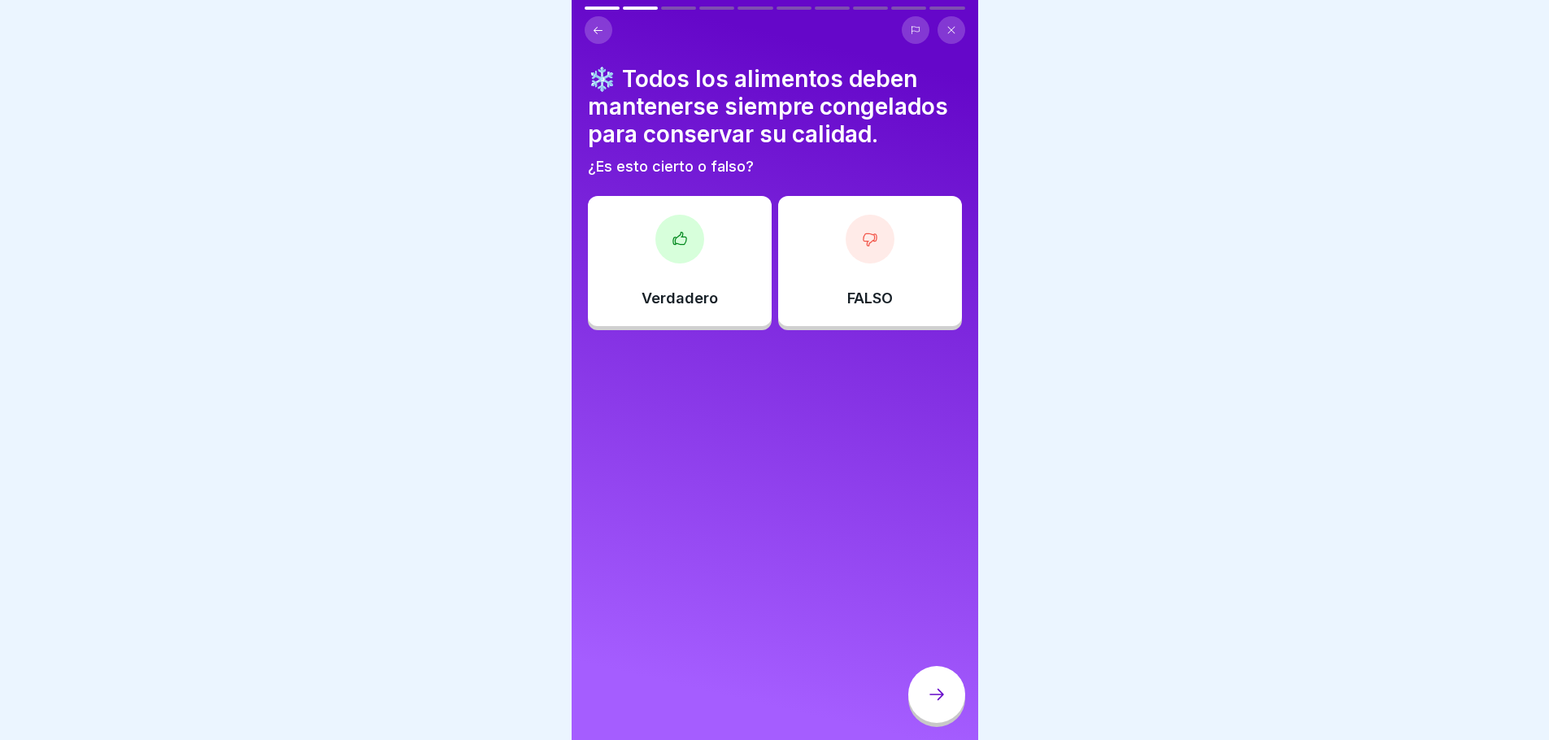
click at [658, 272] on div "Verdadero" at bounding box center [680, 261] width 184 height 130
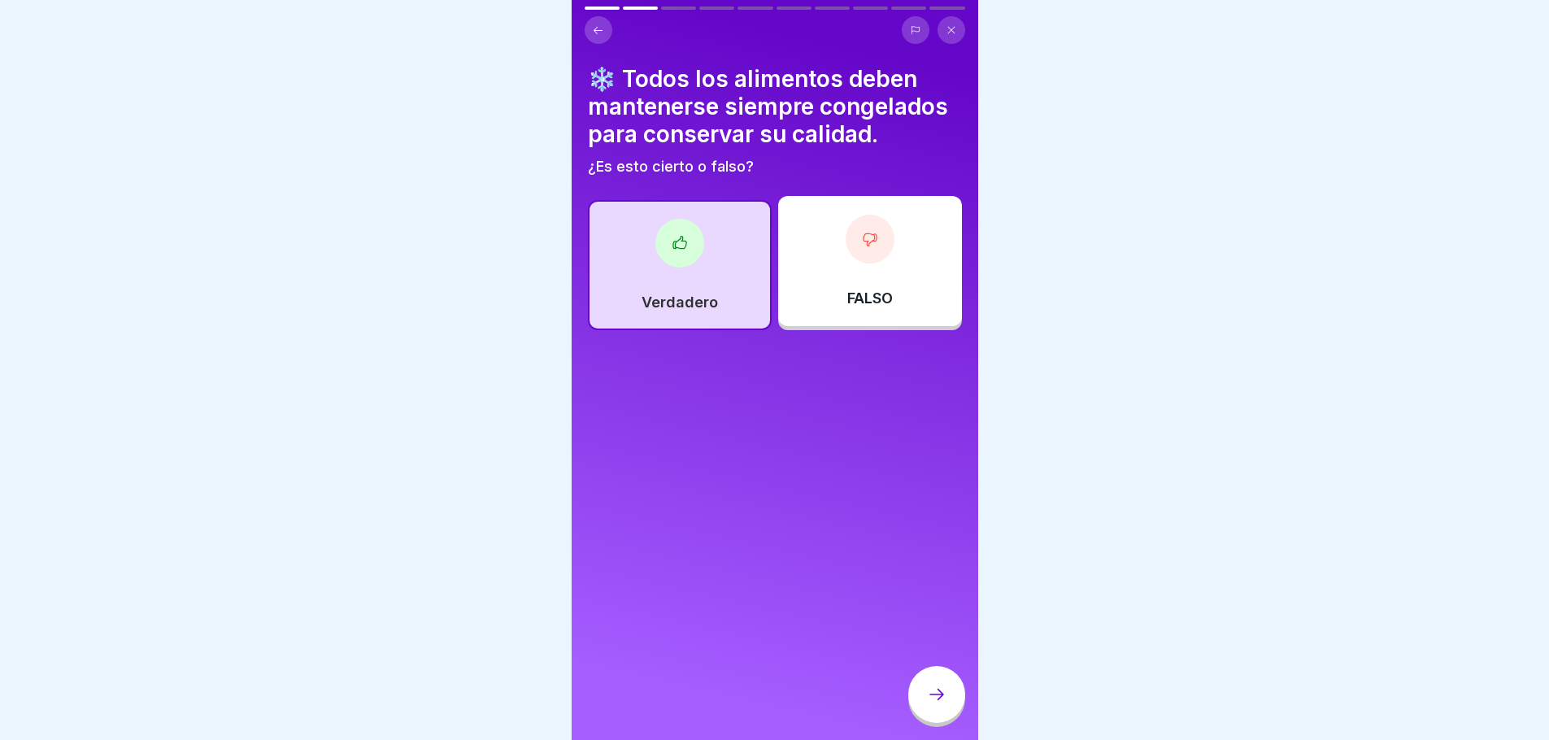
click at [686, 256] on div at bounding box center [680, 243] width 49 height 49
click at [866, 246] on icon at bounding box center [870, 239] width 16 height 16
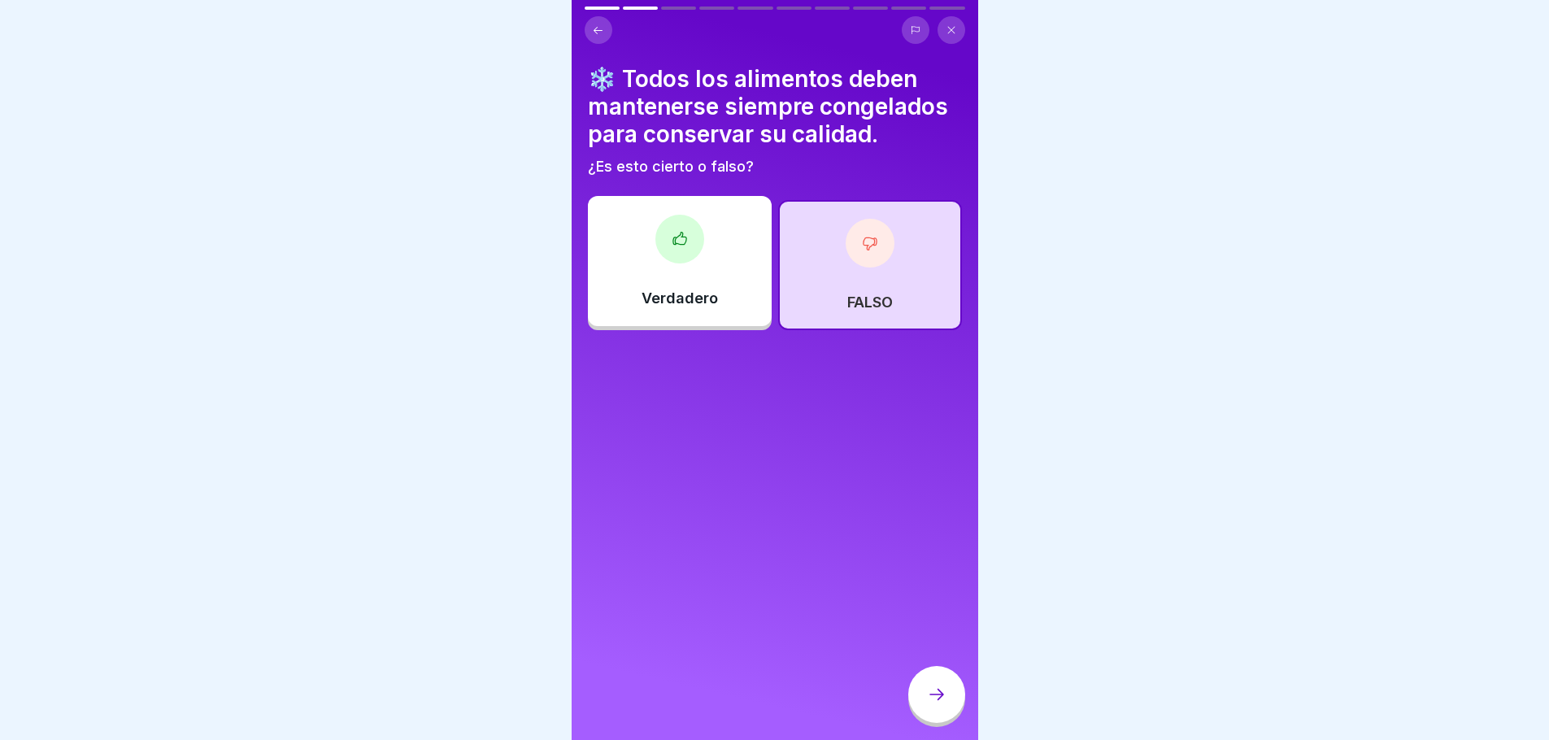
click at [834, 260] on div "FALSO" at bounding box center [870, 265] width 184 height 130
click at [858, 286] on div "FALSO" at bounding box center [870, 265] width 184 height 130
click at [709, 300] on font "Verdadero" at bounding box center [680, 298] width 76 height 17
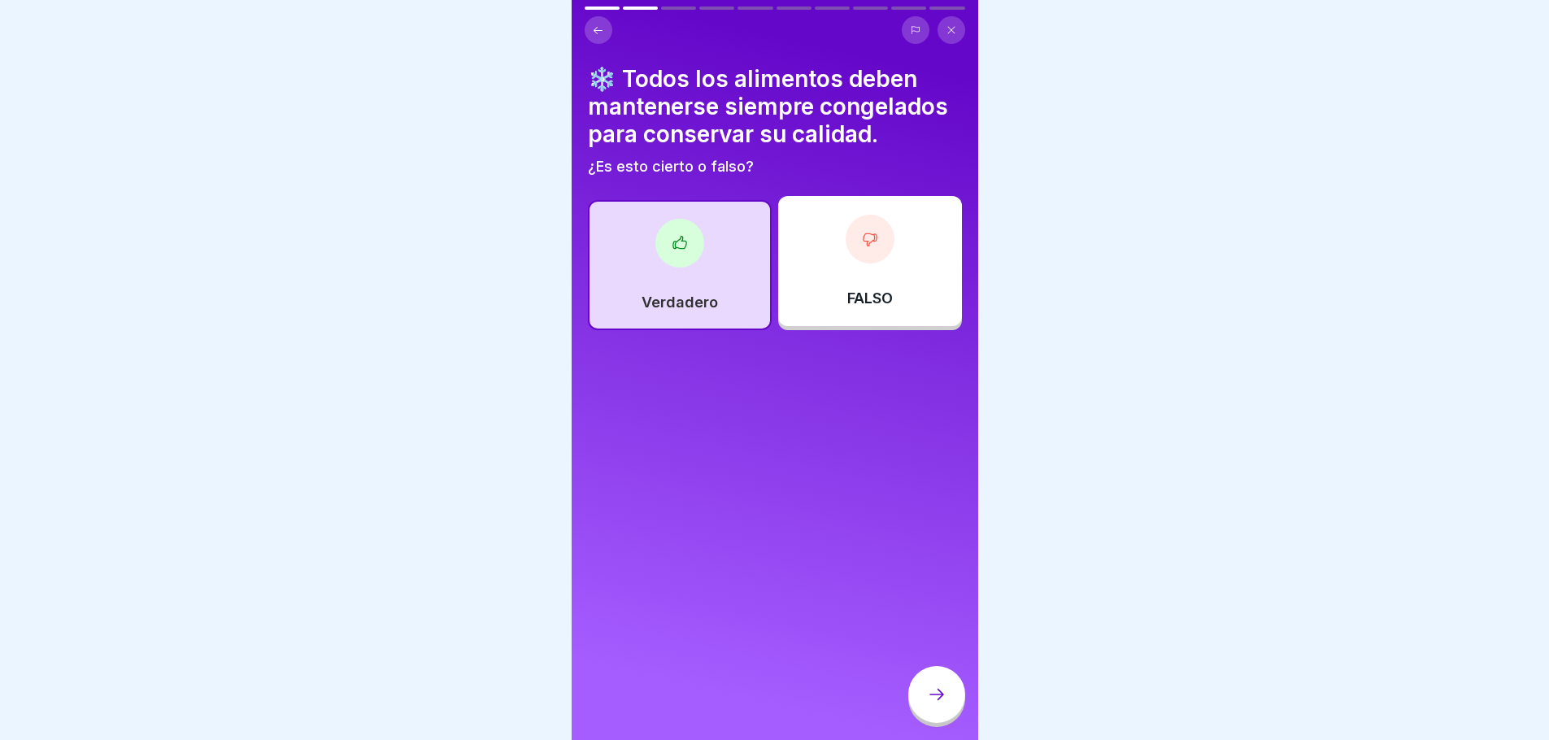
click at [887, 283] on div "FALSO" at bounding box center [870, 261] width 184 height 130
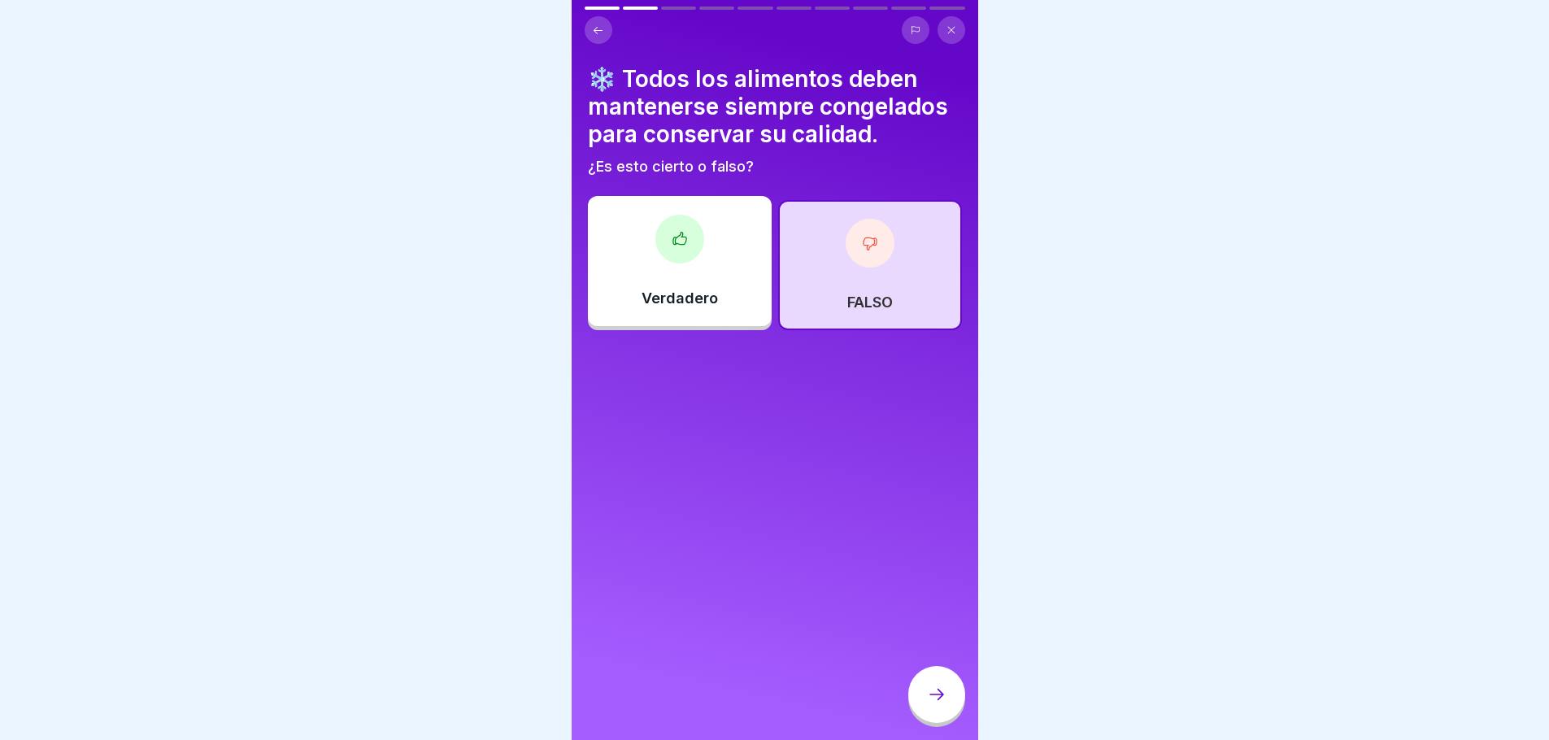
click at [933, 703] on icon at bounding box center [937, 695] width 20 height 20
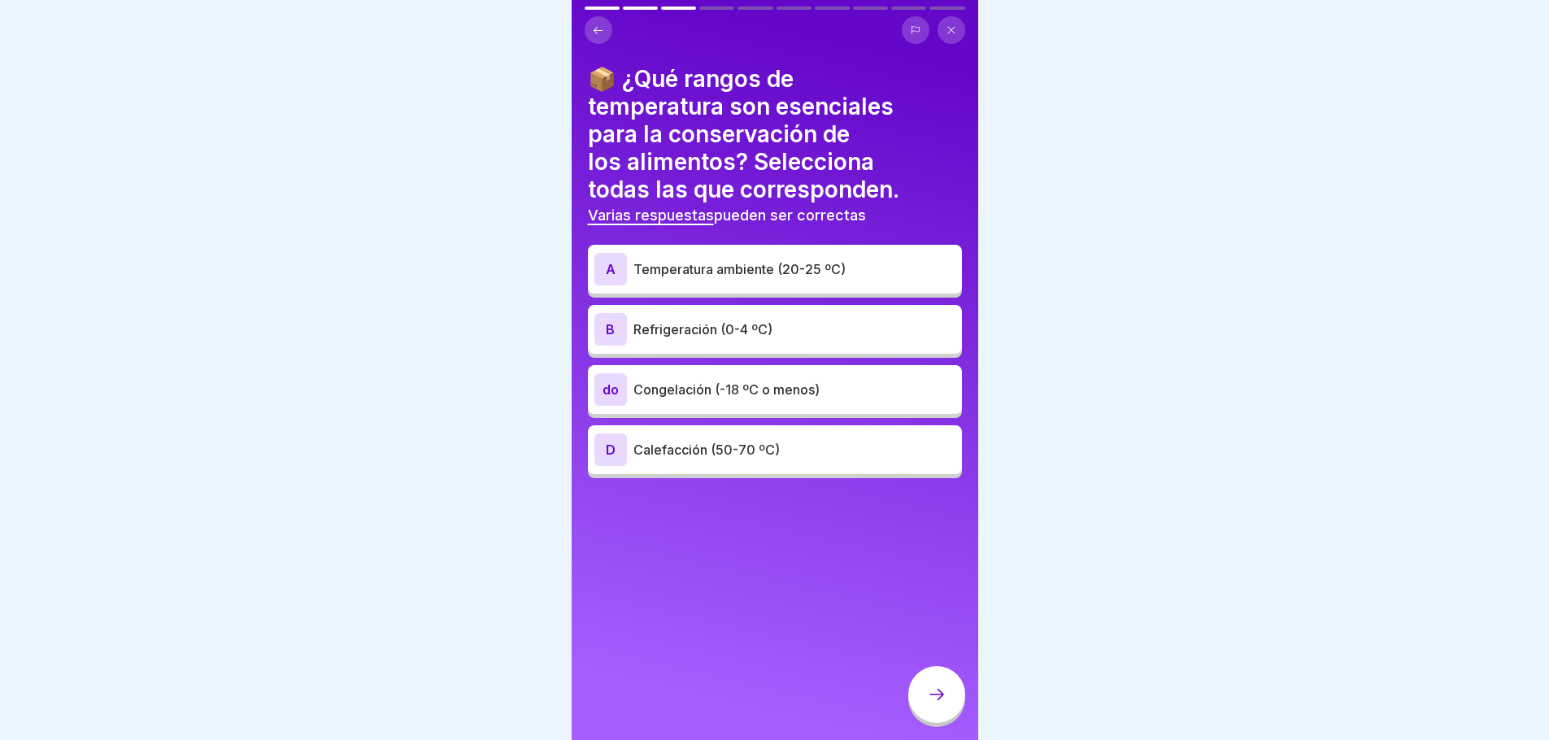
click at [725, 325] on font "Refrigeración (0-4 ºC)" at bounding box center [703, 329] width 139 height 16
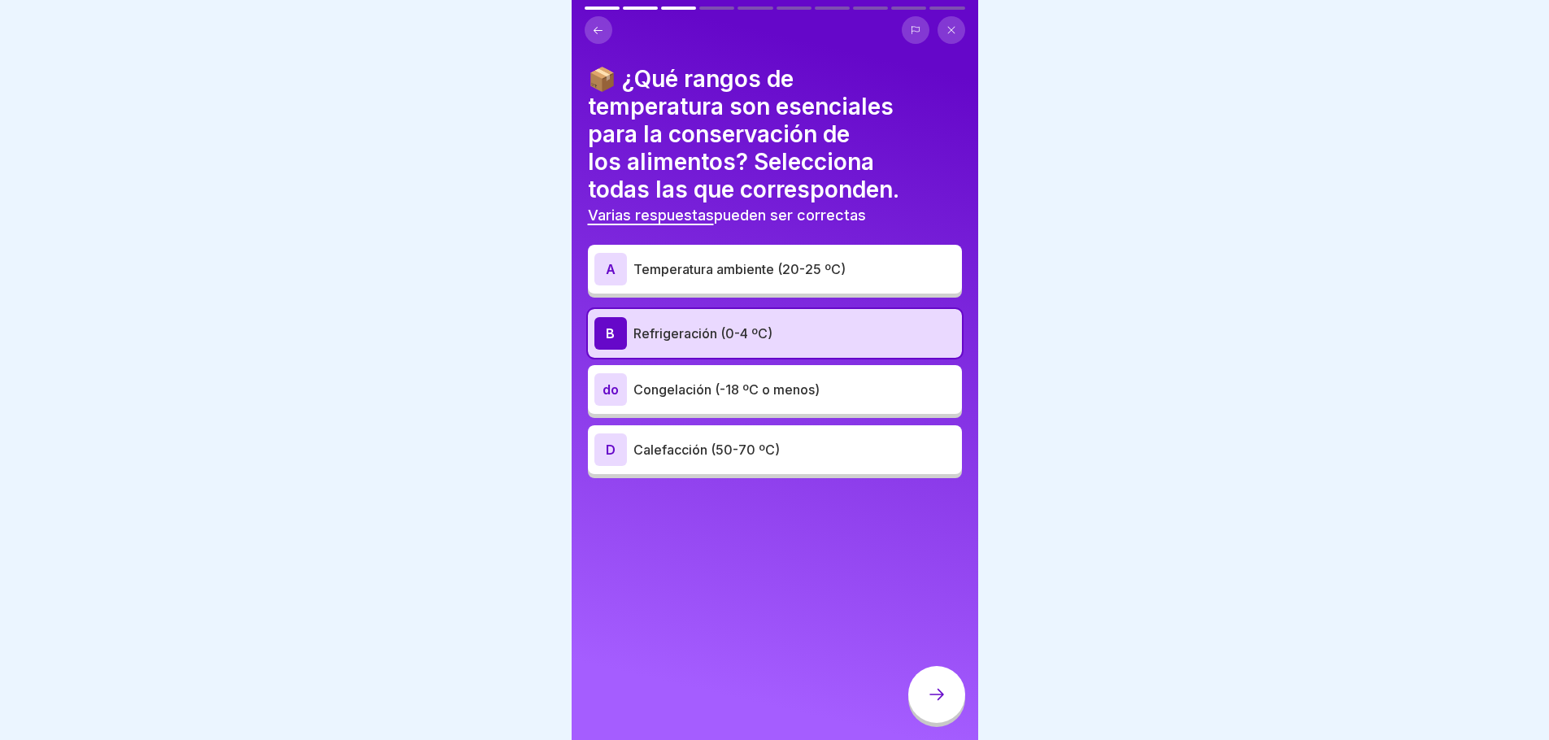
click at [783, 395] on font "Congelación (-18 ºC o menos)" at bounding box center [727, 389] width 186 height 16
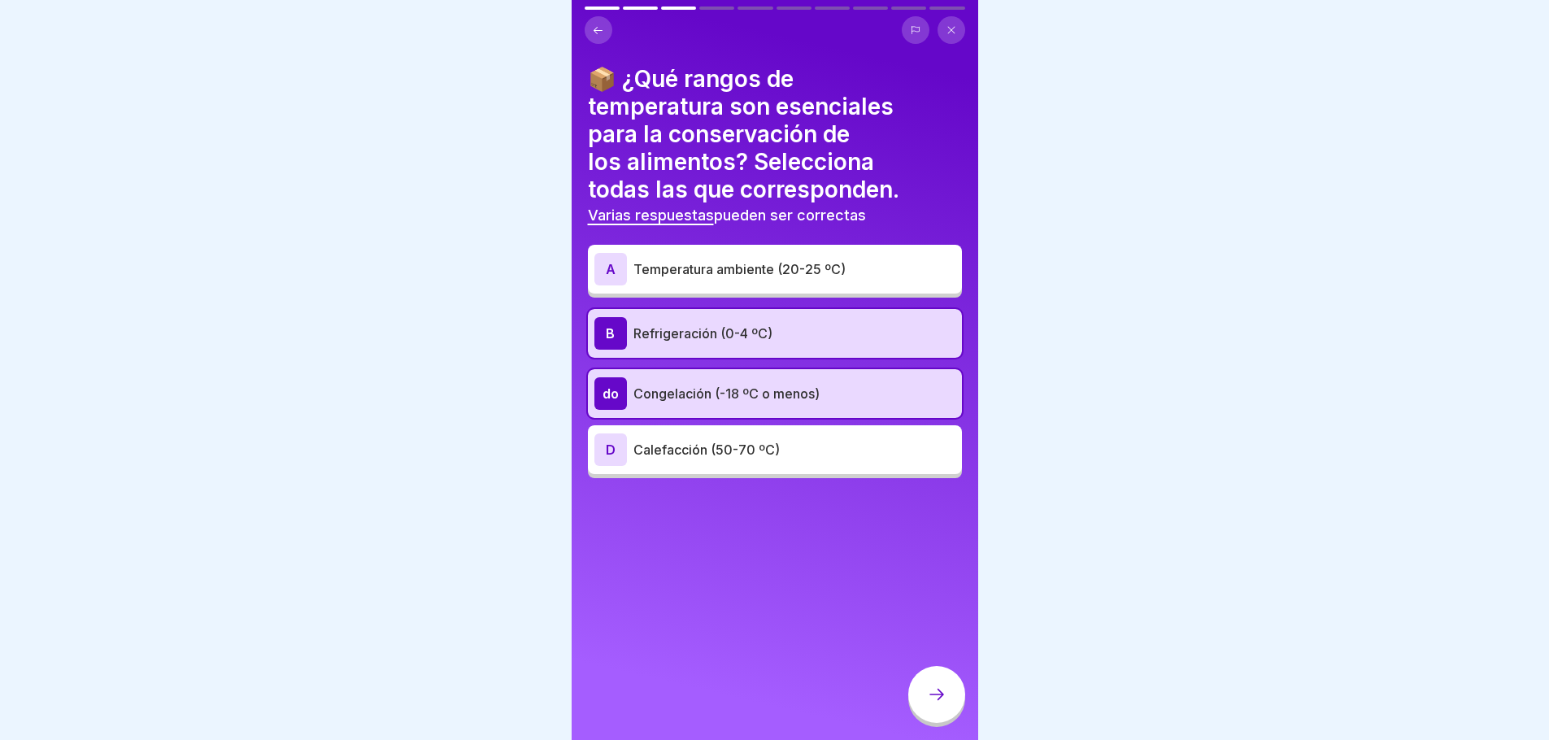
click at [939, 704] on icon at bounding box center [937, 695] width 20 height 20
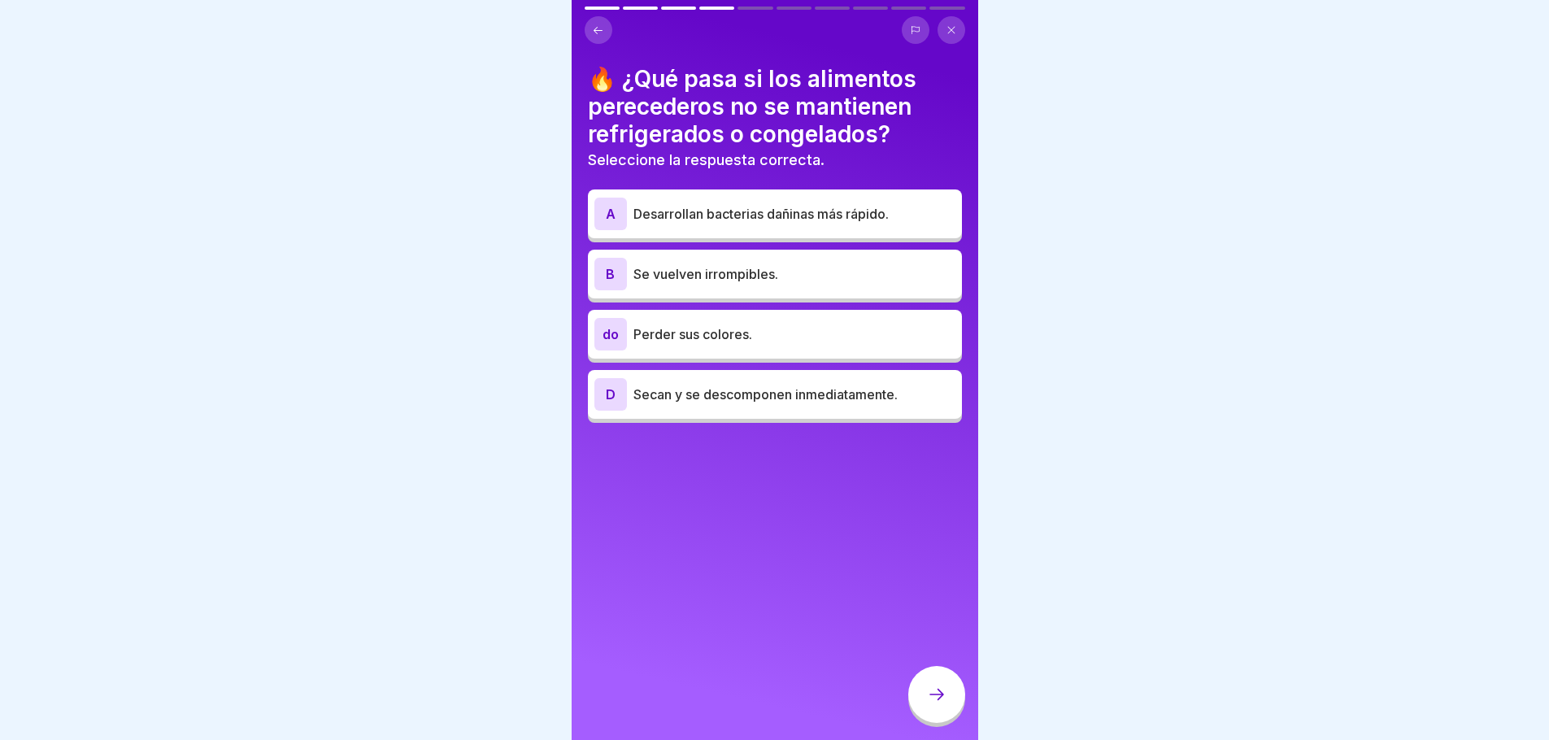
click at [800, 218] on font "Desarrollan bacterias dañinas más rápido." at bounding box center [761, 214] width 255 height 16
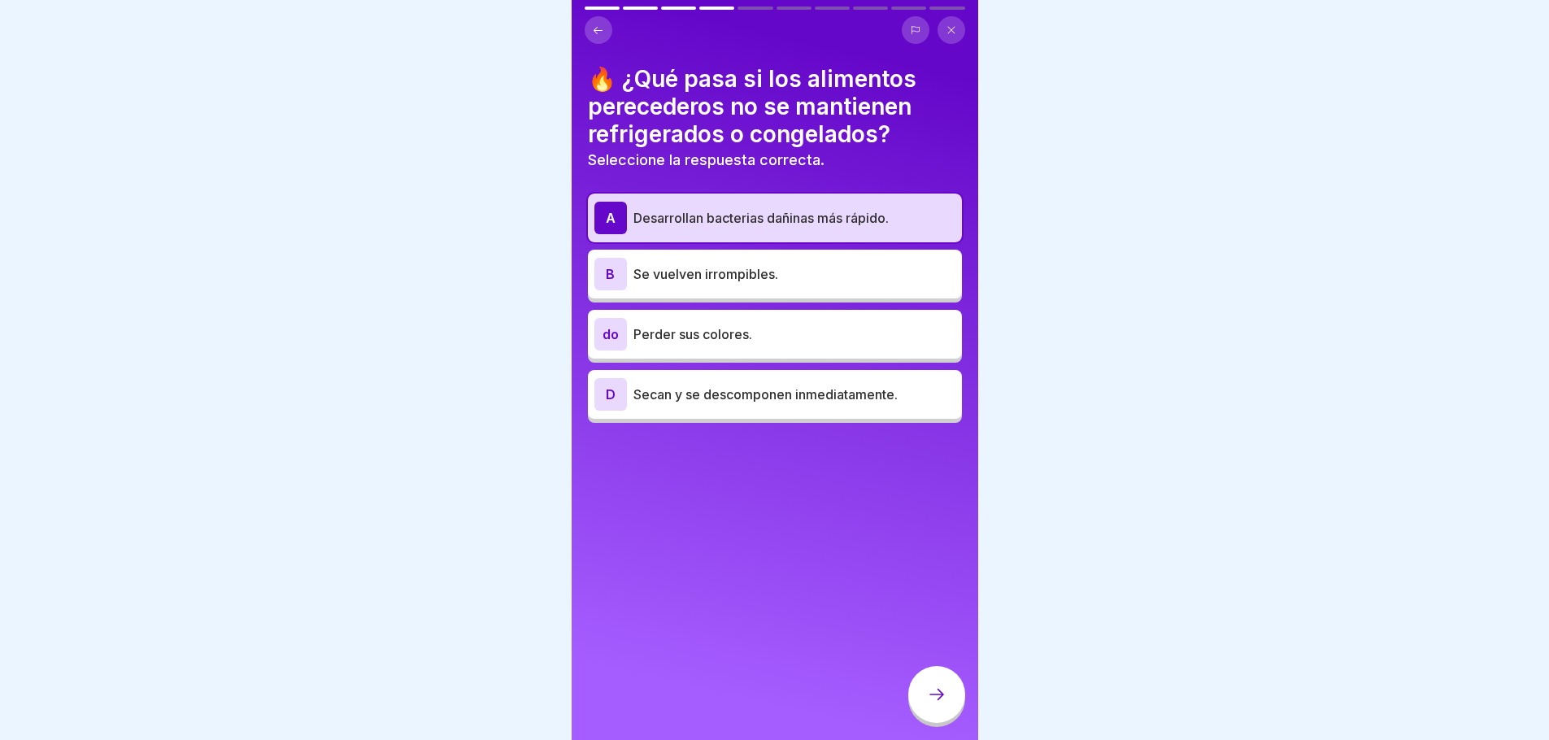
click at [922, 712] on div at bounding box center [936, 694] width 57 height 57
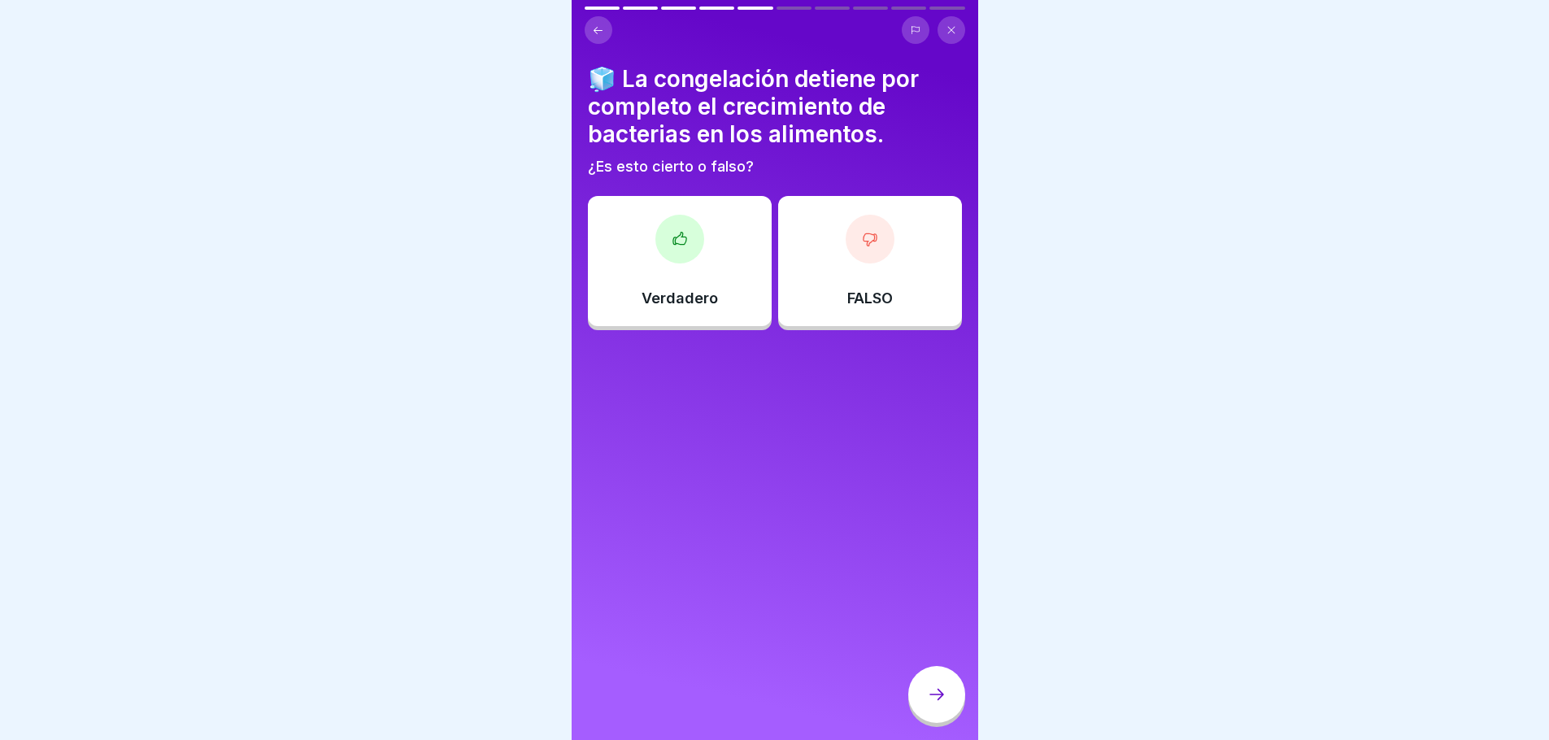
click at [693, 285] on div "Verdadero" at bounding box center [680, 261] width 184 height 130
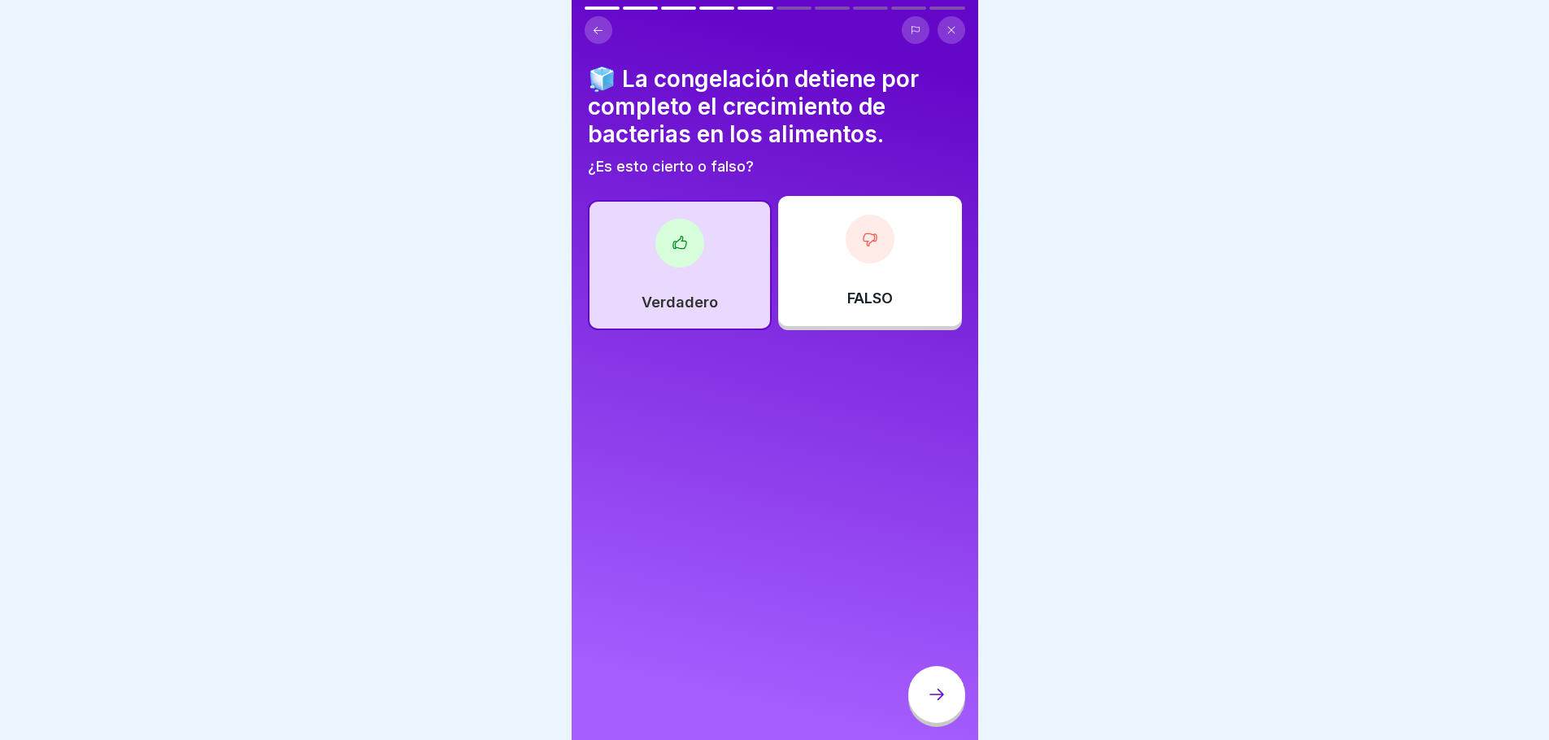
click at [938, 704] on icon at bounding box center [937, 695] width 20 height 20
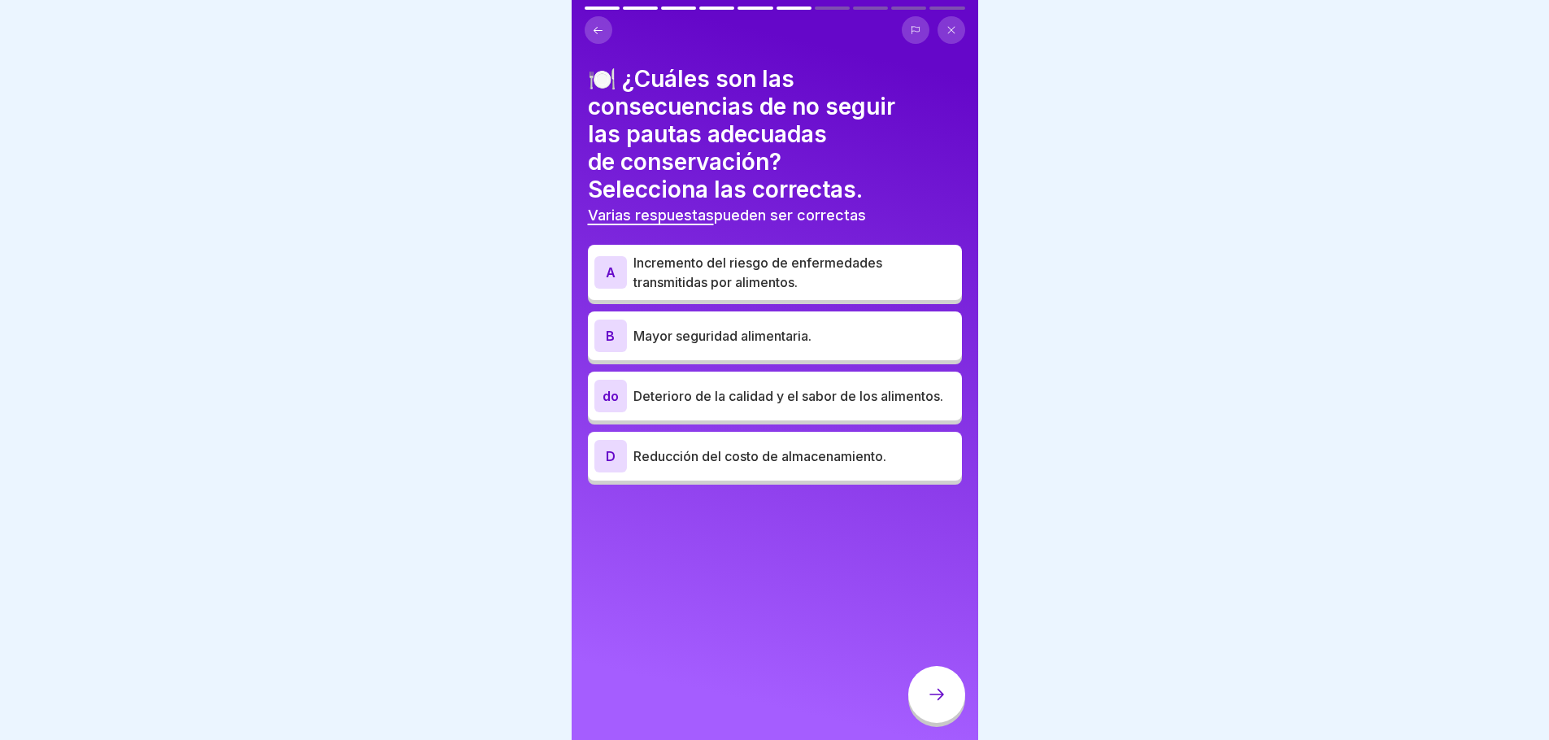
click at [803, 272] on p "Incremento del riesgo de enfermedades transmitidas por alimentos." at bounding box center [795, 272] width 322 height 39
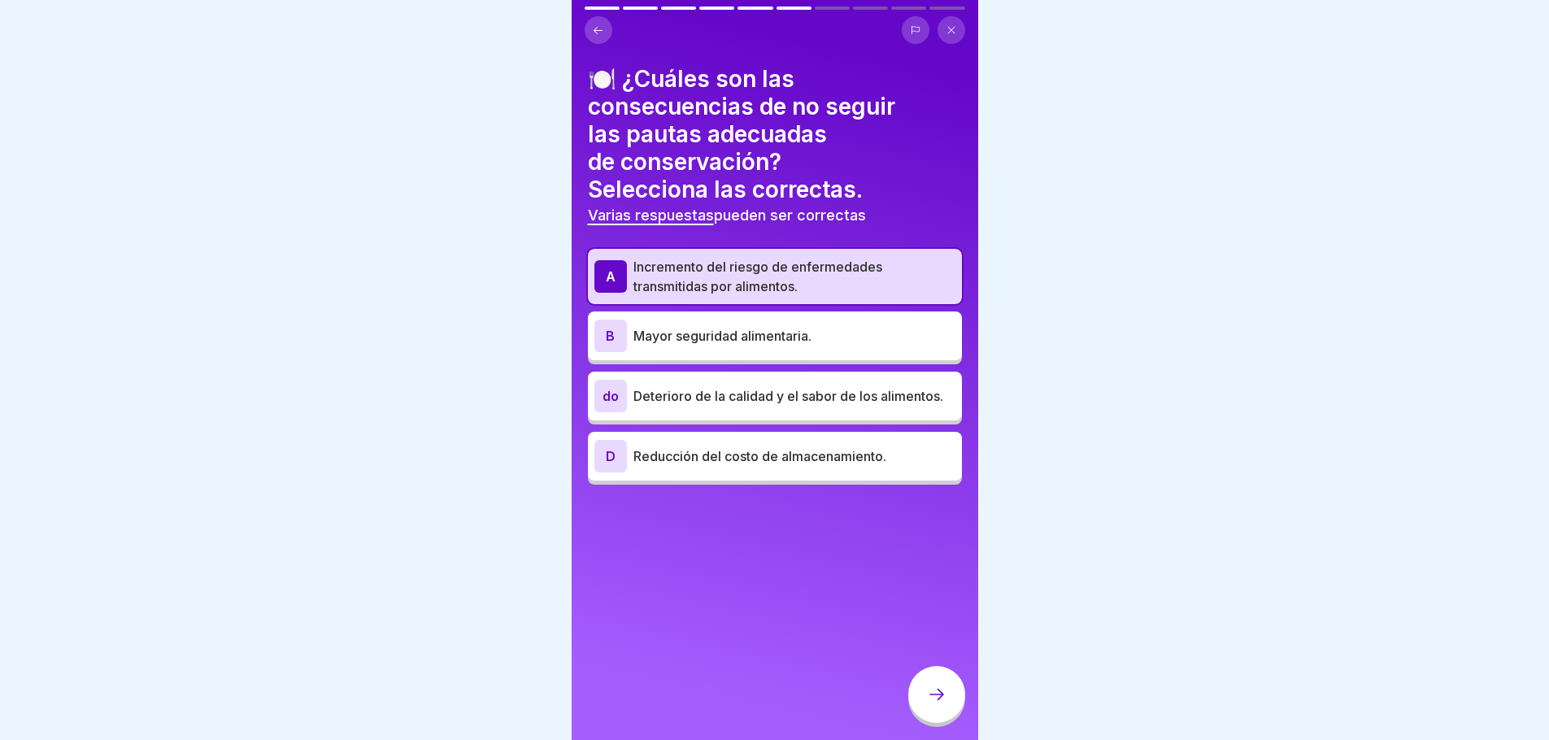
click at [702, 399] on p "Deterioro de la calidad y el sabor de los alimentos." at bounding box center [795, 396] width 322 height 20
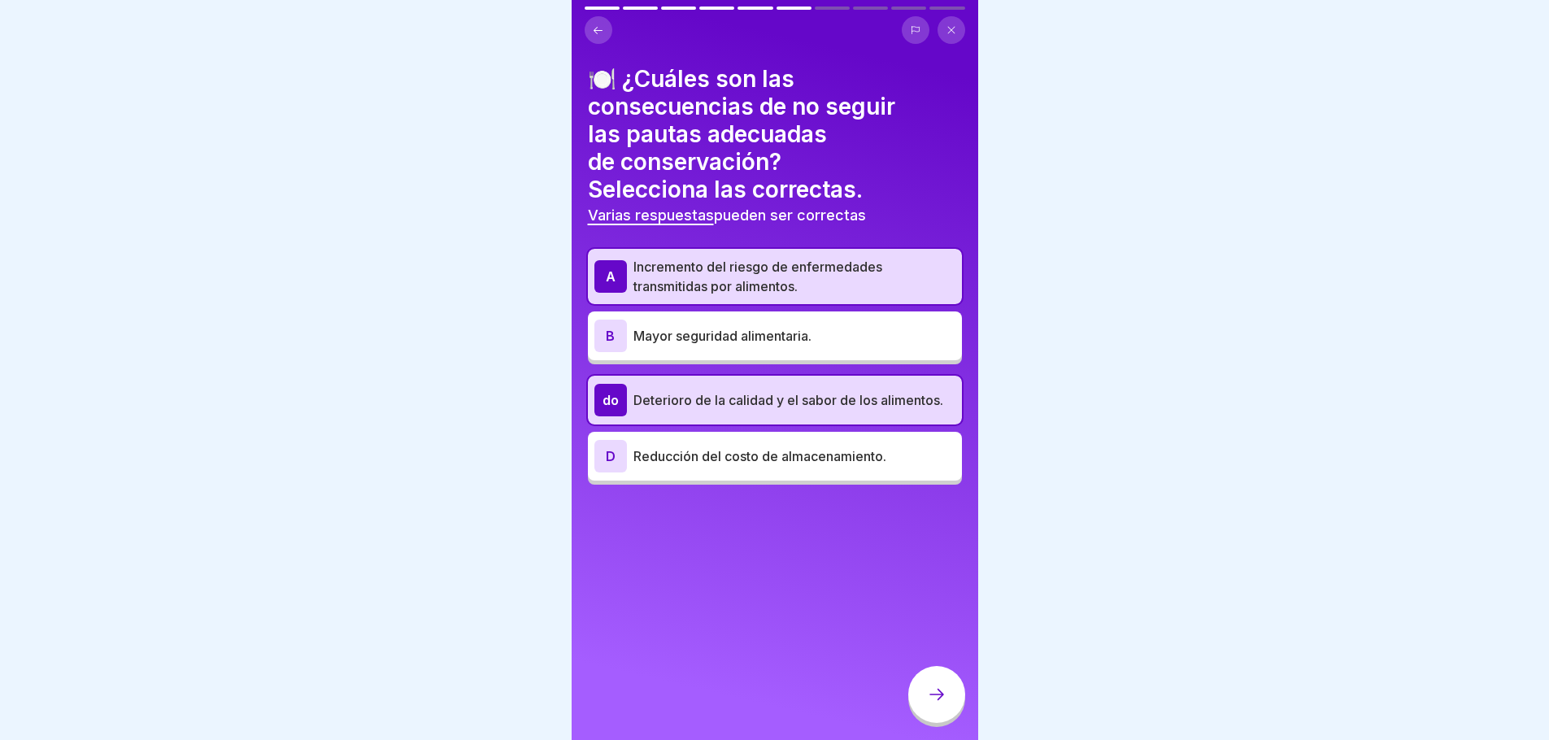
click at [930, 704] on icon at bounding box center [937, 695] width 20 height 20
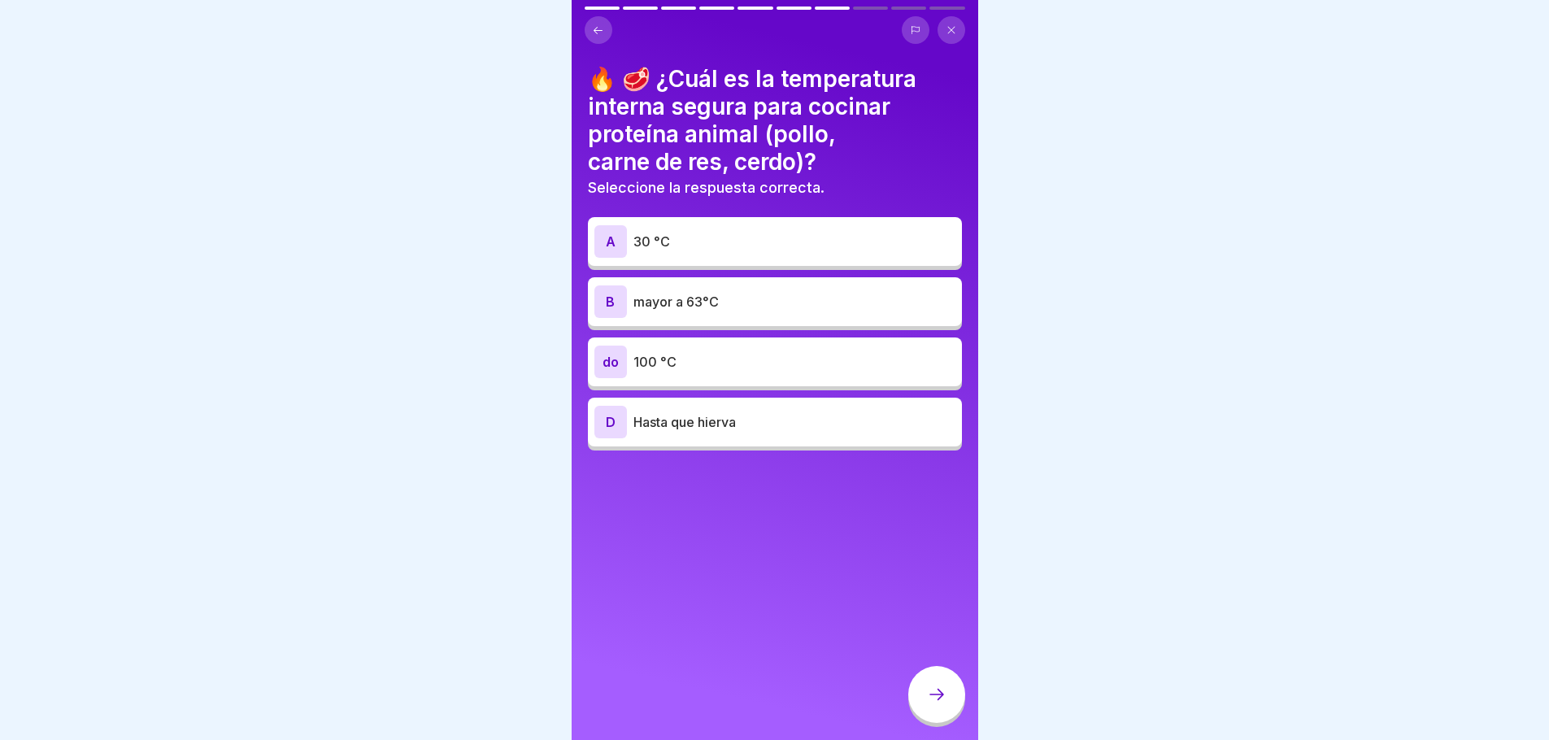
click at [721, 299] on p "mayor a 63°C" at bounding box center [795, 302] width 322 height 20
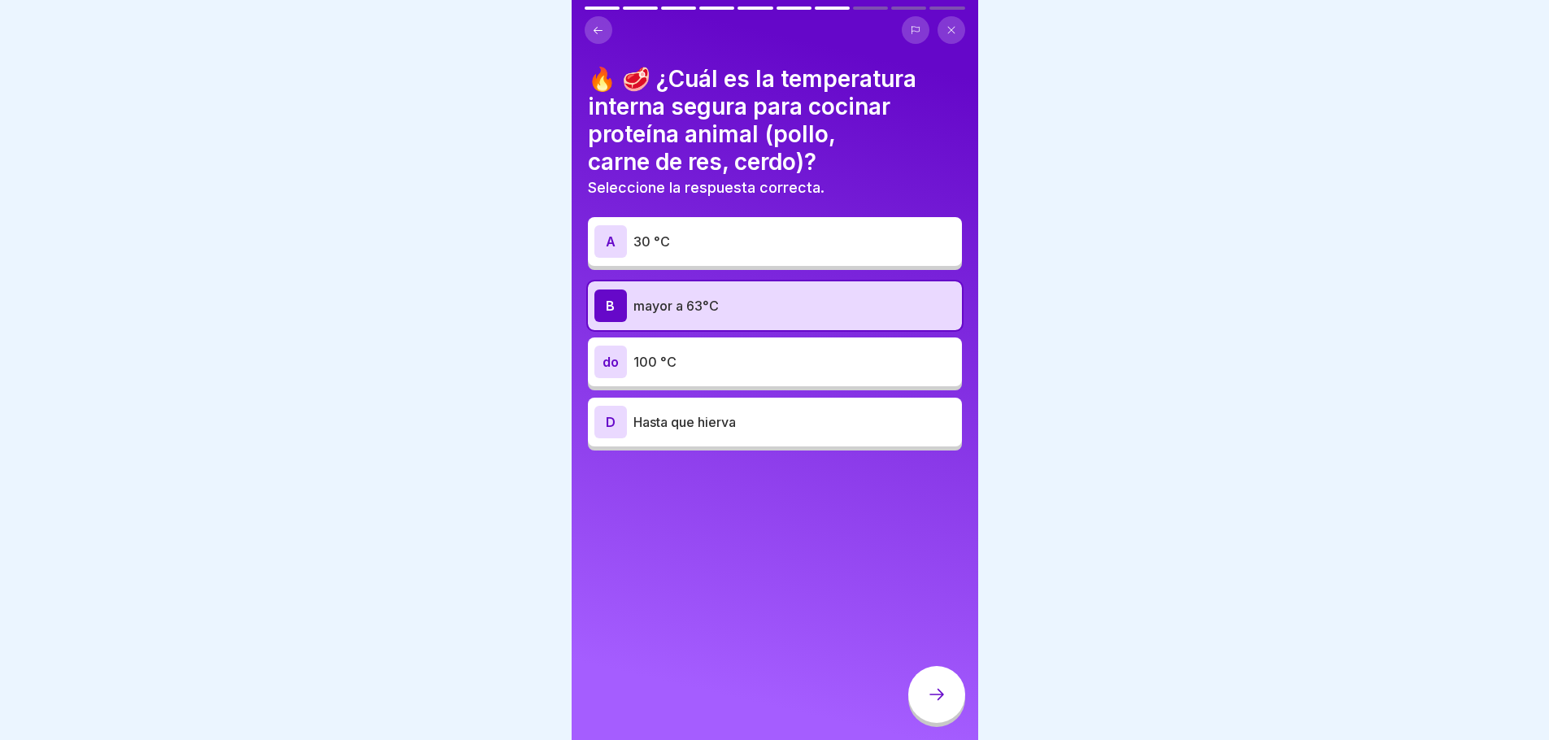
click at [929, 704] on icon at bounding box center [937, 695] width 20 height 20
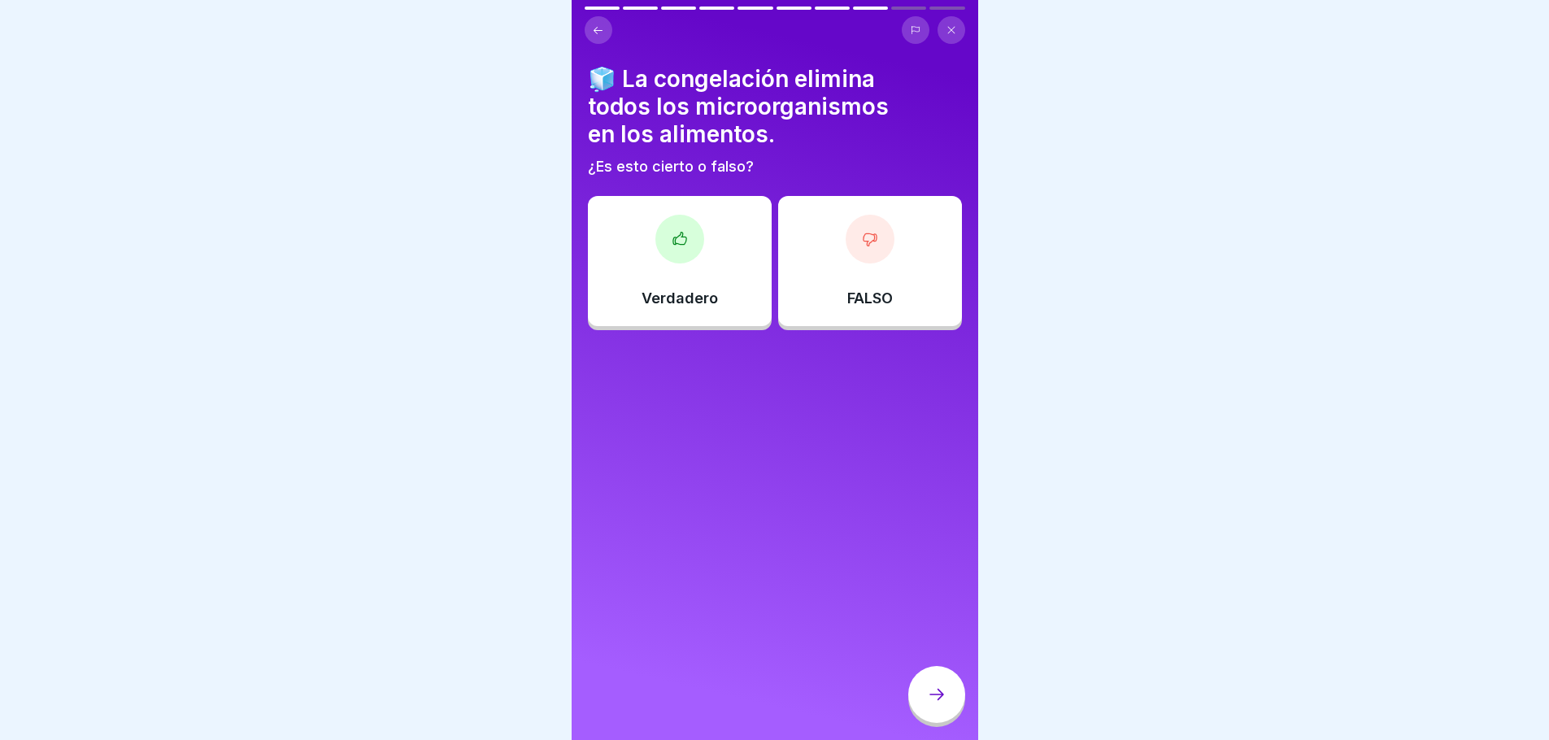
click at [922, 299] on div "FALSO" at bounding box center [870, 261] width 184 height 130
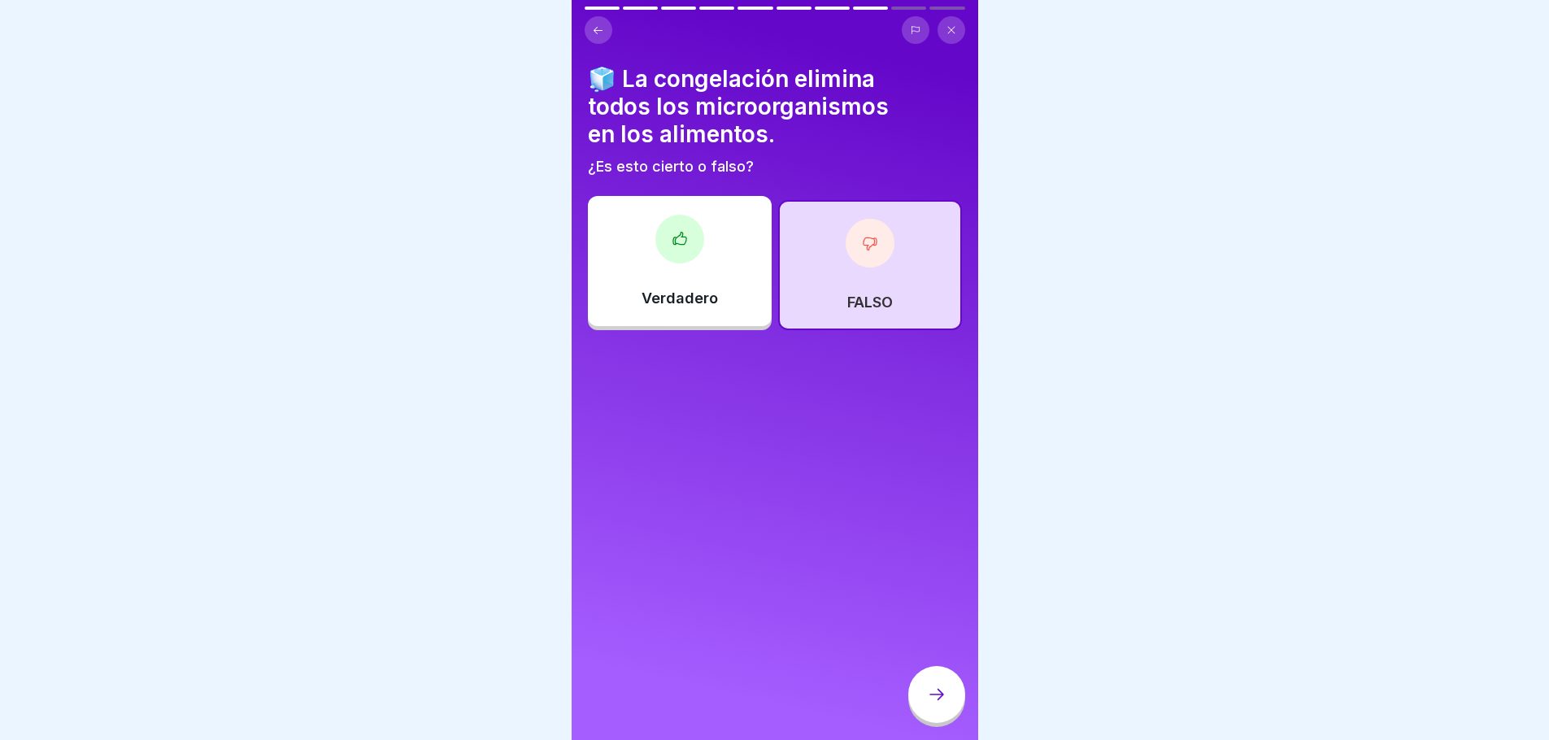
click at [917, 717] on div at bounding box center [936, 694] width 57 height 57
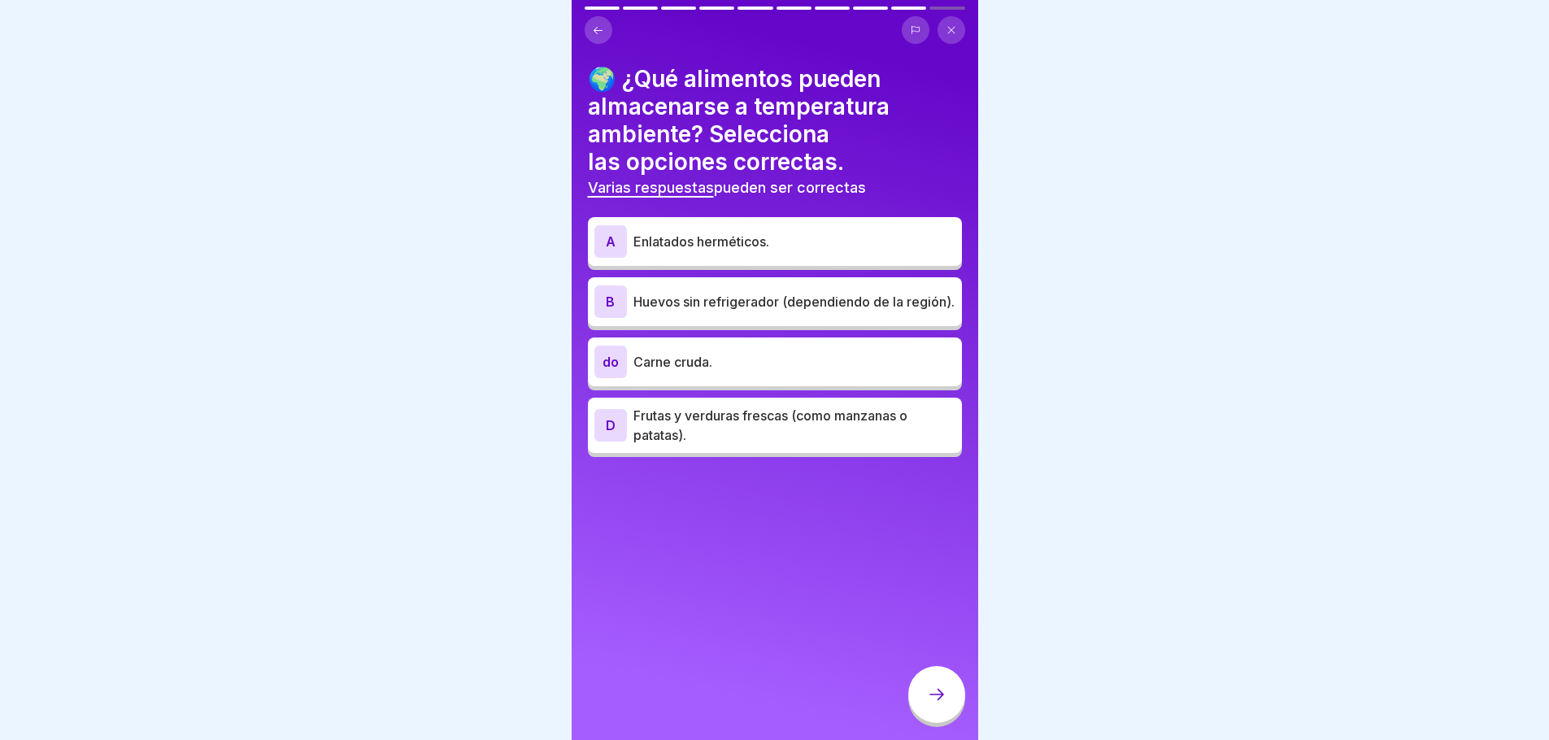
click at [734, 242] on font "Enlatados herméticos." at bounding box center [702, 241] width 136 height 16
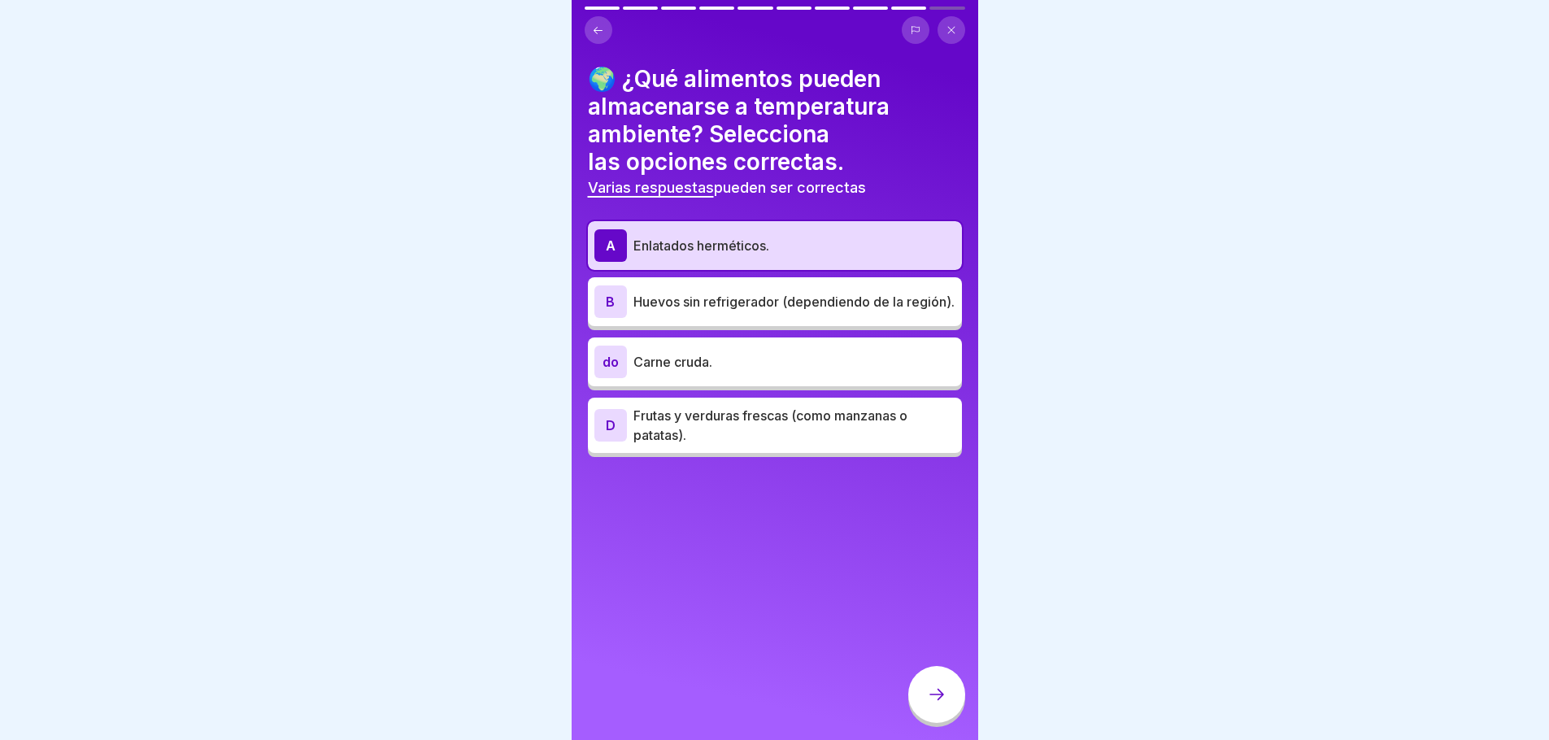
click at [790, 428] on font "Frutas y verduras frescas (como manzanas o patatas)." at bounding box center [771, 425] width 274 height 36
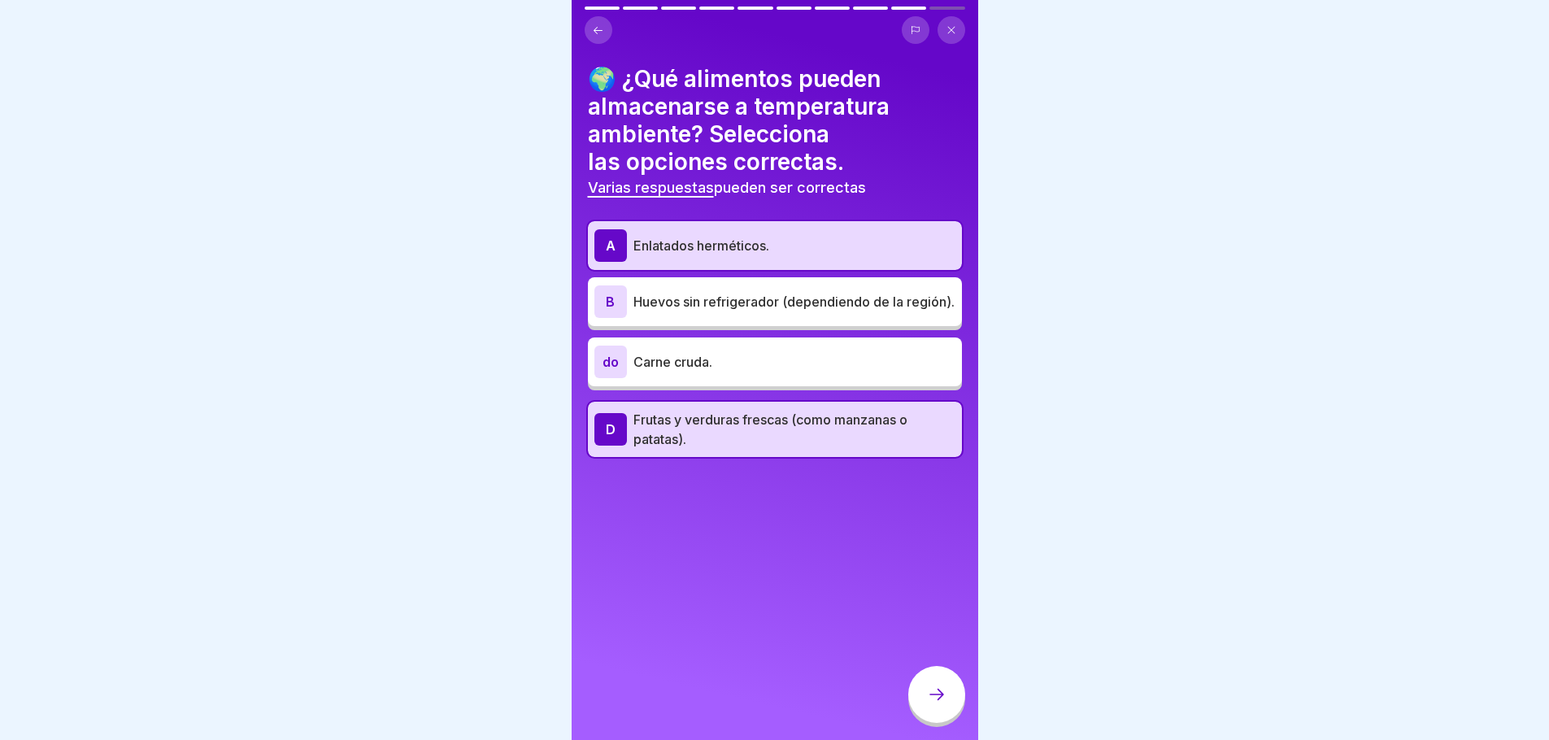
click at [931, 699] on icon at bounding box center [937, 695] width 20 height 20
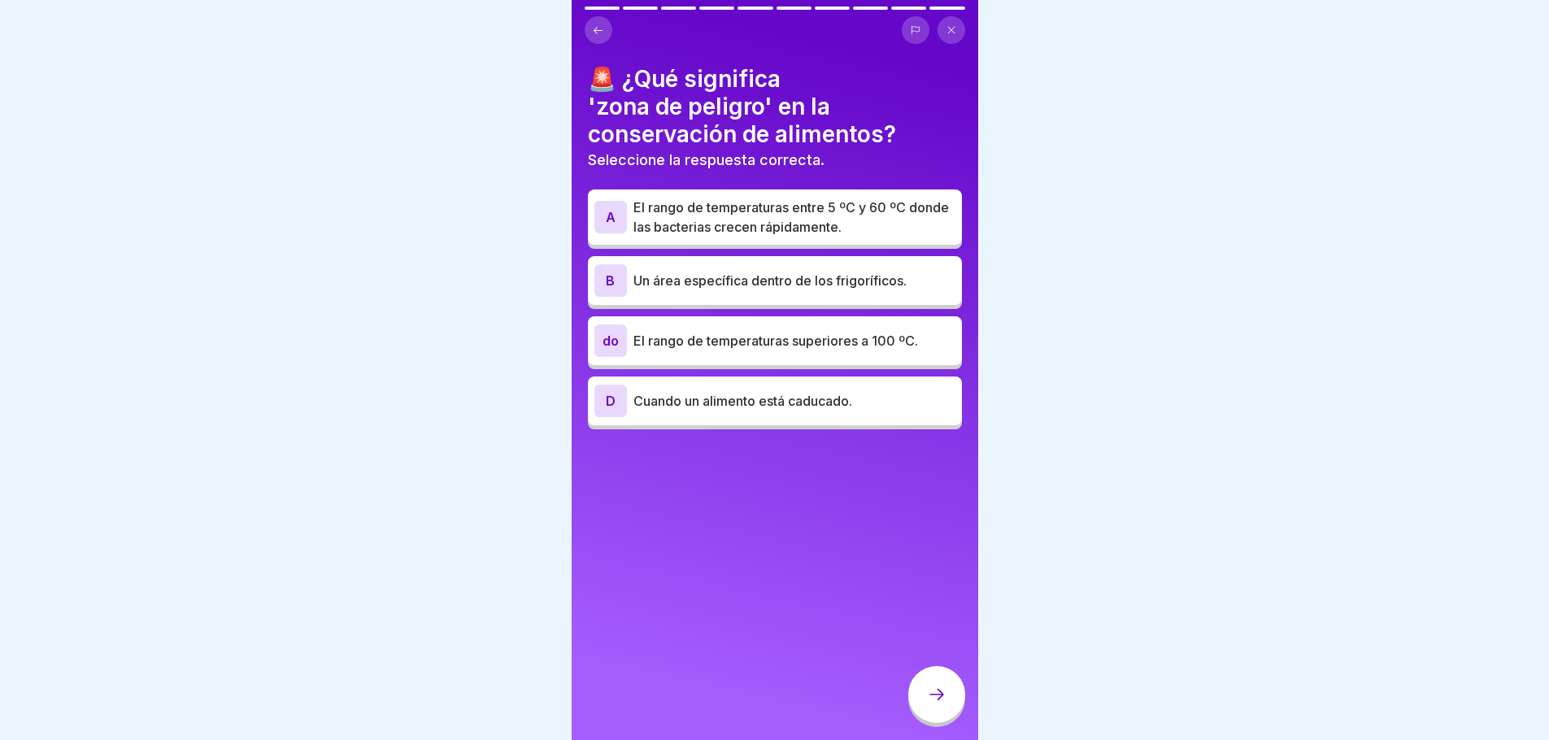
click at [694, 214] on font "El rango de temperaturas entre 5 ºC y 60 ºC donde las bacterias crecen rápidame…" at bounding box center [792, 217] width 316 height 36
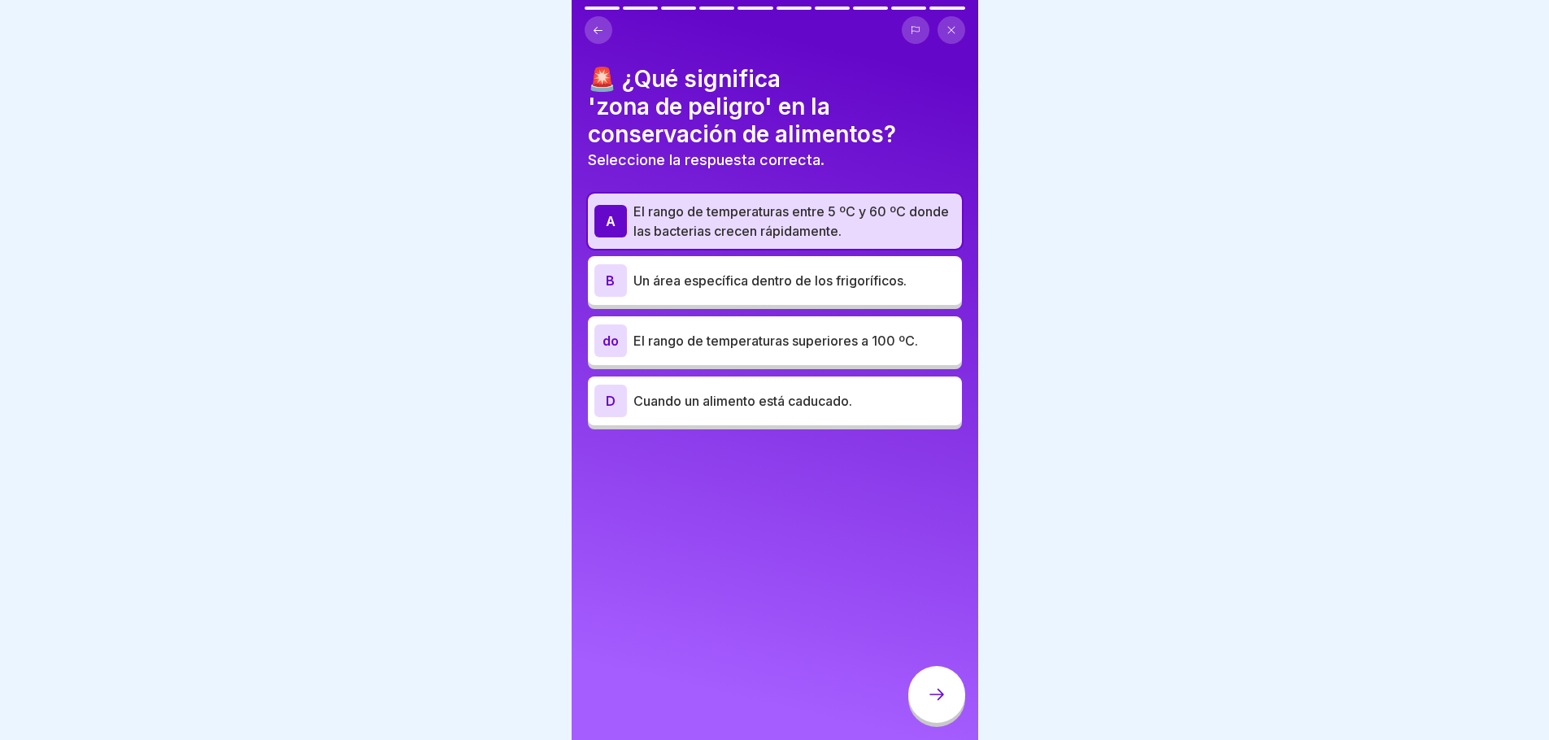
click at [941, 717] on div at bounding box center [936, 694] width 57 height 57
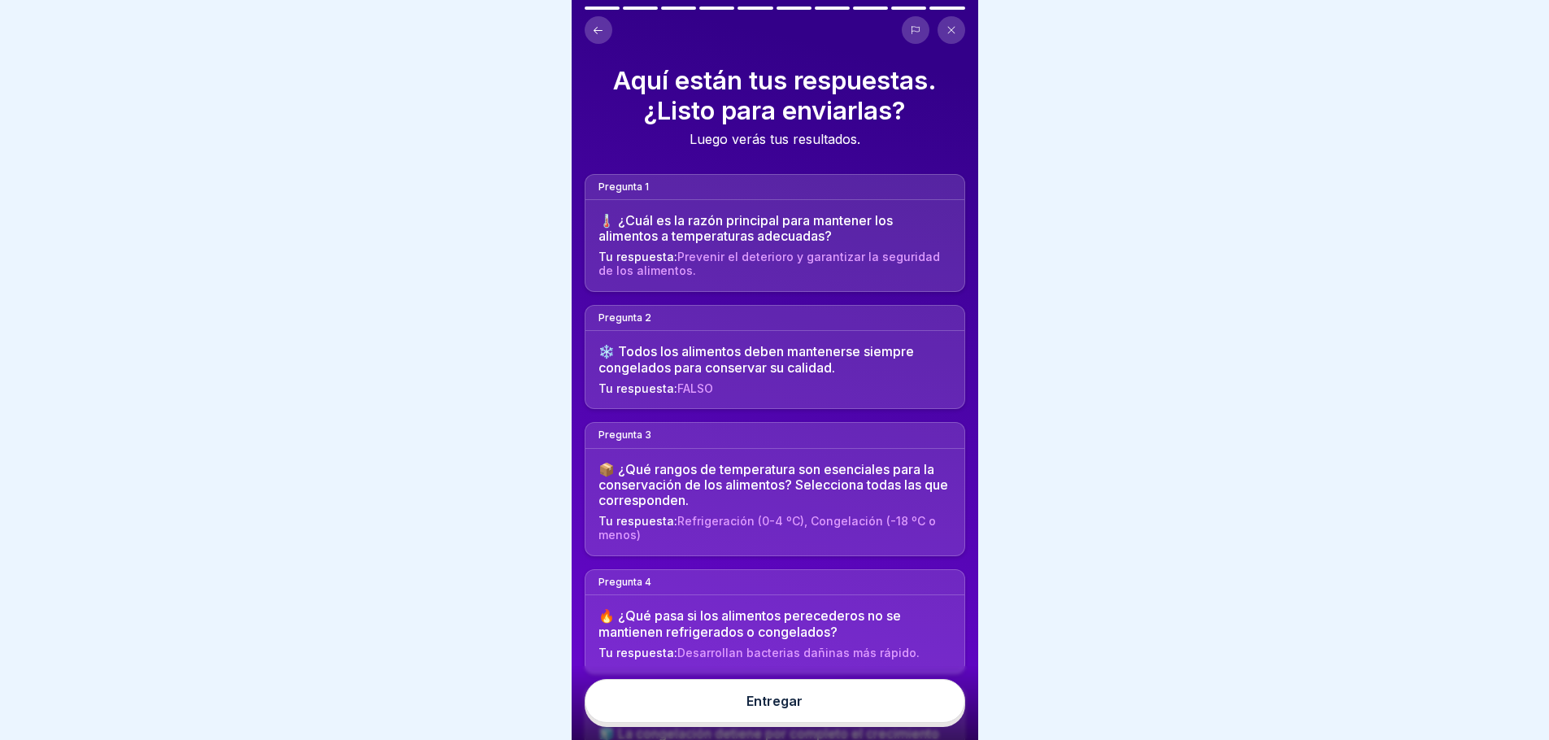
click at [880, 712] on button "Entregar" at bounding box center [775, 701] width 381 height 44
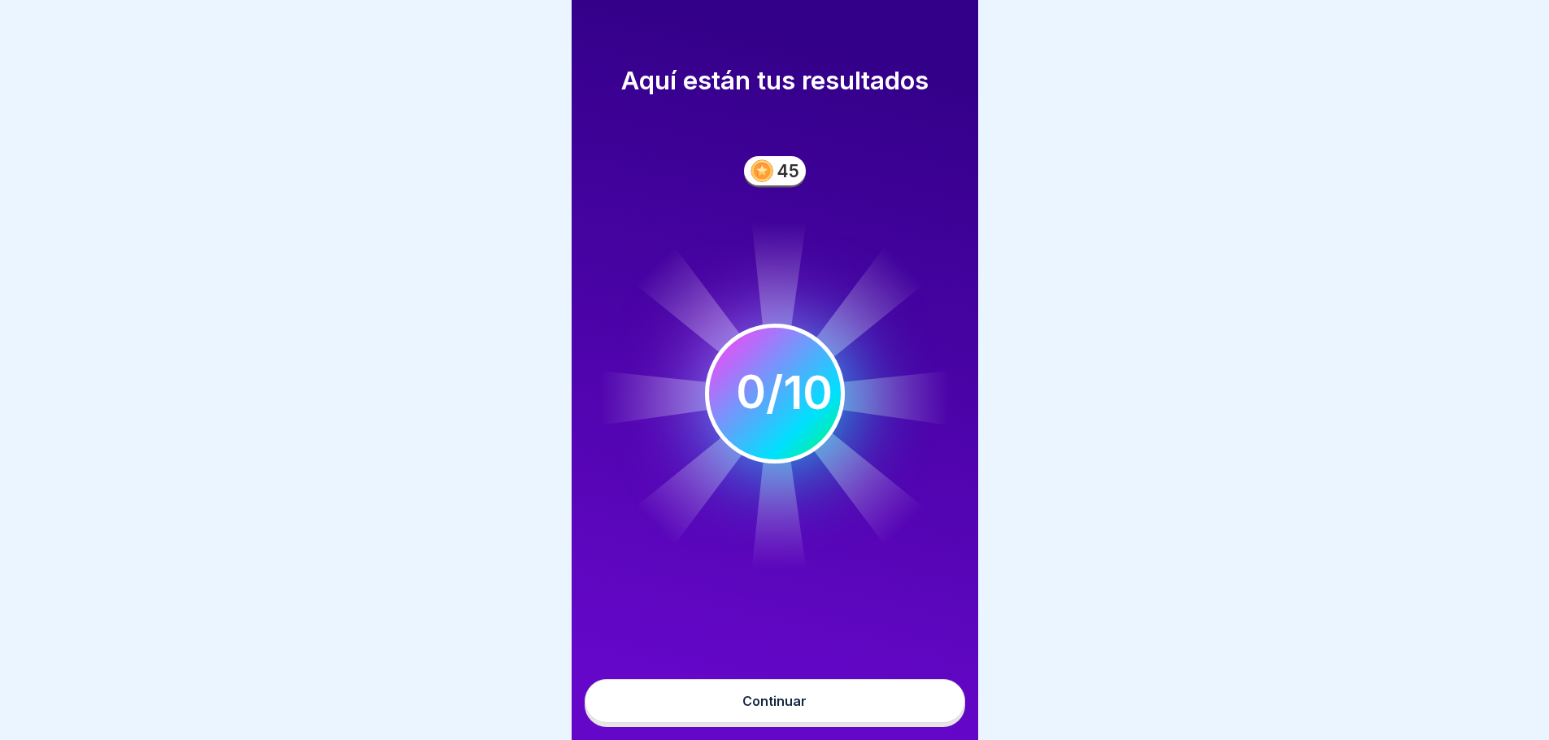
click at [829, 719] on button "Continuar" at bounding box center [775, 701] width 381 height 44
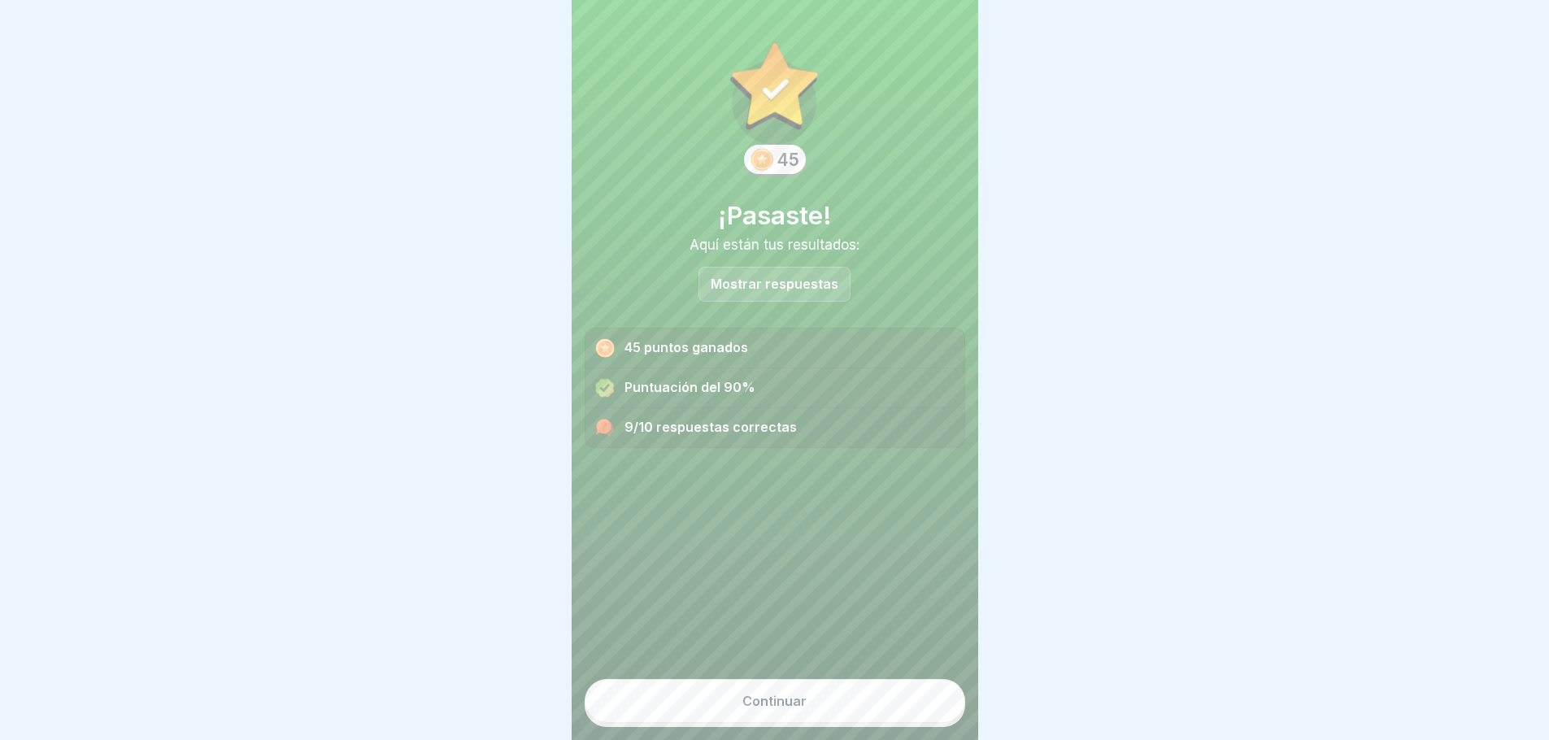
click at [800, 295] on div "Mostrar respuestas" at bounding box center [775, 284] width 152 height 35
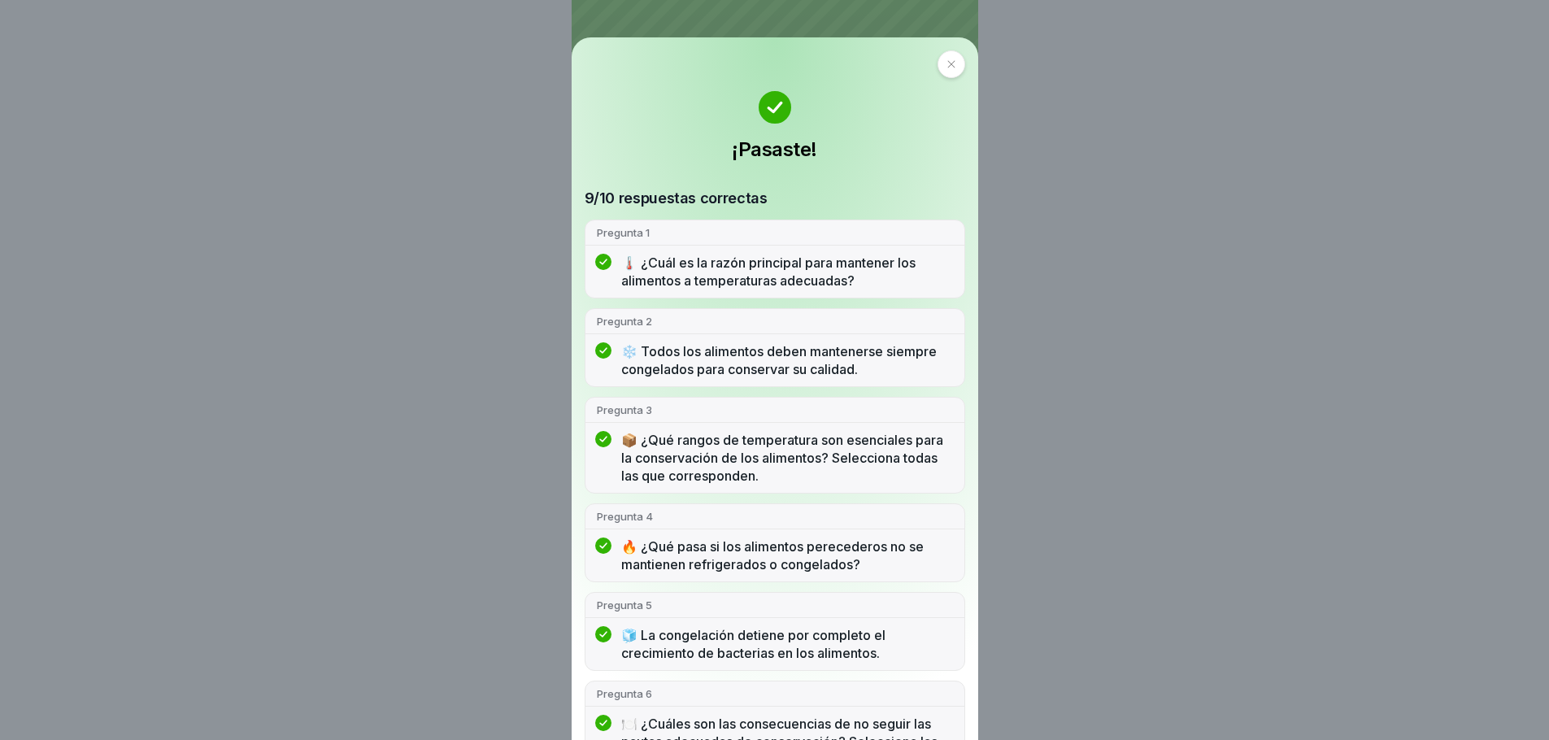
drag, startPoint x: 943, startPoint y: 59, endPoint x: 940, endPoint y: 72, distance: 13.2
click at [941, 71] on div at bounding box center [952, 64] width 28 height 28
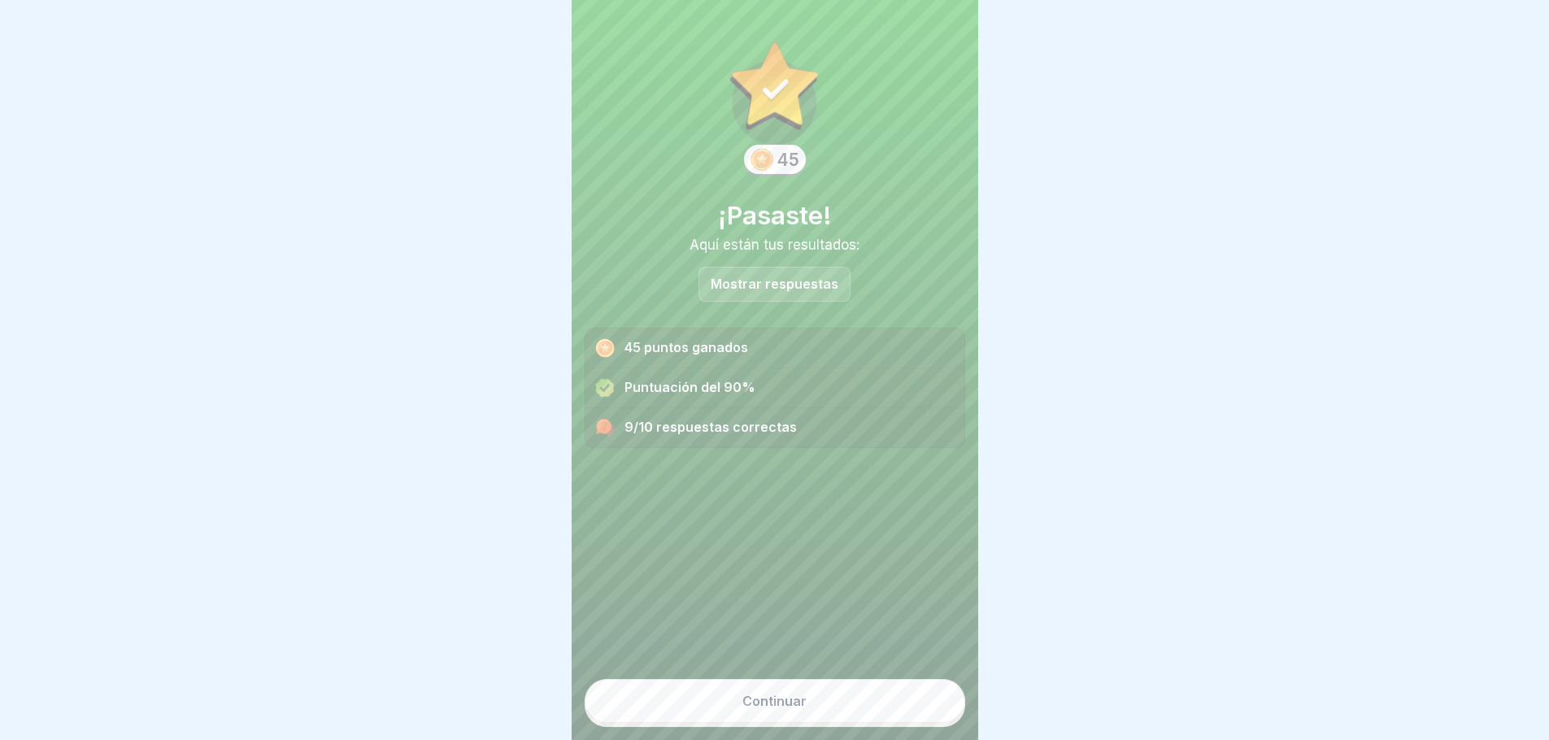
click at [765, 709] on font "Continuar" at bounding box center [775, 701] width 64 height 16
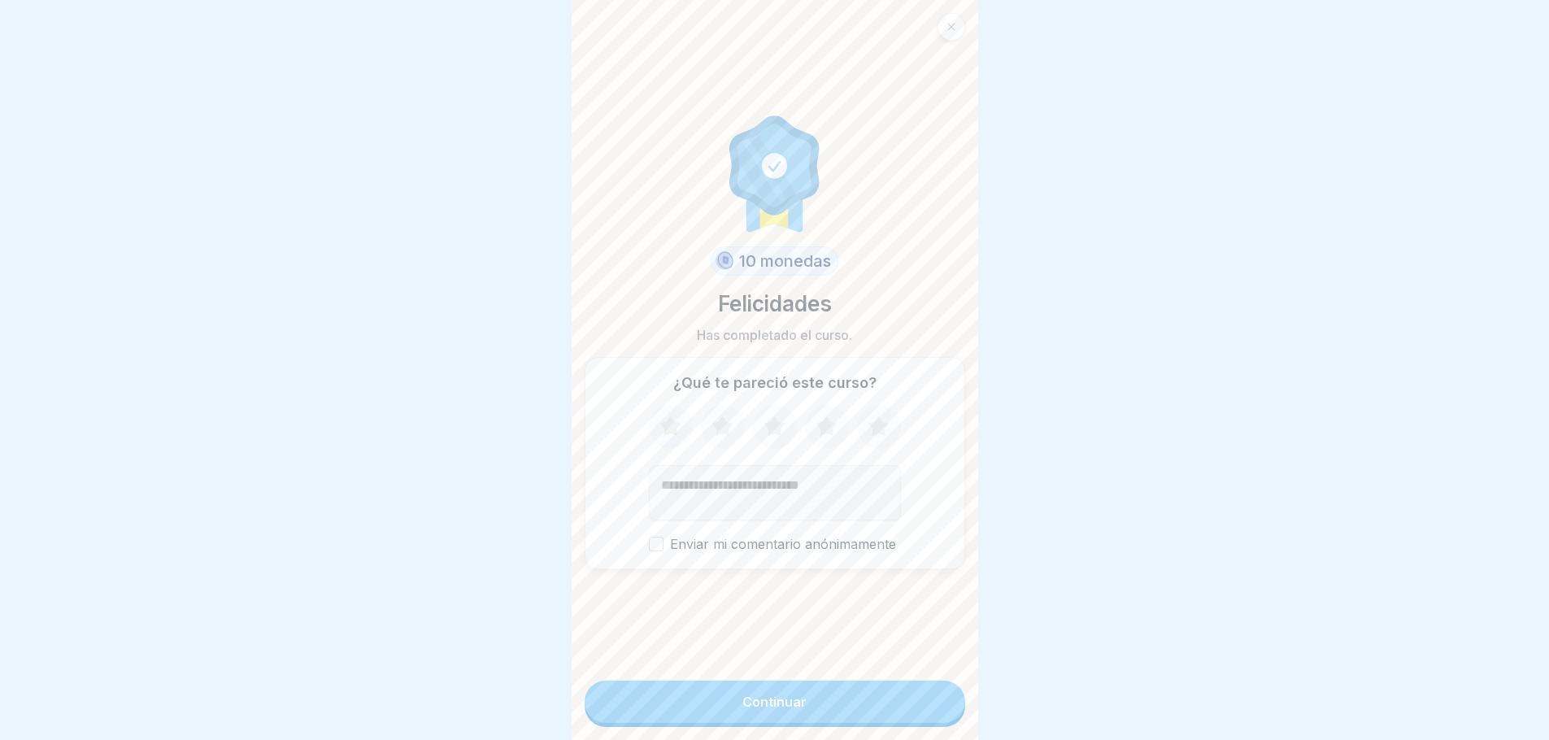
click at [664, 430] on icon at bounding box center [670, 426] width 21 height 20
click at [715, 434] on icon at bounding box center [722, 426] width 21 height 20
click at [777, 438] on icon at bounding box center [774, 427] width 43 height 42
click at [826, 436] on icon at bounding box center [826, 426] width 21 height 20
click at [863, 434] on icon at bounding box center [878, 427] width 43 height 42
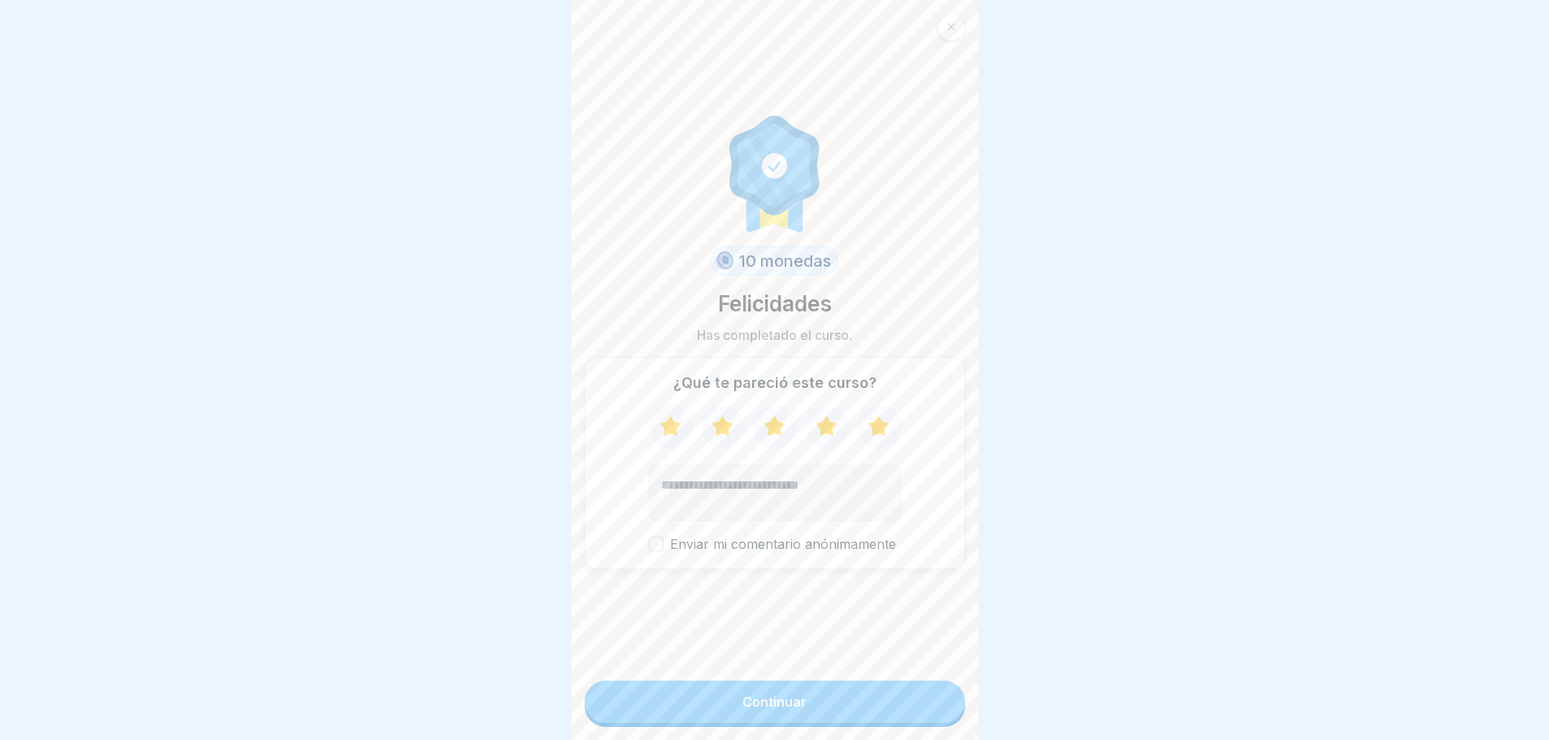
click at [760, 710] on font "Continuar" at bounding box center [775, 702] width 64 height 16
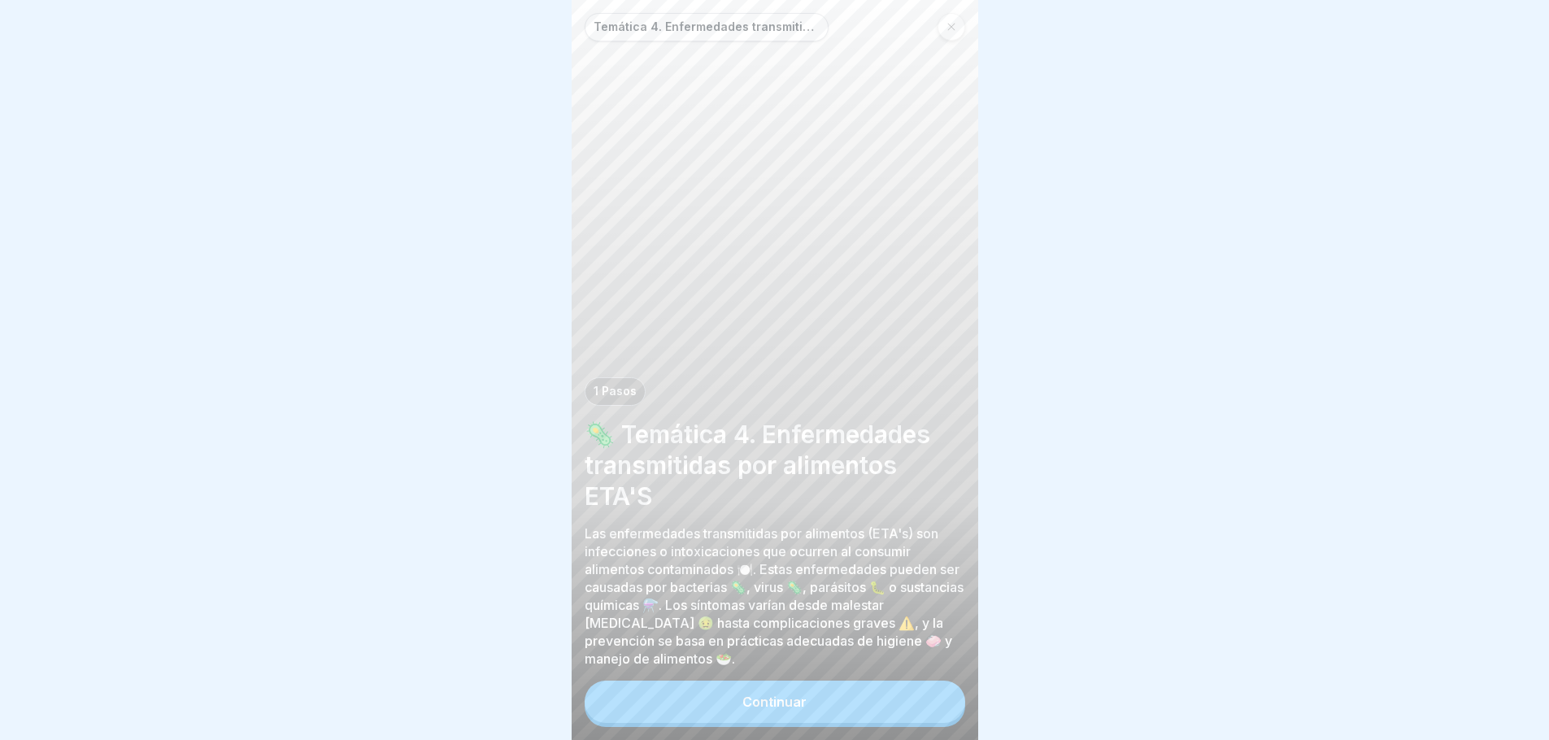
click at [753, 707] on button "Continuar" at bounding box center [775, 702] width 381 height 42
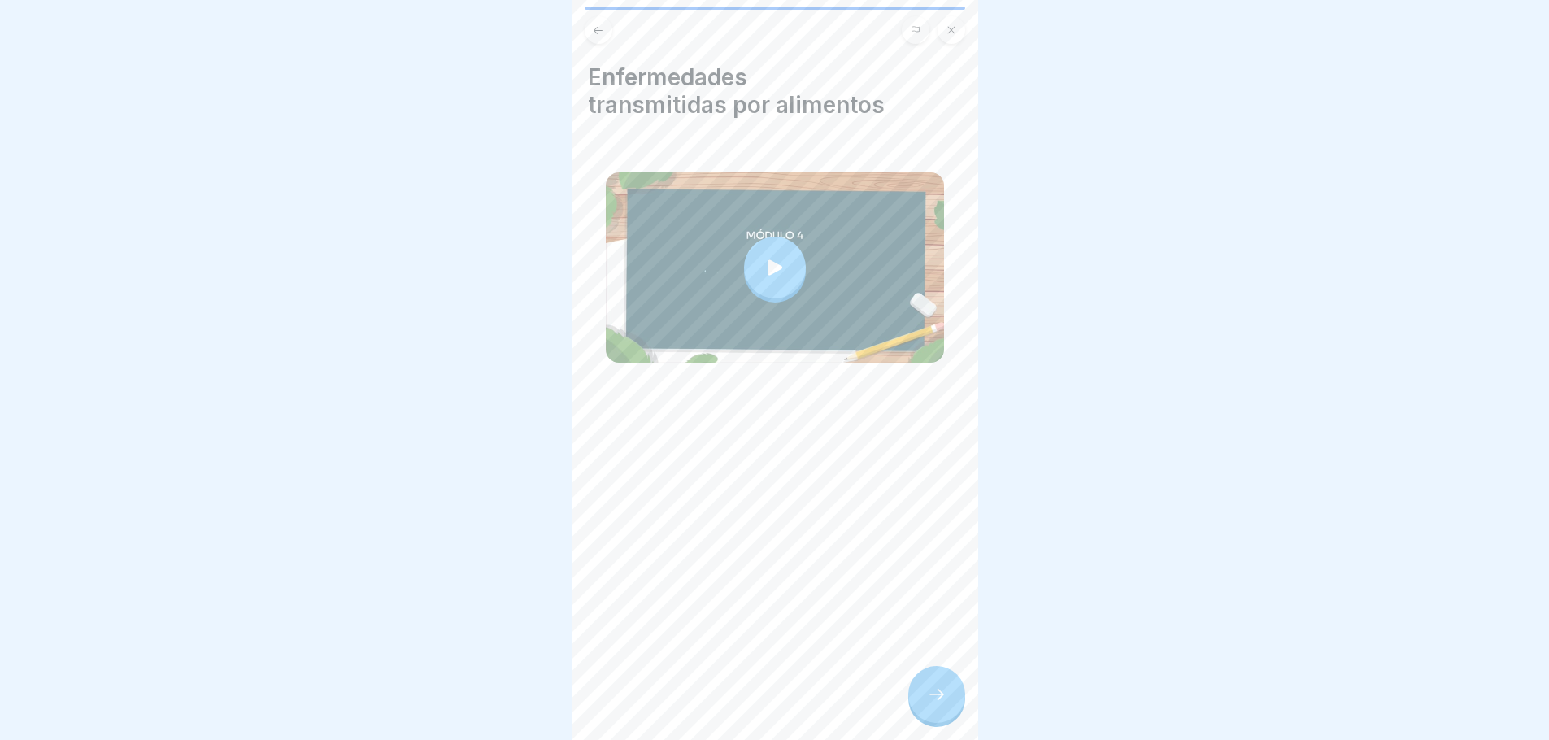
click at [777, 272] on icon at bounding box center [775, 267] width 23 height 23
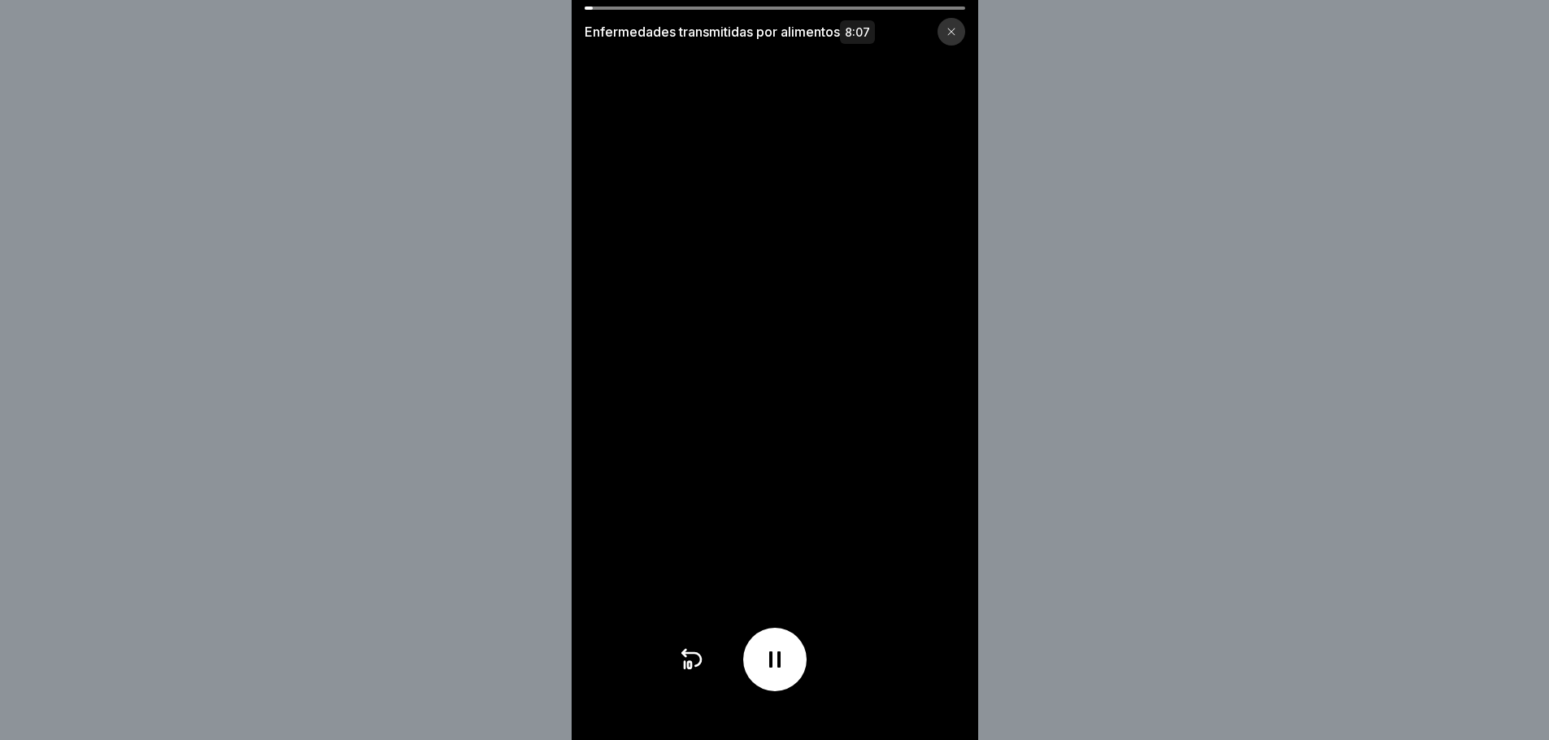
click at [691, 669] on icon at bounding box center [689, 665] width 3 height 7
click at [774, 669] on icon at bounding box center [775, 660] width 26 height 26
click at [769, 672] on icon at bounding box center [775, 660] width 26 height 26
click at [781, 668] on icon at bounding box center [774, 659] width 11 height 16
click at [795, 681] on div at bounding box center [774, 659] width 63 height 63
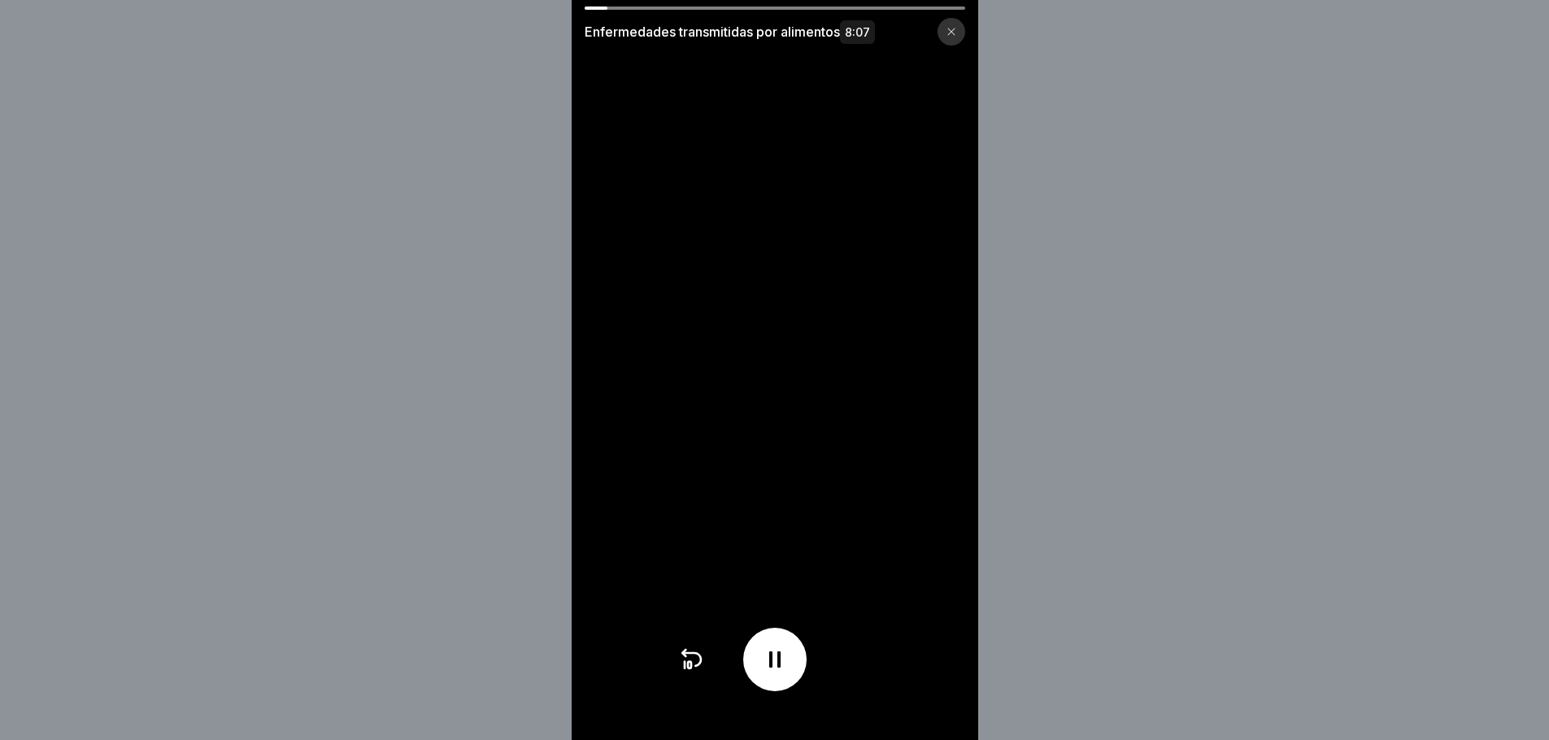
click at [795, 690] on div at bounding box center [774, 659] width 63 height 63
click at [794, 691] on div at bounding box center [774, 659] width 63 height 63
click at [800, 671] on div at bounding box center [774, 659] width 63 height 63
click at [799, 671] on div at bounding box center [774, 659] width 63 height 63
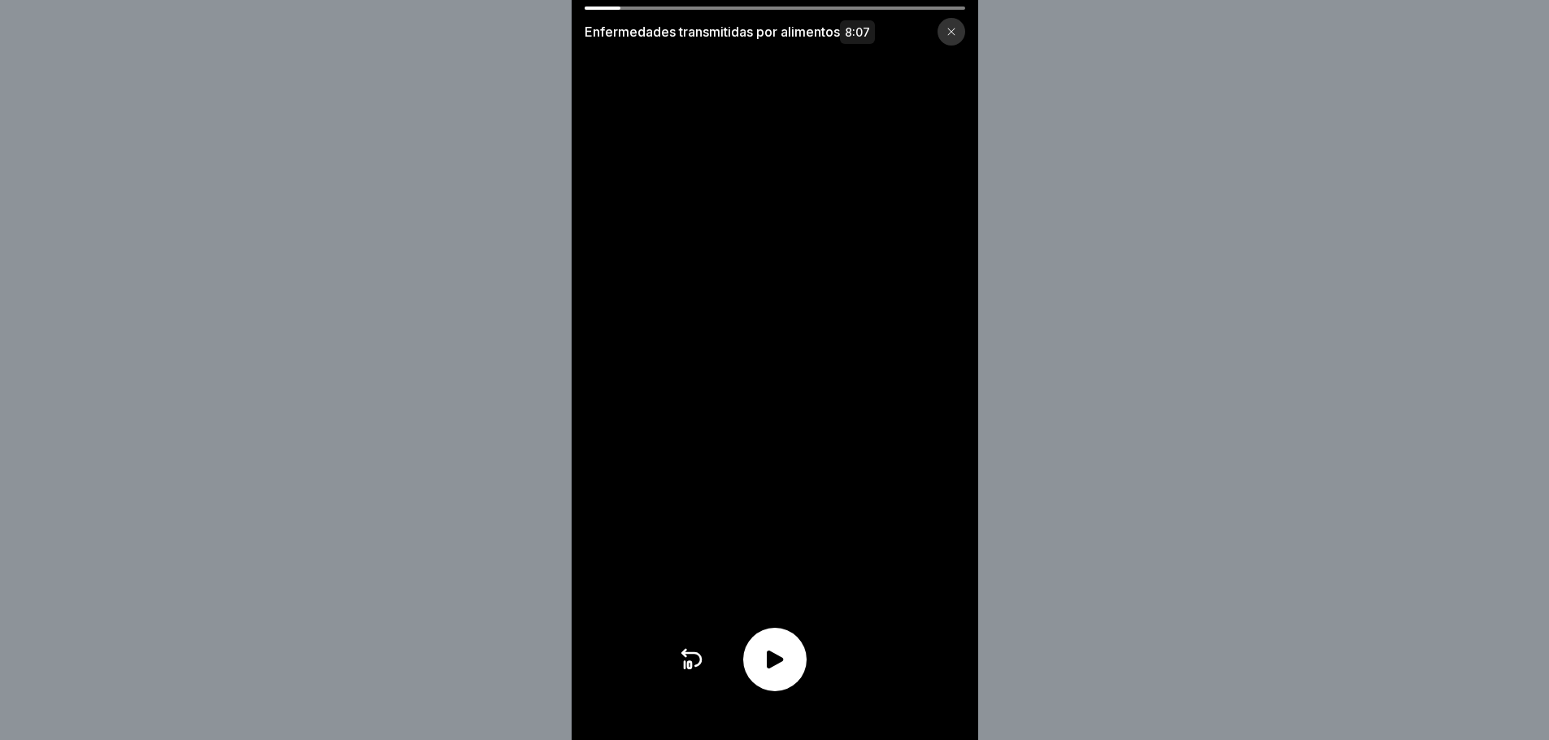
click at [799, 671] on div at bounding box center [774, 659] width 63 height 63
click at [691, 669] on icon at bounding box center [689, 665] width 3 height 7
click at [778, 668] on icon at bounding box center [774, 659] width 11 height 16
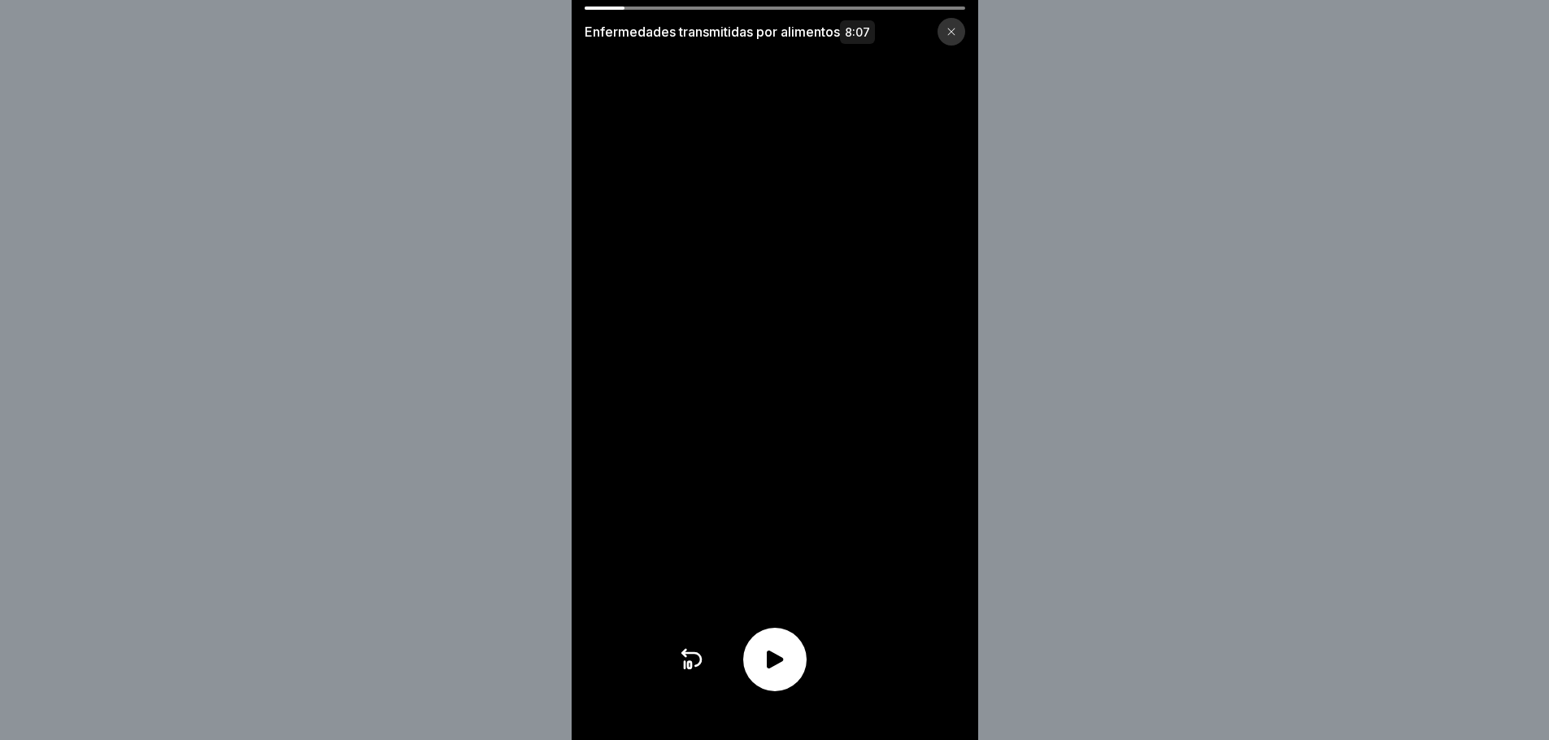
click at [770, 685] on div at bounding box center [774, 659] width 63 height 63
click at [767, 685] on div at bounding box center [774, 659] width 63 height 63
click at [764, 685] on div at bounding box center [774, 659] width 63 height 63
click at [755, 685] on div at bounding box center [774, 659] width 63 height 63
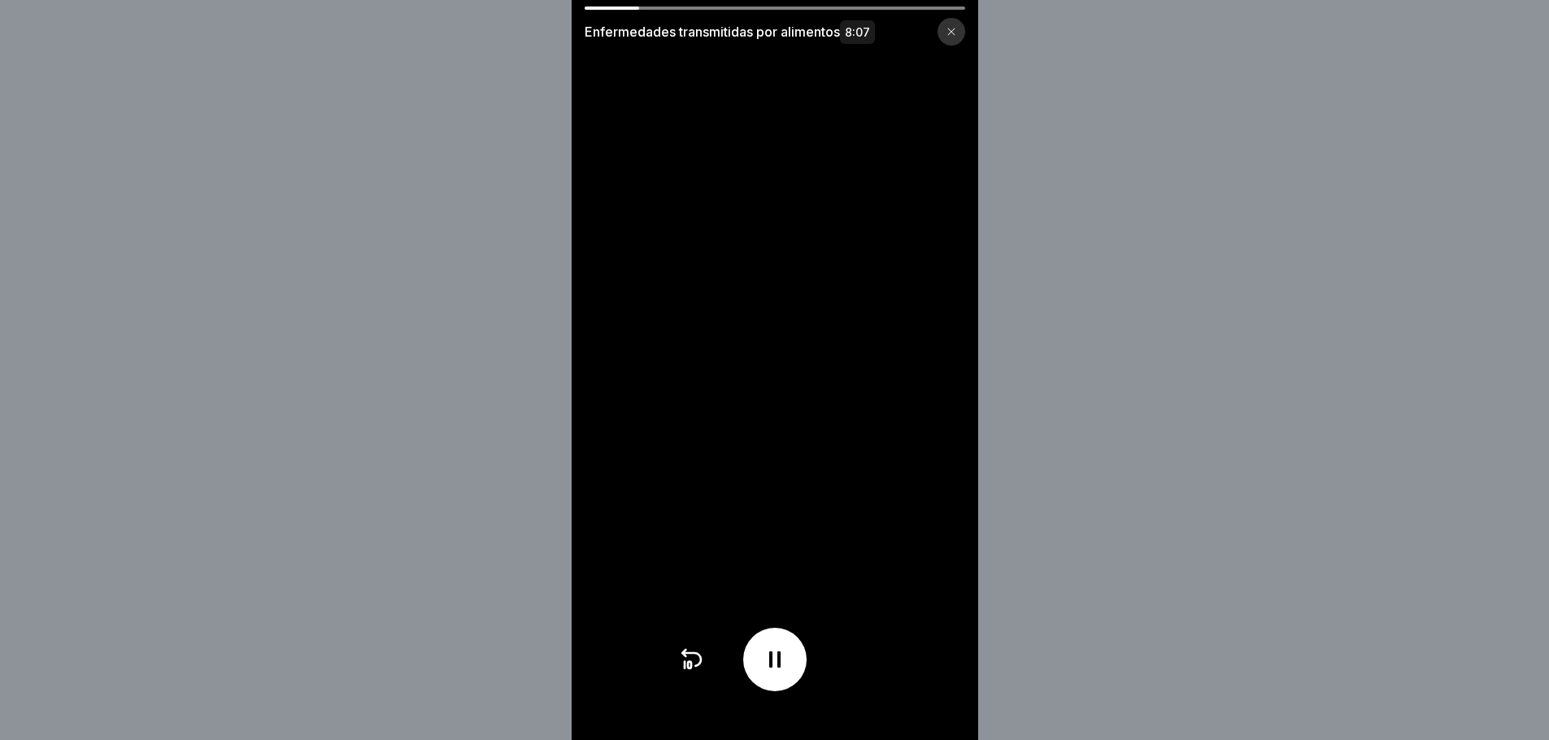
click at [755, 685] on div at bounding box center [774, 659] width 63 height 63
click at [751, 682] on div at bounding box center [774, 659] width 63 height 63
click at [691, 669] on icon at bounding box center [689, 665] width 3 height 7
click at [787, 669] on icon at bounding box center [775, 660] width 26 height 26
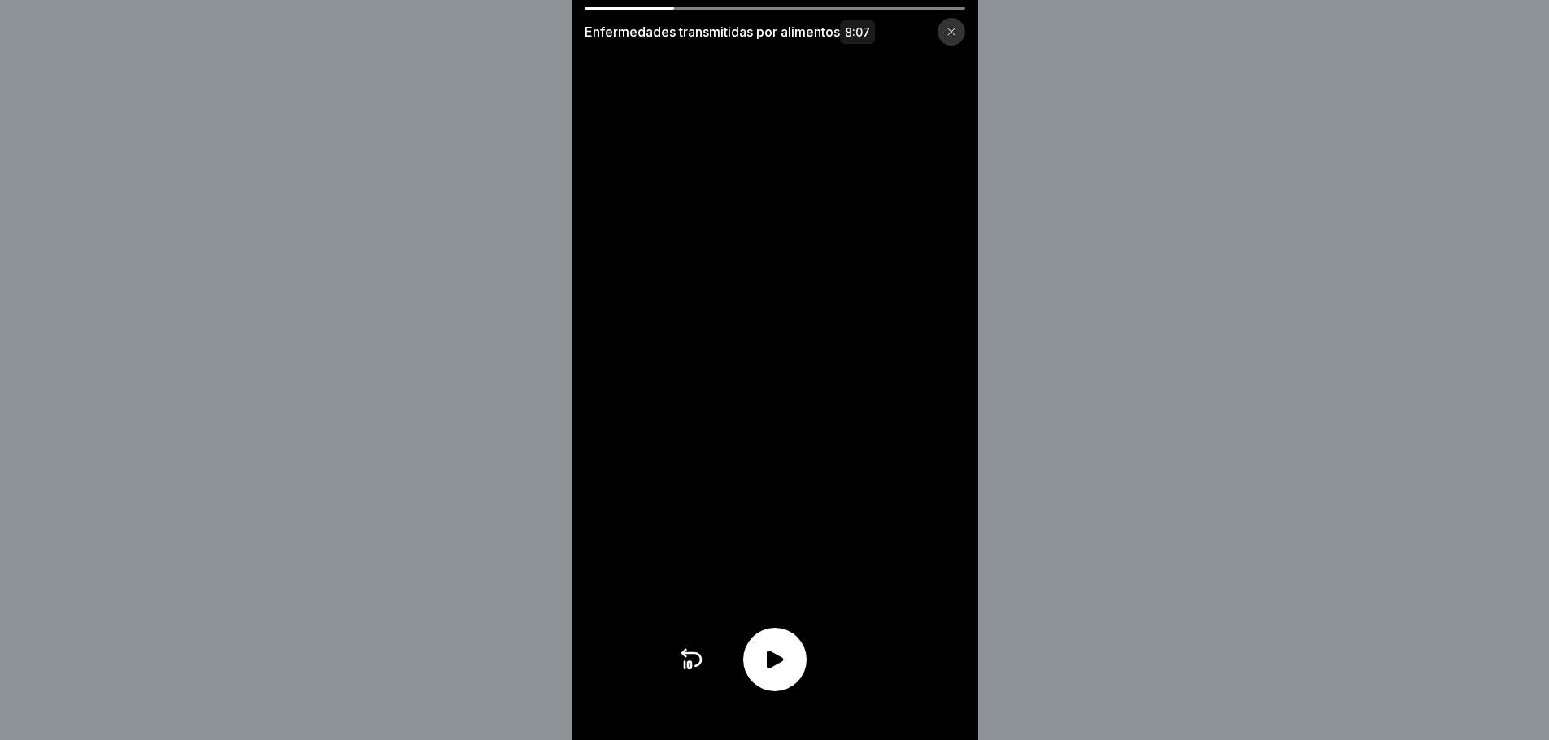
click at [787, 669] on icon at bounding box center [775, 660] width 26 height 26
click at [788, 668] on icon at bounding box center [775, 660] width 26 height 26
click at [770, 673] on icon at bounding box center [775, 660] width 26 height 26
click at [702, 672] on icon at bounding box center [691, 660] width 26 height 26
click at [771, 670] on icon at bounding box center [775, 660] width 26 height 26
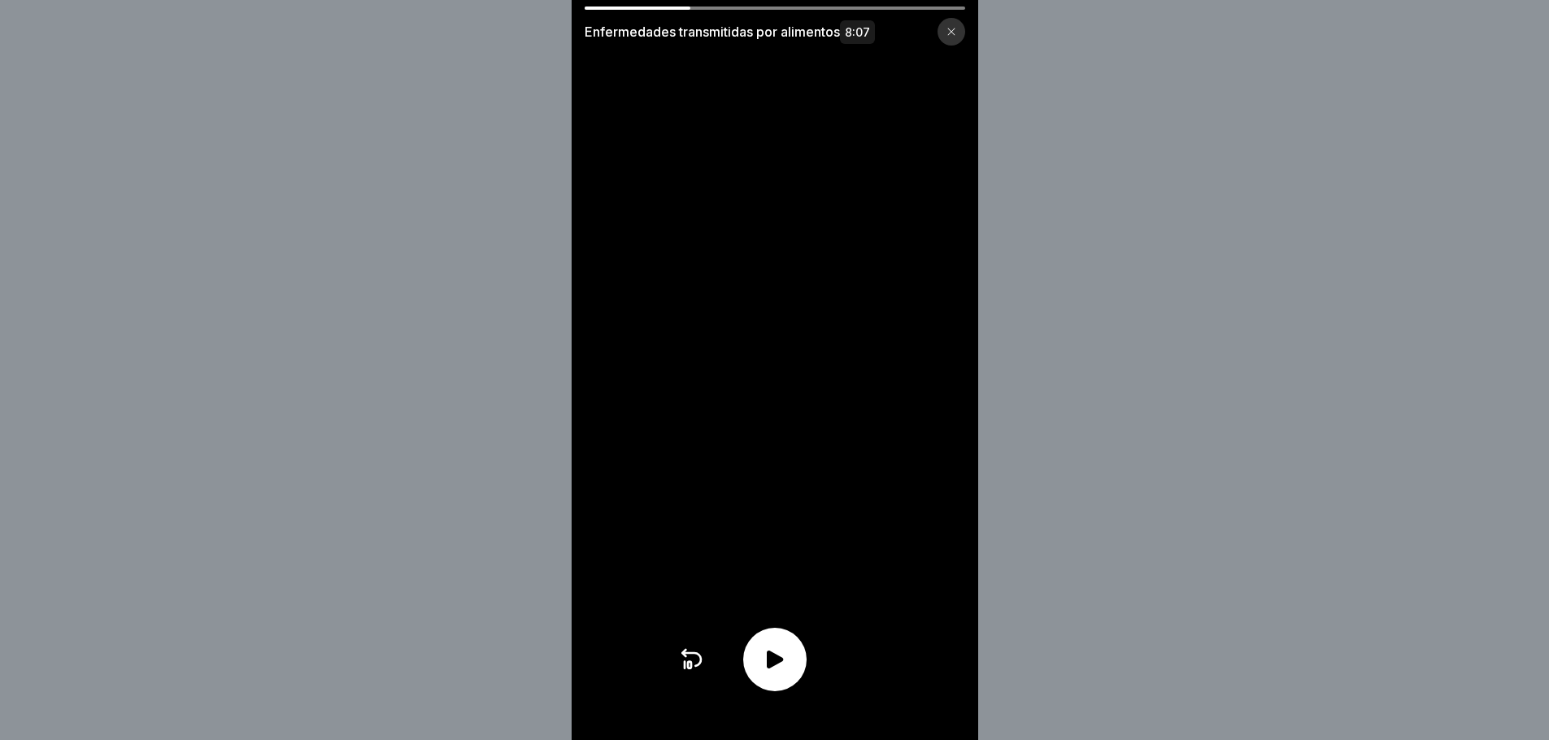
click at [688, 673] on icon at bounding box center [691, 660] width 26 height 26
click at [796, 670] on div at bounding box center [774, 659] width 63 height 63
click at [782, 673] on icon at bounding box center [775, 660] width 26 height 26
click at [797, 686] on div at bounding box center [774, 659] width 63 height 63
click at [788, 673] on icon at bounding box center [775, 660] width 26 height 26
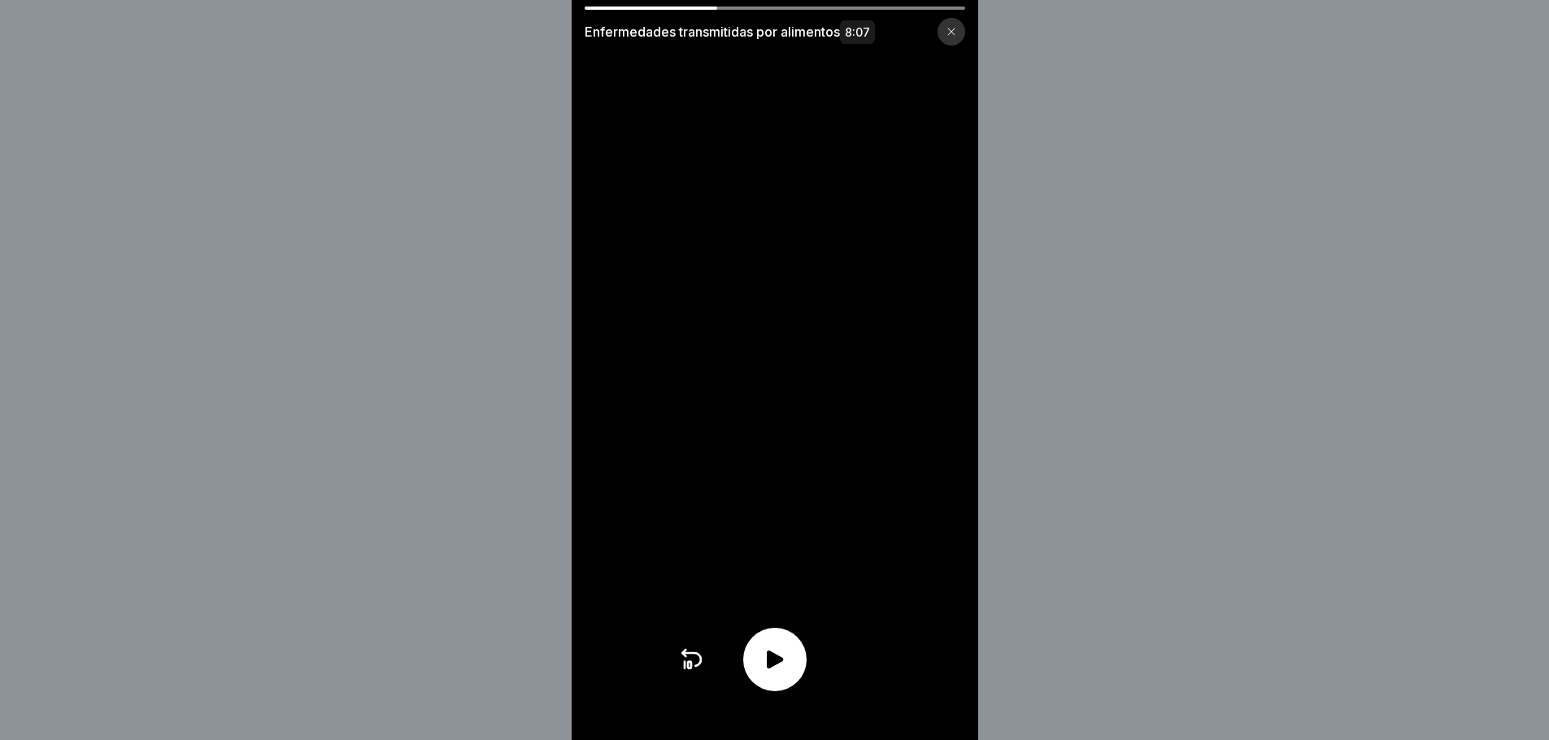
click at [788, 673] on icon at bounding box center [775, 660] width 26 height 26
click at [782, 673] on icon at bounding box center [775, 660] width 26 height 26
click at [771, 673] on icon at bounding box center [775, 660] width 26 height 26
click at [785, 673] on icon at bounding box center [775, 660] width 26 height 26
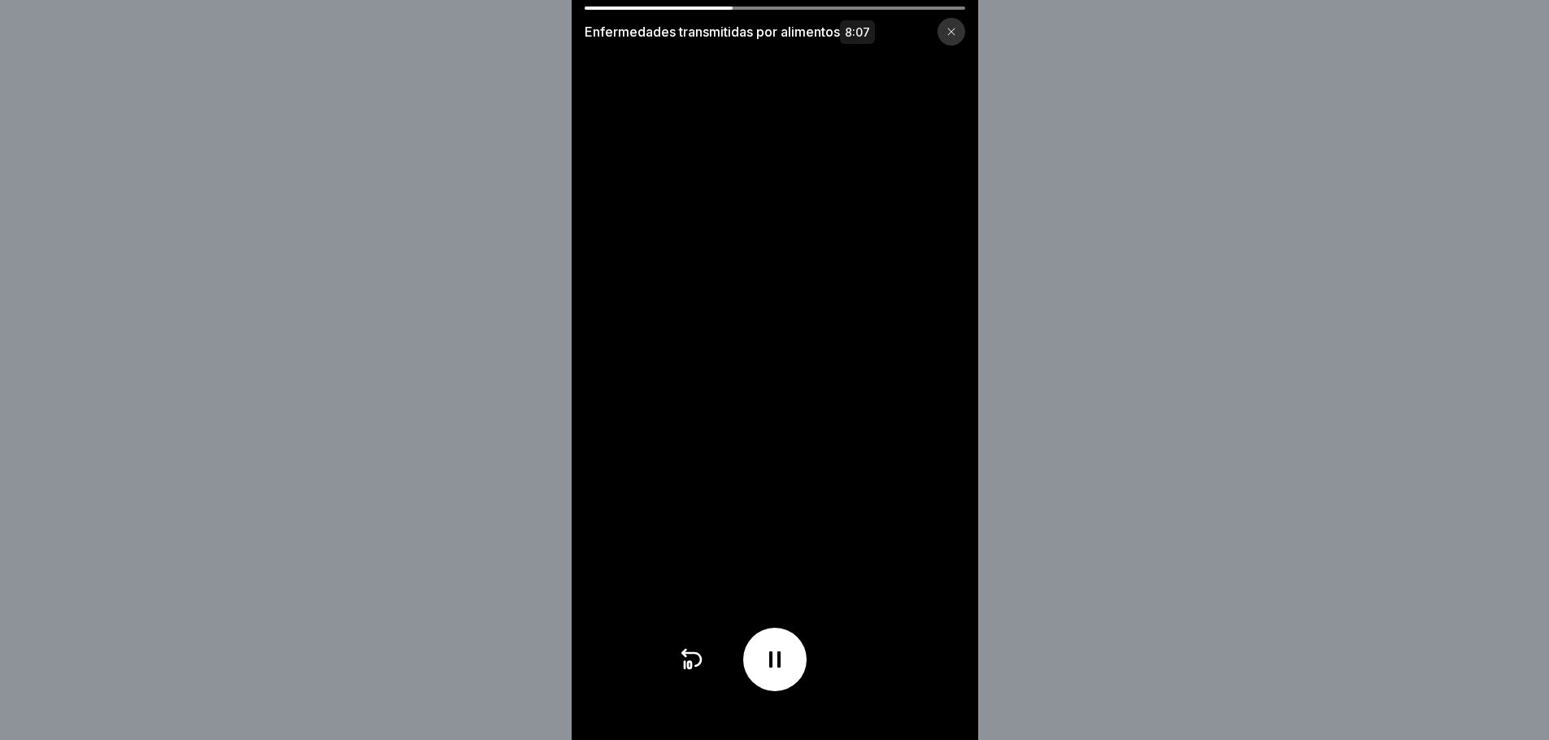
click at [781, 668] on icon at bounding box center [774, 659] width 11 height 16
click at [786, 673] on icon at bounding box center [775, 660] width 26 height 26
click at [781, 668] on icon at bounding box center [774, 659] width 11 height 16
click at [781, 669] on icon at bounding box center [775, 660] width 16 height 18
click at [773, 687] on div at bounding box center [774, 659] width 63 height 63
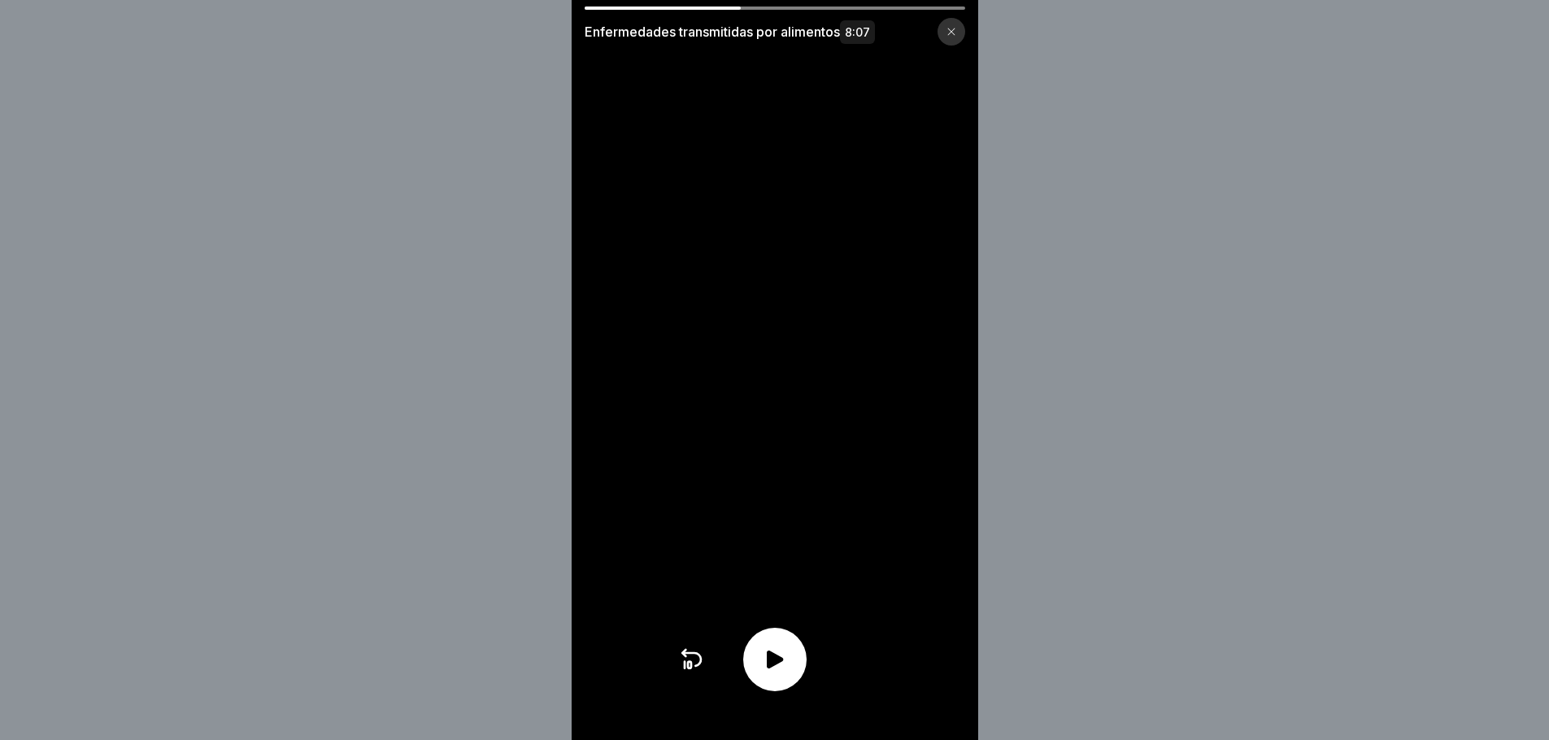
click at [783, 669] on icon at bounding box center [775, 660] width 16 height 18
click at [788, 673] on icon at bounding box center [775, 660] width 26 height 26
click at [778, 686] on div at bounding box center [774, 659] width 63 height 63
click at [777, 673] on icon at bounding box center [775, 660] width 26 height 26
click at [786, 673] on icon at bounding box center [775, 660] width 26 height 26
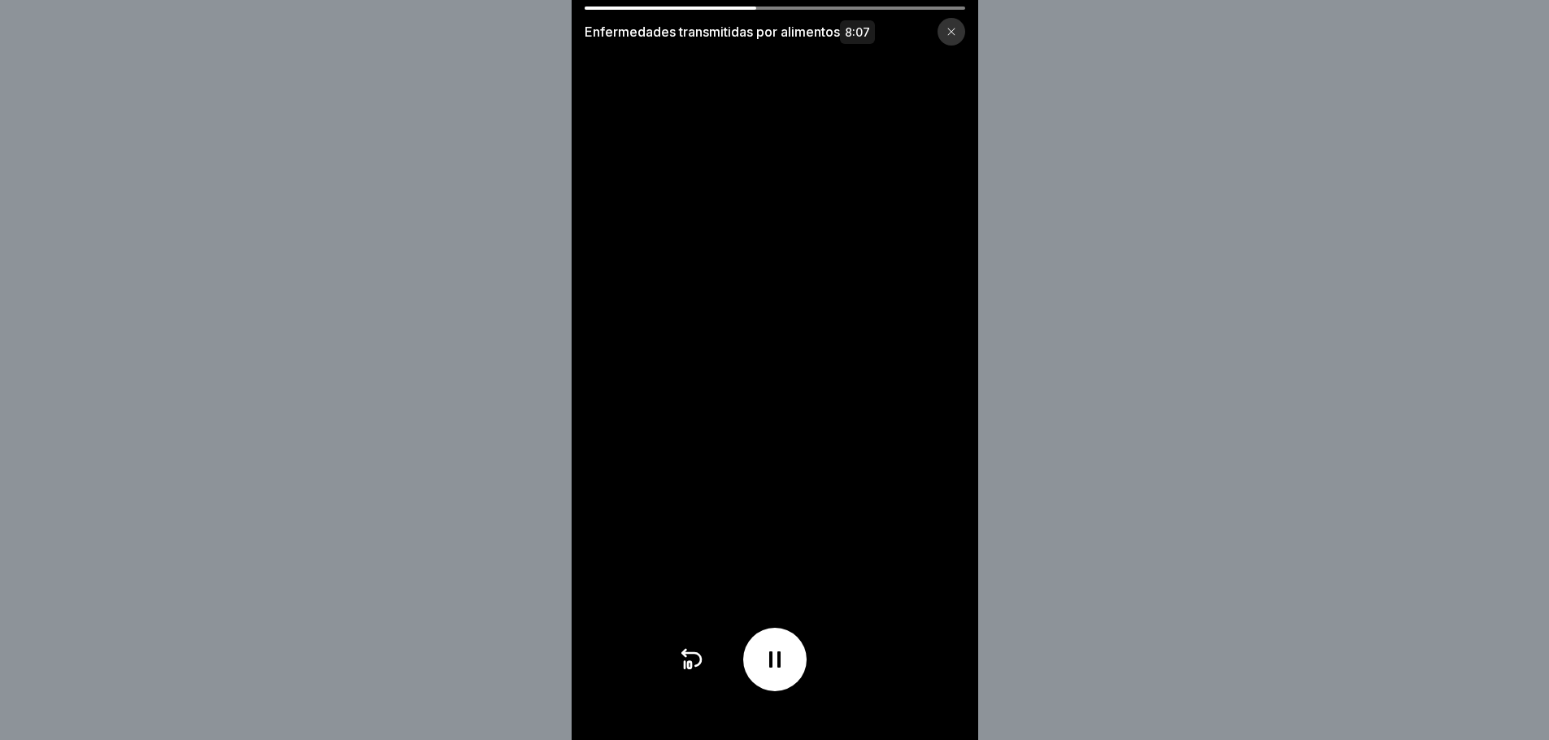
click at [774, 673] on icon at bounding box center [775, 660] width 26 height 26
click at [784, 673] on icon at bounding box center [775, 660] width 26 height 26
click at [781, 668] on icon at bounding box center [774, 659] width 11 height 16
click at [788, 673] on icon at bounding box center [775, 660] width 26 height 26
click at [788, 669] on icon at bounding box center [775, 660] width 26 height 26
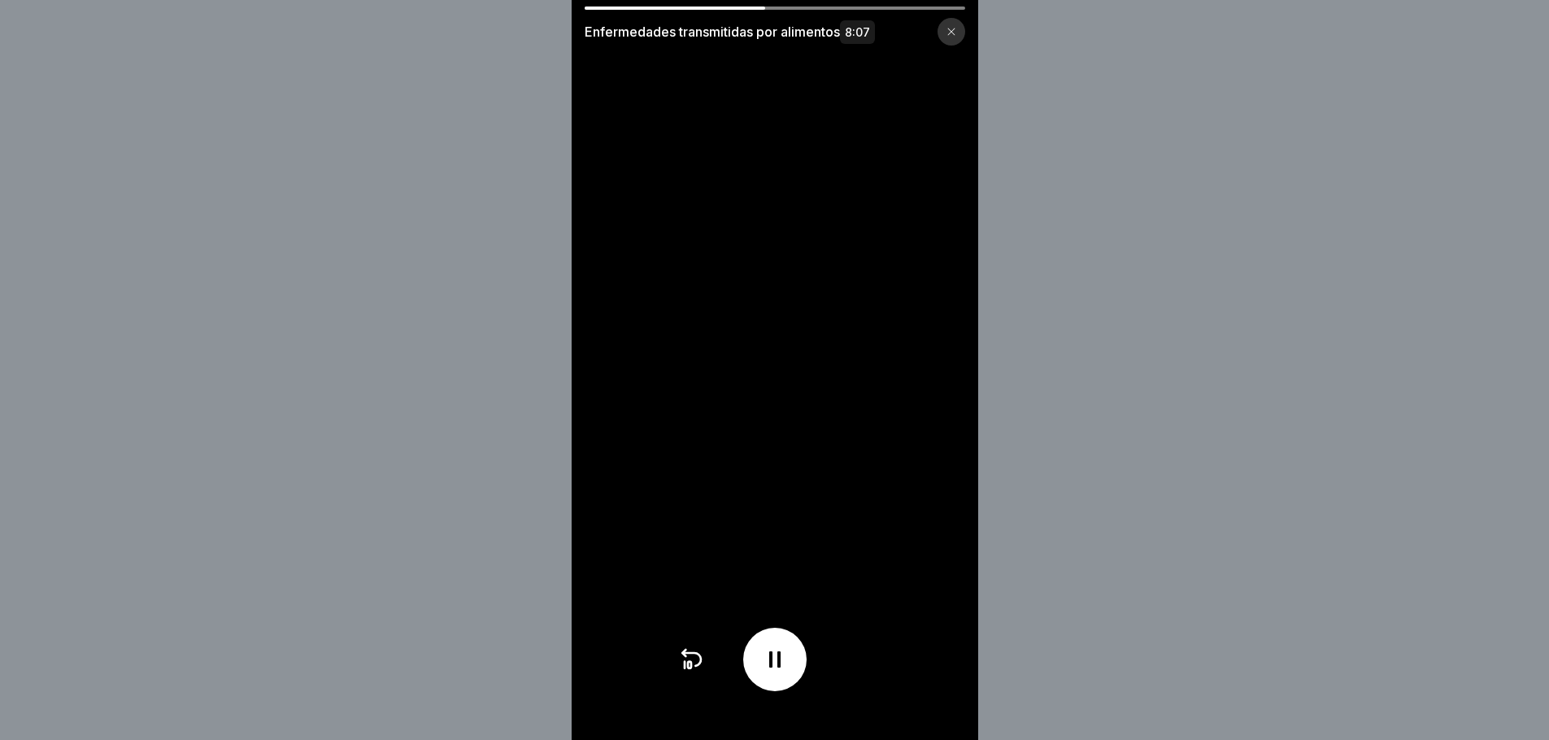
click at [788, 669] on icon at bounding box center [775, 660] width 26 height 26
click at [793, 673] on div at bounding box center [774, 659] width 63 height 63
click at [703, 673] on icon at bounding box center [691, 660] width 26 height 26
click at [781, 668] on icon at bounding box center [774, 659] width 11 height 16
click at [702, 673] on icon at bounding box center [691, 660] width 26 height 26
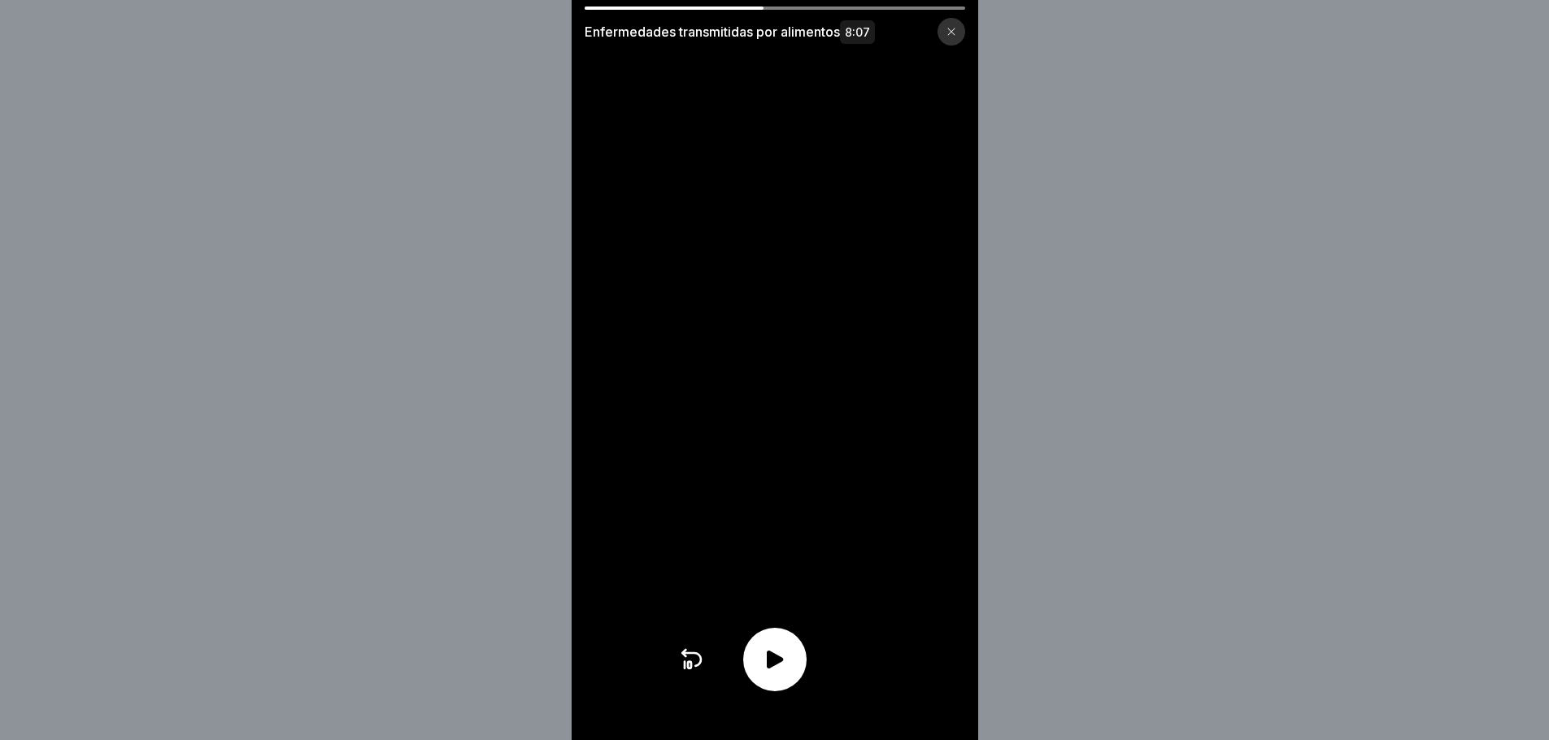
click at [689, 673] on icon at bounding box center [691, 660] width 26 height 26
click at [774, 669] on icon at bounding box center [775, 660] width 16 height 18
click at [778, 668] on icon at bounding box center [774, 659] width 11 height 16
click at [762, 687] on div at bounding box center [774, 659] width 63 height 63
click at [776, 668] on icon at bounding box center [774, 659] width 11 height 16
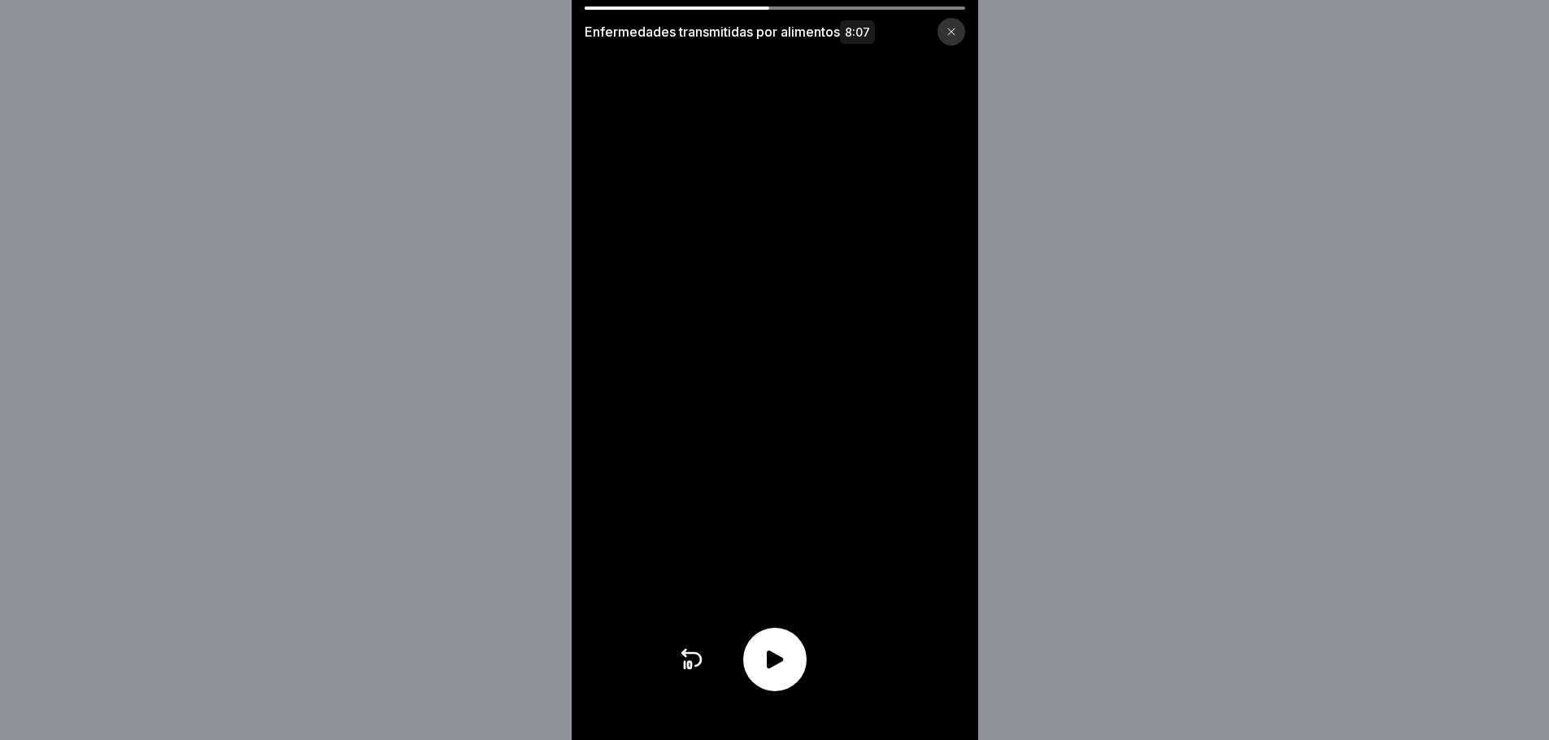
click at [777, 673] on icon at bounding box center [775, 660] width 26 height 26
click at [806, 691] on div at bounding box center [775, 659] width 194 height 63
click at [786, 673] on icon at bounding box center [775, 660] width 26 height 26
click at [701, 668] on icon at bounding box center [691, 660] width 26 height 26
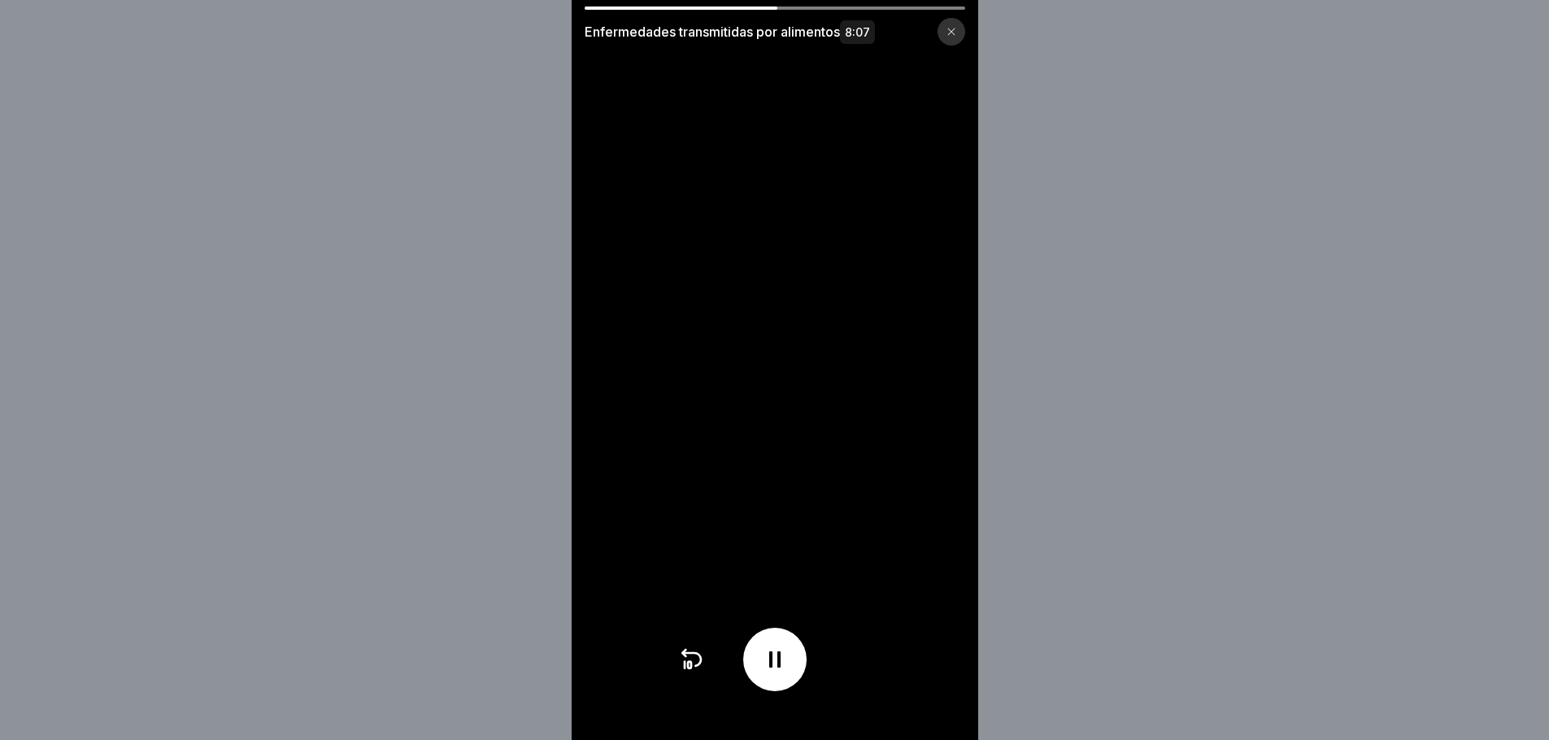
click at [785, 673] on icon at bounding box center [775, 660] width 26 height 26
click at [786, 673] on icon at bounding box center [775, 660] width 26 height 26
click at [699, 673] on icon at bounding box center [691, 660] width 26 height 26
click at [773, 673] on icon at bounding box center [775, 660] width 26 height 26
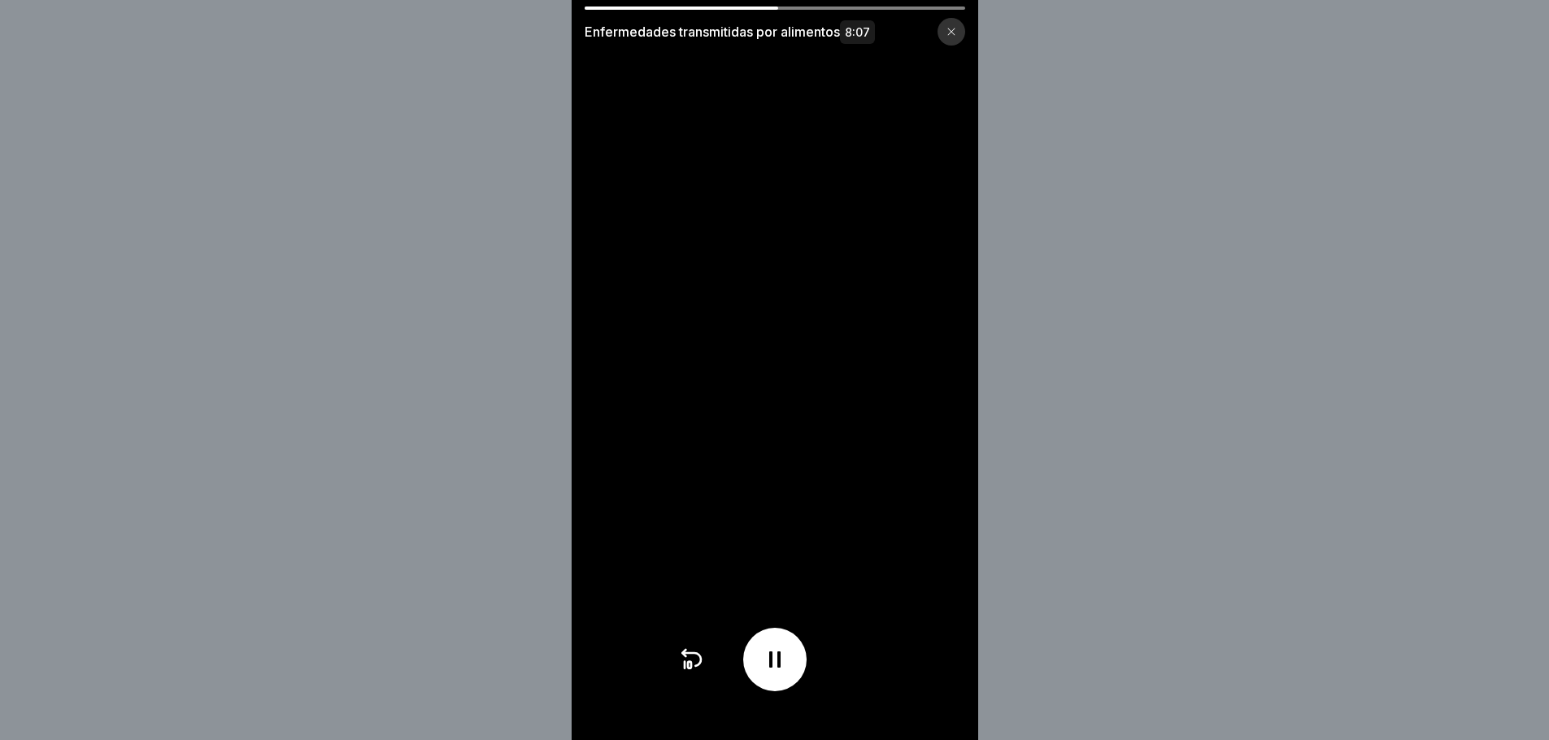
click at [703, 673] on icon at bounding box center [691, 660] width 26 height 26
click at [770, 665] on icon at bounding box center [775, 660] width 26 height 26
click at [780, 690] on div at bounding box center [774, 659] width 63 height 63
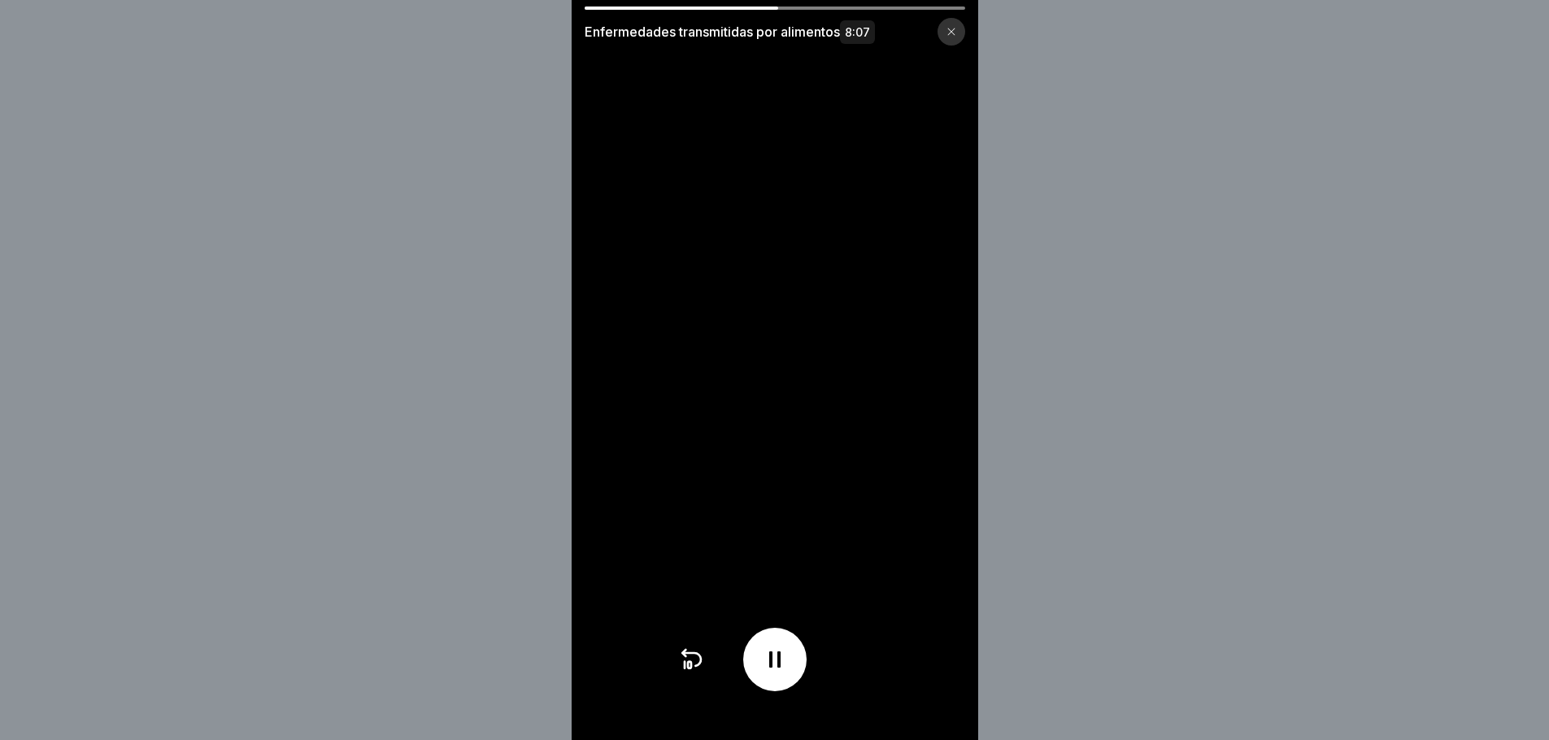
click at [688, 668] on icon at bounding box center [691, 660] width 26 height 26
click at [771, 673] on icon at bounding box center [775, 660] width 26 height 26
click at [688, 673] on icon at bounding box center [691, 660] width 26 height 26
click at [686, 673] on icon at bounding box center [691, 660] width 26 height 26
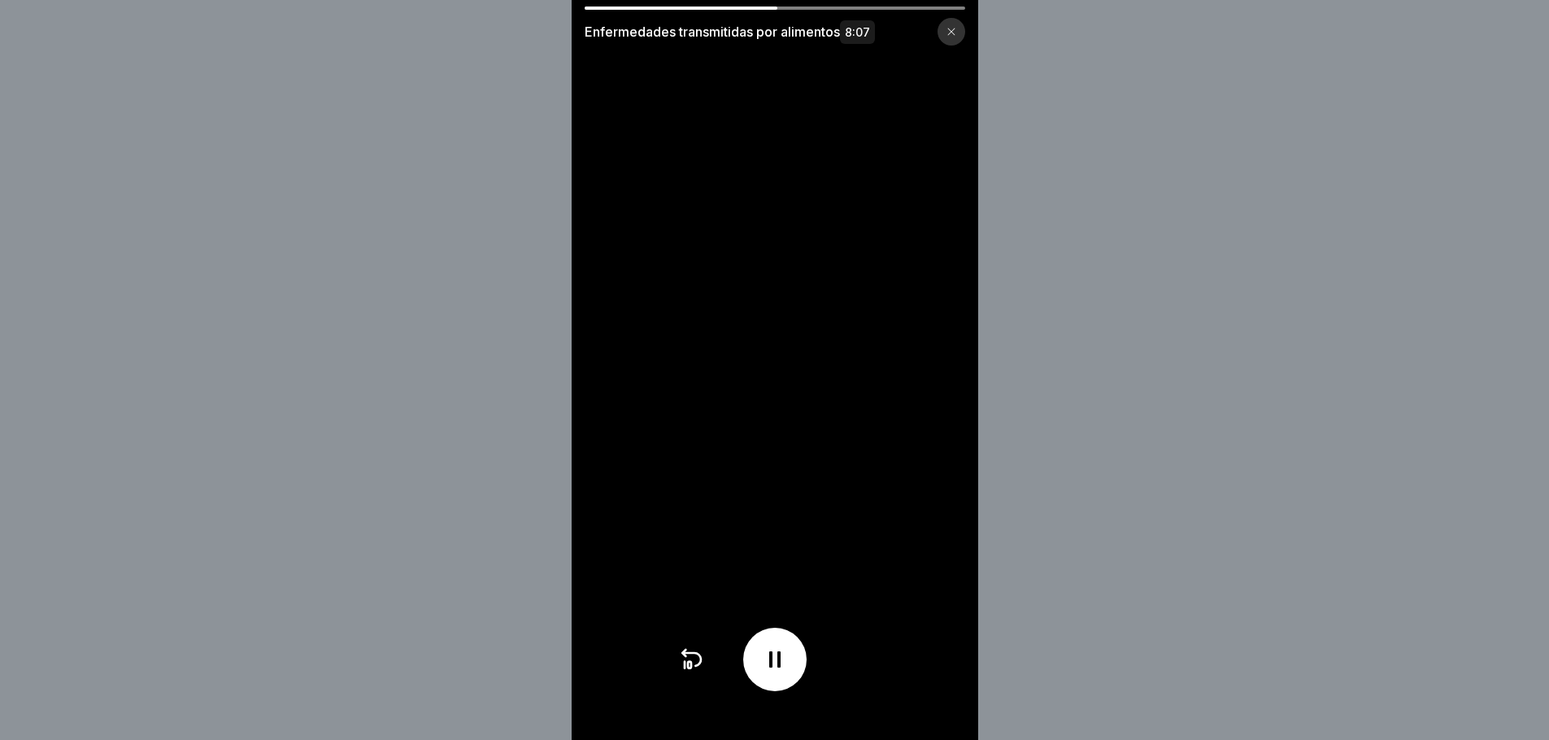
click at [701, 666] on icon at bounding box center [691, 659] width 19 height 13
click at [691, 669] on icon at bounding box center [689, 665] width 3 height 7
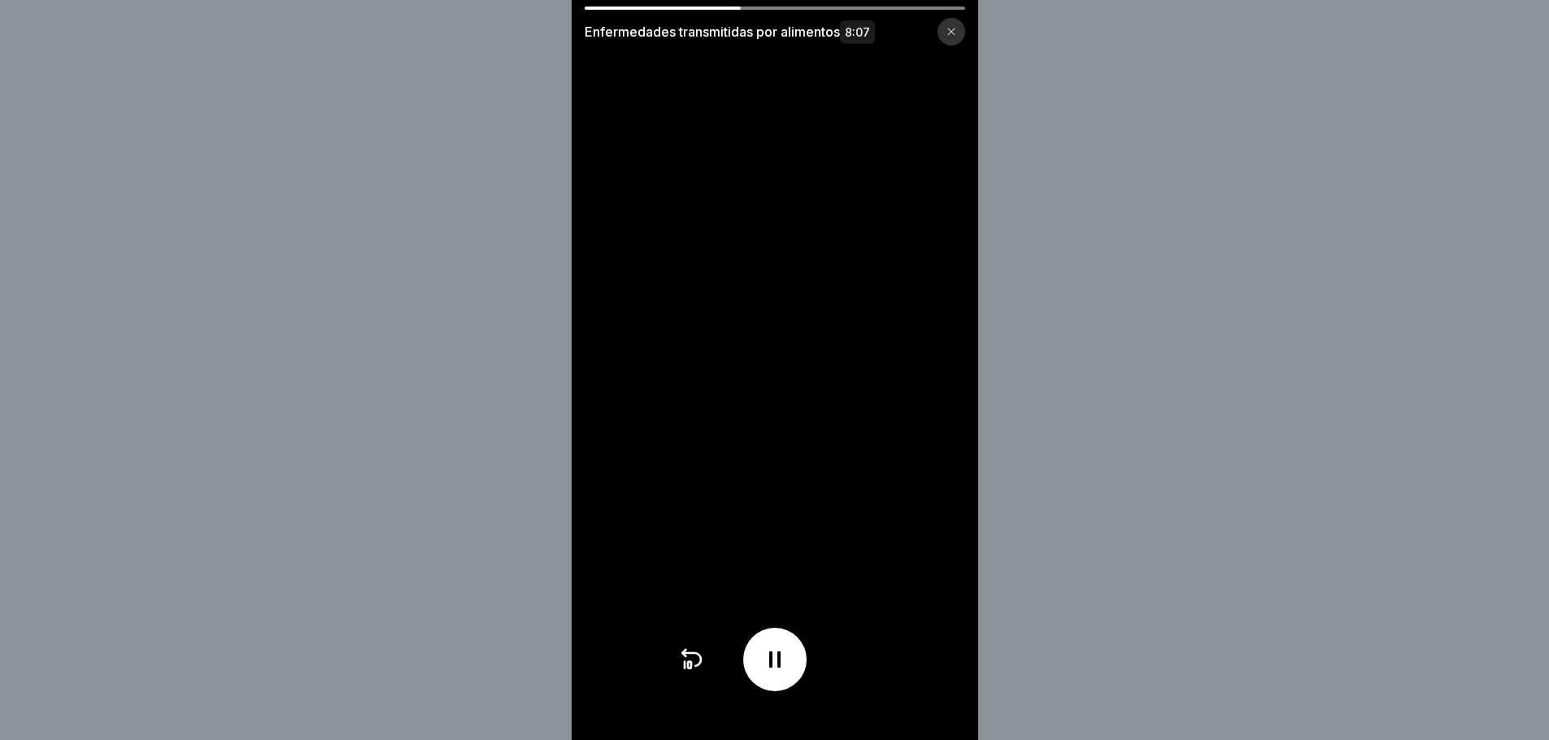
click at [691, 669] on icon at bounding box center [689, 665] width 3 height 7
click at [782, 663] on icon at bounding box center [775, 660] width 26 height 26
click at [783, 669] on icon at bounding box center [775, 660] width 16 height 18
click at [787, 691] on div at bounding box center [774, 659] width 63 height 63
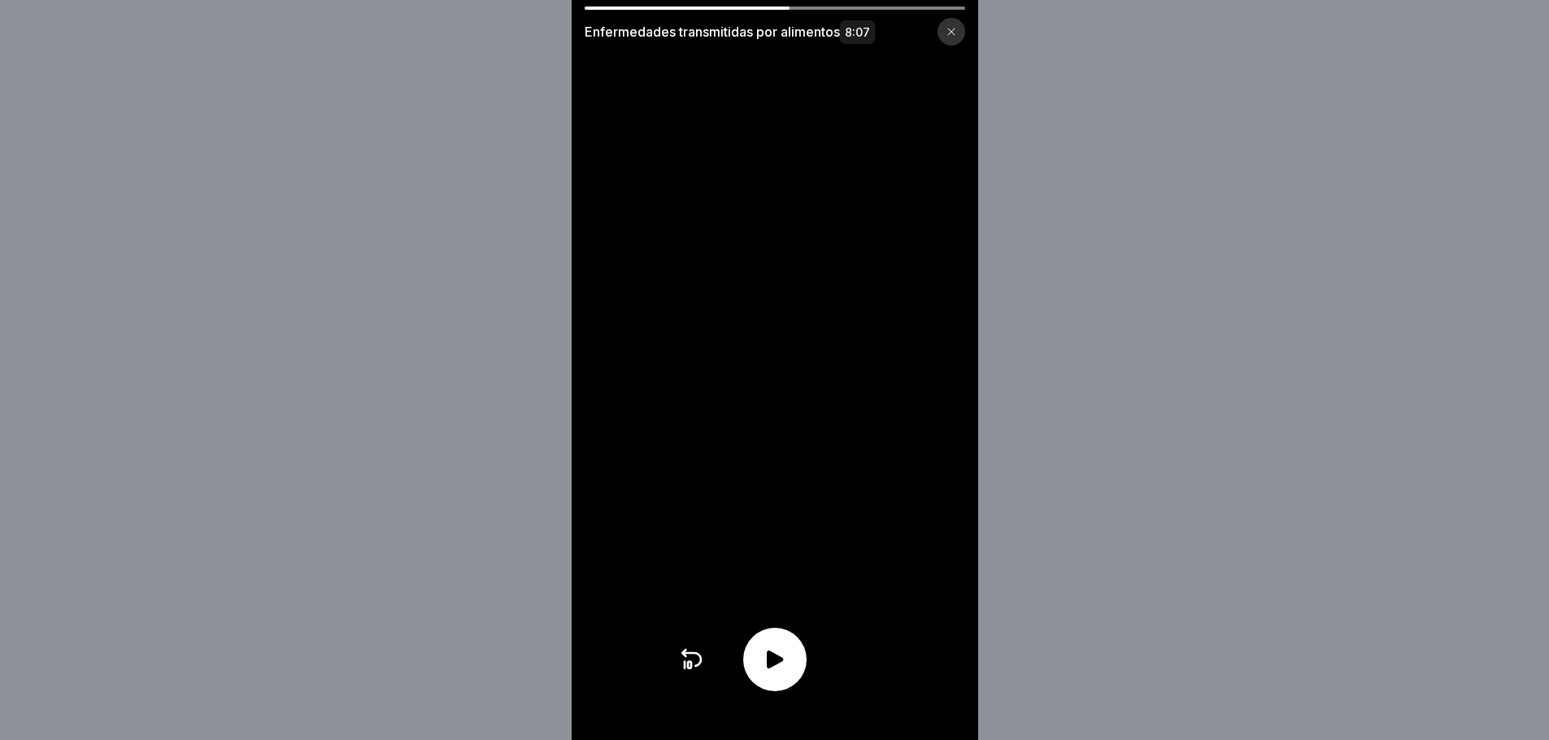
click at [777, 662] on icon at bounding box center [775, 660] width 26 height 26
click at [1195, 275] on div "Enfermedades transmitidas por alimentos 8:07" at bounding box center [774, 370] width 1549 height 740
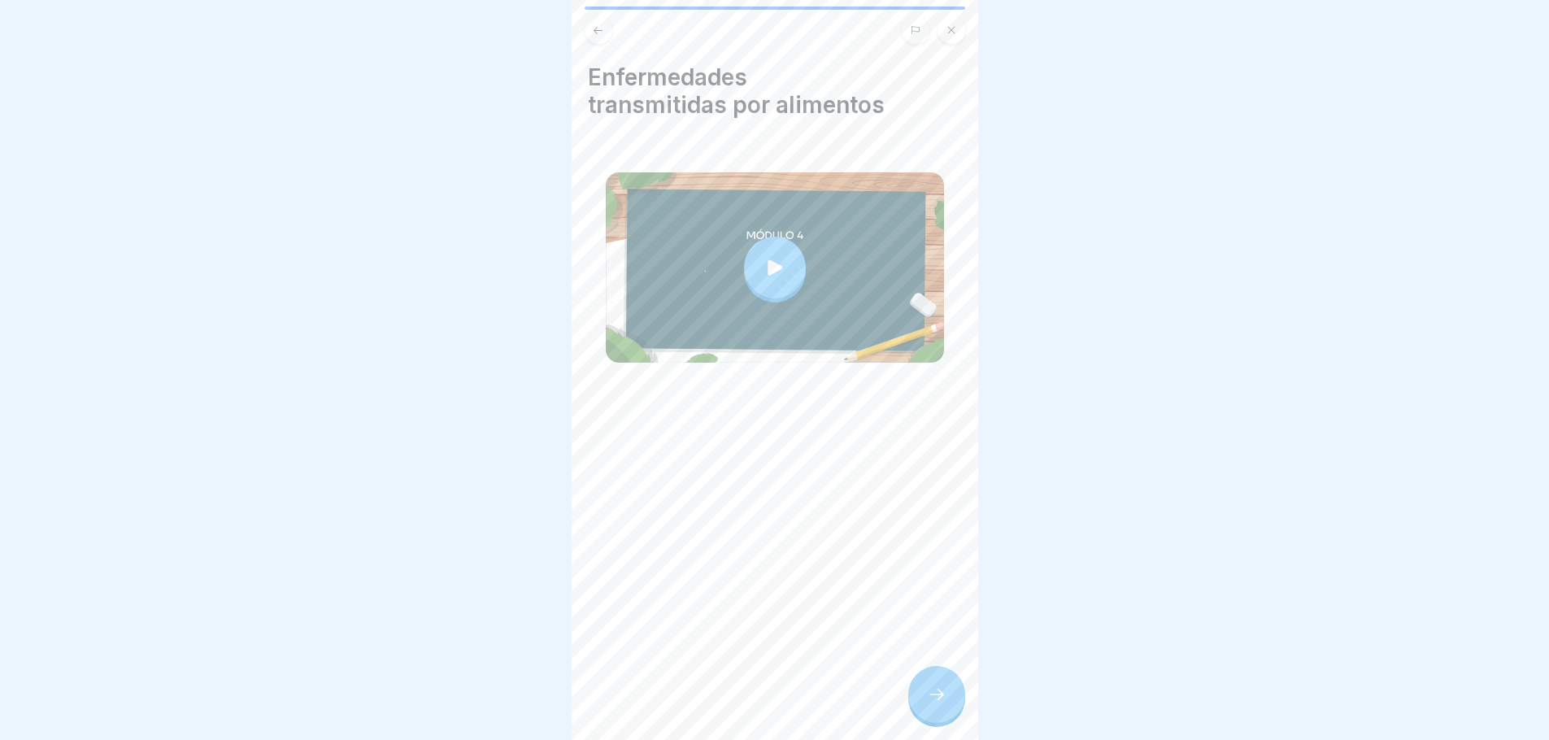
click at [930, 3] on div "Enfermedades transmitidas por alimentos" at bounding box center [775, 370] width 407 height 740
click at [852, 0] on html "Temática 4. Enfermedades transmitidas por alimentos ETA'S 1 Pasos 🦠 Temática 4.…" at bounding box center [774, 370] width 1549 height 740
click at [764, 264] on icon at bounding box center [775, 267] width 23 height 23
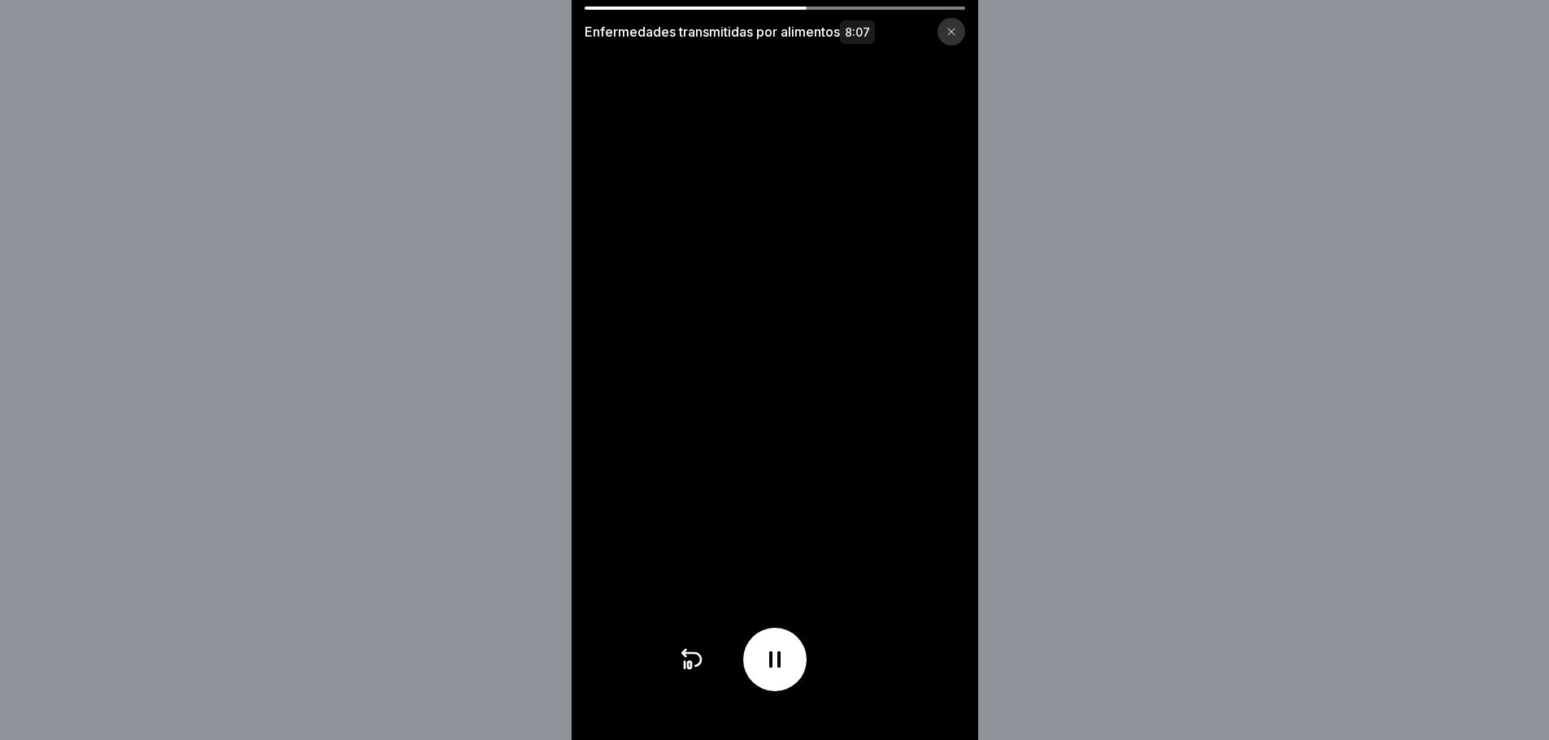
click at [787, 673] on icon at bounding box center [775, 660] width 26 height 26
click at [781, 669] on icon at bounding box center [775, 660] width 16 height 18
click at [691, 669] on icon at bounding box center [689, 665] width 3 height 7
click at [692, 673] on icon at bounding box center [691, 660] width 26 height 26
click at [686, 656] on icon at bounding box center [683, 653] width 3 height 7
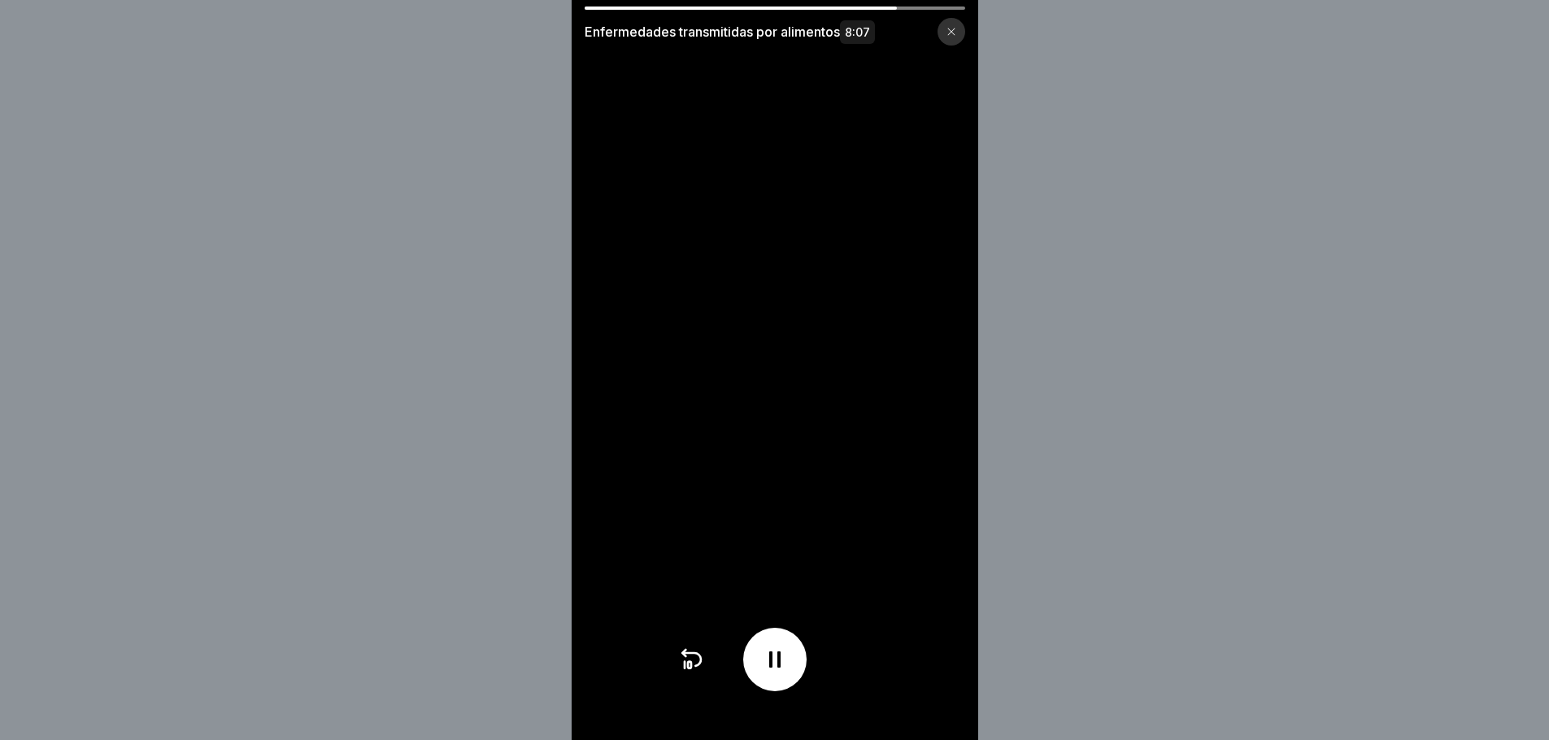
click at [699, 670] on icon at bounding box center [691, 660] width 26 height 26
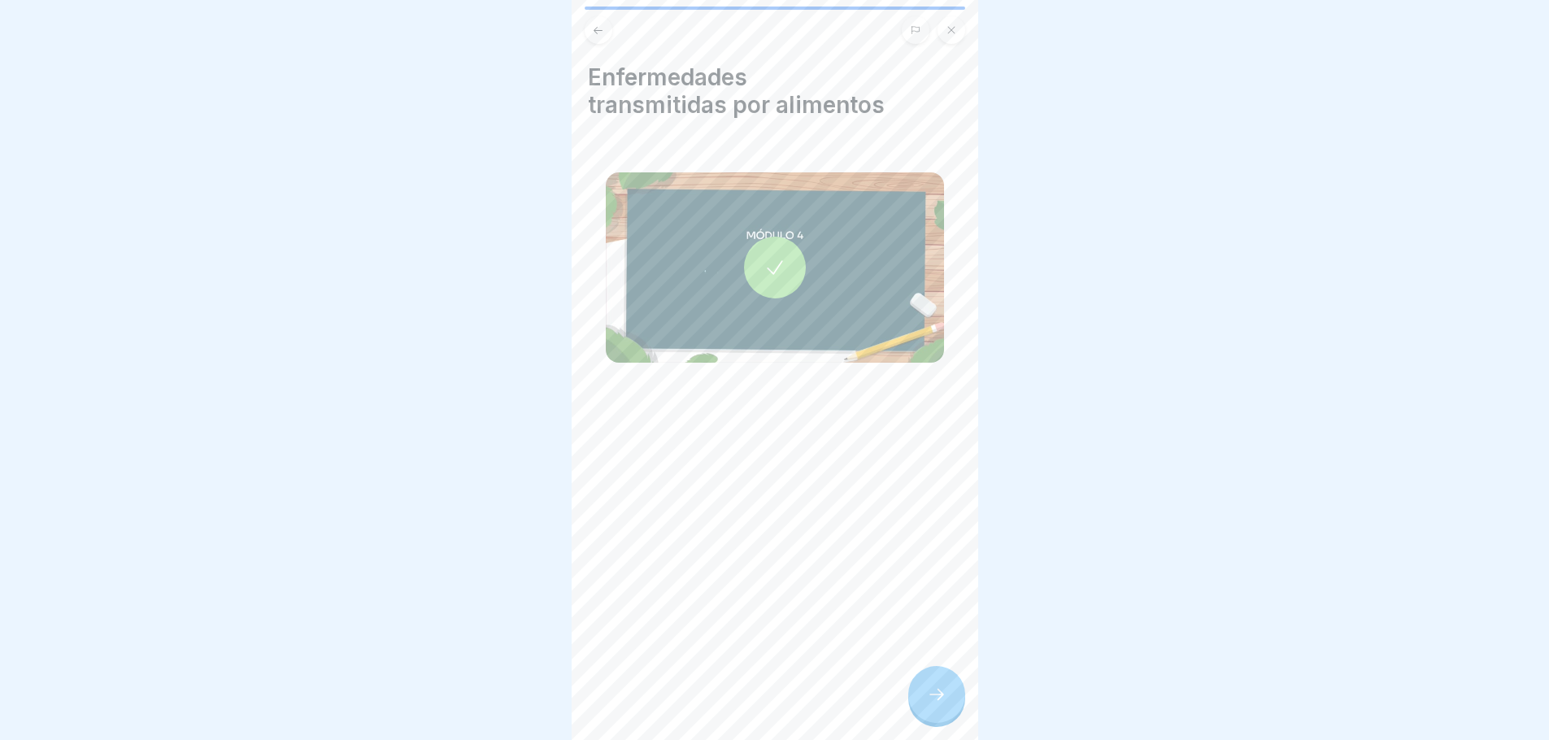
click at [930, 704] on icon at bounding box center [937, 695] width 20 height 20
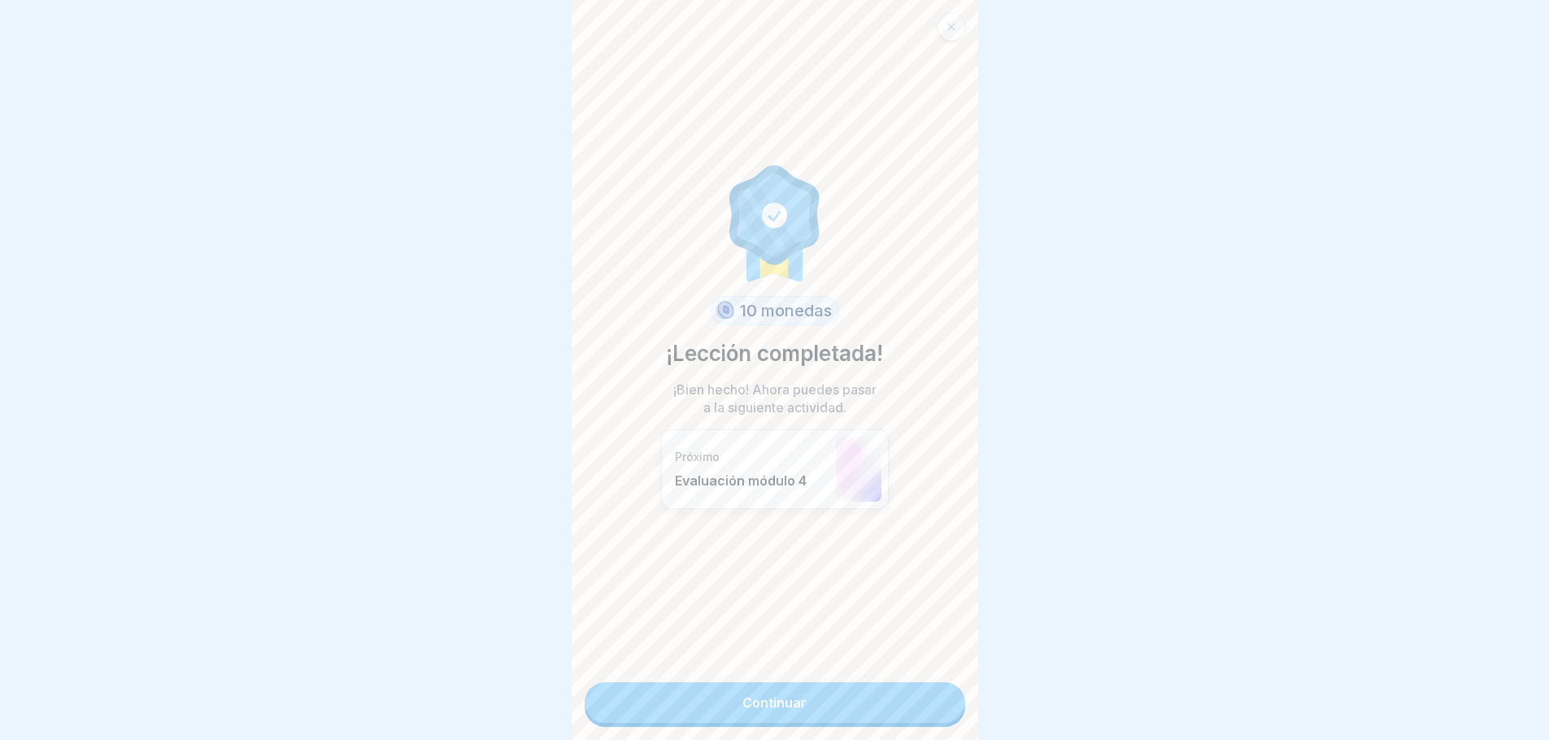
click at [805, 700] on link "Continuar" at bounding box center [775, 702] width 381 height 41
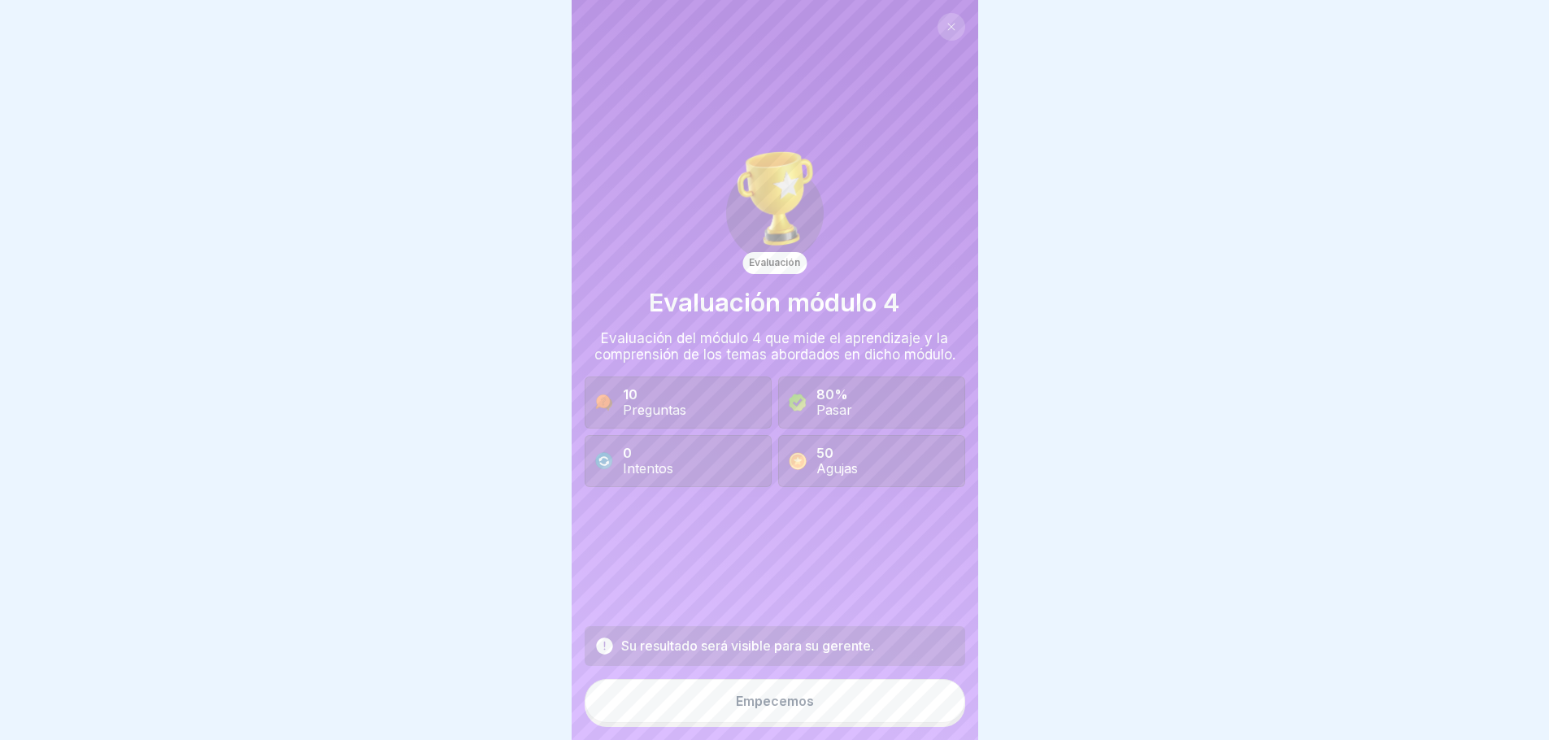
click at [756, 721] on button "Empecemos" at bounding box center [775, 701] width 381 height 44
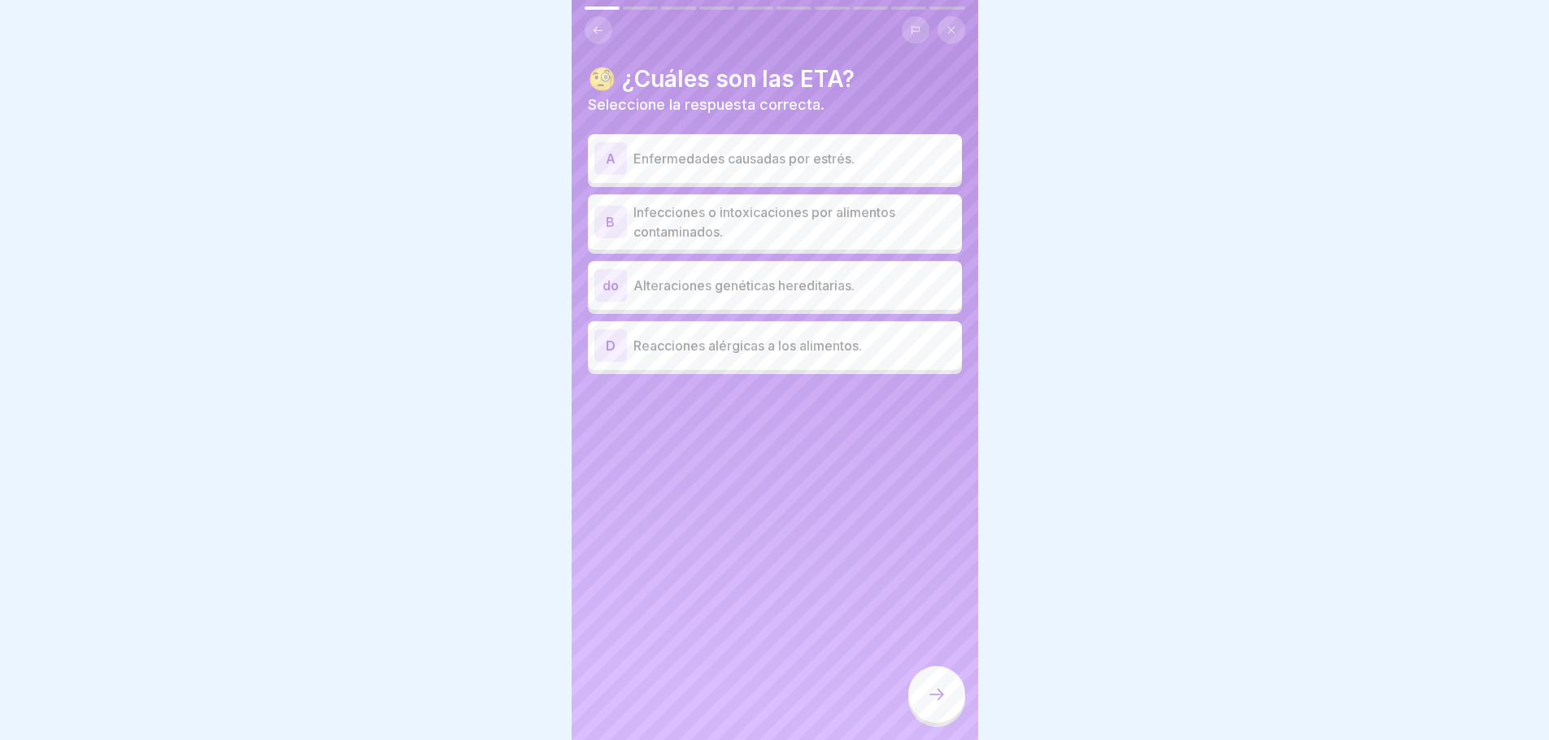
click at [768, 218] on font "Infecciones o intoxicaciones por alimentos contaminados." at bounding box center [765, 222] width 262 height 36
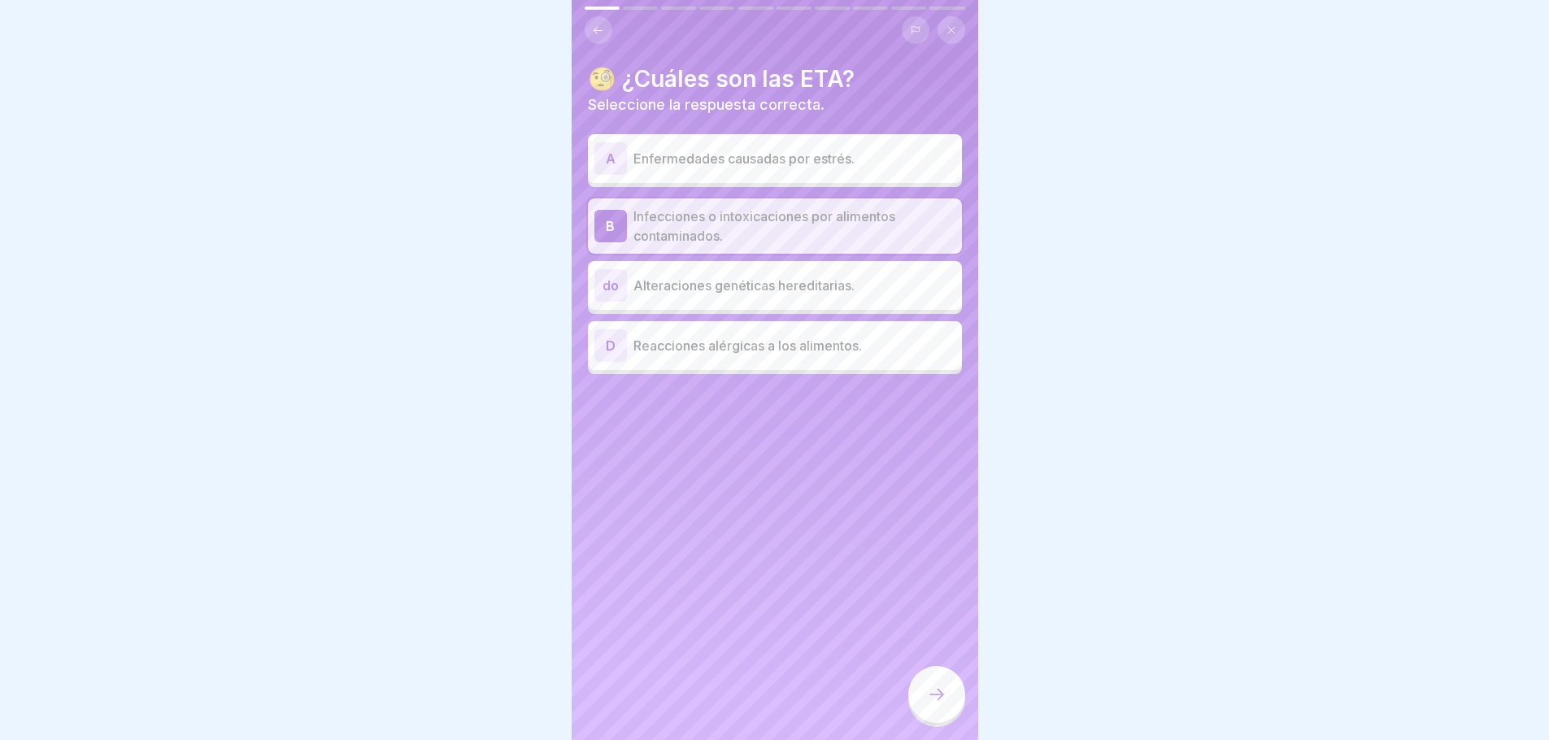
click at [932, 704] on icon at bounding box center [937, 695] width 20 height 20
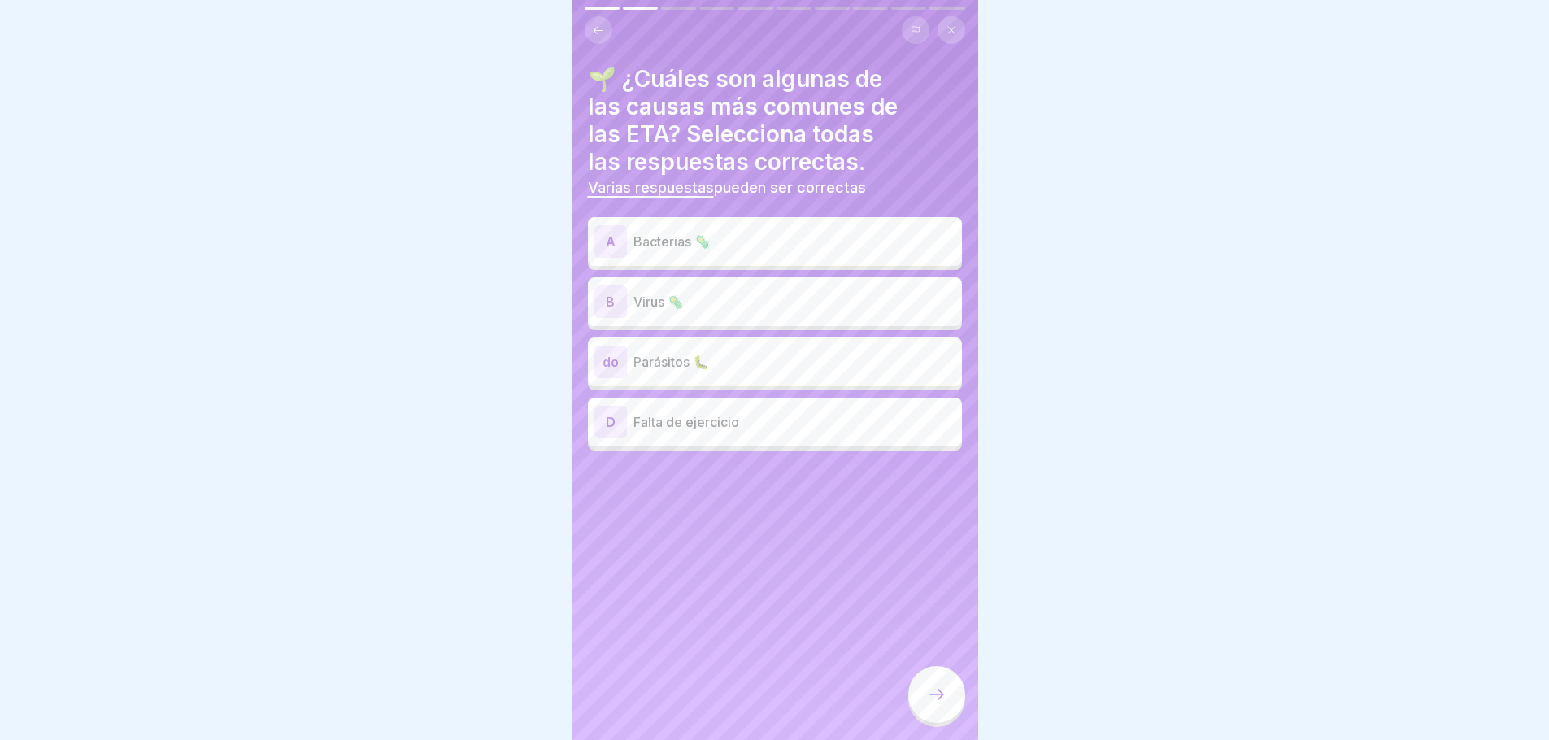
click at [741, 241] on p "Bacterias 🦠" at bounding box center [795, 242] width 322 height 20
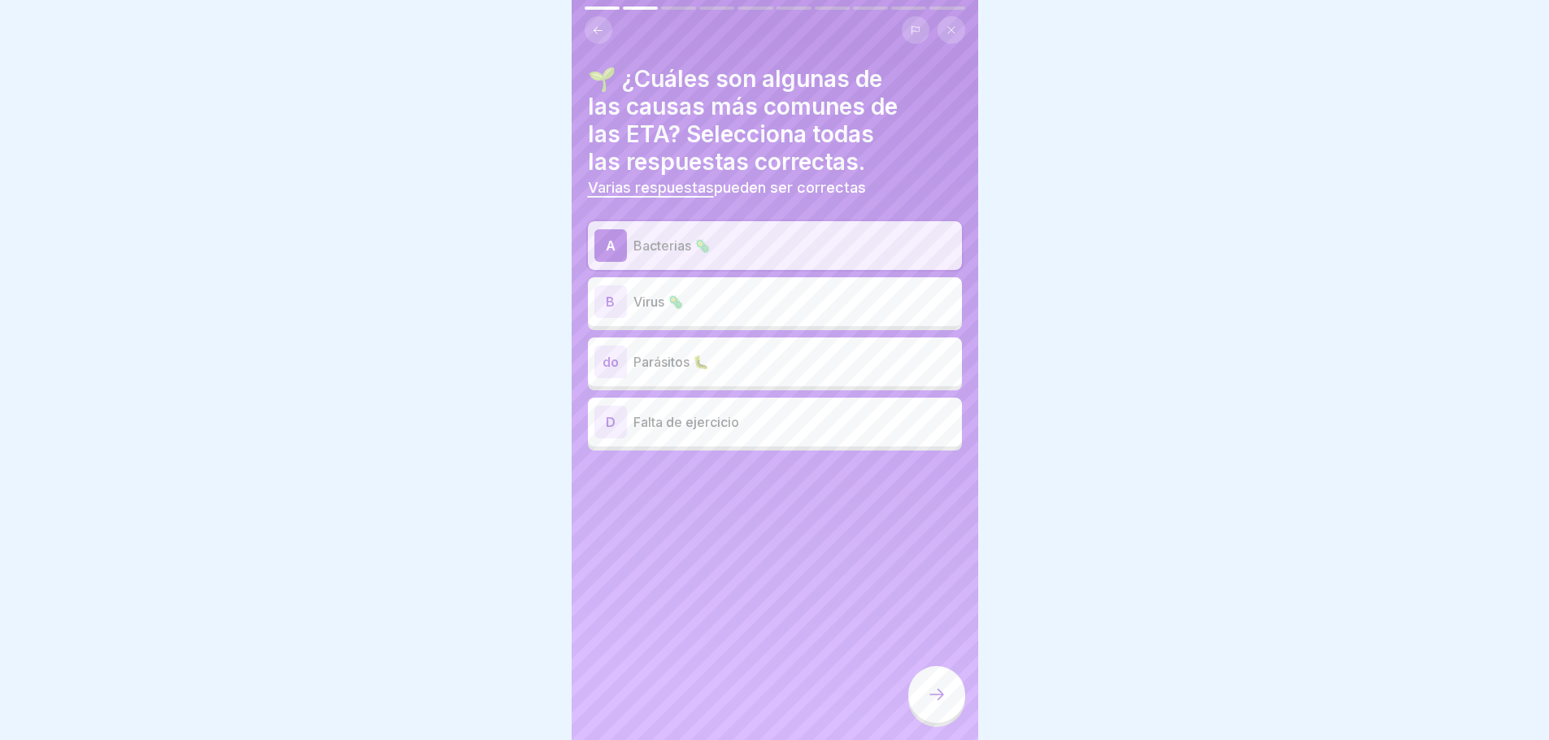
click at [730, 303] on p "Virus 🦠" at bounding box center [795, 302] width 322 height 20
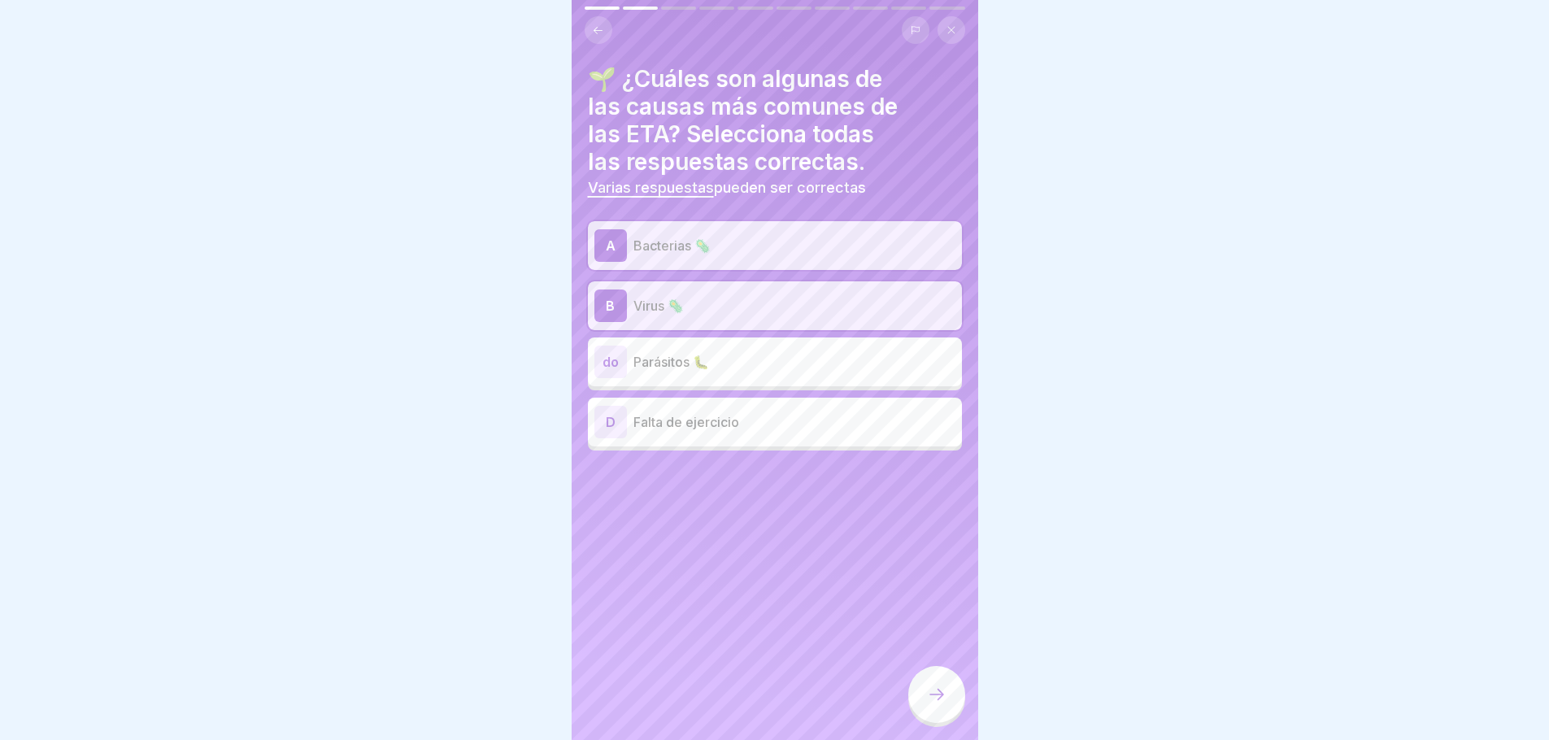
click at [711, 372] on div "do Parásitos 🐛" at bounding box center [775, 362] width 361 height 33
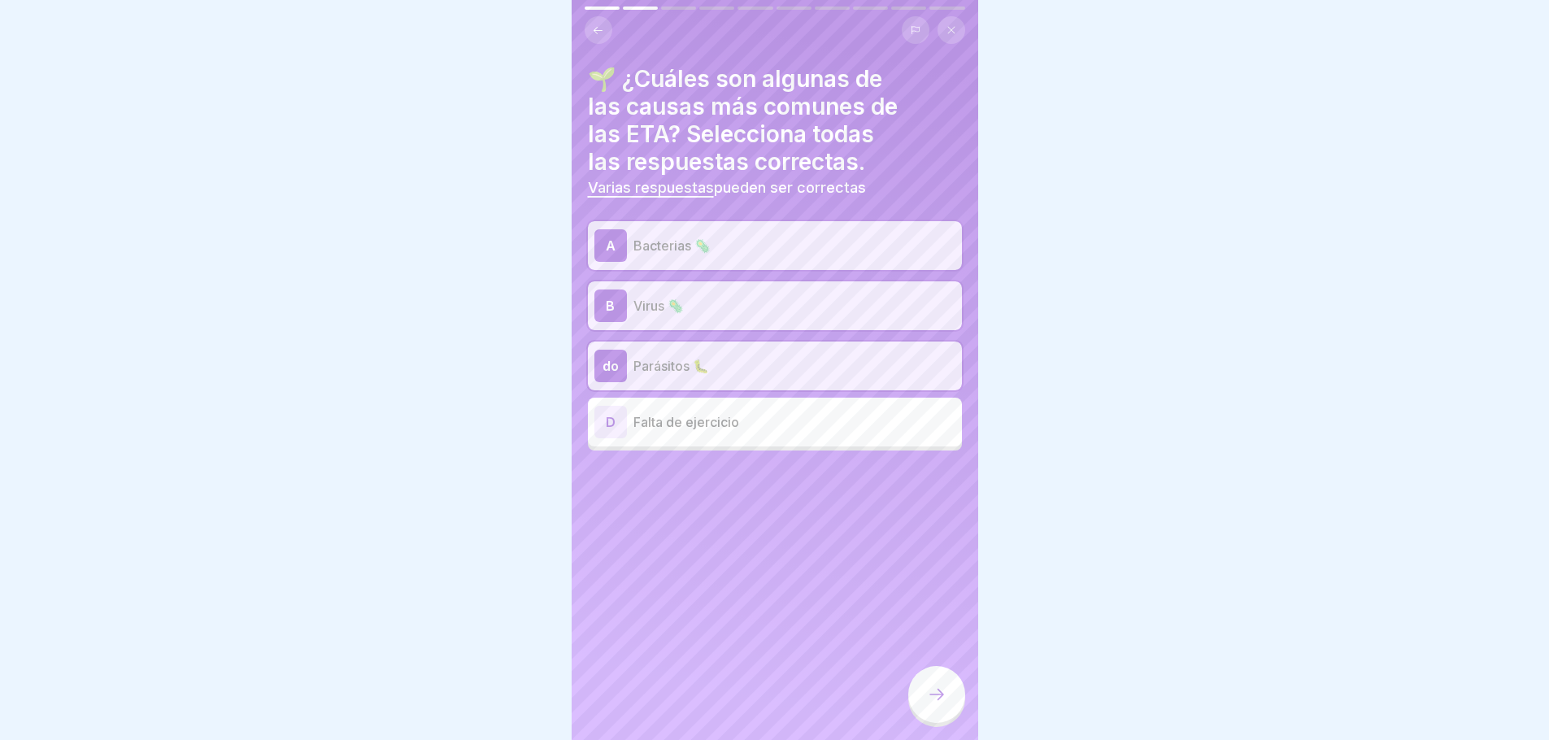
click at [929, 704] on icon at bounding box center [937, 695] width 20 height 20
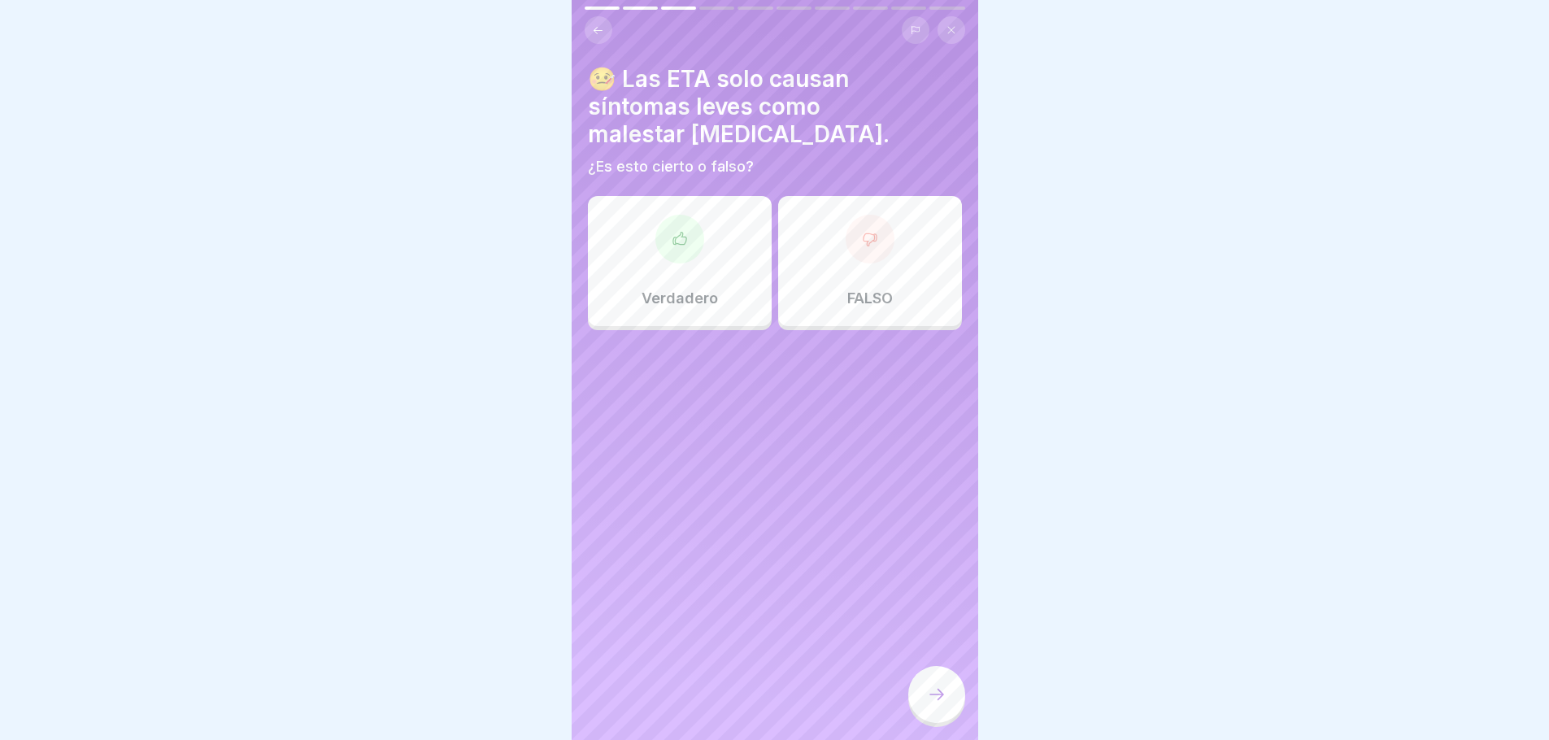
click at [861, 261] on div at bounding box center [870, 239] width 49 height 49
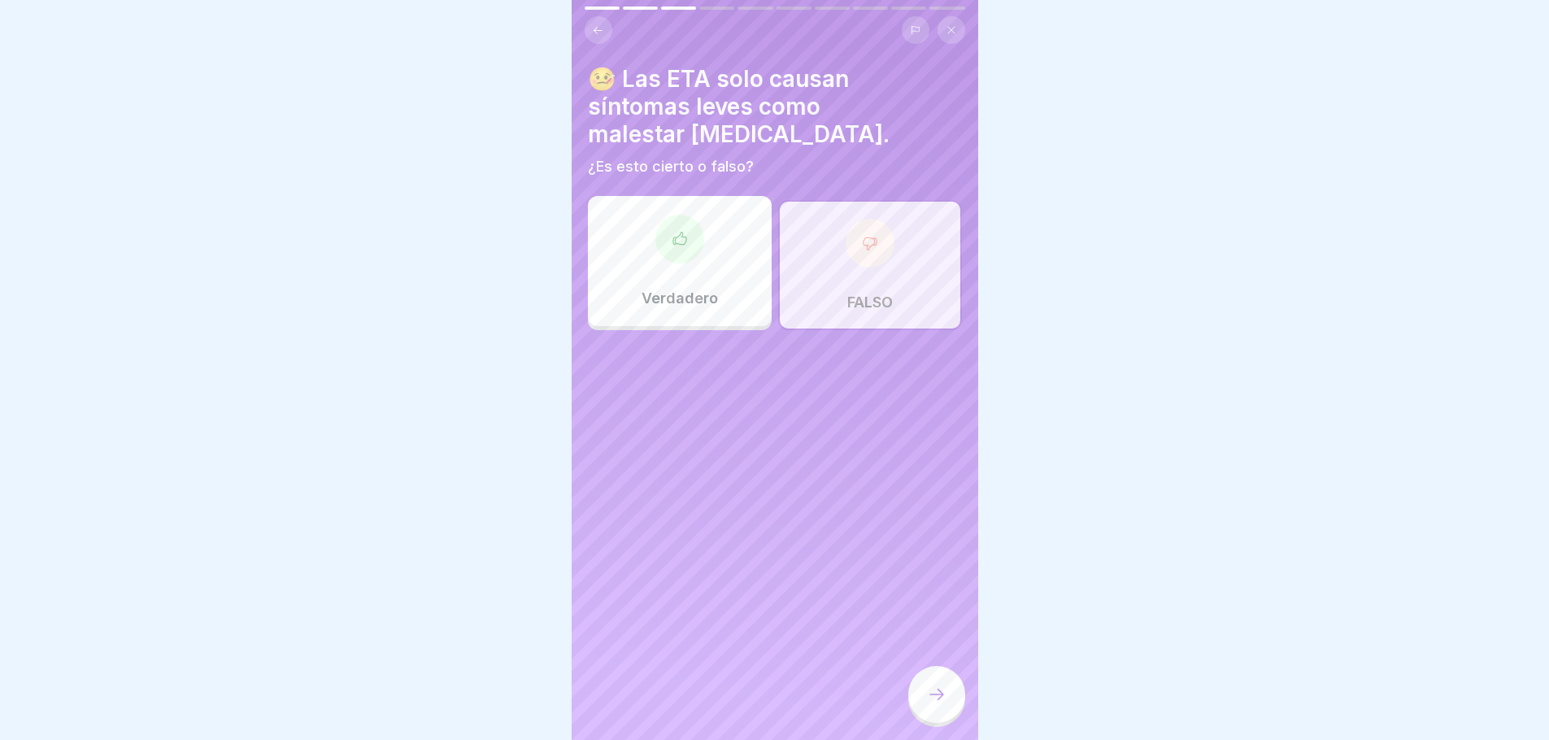
click at [942, 700] on icon at bounding box center [937, 694] width 15 height 11
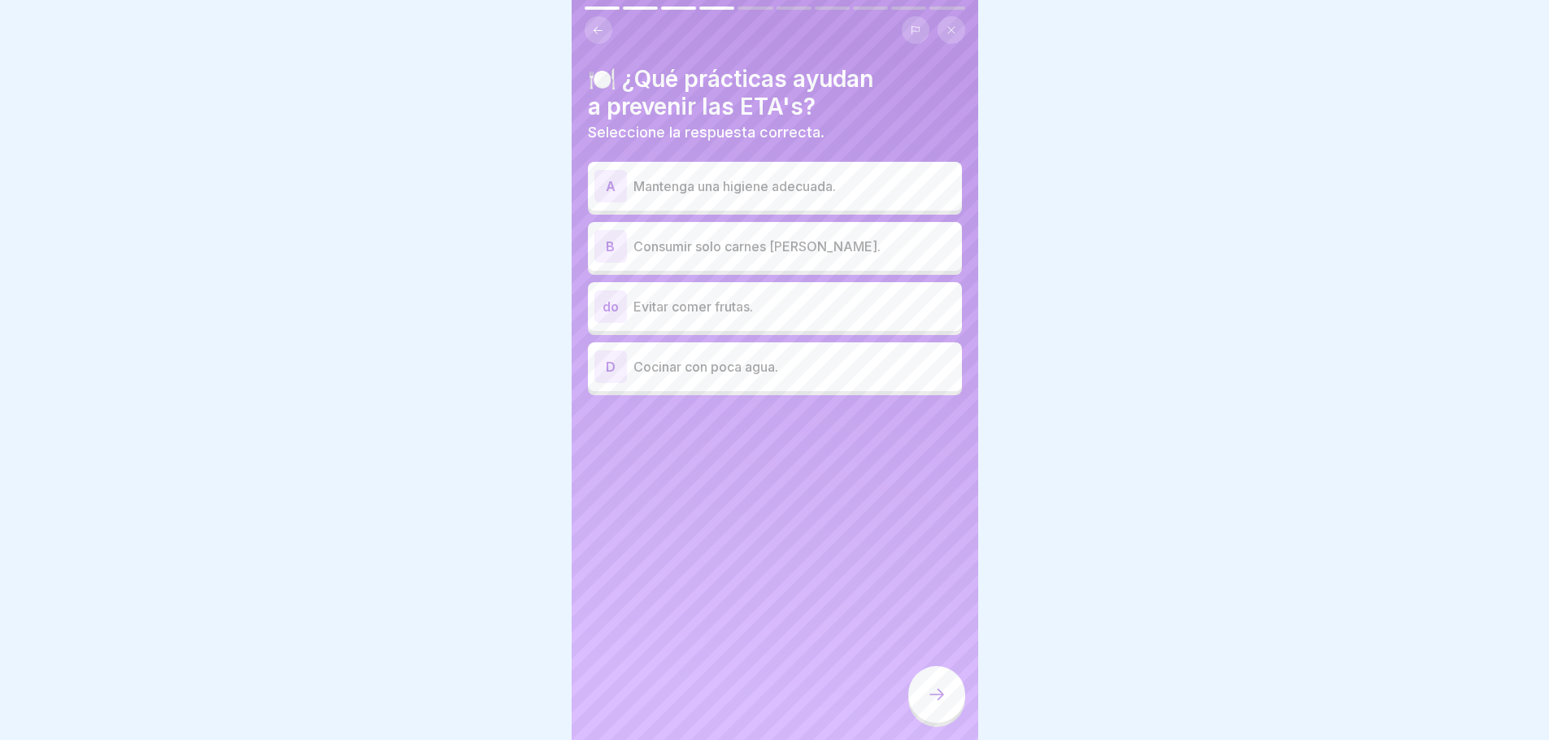
click at [726, 196] on div "A Mantenga una higiene adecuada." at bounding box center [775, 186] width 361 height 33
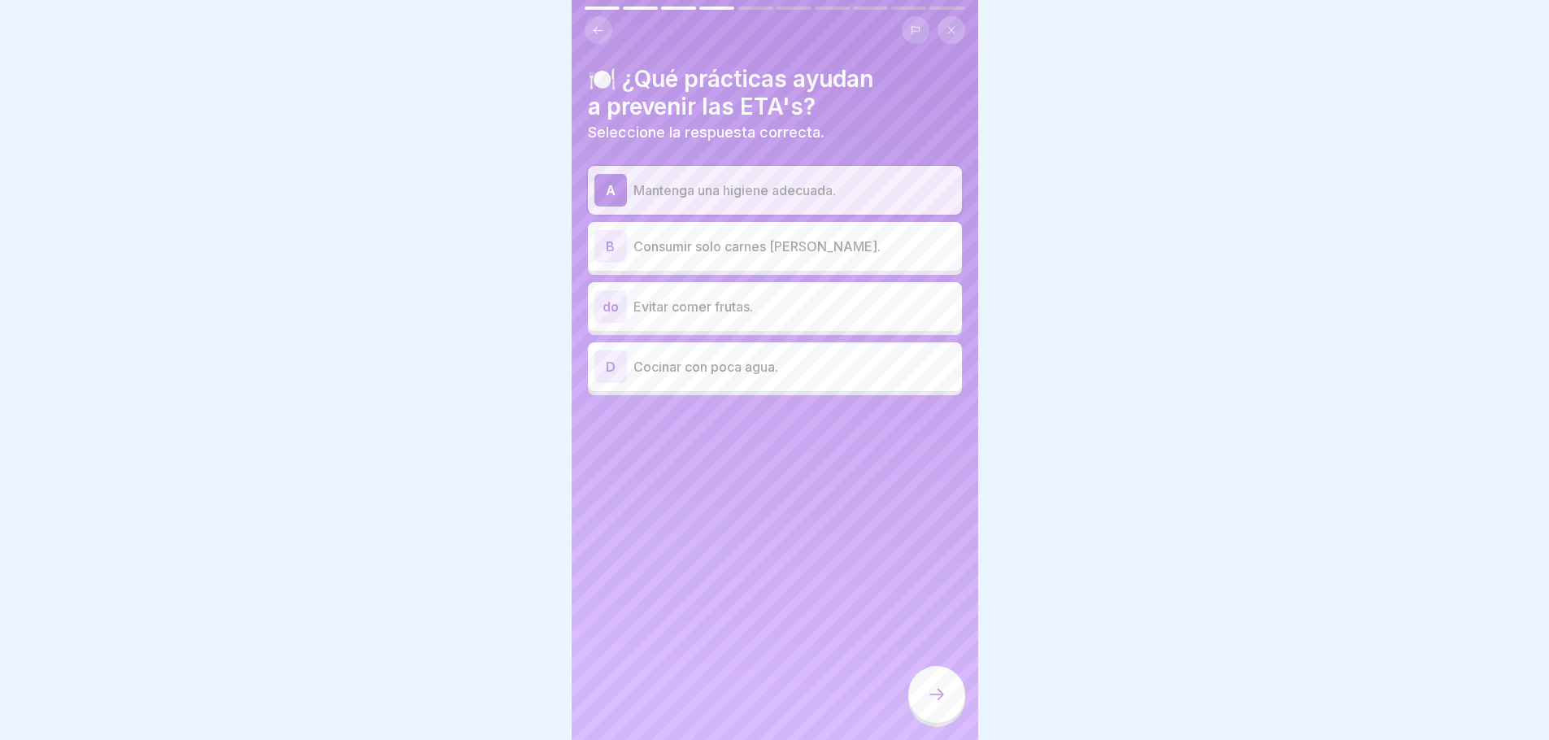
click at [942, 717] on div at bounding box center [936, 694] width 57 height 57
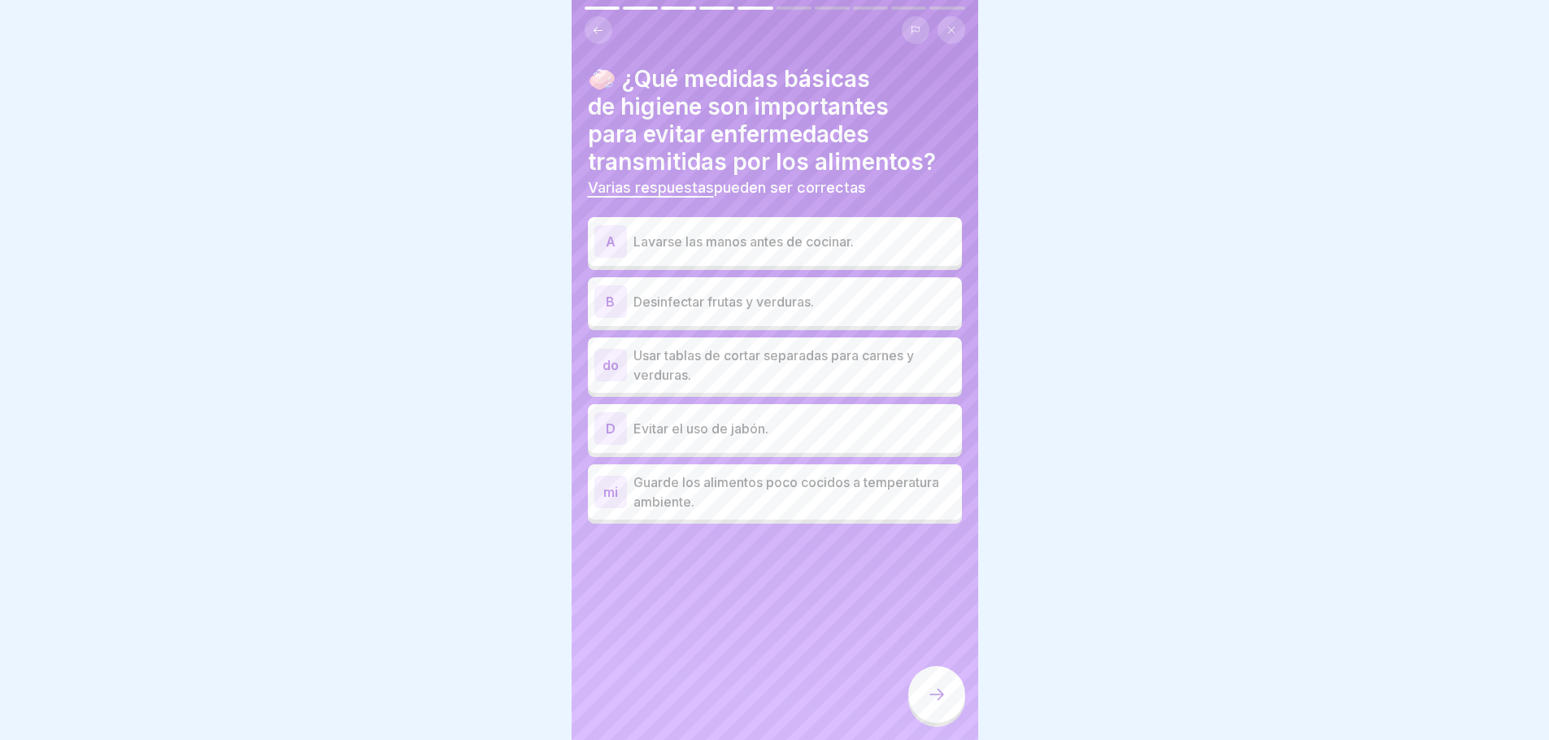
click at [782, 239] on font "Lavarse las manos antes de cocinar." at bounding box center [744, 241] width 220 height 16
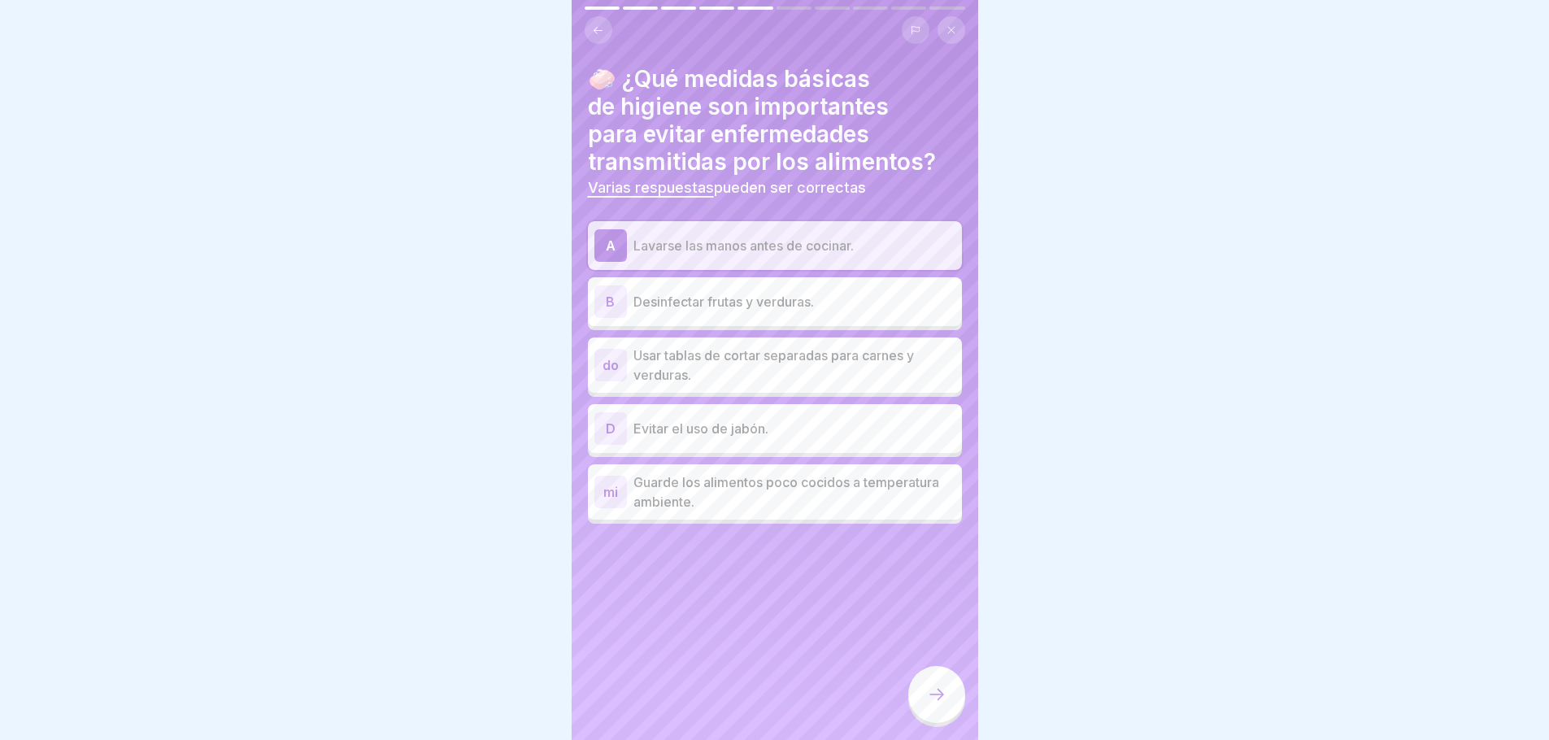
click at [734, 294] on font "Desinfectar frutas y verduras." at bounding box center [724, 302] width 181 height 16
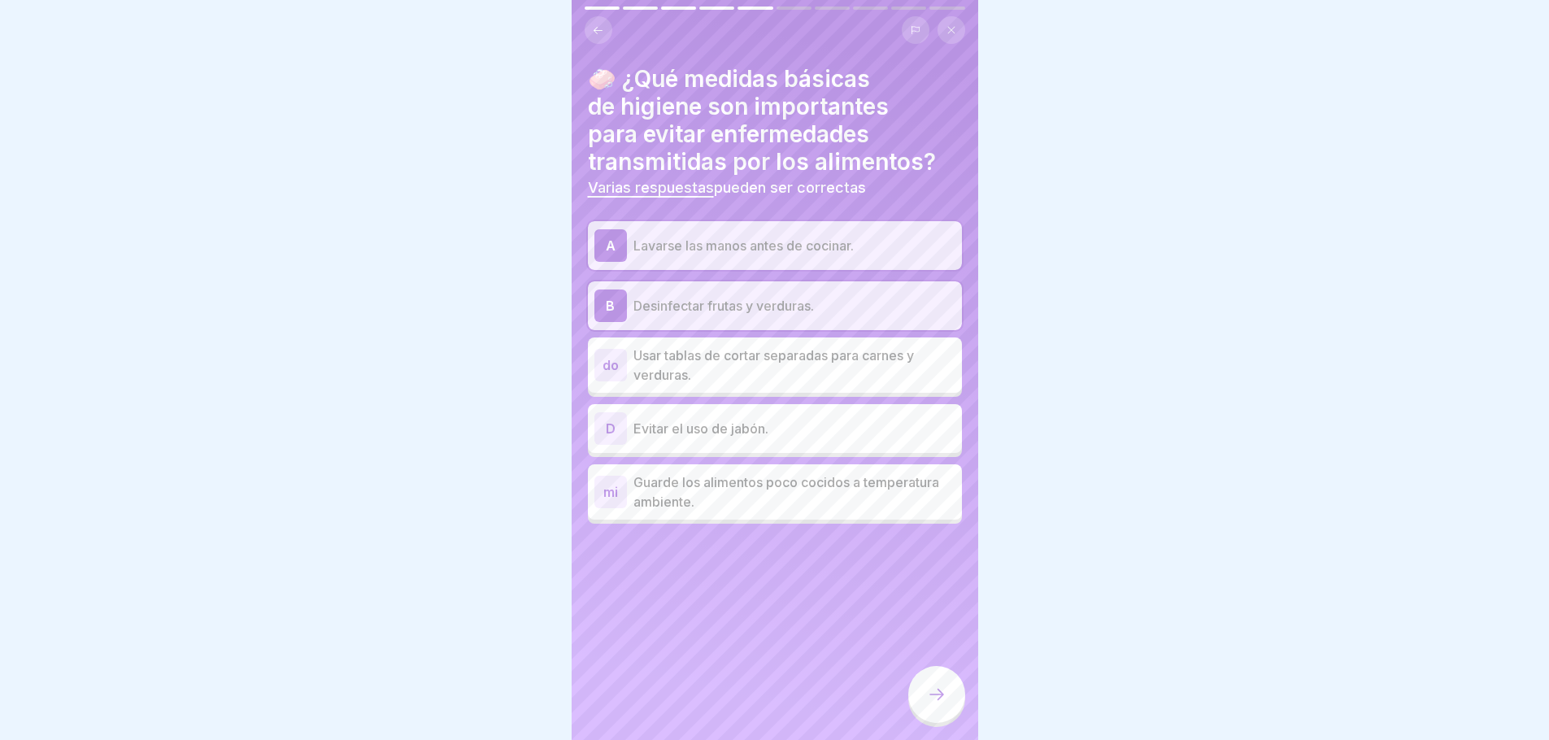
click at [730, 368] on p "Usar tablas de cortar separadas para carnes y verduras." at bounding box center [795, 365] width 322 height 39
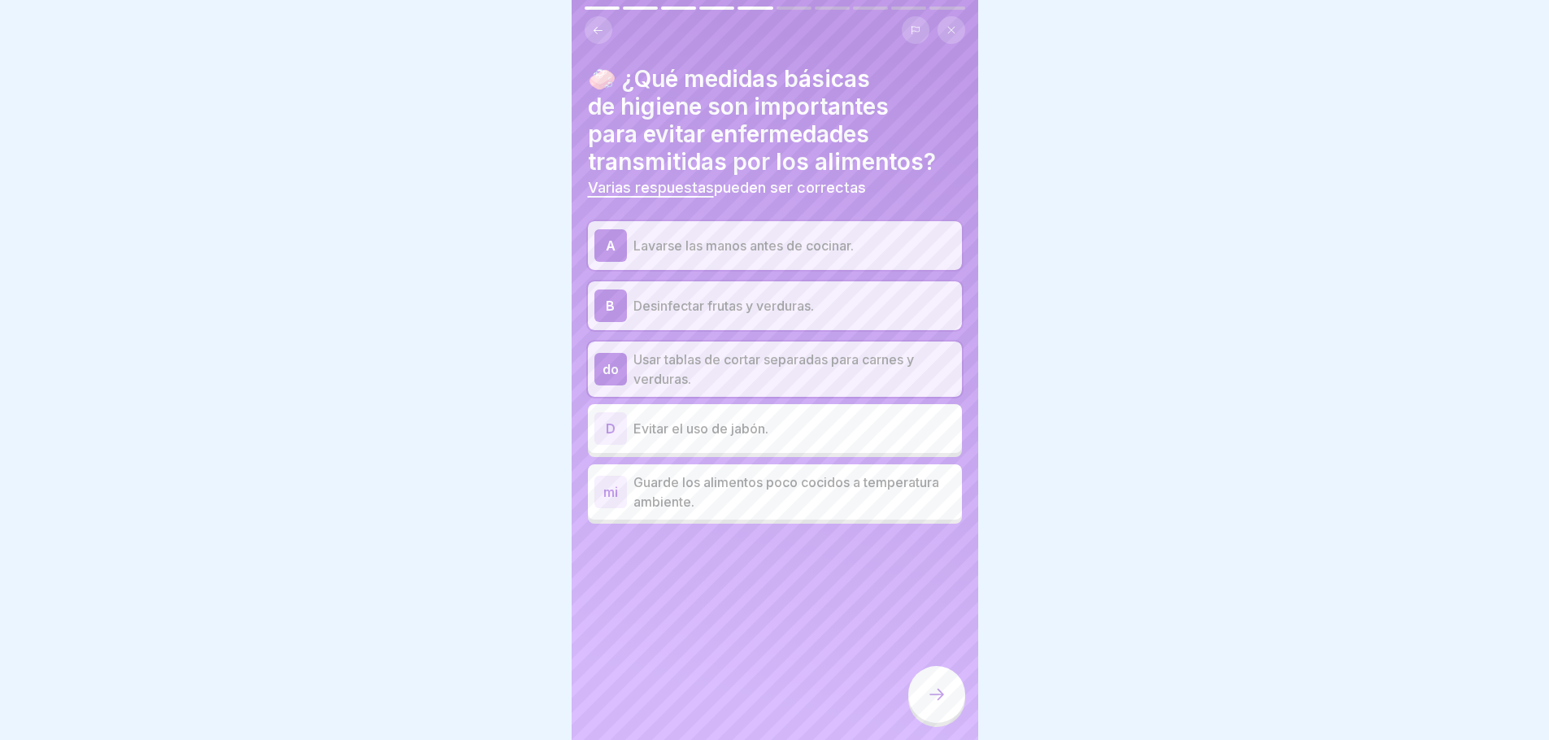
click at [939, 704] on icon at bounding box center [937, 695] width 20 height 20
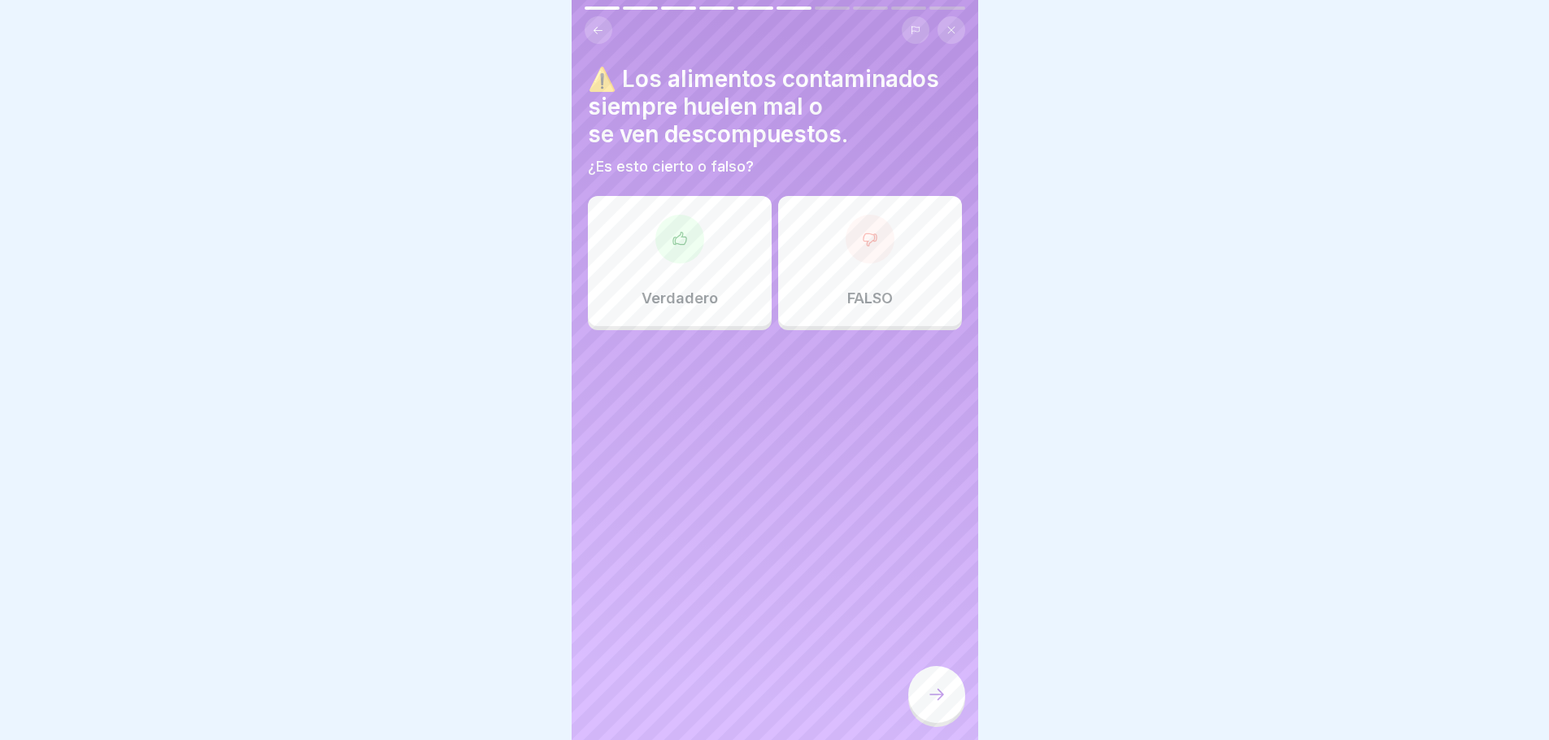
click at [856, 293] on font "FALSO" at bounding box center [870, 298] width 46 height 17
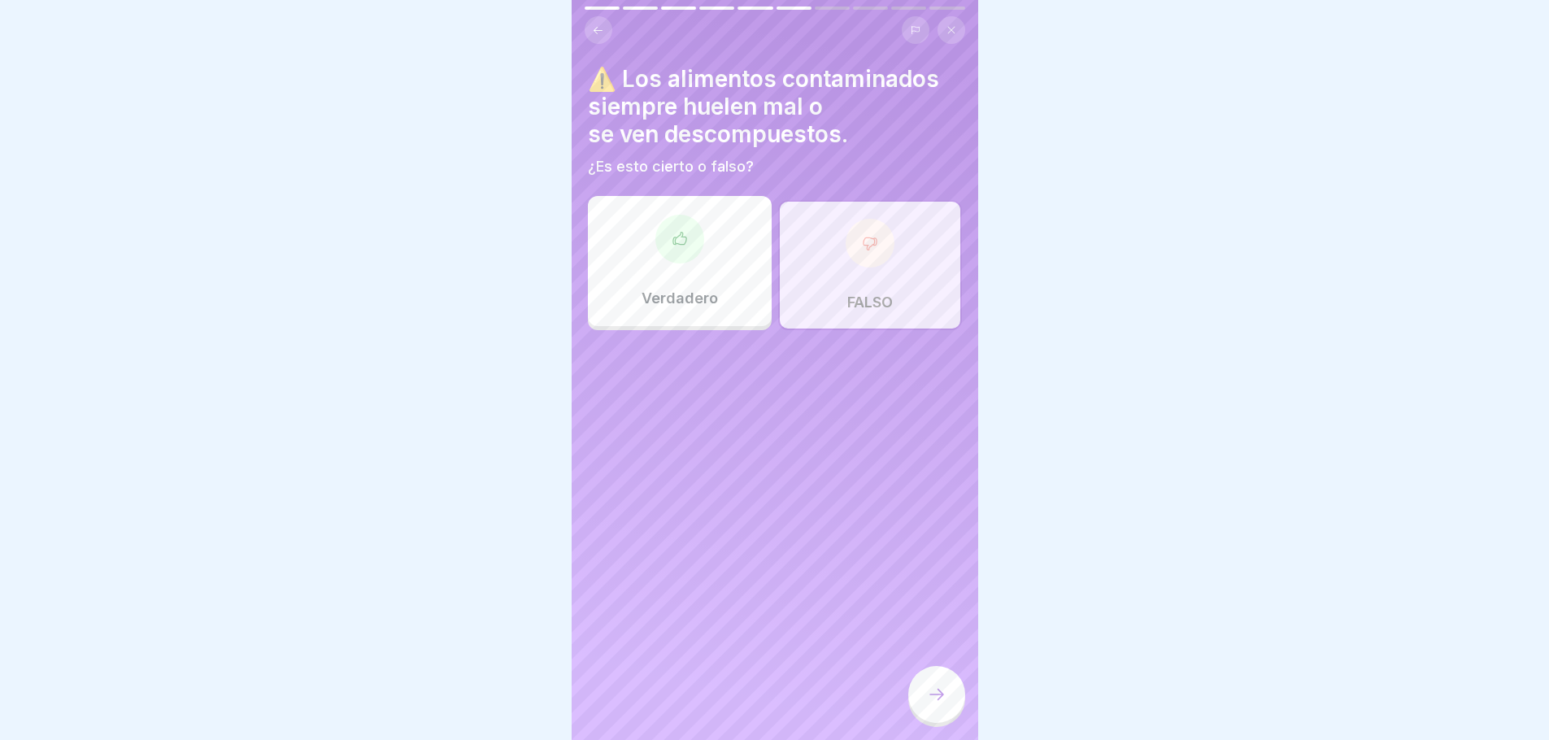
click at [940, 704] on icon at bounding box center [937, 695] width 20 height 20
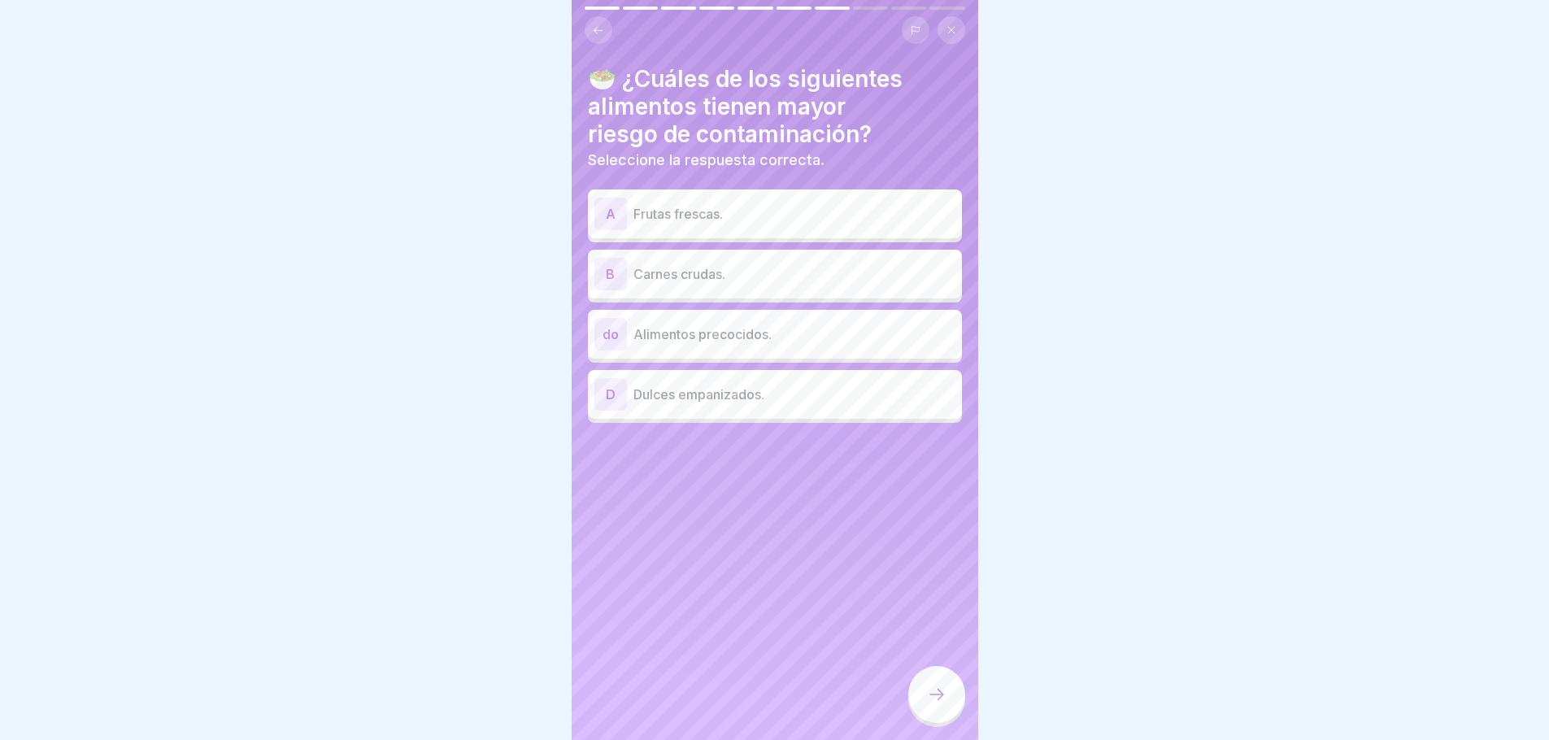
click at [678, 268] on font "Carnes crudas." at bounding box center [680, 274] width 92 height 16
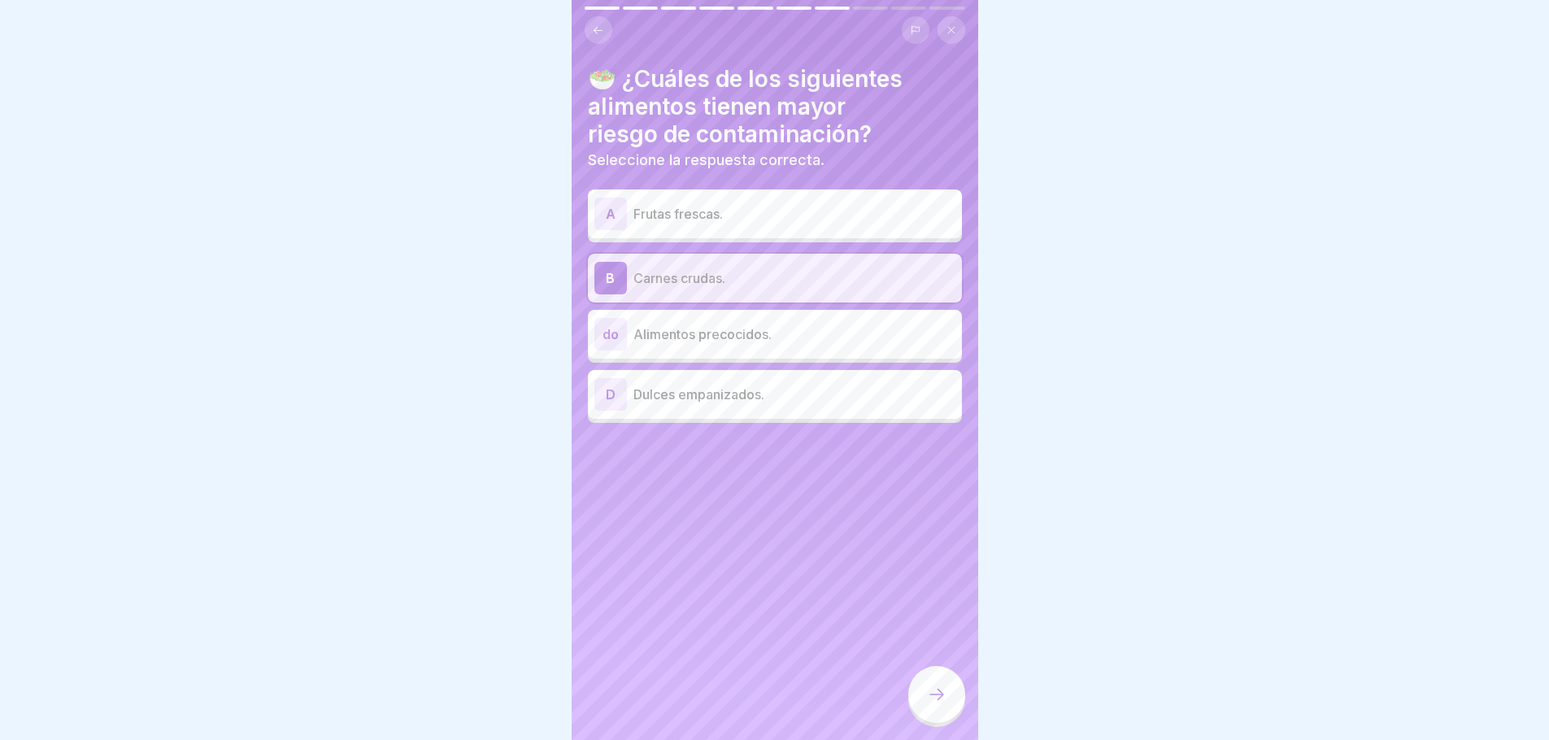
click at [676, 204] on p "Frutas frescas." at bounding box center [795, 214] width 322 height 20
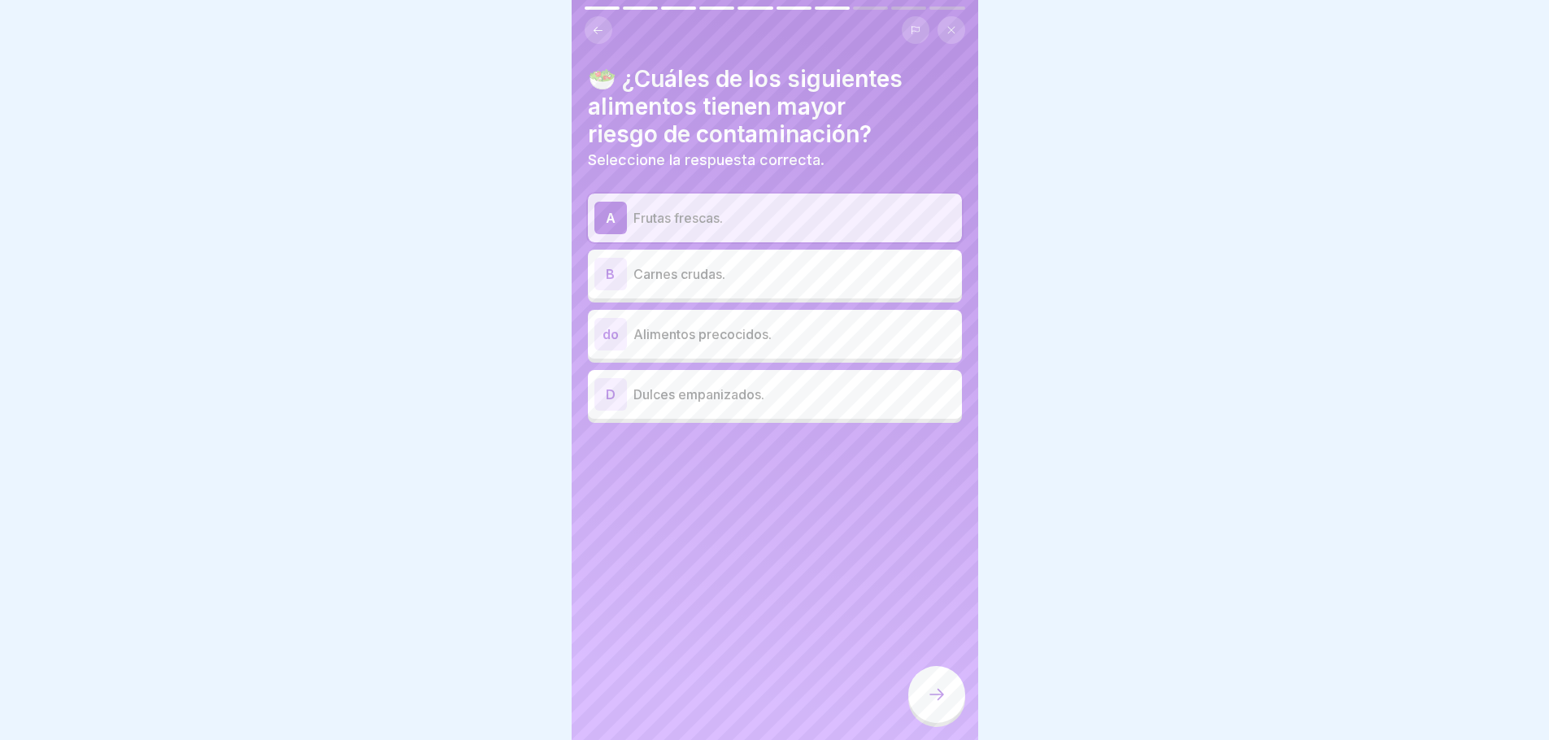
click at [688, 277] on font "Carnes crudas." at bounding box center [680, 274] width 92 height 16
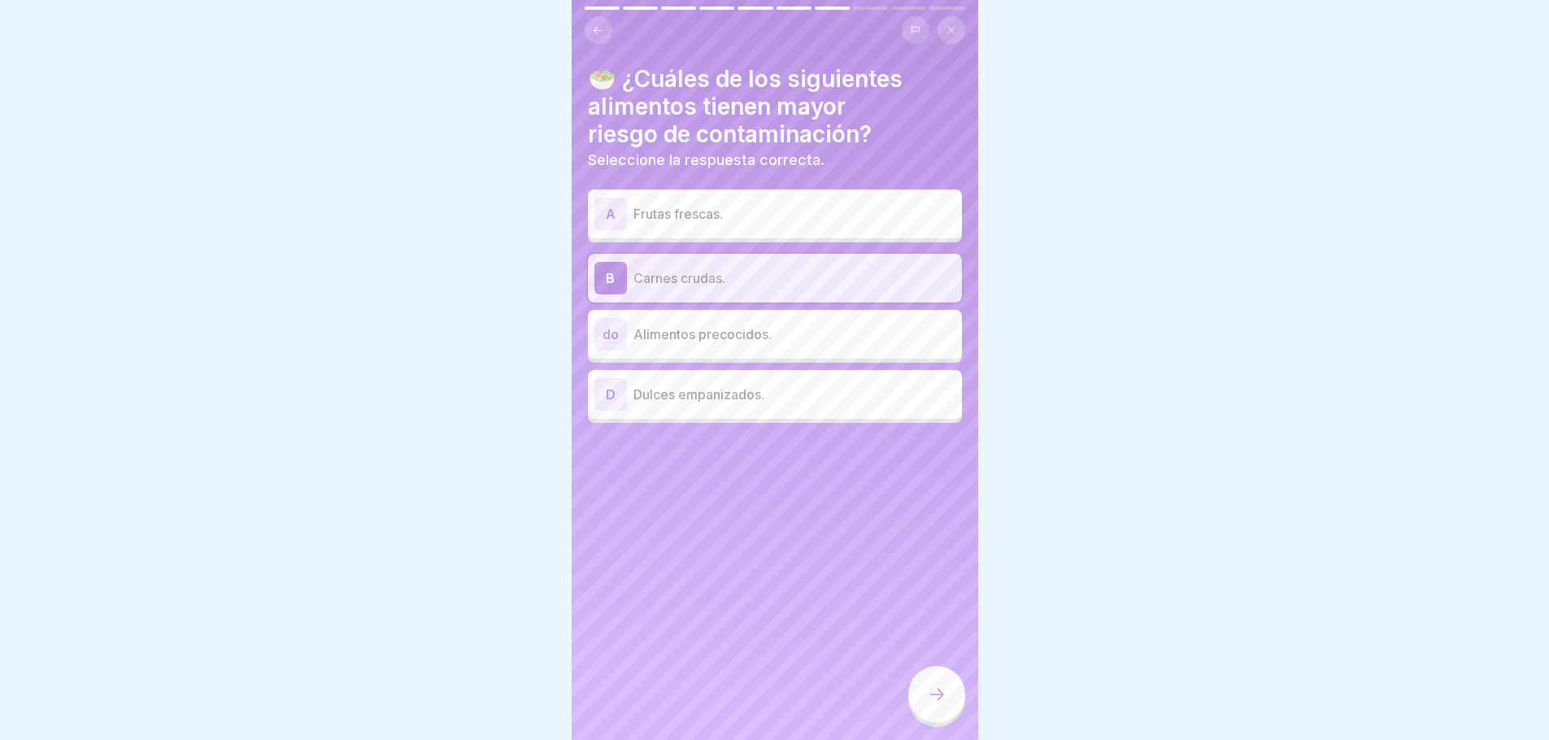
click at [703, 338] on font "Alimentos precocidos." at bounding box center [703, 334] width 138 height 16
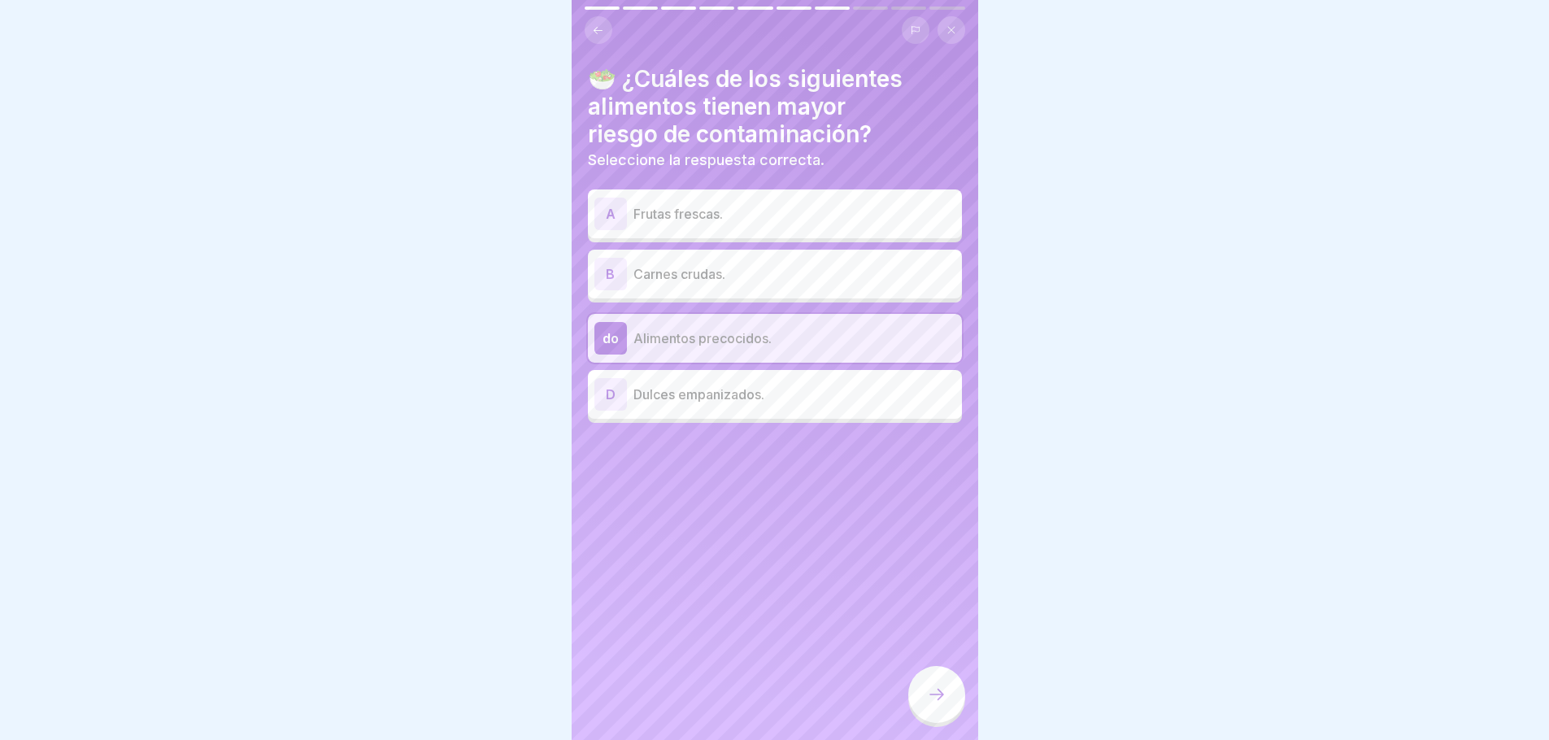
click at [659, 224] on div "A Frutas frescas." at bounding box center [775, 214] width 361 height 33
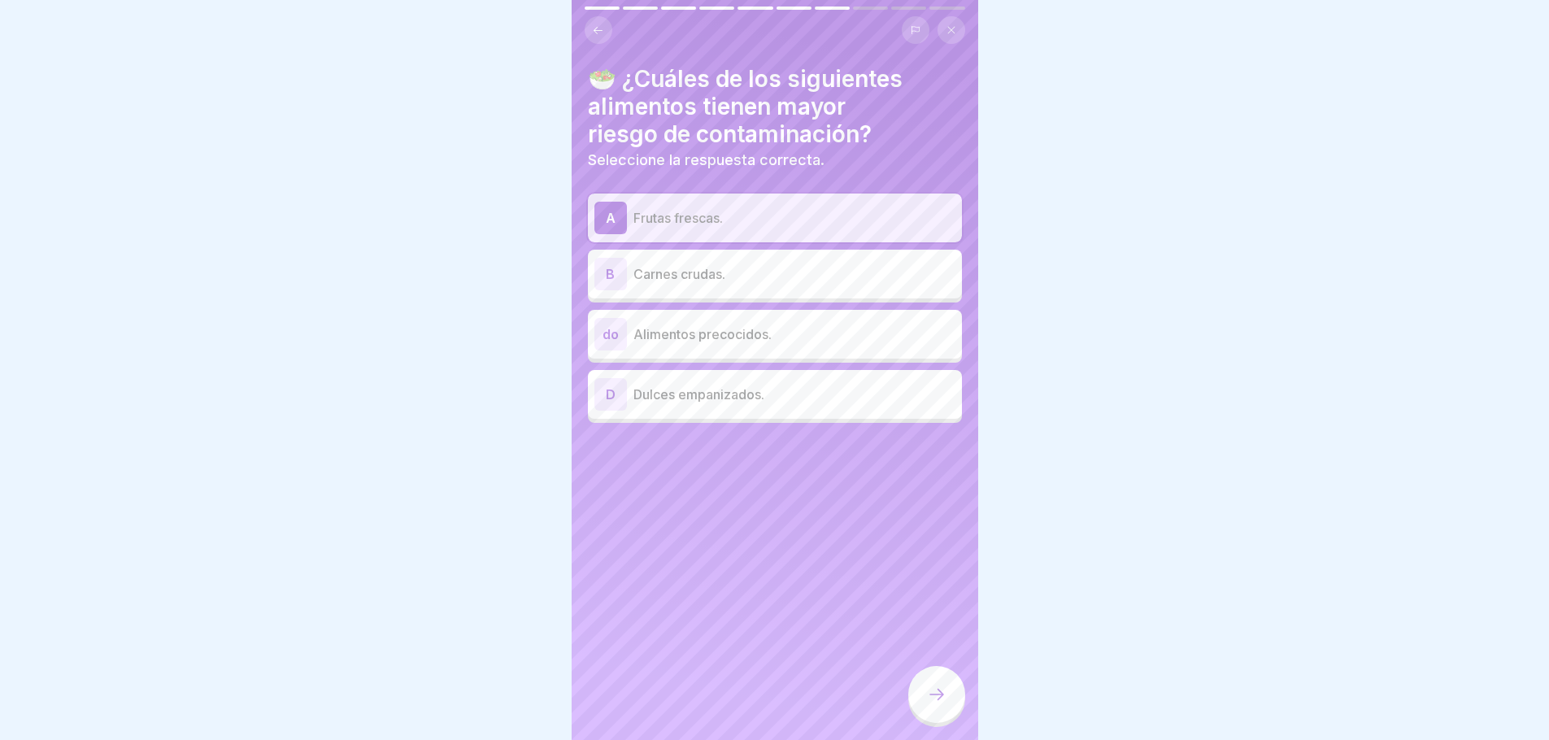
click at [957, 717] on div at bounding box center [936, 694] width 57 height 57
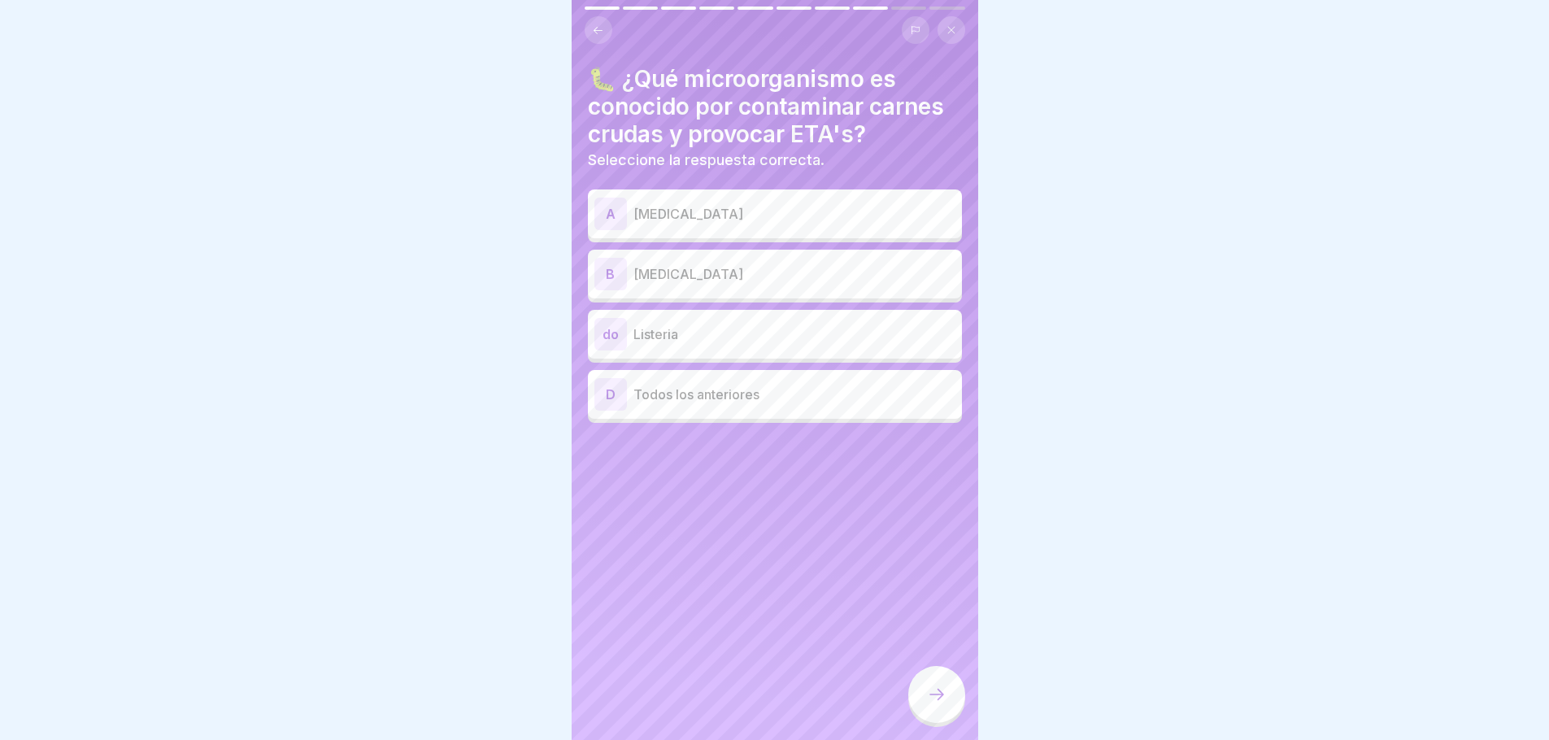
click at [664, 285] on div "B E. coli" at bounding box center [775, 274] width 361 height 33
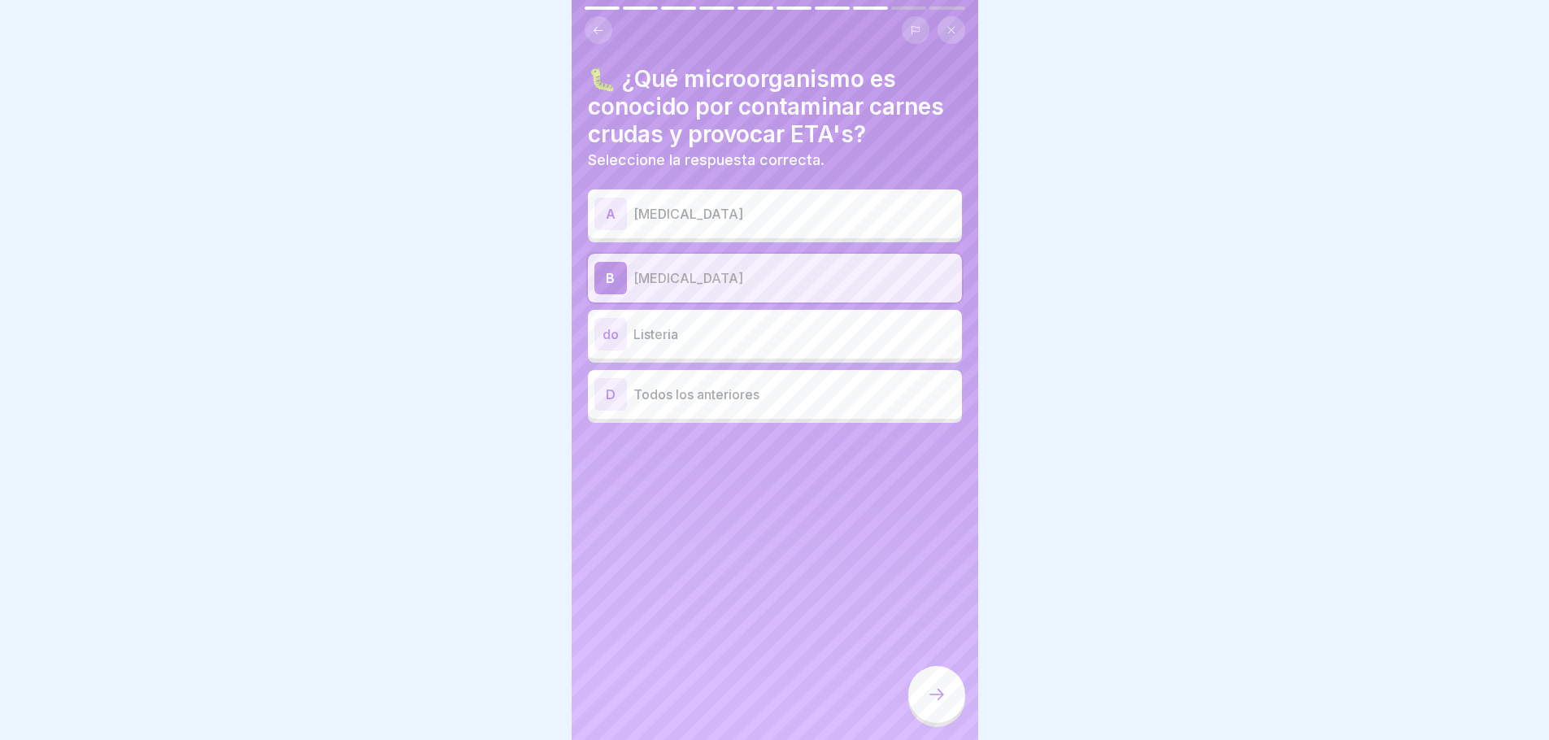
click at [948, 700] on div at bounding box center [936, 694] width 57 height 57
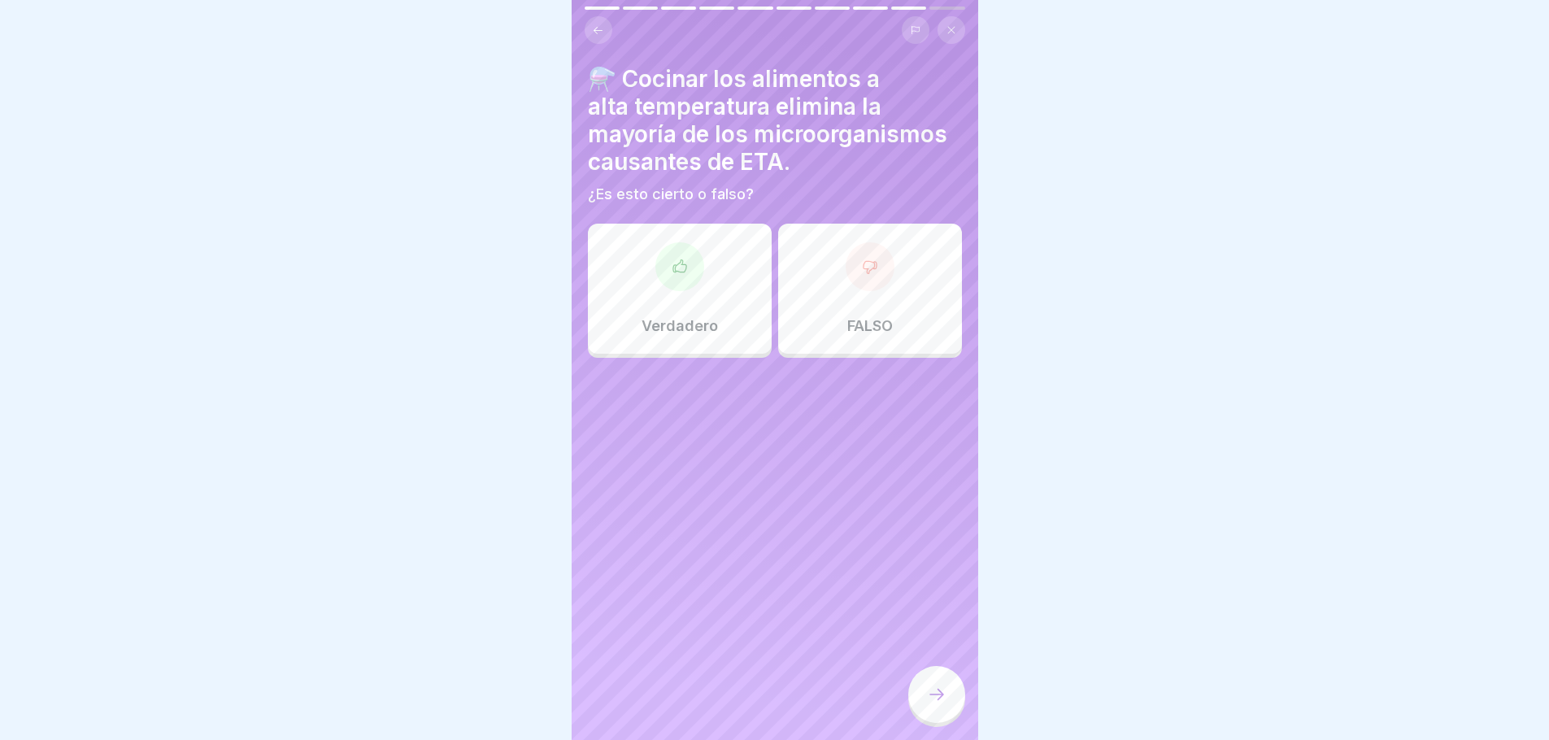
click at [696, 305] on div "Verdadero" at bounding box center [680, 289] width 184 height 130
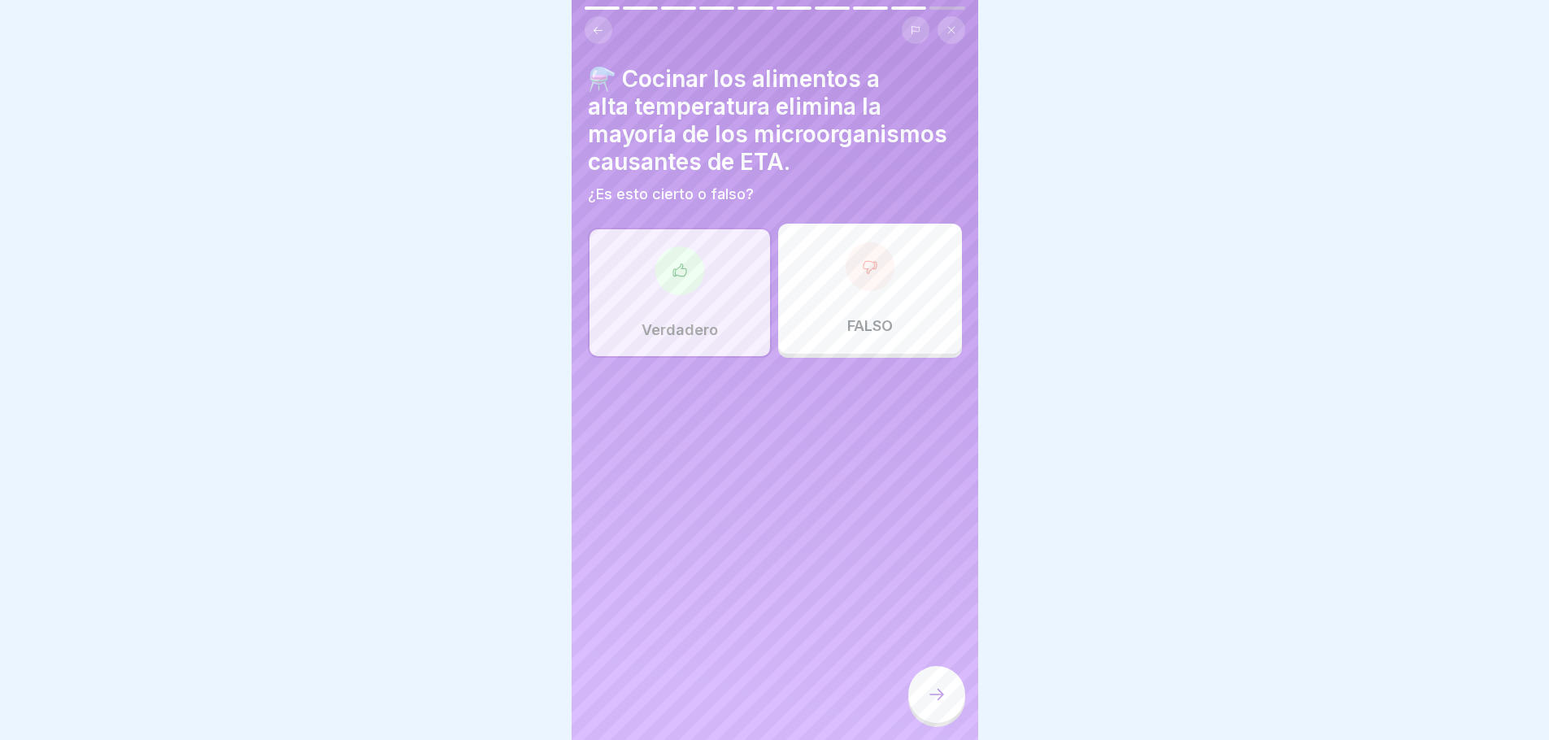
click at [944, 704] on icon at bounding box center [937, 695] width 20 height 20
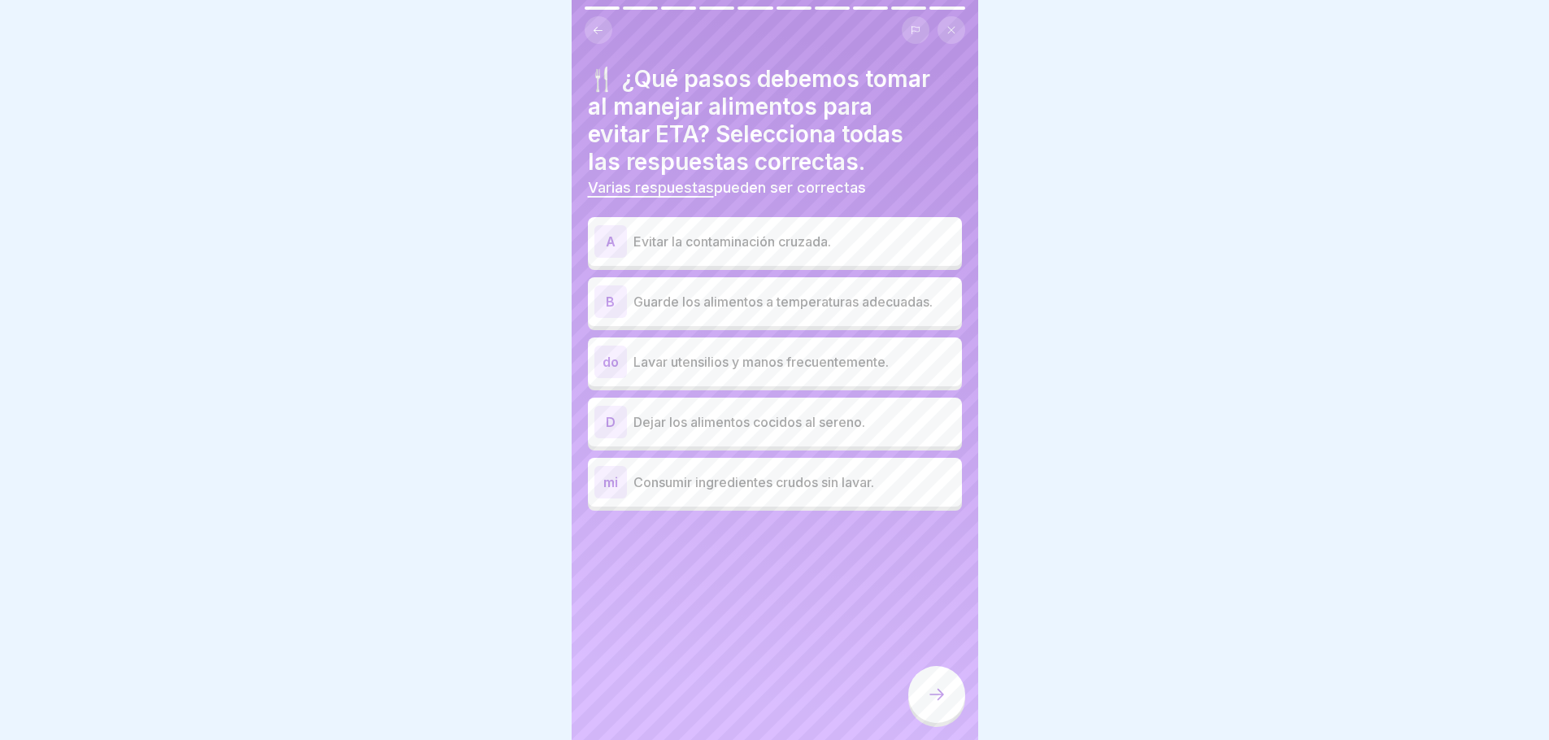
click at [730, 301] on font "Guarde los alimentos a temperaturas adecuadas." at bounding box center [783, 302] width 299 height 16
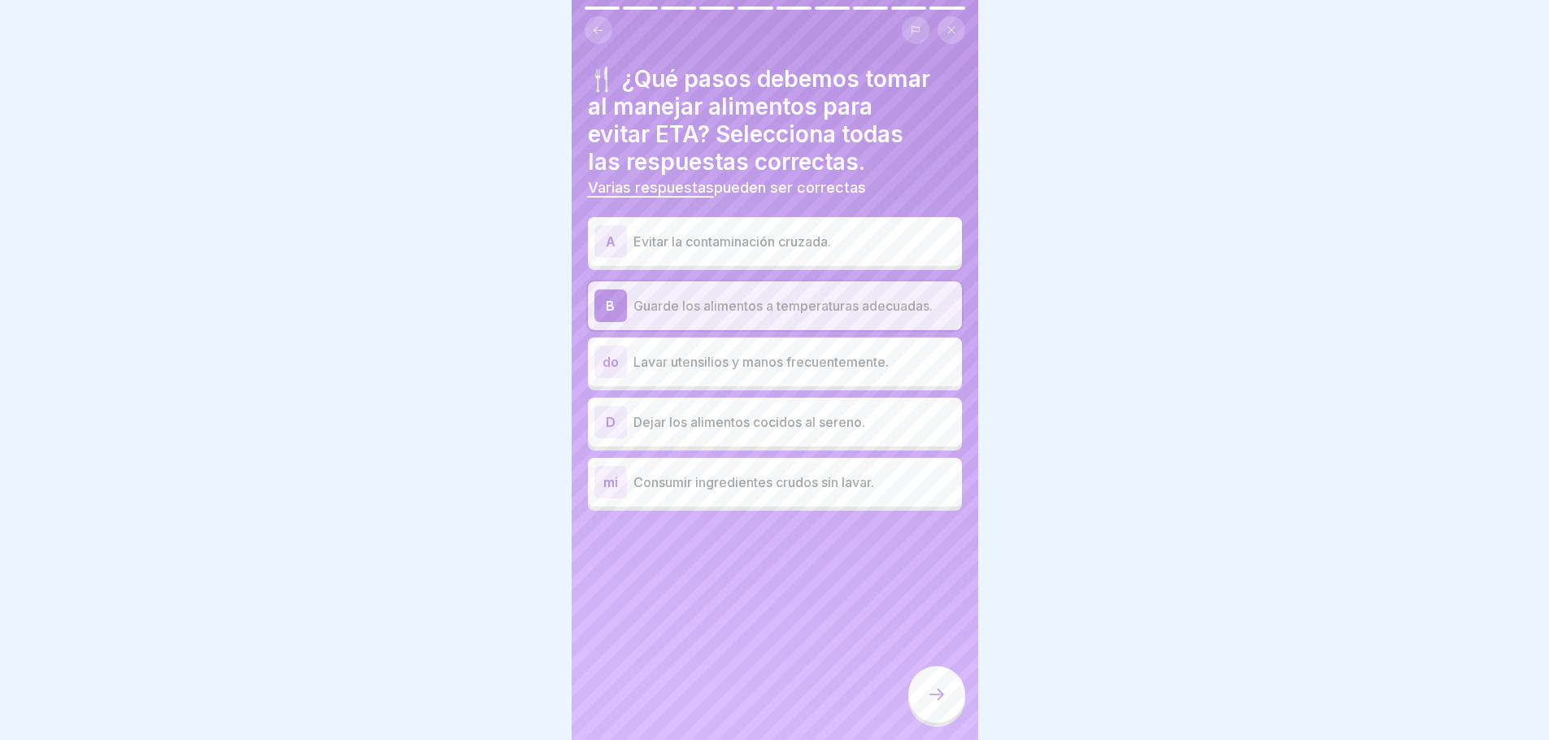
click at [714, 364] on font "Lavar utensilios y manos frecuentemente." at bounding box center [761, 362] width 255 height 16
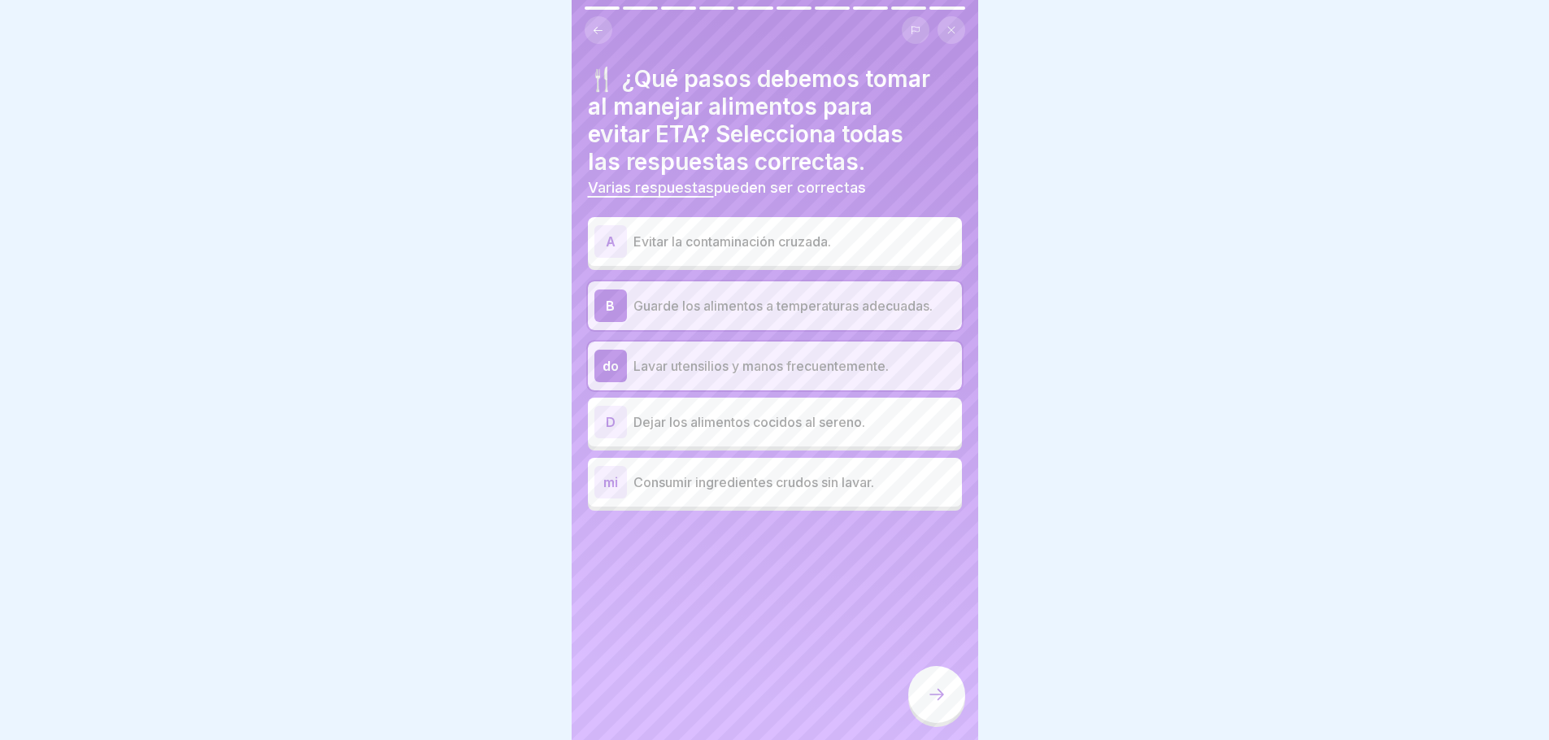
click at [777, 250] on p "Evitar la contaminación cruzada." at bounding box center [795, 242] width 322 height 20
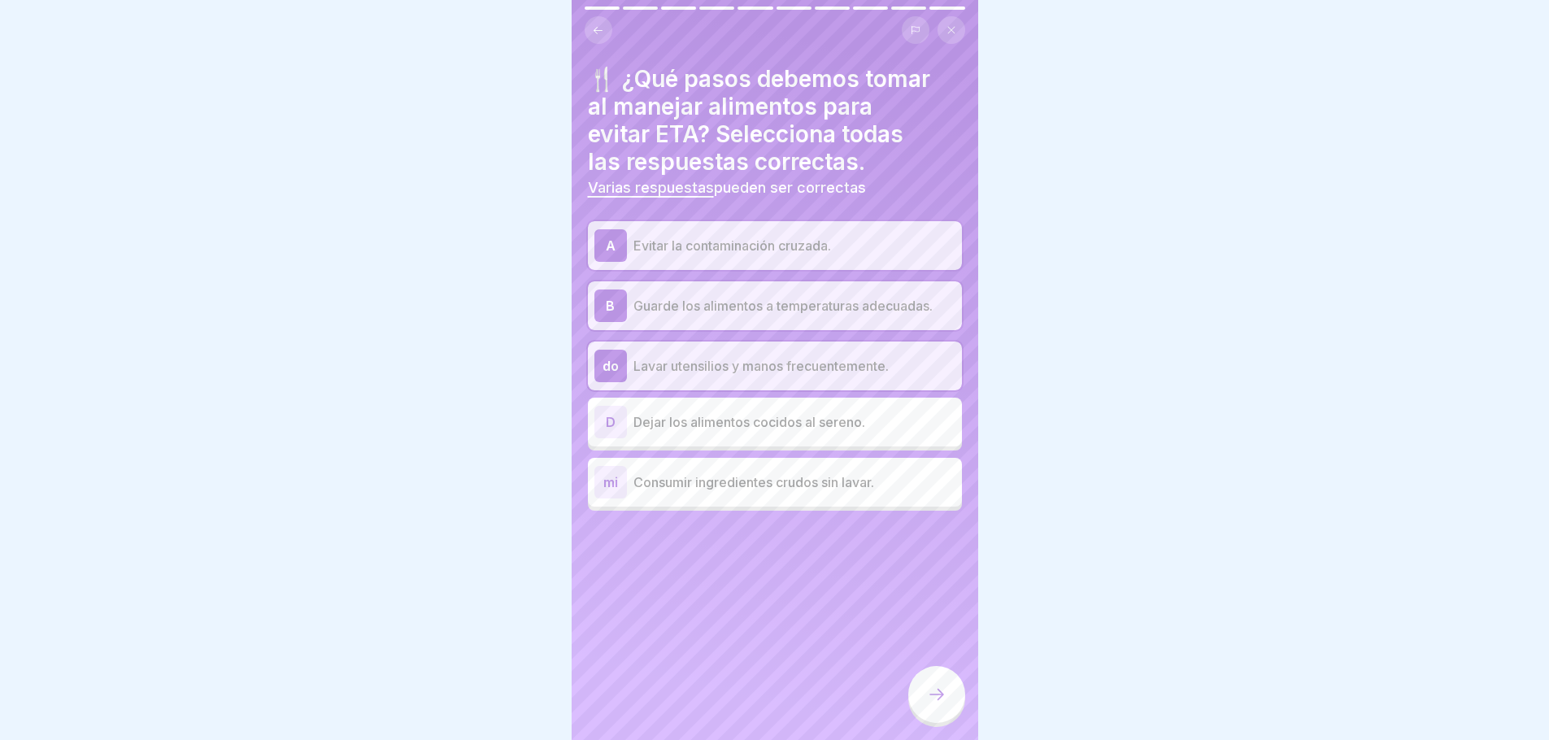
click at [929, 704] on icon at bounding box center [937, 695] width 20 height 20
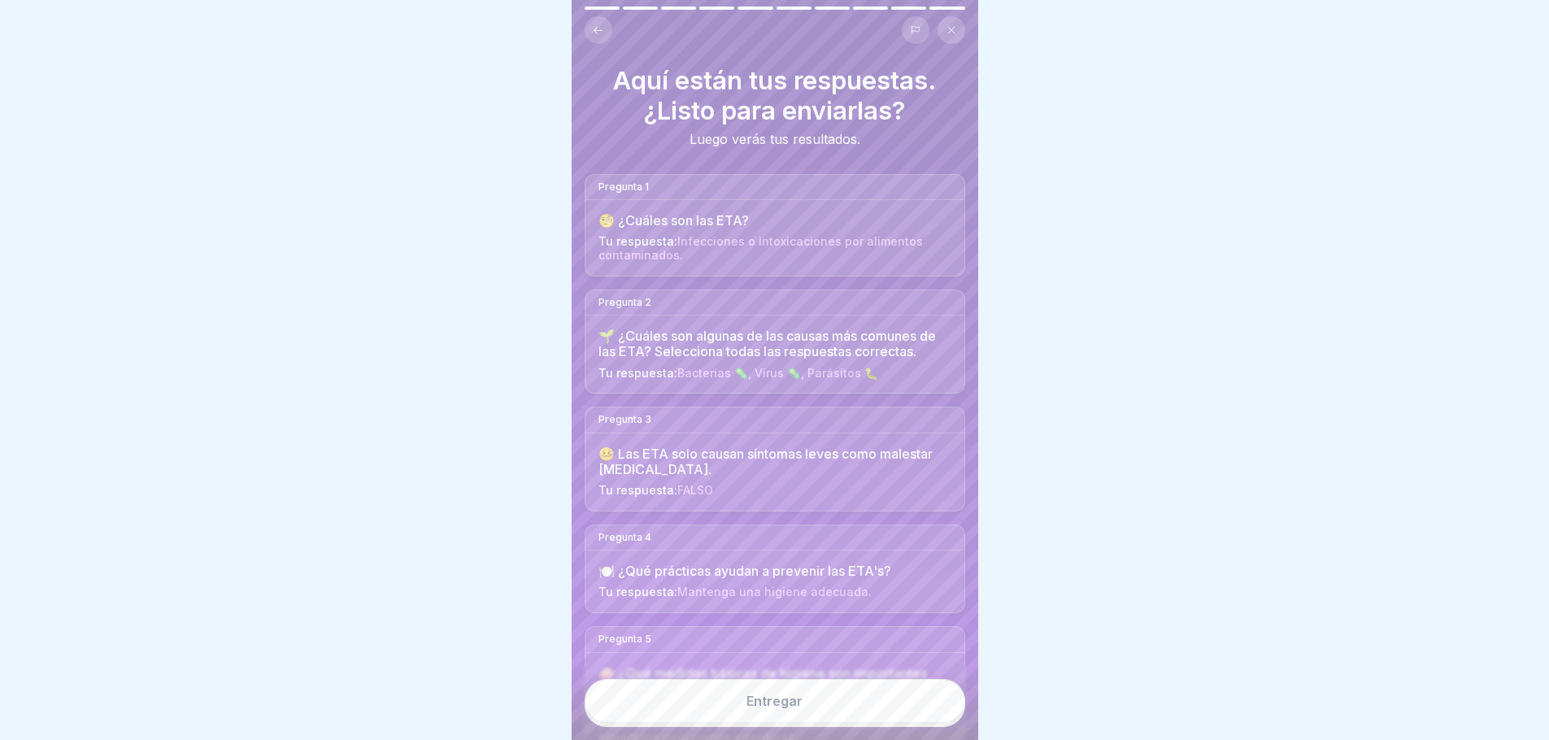
click at [820, 719] on button "Entregar" at bounding box center [775, 701] width 381 height 44
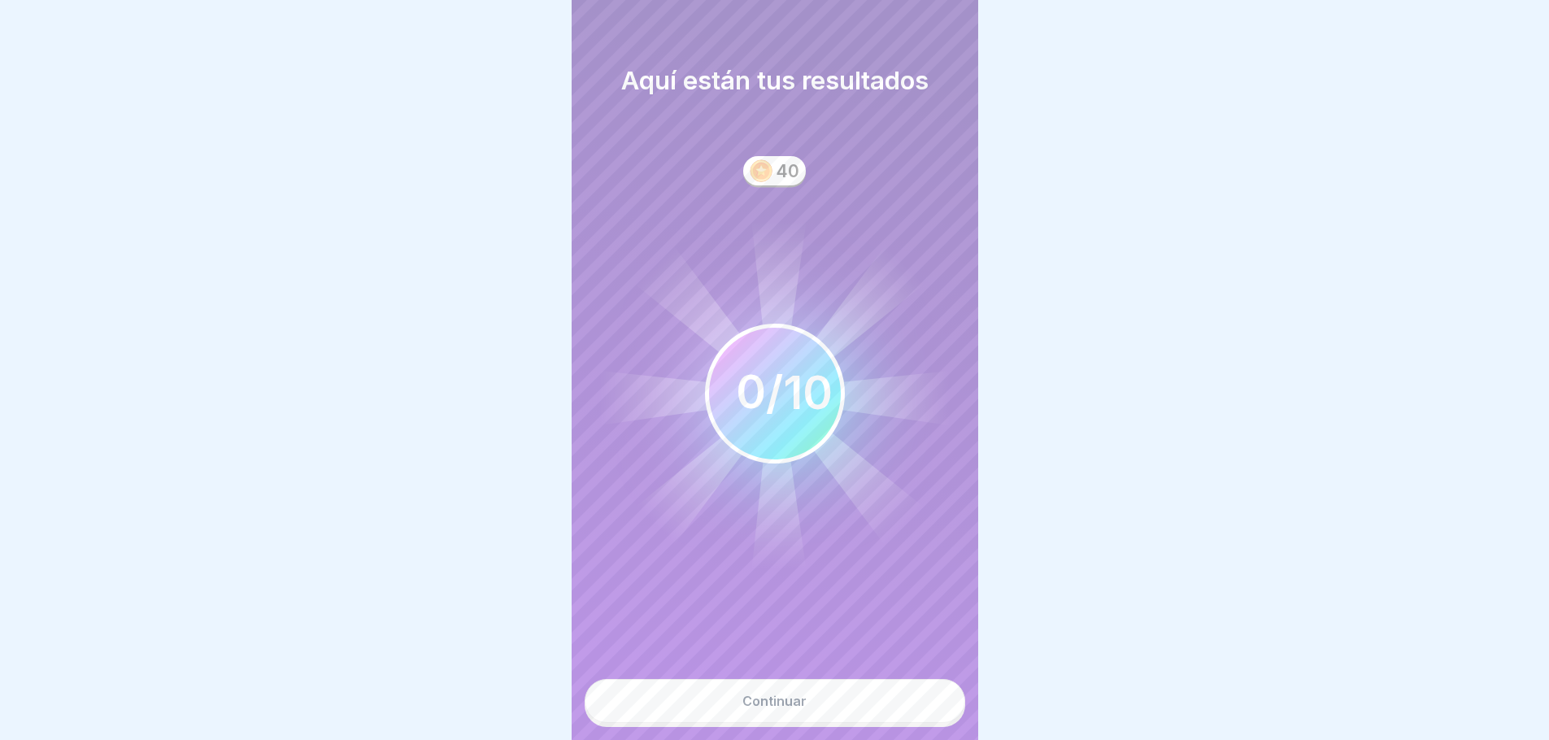
click at [765, 709] on font "Continuar" at bounding box center [775, 701] width 64 height 16
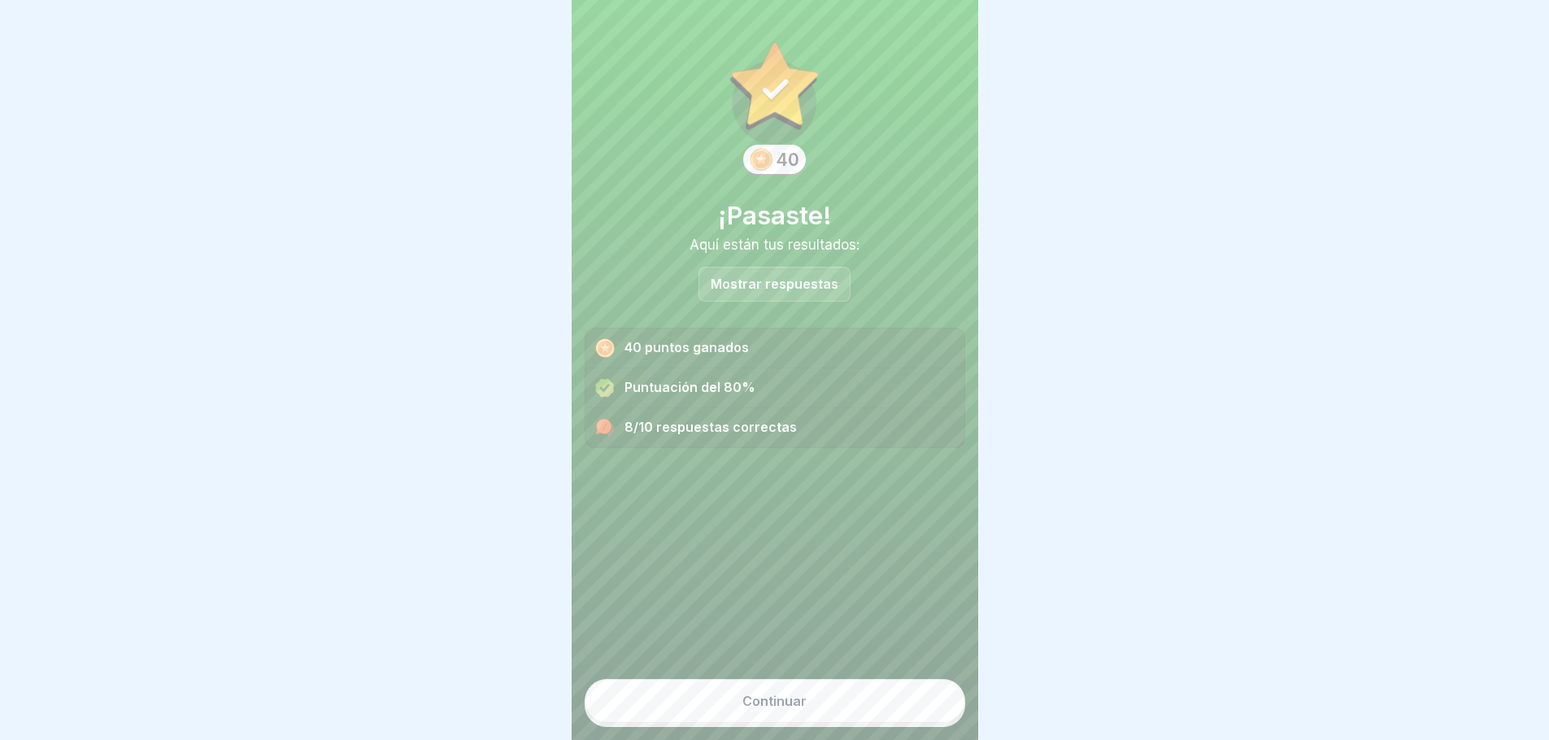
click at [778, 289] on font "Mostrar respuestas" at bounding box center [775, 284] width 128 height 16
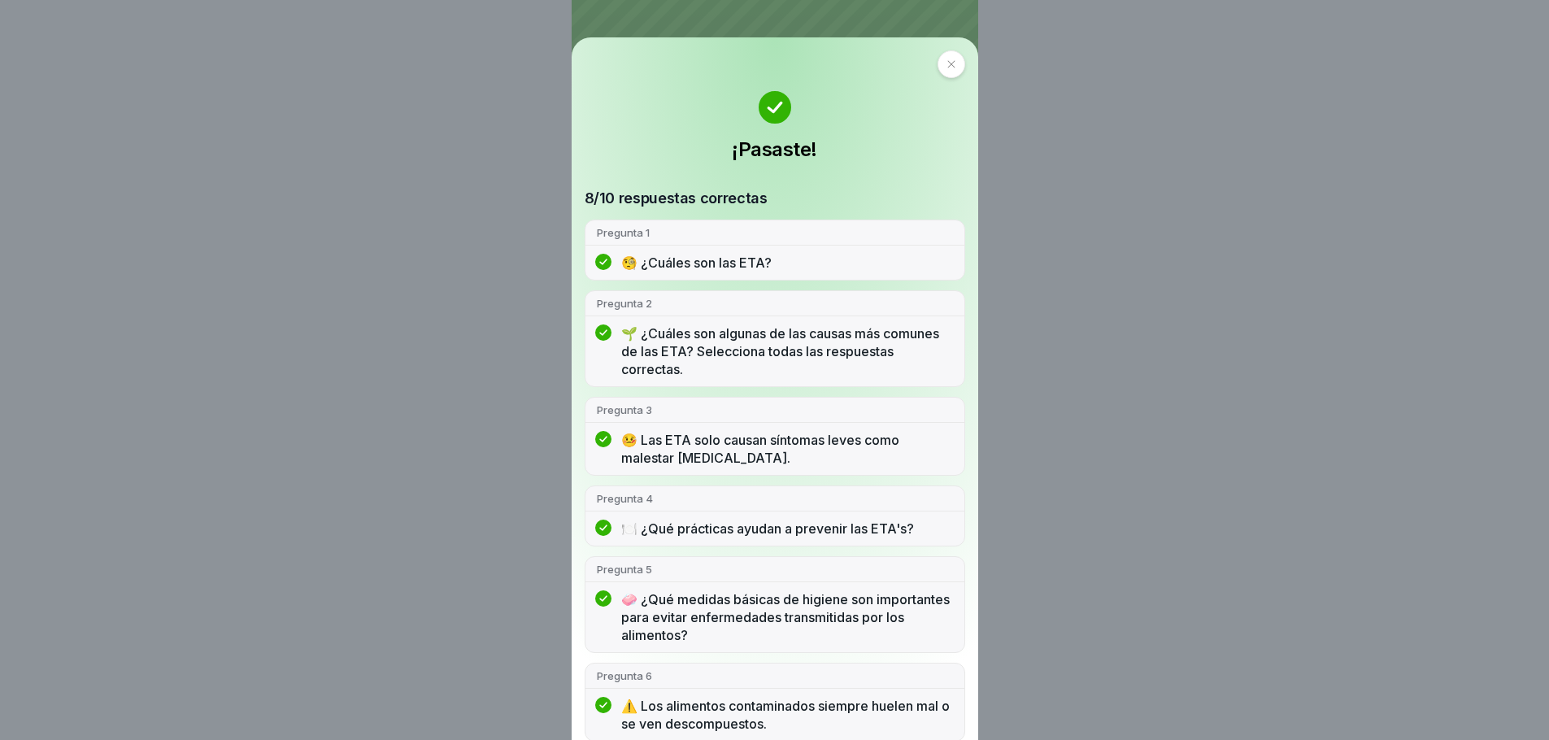
click at [947, 62] on icon at bounding box center [952, 64] width 10 height 10
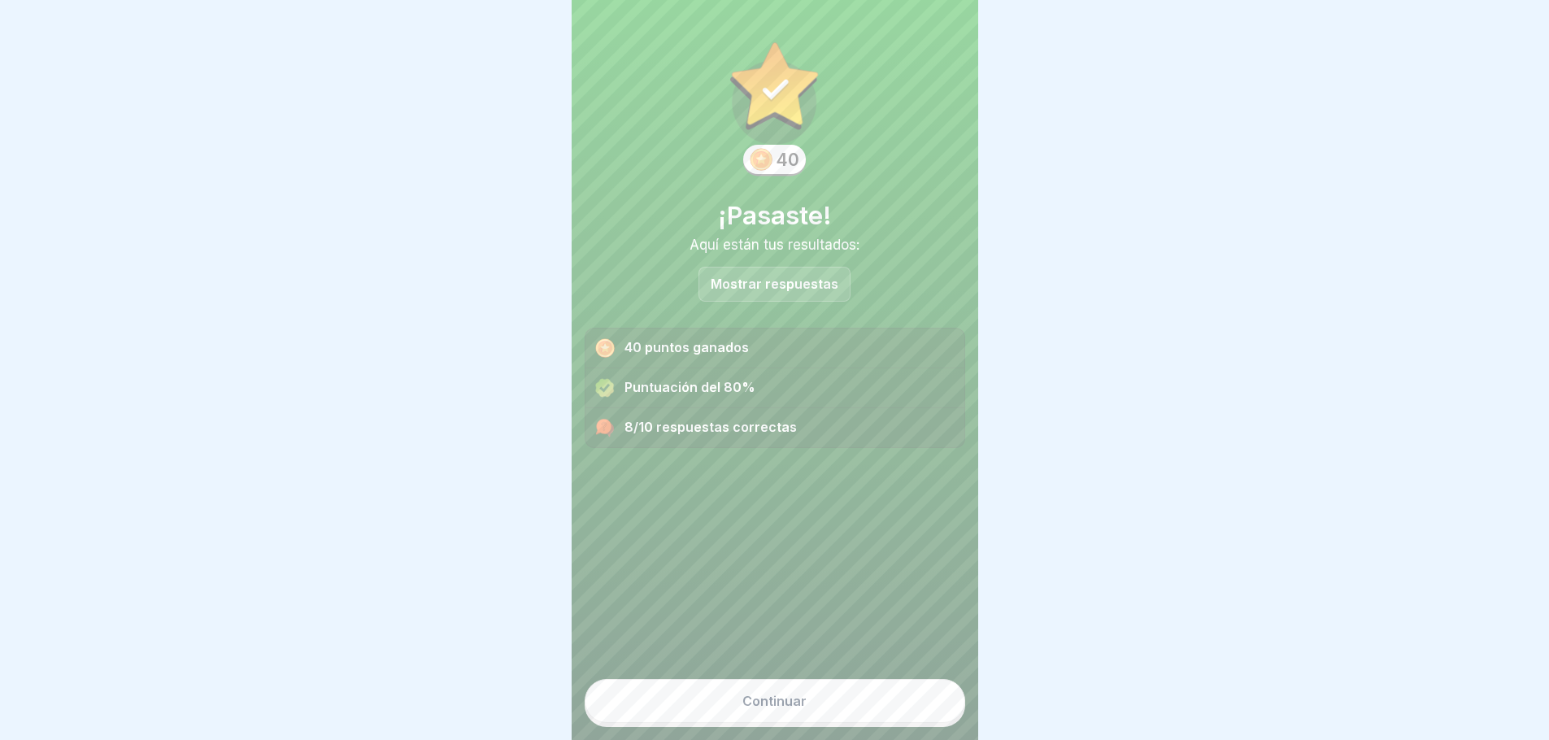
click at [820, 713] on button "Continuar" at bounding box center [775, 701] width 381 height 44
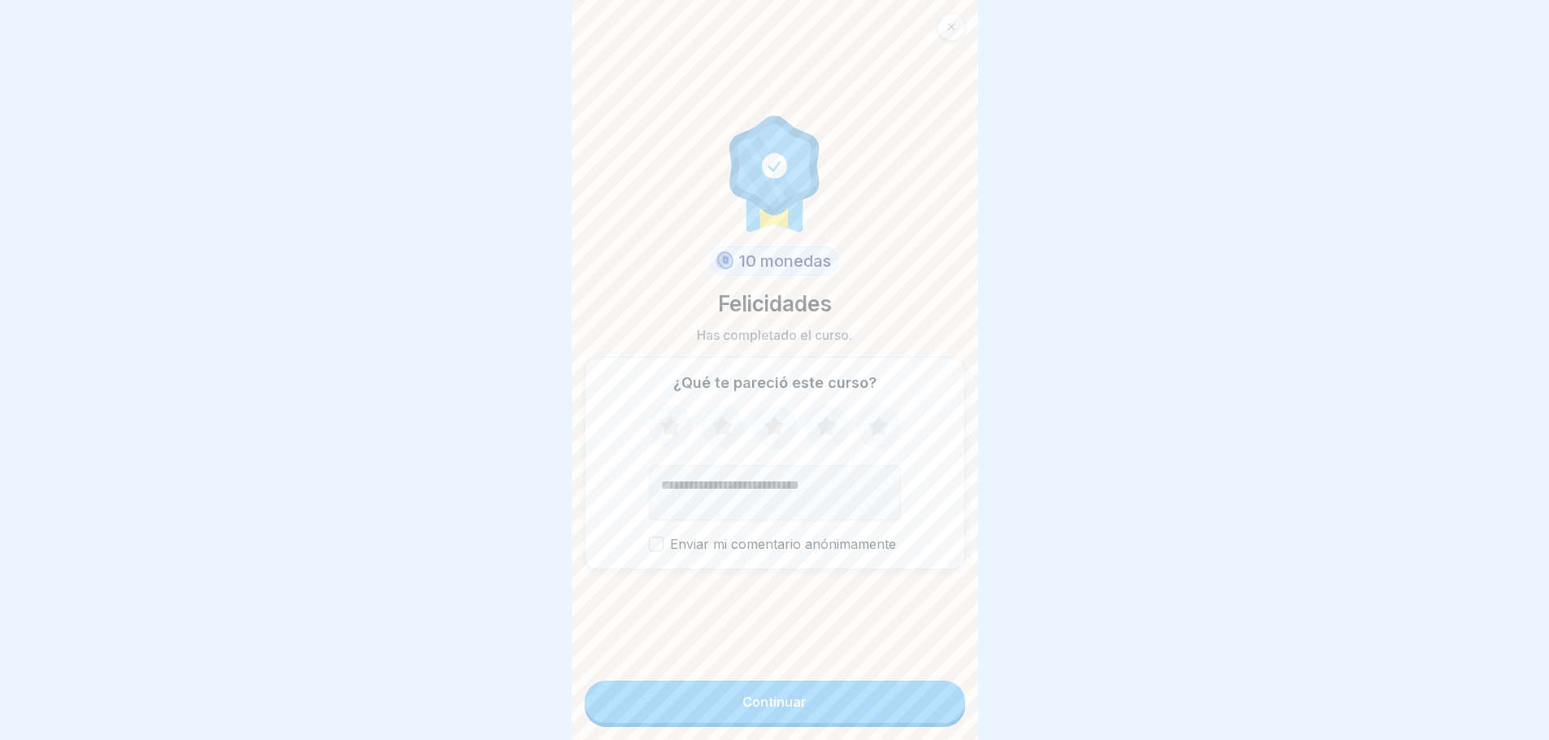
click at [655, 425] on icon at bounding box center [670, 427] width 43 height 42
click at [713, 435] on icon at bounding box center [722, 426] width 21 height 20
click at [765, 436] on icon at bounding box center [774, 426] width 21 height 20
click at [818, 428] on icon at bounding box center [826, 426] width 21 height 20
click at [882, 442] on icon at bounding box center [878, 427] width 43 height 42
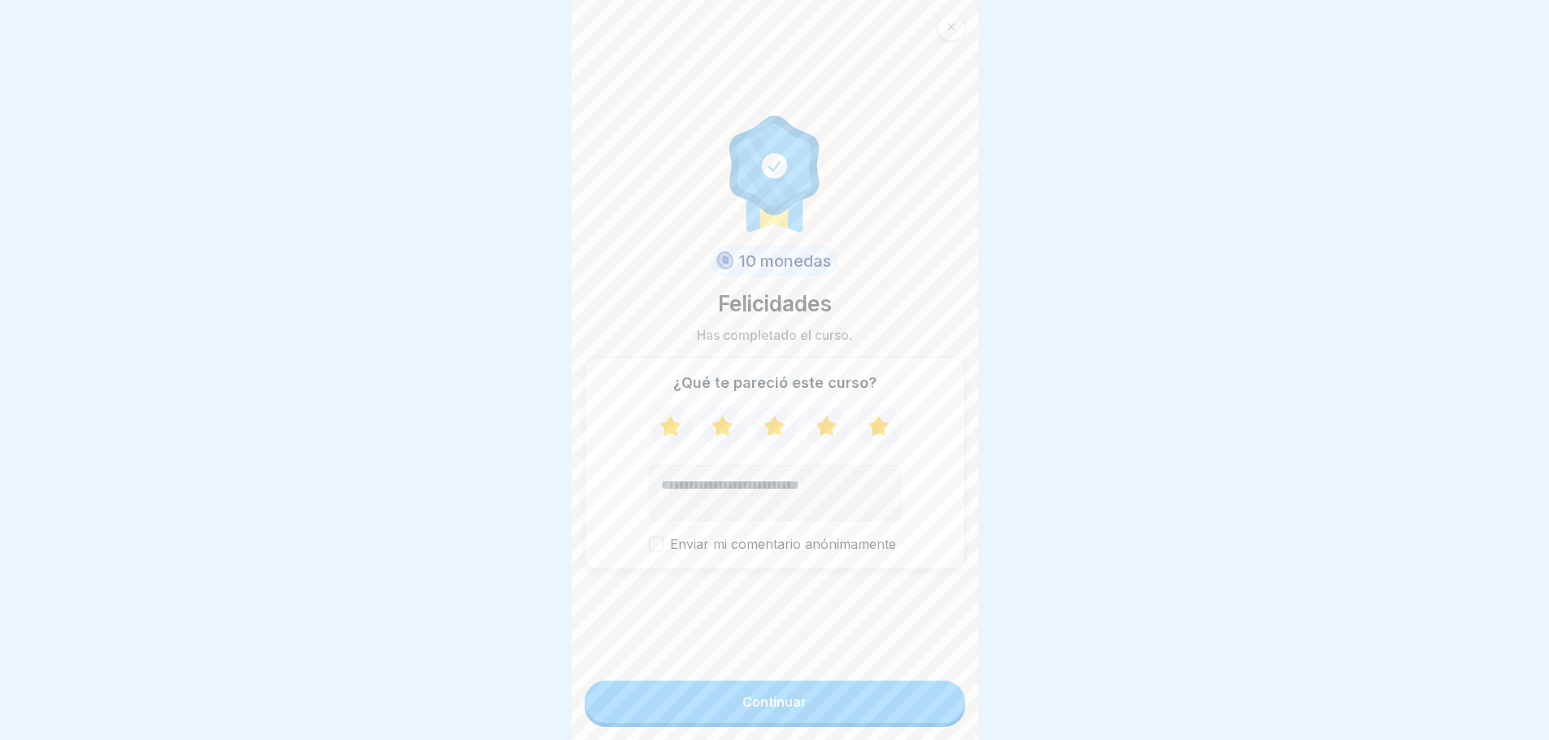
click at [805, 715] on button "Continuar" at bounding box center [775, 702] width 381 height 42
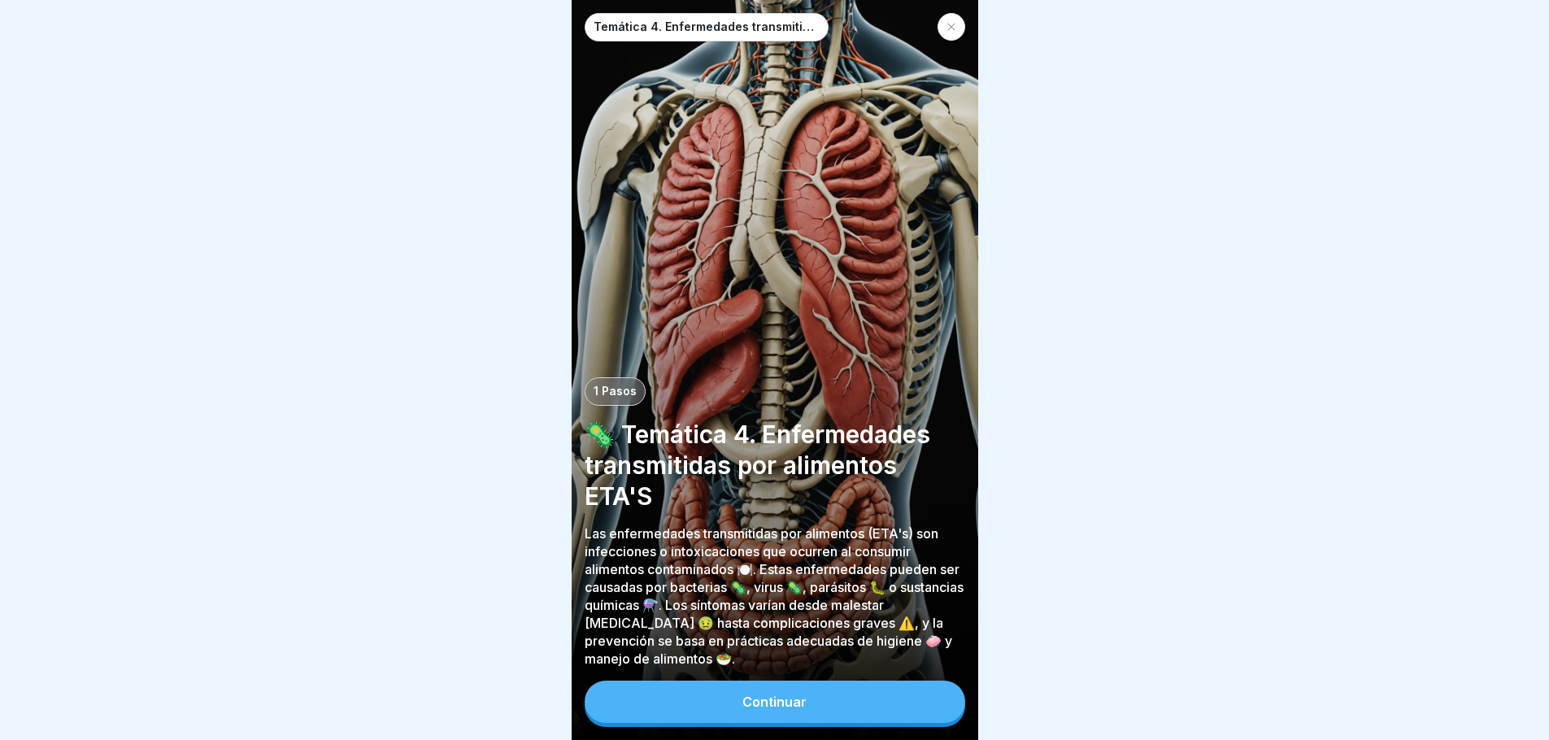
scroll to position [12, 0]
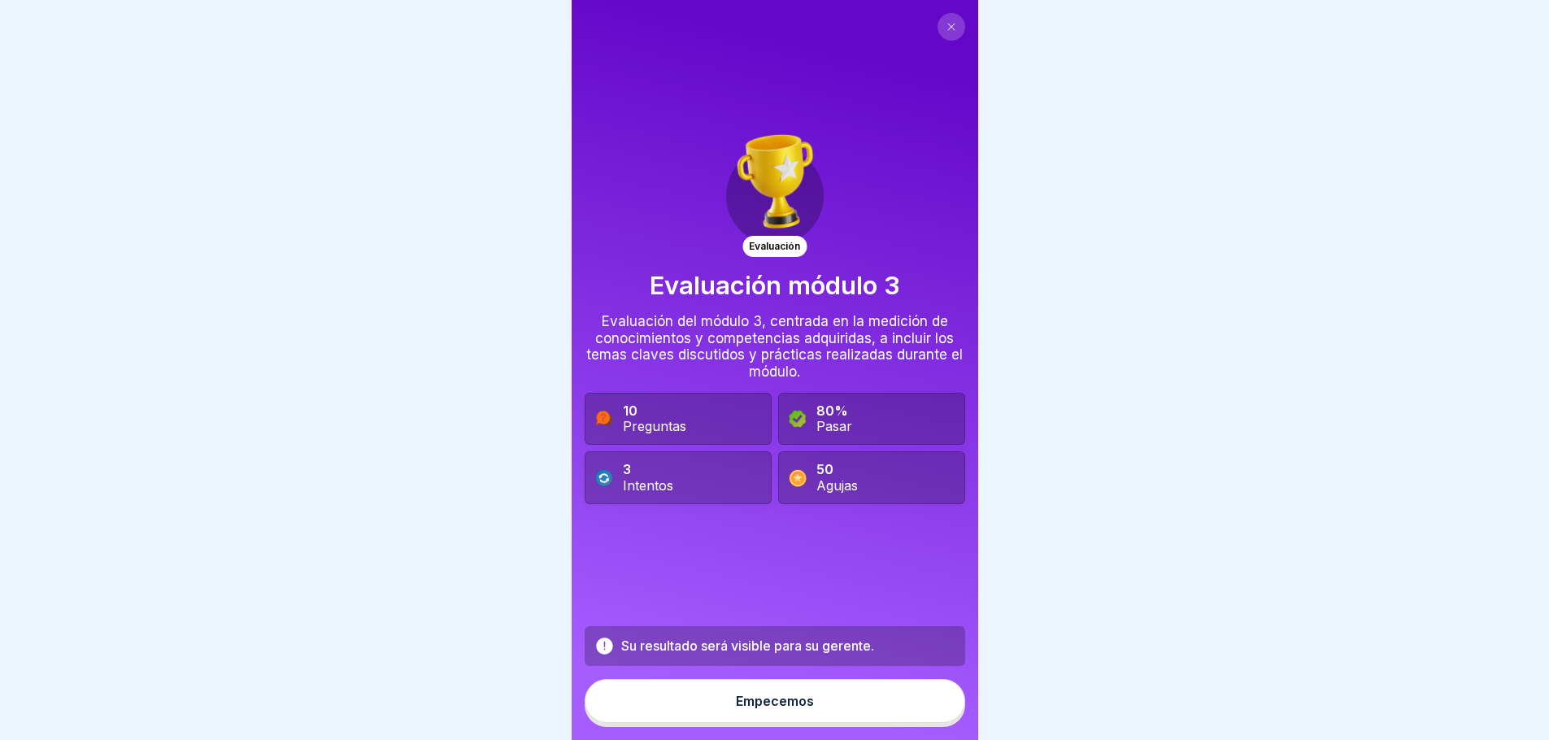
scroll to position [12, 0]
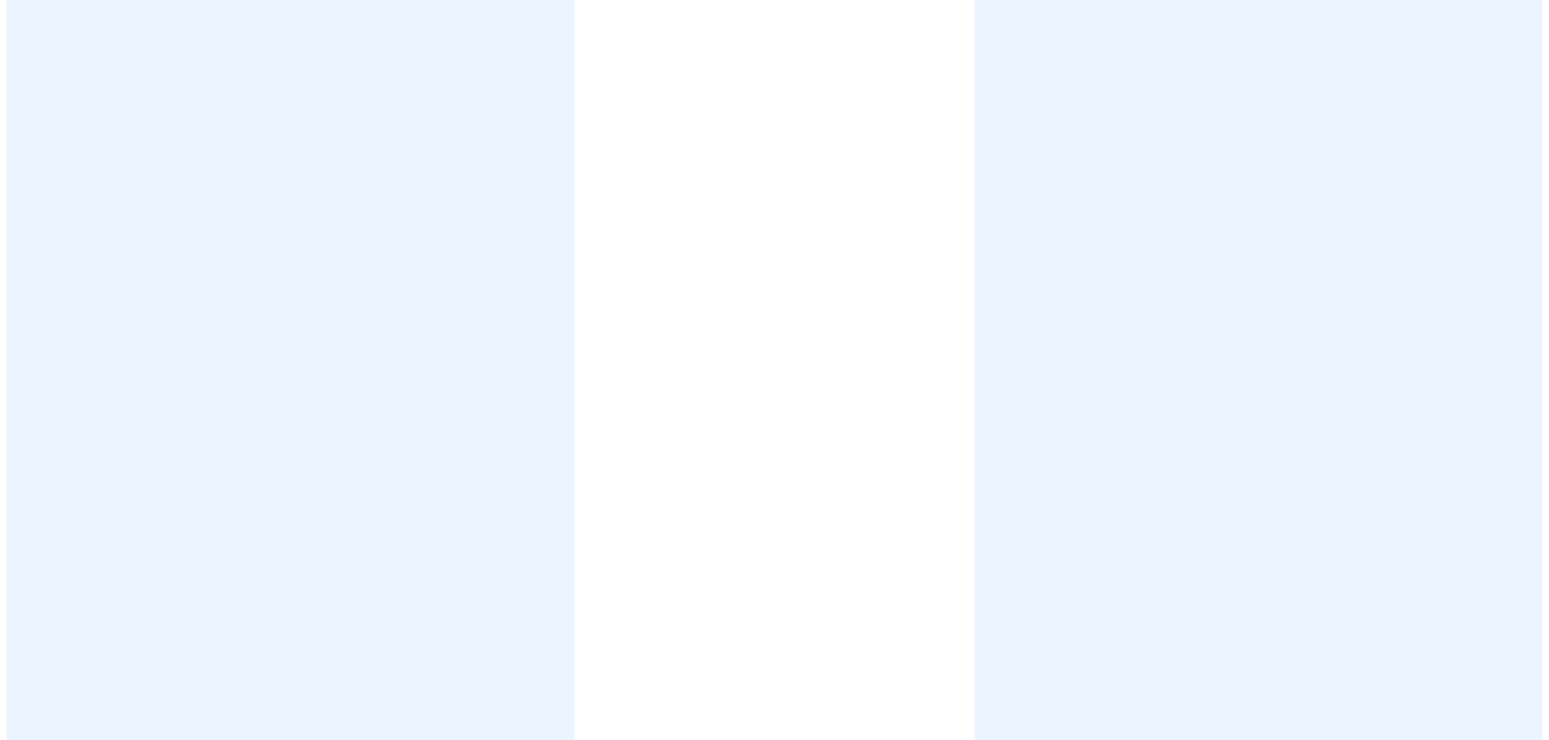
scroll to position [12, 0]
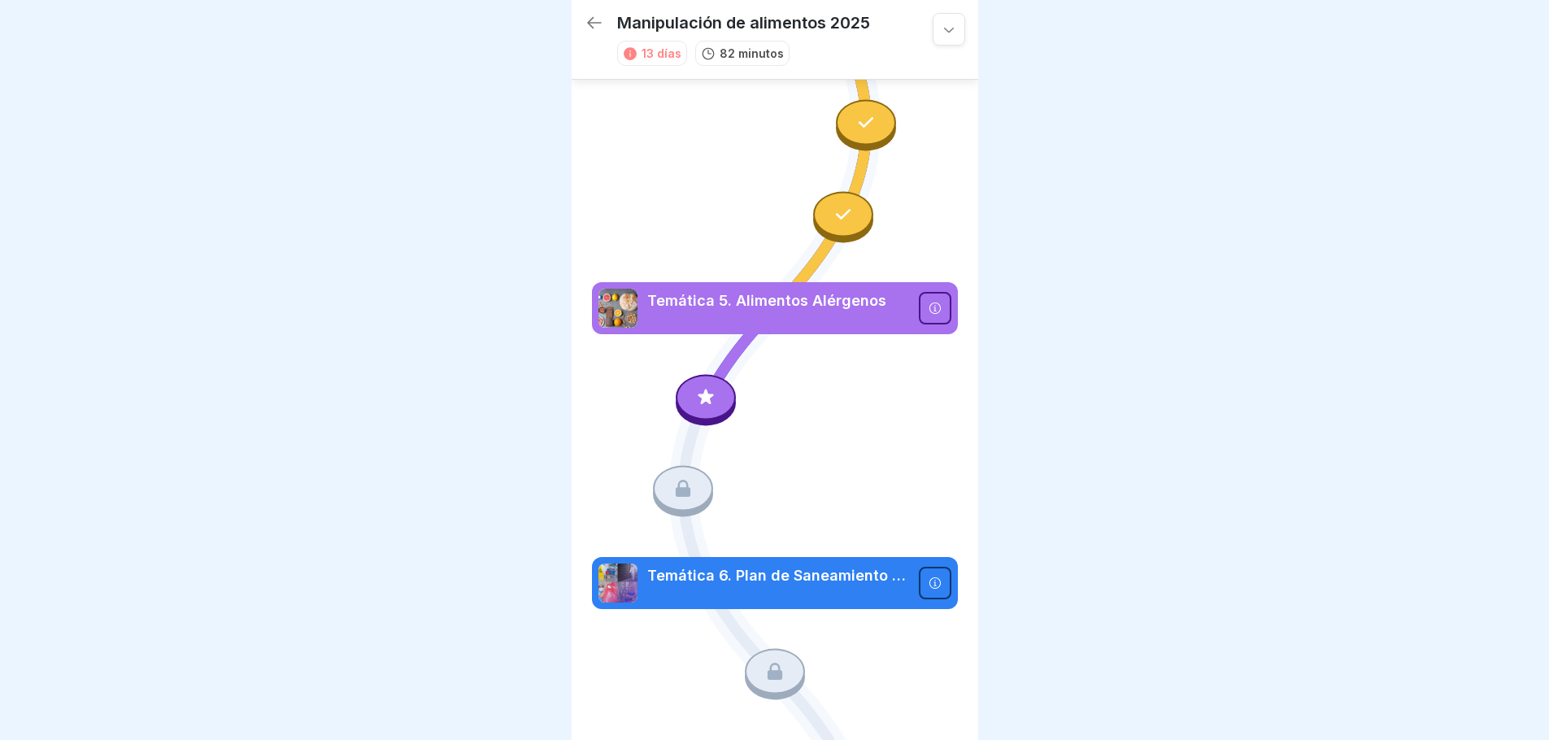
scroll to position [913, 0]
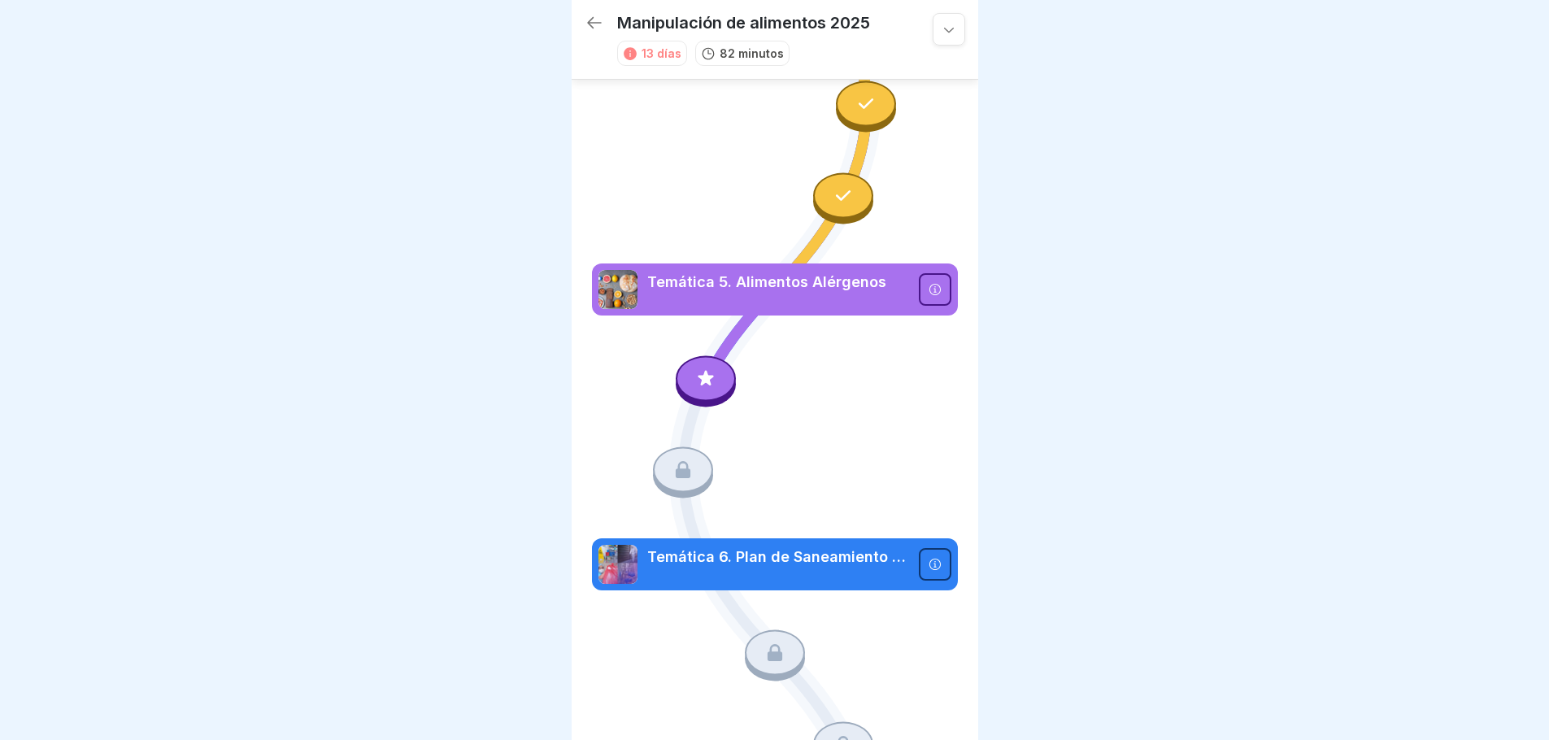
click at [697, 356] on div at bounding box center [706, 378] width 60 height 46
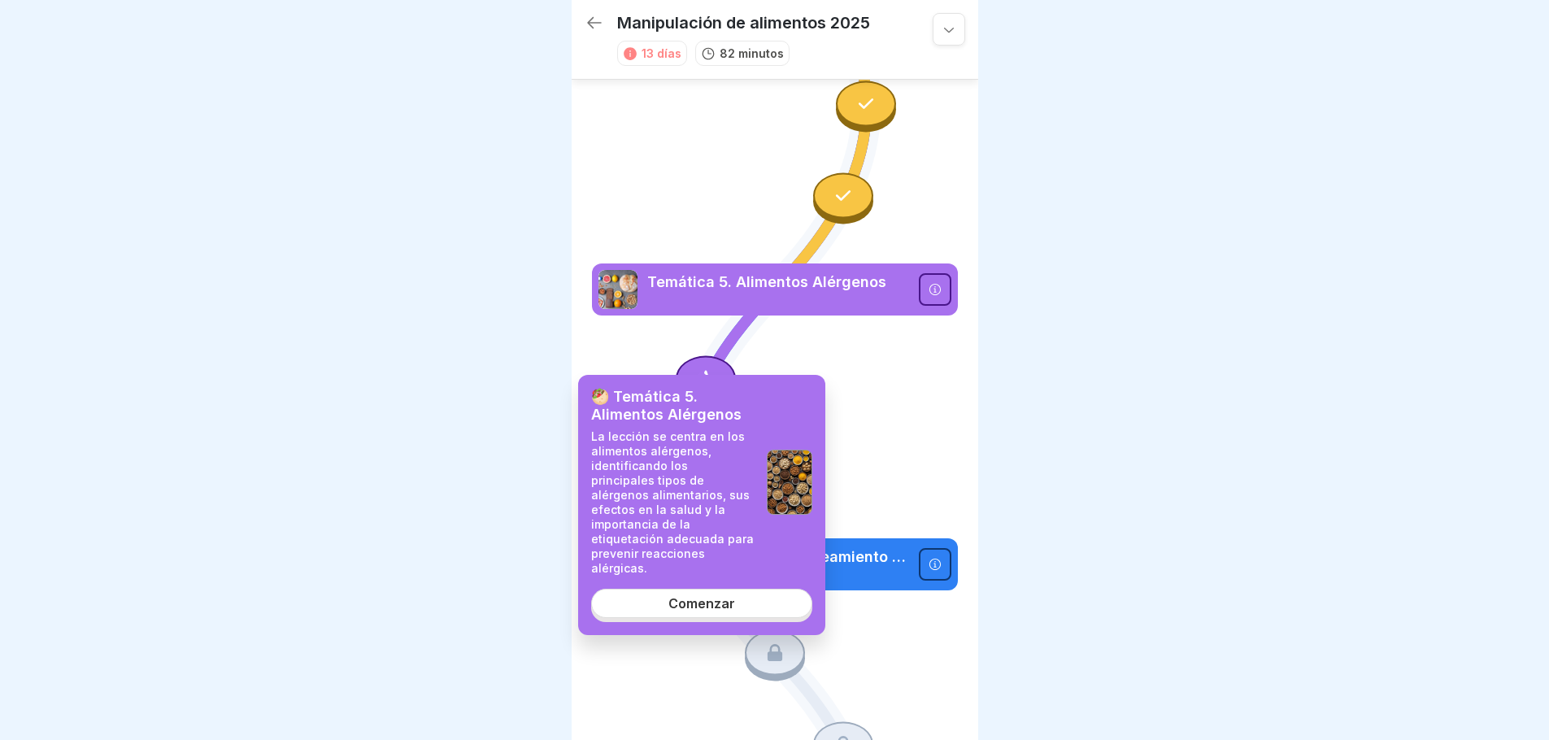
click at [734, 589] on link "Comenzar" at bounding box center [701, 603] width 221 height 29
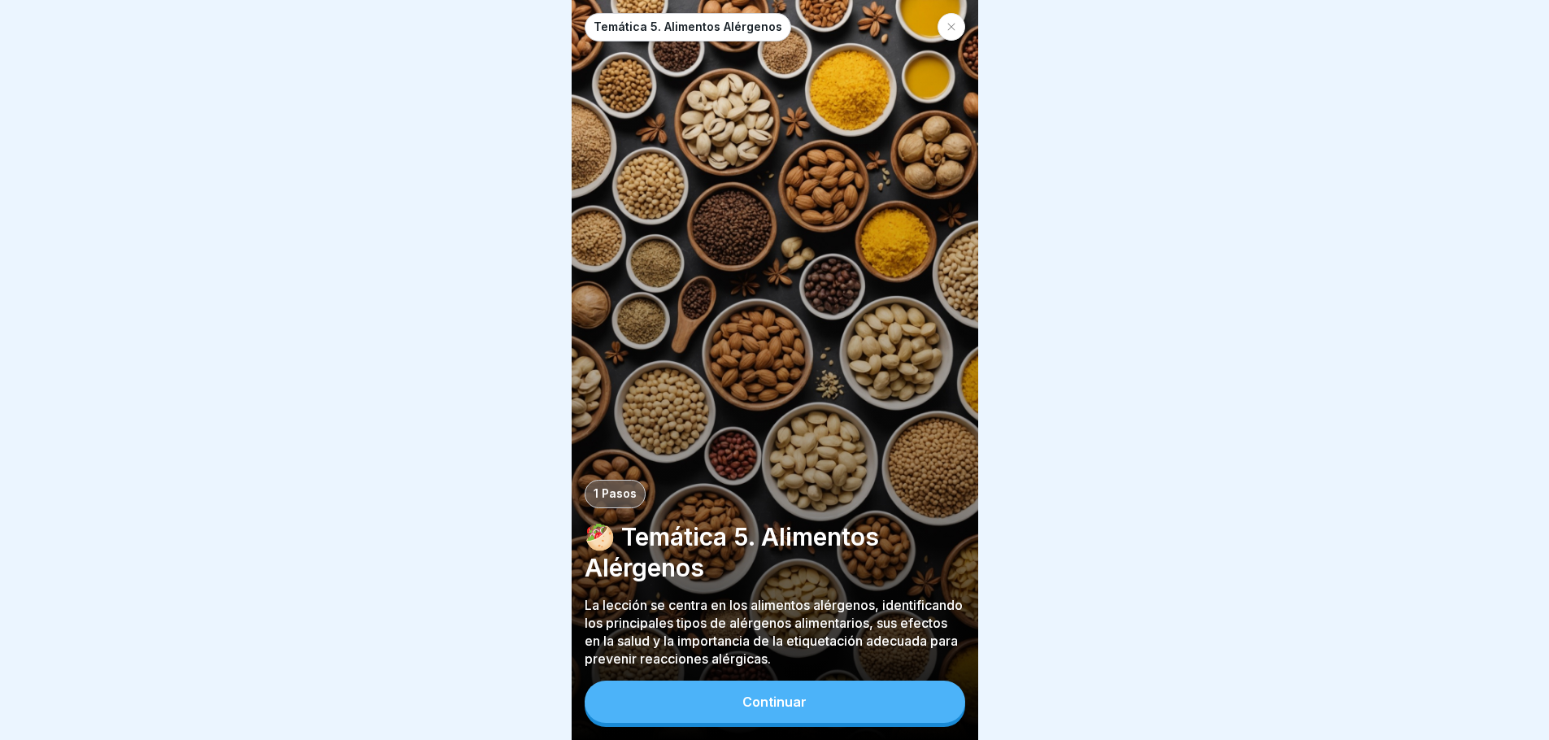
click at [787, 708] on button "Continuar" at bounding box center [775, 702] width 381 height 42
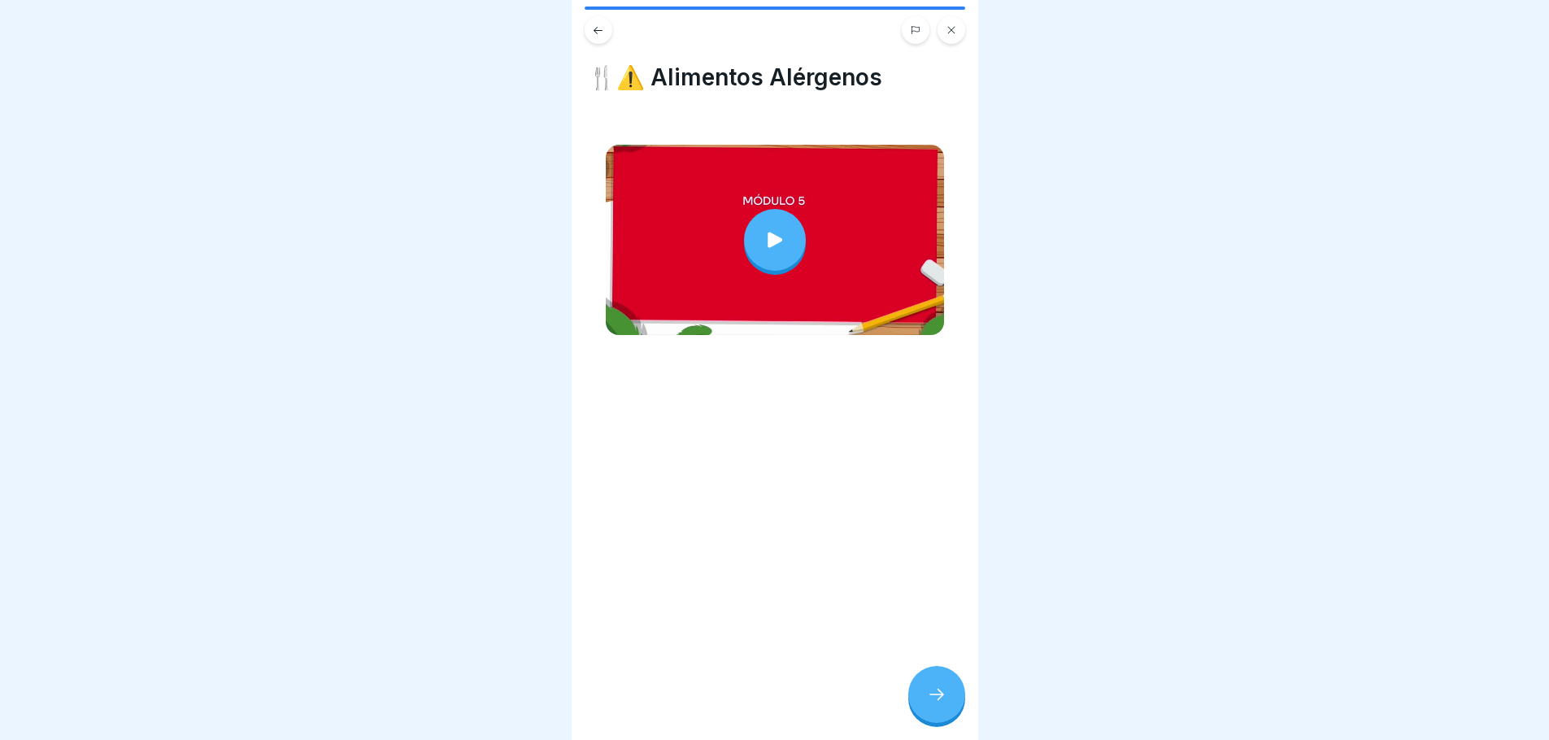
click at [768, 237] on icon at bounding box center [775, 239] width 15 height 15
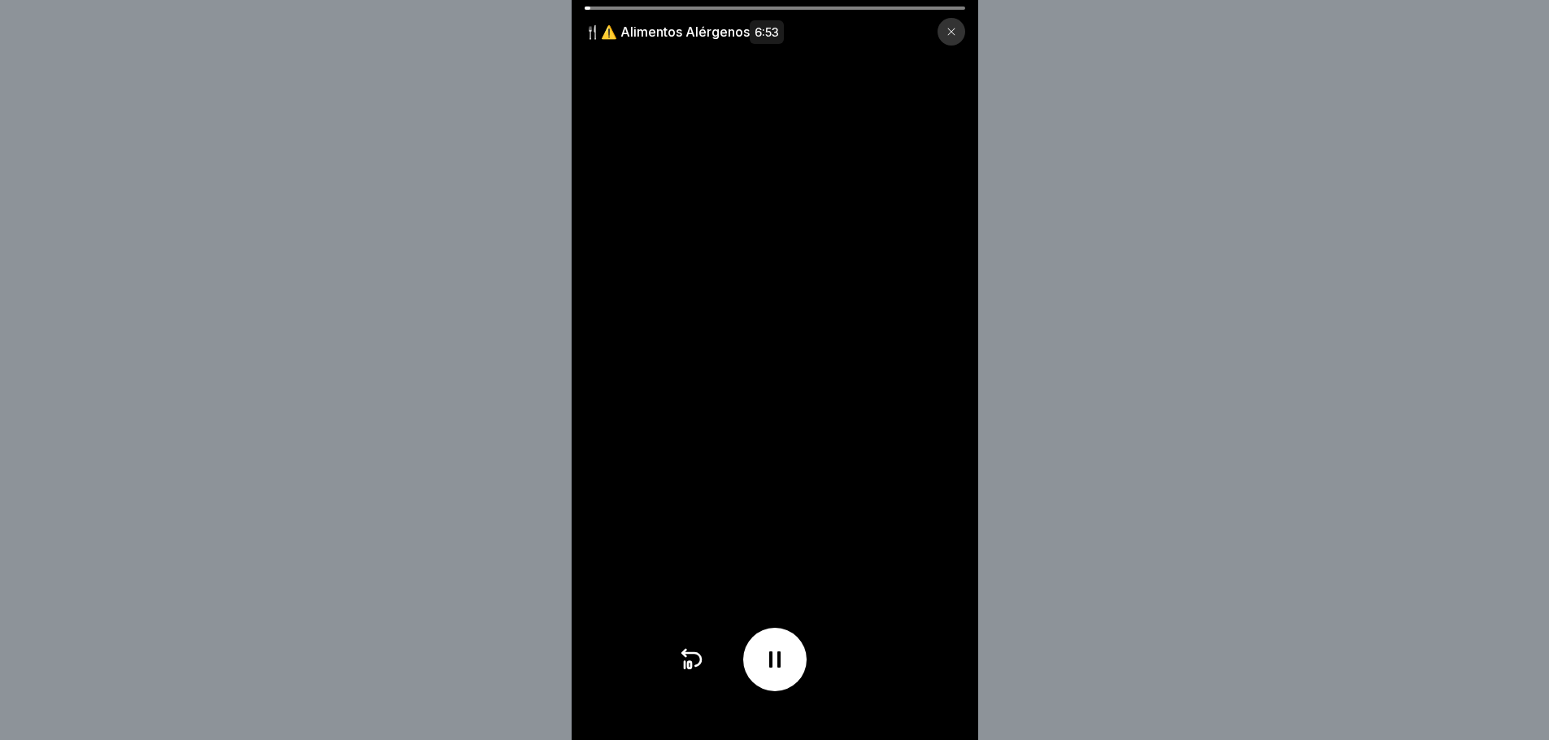
click at [774, 673] on icon at bounding box center [775, 660] width 26 height 26
click at [767, 664] on div at bounding box center [774, 659] width 63 height 63
click at [791, 691] on div at bounding box center [774, 659] width 63 height 63
click at [775, 669] on icon at bounding box center [775, 660] width 16 height 18
click at [807, 398] on video at bounding box center [775, 370] width 407 height 740
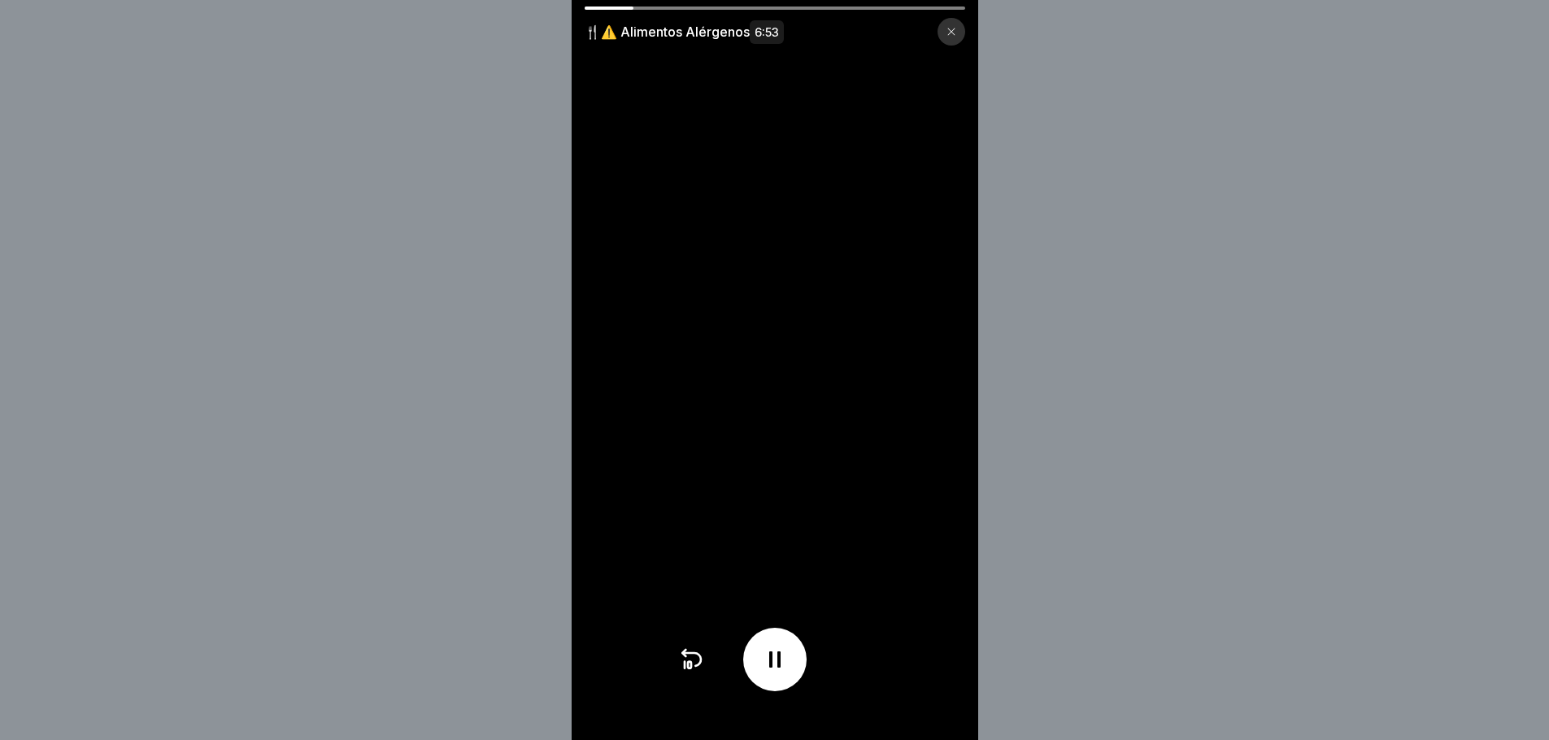
click at [770, 673] on icon at bounding box center [775, 660] width 26 height 26
click at [781, 673] on icon at bounding box center [775, 660] width 26 height 26
click at [788, 673] on icon at bounding box center [775, 660] width 26 height 26
click at [788, 667] on icon at bounding box center [775, 660] width 26 height 26
click at [782, 673] on icon at bounding box center [775, 660] width 26 height 26
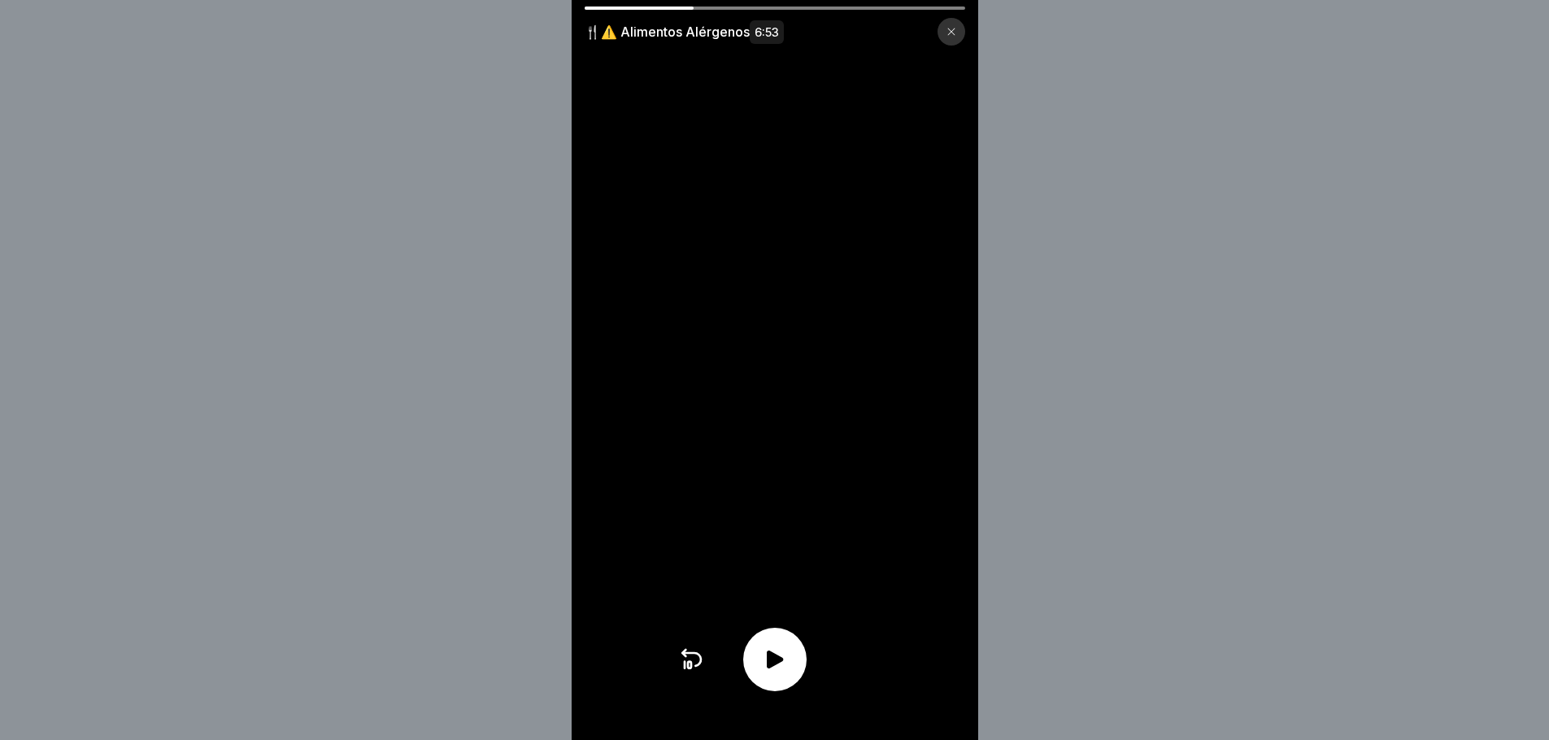
click at [785, 403] on video at bounding box center [775, 370] width 407 height 740
click at [784, 673] on icon at bounding box center [775, 660] width 26 height 26
click at [788, 673] on icon at bounding box center [775, 660] width 26 height 26
click at [775, 669] on icon at bounding box center [775, 660] width 16 height 18
click at [798, 678] on div at bounding box center [774, 659] width 63 height 63
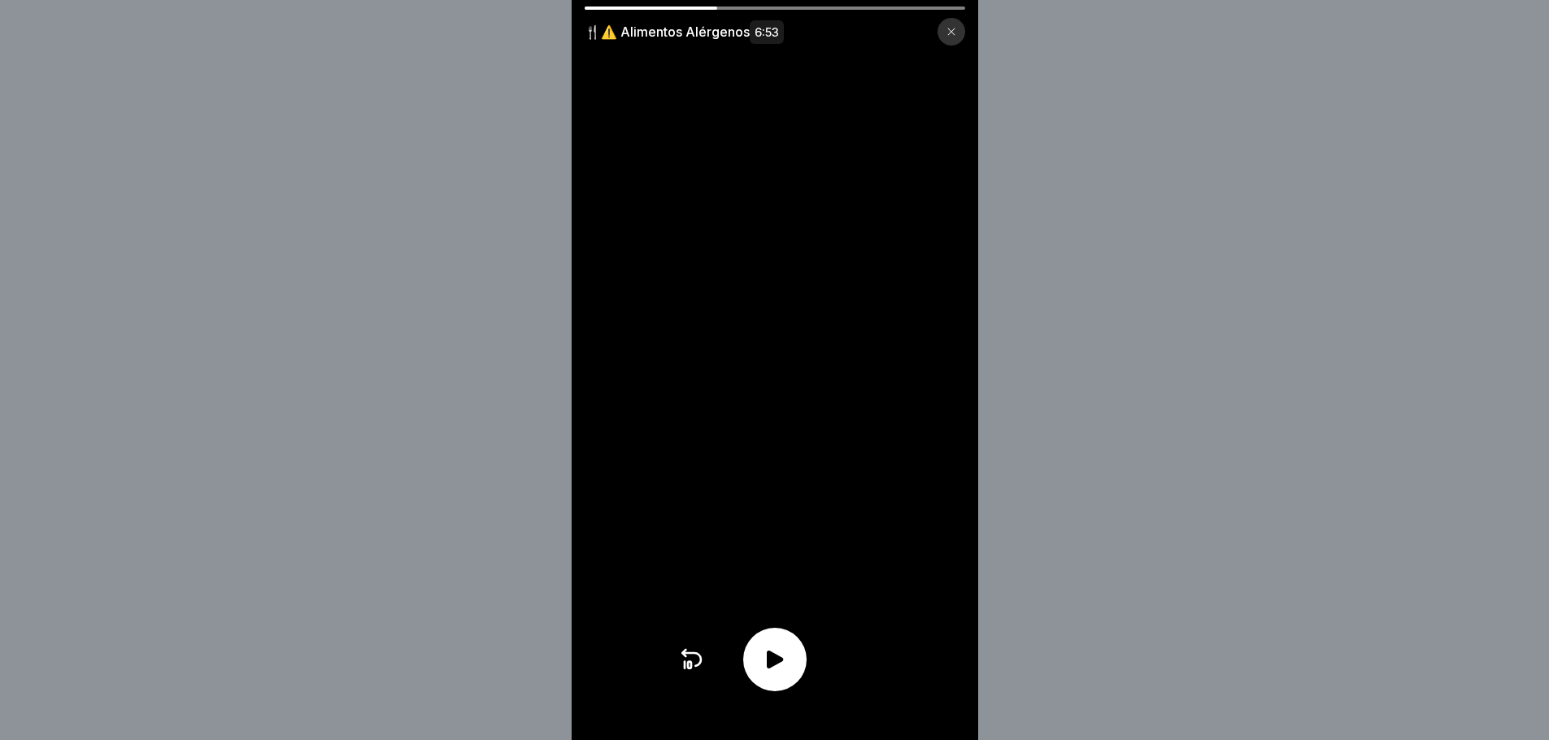
click at [699, 671] on icon at bounding box center [691, 660] width 26 height 26
click at [788, 673] on icon at bounding box center [775, 660] width 26 height 26
click at [781, 668] on icon at bounding box center [774, 659] width 11 height 16
click at [775, 661] on icon at bounding box center [775, 660] width 26 height 26
click at [798, 671] on div at bounding box center [774, 659] width 63 height 63
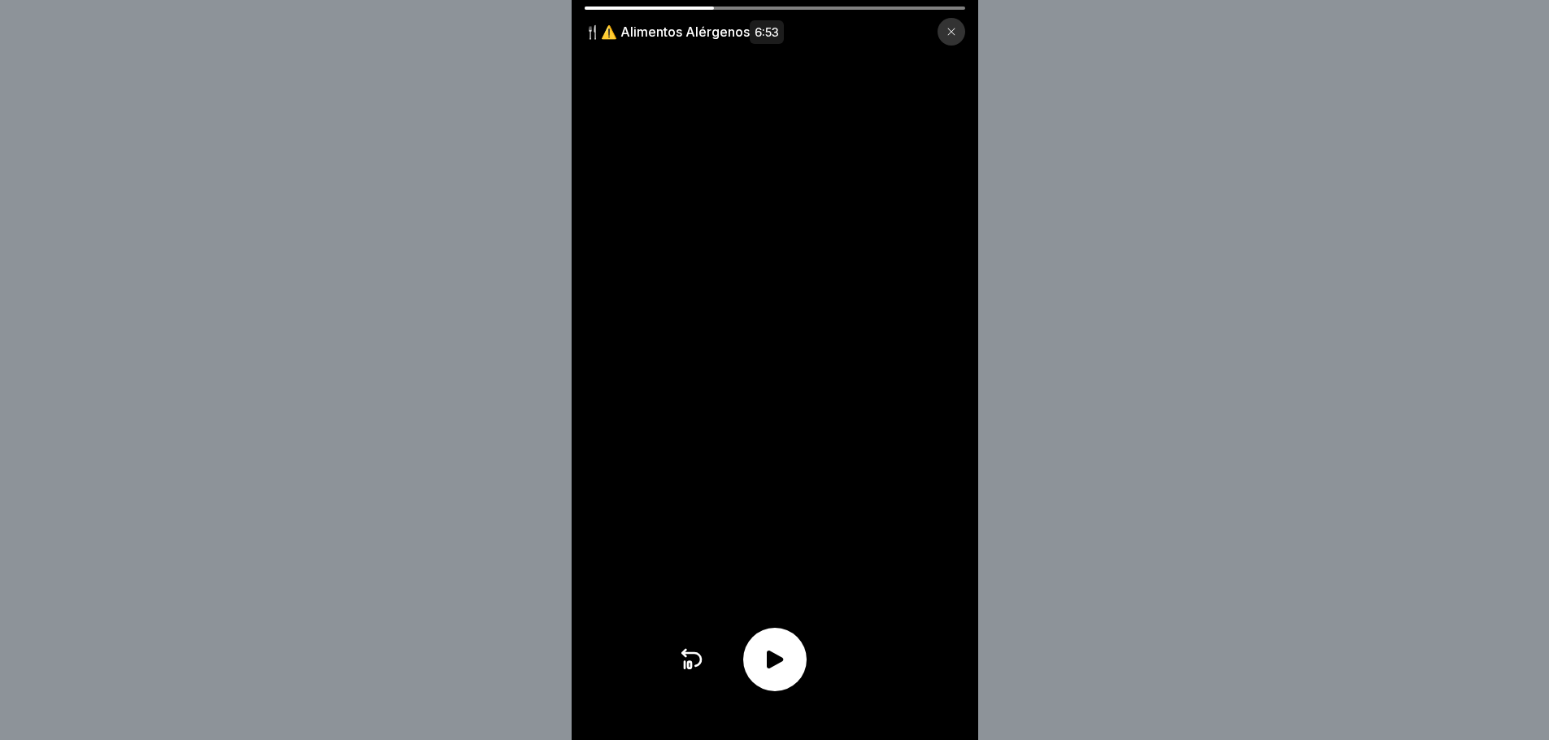
click at [796, 685] on div at bounding box center [774, 659] width 63 height 63
click at [788, 673] on icon at bounding box center [775, 660] width 26 height 26
click at [786, 651] on div at bounding box center [774, 659] width 63 height 63
click at [795, 682] on div at bounding box center [774, 659] width 63 height 63
click at [794, 682] on div at bounding box center [774, 659] width 63 height 63
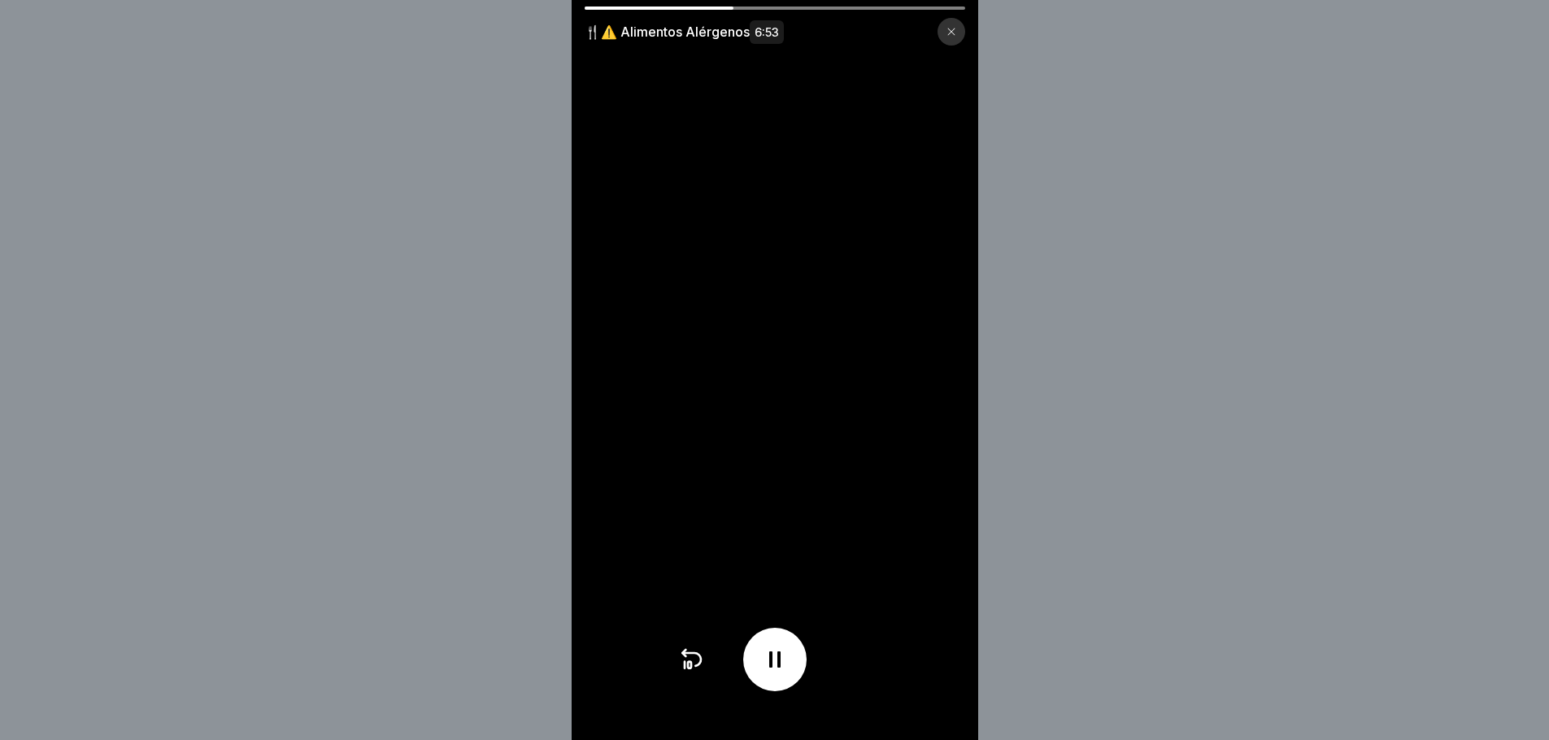
click at [788, 672] on icon at bounding box center [775, 660] width 26 height 26
click at [773, 669] on icon at bounding box center [775, 660] width 16 height 18
click at [797, 681] on div at bounding box center [774, 659] width 63 height 63
click at [804, 683] on div at bounding box center [774, 659] width 63 height 63
click at [777, 668] on icon at bounding box center [774, 659] width 11 height 16
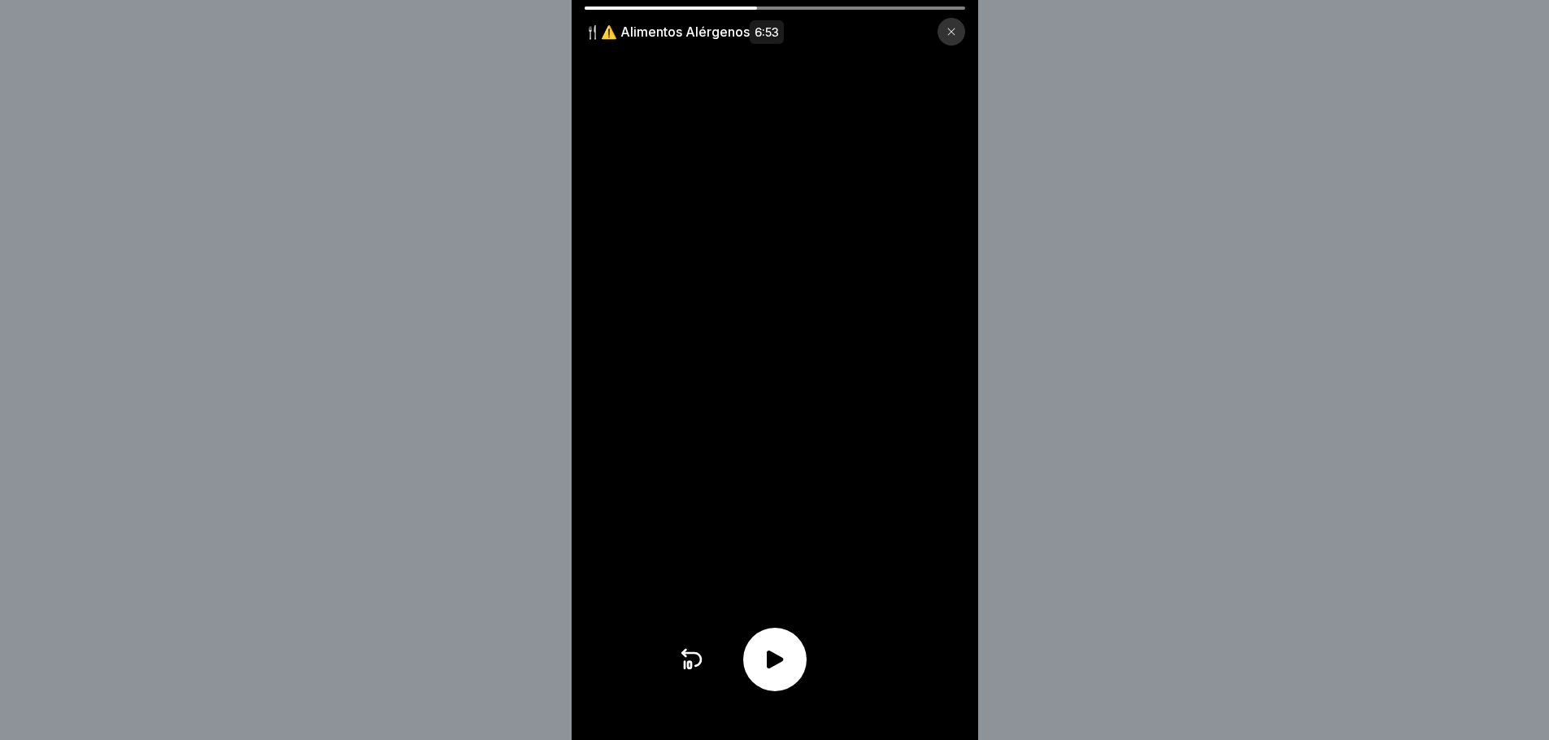
click at [777, 669] on icon at bounding box center [775, 660] width 16 height 18
click at [774, 673] on icon at bounding box center [775, 660] width 26 height 26
click at [774, 669] on icon at bounding box center [775, 660] width 16 height 18
click at [781, 668] on icon at bounding box center [774, 659] width 11 height 16
click at [783, 686] on div at bounding box center [774, 659] width 63 height 63
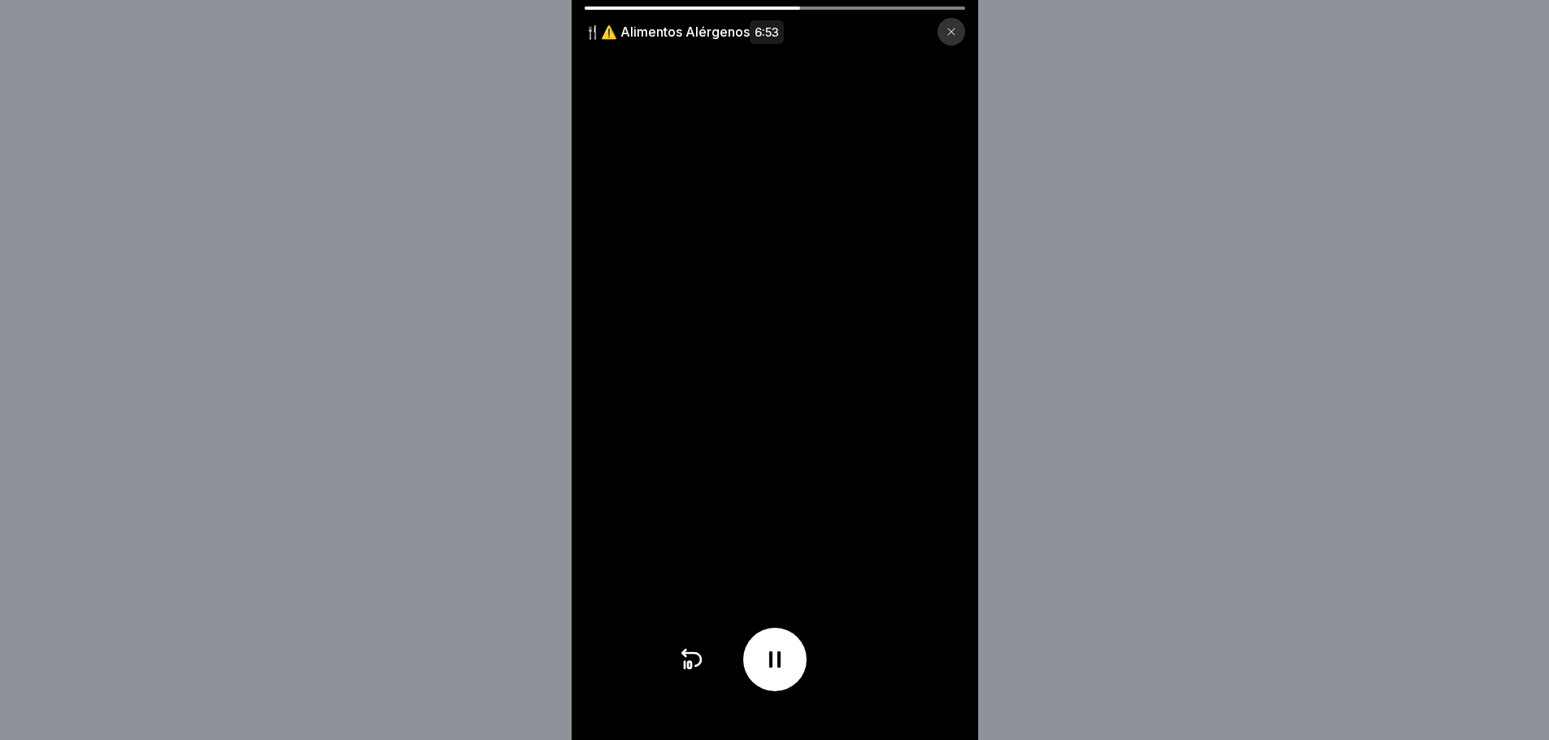
click at [795, 675] on div at bounding box center [774, 659] width 63 height 63
drag, startPoint x: 795, startPoint y: 675, endPoint x: 749, endPoint y: 679, distance: 45.7
click at [791, 675] on div at bounding box center [774, 659] width 63 height 63
click at [704, 672] on icon at bounding box center [691, 660] width 26 height 26
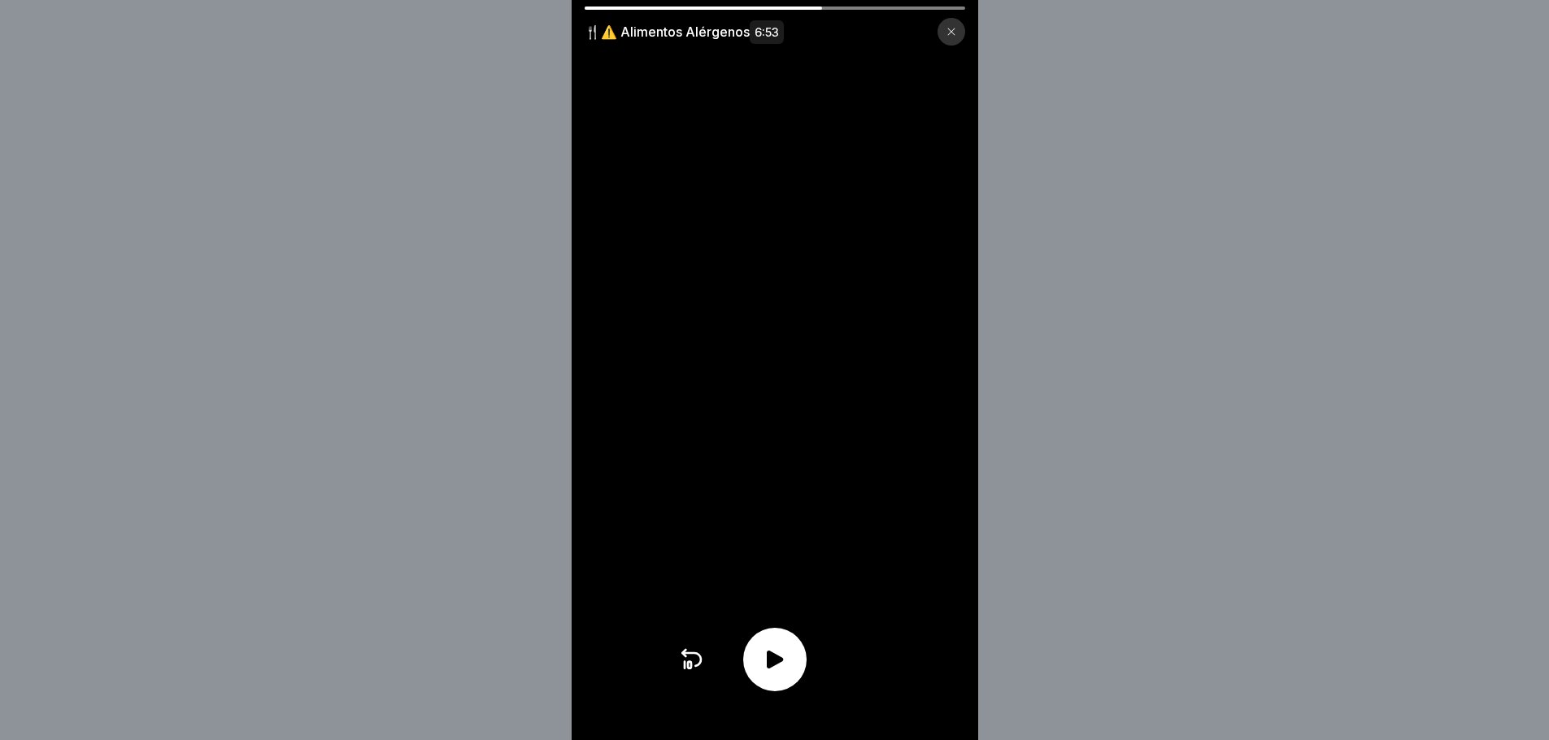
click at [783, 669] on icon at bounding box center [775, 660] width 16 height 18
click at [780, 669] on icon at bounding box center [775, 660] width 26 height 26
click at [780, 669] on icon at bounding box center [775, 660] width 16 height 18
click at [780, 669] on icon at bounding box center [775, 660] width 26 height 26
click at [780, 666] on icon at bounding box center [775, 660] width 16 height 18
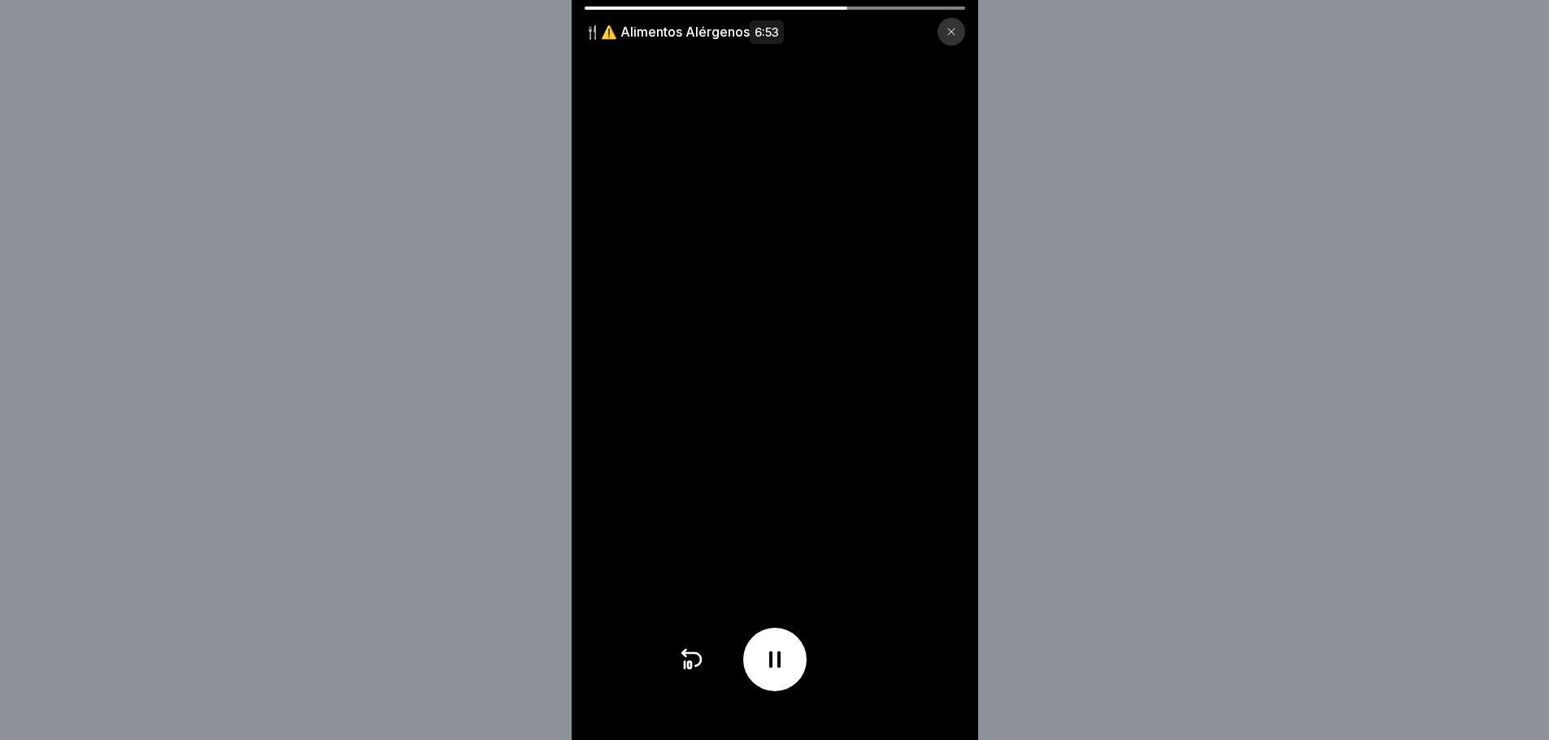
click at [781, 668] on icon at bounding box center [774, 659] width 11 height 16
click at [783, 669] on icon at bounding box center [775, 660] width 16 height 18
click at [781, 668] on icon at bounding box center [774, 659] width 11 height 16
click at [788, 673] on icon at bounding box center [775, 660] width 26 height 26
click at [774, 686] on div at bounding box center [774, 659] width 63 height 63
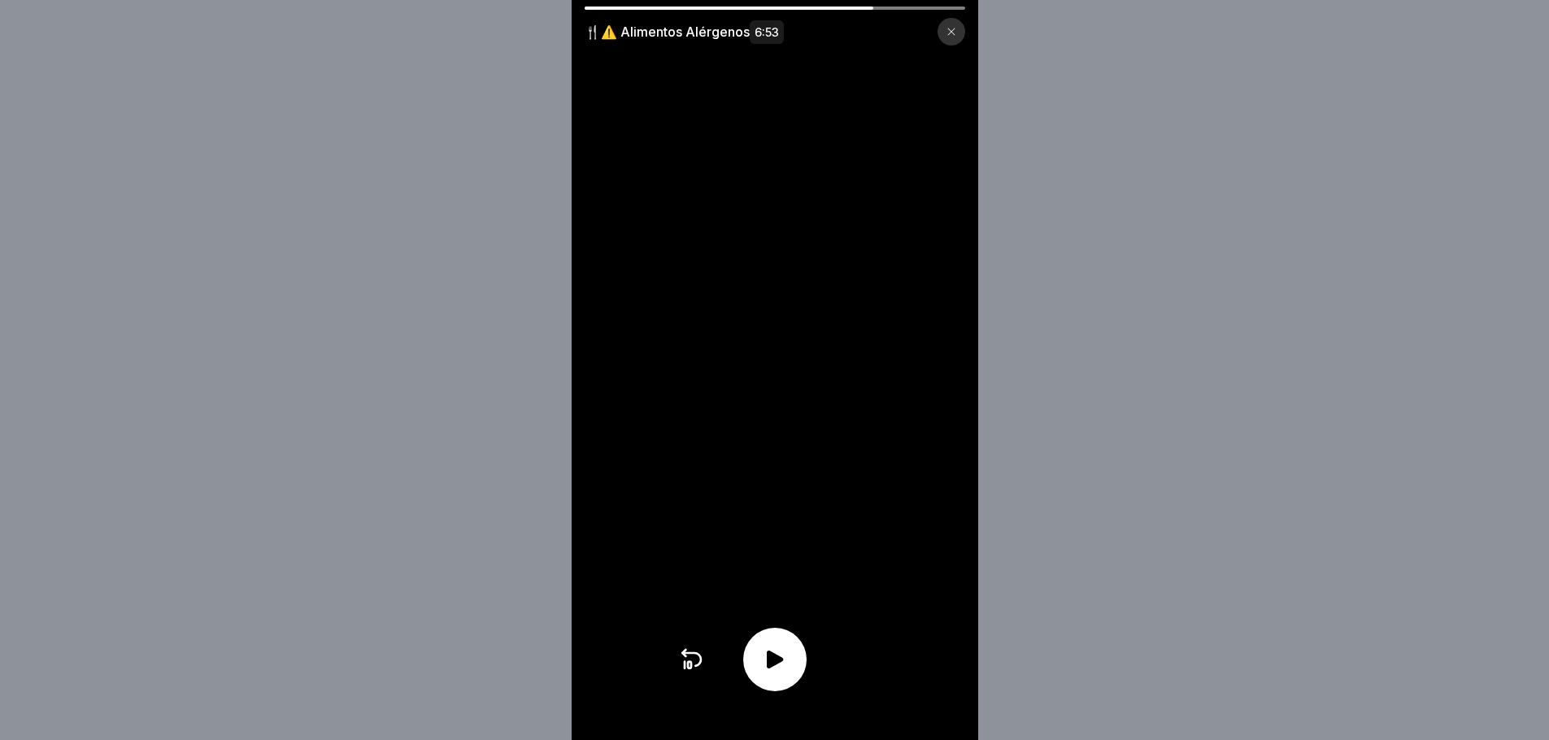
click at [774, 686] on div at bounding box center [774, 659] width 63 height 63
click at [769, 686] on div at bounding box center [774, 659] width 63 height 63
click at [768, 686] on div at bounding box center [774, 659] width 63 height 63
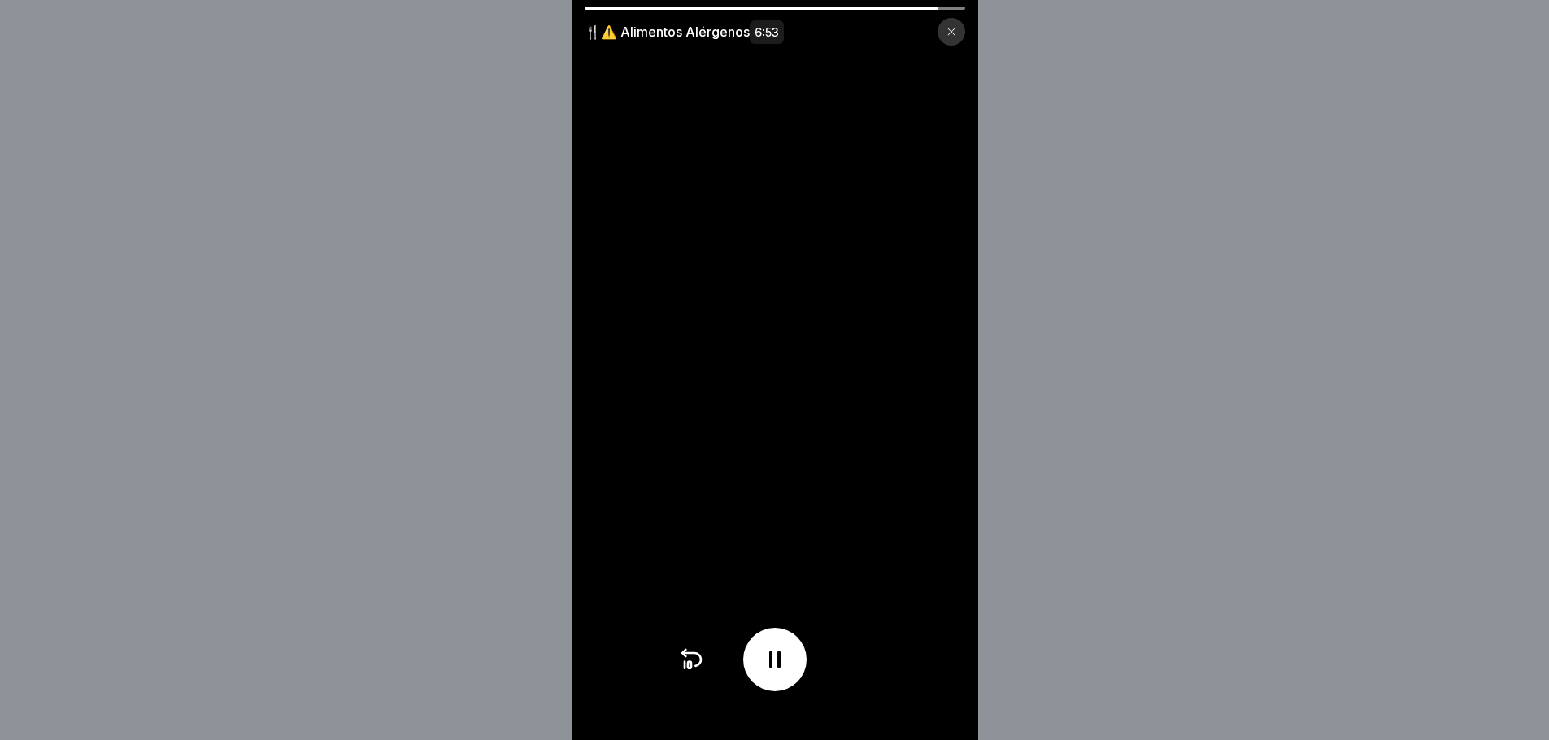
click at [775, 673] on icon at bounding box center [775, 660] width 26 height 26
click at [754, 682] on div at bounding box center [774, 659] width 63 height 63
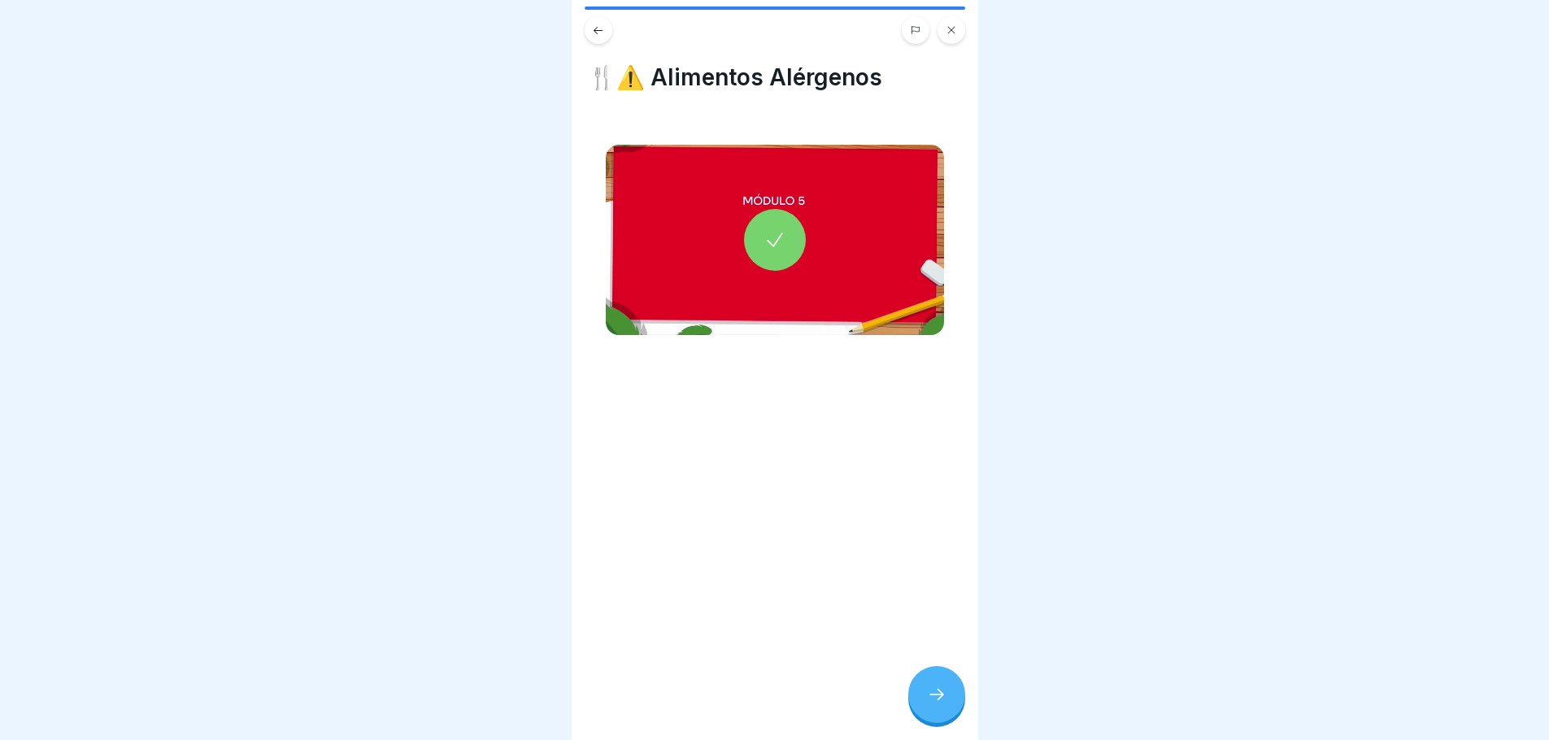
click at [935, 717] on div at bounding box center [936, 694] width 57 height 57
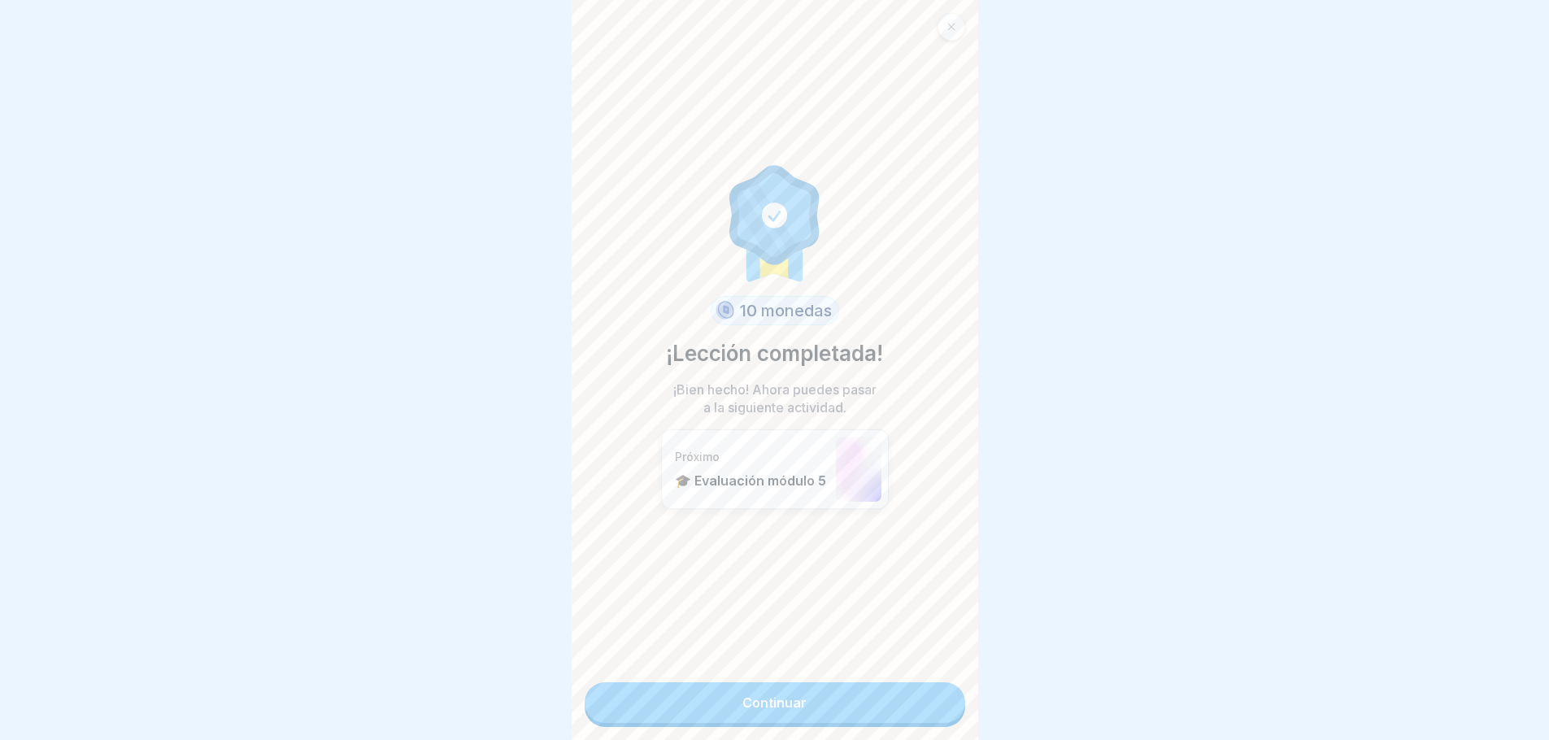
click at [760, 698] on font "Continuar" at bounding box center [775, 703] width 64 height 16
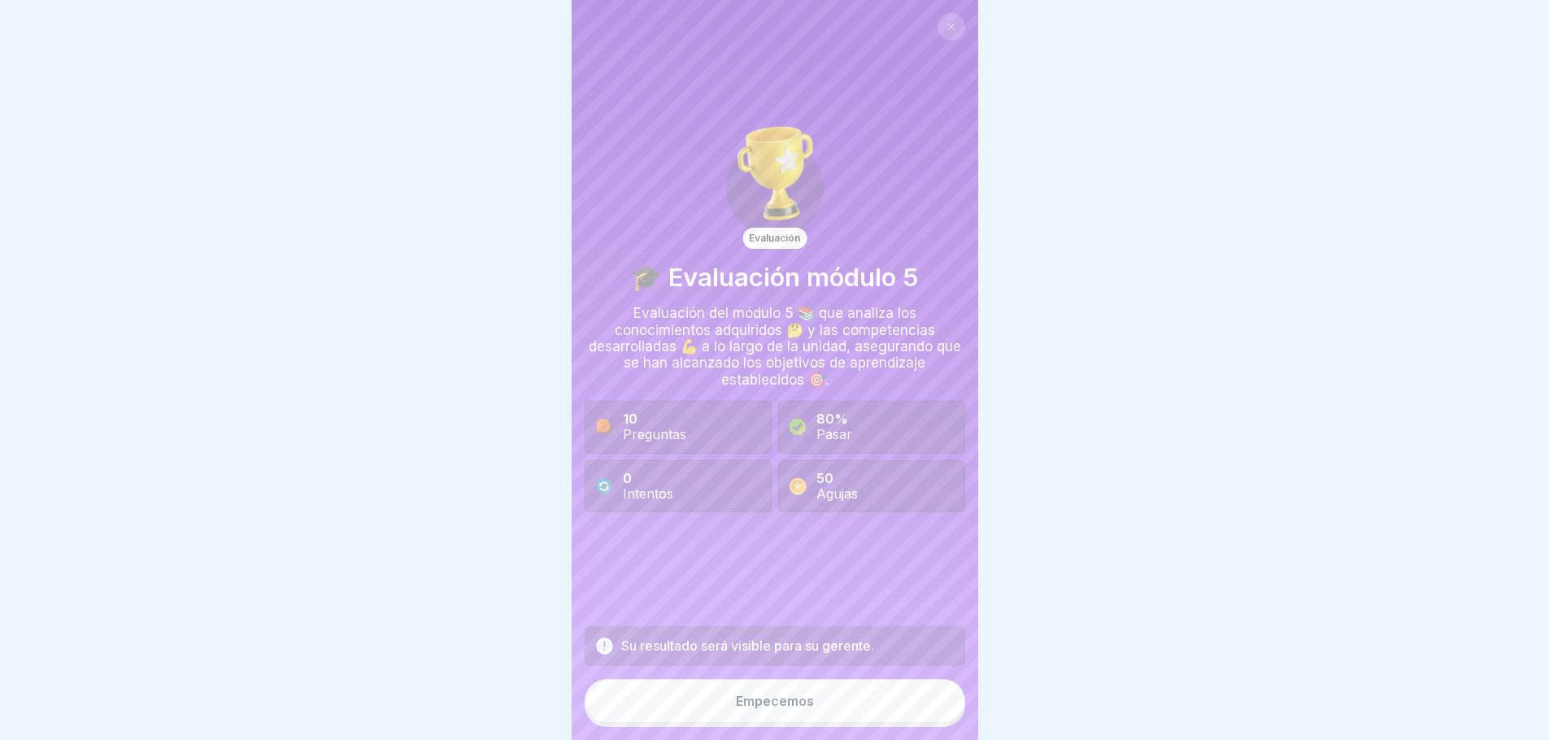
click at [779, 709] on font "Empecemos" at bounding box center [775, 701] width 78 height 16
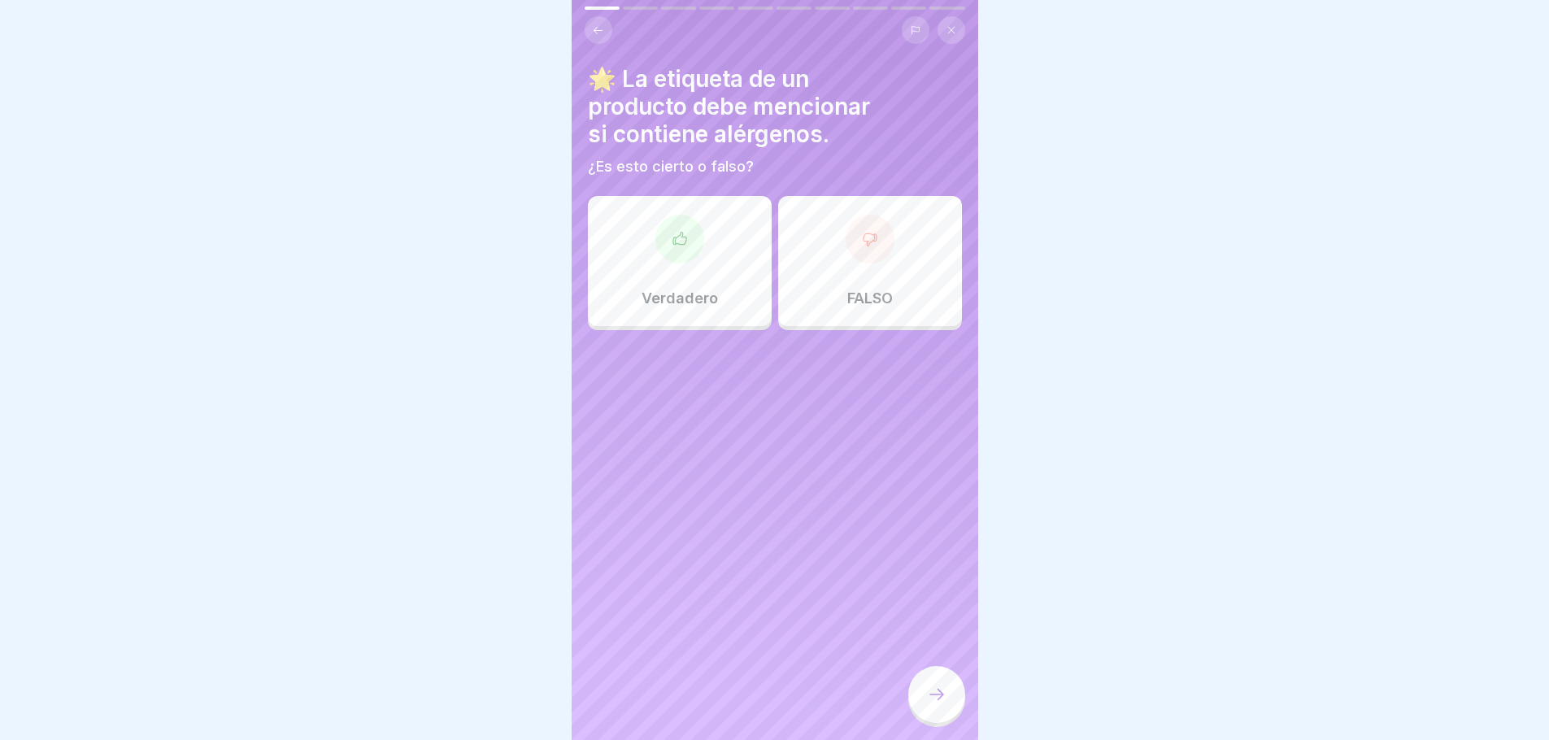
click at [661, 271] on div "Verdadero" at bounding box center [680, 261] width 184 height 130
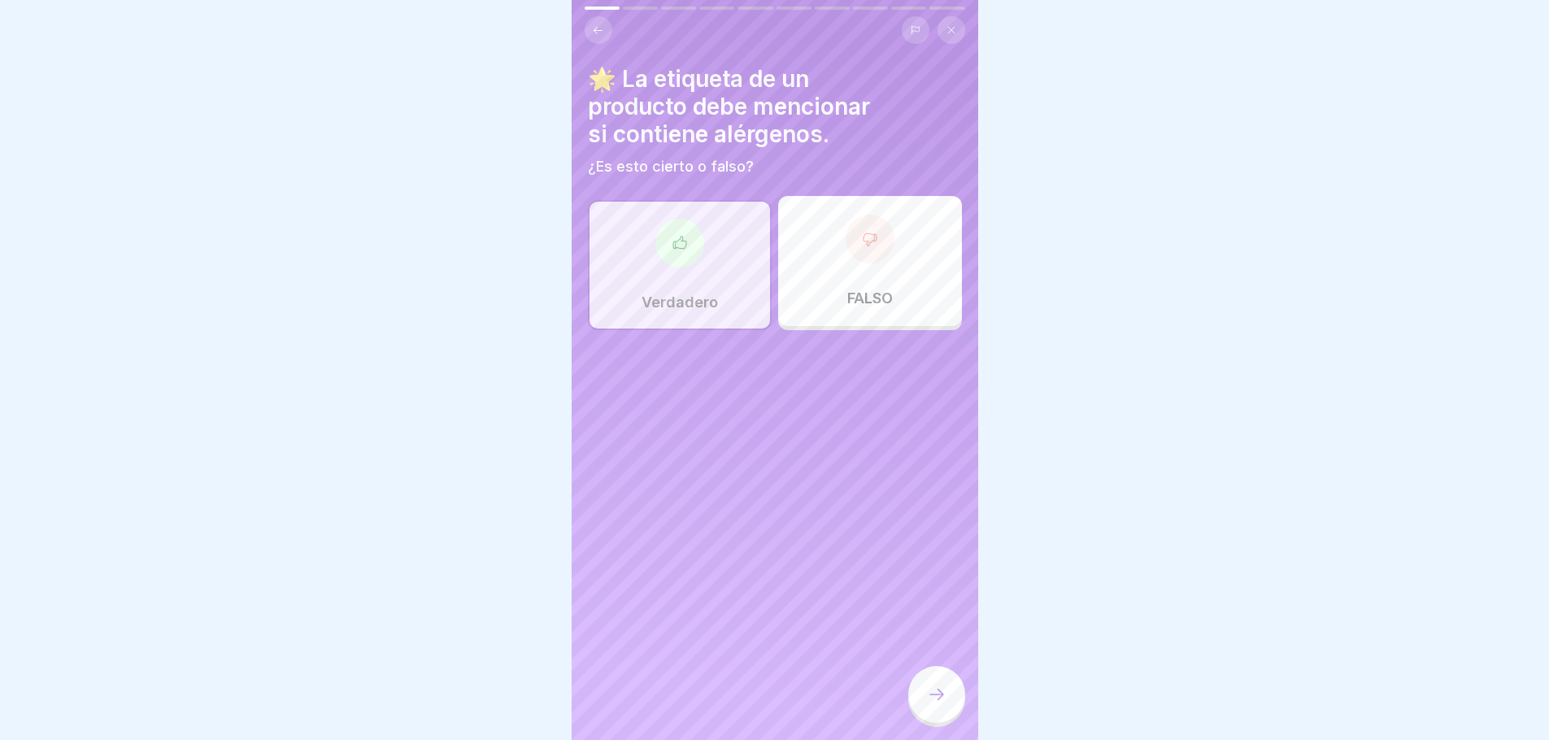
click at [951, 712] on div at bounding box center [936, 694] width 57 height 57
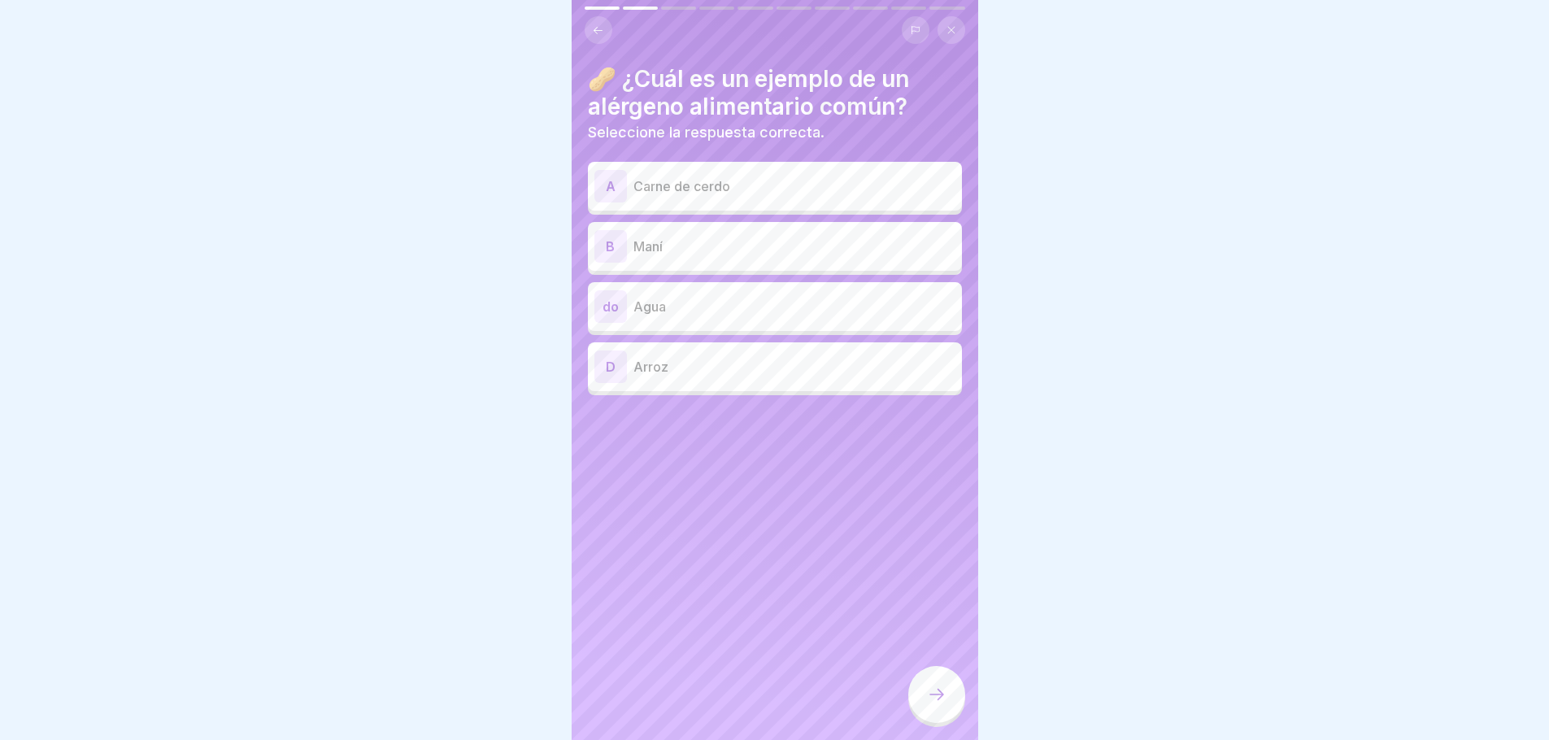
click at [732, 240] on p "Maní" at bounding box center [795, 247] width 322 height 20
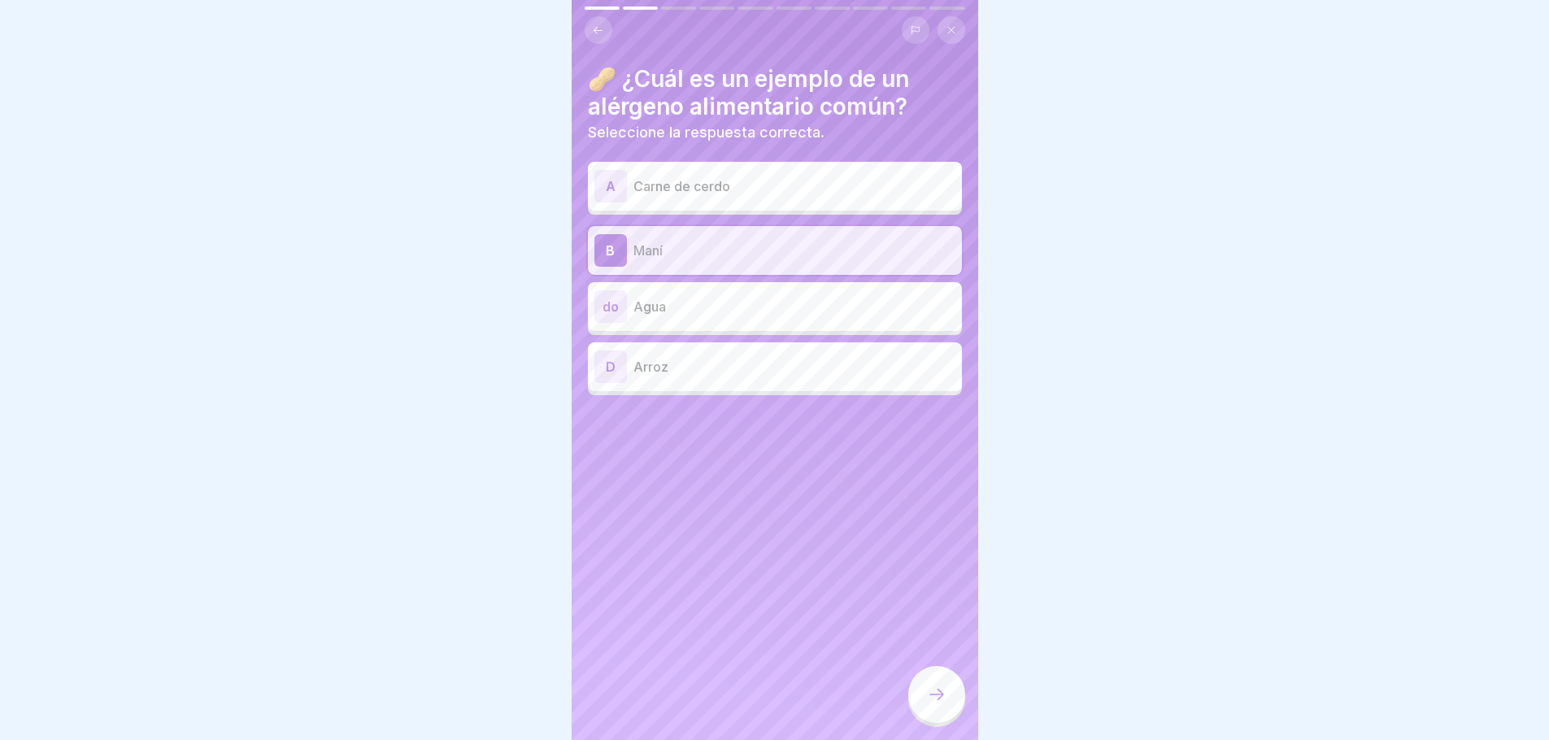
click at [952, 718] on div at bounding box center [936, 694] width 57 height 57
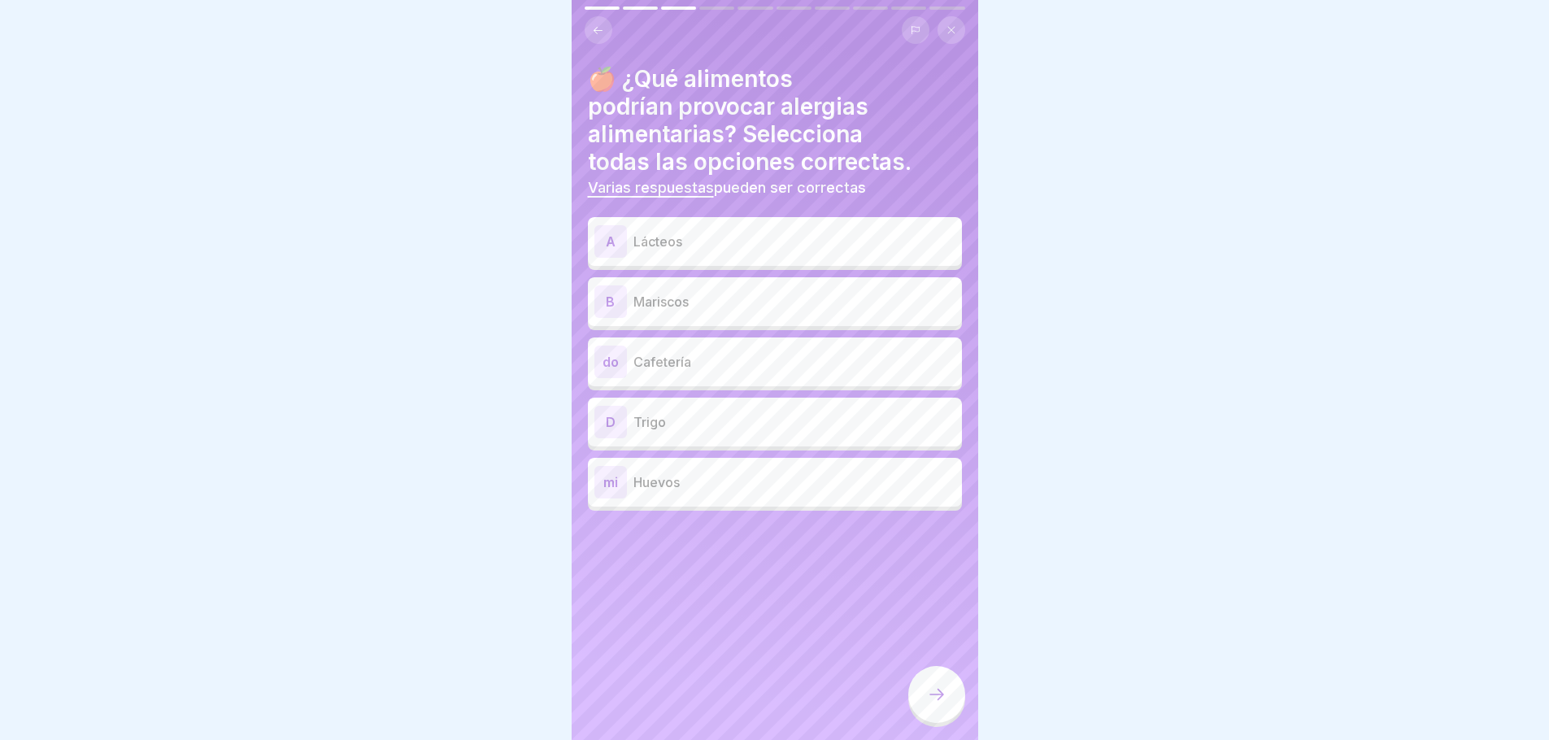
click at [596, 37] on button at bounding box center [599, 30] width 28 height 28
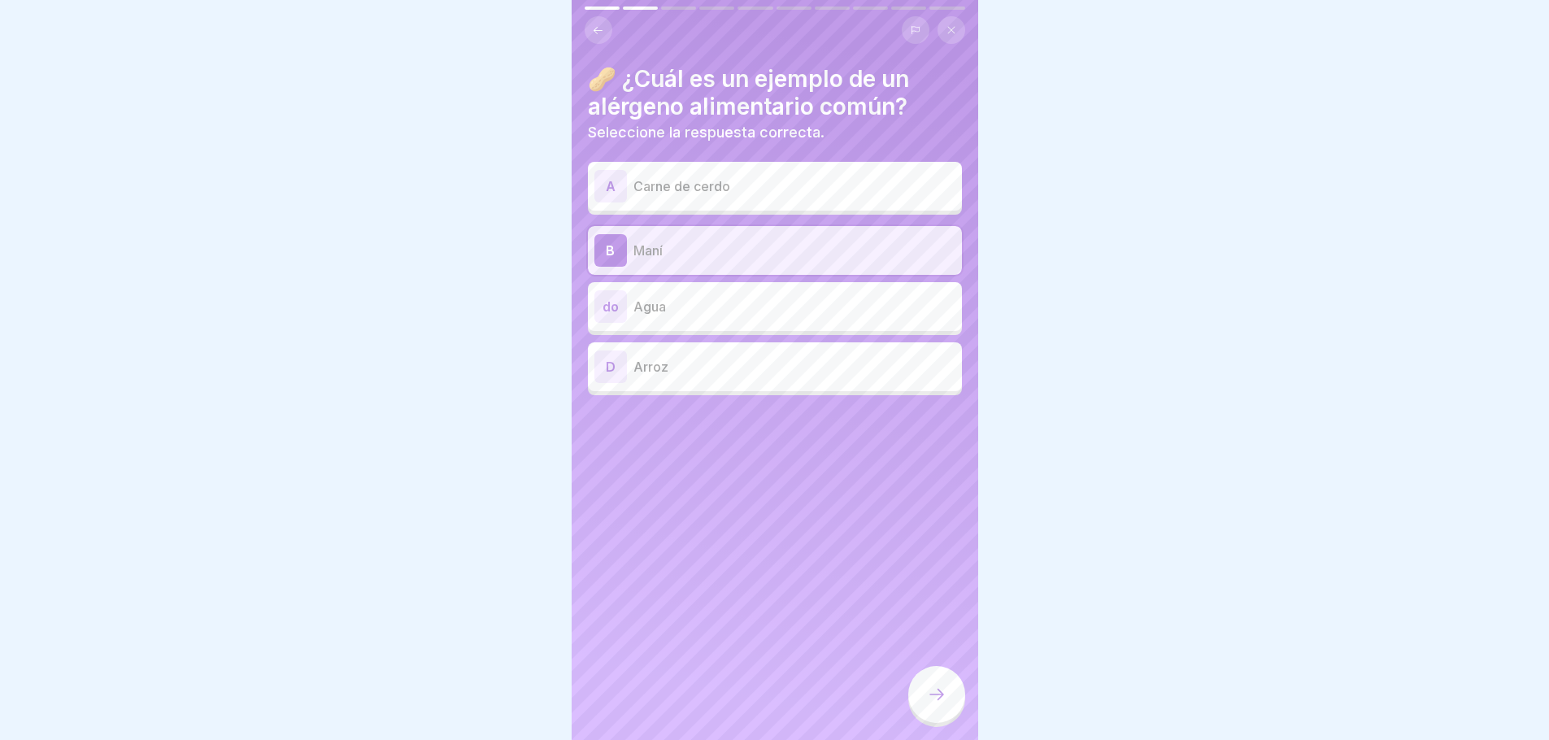
click at [928, 704] on icon at bounding box center [937, 695] width 20 height 20
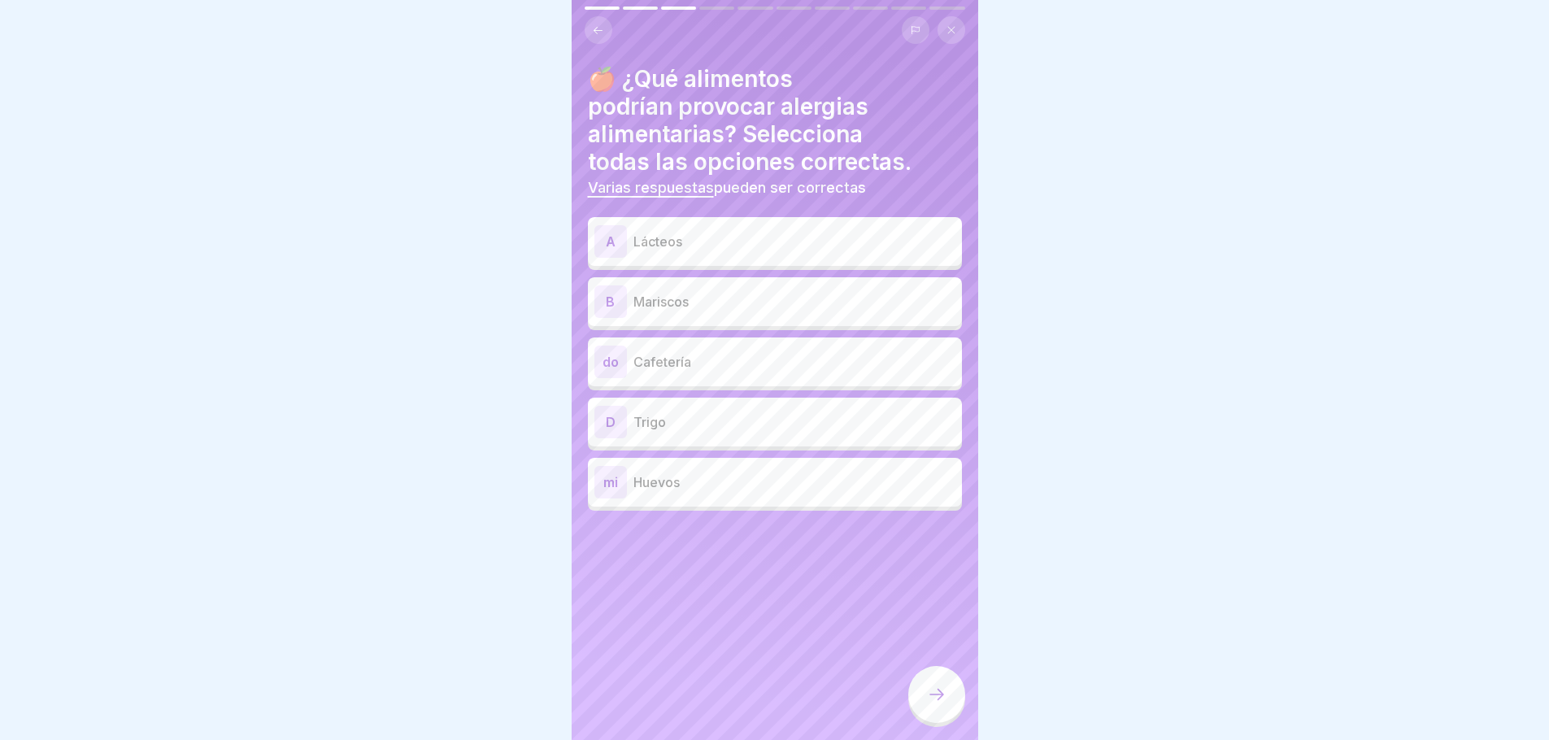
click at [725, 307] on p "Mariscos" at bounding box center [795, 302] width 322 height 20
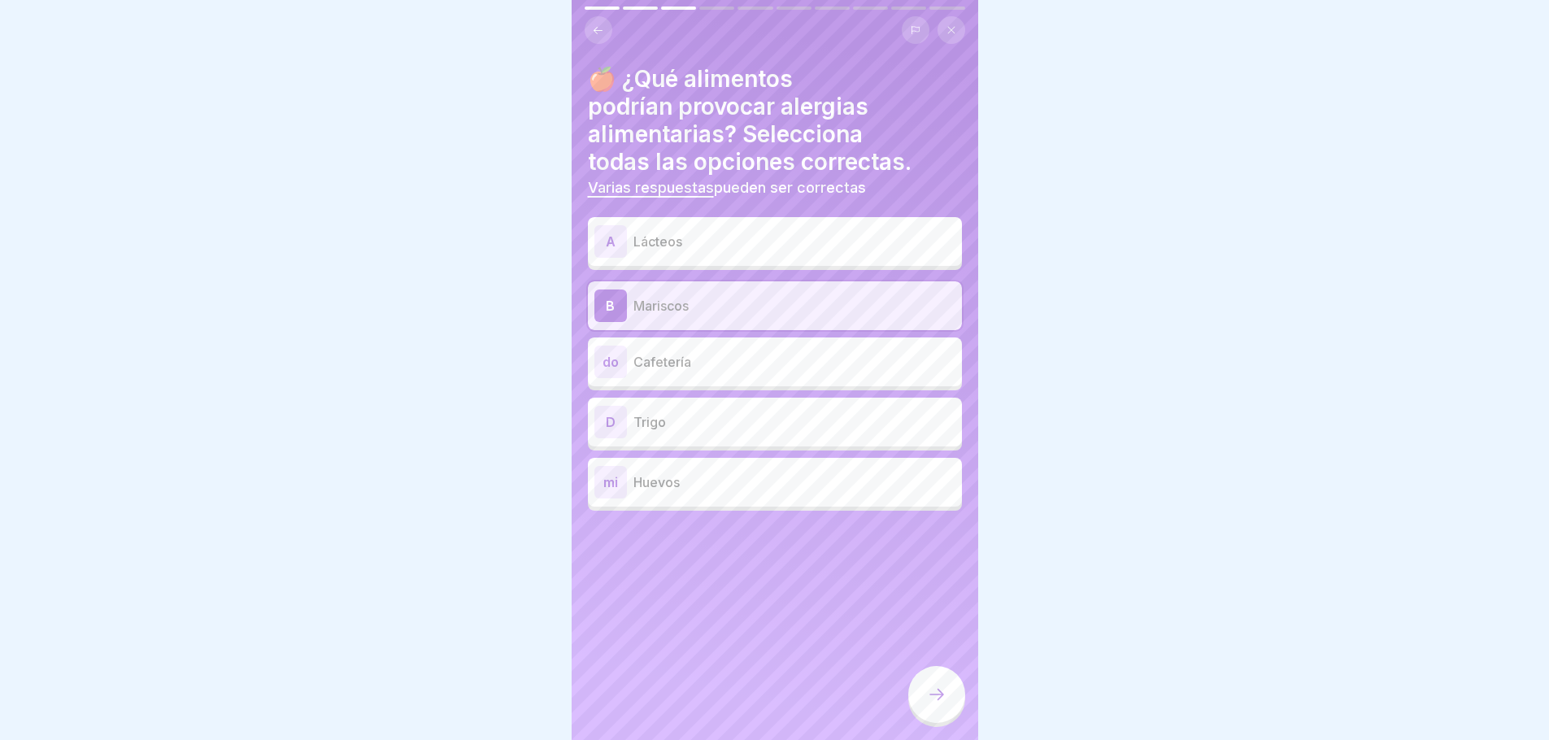
click at [735, 419] on p "Trigo" at bounding box center [795, 422] width 322 height 20
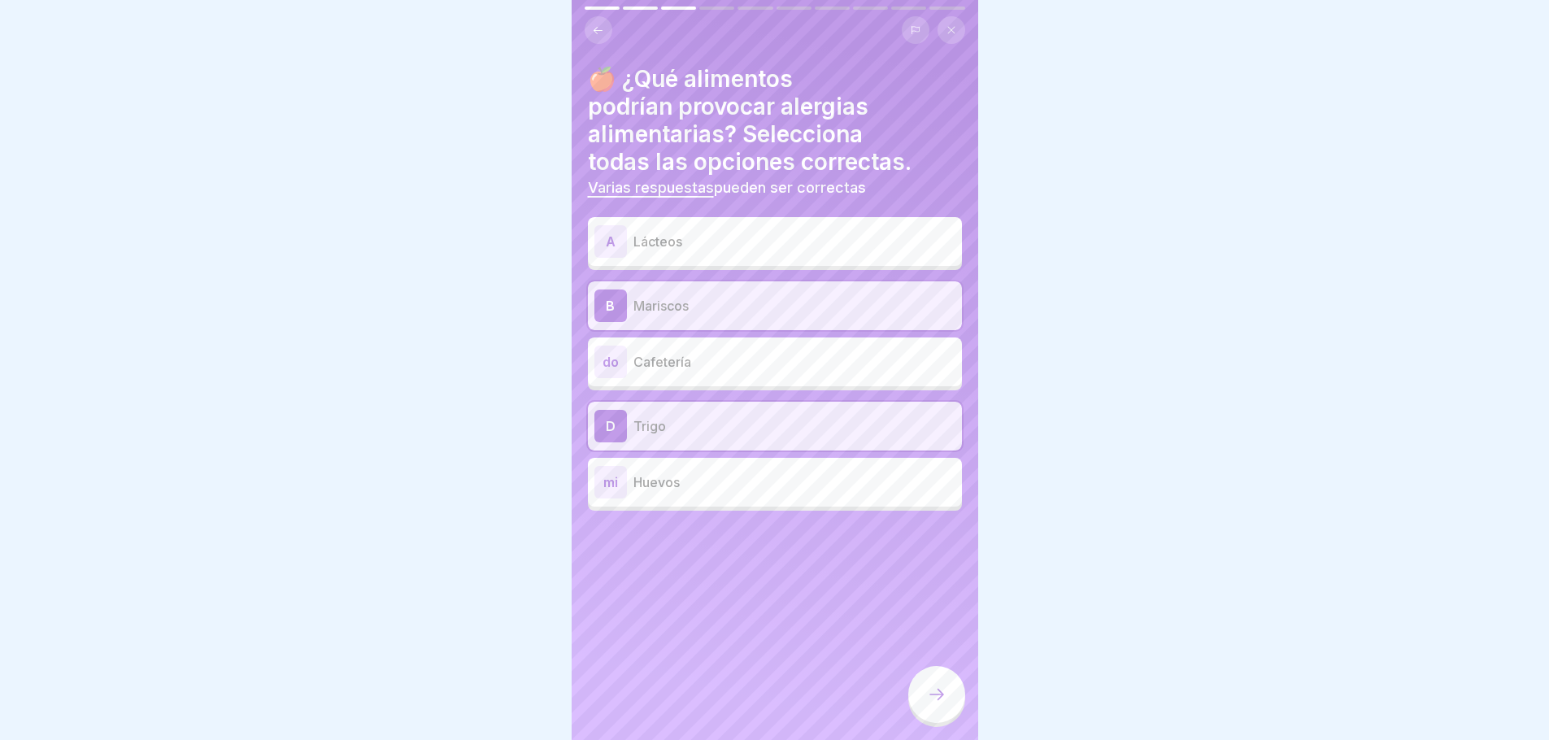
click at [594, 26] on icon at bounding box center [598, 30] width 12 height 12
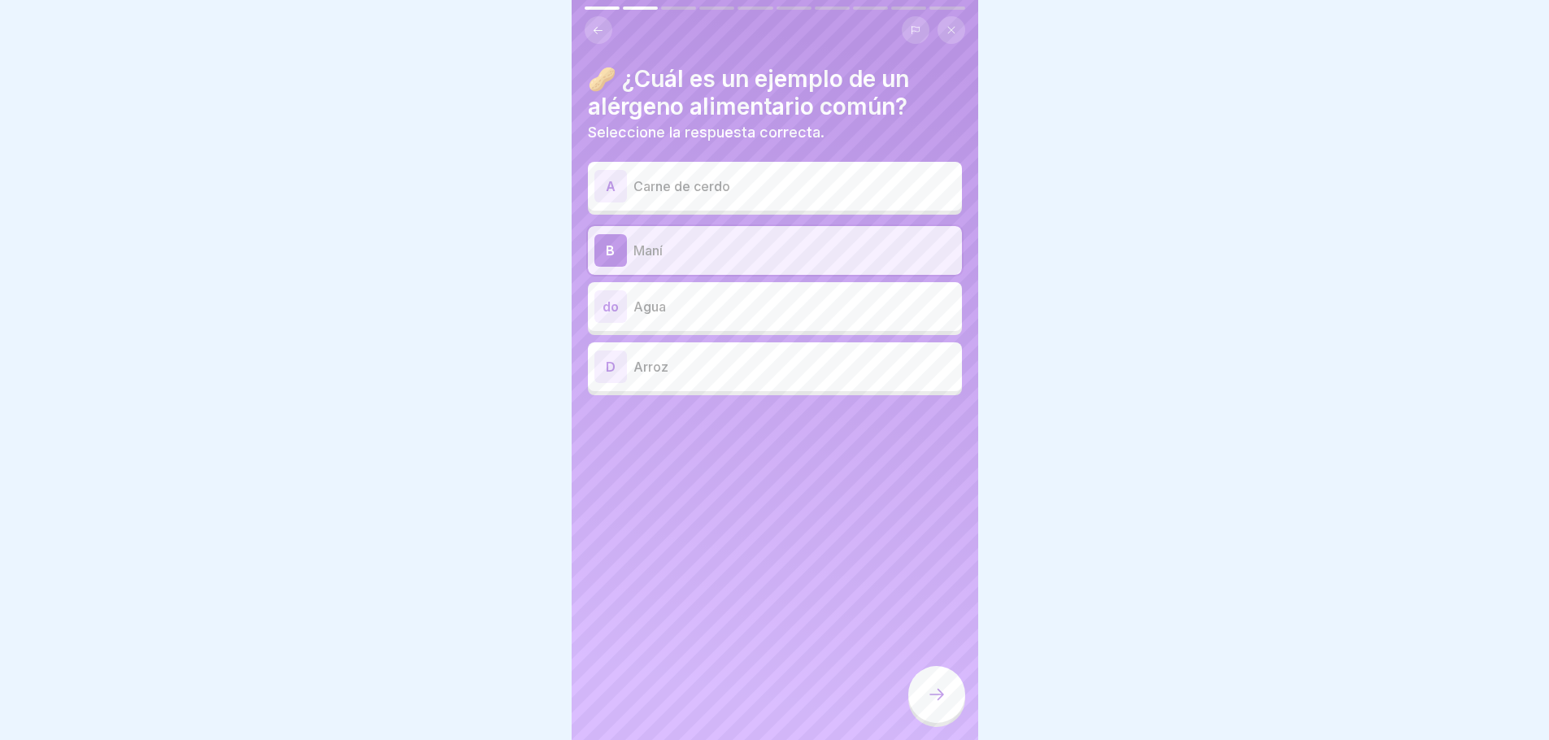
click at [943, 704] on icon at bounding box center [937, 695] width 20 height 20
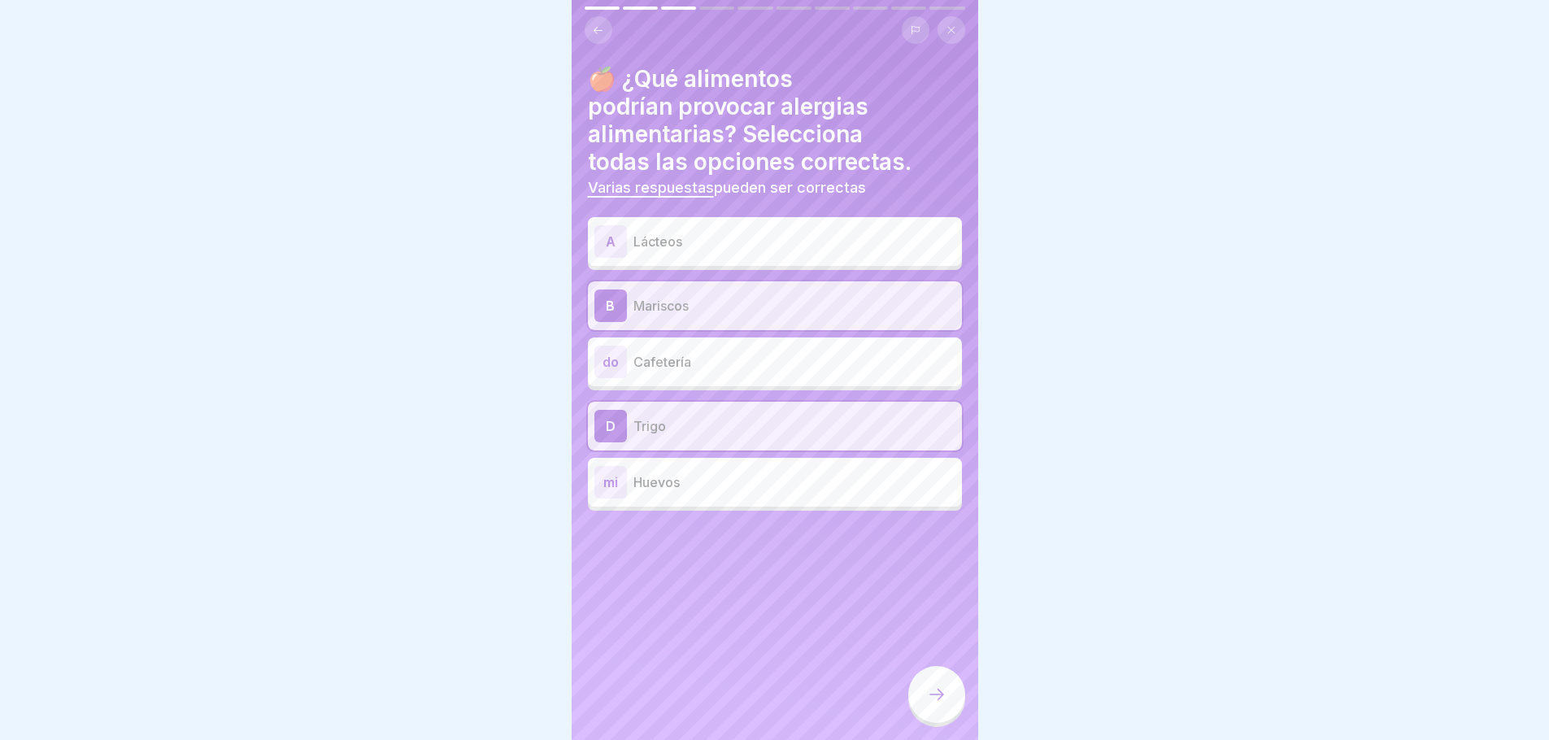
click at [646, 481] on font "Huevos" at bounding box center [657, 482] width 46 height 16
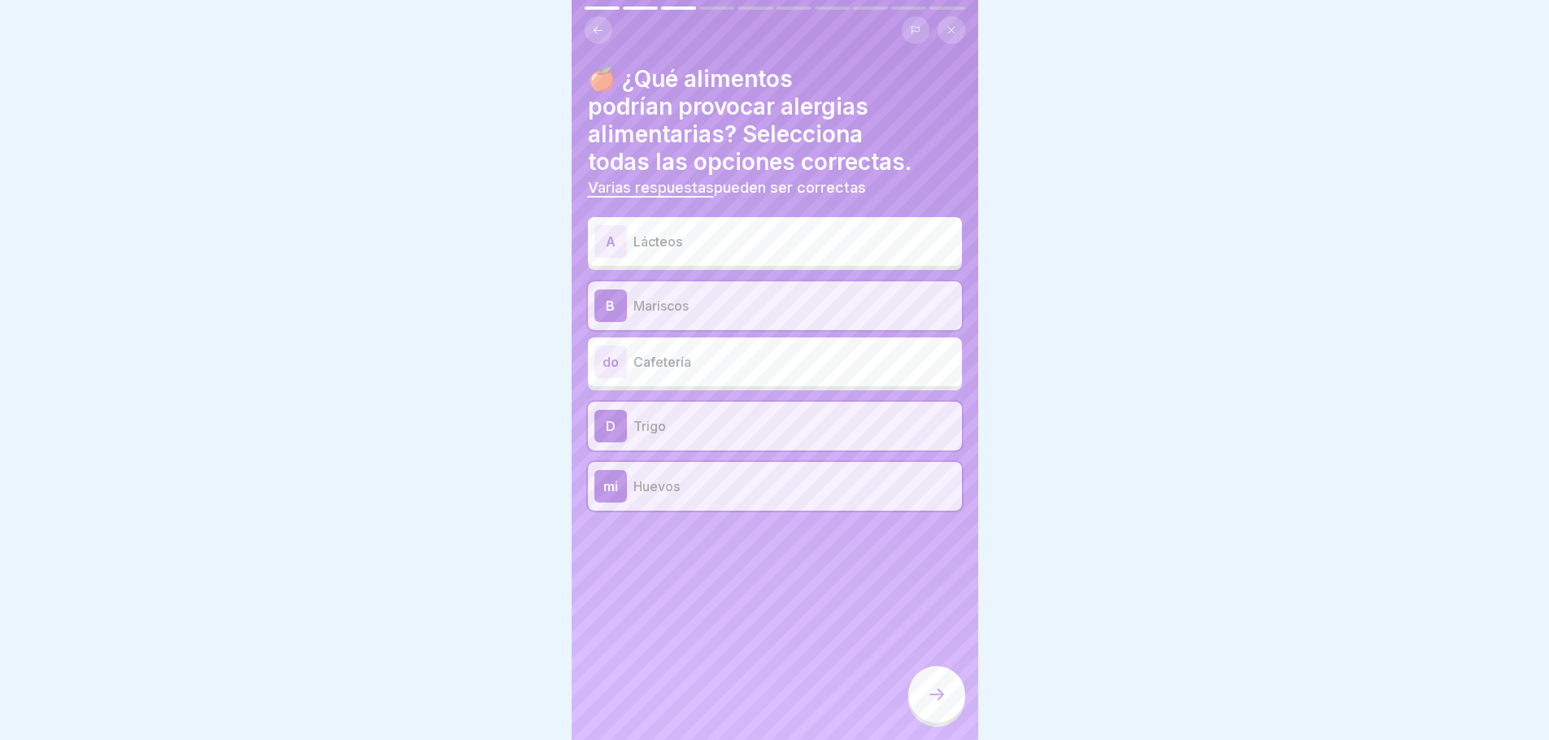
click at [676, 240] on font "Lácteos" at bounding box center [658, 241] width 49 height 16
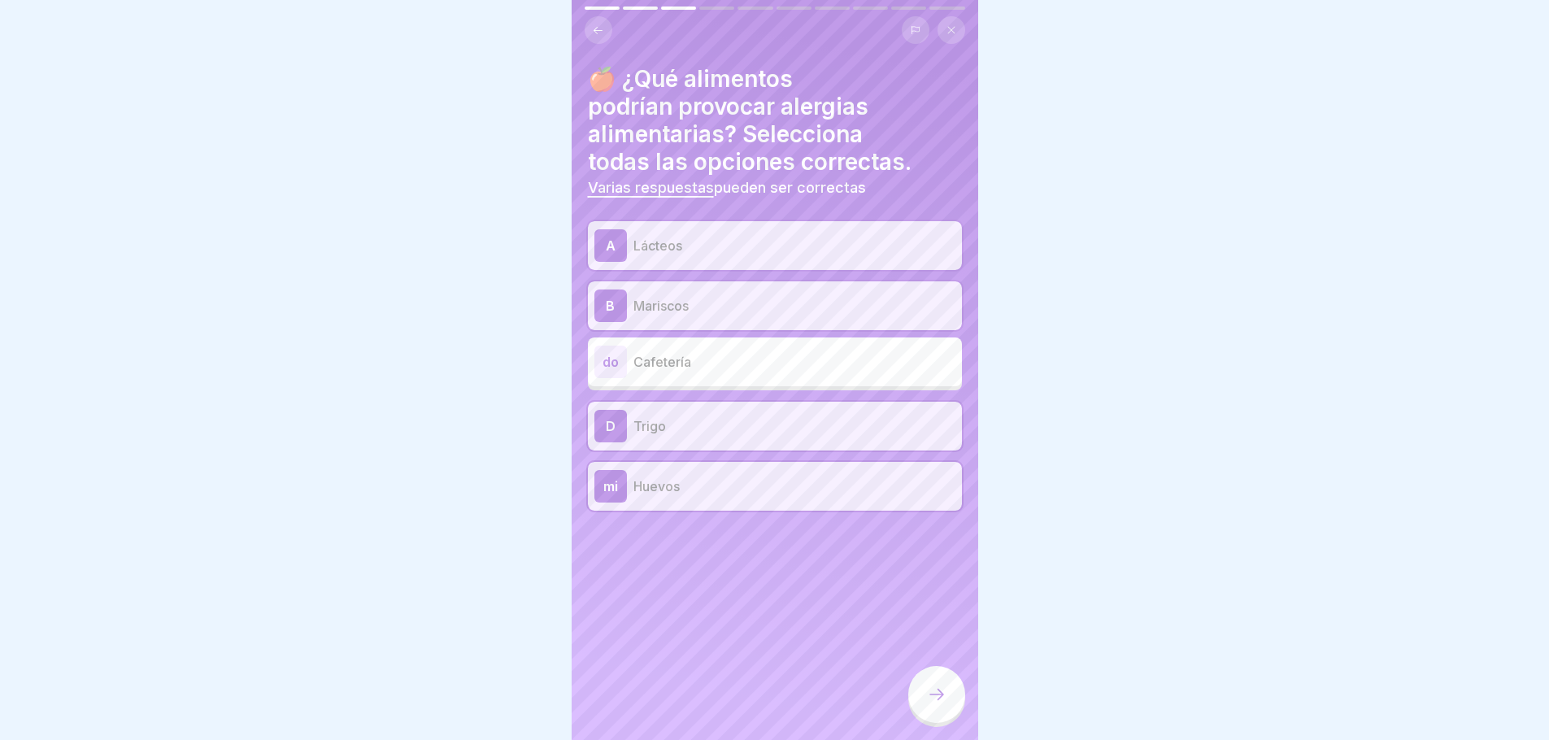
click at [937, 704] on icon at bounding box center [937, 695] width 20 height 20
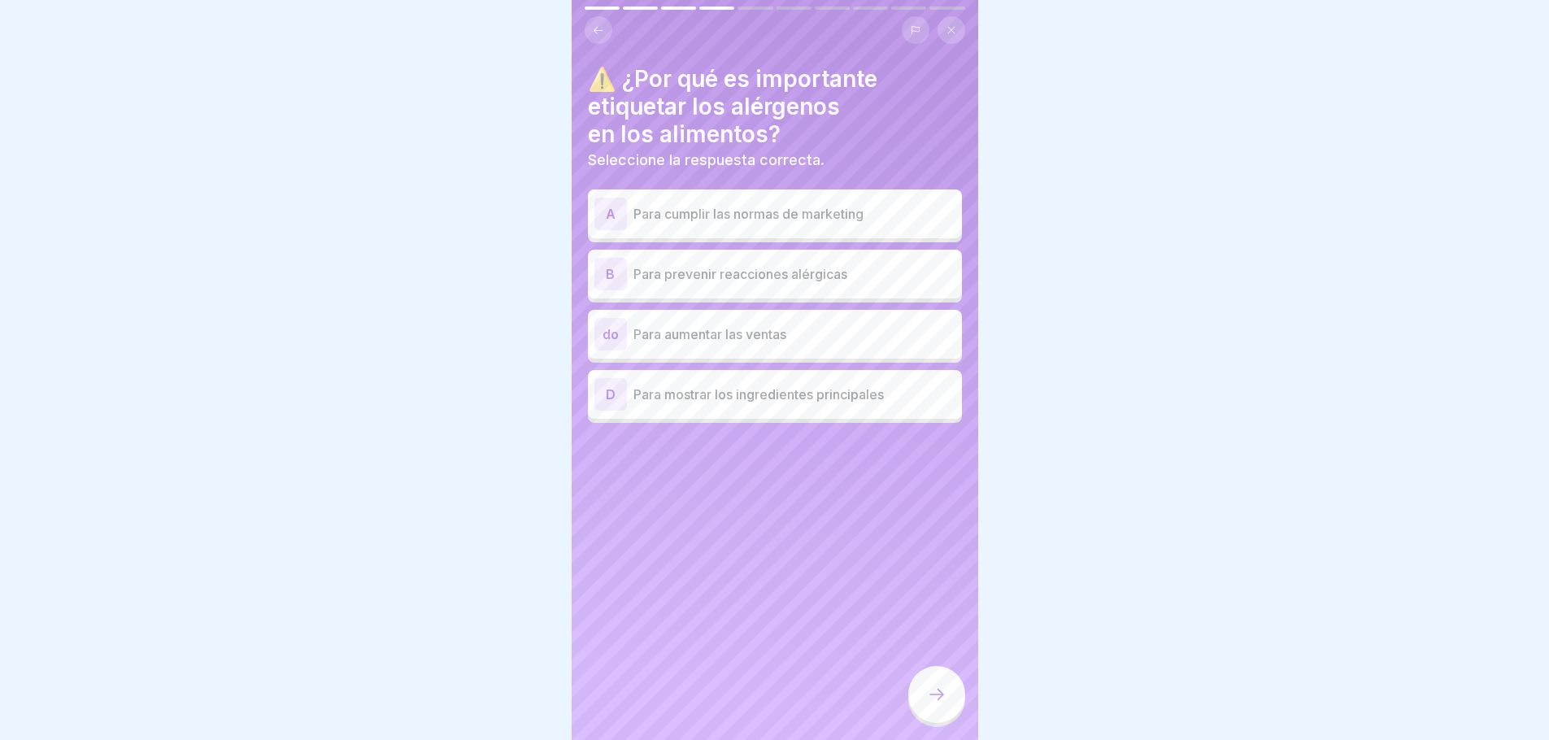
click at [734, 280] on font "Para prevenir reacciones alérgicas" at bounding box center [741, 274] width 214 height 16
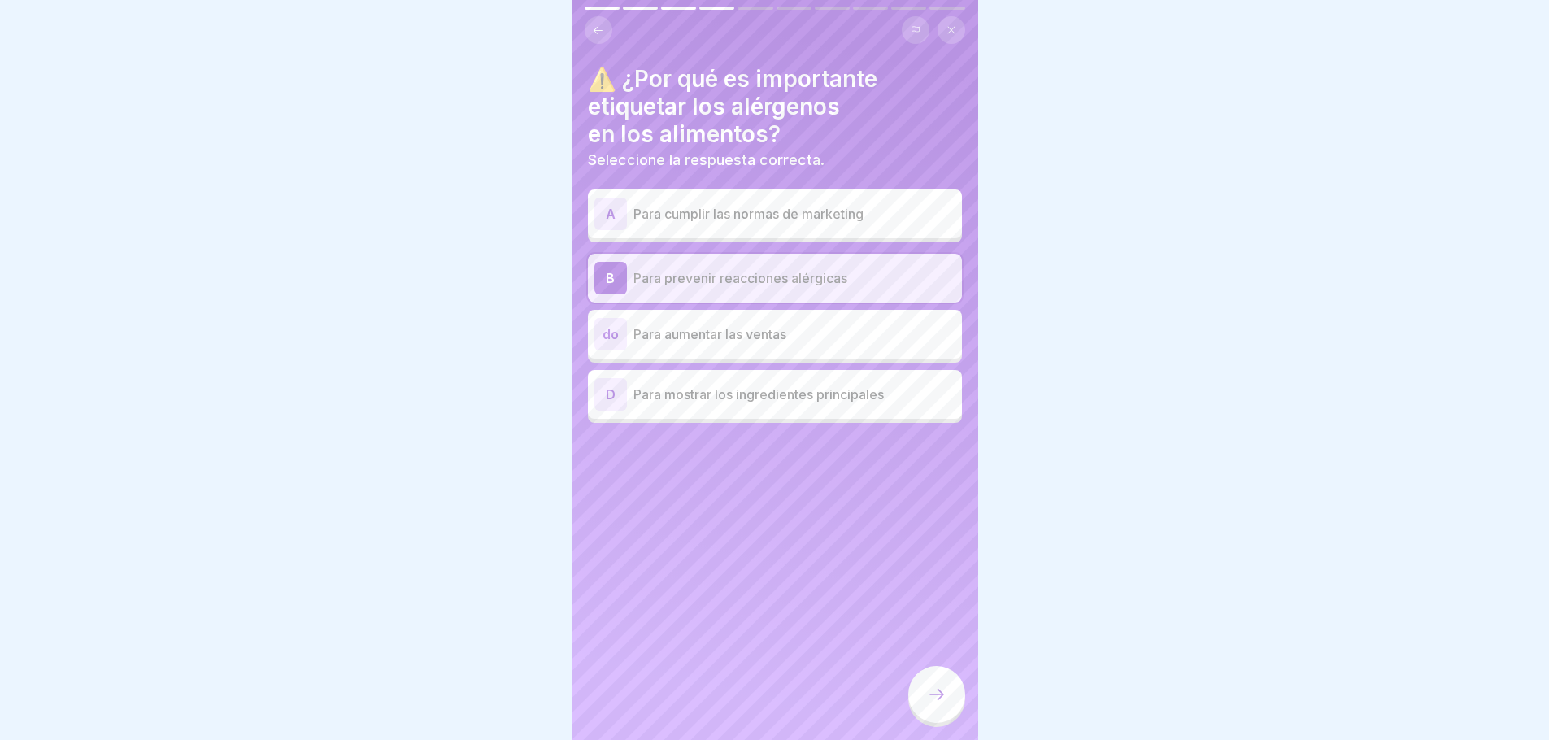
click at [950, 709] on div at bounding box center [936, 694] width 57 height 57
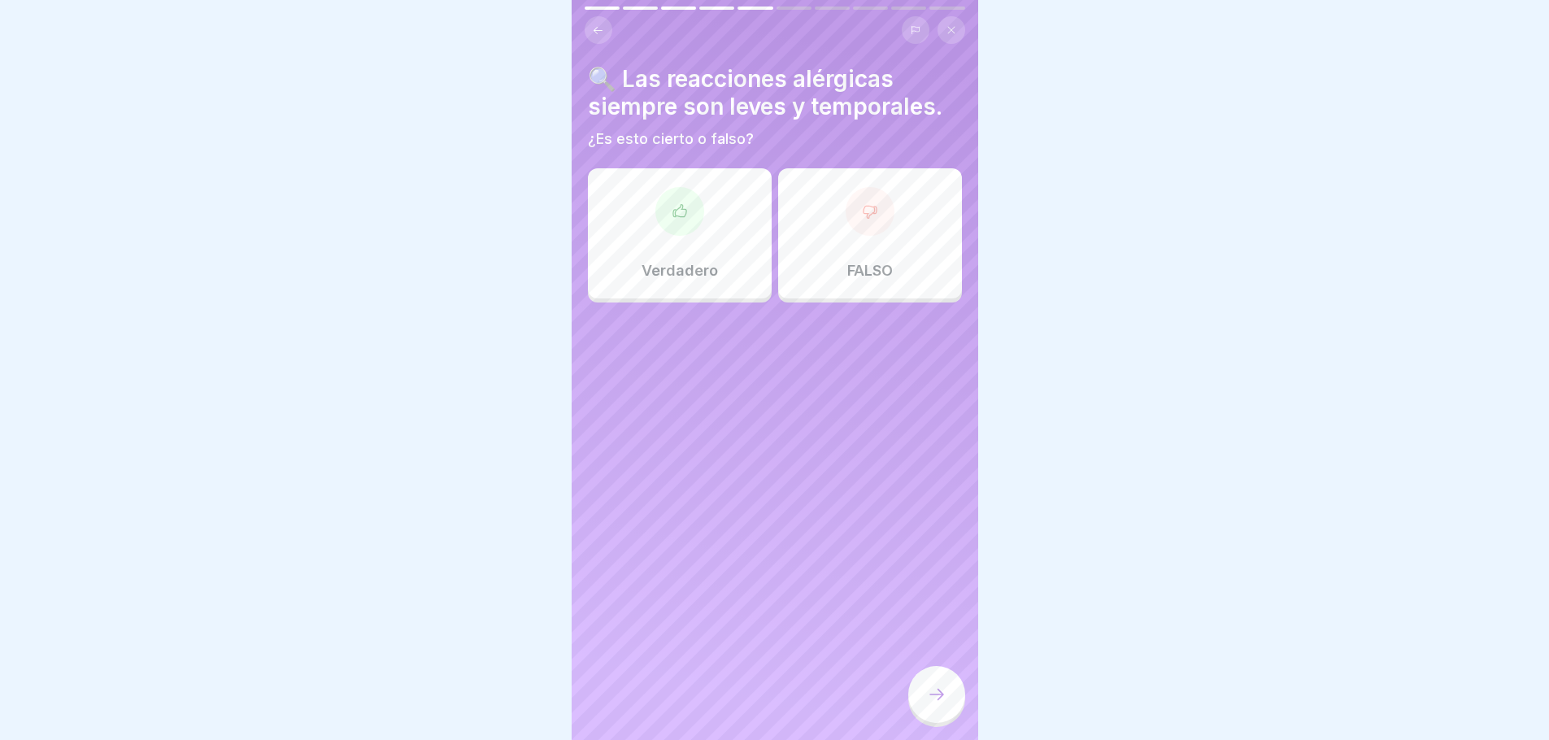
click at [863, 213] on icon at bounding box center [869, 212] width 13 height 12
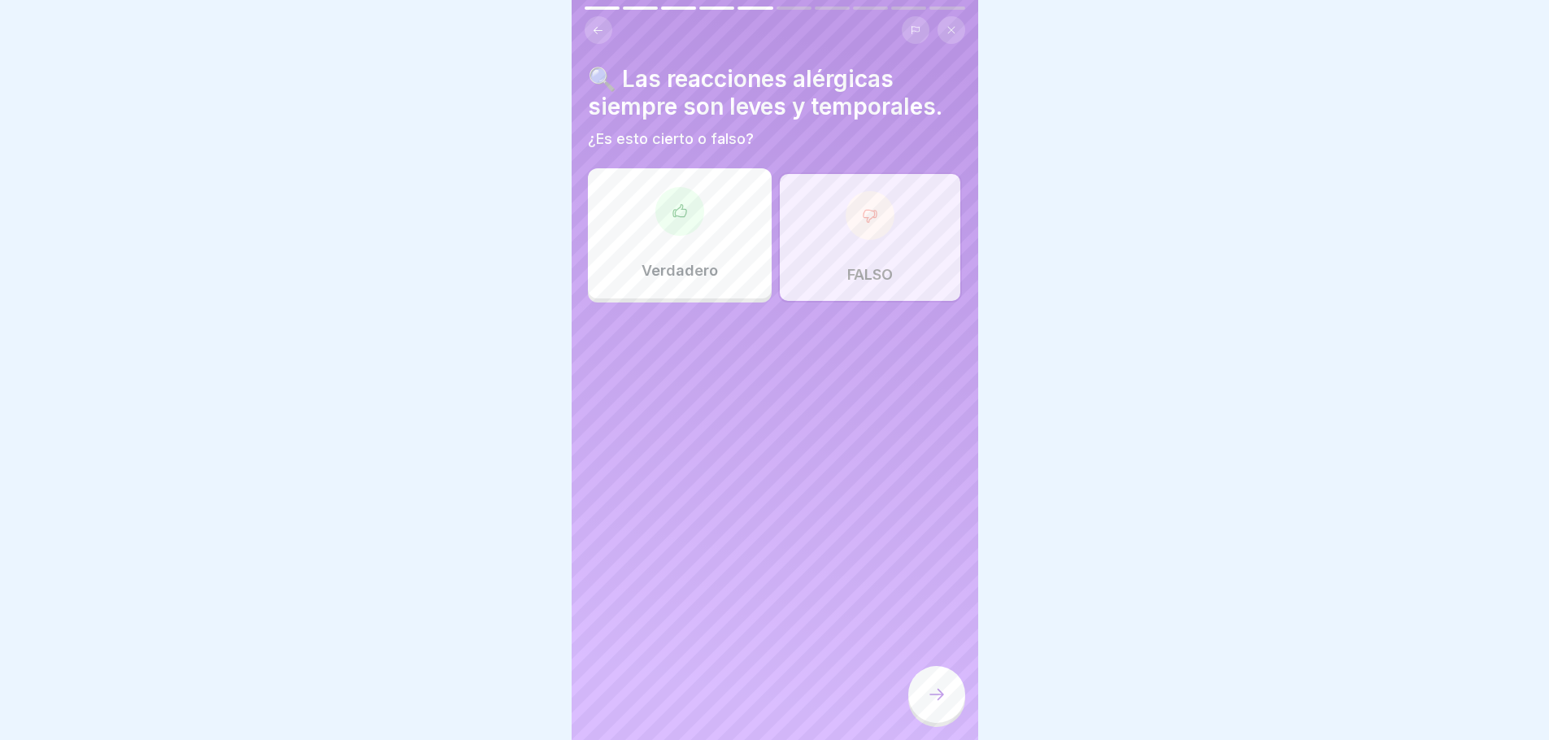
click at [679, 304] on div "🔍 Las reacciones alérgicas siempre son leves y temporales. ¿Es esto cierto o fa…" at bounding box center [775, 370] width 407 height 740
click at [689, 281] on div "Verdadero" at bounding box center [680, 233] width 184 height 130
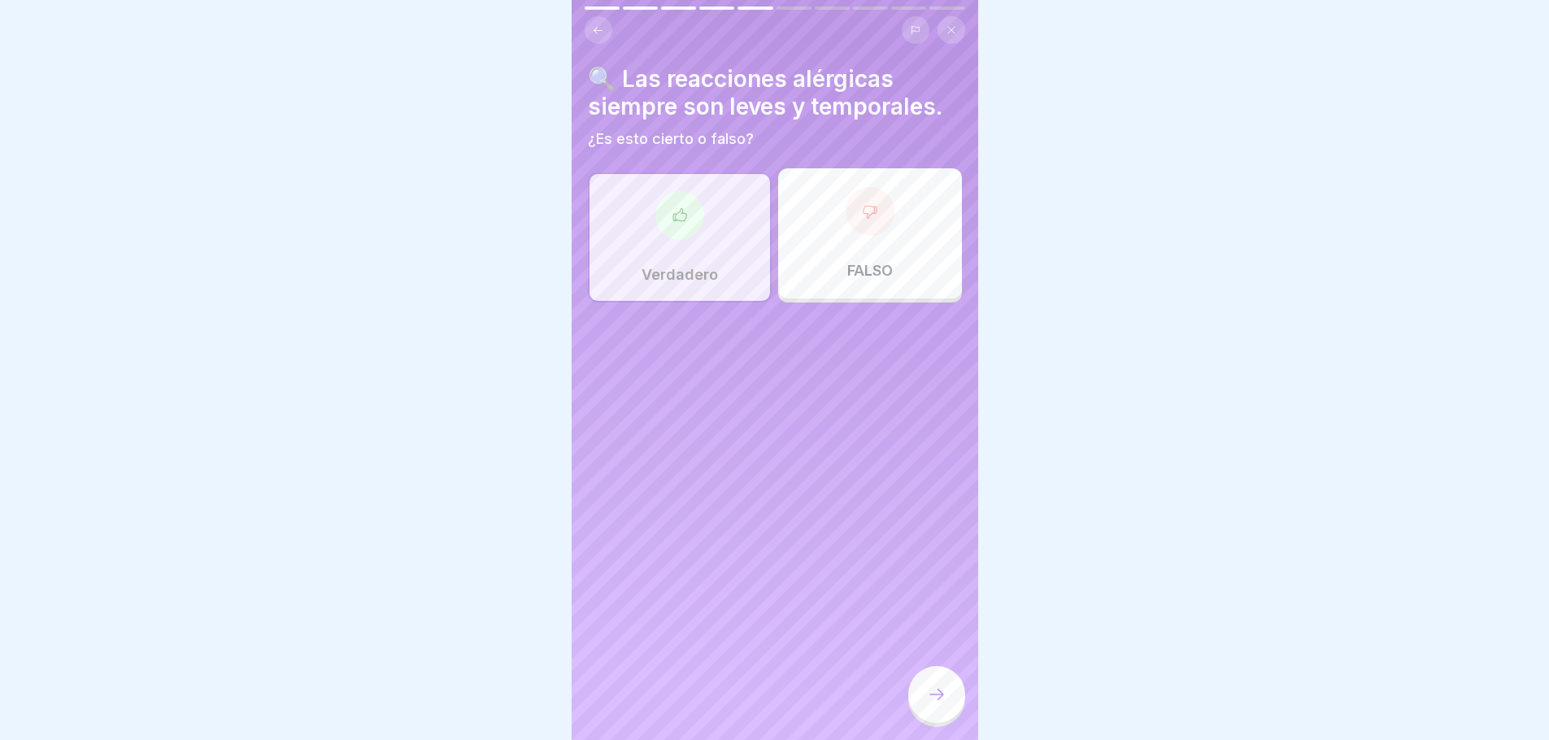
click at [846, 214] on div at bounding box center [870, 211] width 49 height 49
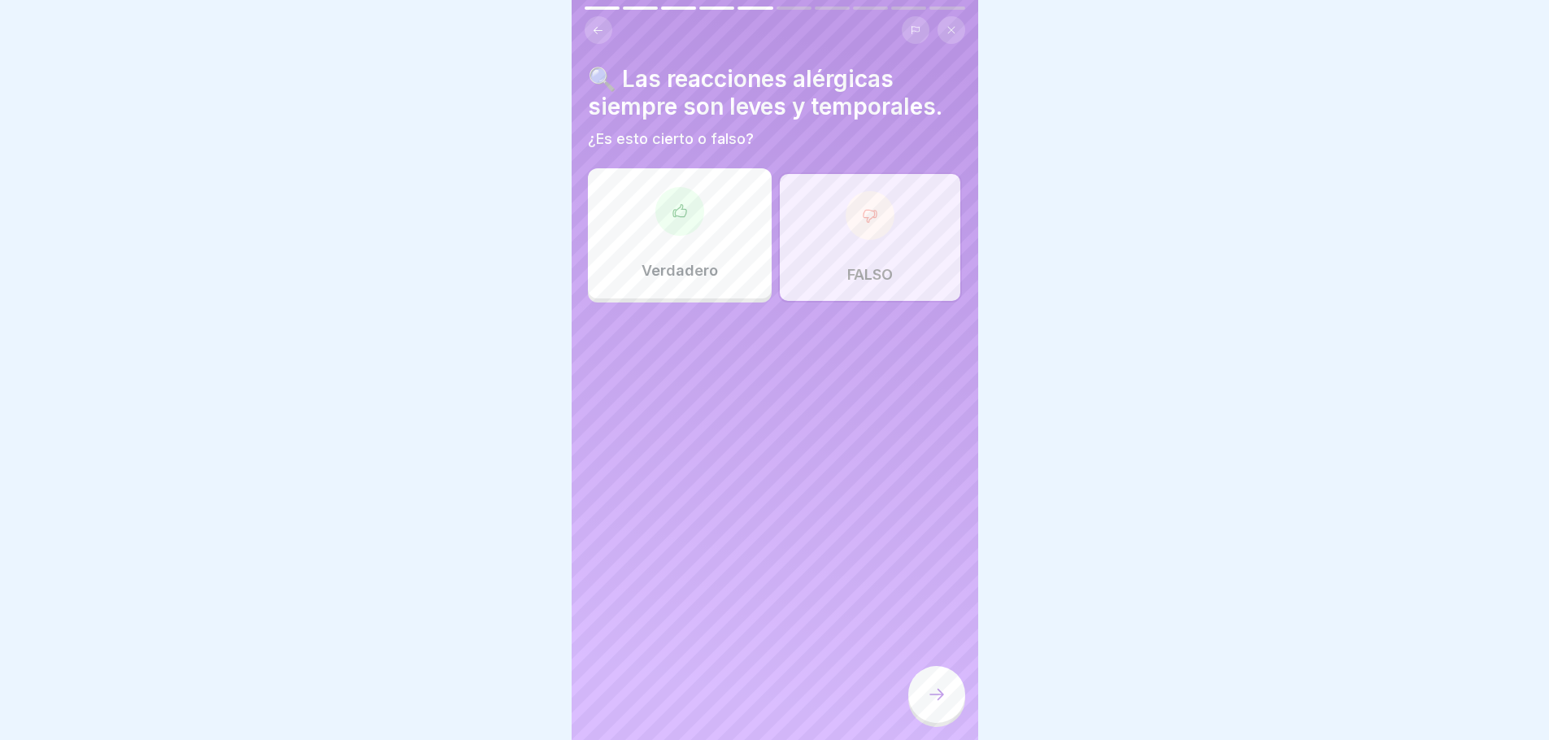
click at [923, 720] on div at bounding box center [936, 694] width 57 height 57
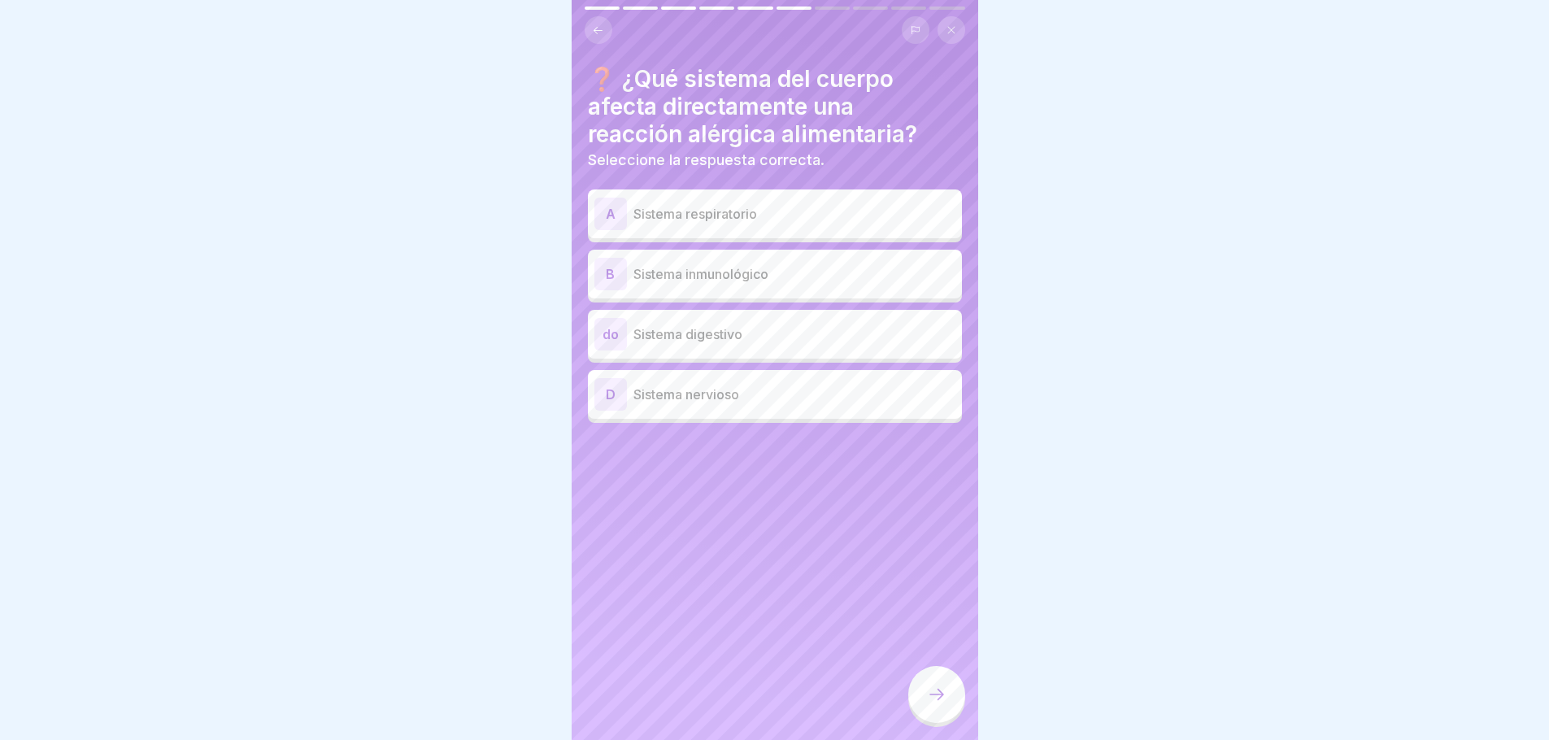
click at [695, 342] on font "Sistema digestivo" at bounding box center [688, 334] width 109 height 16
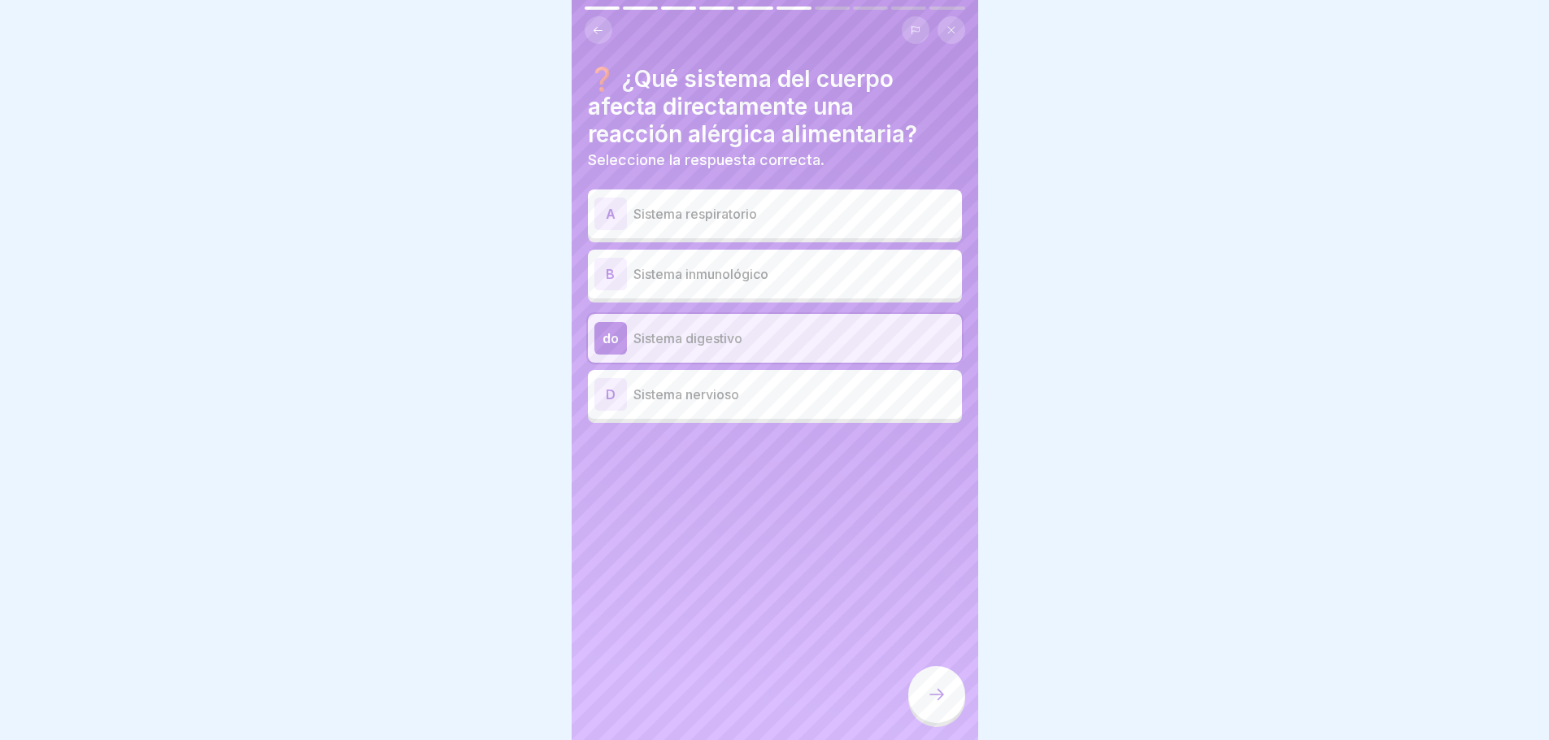
click at [806, 336] on p "Sistema digestivo" at bounding box center [795, 339] width 322 height 20
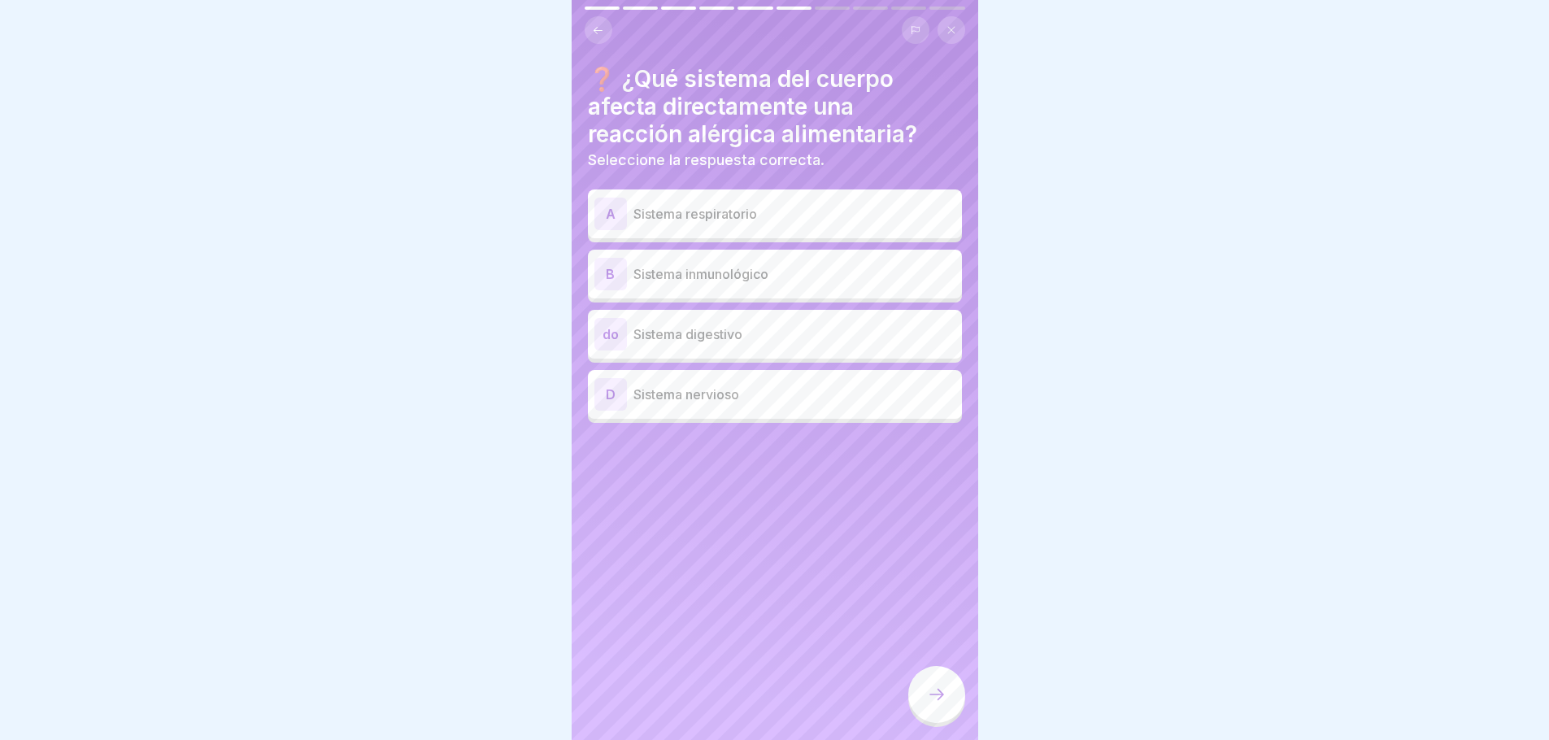
click at [765, 220] on p "Sistema respiratorio" at bounding box center [795, 214] width 322 height 20
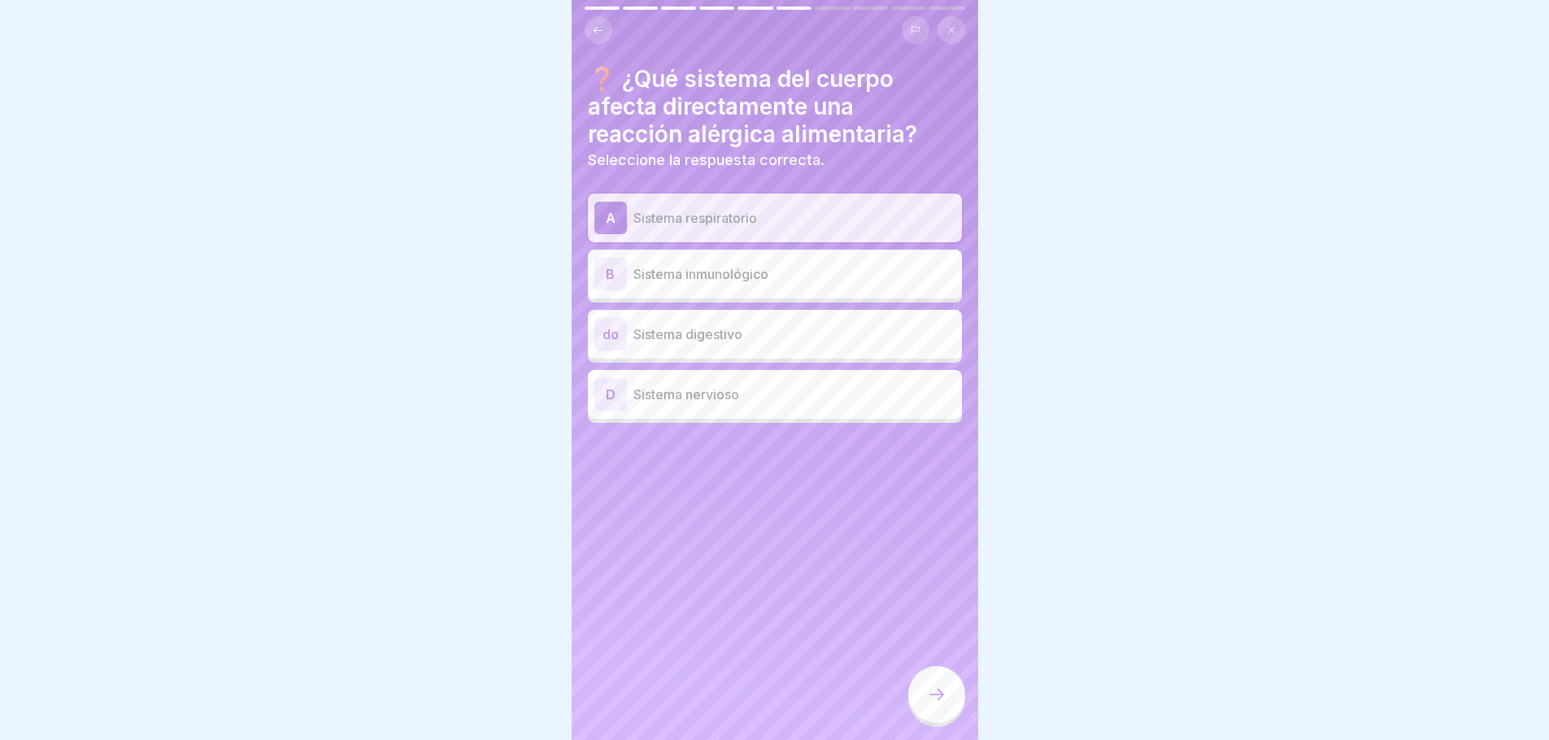
click at [937, 718] on div at bounding box center [936, 694] width 57 height 57
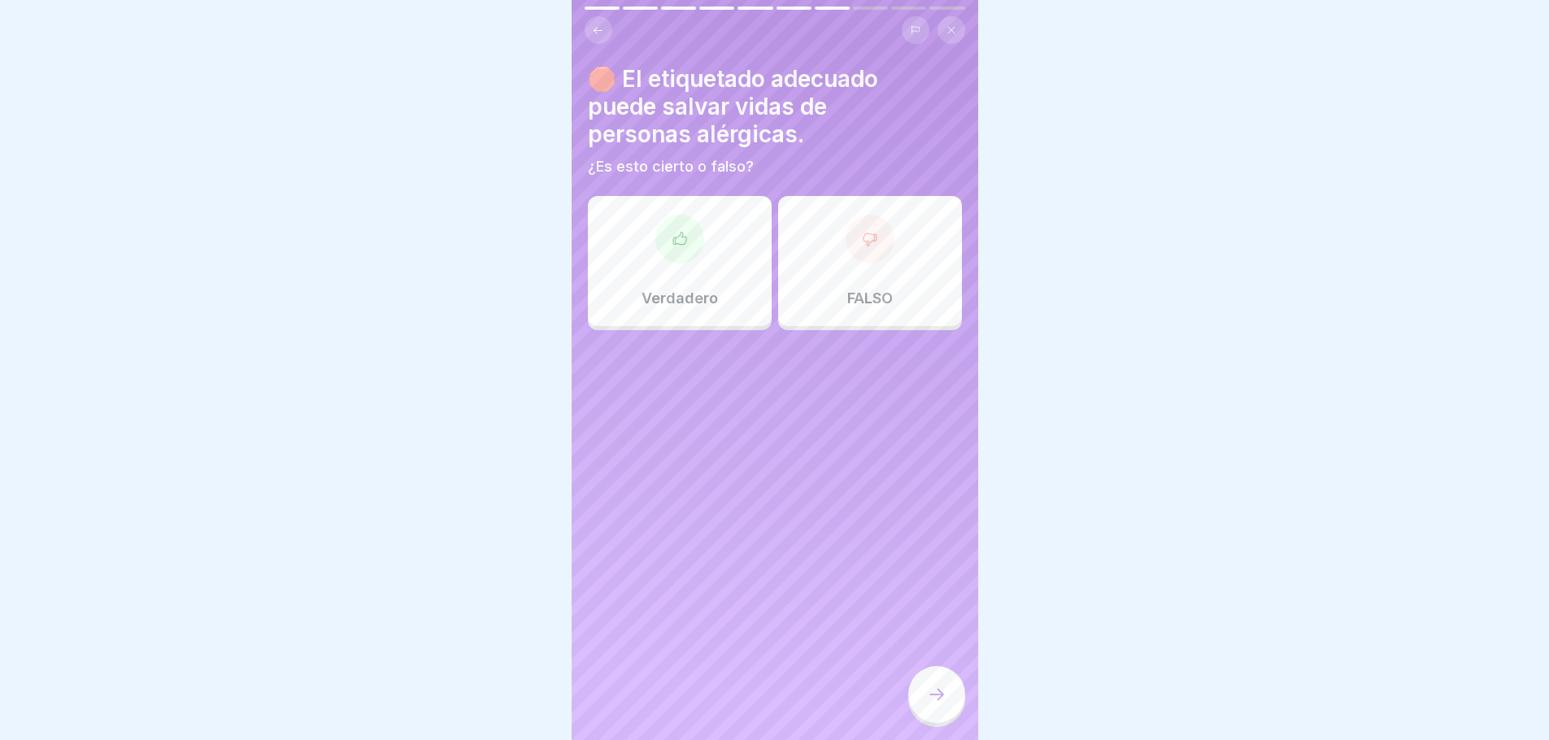
click at [678, 266] on div "Verdadero" at bounding box center [680, 261] width 184 height 130
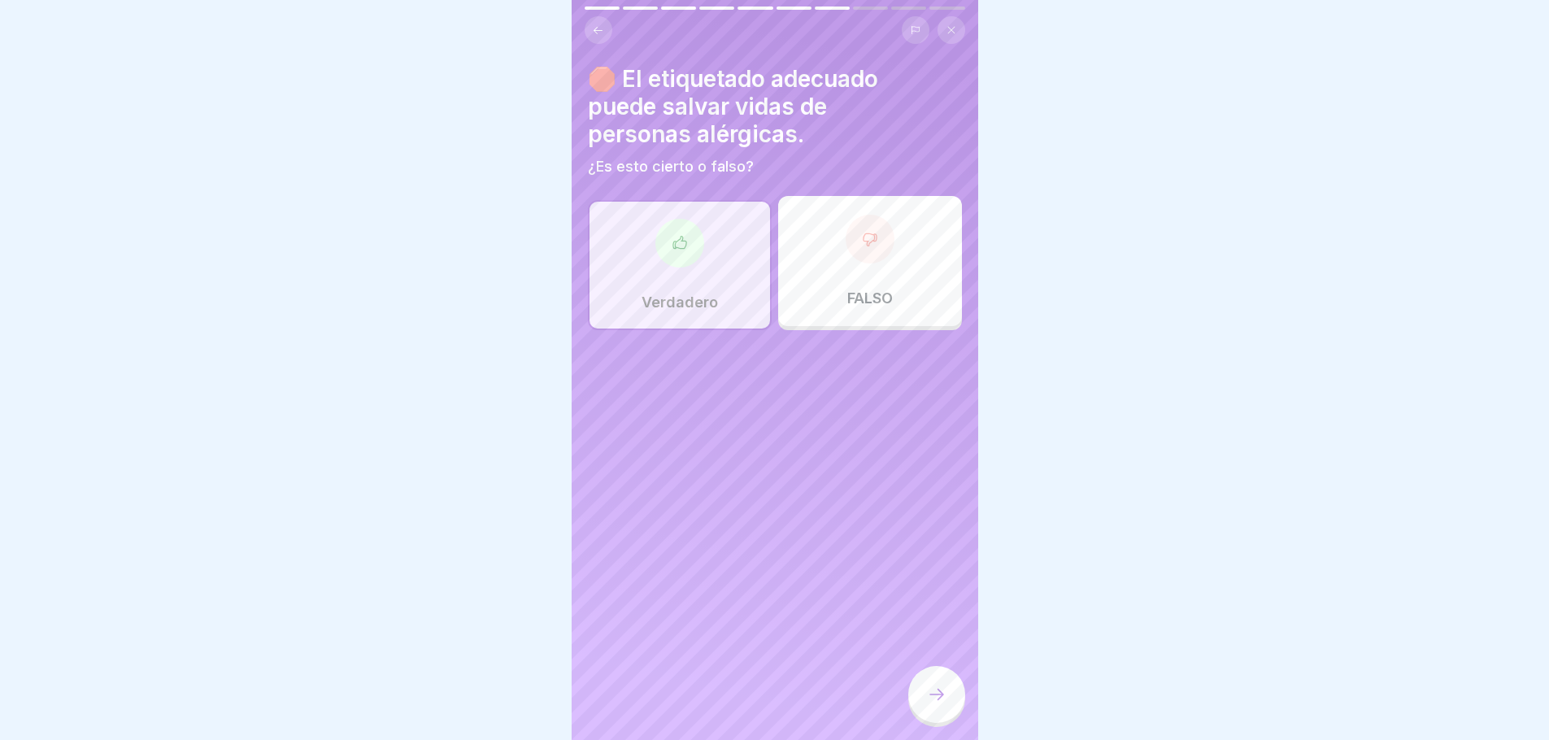
click at [651, 266] on div "Verdadero" at bounding box center [680, 265] width 184 height 130
click at [829, 307] on div "FALSO" at bounding box center [870, 261] width 184 height 130
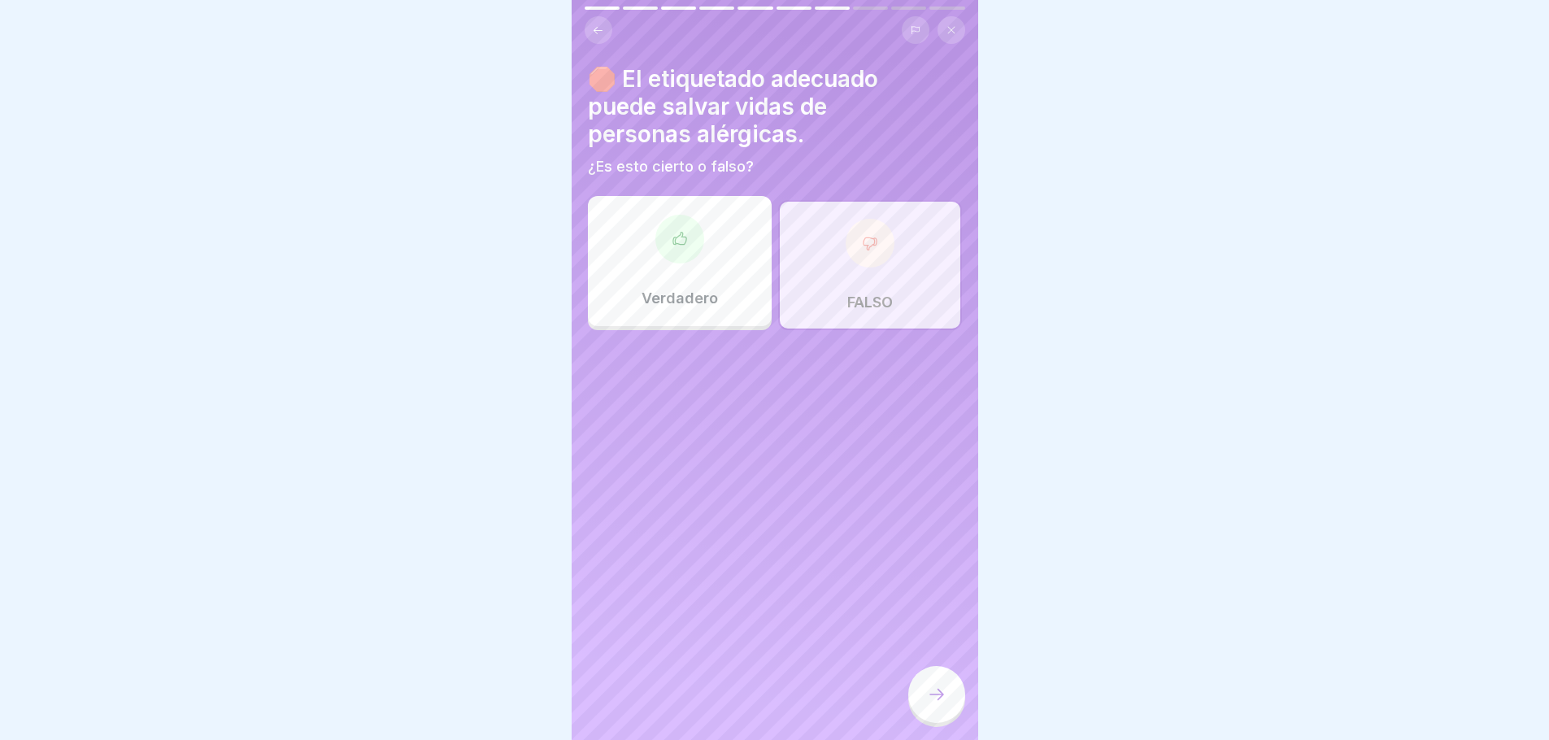
click at [696, 282] on div "Verdadero" at bounding box center [680, 261] width 184 height 130
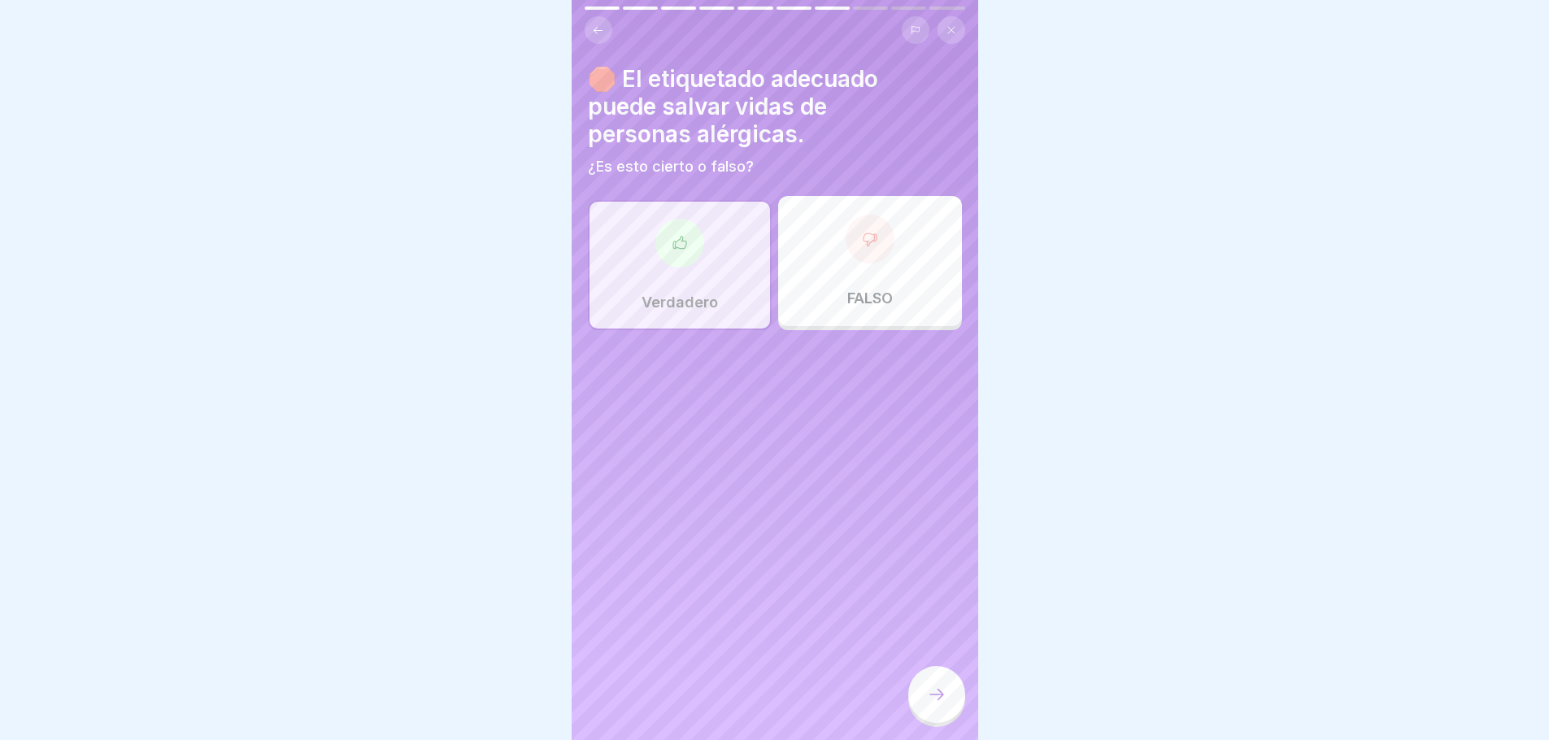
click at [944, 702] on icon at bounding box center [937, 695] width 20 height 20
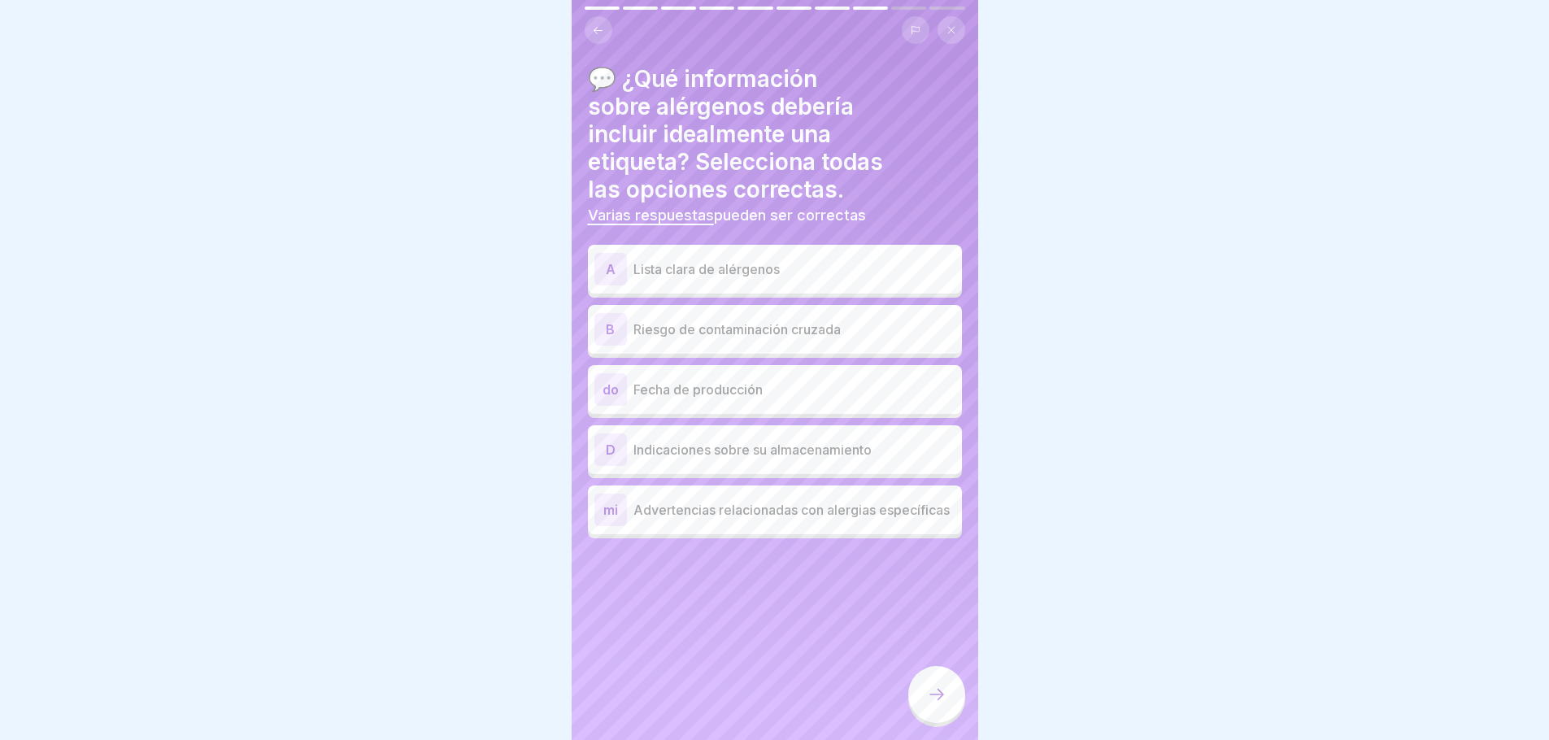
click at [791, 330] on font "Riesgo de contaminación cruzada" at bounding box center [737, 329] width 207 height 16
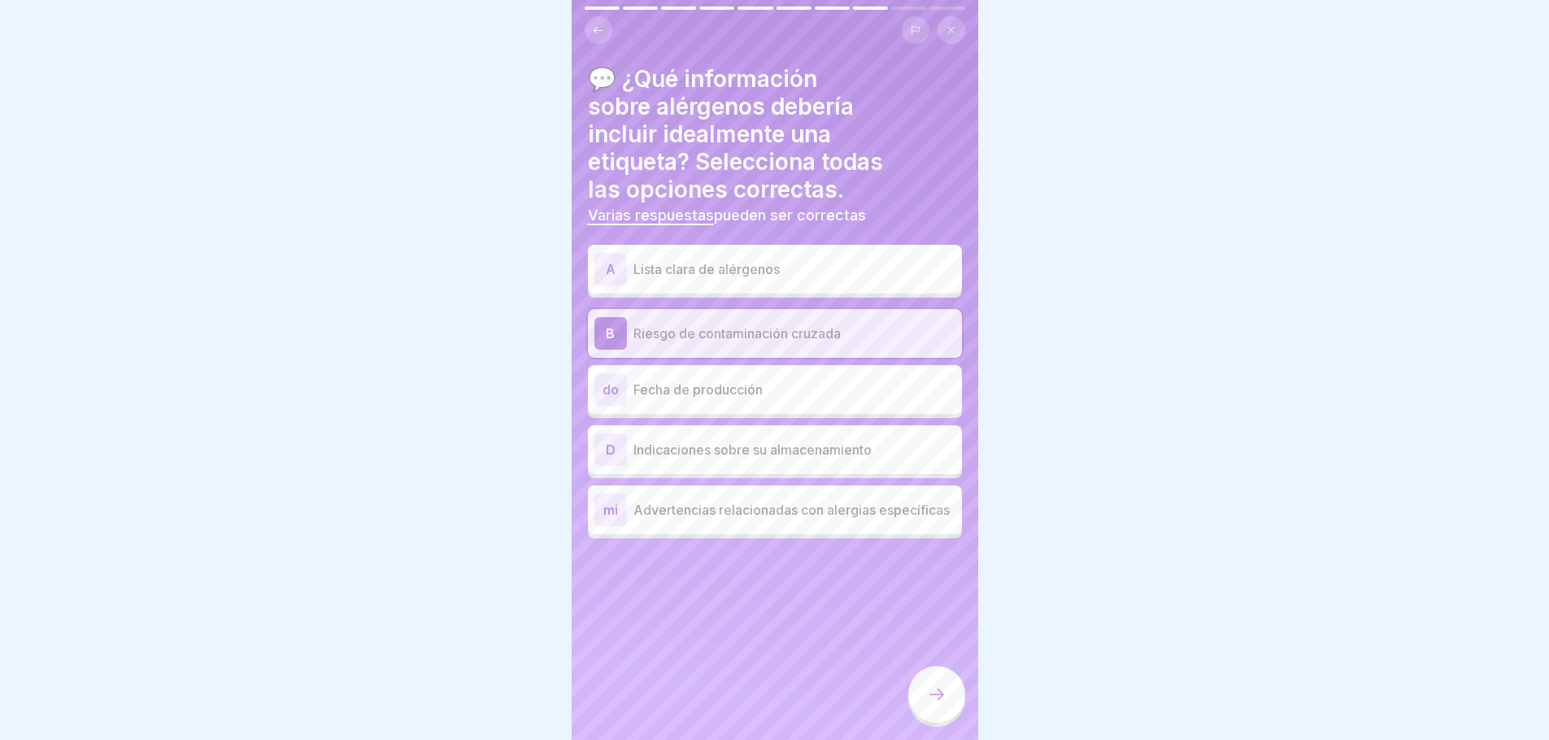
click at [763, 503] on font "Advertencias relacionadas con alergias específicas" at bounding box center [792, 510] width 316 height 16
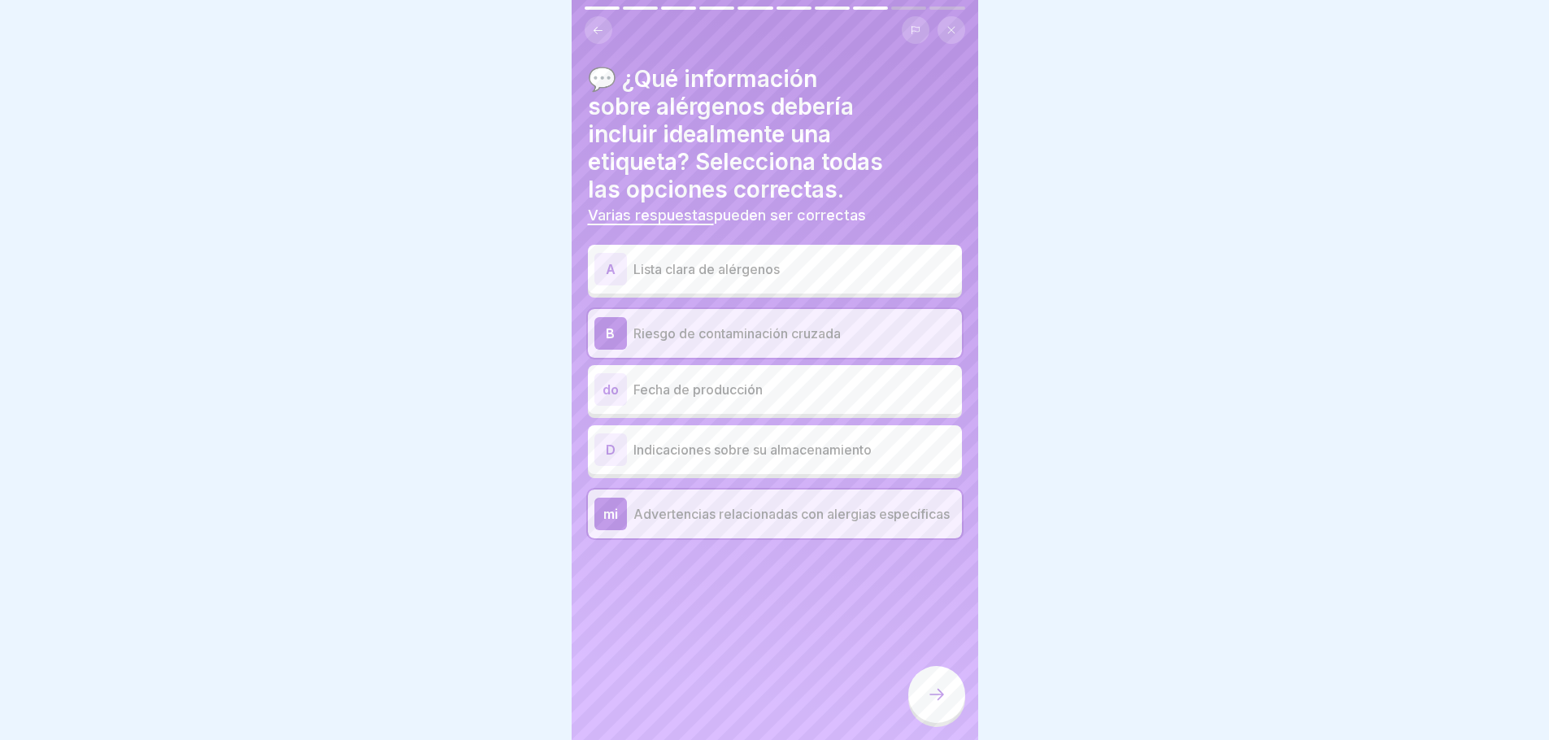
click at [756, 276] on font "Lista clara de alérgenos" at bounding box center [707, 269] width 146 height 16
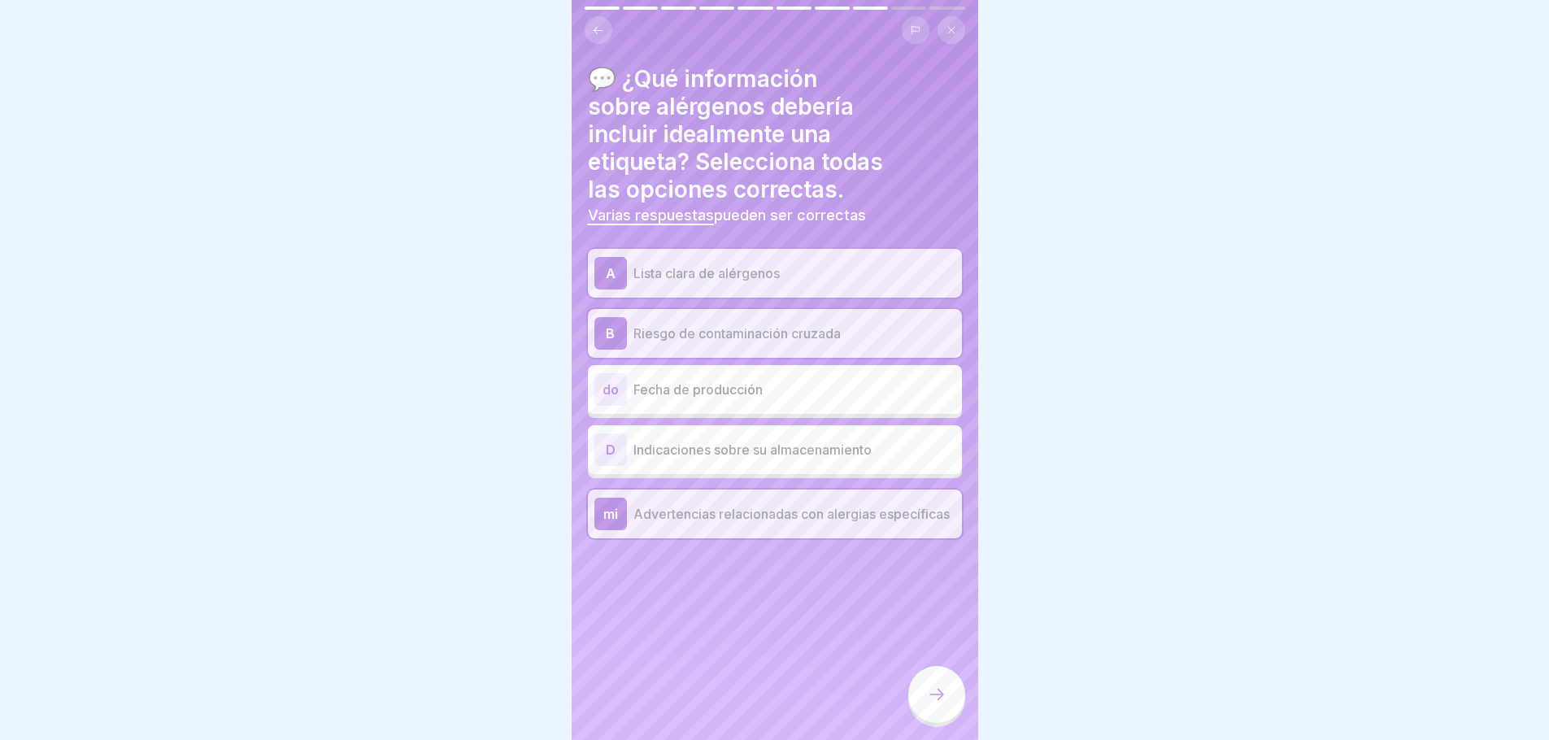
click at [678, 313] on div "B Riesgo de contaminación cruzada" at bounding box center [775, 333] width 374 height 49
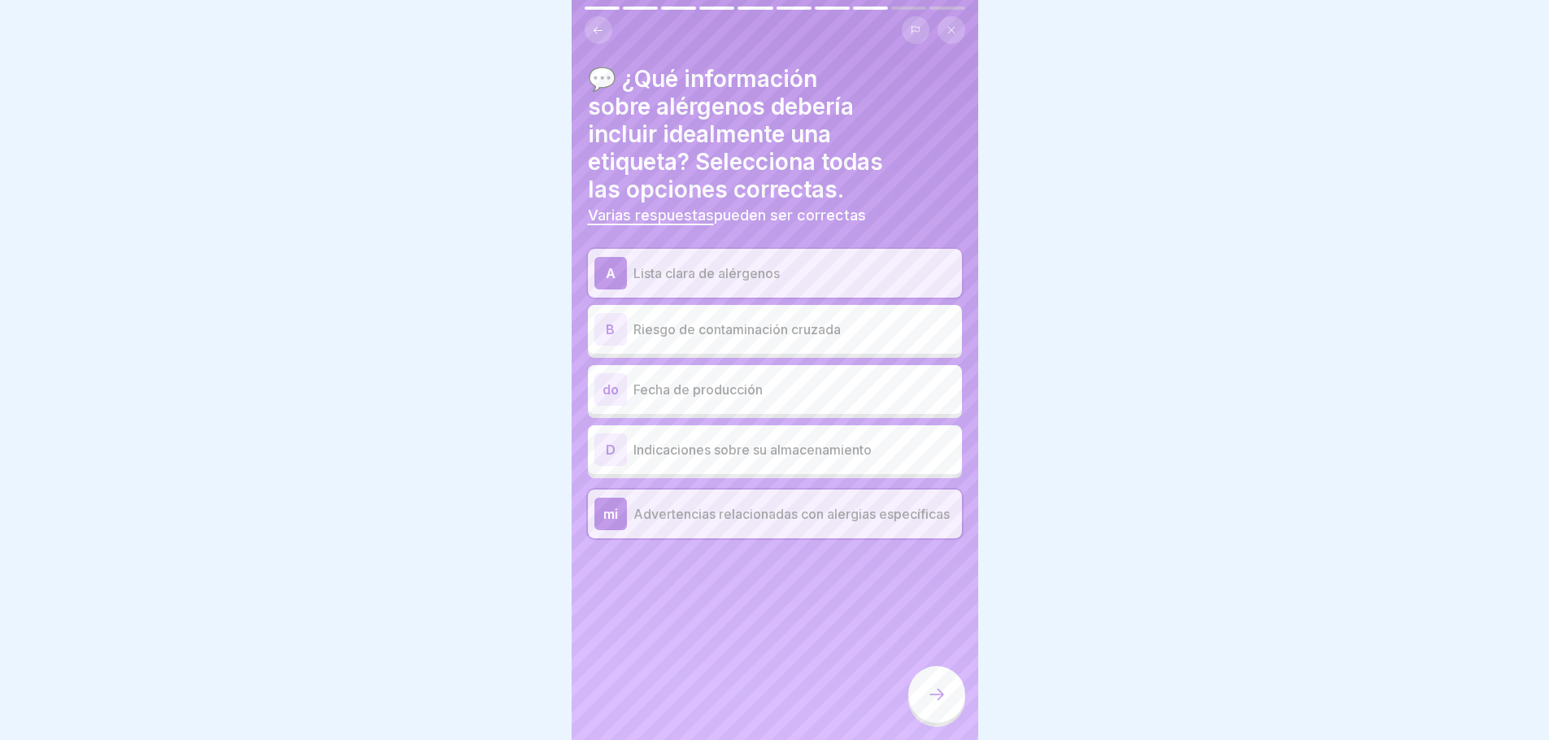
click at [946, 704] on icon at bounding box center [937, 695] width 20 height 20
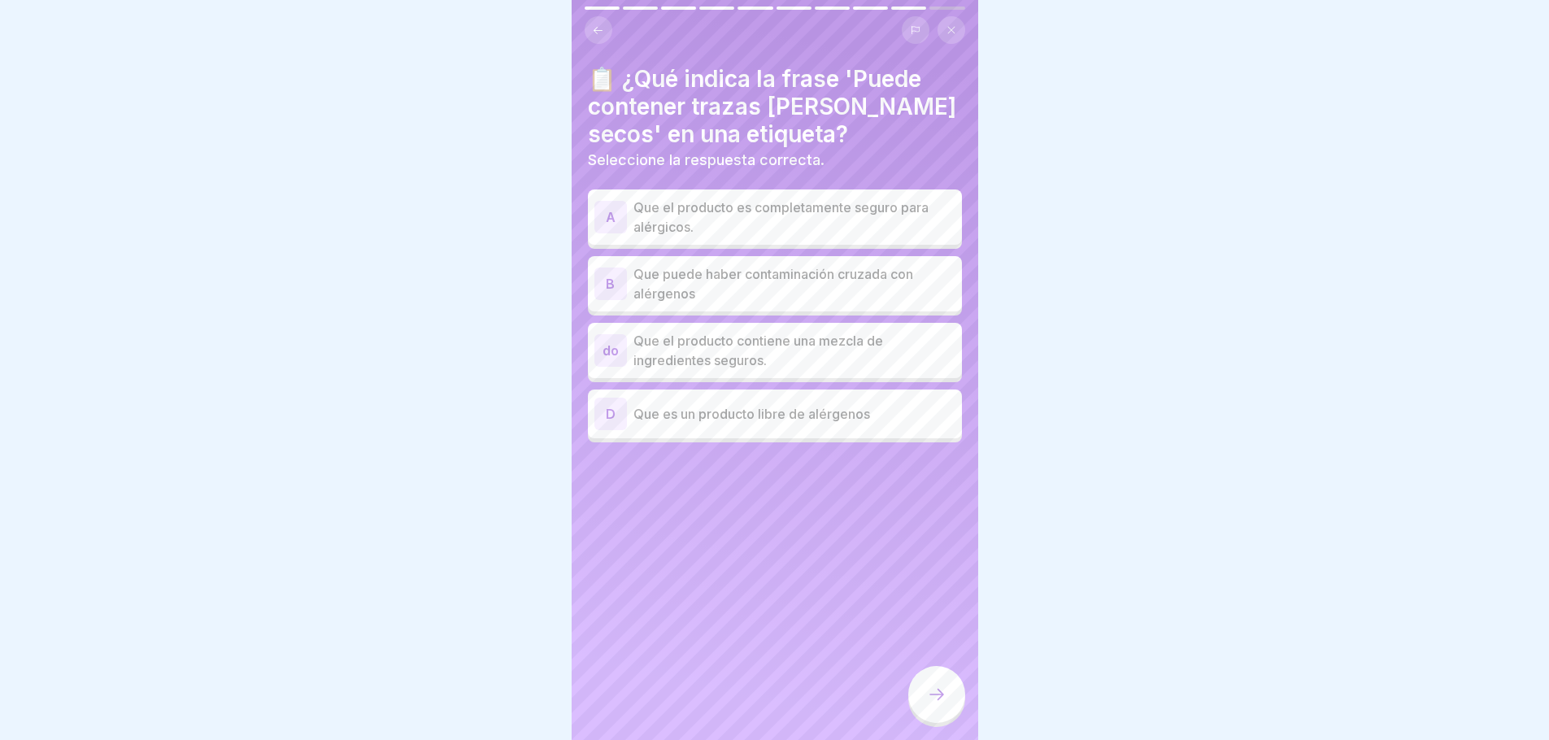
click at [764, 291] on p "Que puede haber contaminación cruzada con alérgenos" at bounding box center [795, 283] width 322 height 39
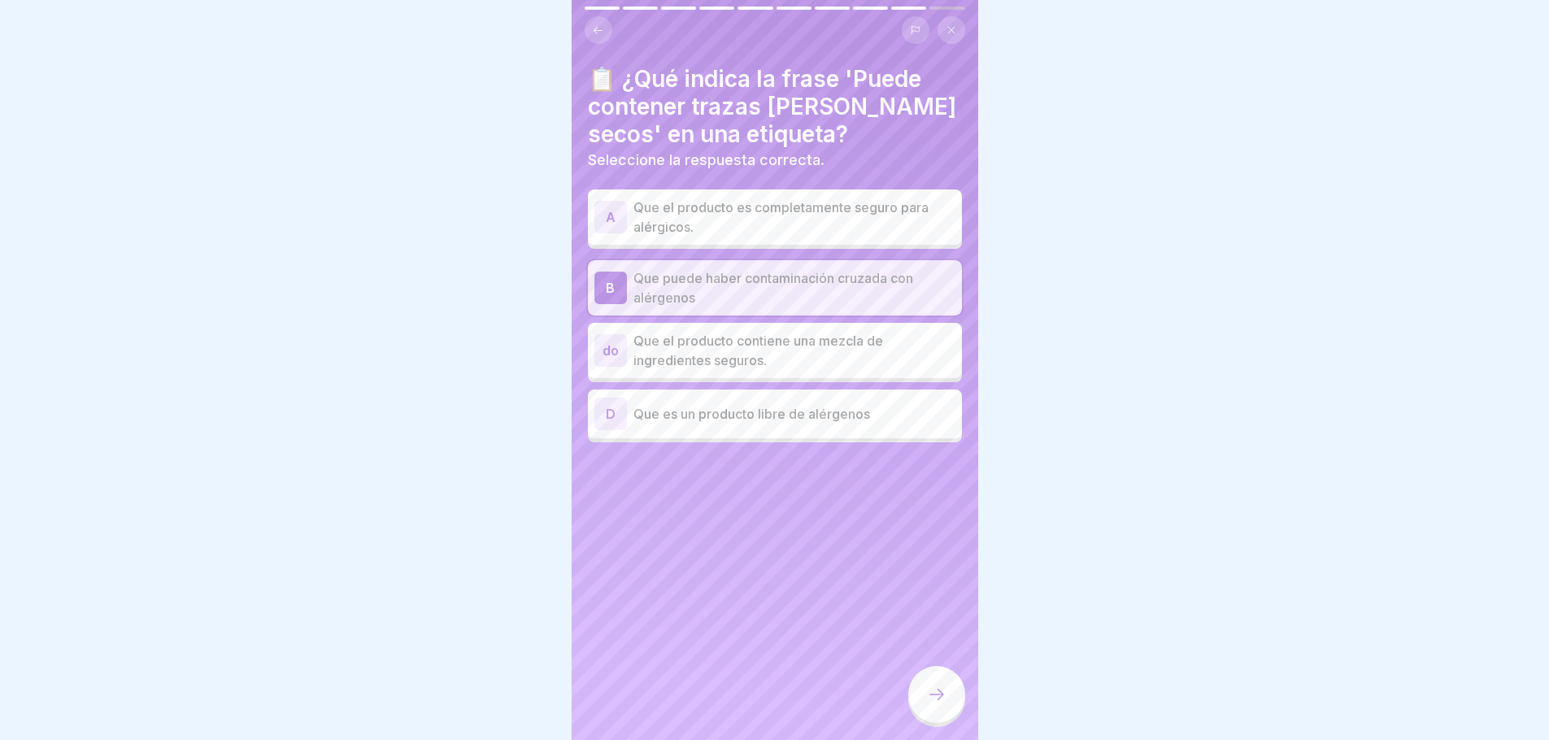
click at [942, 704] on icon at bounding box center [937, 695] width 20 height 20
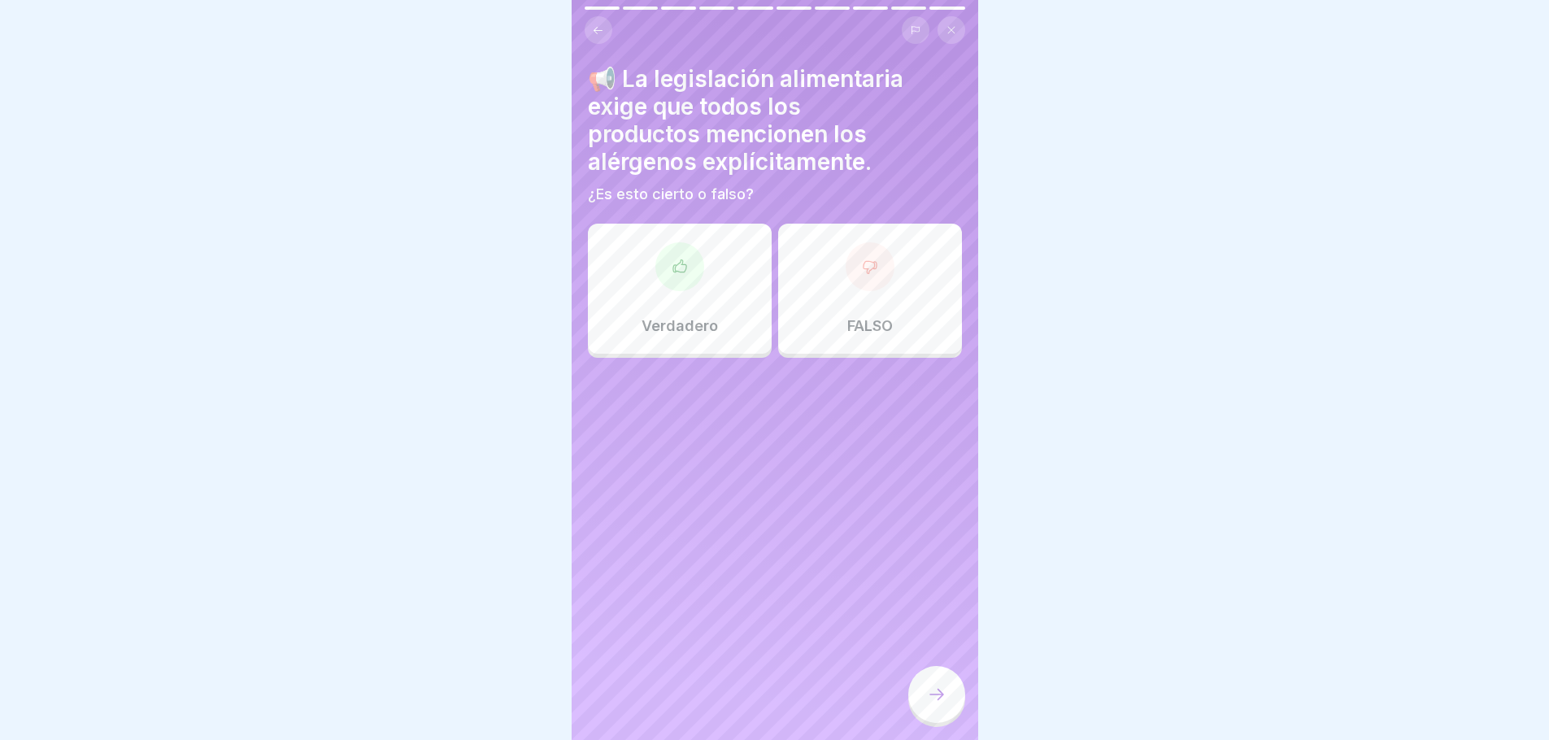
click at [675, 280] on div at bounding box center [680, 266] width 49 height 49
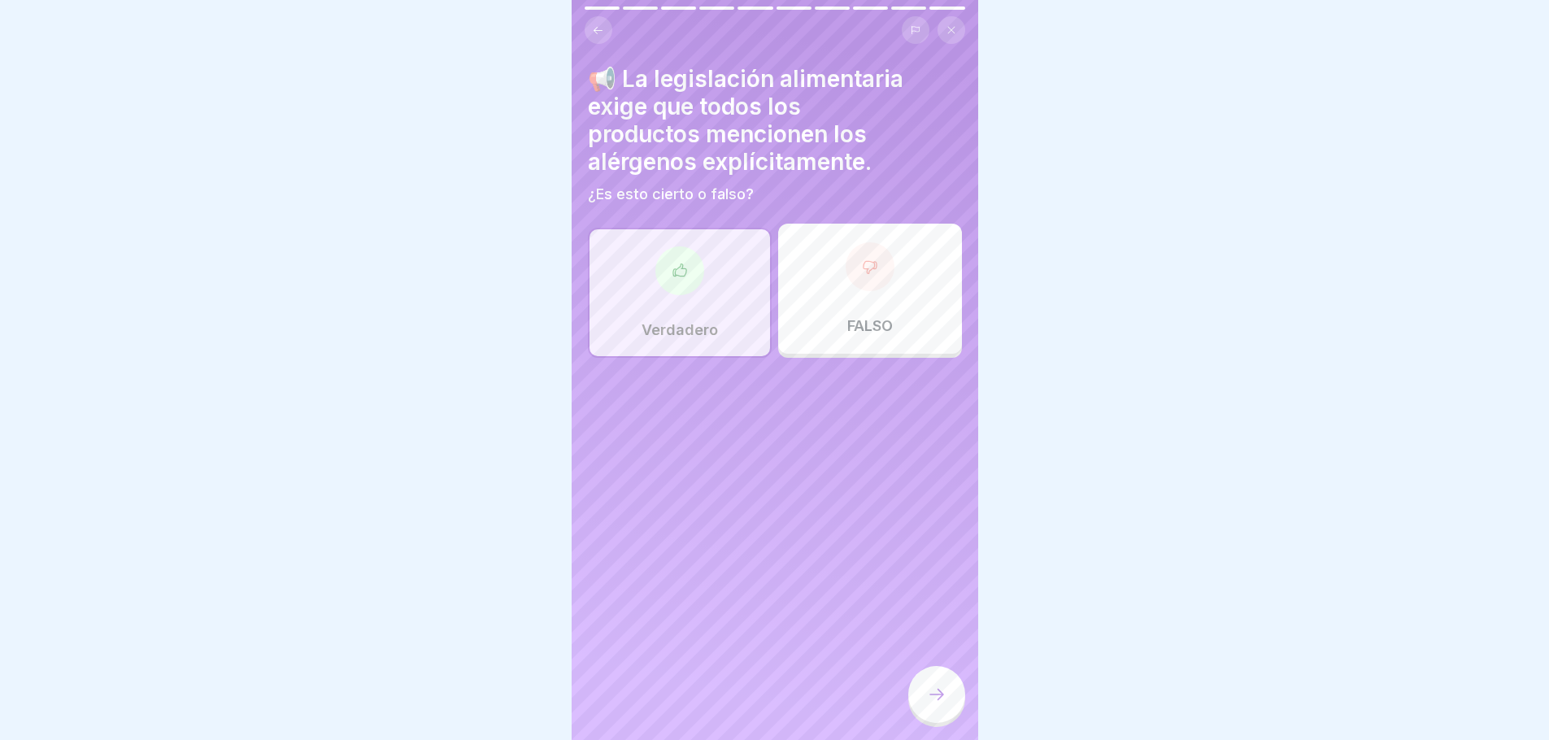
click at [947, 716] on div at bounding box center [936, 694] width 57 height 57
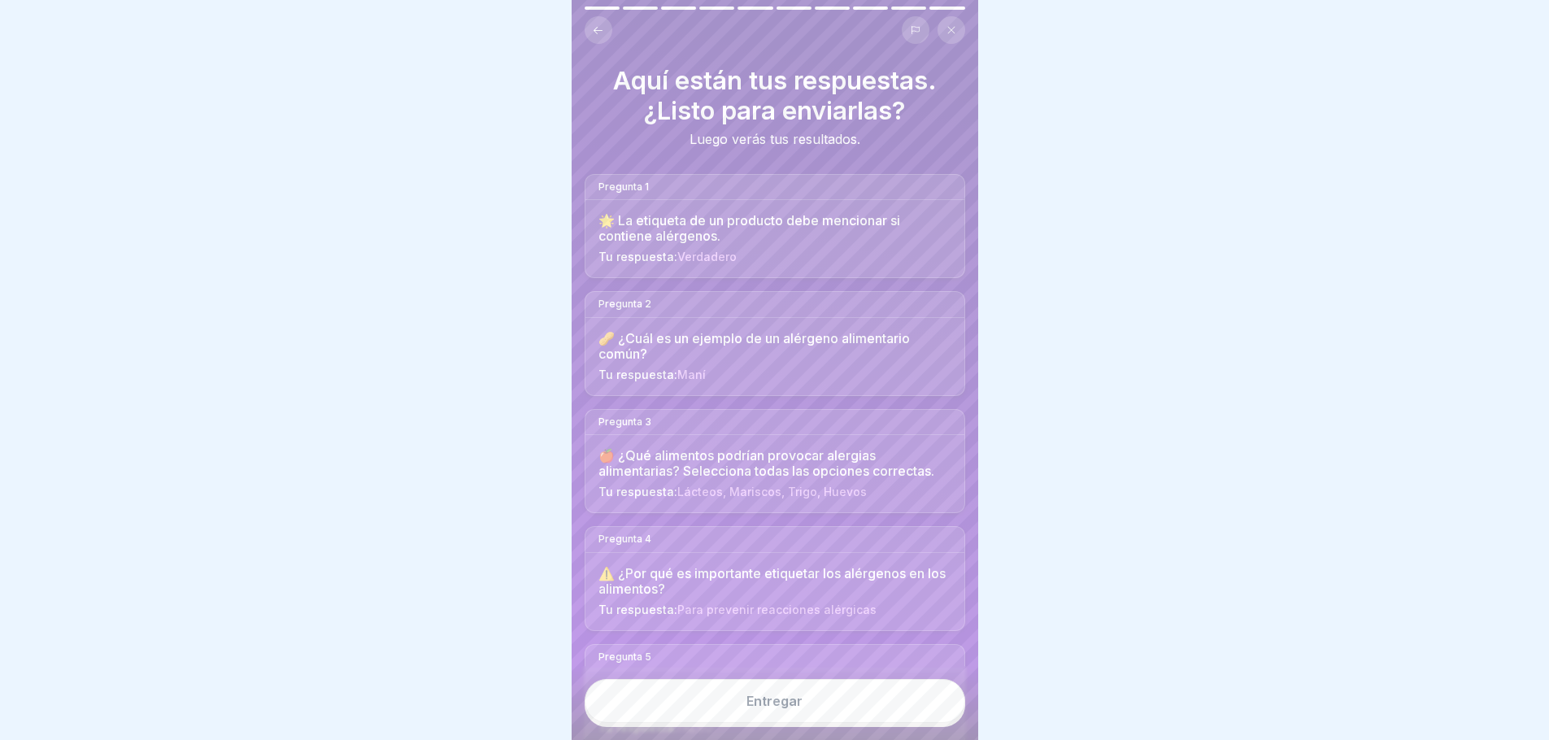
click at [816, 719] on button "Entregar" at bounding box center [775, 701] width 381 height 44
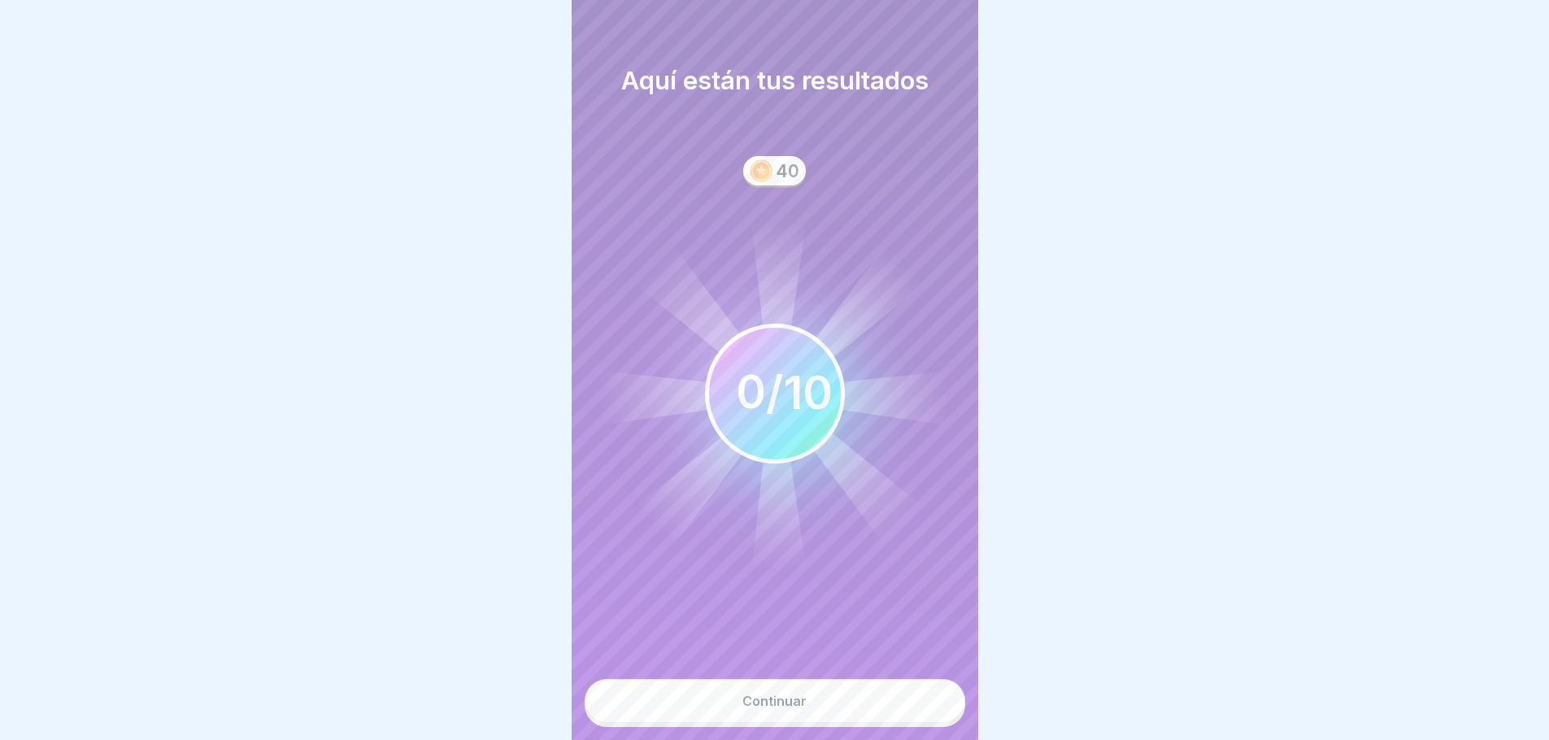
click at [808, 720] on button "Continuar" at bounding box center [775, 701] width 381 height 44
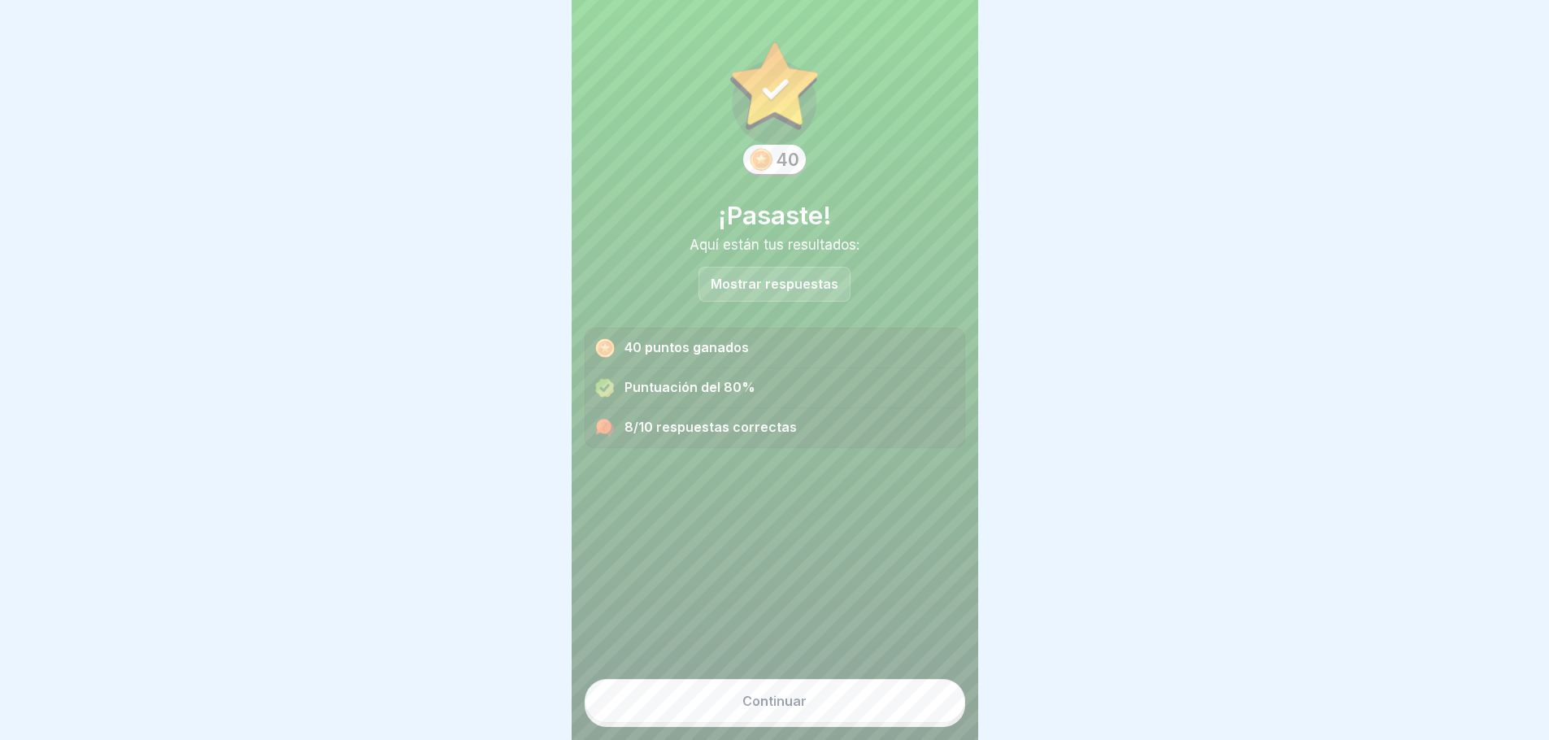
click at [797, 708] on font "Continuar" at bounding box center [775, 701] width 64 height 16
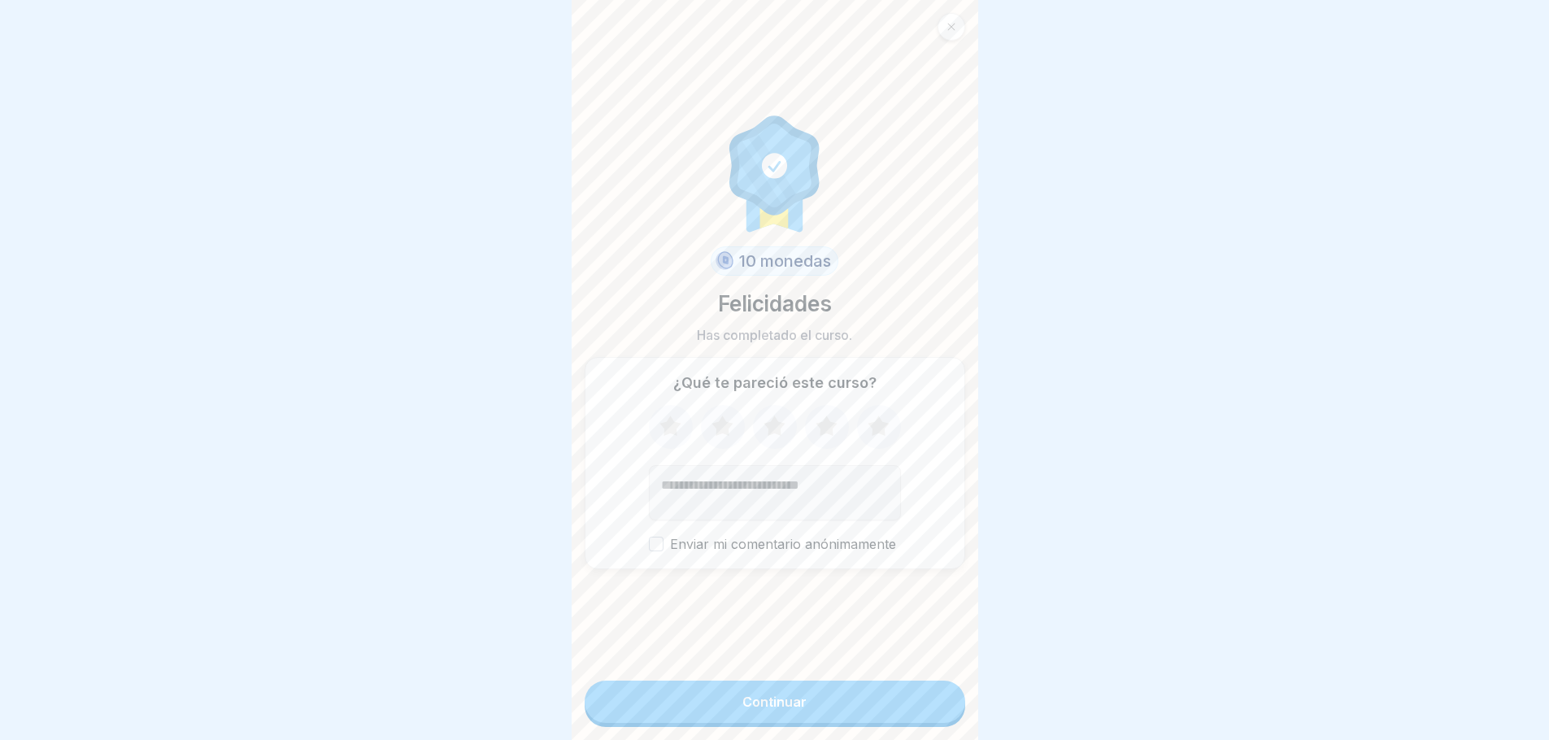
click at [659, 423] on icon at bounding box center [670, 427] width 43 height 42
click at [705, 430] on icon at bounding box center [722, 427] width 43 height 42
click at [764, 430] on icon at bounding box center [774, 426] width 21 height 20
click at [817, 432] on icon at bounding box center [826, 426] width 21 height 20
click at [870, 433] on icon at bounding box center [878, 426] width 21 height 20
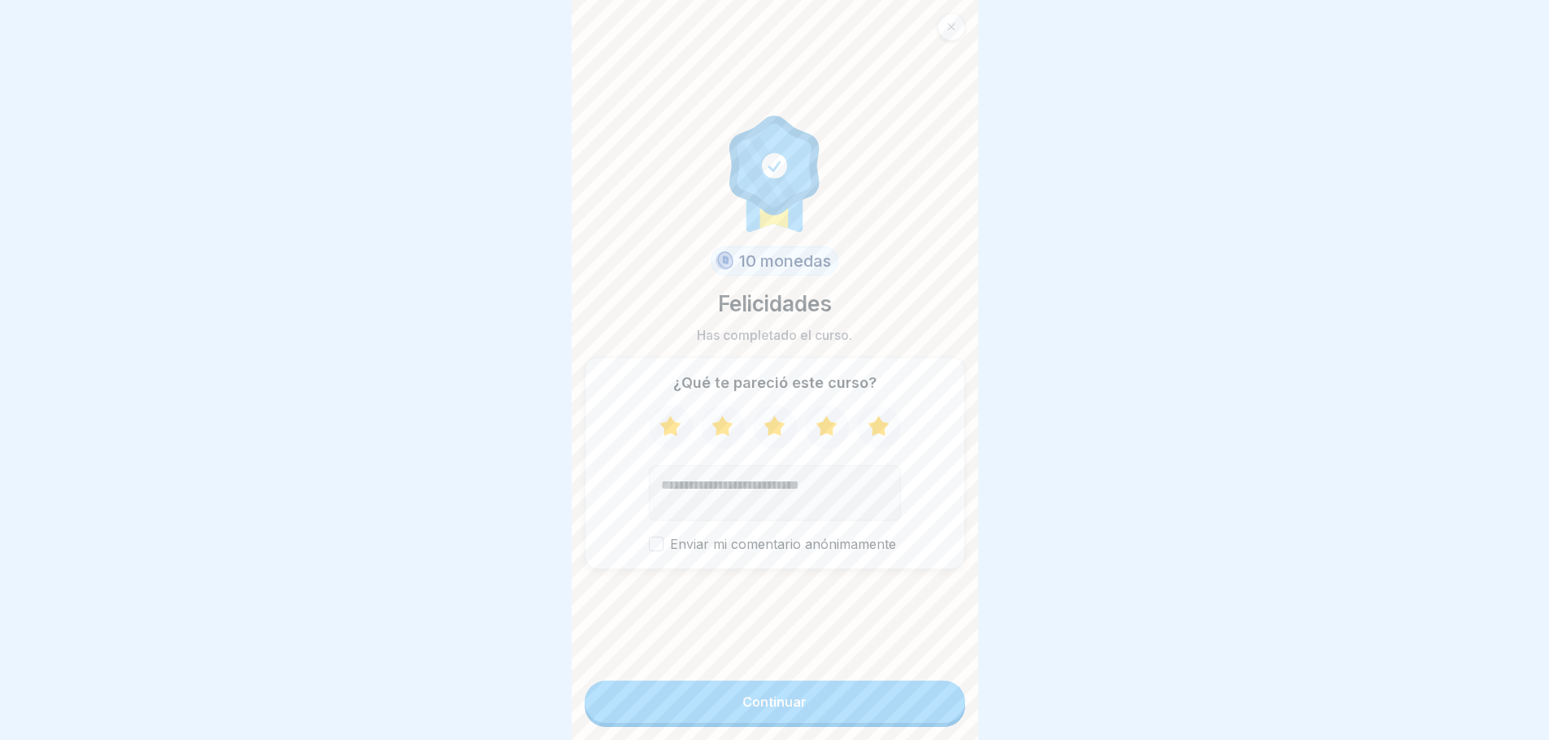
click at [743, 710] on font "Continuar" at bounding box center [775, 702] width 64 height 16
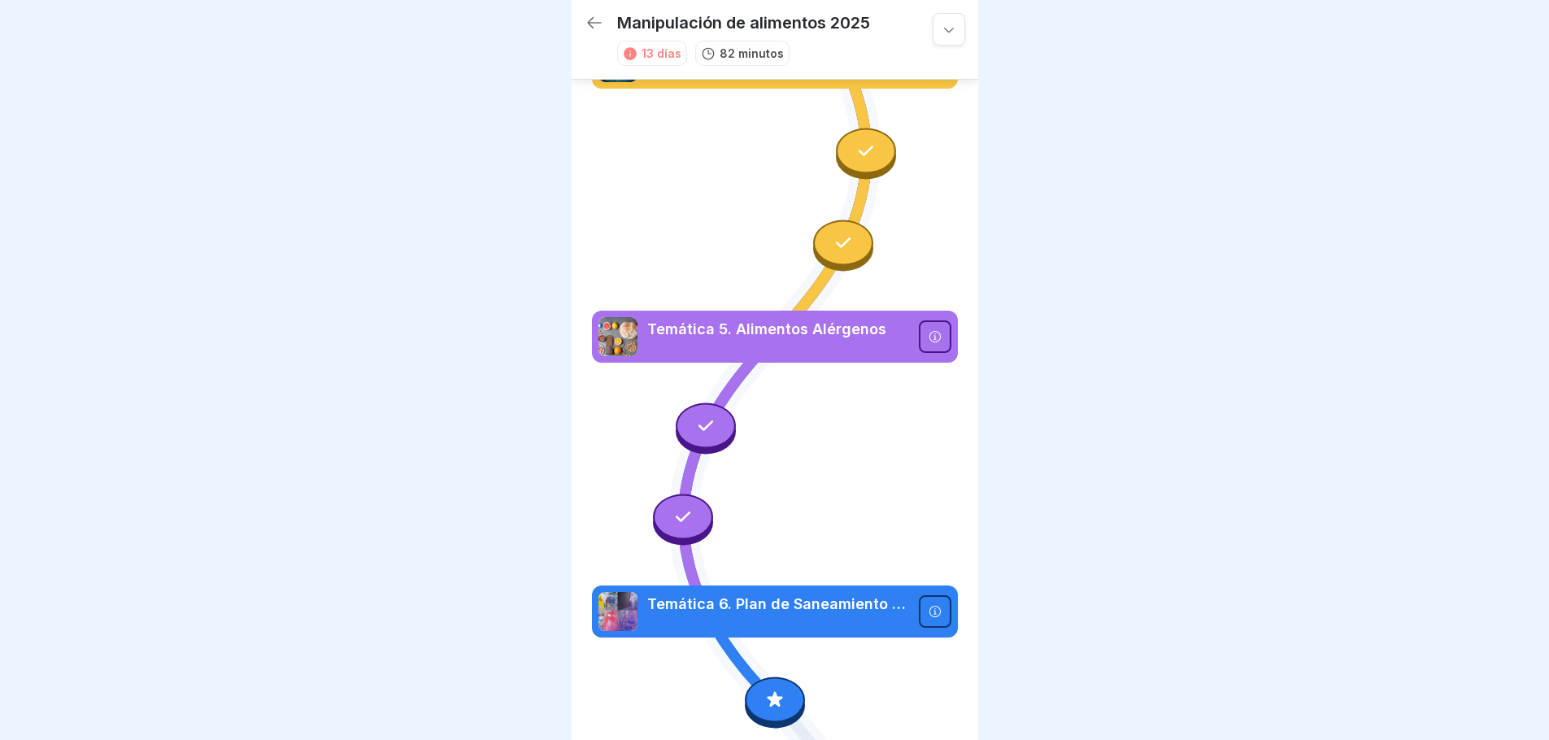
scroll to position [913, 0]
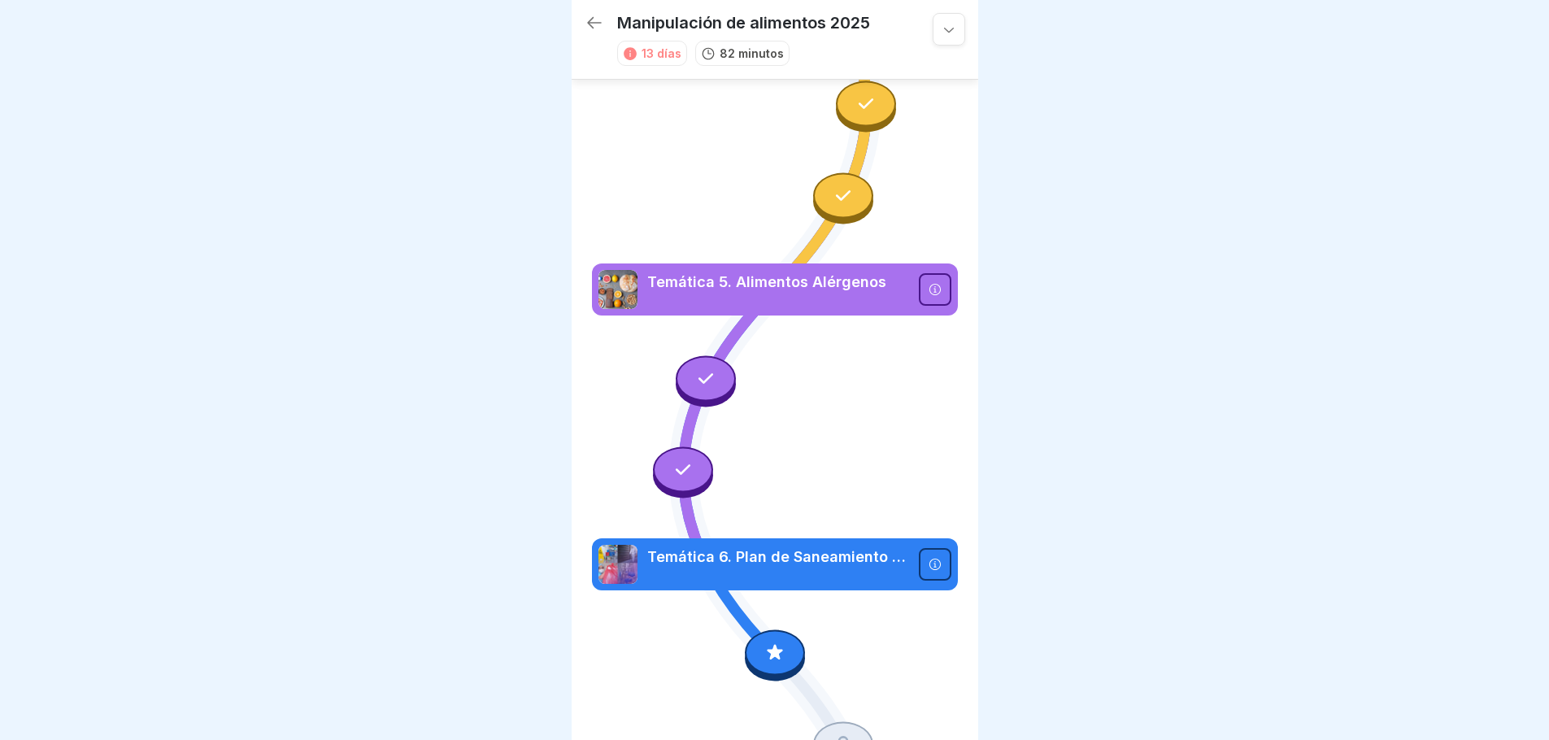
click at [782, 630] on div at bounding box center [775, 653] width 60 height 46
click at [773, 644] on icon at bounding box center [774, 651] width 15 height 15
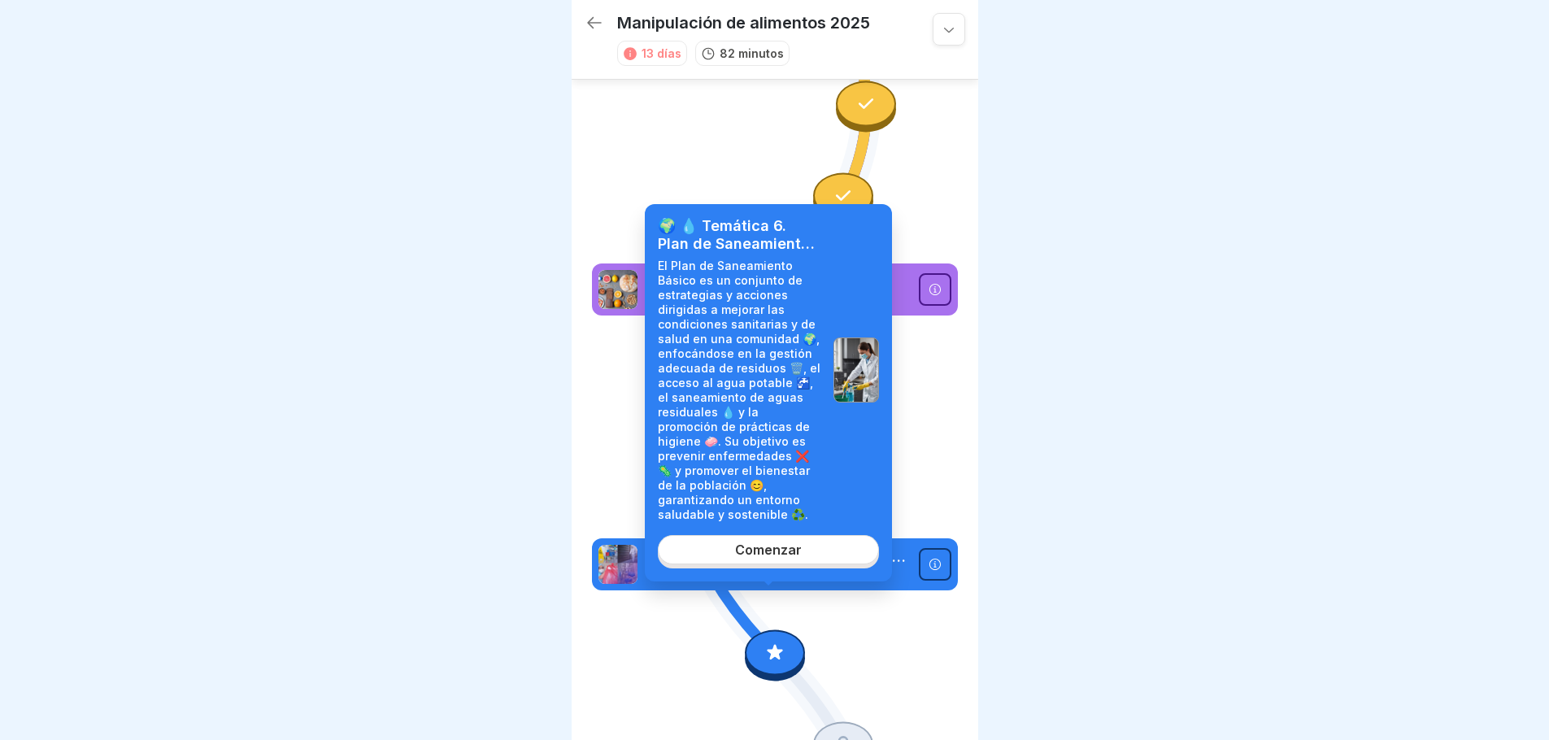
click at [779, 555] on font "Comenzar" at bounding box center [768, 550] width 67 height 16
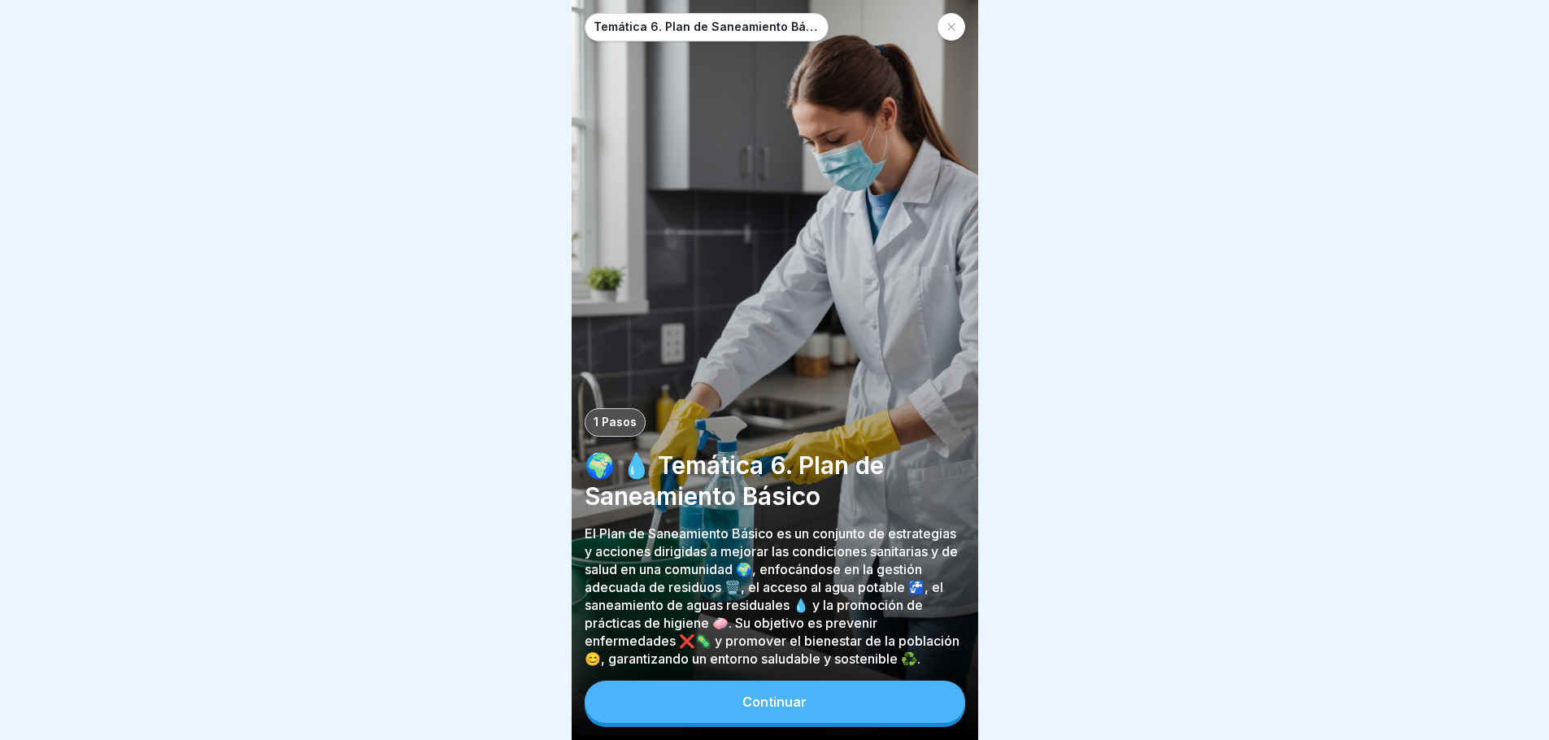
click at [834, 712] on button "Continuar" at bounding box center [775, 702] width 381 height 42
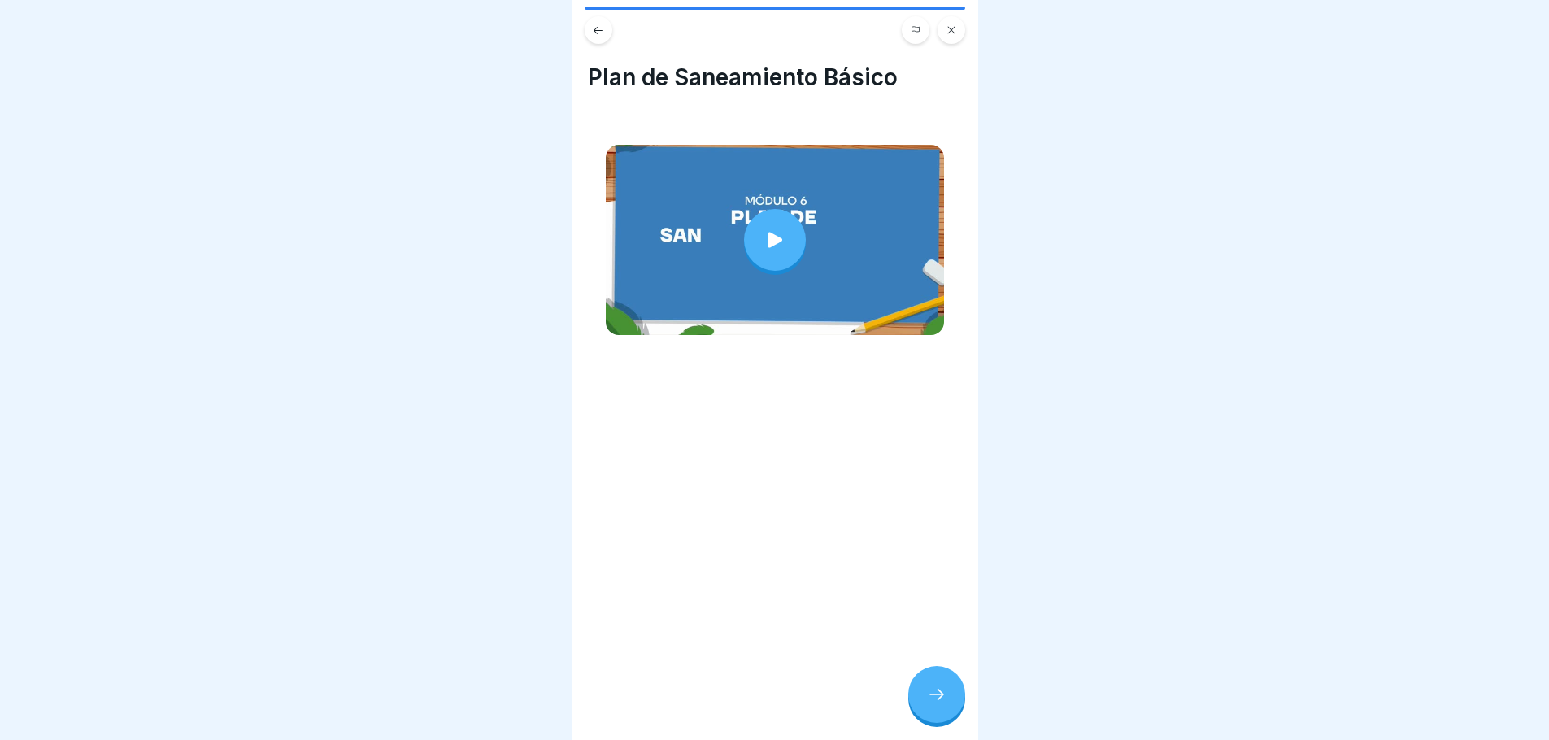
click at [768, 236] on icon at bounding box center [775, 239] width 15 height 15
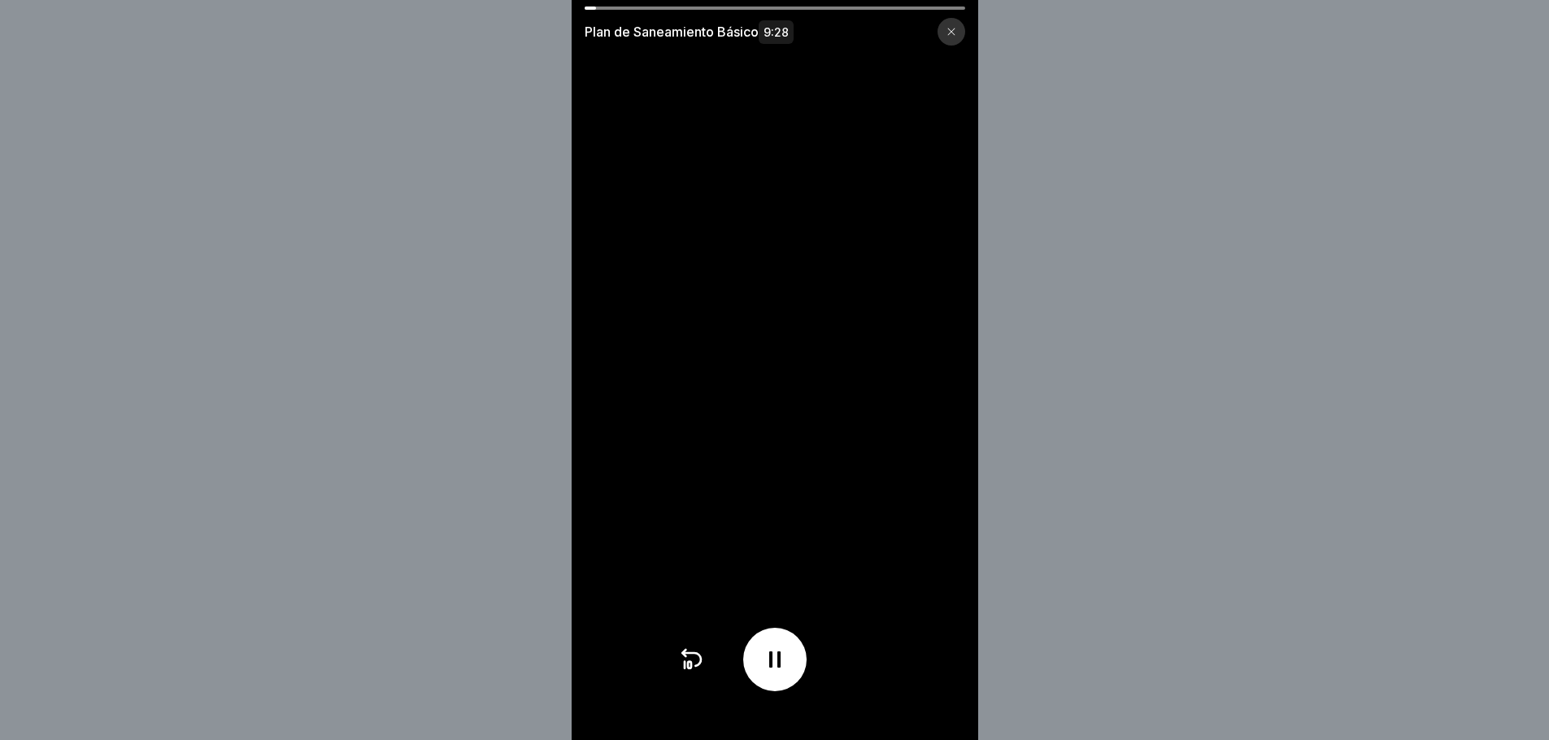
click at [788, 663] on icon at bounding box center [775, 660] width 26 height 26
click at [782, 669] on icon at bounding box center [775, 660] width 16 height 18
click at [782, 670] on icon at bounding box center [775, 660] width 26 height 26
click at [782, 669] on icon at bounding box center [775, 660] width 16 height 18
click at [782, 670] on icon at bounding box center [775, 660] width 26 height 26
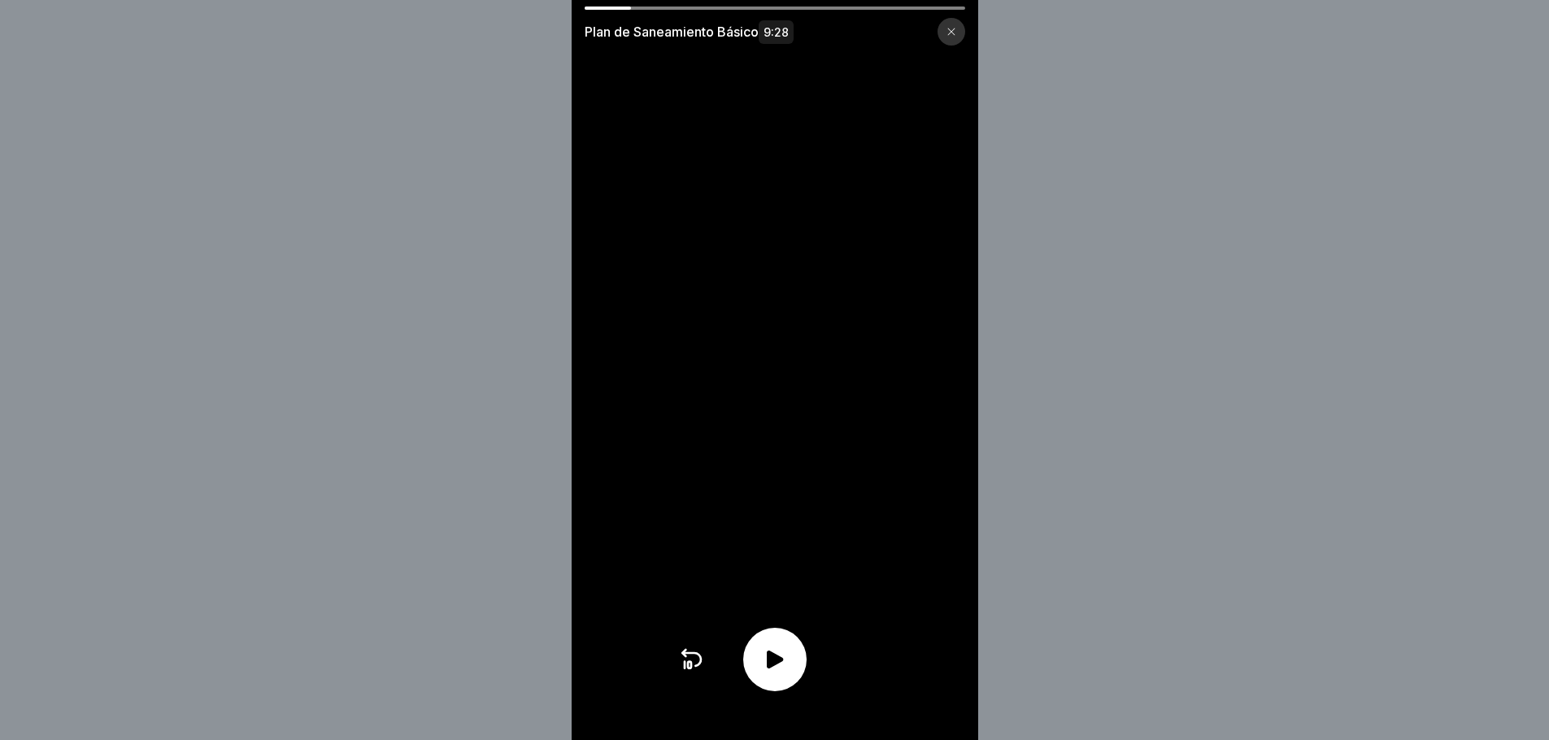
click at [691, 669] on icon at bounding box center [689, 665] width 3 height 7
click at [774, 669] on icon at bounding box center [775, 660] width 16 height 18
click at [699, 673] on icon at bounding box center [691, 660] width 26 height 26
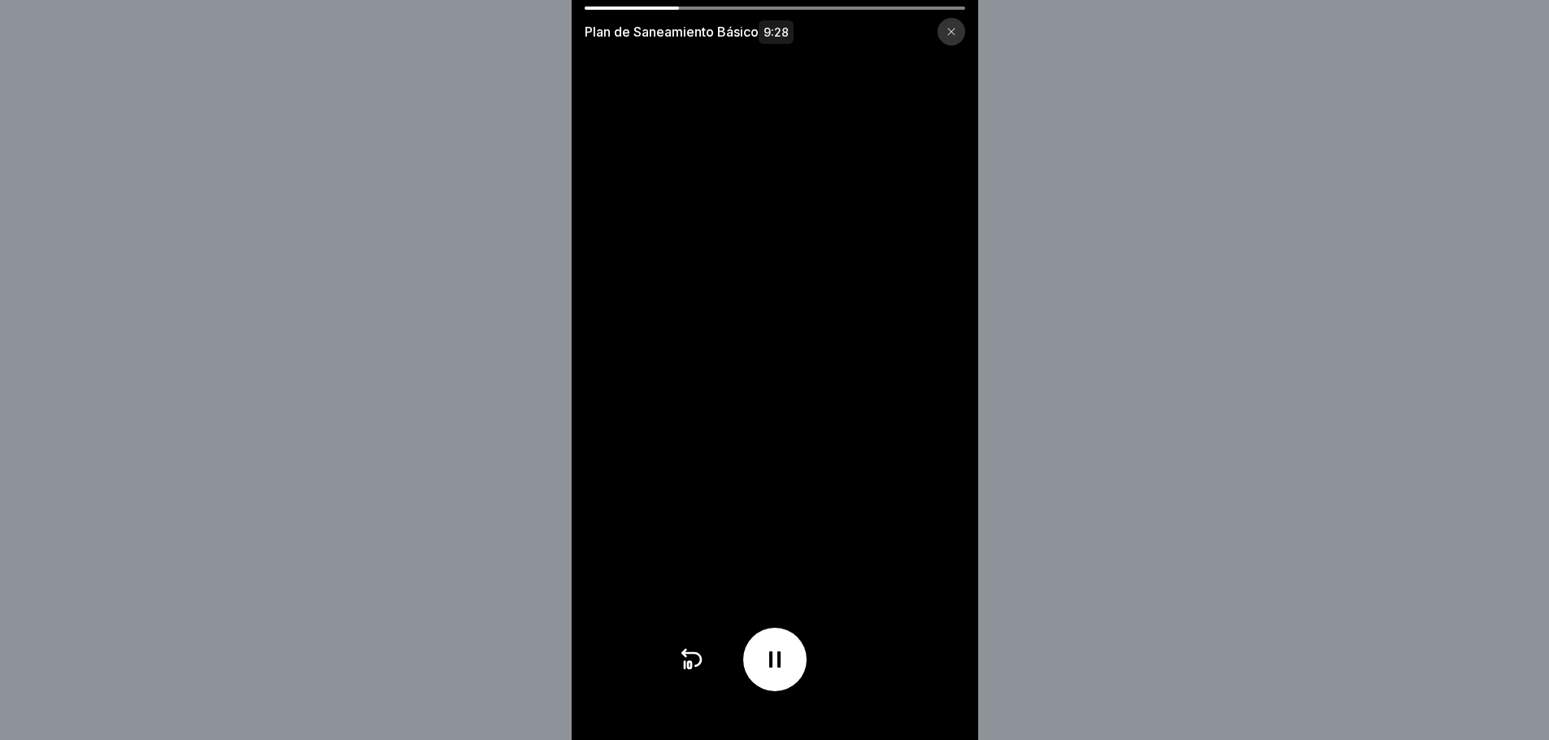
click at [701, 661] on icon at bounding box center [691, 660] width 26 height 26
click at [685, 669] on icon at bounding box center [685, 665] width 0 height 7
click at [802, 678] on div at bounding box center [774, 659] width 63 height 63
click at [776, 659] on icon at bounding box center [775, 660] width 26 height 26
click at [775, 673] on icon at bounding box center [775, 660] width 26 height 26
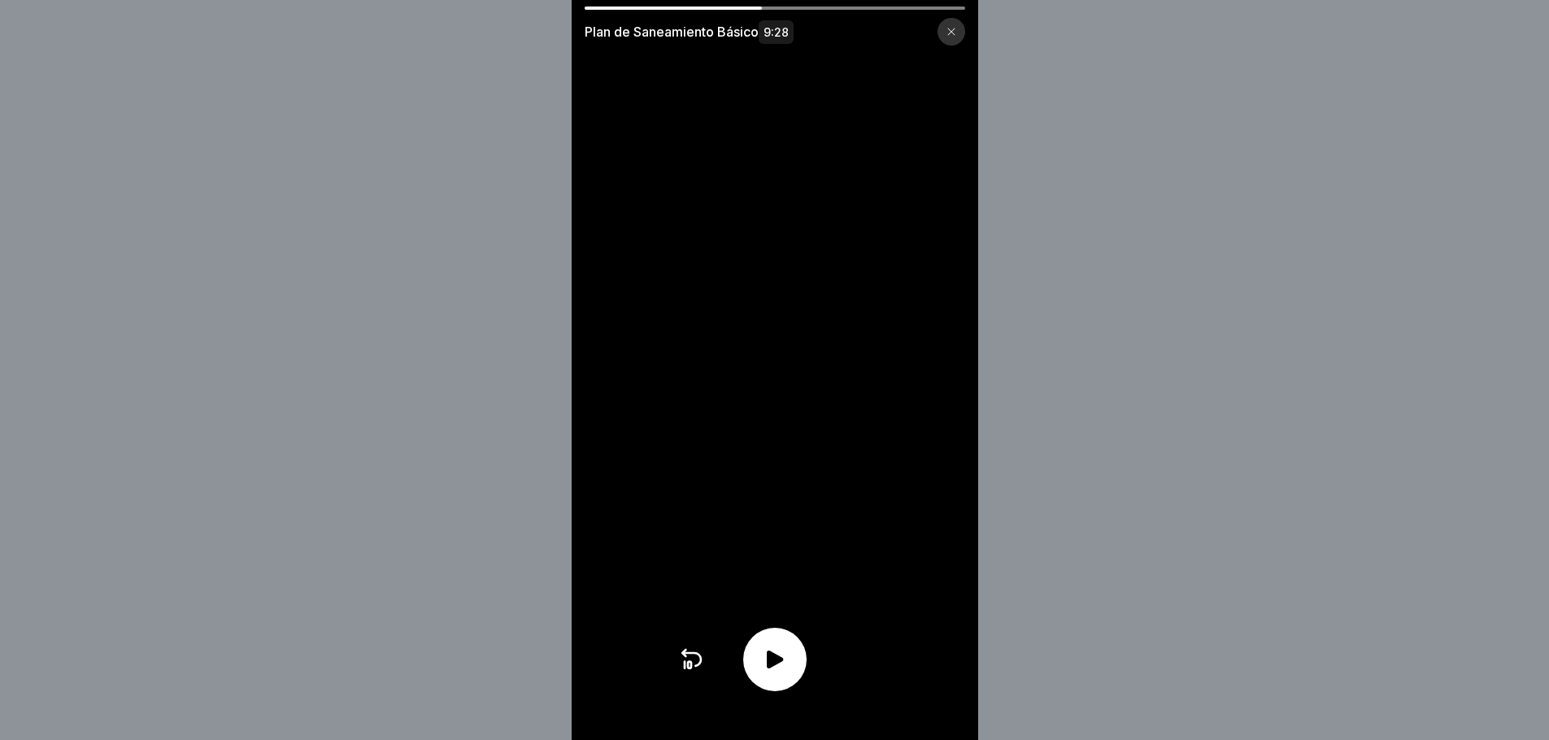
click at [782, 668] on icon at bounding box center [775, 660] width 16 height 18
click at [779, 664] on icon at bounding box center [775, 660] width 26 height 26
click at [701, 666] on icon at bounding box center [691, 659] width 19 height 13
click at [773, 673] on icon at bounding box center [775, 660] width 26 height 26
click at [699, 673] on icon at bounding box center [691, 660] width 26 height 26
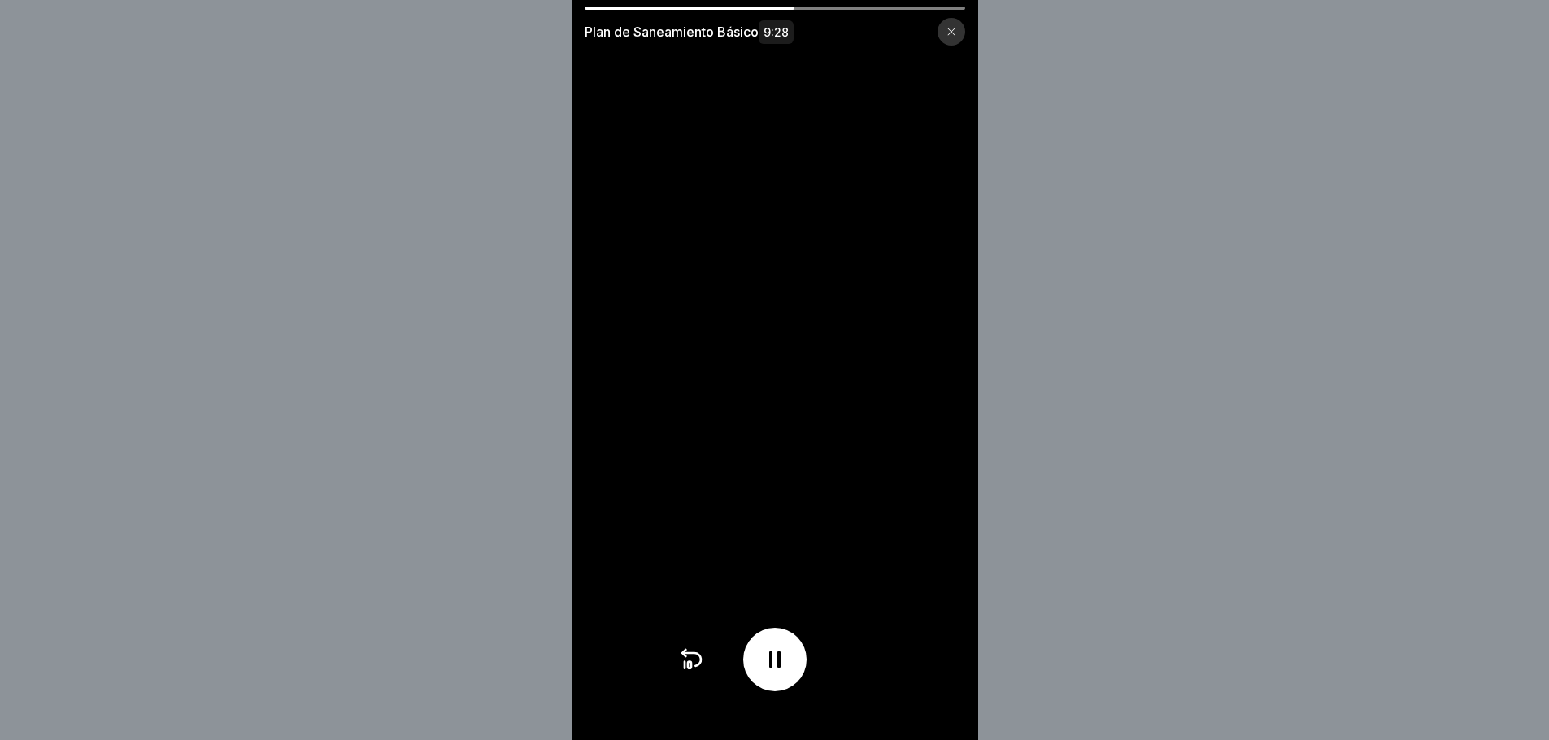
click at [781, 668] on icon at bounding box center [774, 659] width 11 height 16
click at [788, 668] on icon at bounding box center [775, 660] width 26 height 26
click at [775, 668] on icon at bounding box center [774, 659] width 11 height 16
click at [796, 663] on div at bounding box center [774, 659] width 63 height 63
click at [699, 673] on icon at bounding box center [691, 660] width 26 height 26
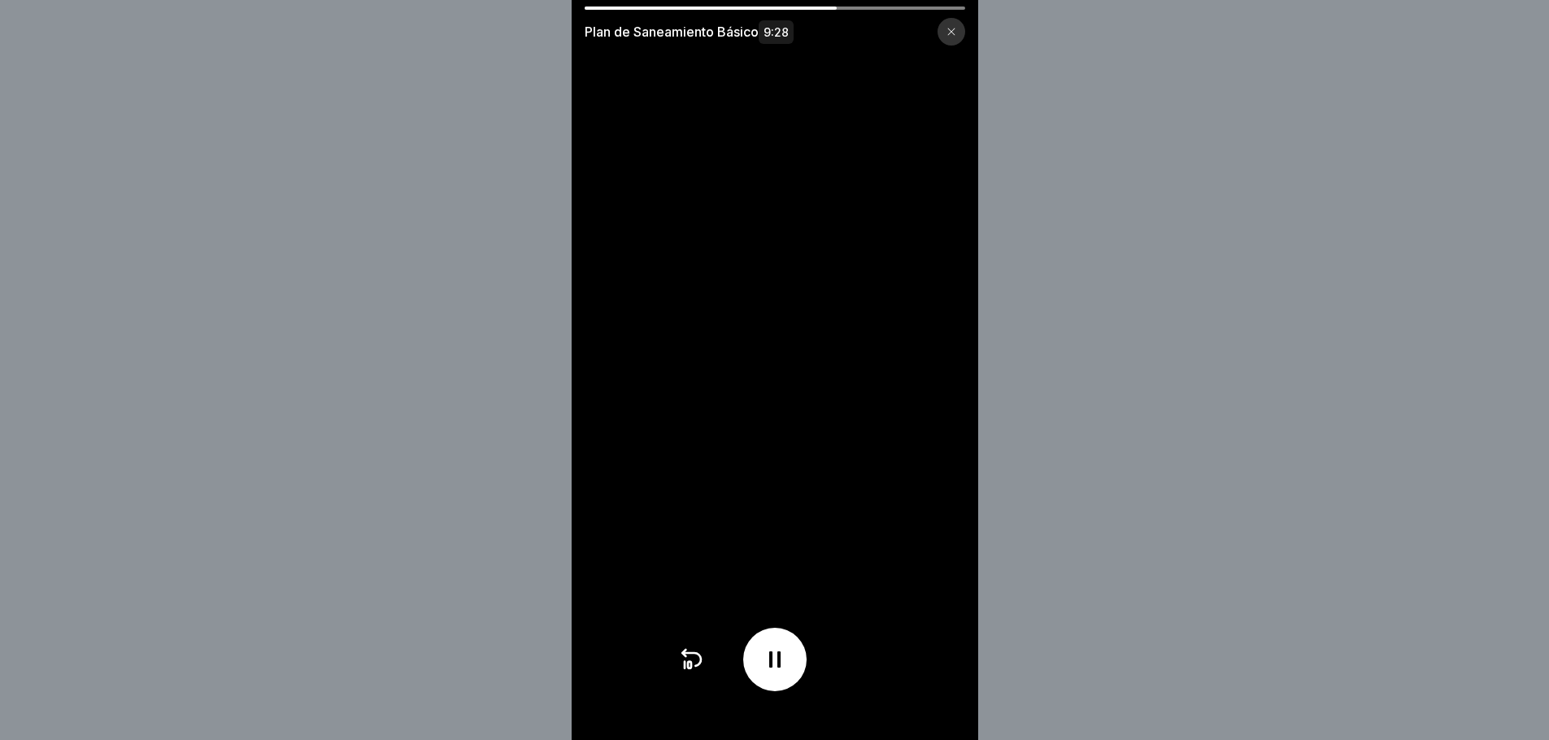
click at [794, 678] on div at bounding box center [774, 659] width 63 height 63
click at [691, 669] on icon at bounding box center [689, 665] width 3 height 7
click at [688, 673] on icon at bounding box center [691, 660] width 26 height 26
click at [788, 673] on icon at bounding box center [775, 660] width 26 height 26
click at [772, 673] on icon at bounding box center [775, 660] width 26 height 26
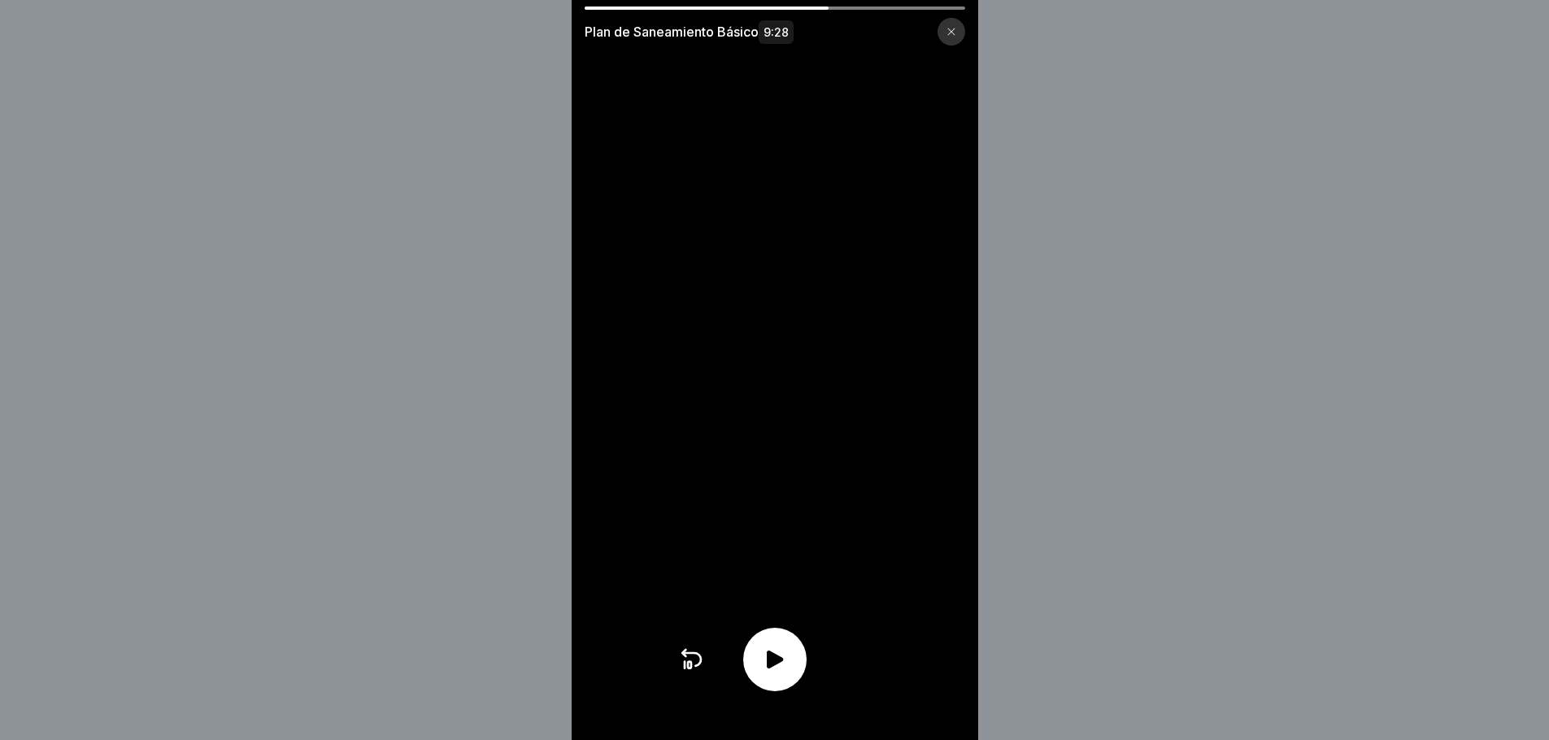
click at [784, 655] on div at bounding box center [774, 659] width 63 height 63
click at [691, 669] on icon at bounding box center [689, 665] width 3 height 7
click at [692, 673] on icon at bounding box center [691, 660] width 26 height 26
click at [691, 669] on icon at bounding box center [689, 665] width 3 height 7
click at [685, 669] on icon at bounding box center [685, 665] width 0 height 7
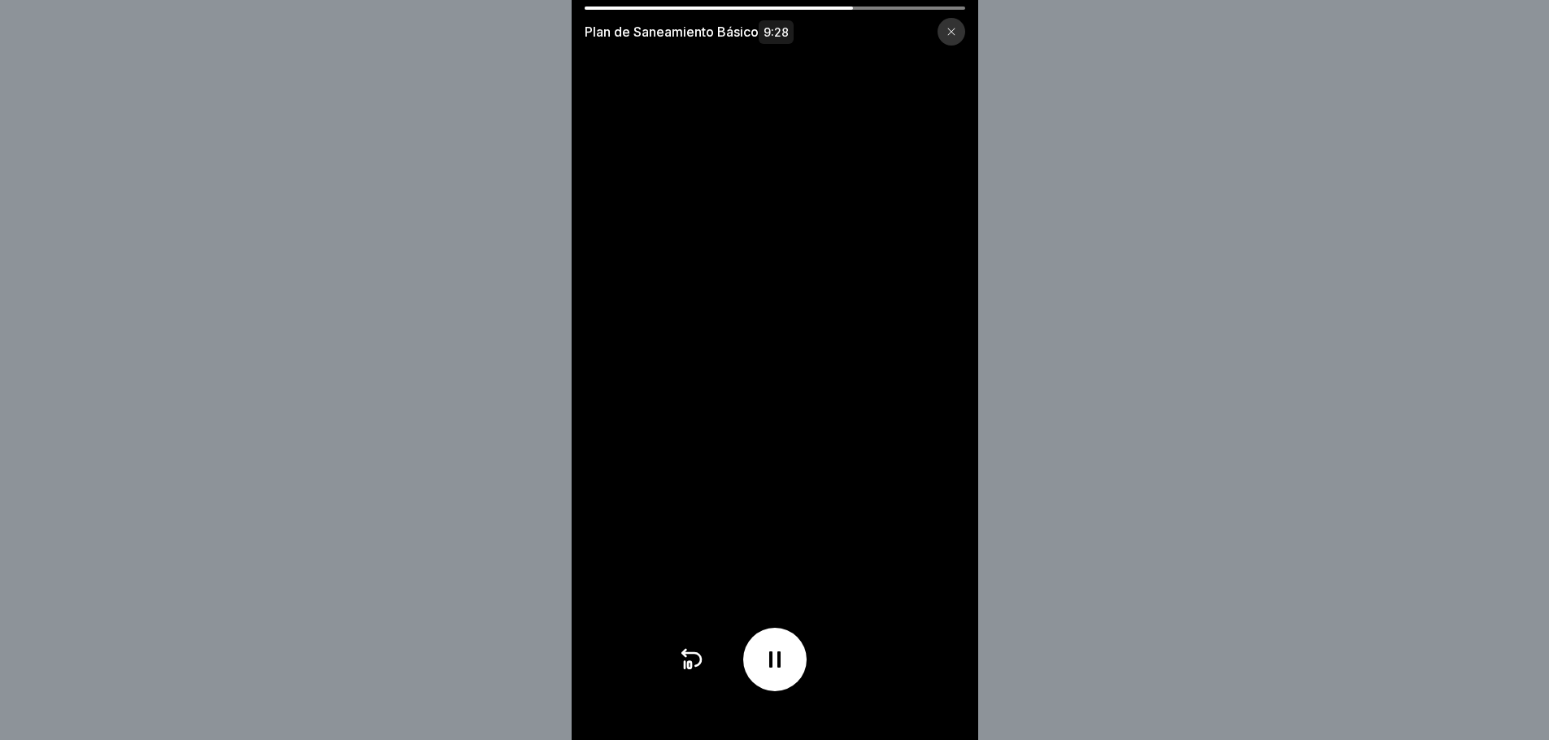
click at [685, 669] on icon at bounding box center [685, 665] width 0 height 7
click at [689, 673] on icon at bounding box center [691, 660] width 26 height 26
click at [693, 672] on icon at bounding box center [691, 660] width 26 height 26
click at [693, 665] on icon at bounding box center [691, 659] width 19 height 13
click at [691, 669] on icon at bounding box center [689, 665] width 3 height 7
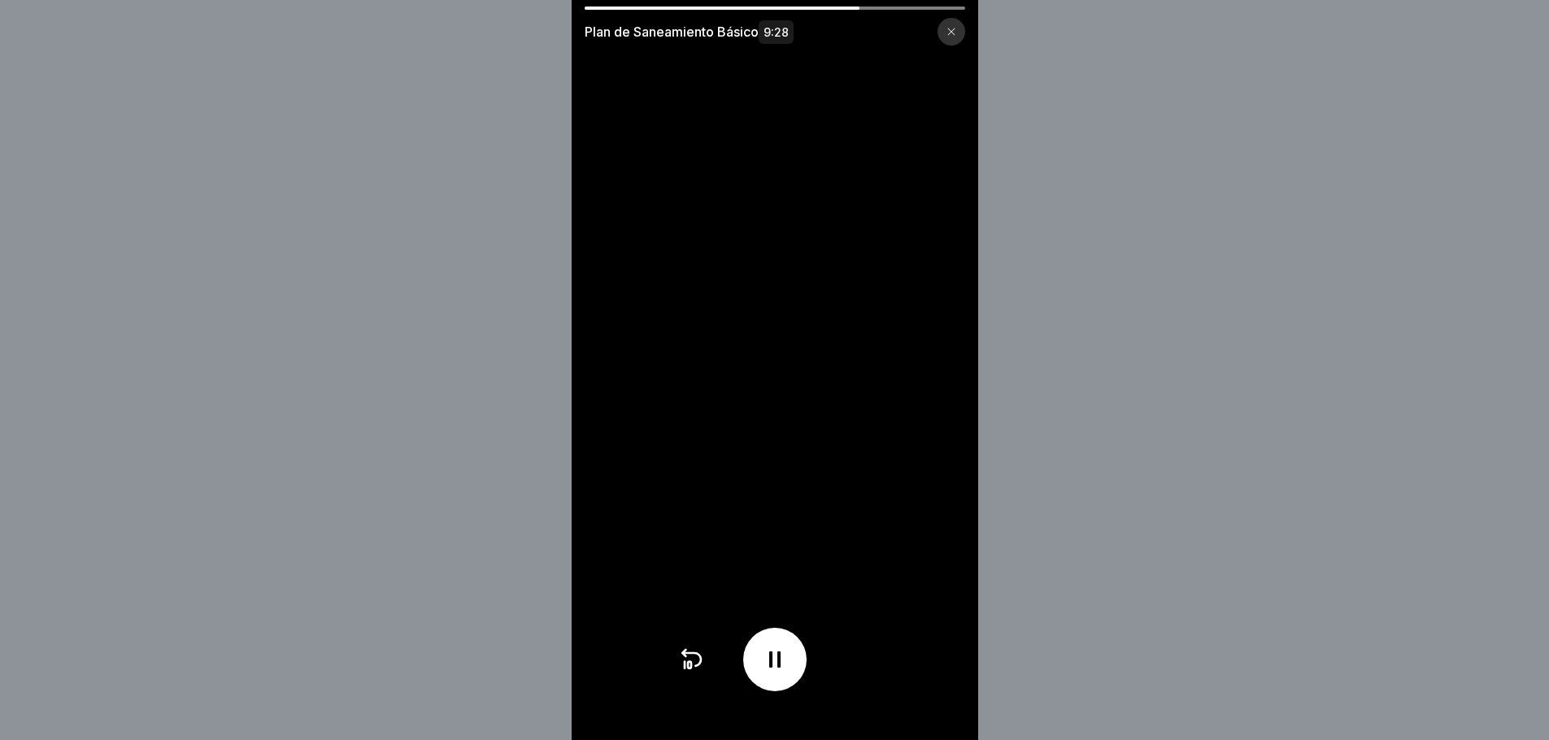
click at [691, 669] on icon at bounding box center [689, 665] width 3 height 7
click at [702, 673] on icon at bounding box center [691, 660] width 26 height 26
click at [795, 691] on div at bounding box center [774, 659] width 63 height 63
click at [762, 675] on div at bounding box center [774, 659] width 63 height 63
click at [766, 687] on div at bounding box center [774, 659] width 63 height 63
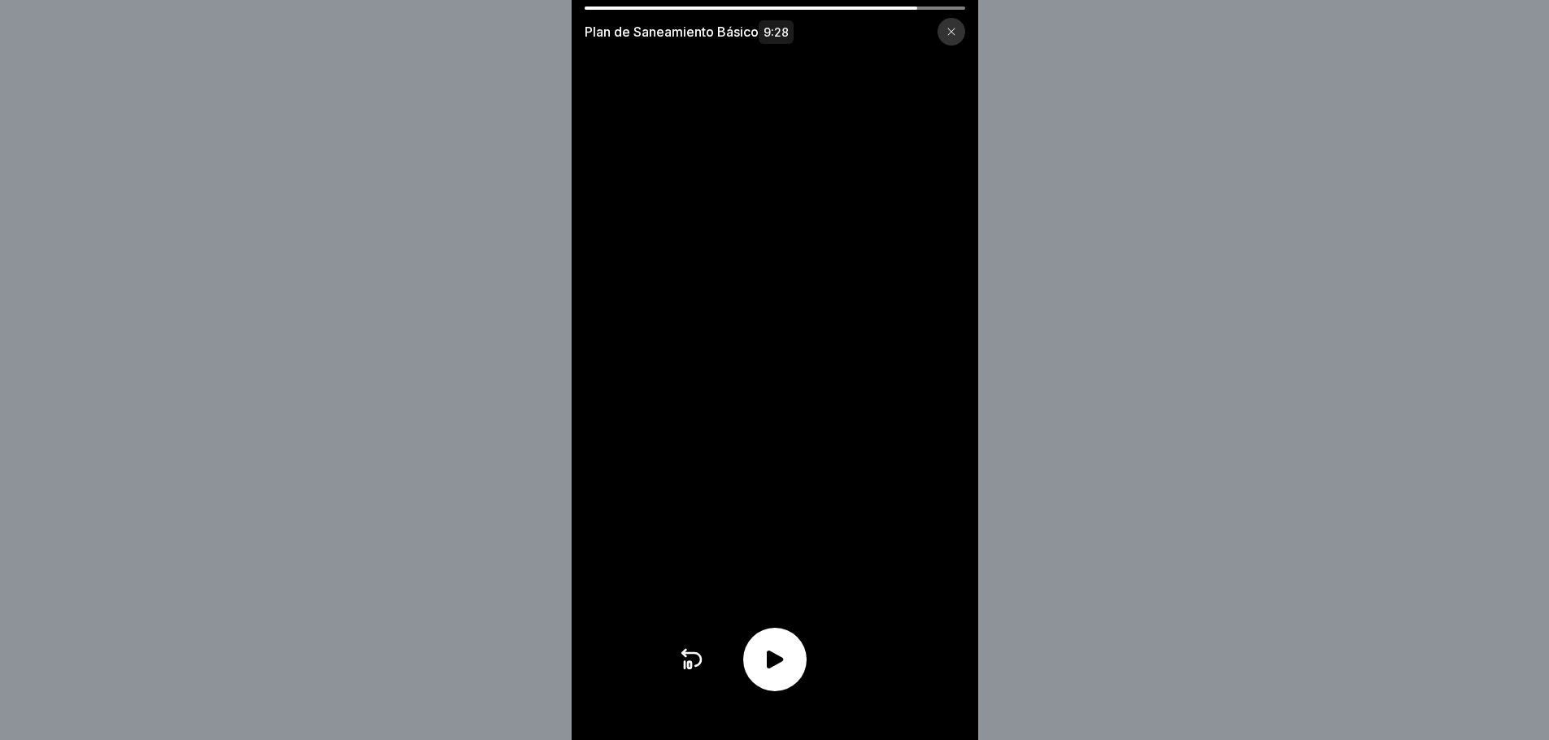
click at [787, 690] on div at bounding box center [774, 659] width 63 height 63
click at [773, 687] on div at bounding box center [774, 659] width 63 height 63
click at [773, 673] on icon at bounding box center [775, 660] width 26 height 26
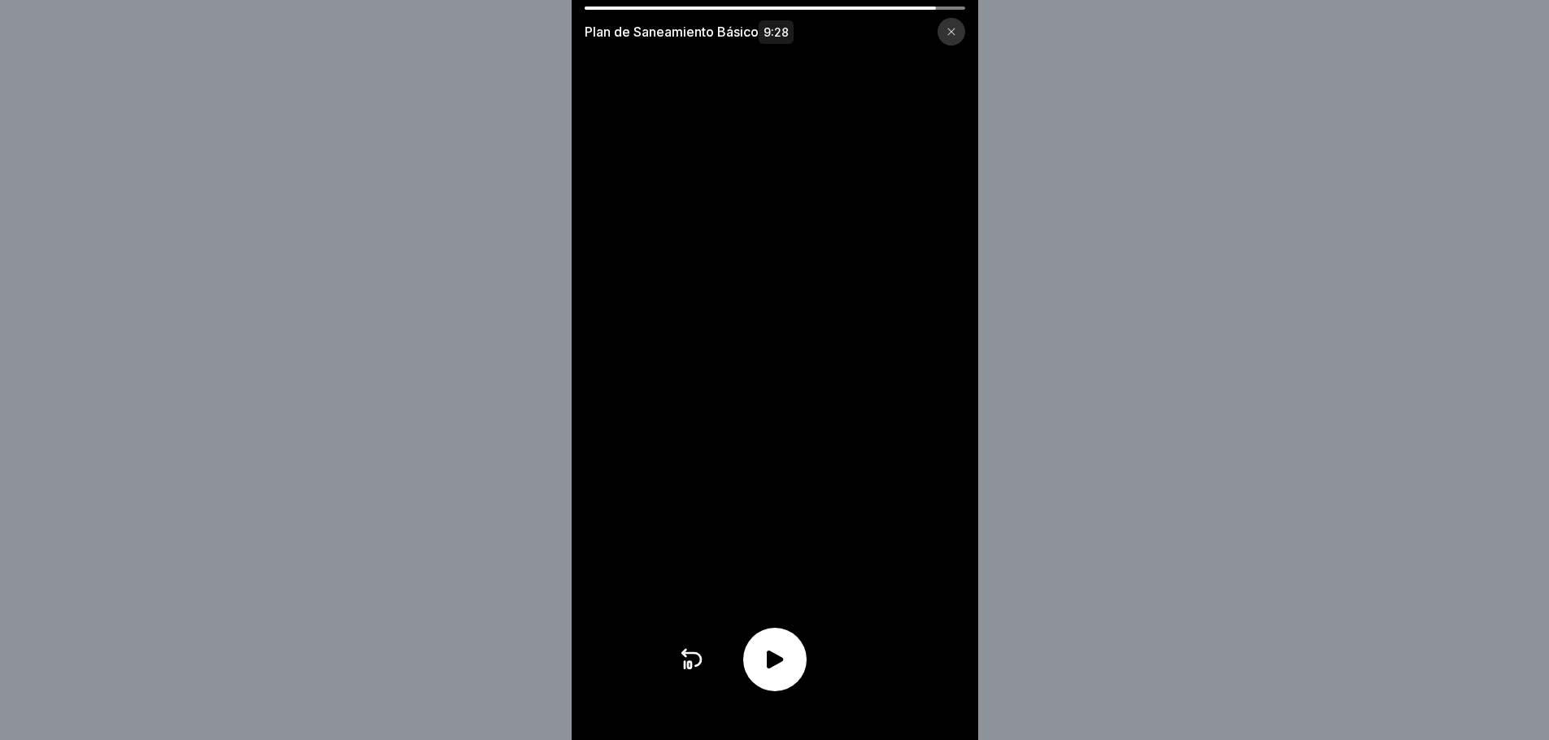
click at [765, 691] on div at bounding box center [774, 659] width 63 height 63
click at [688, 660] on icon at bounding box center [691, 660] width 26 height 26
click at [691, 669] on icon at bounding box center [689, 665] width 3 height 7
click at [781, 668] on icon at bounding box center [774, 659] width 11 height 16
click at [800, 661] on div at bounding box center [774, 659] width 63 height 63
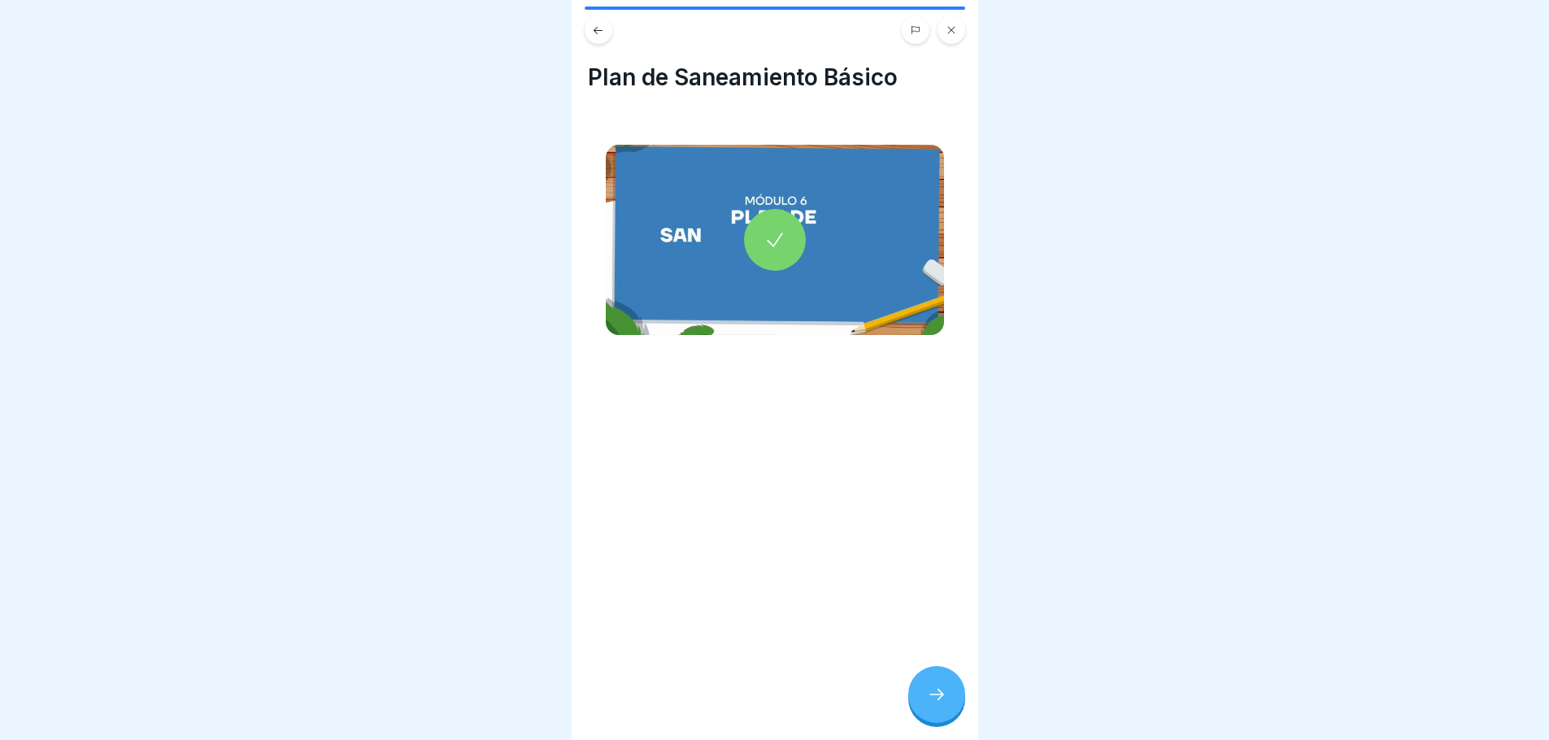
click at [942, 696] on icon at bounding box center [937, 694] width 15 height 11
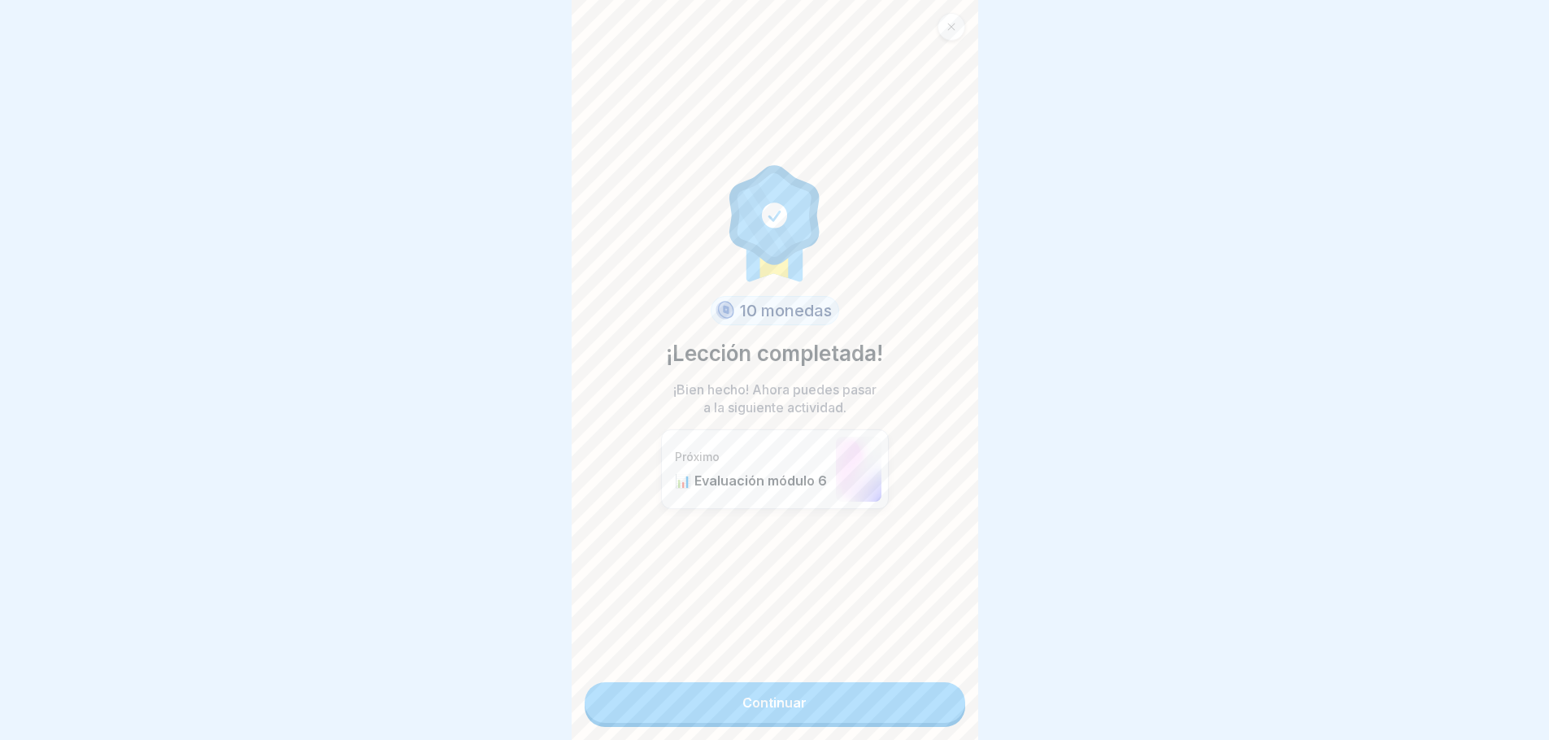
click at [752, 695] on font "Continuar" at bounding box center [775, 703] width 64 height 16
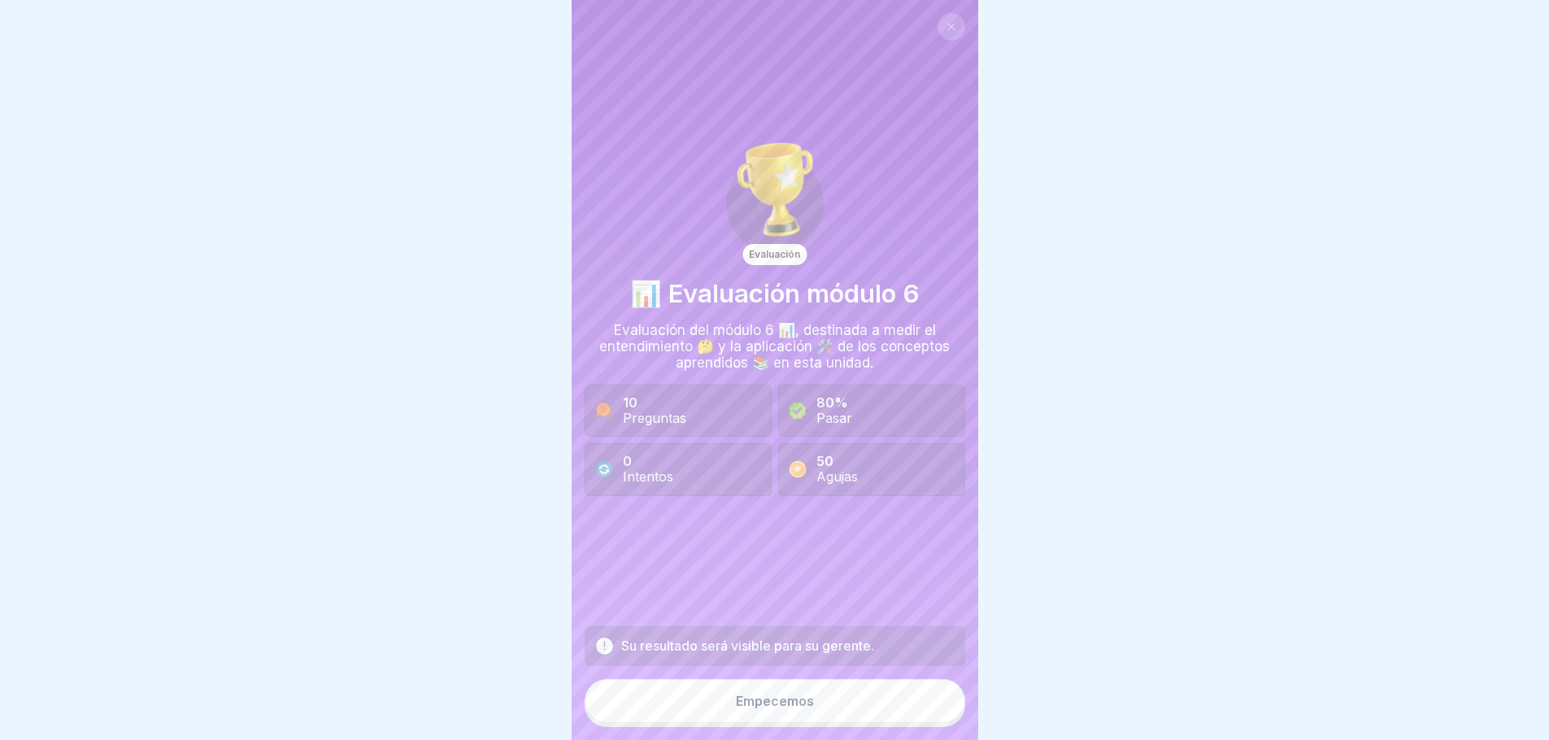
click at [744, 699] on font "Empecemos" at bounding box center [775, 701] width 78 height 16
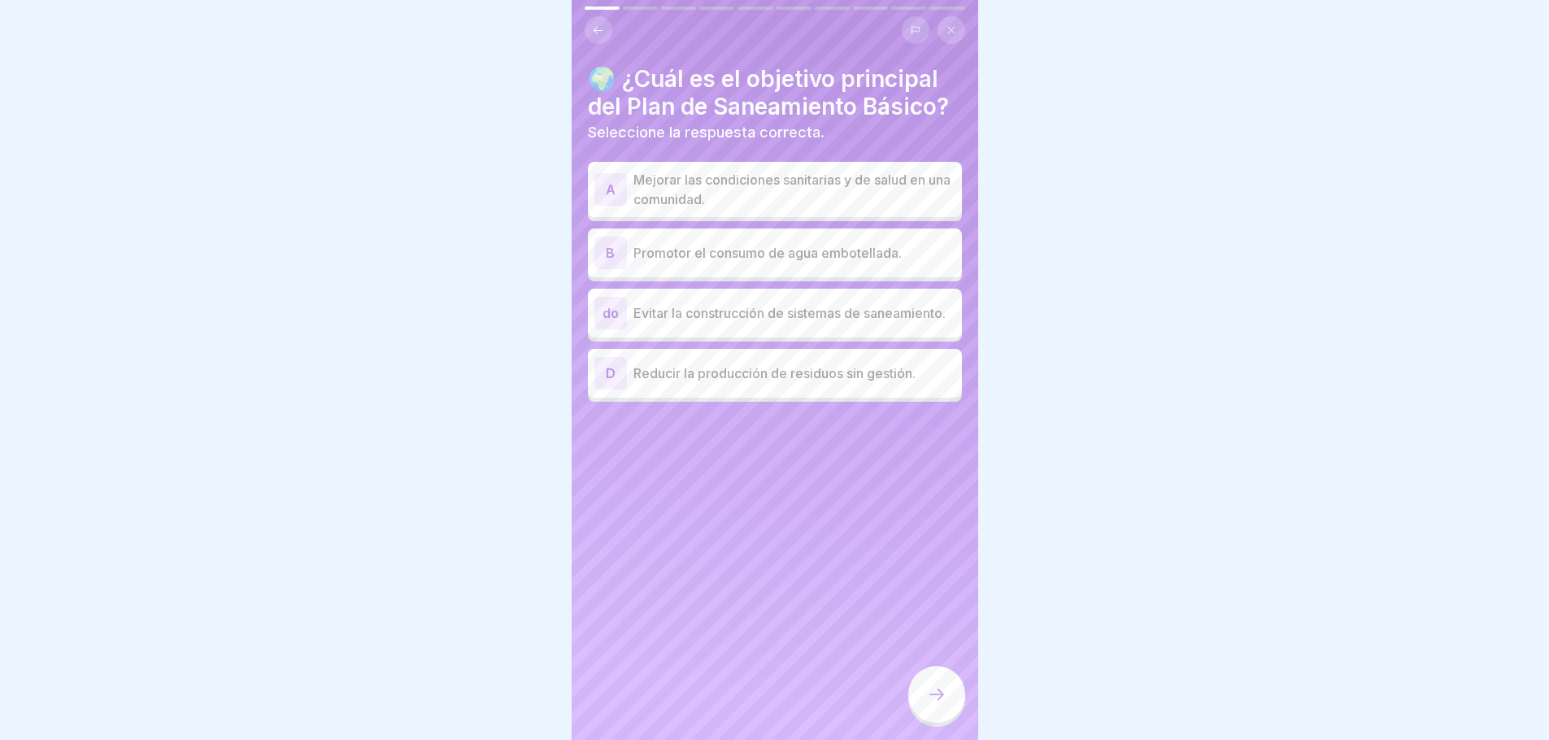
click at [734, 209] on p "Mejorar las condiciones sanitarias y de salud en una comunidad." at bounding box center [795, 189] width 322 height 39
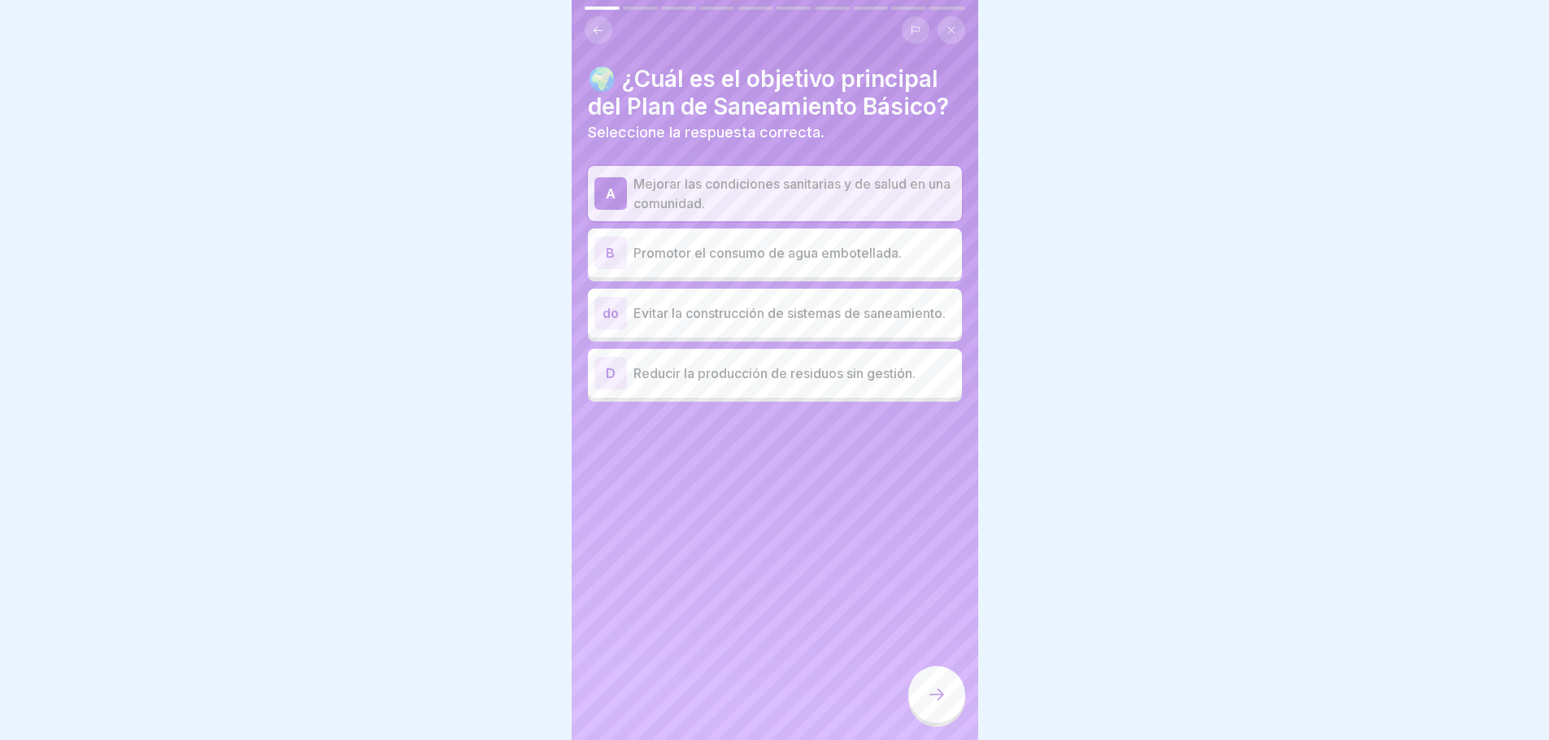
click at [935, 703] on icon at bounding box center [937, 695] width 20 height 20
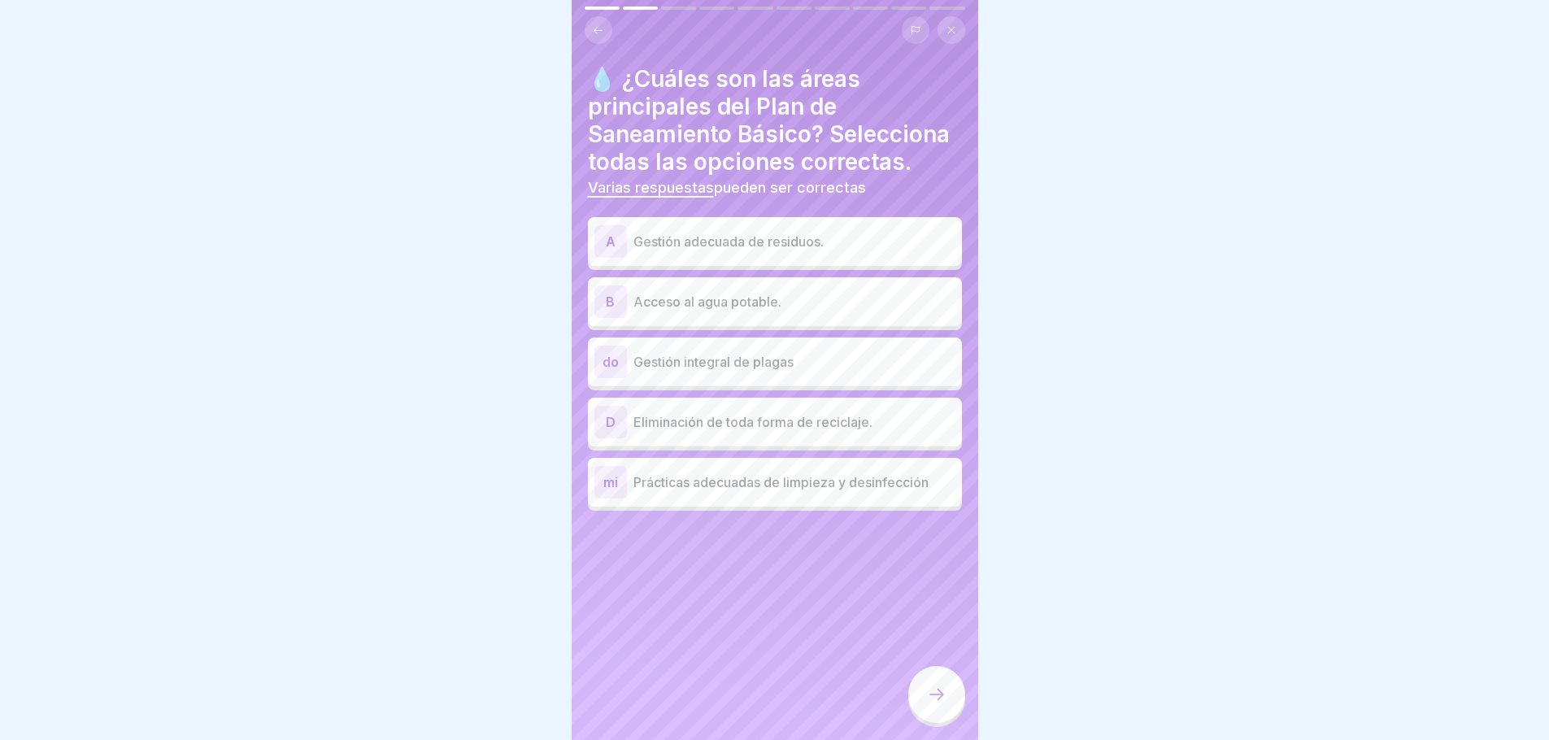
click at [795, 250] on font "Gestión adecuada de residuos." at bounding box center [729, 241] width 190 height 16
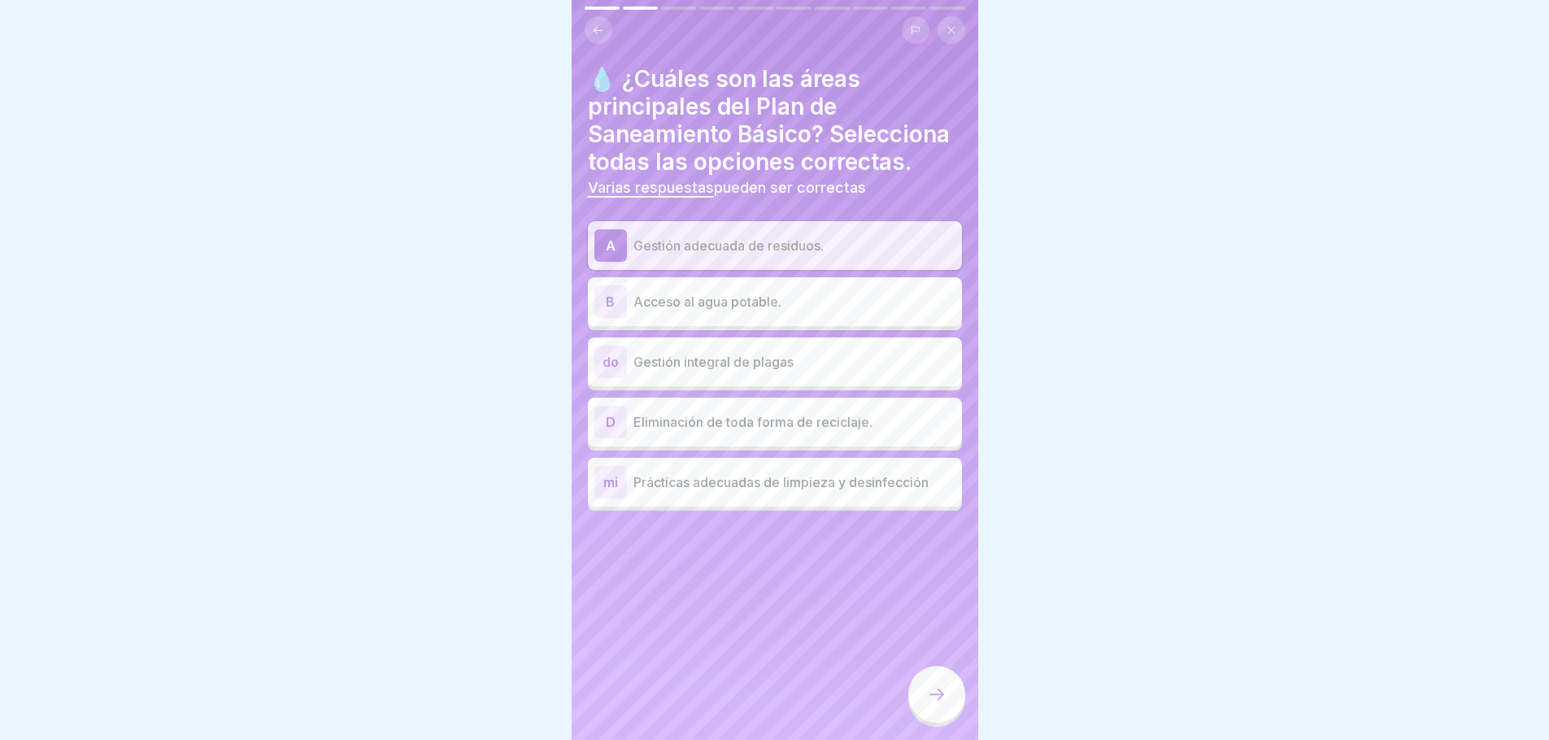
click at [795, 312] on p "Acceso al agua potable." at bounding box center [795, 302] width 322 height 20
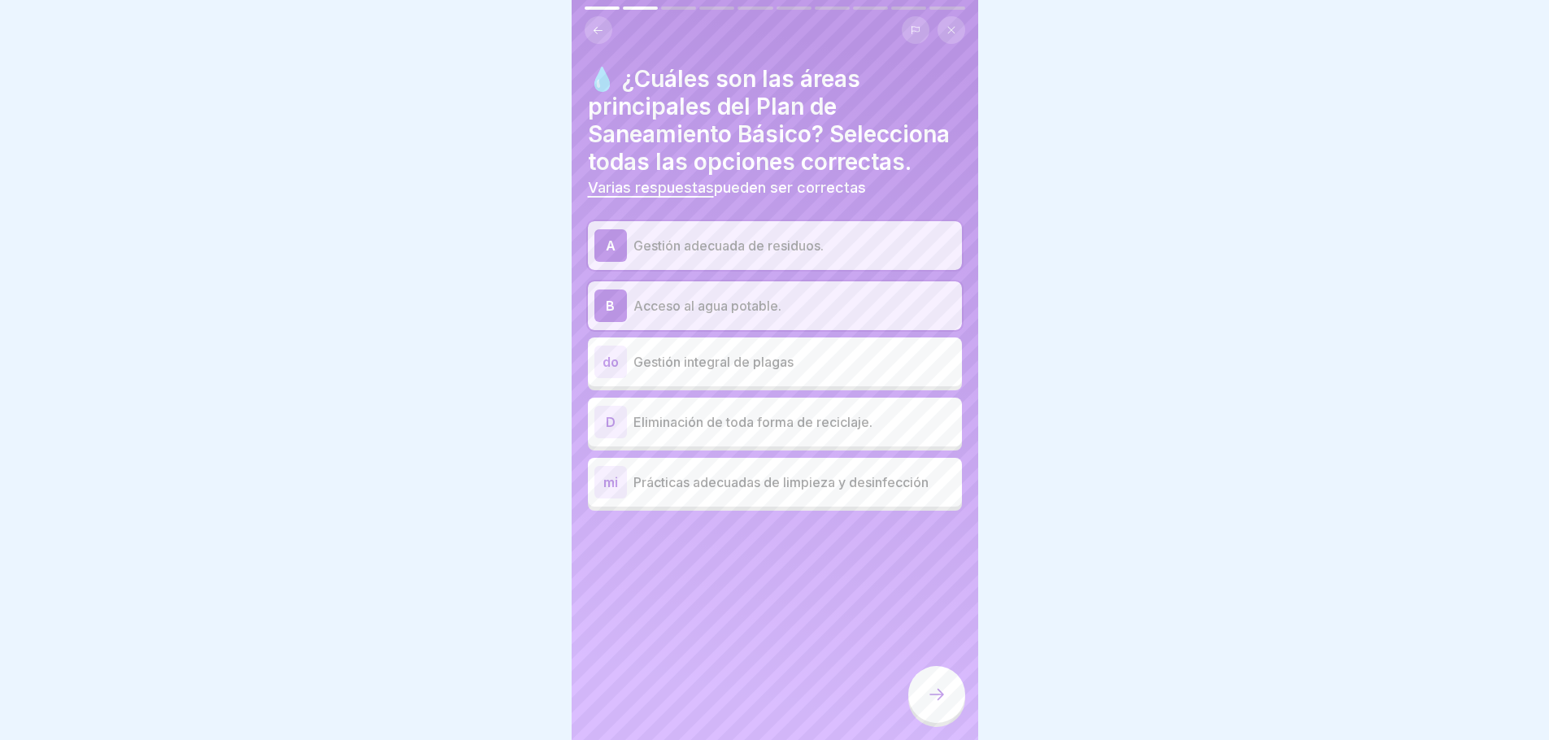
click at [746, 372] on p "Gestión integral de plagas" at bounding box center [795, 362] width 322 height 20
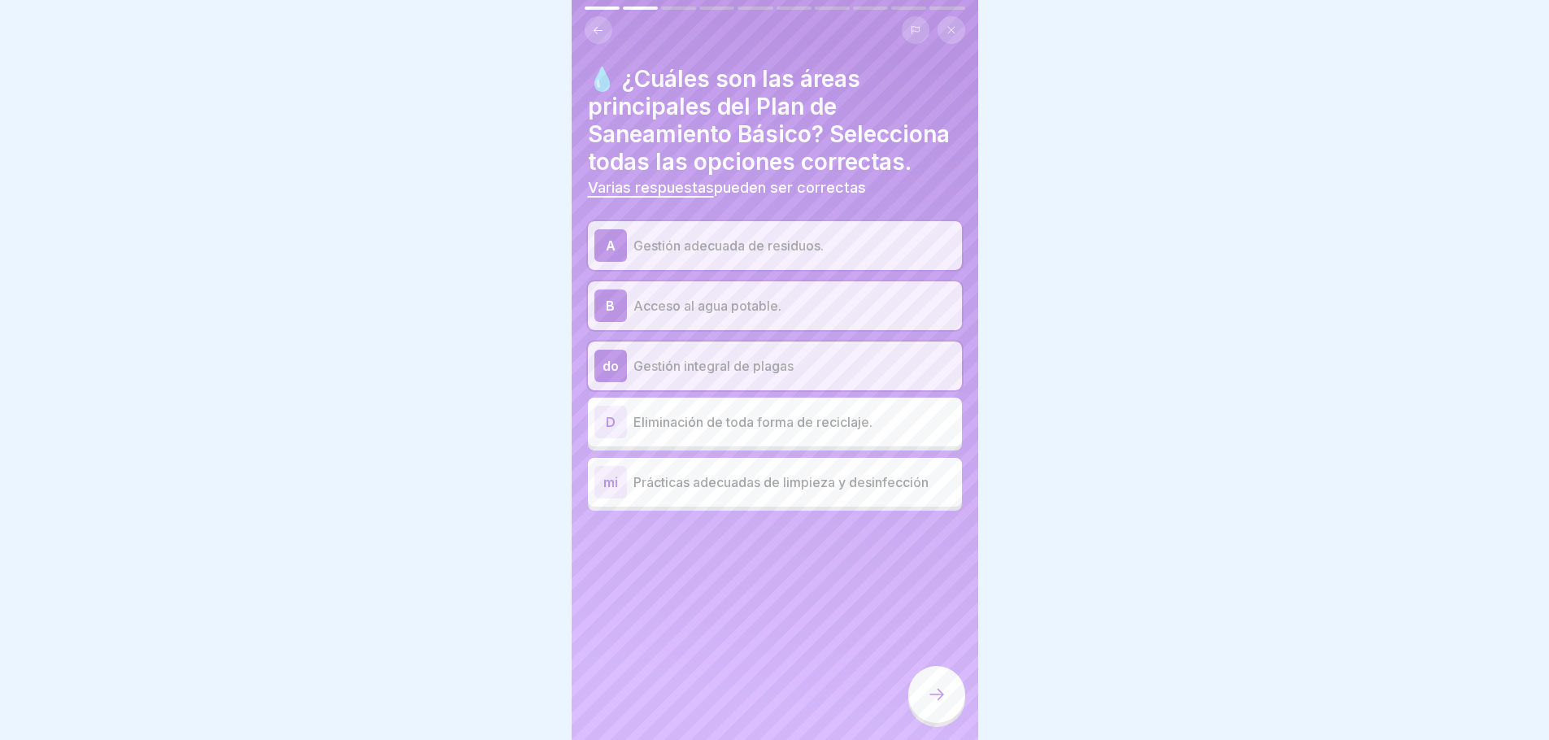
click at [724, 490] on font "Prácticas adecuadas de limpieza y desinfección" at bounding box center [781, 482] width 295 height 16
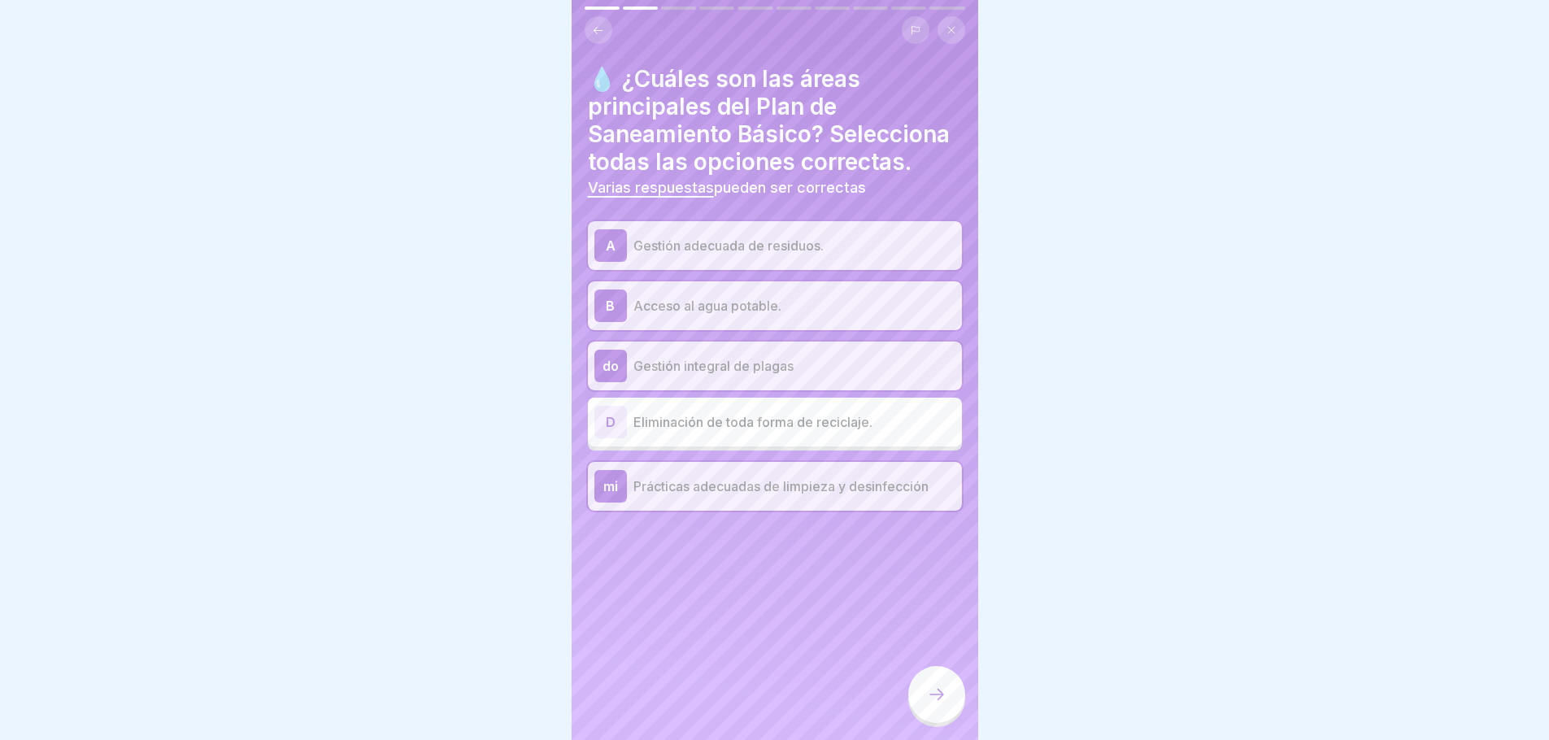
click at [930, 686] on div at bounding box center [936, 694] width 57 height 57
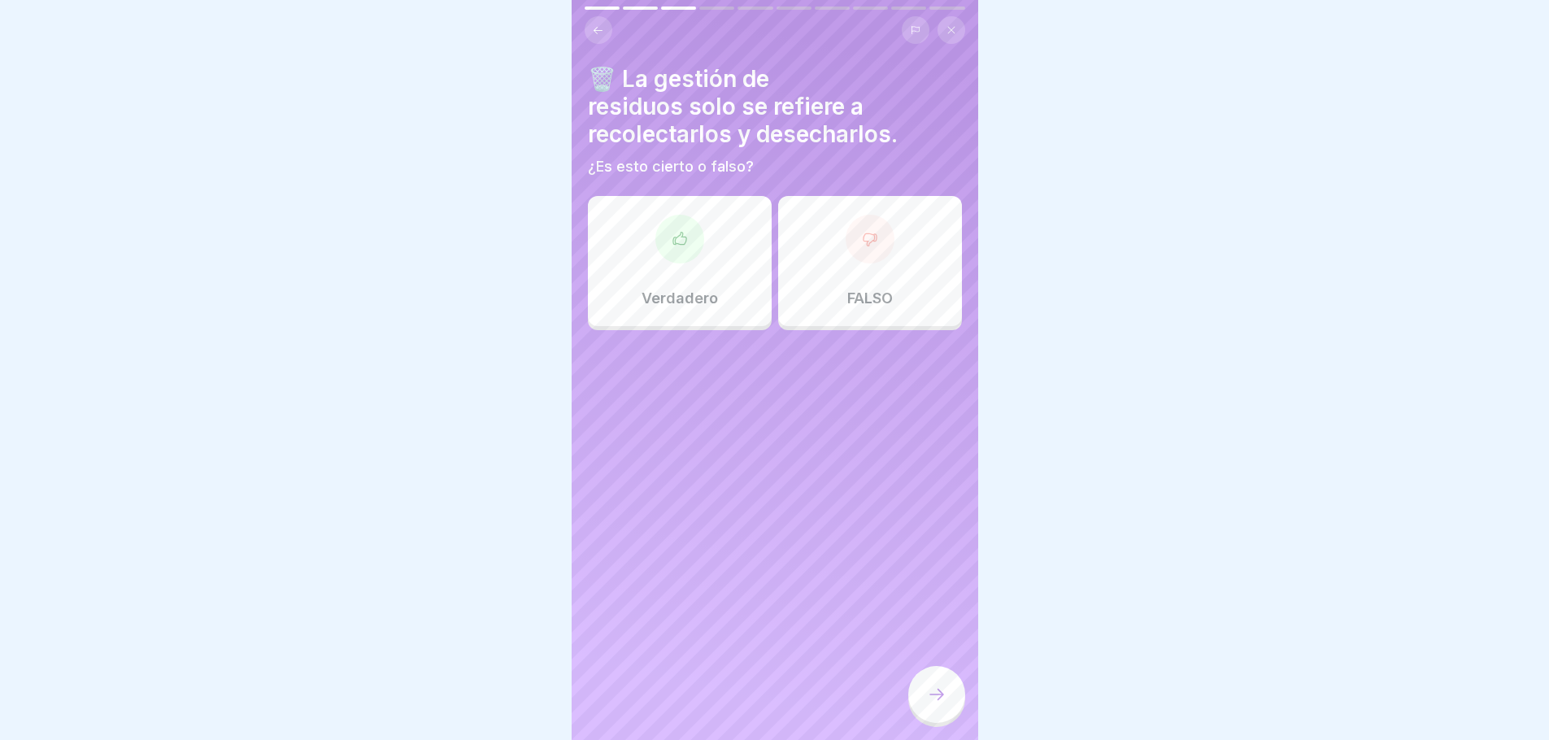
click at [689, 238] on div at bounding box center [680, 239] width 49 height 49
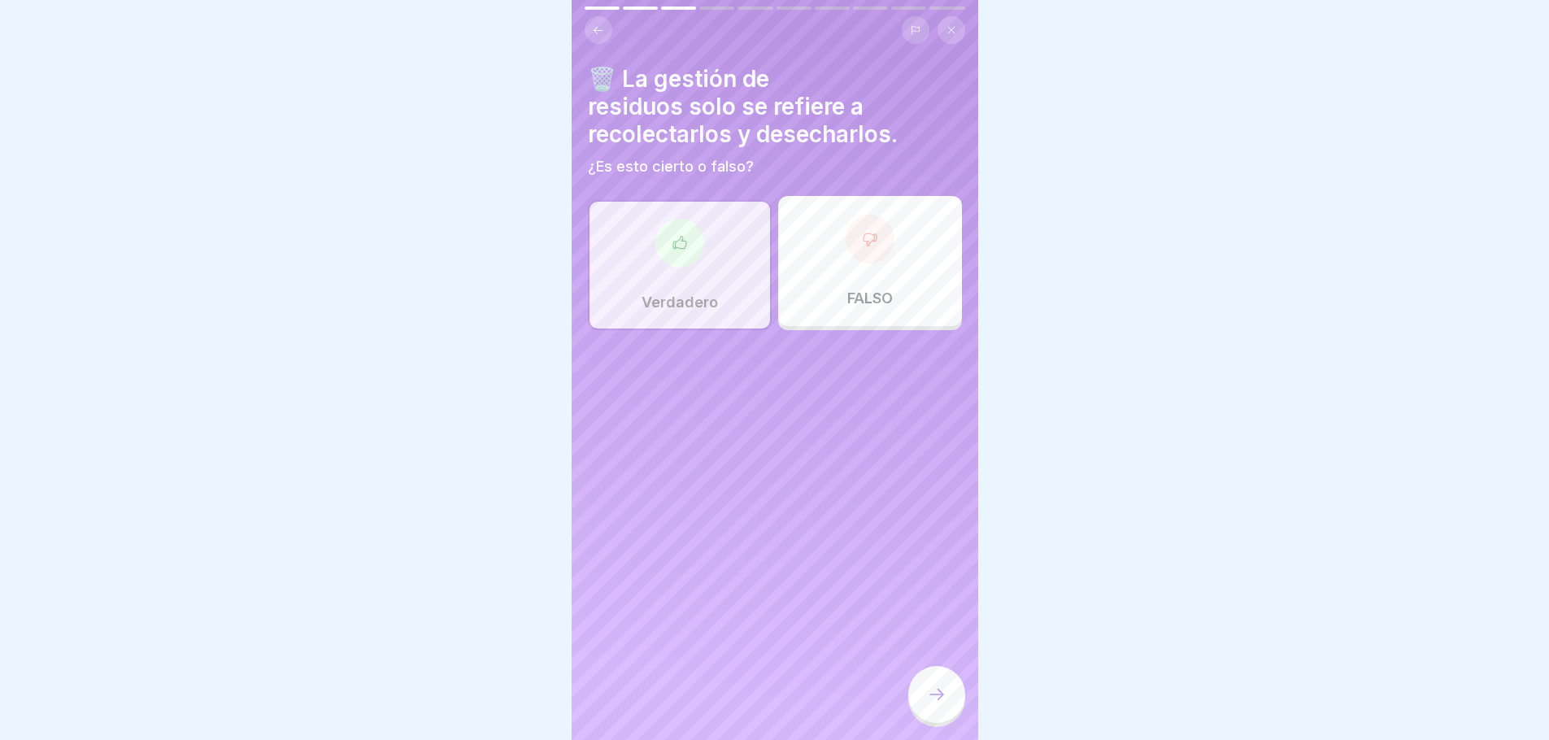
click at [923, 689] on div at bounding box center [936, 694] width 57 height 57
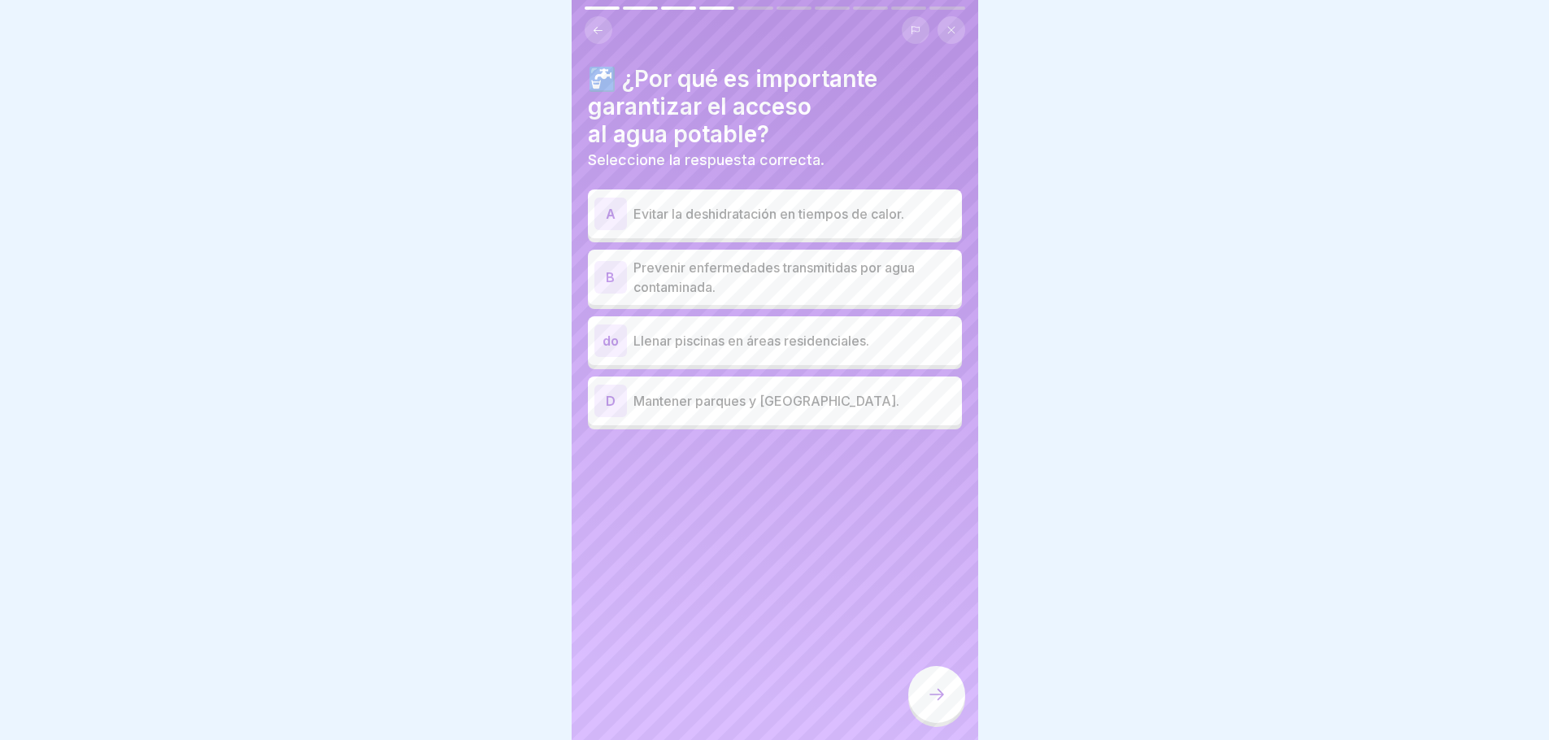
click at [747, 277] on p "Prevenir enfermedades transmitidas por agua contaminada." at bounding box center [795, 277] width 322 height 39
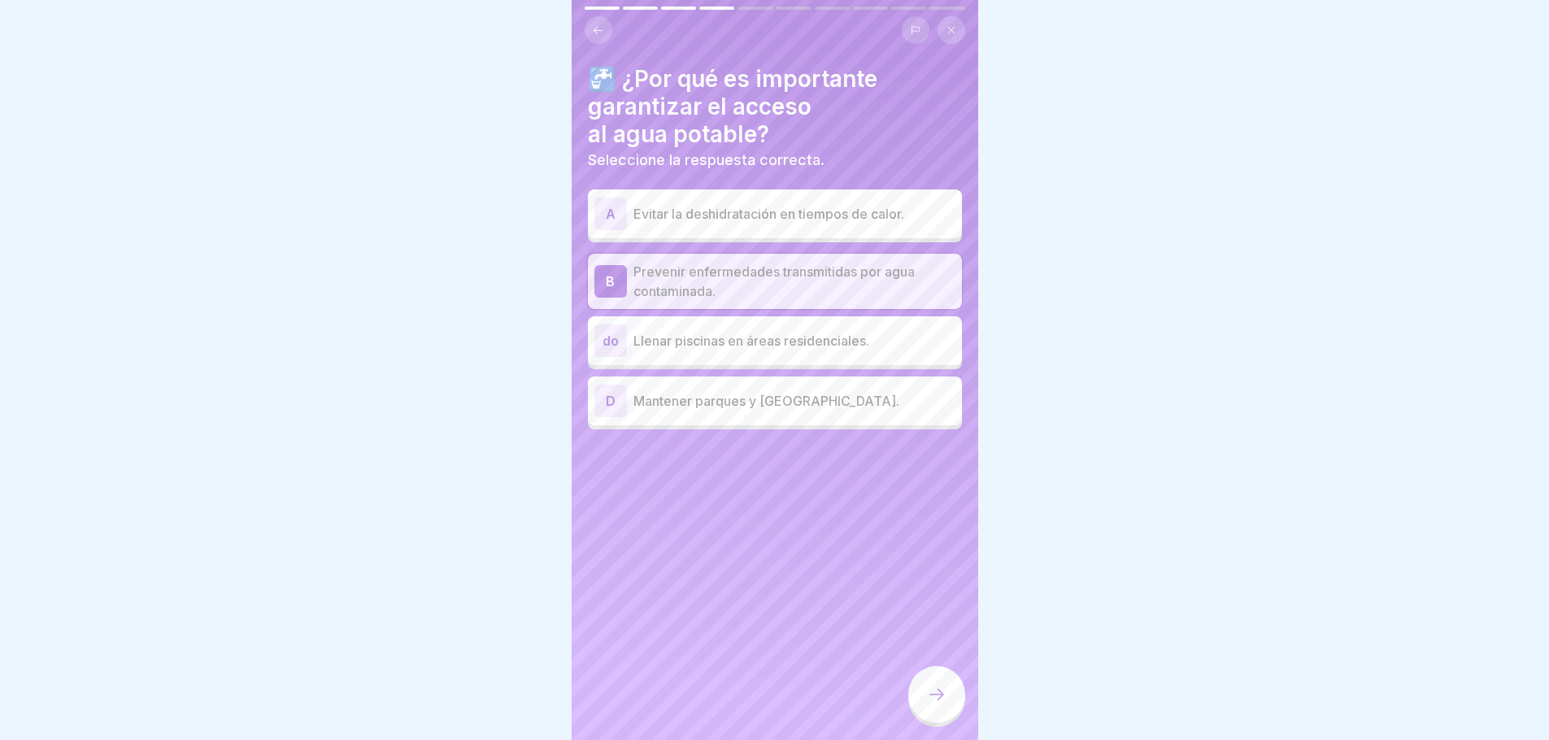
click at [917, 712] on div at bounding box center [936, 694] width 57 height 57
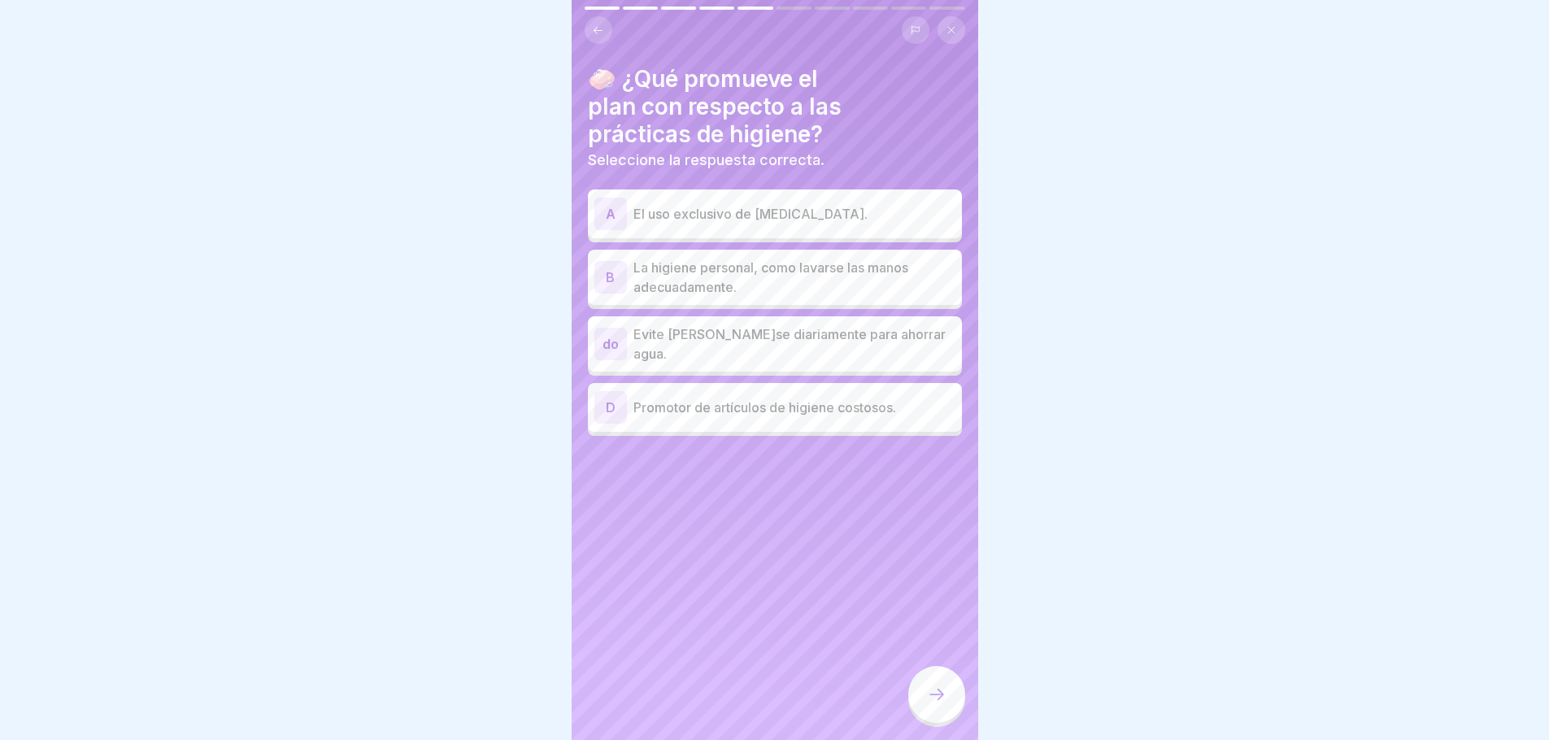
click at [783, 285] on p "La higiene personal, como lavarse las manos adecuadamente." at bounding box center [795, 277] width 322 height 39
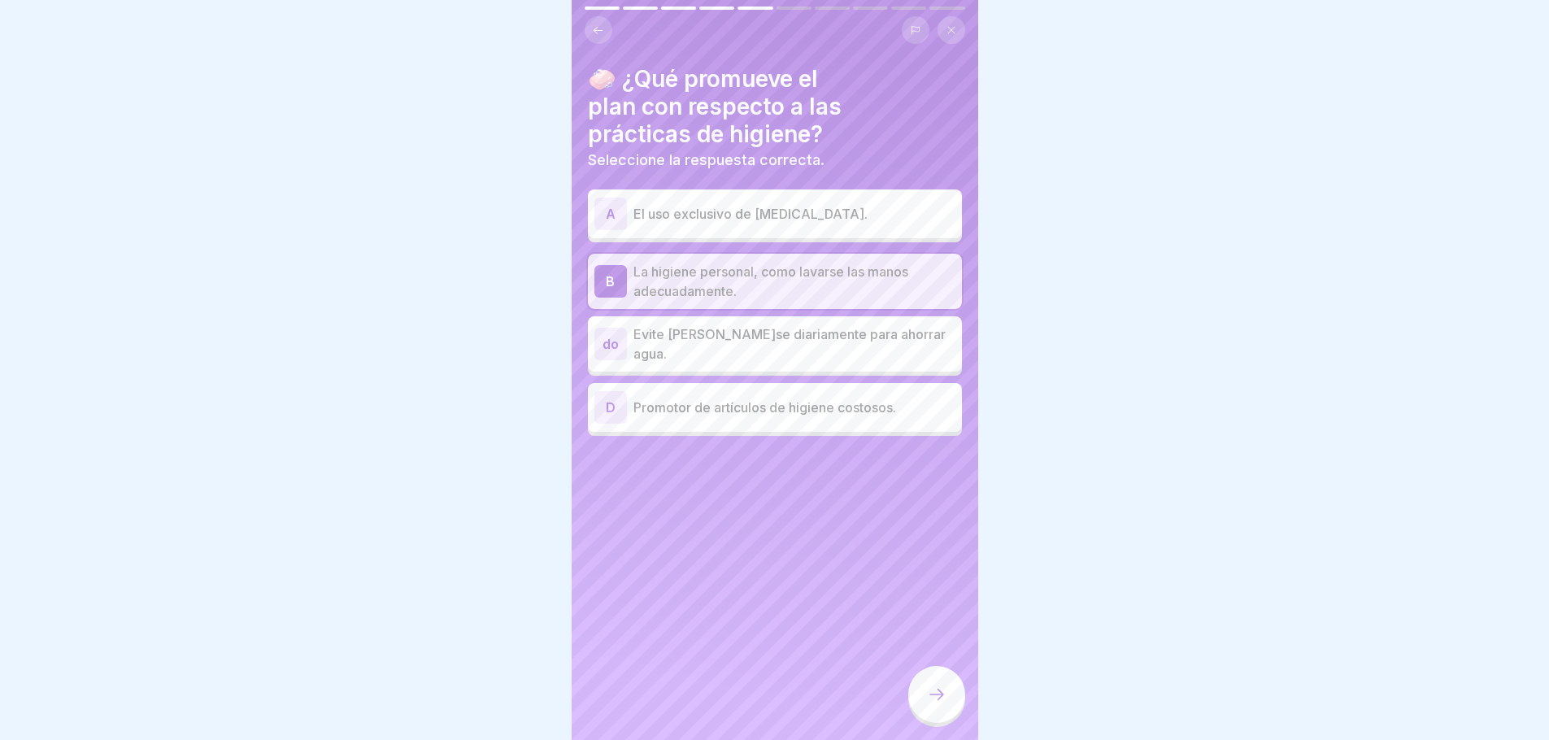
click at [939, 704] on icon at bounding box center [937, 695] width 20 height 20
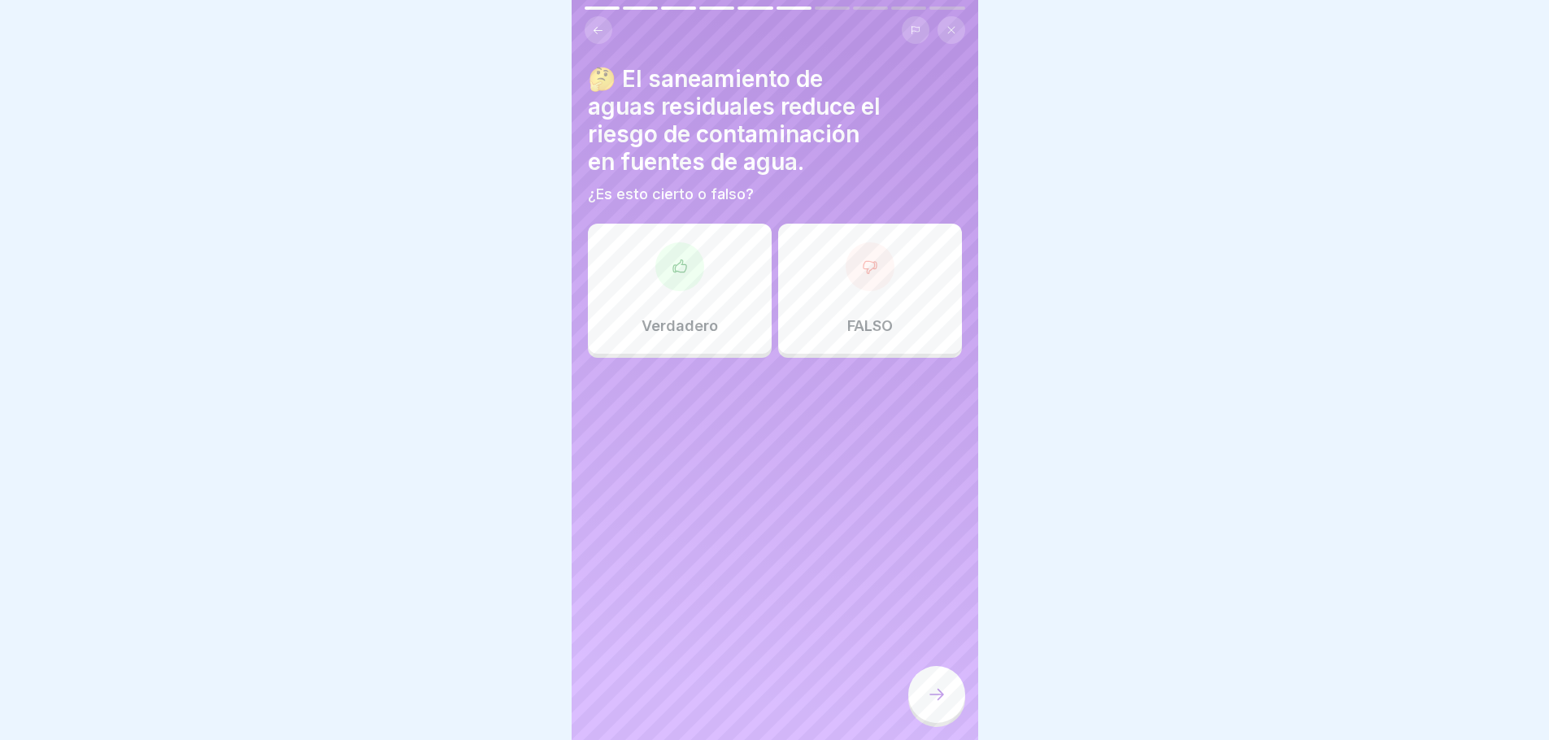
click at [849, 327] on font "FALSO" at bounding box center [870, 325] width 46 height 17
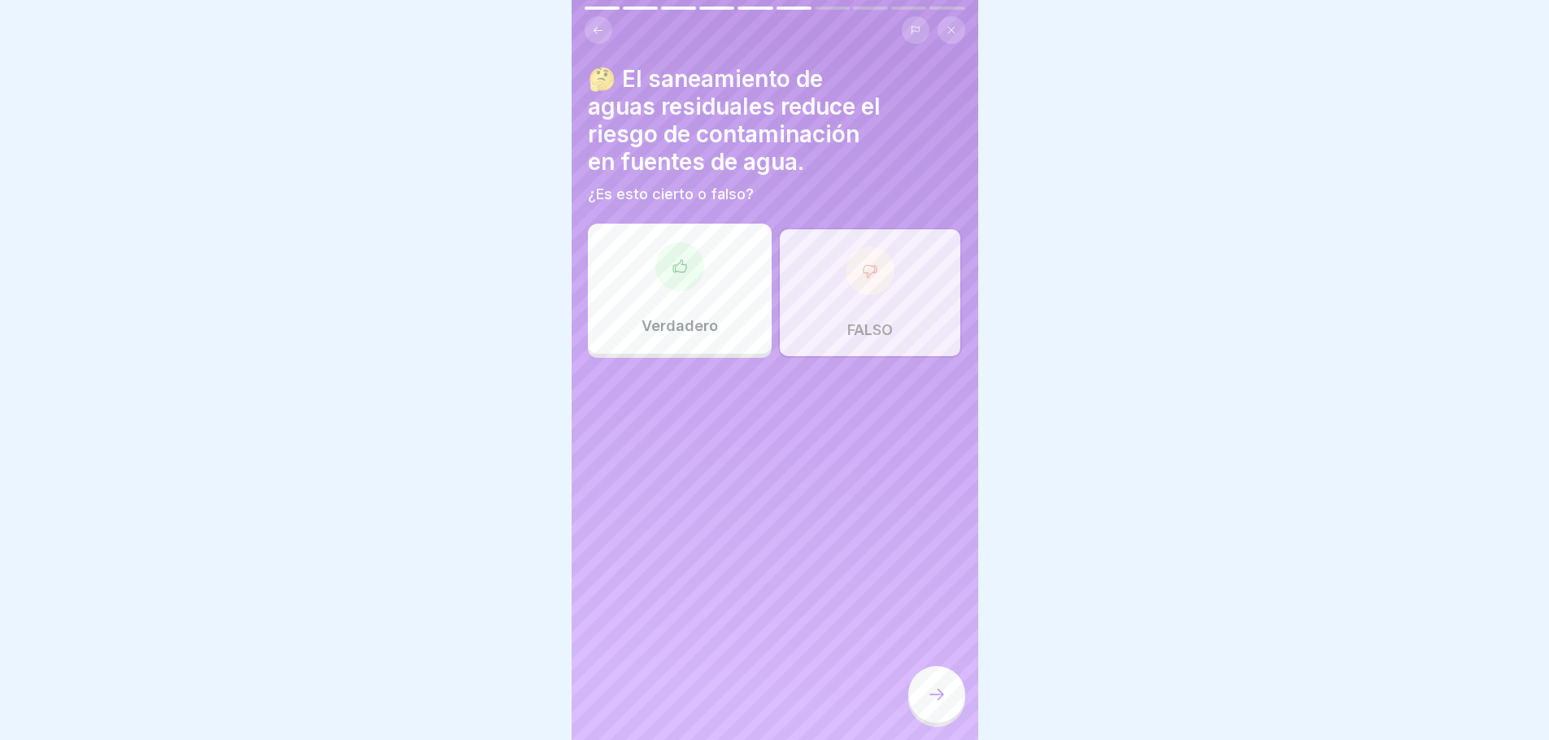
click at [927, 699] on icon at bounding box center [937, 695] width 20 height 20
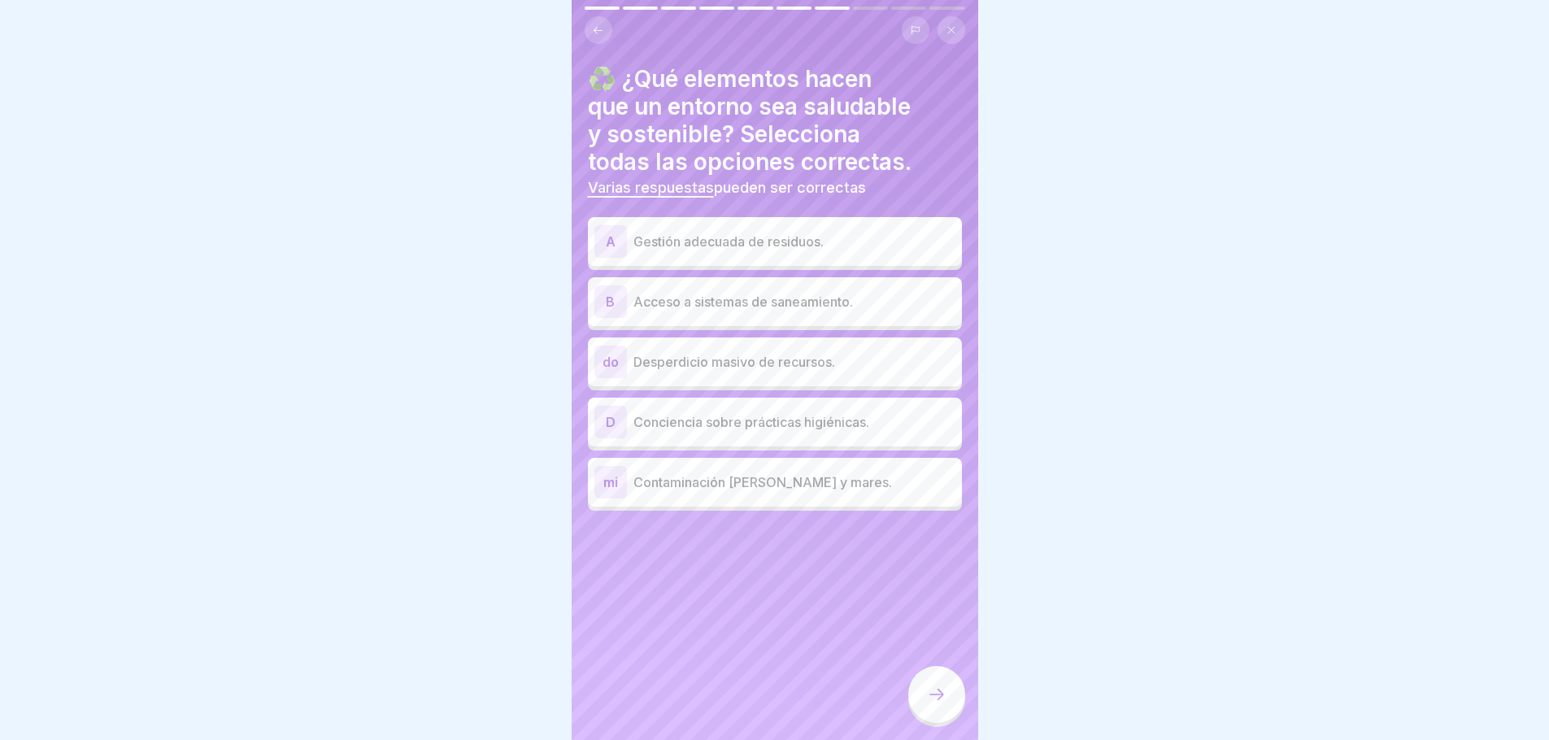
click at [704, 239] on font "Gestión adecuada de residuos." at bounding box center [729, 241] width 190 height 16
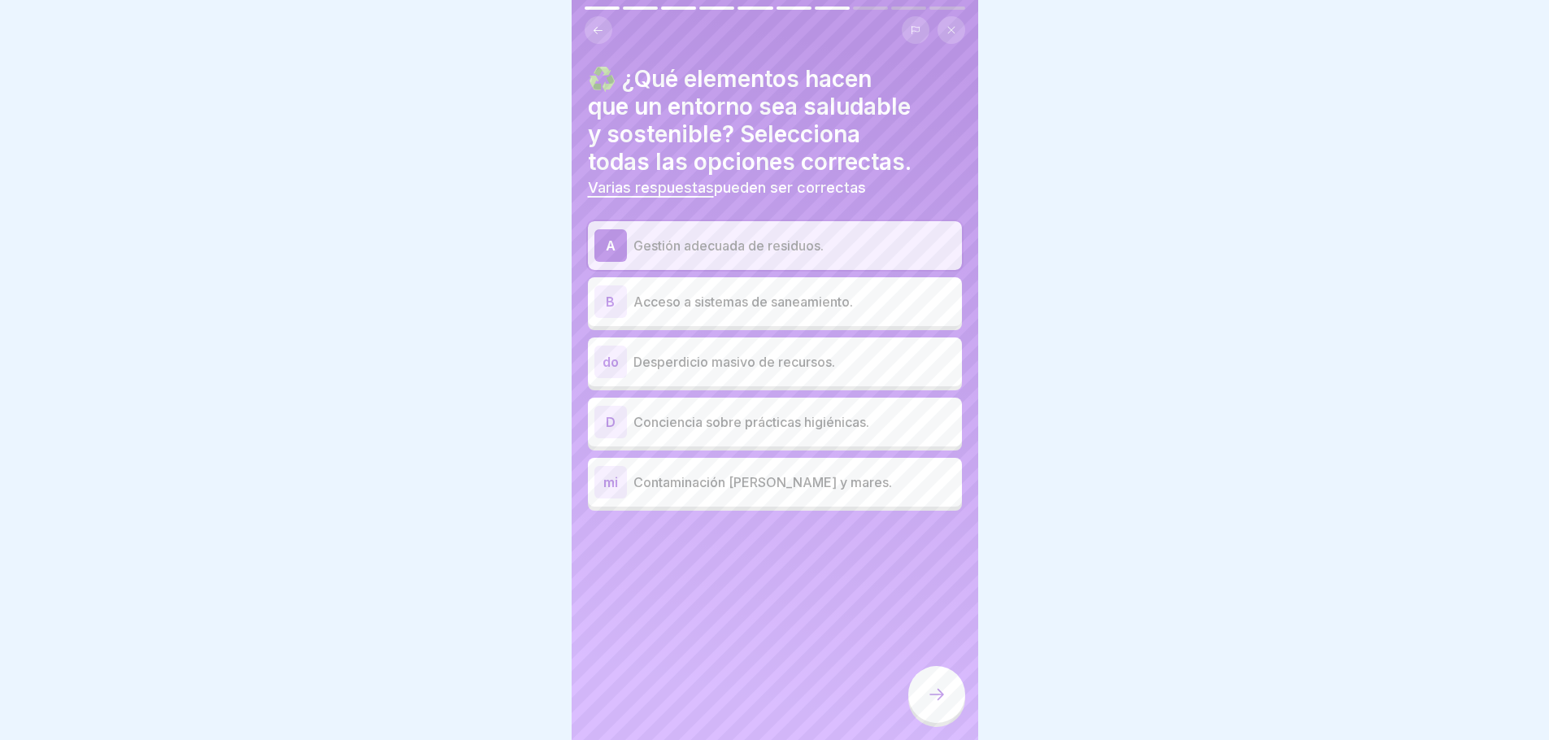
click at [730, 311] on p "Acceso a sistemas de saneamiento." at bounding box center [795, 302] width 322 height 20
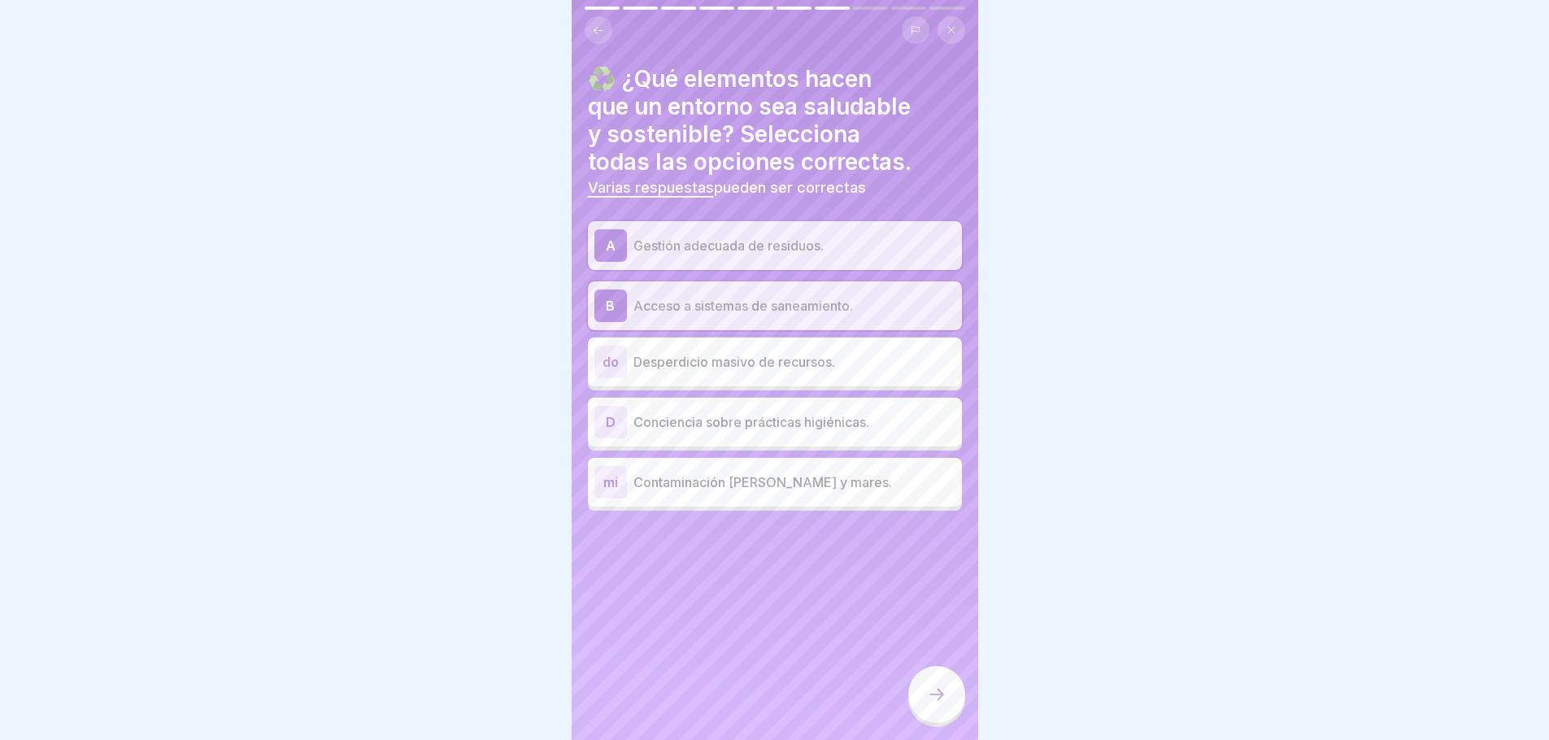
click at [798, 435] on div "D Conciencia sobre prácticas higiénicas." at bounding box center [775, 422] width 361 height 33
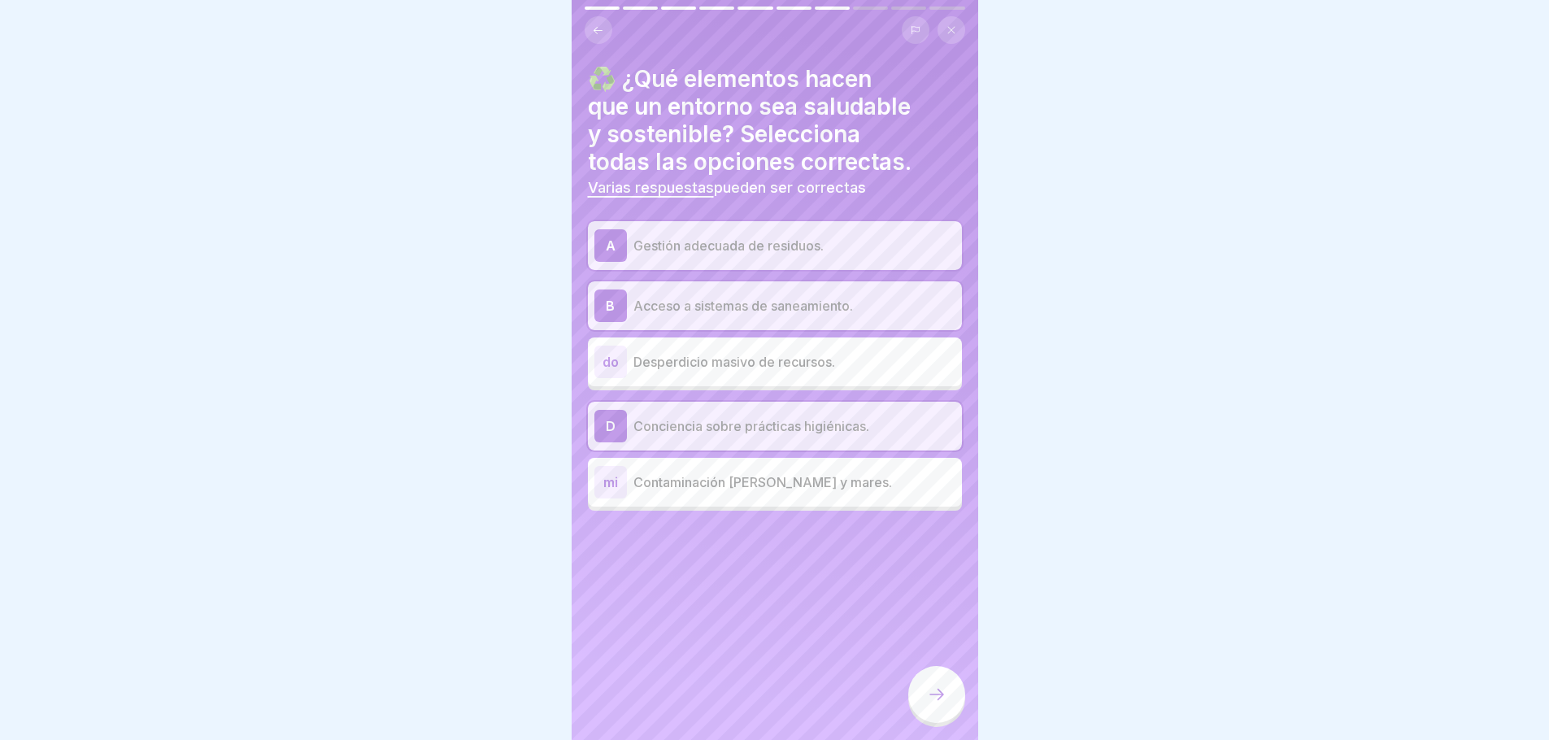
click at [936, 704] on icon at bounding box center [937, 695] width 20 height 20
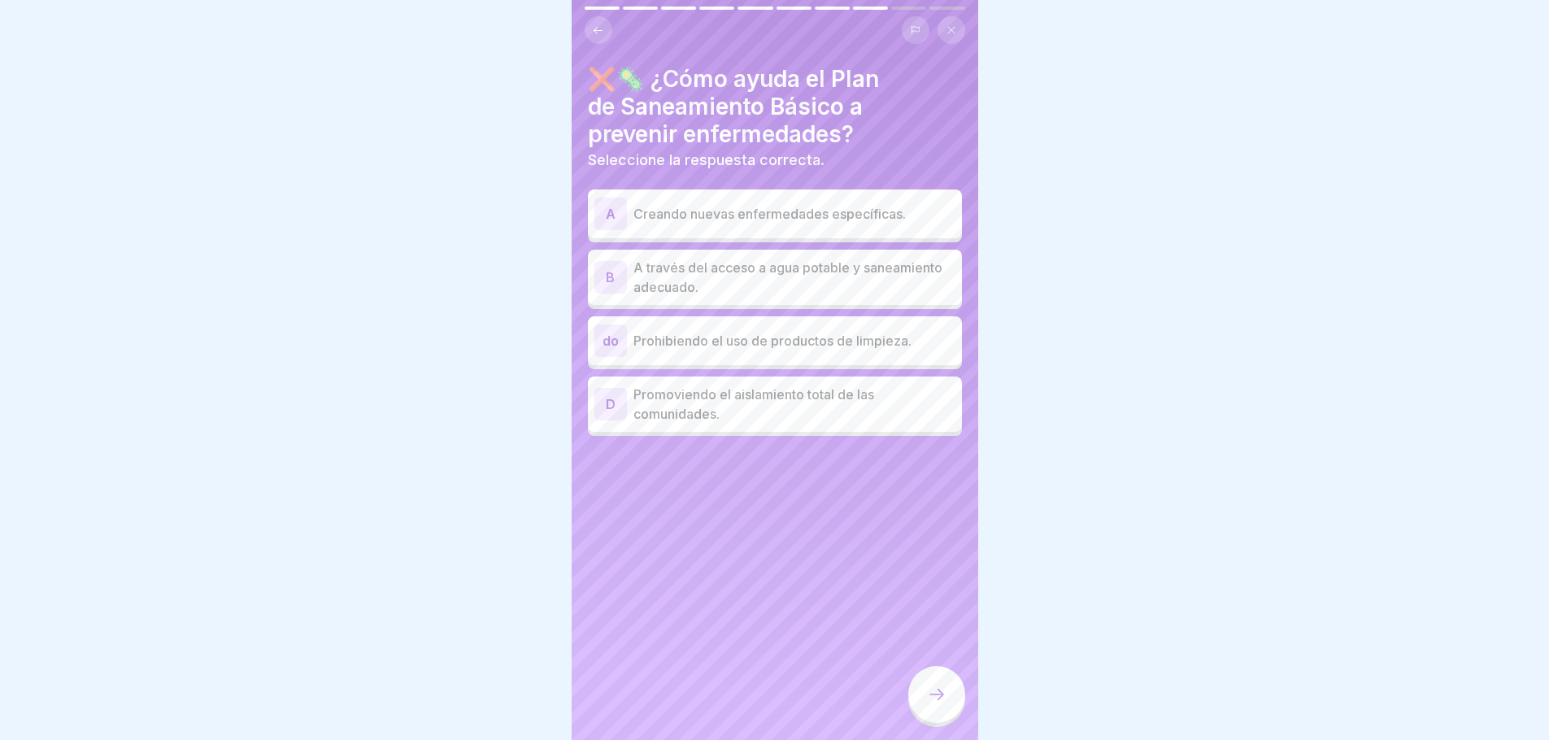
click at [827, 272] on font "A través del acceso a agua potable y saneamiento adecuado." at bounding box center [788, 277] width 309 height 36
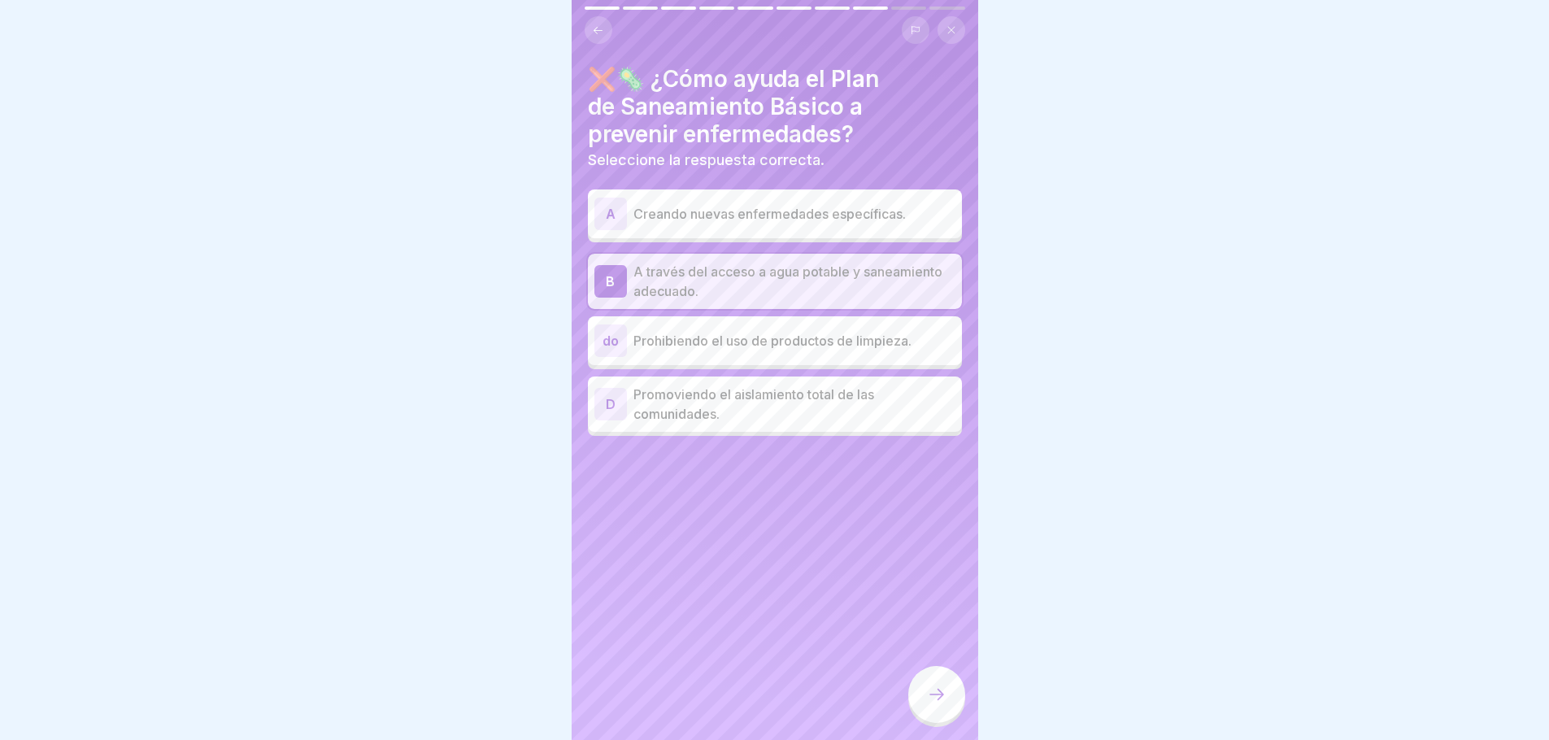
click at [944, 717] on div at bounding box center [936, 694] width 57 height 57
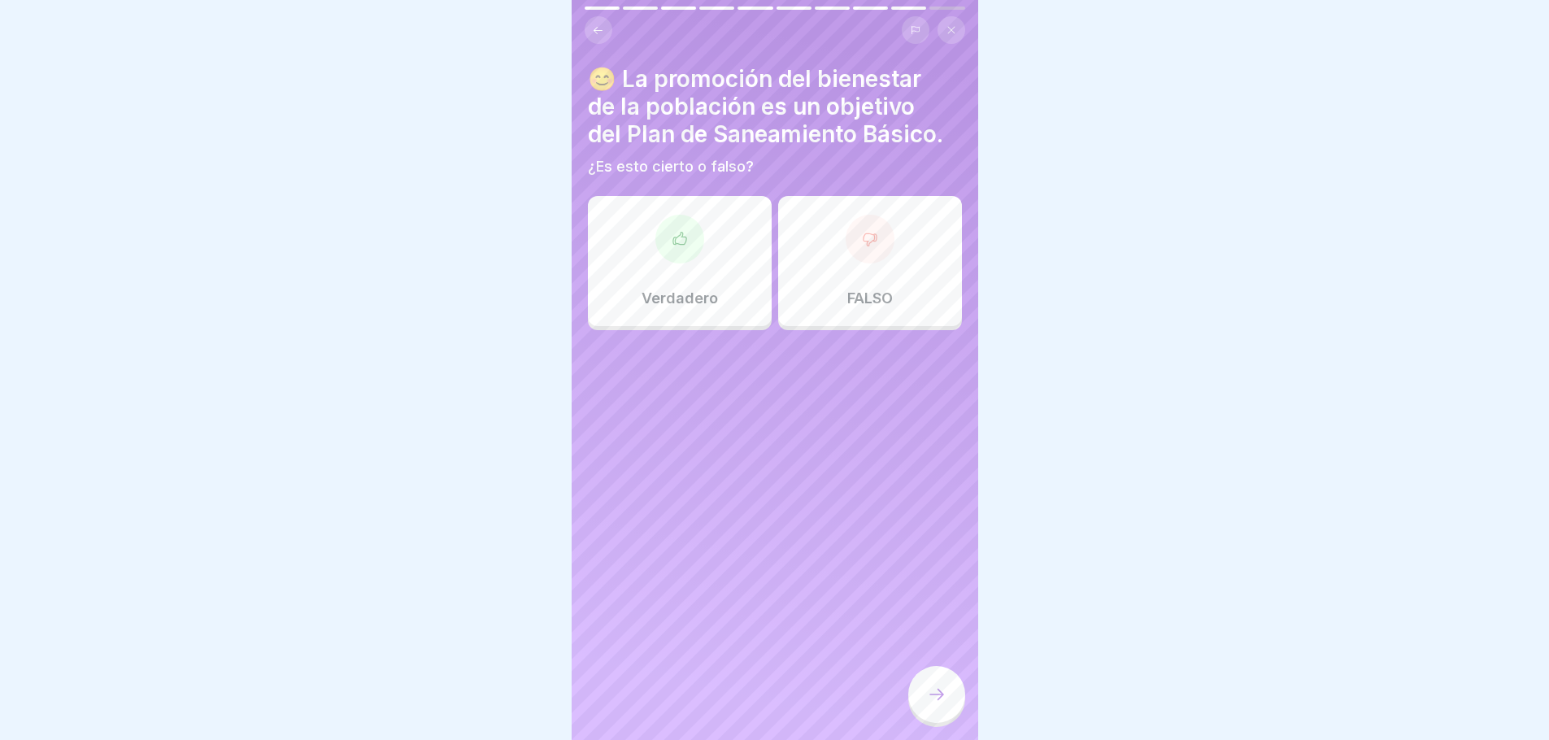
click at [708, 292] on font "Verdadero" at bounding box center [680, 298] width 76 height 17
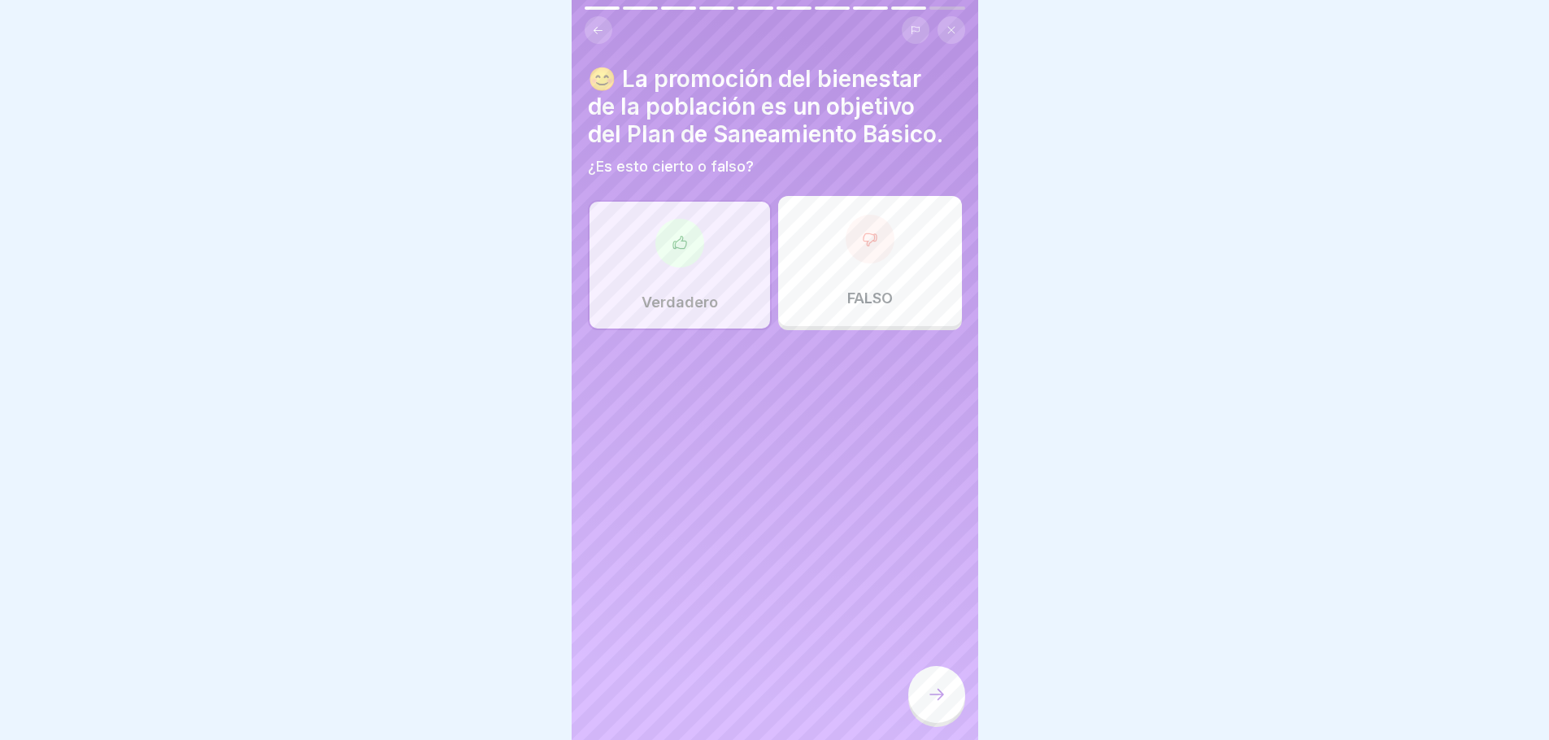
click at [885, 258] on div "FALSO" at bounding box center [870, 261] width 184 height 130
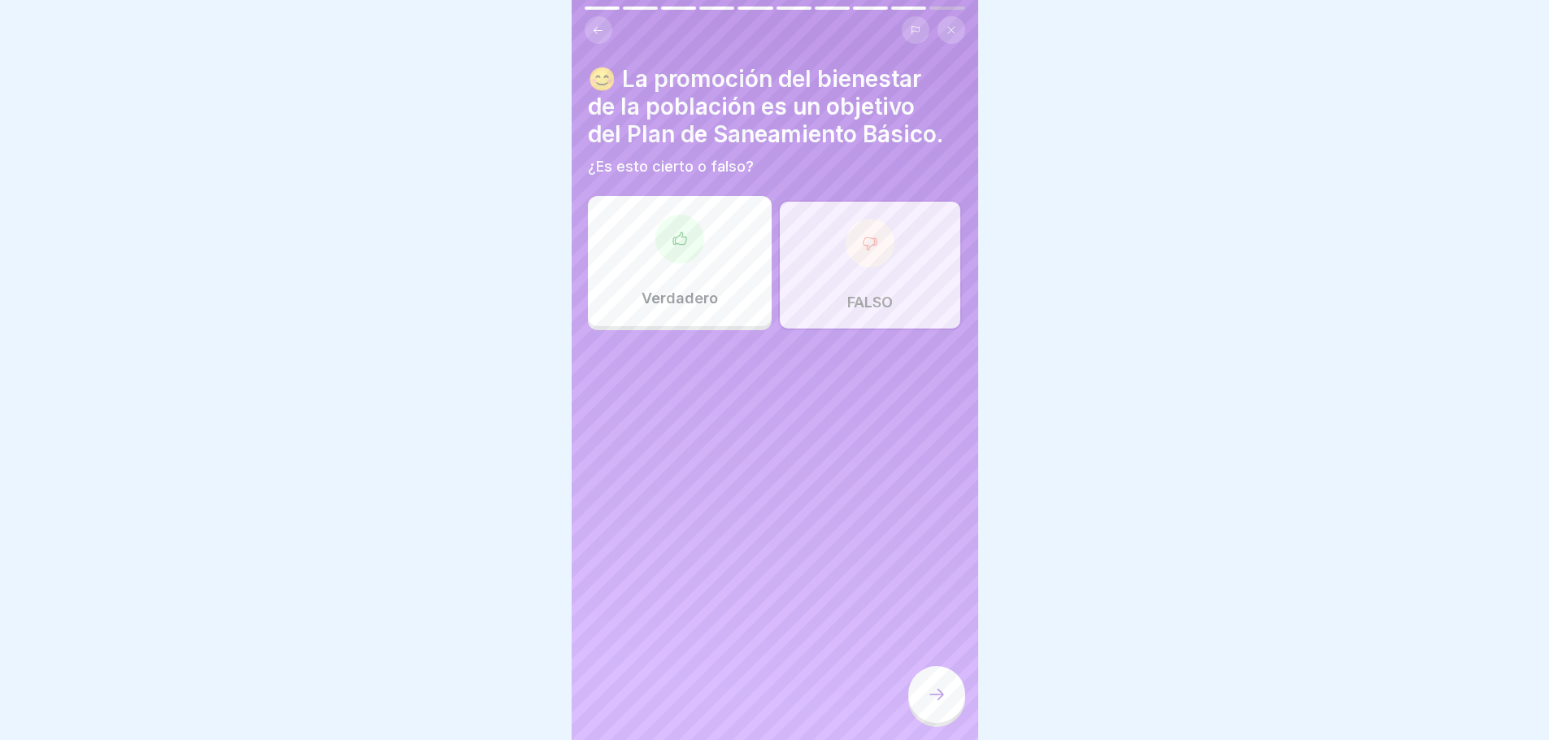
click at [658, 266] on div "Verdadero" at bounding box center [680, 261] width 184 height 130
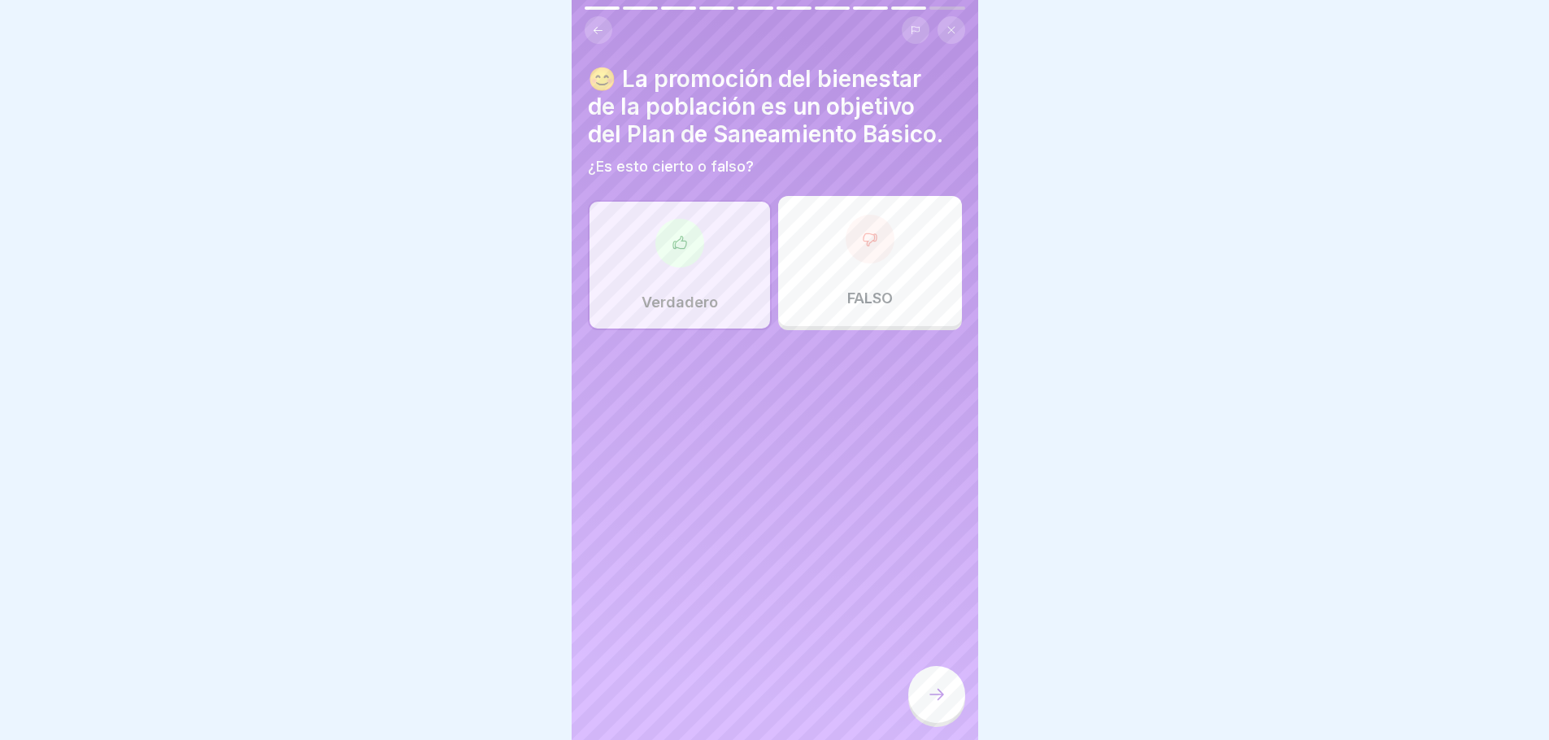
click at [942, 717] on div at bounding box center [936, 694] width 57 height 57
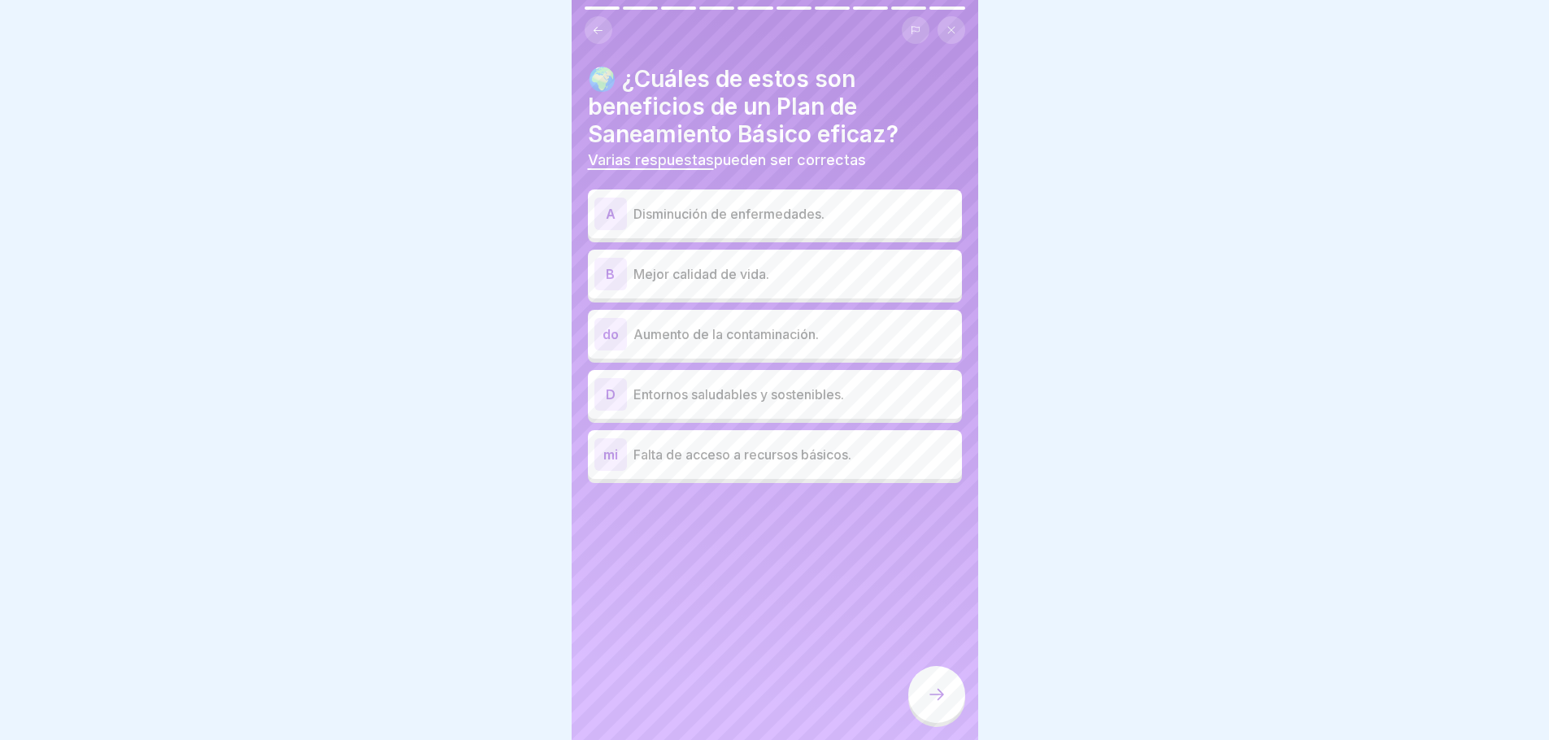
click at [804, 218] on font "Disminución de enfermedades." at bounding box center [729, 214] width 191 height 16
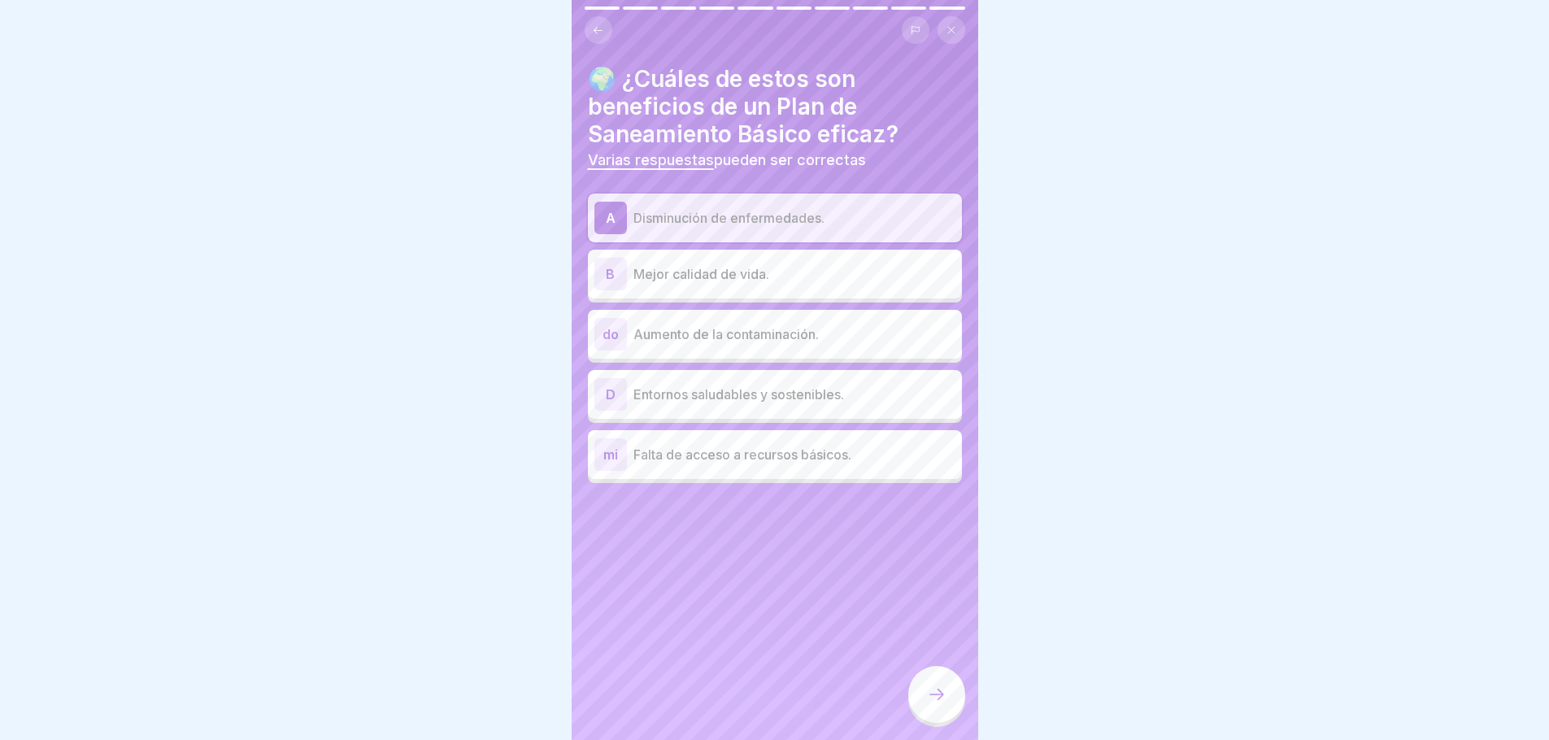
click at [744, 280] on font "Mejor calidad de vida." at bounding box center [702, 274] width 136 height 16
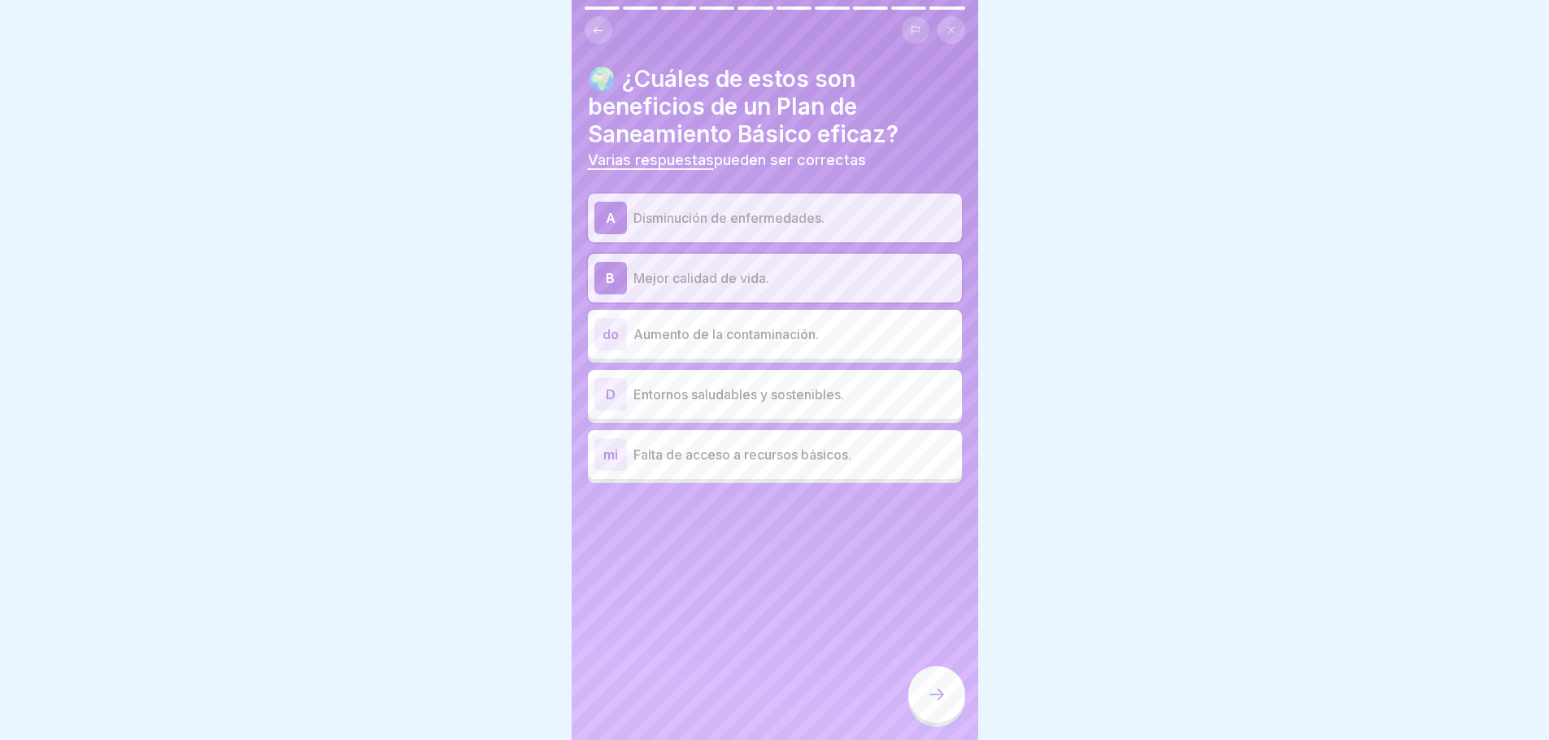
click at [752, 399] on font "Entornos saludables y sostenibles." at bounding box center [739, 394] width 211 height 16
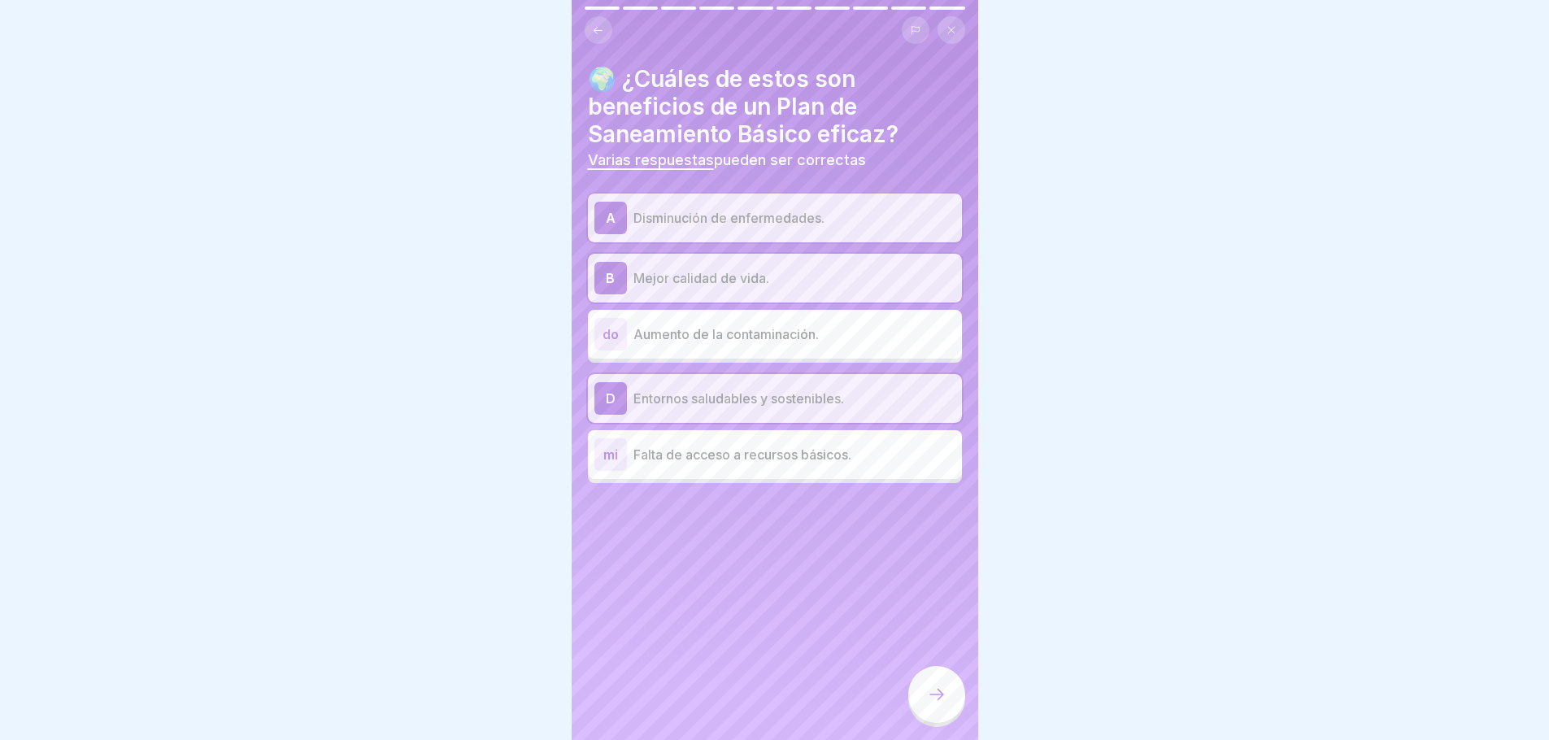
click at [925, 712] on div at bounding box center [936, 694] width 57 height 57
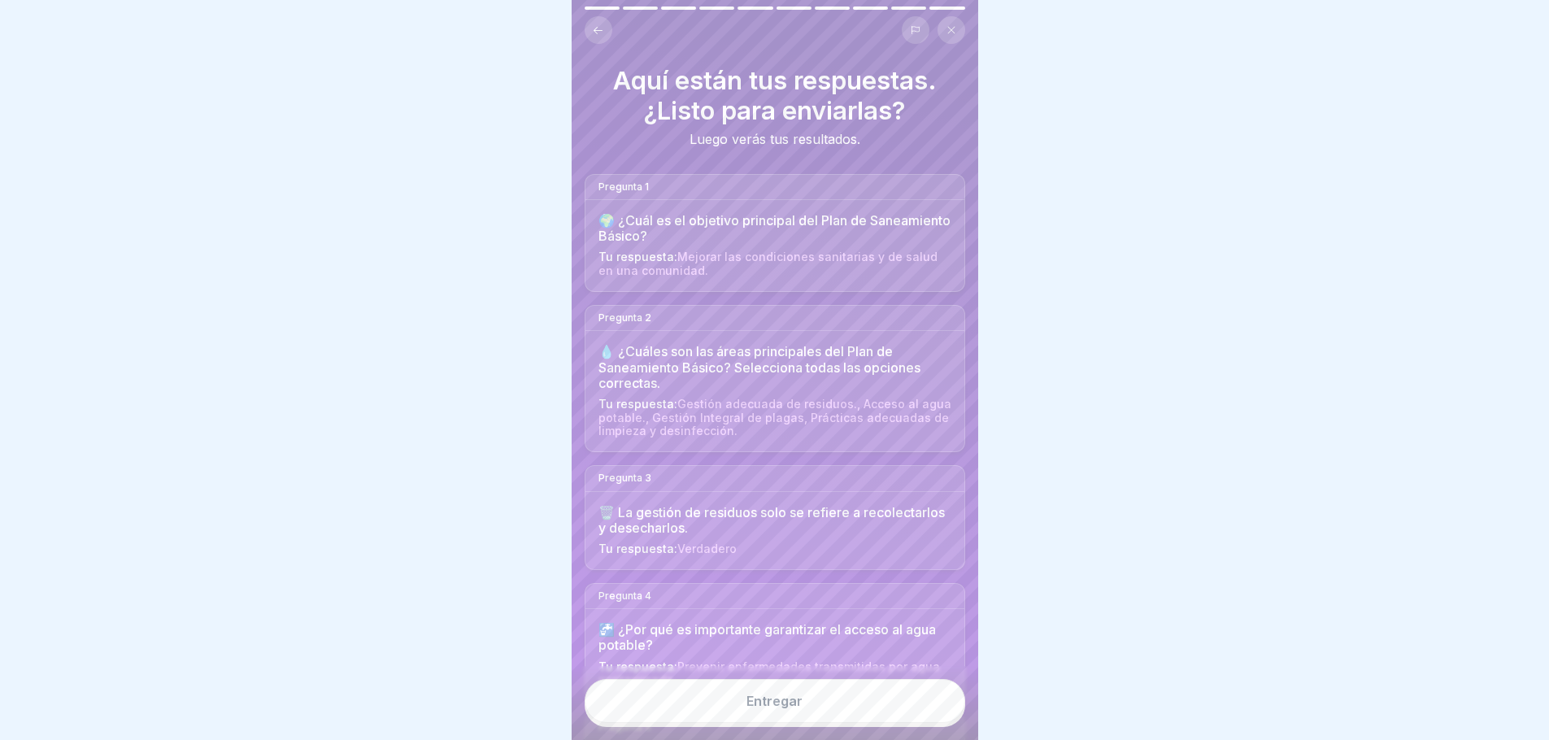
click at [850, 712] on button "Entregar" at bounding box center [775, 701] width 381 height 44
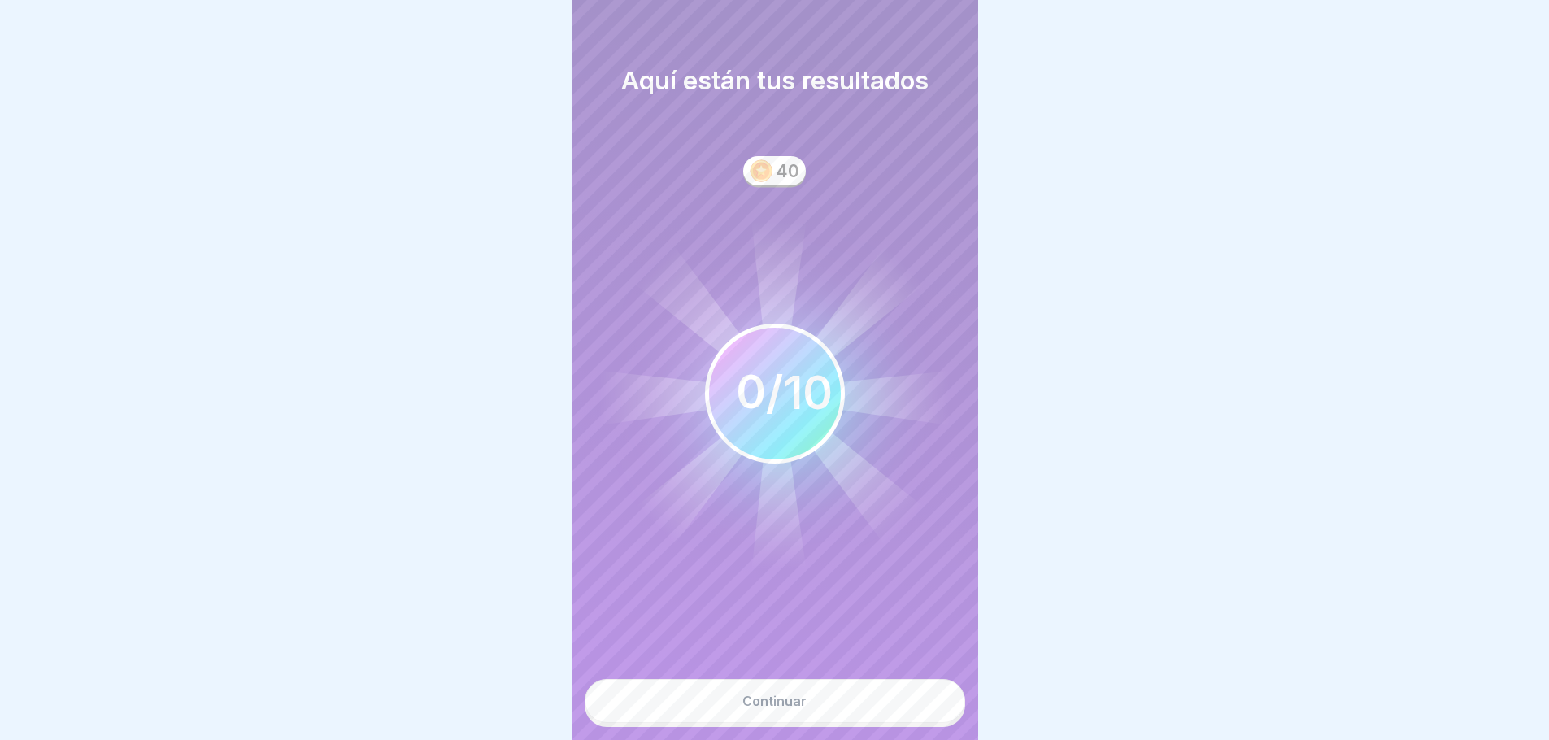
click at [814, 710] on button "Continuar" at bounding box center [775, 701] width 381 height 44
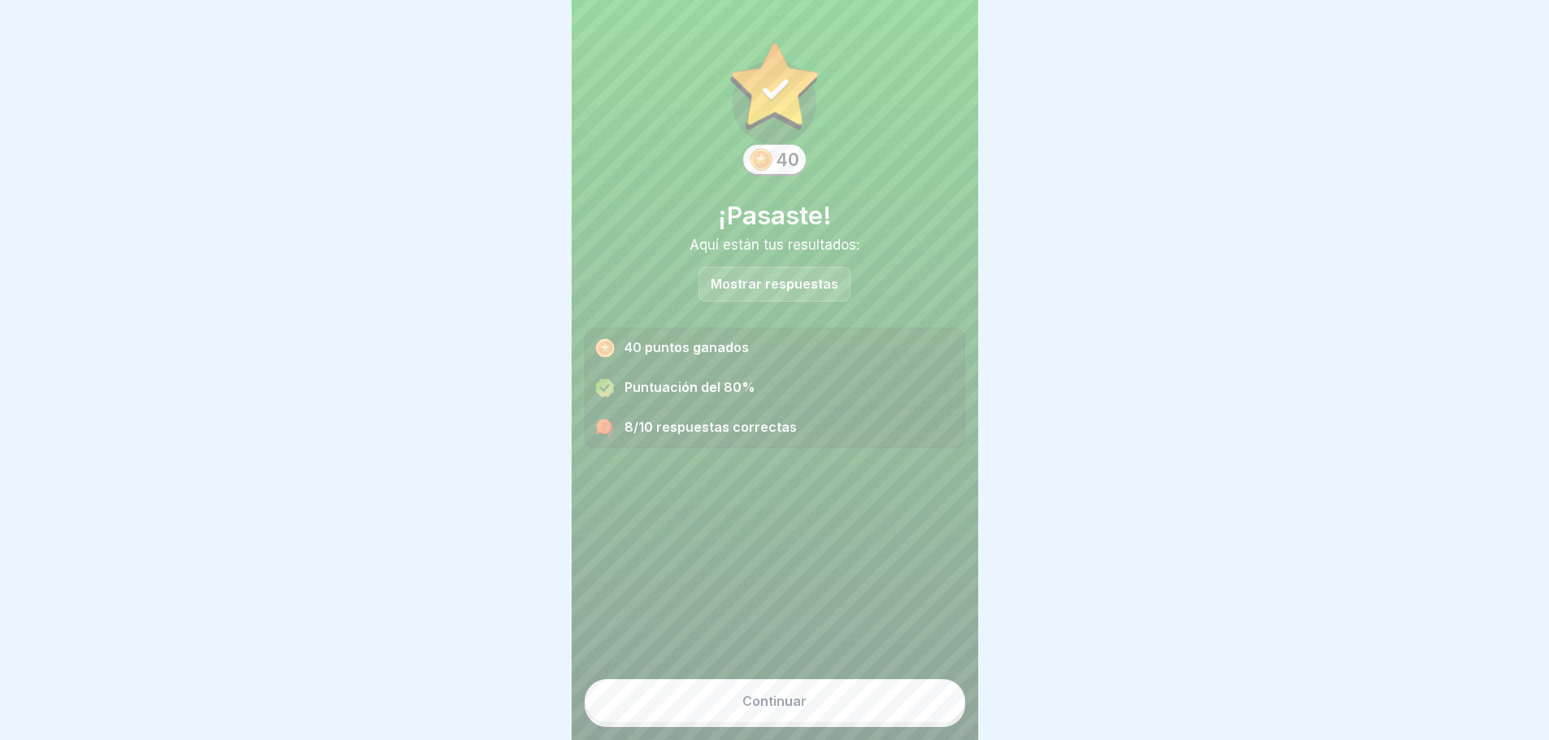
click at [765, 288] on font "Mostrar respuestas" at bounding box center [775, 284] width 128 height 16
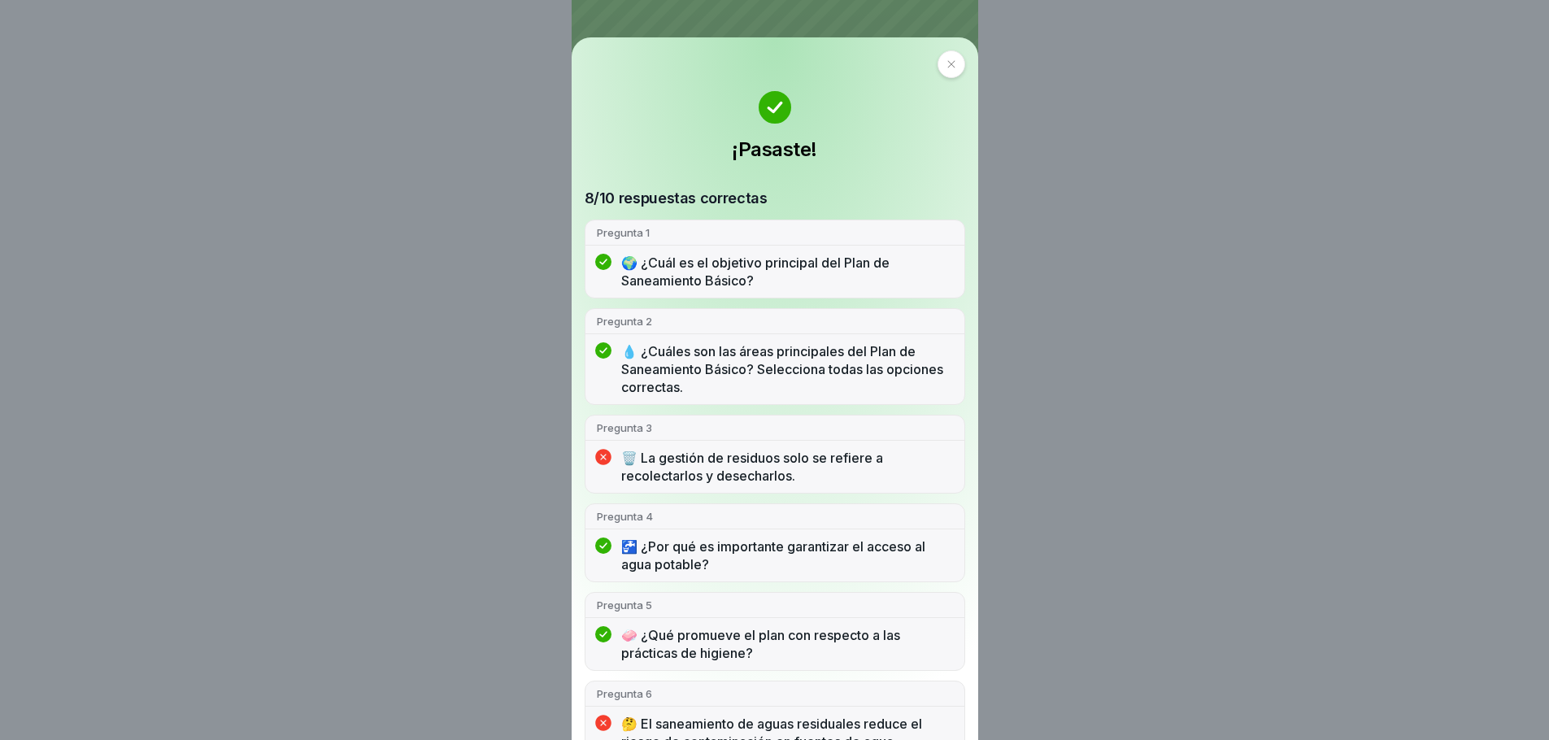
click at [947, 63] on icon at bounding box center [952, 64] width 10 height 10
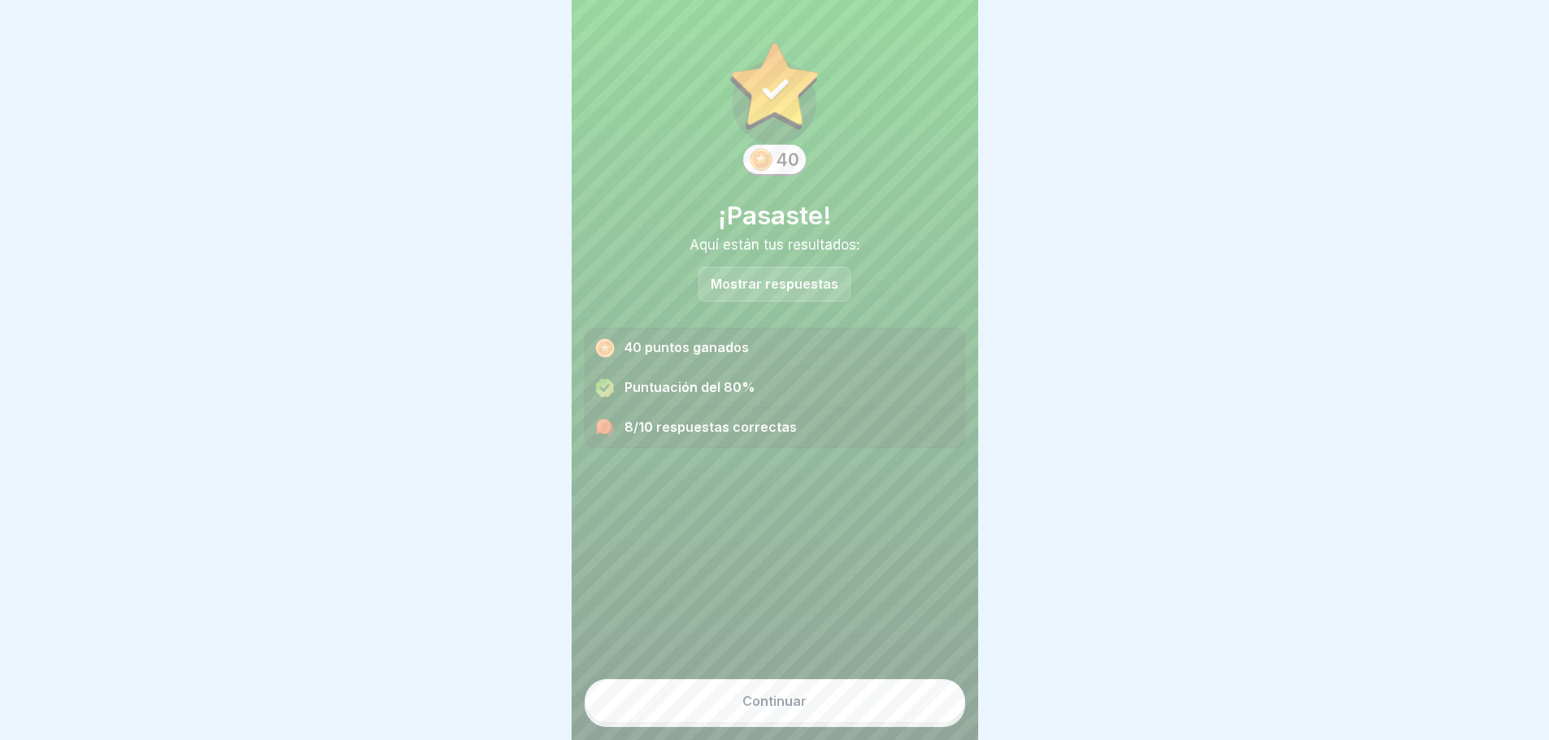
click at [833, 716] on button "Continuar" at bounding box center [775, 701] width 381 height 44
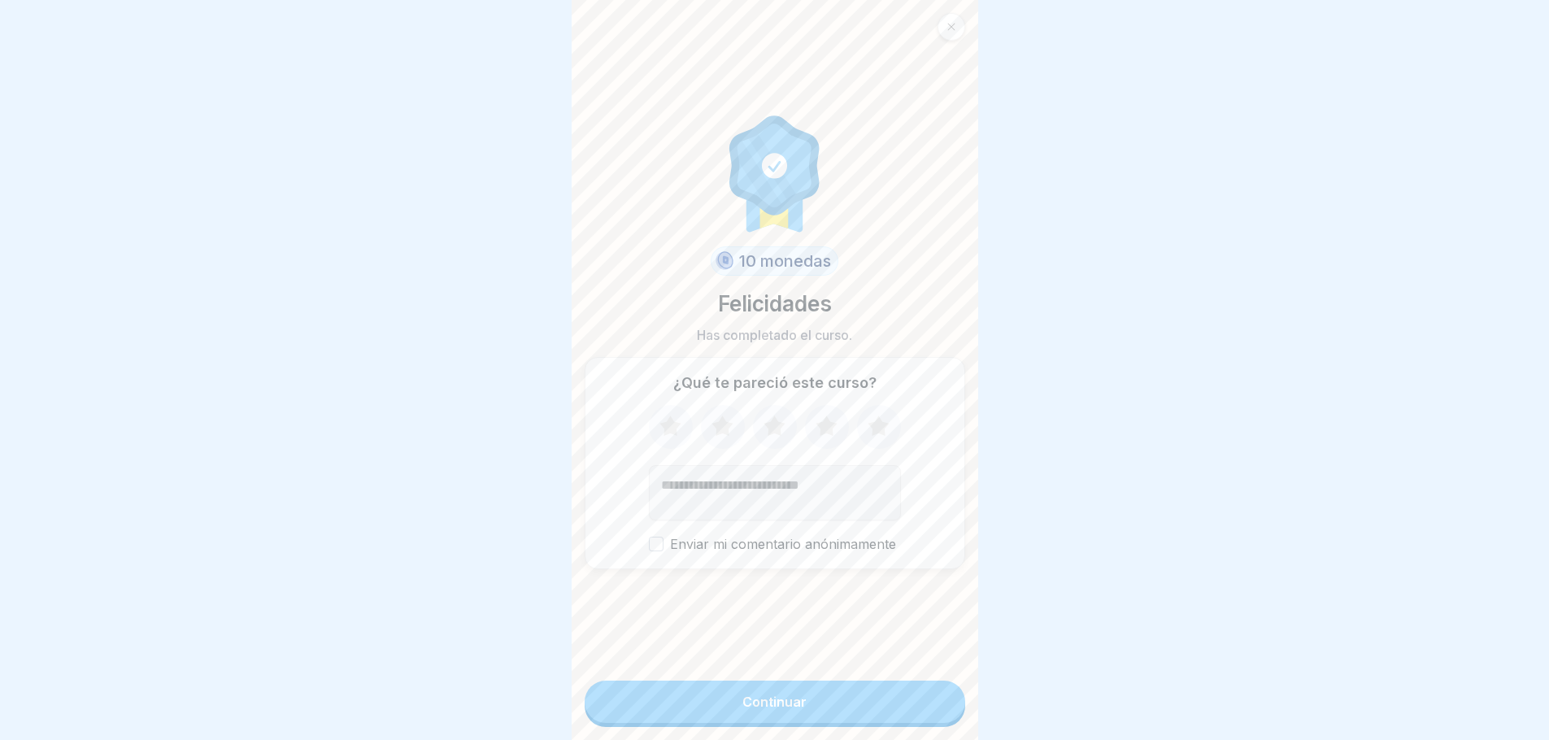
click at [658, 438] on icon at bounding box center [670, 427] width 43 height 42
click at [724, 423] on icon at bounding box center [722, 427] width 43 height 42
click at [778, 436] on icon at bounding box center [774, 427] width 43 height 42
click at [816, 436] on icon at bounding box center [826, 426] width 21 height 20
click at [884, 434] on icon at bounding box center [878, 427] width 43 height 42
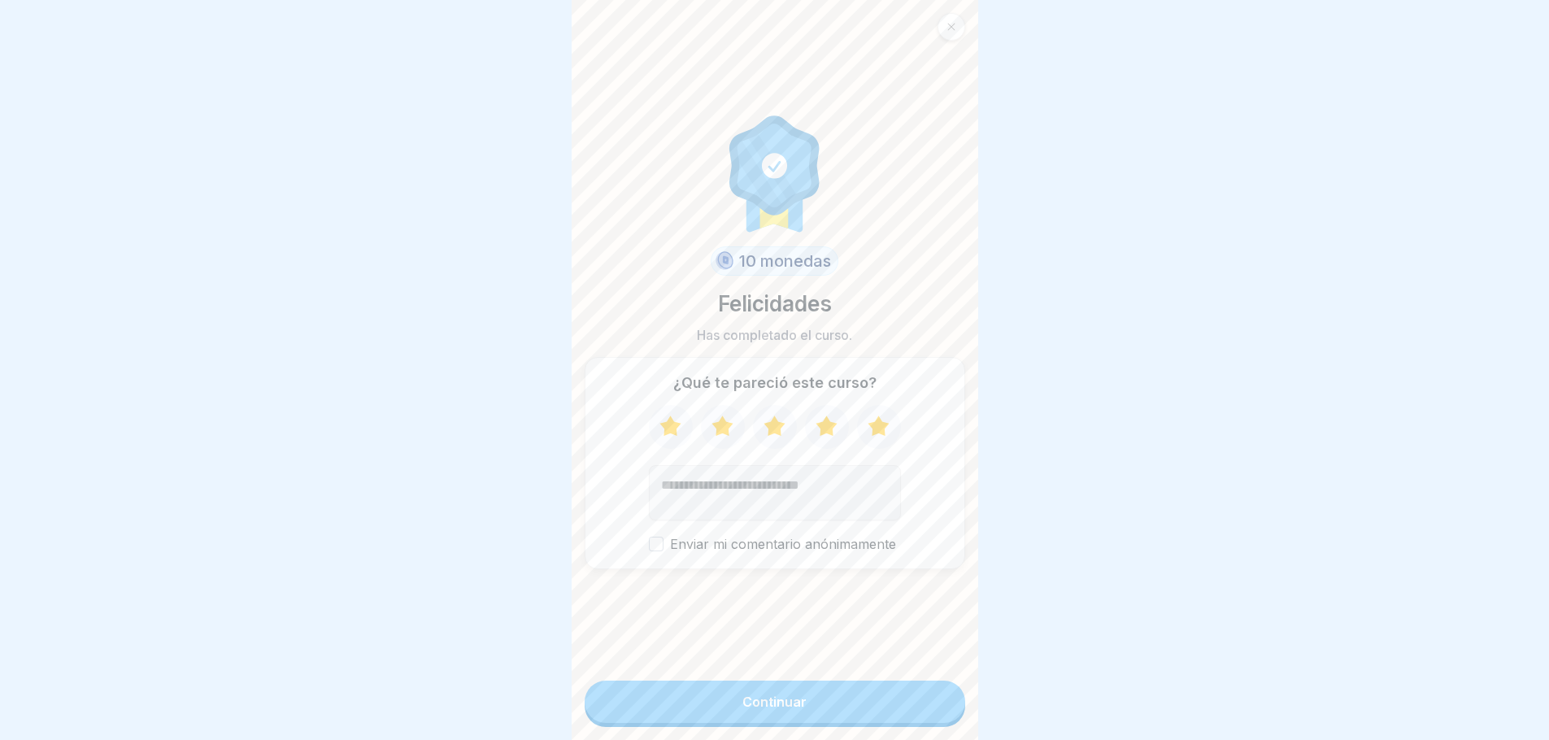
click at [786, 708] on font "Continuar" at bounding box center [775, 702] width 64 height 16
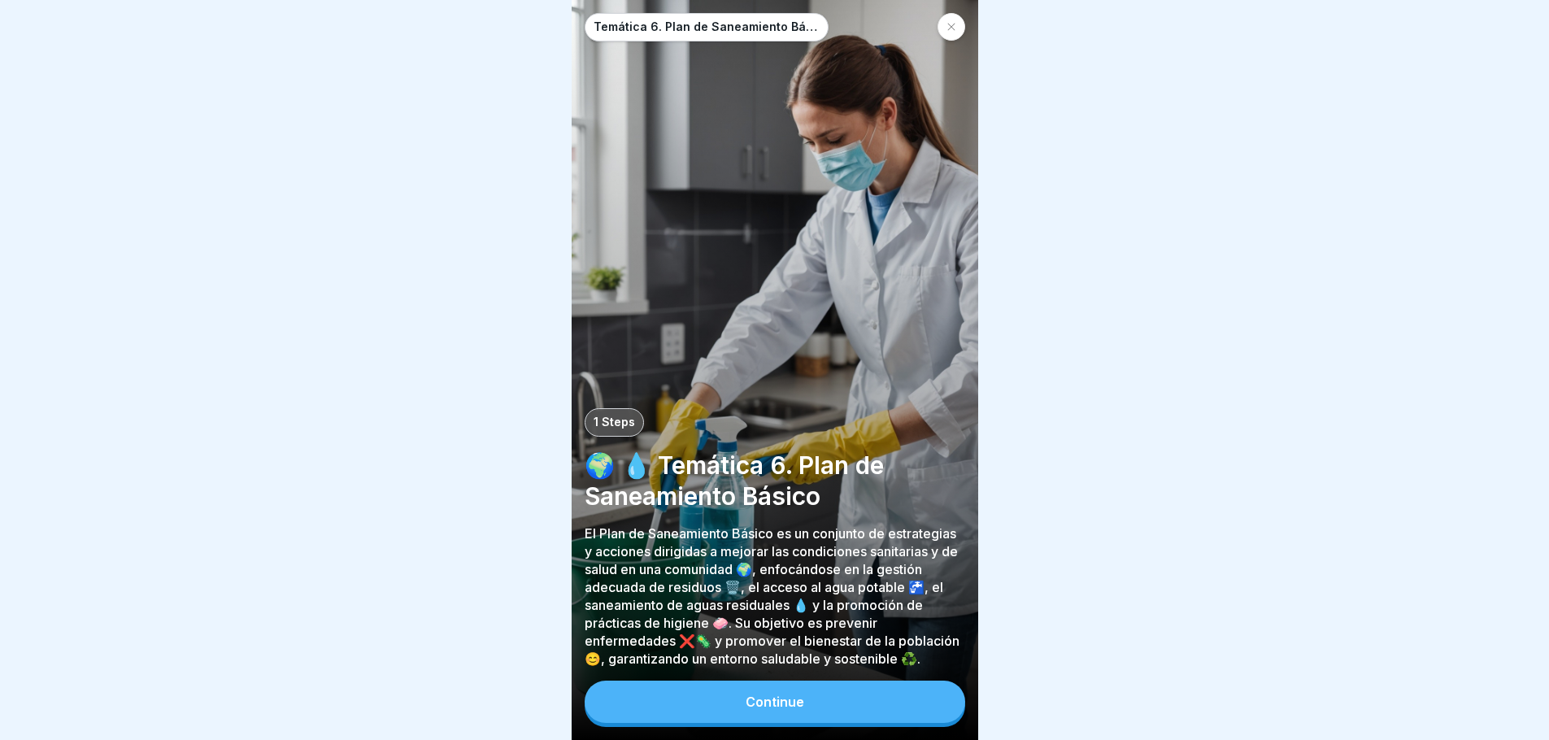
scroll to position [12, 0]
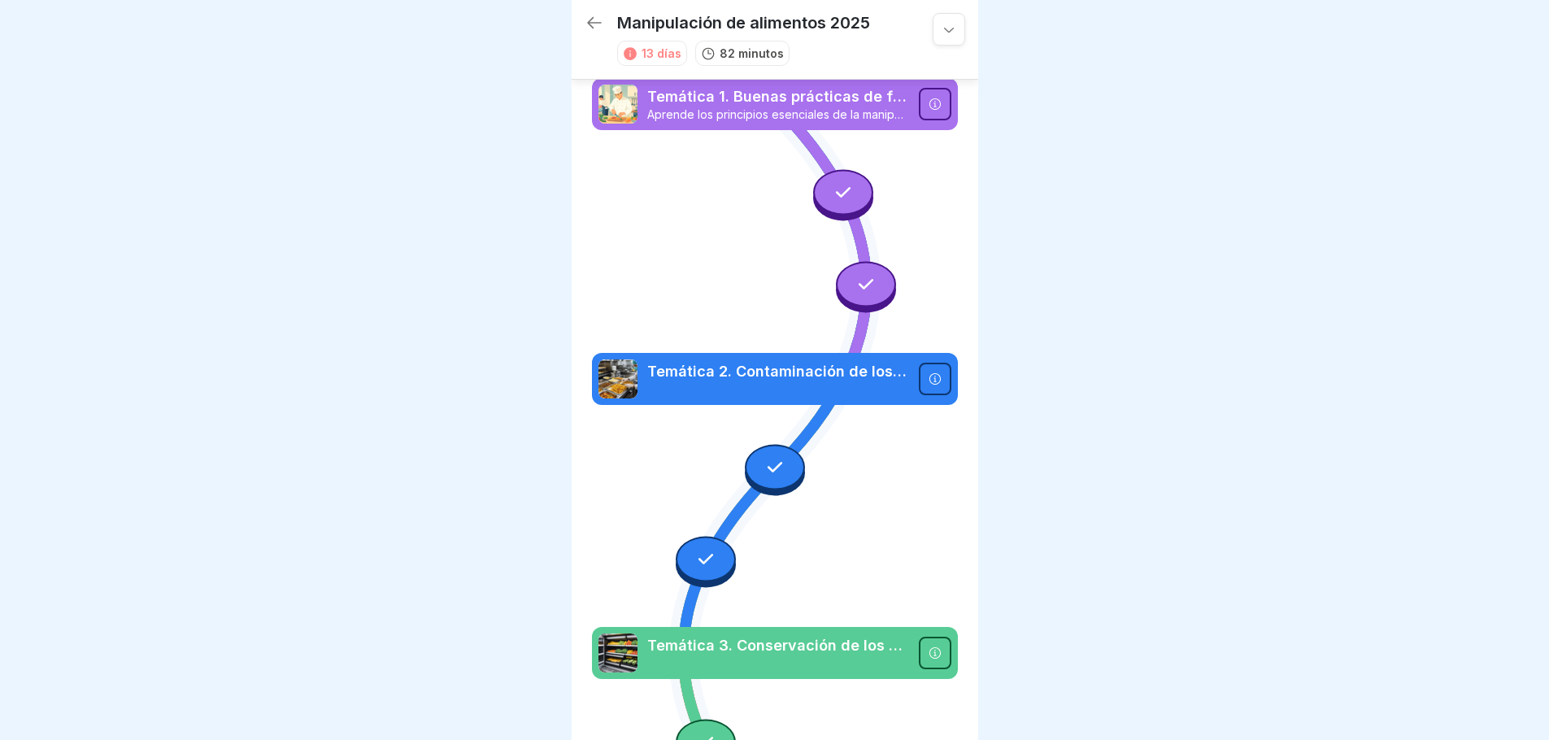
click at [943, 35] on icon at bounding box center [949, 29] width 16 height 16
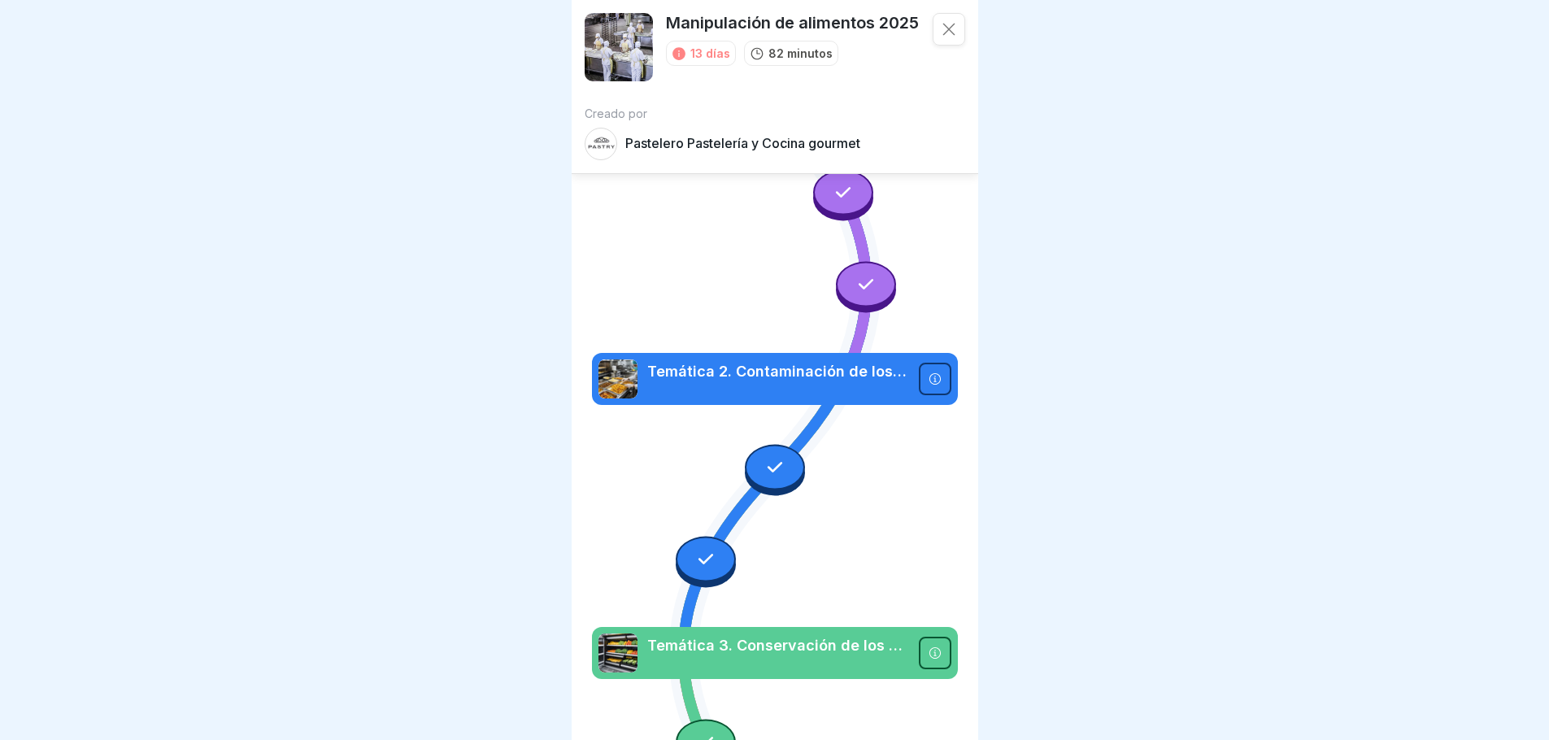
click at [1216, 155] on div at bounding box center [774, 370] width 1549 height 740
click at [941, 29] on icon at bounding box center [949, 29] width 16 height 16
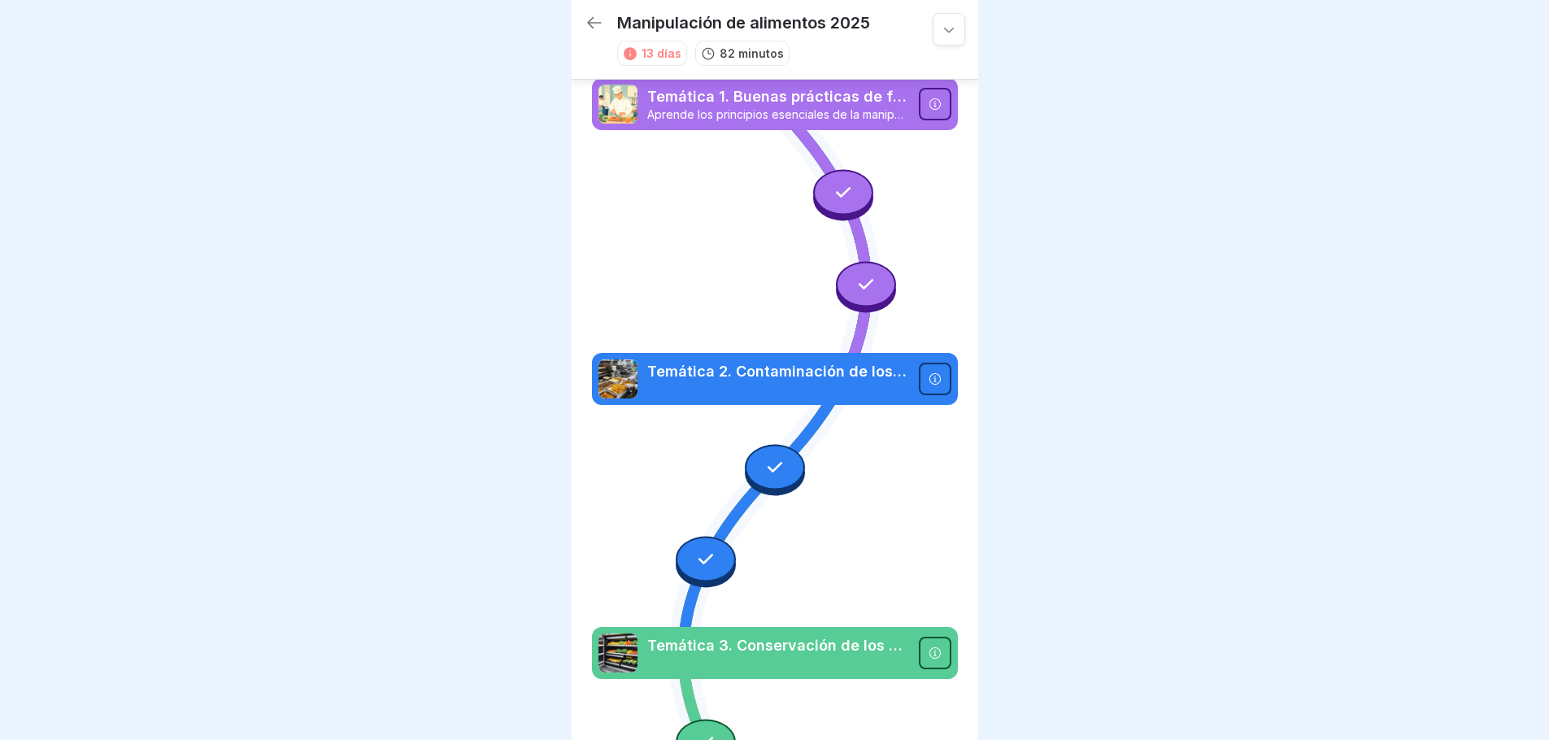
click at [944, 21] on icon at bounding box center [949, 29] width 16 height 16
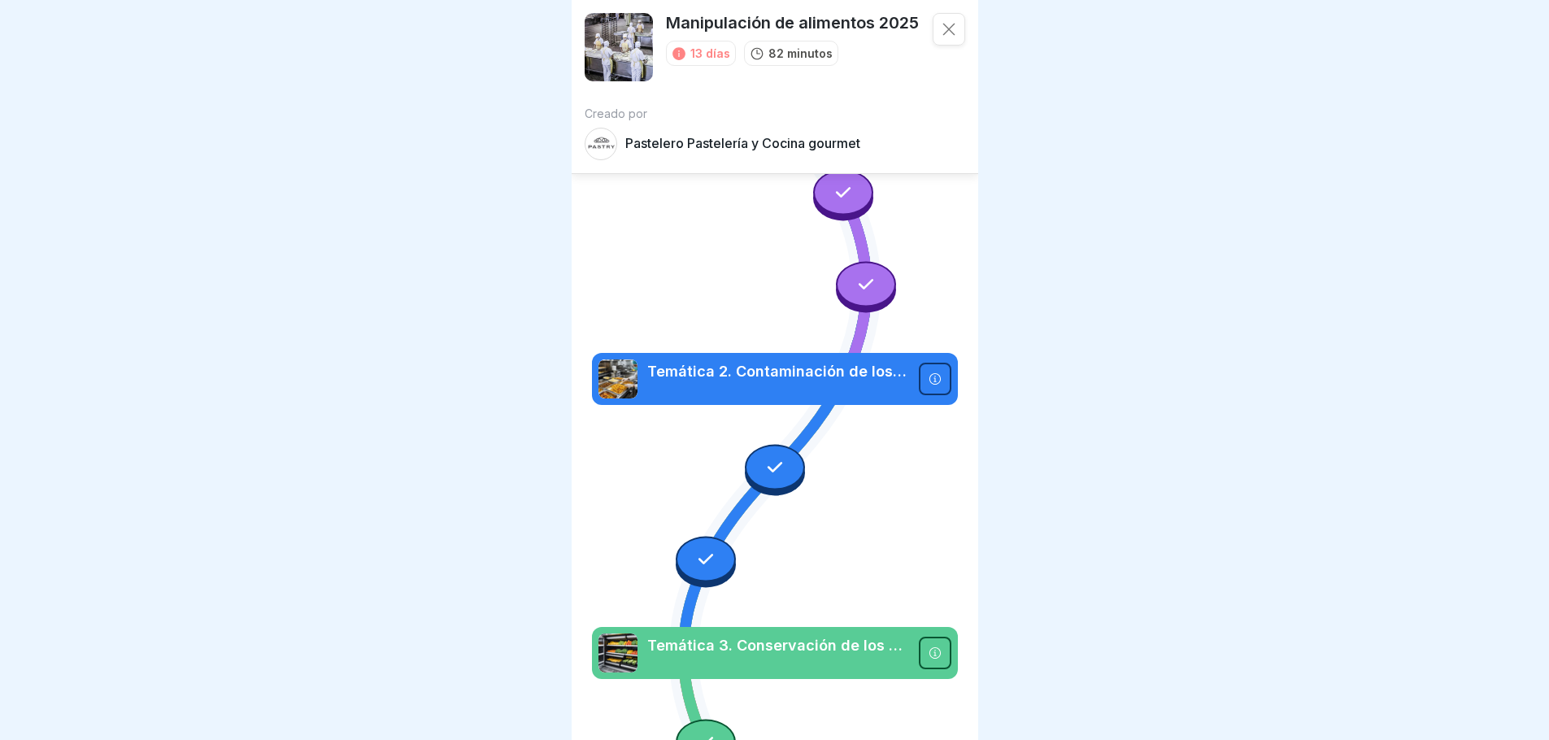
click at [1122, 109] on div at bounding box center [774, 370] width 1549 height 740
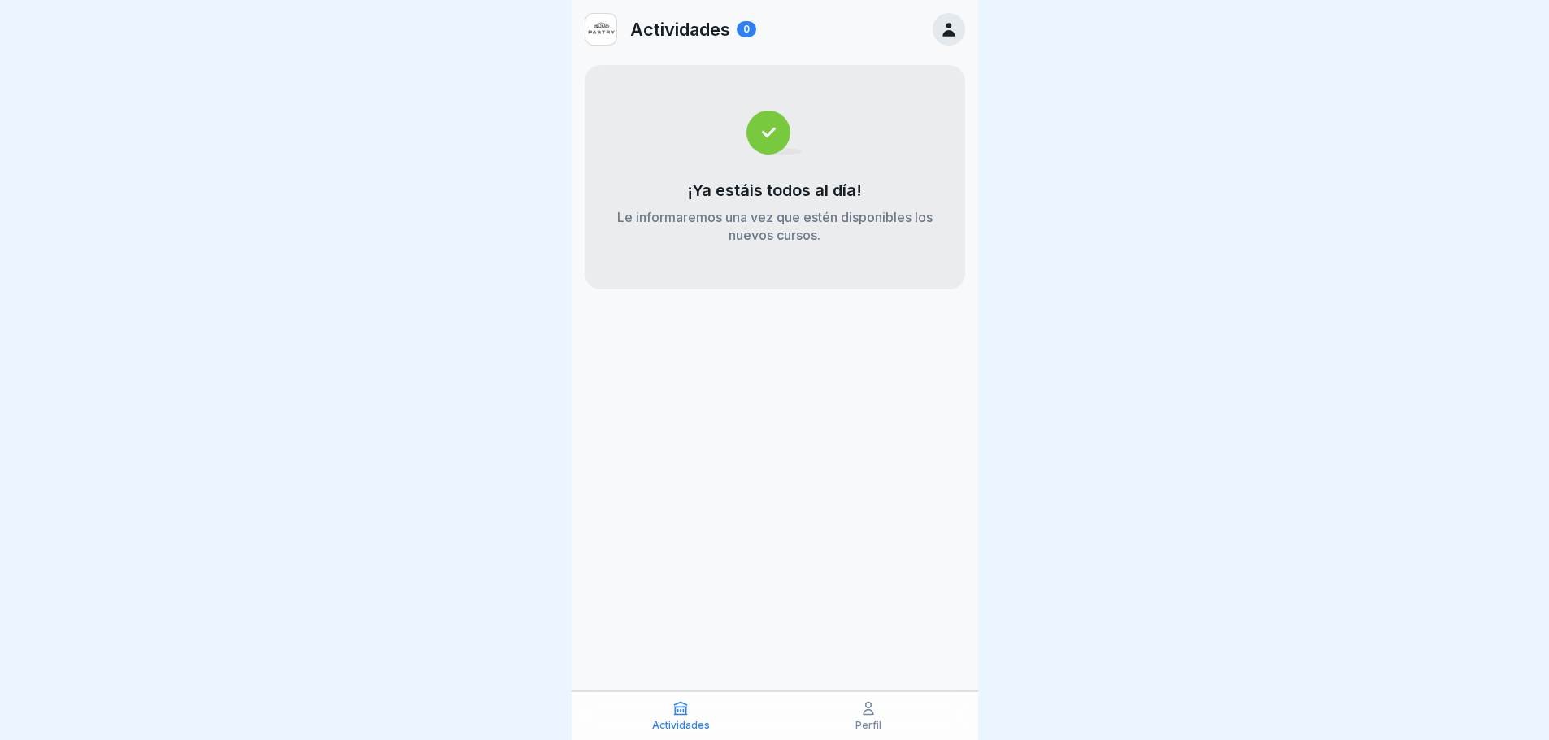
click at [762, 135] on img at bounding box center [775, 133] width 56 height 44
click at [951, 30] on icon at bounding box center [949, 29] width 18 height 18
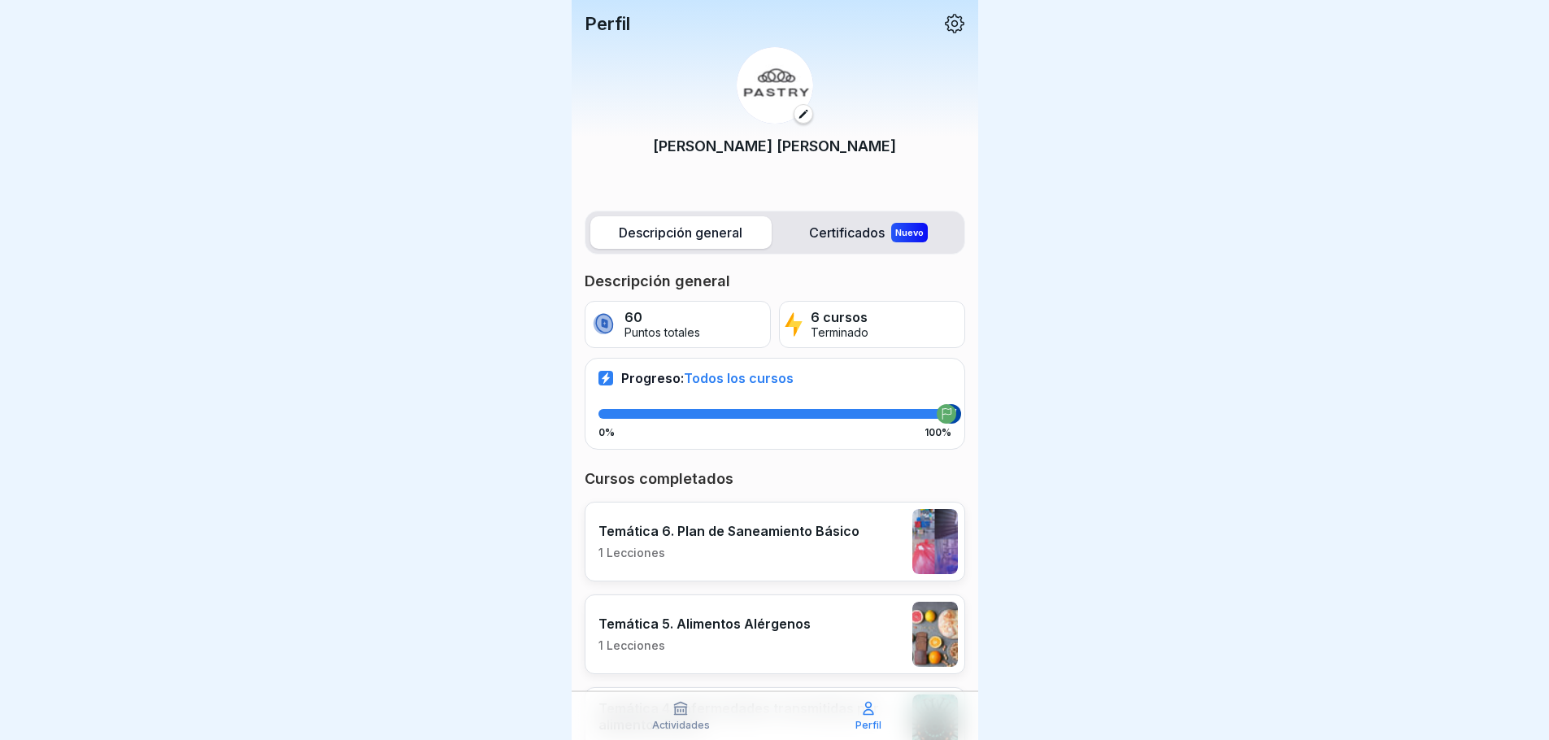
scroll to position [12, 0]
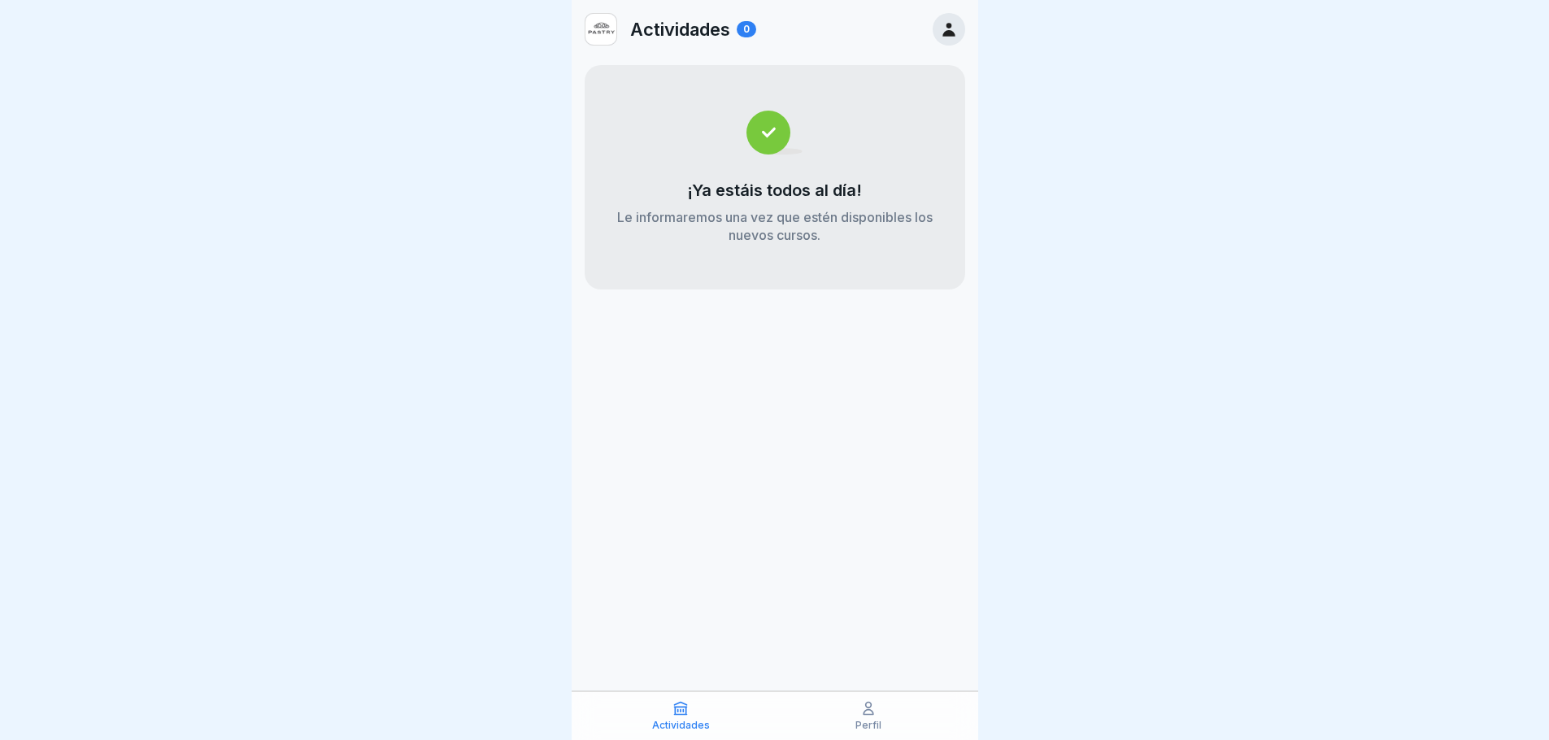
click at [939, 41] on div at bounding box center [949, 29] width 33 height 33
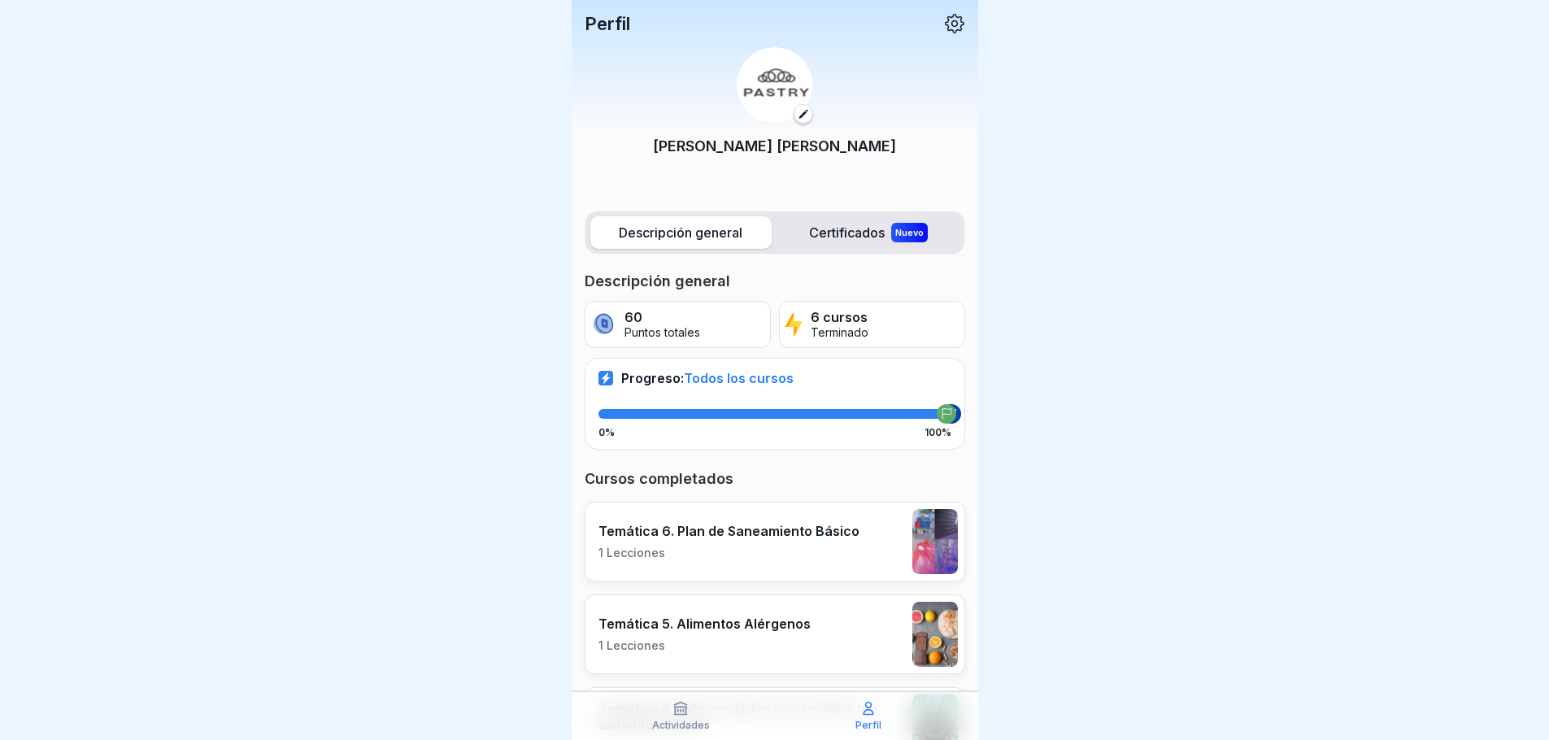
click at [945, 21] on icon at bounding box center [955, 24] width 20 height 20
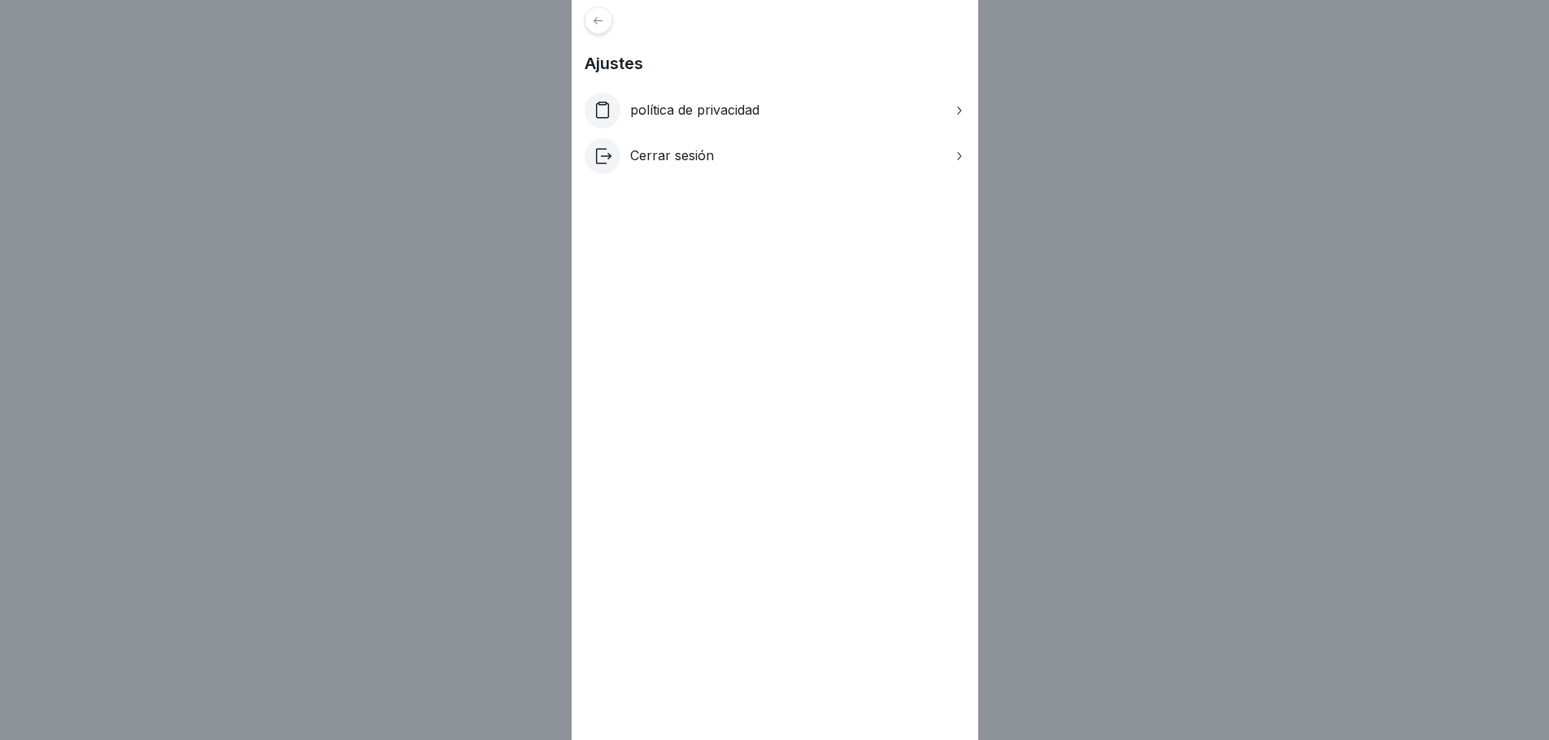
click at [659, 156] on font "Cerrar sesión" at bounding box center [672, 155] width 84 height 16
